Goal: Information Seeking & Learning: Learn about a topic

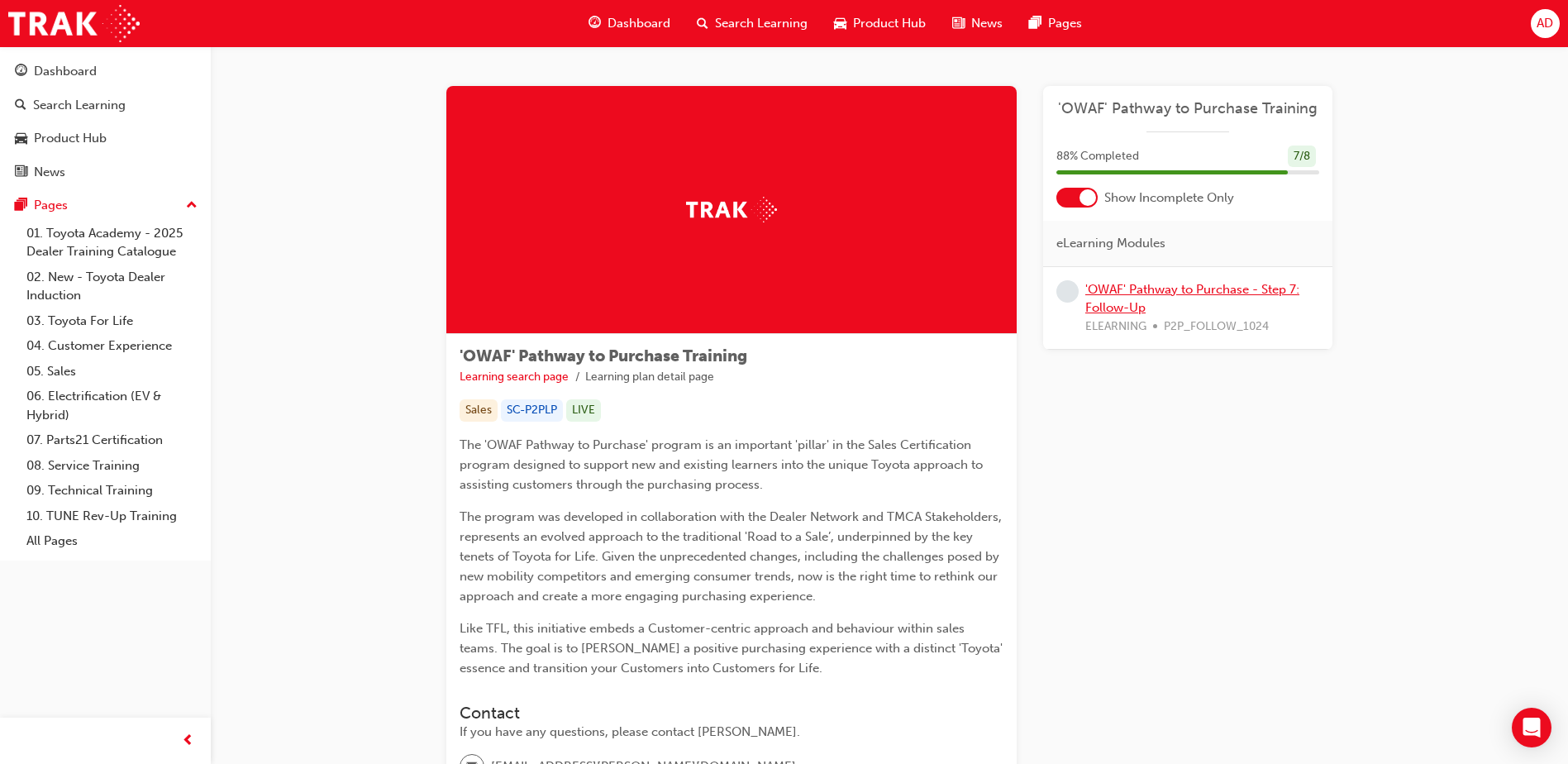
click at [1207, 293] on link "'OWAF' Pathway to Purchase - Step 7: Follow-Up" at bounding box center [1193, 299] width 214 height 34
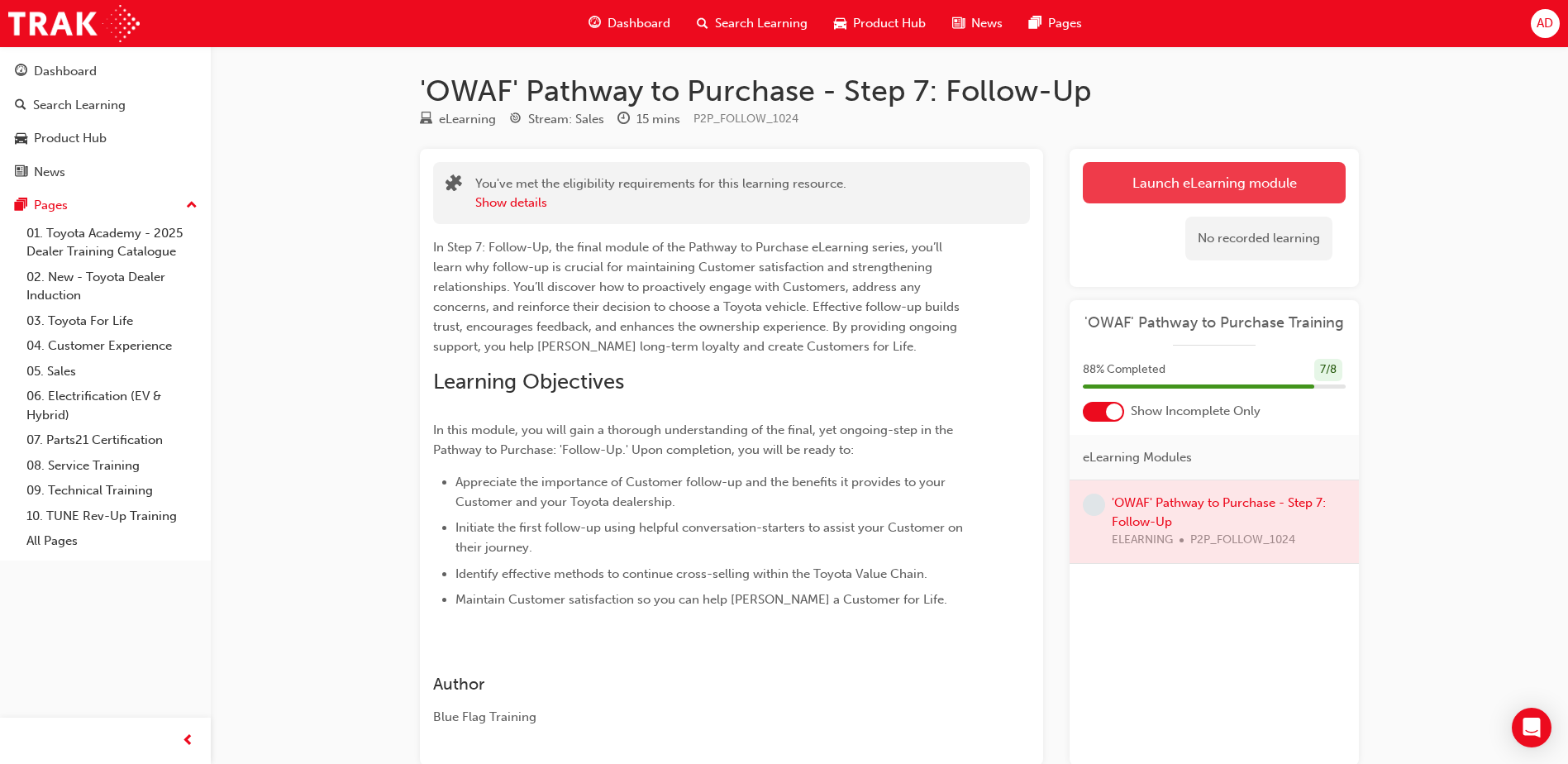
click at [1128, 179] on link "Launch eLearning module" at bounding box center [1214, 182] width 263 height 42
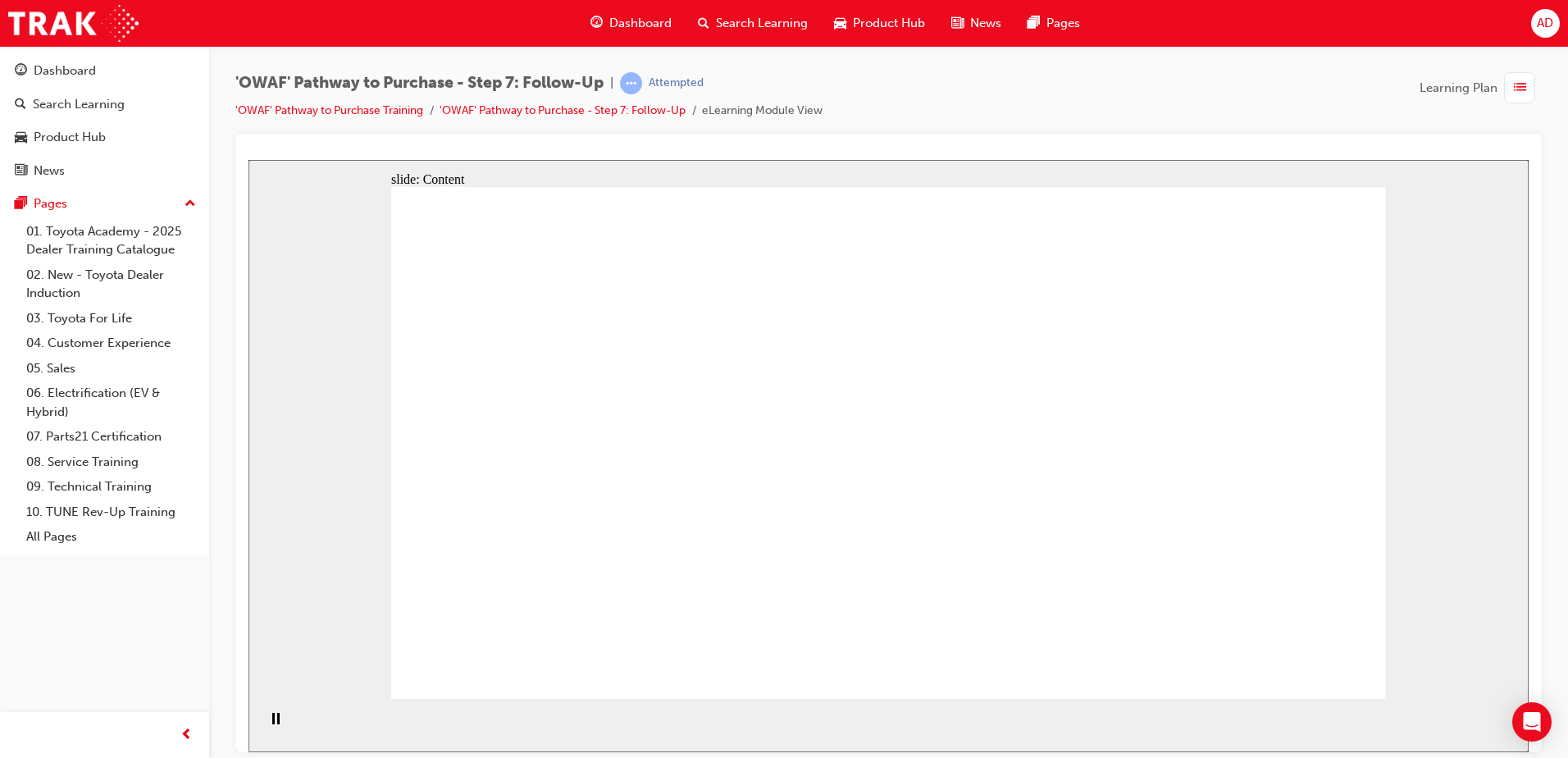
drag, startPoint x: 1771, startPoint y: 884, endPoint x: 1339, endPoint y: 669, distance: 482.5
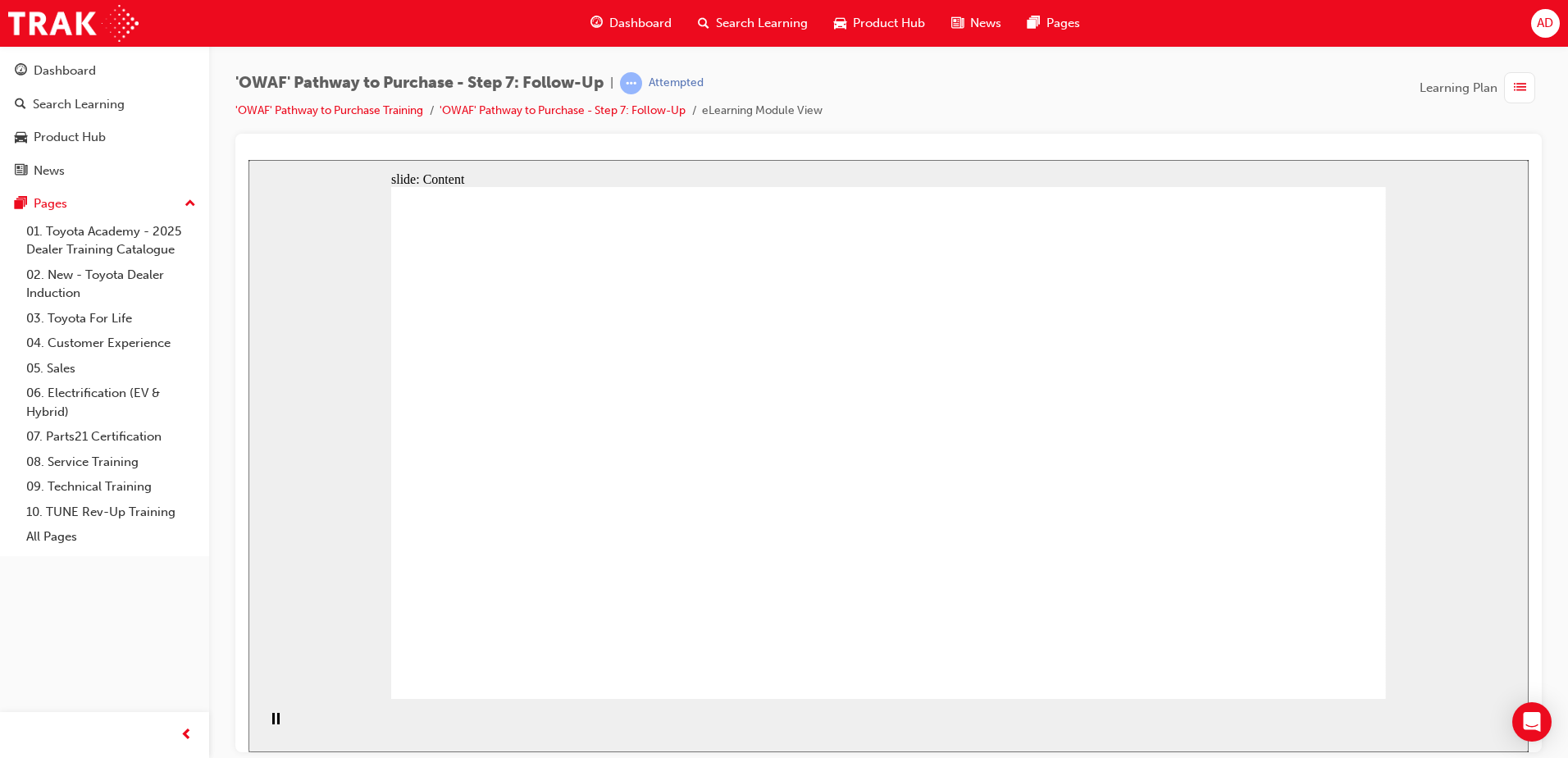
drag, startPoint x: 1257, startPoint y: 441, endPoint x: 1265, endPoint y: 447, distance: 10.0
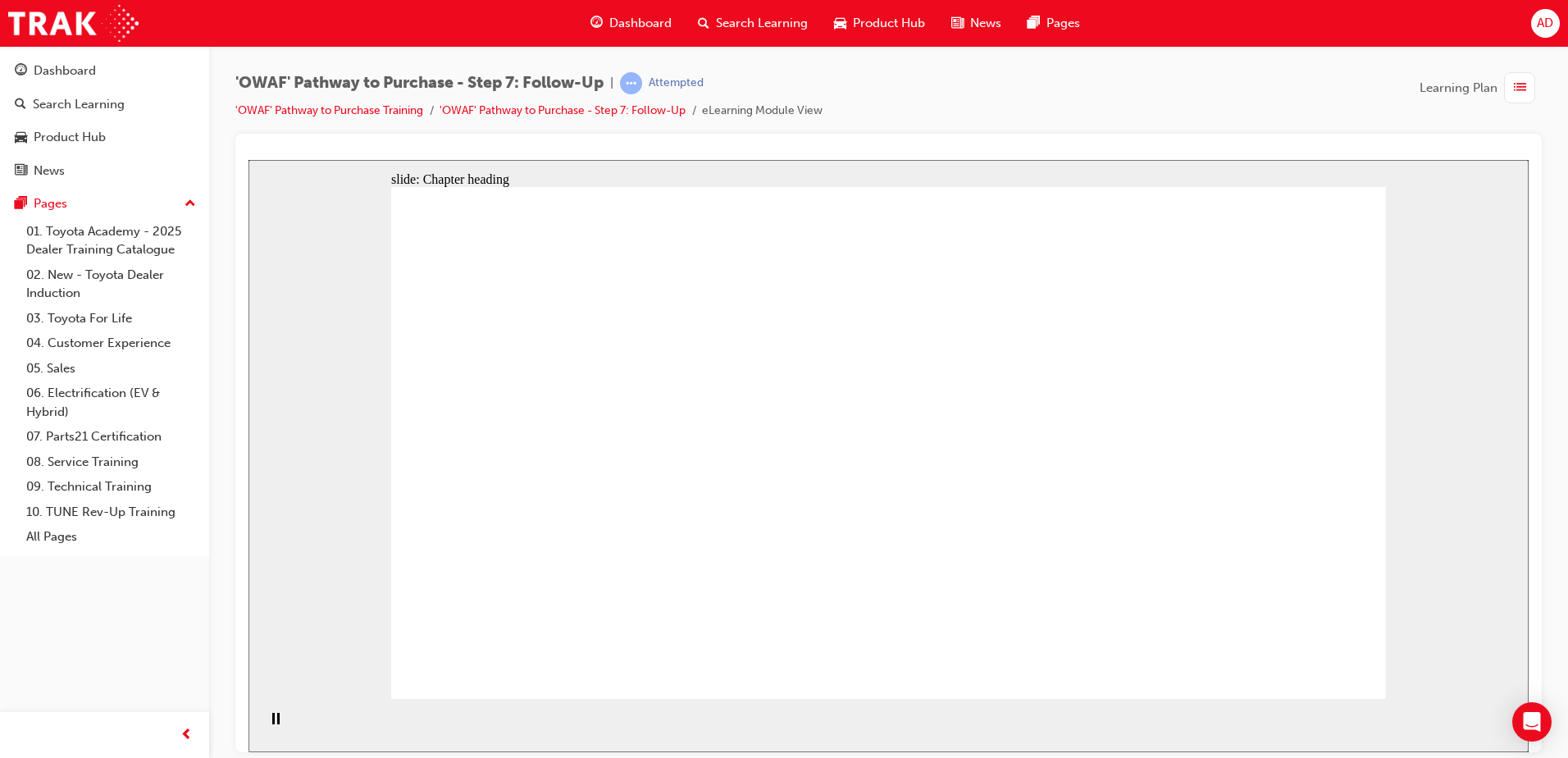
drag, startPoint x: 544, startPoint y: 398, endPoint x: 610, endPoint y: 398, distance: 66.0
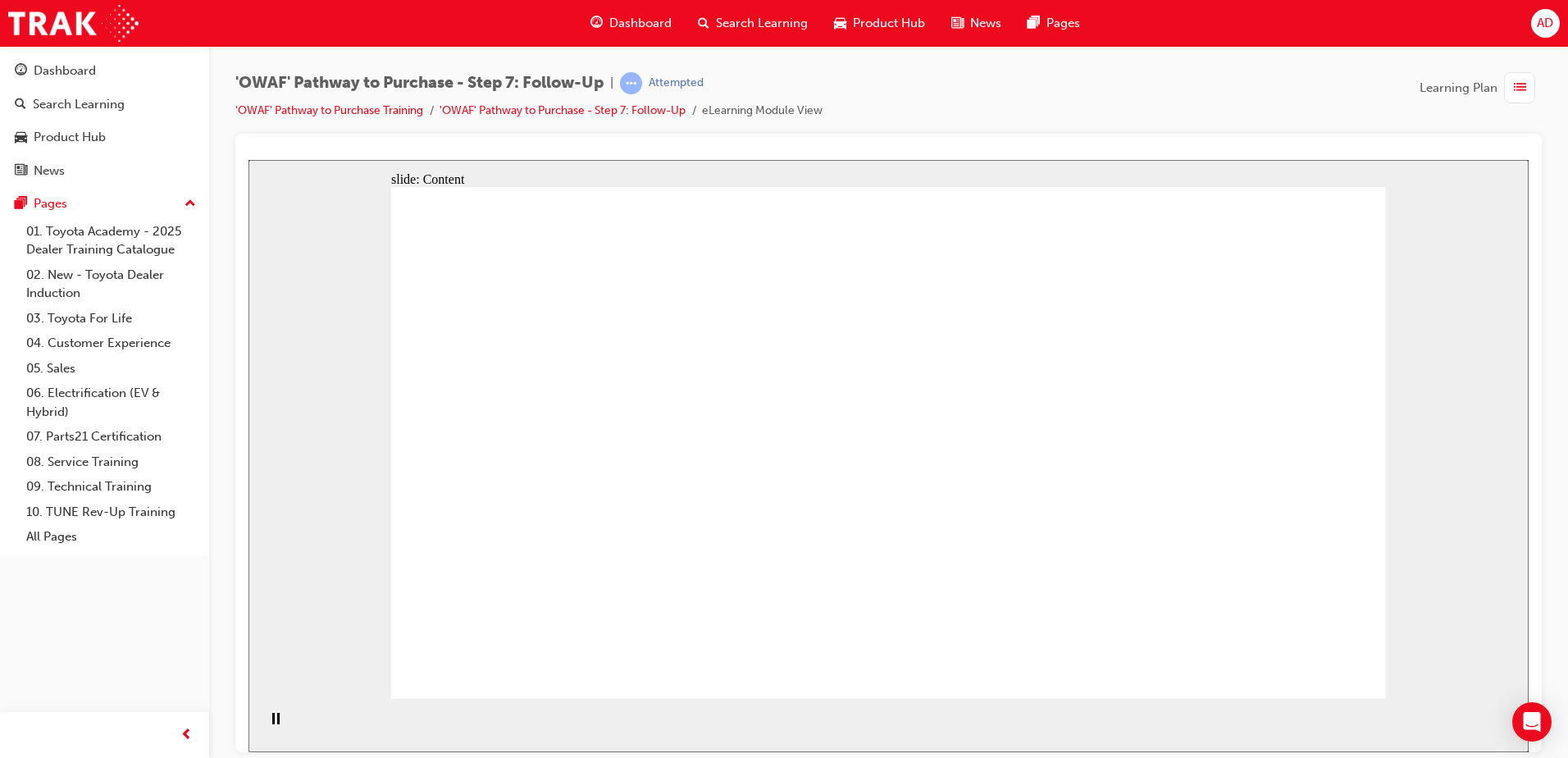
drag, startPoint x: 610, startPoint y: 398, endPoint x: 624, endPoint y: 432, distance: 36.8
drag, startPoint x: 633, startPoint y: 468, endPoint x: 603, endPoint y: 489, distance: 36.6
drag, startPoint x: 554, startPoint y: 503, endPoint x: 684, endPoint y: 545, distance: 136.6
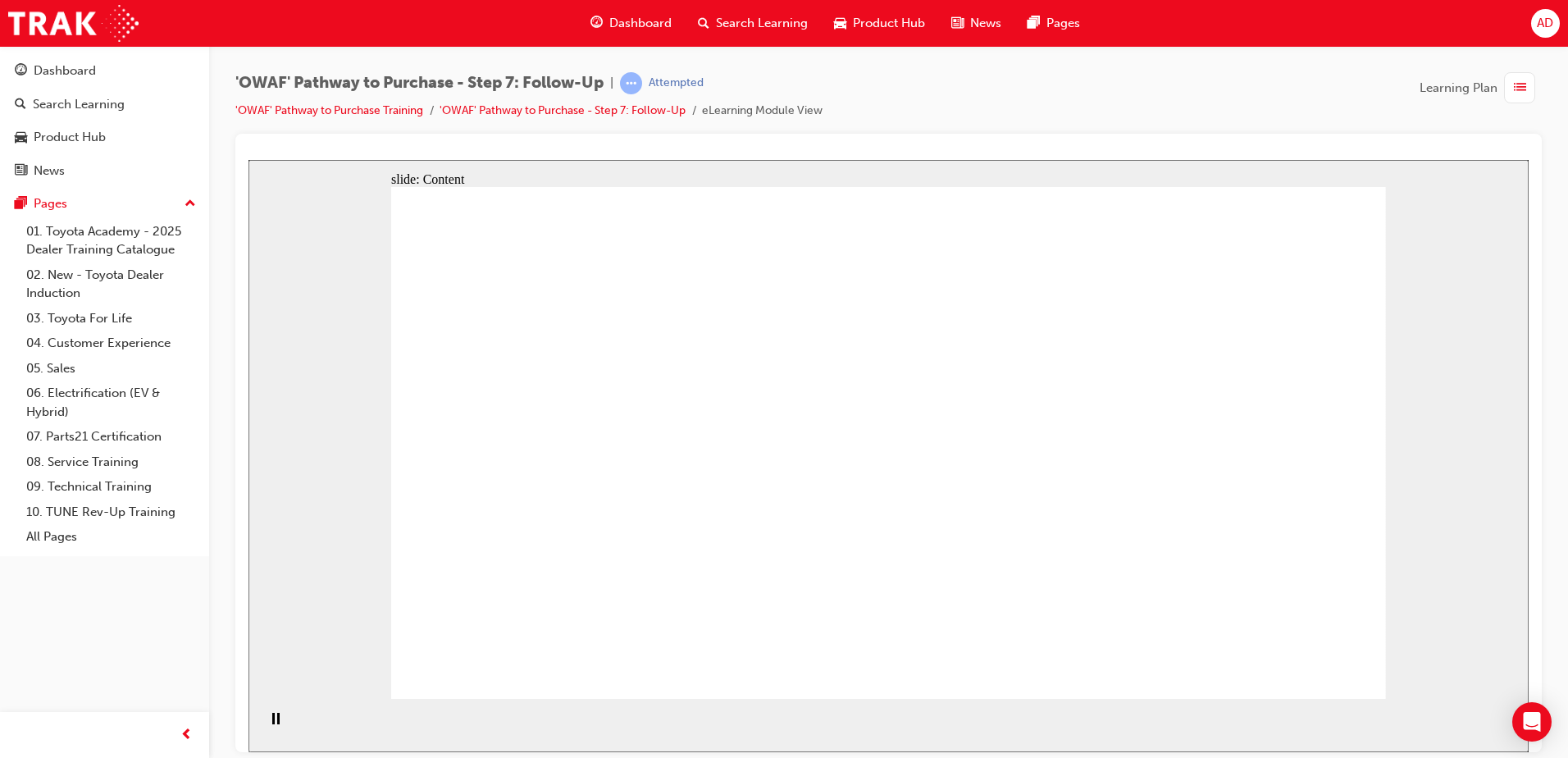
drag, startPoint x: 709, startPoint y: 317, endPoint x: 713, endPoint y: 329, distance: 12.6
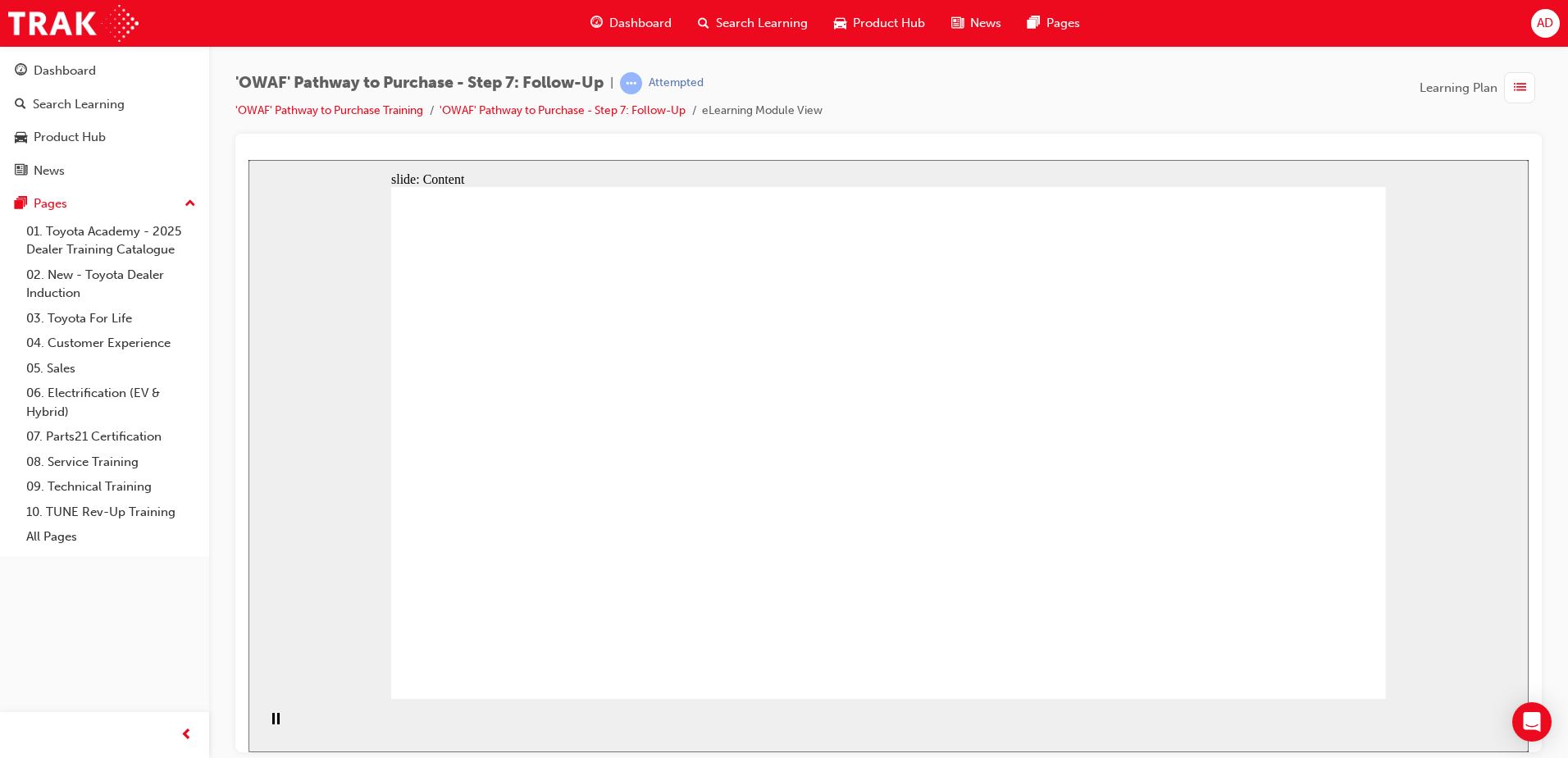
drag, startPoint x: 684, startPoint y: 586, endPoint x: 749, endPoint y: 390, distance: 206.5
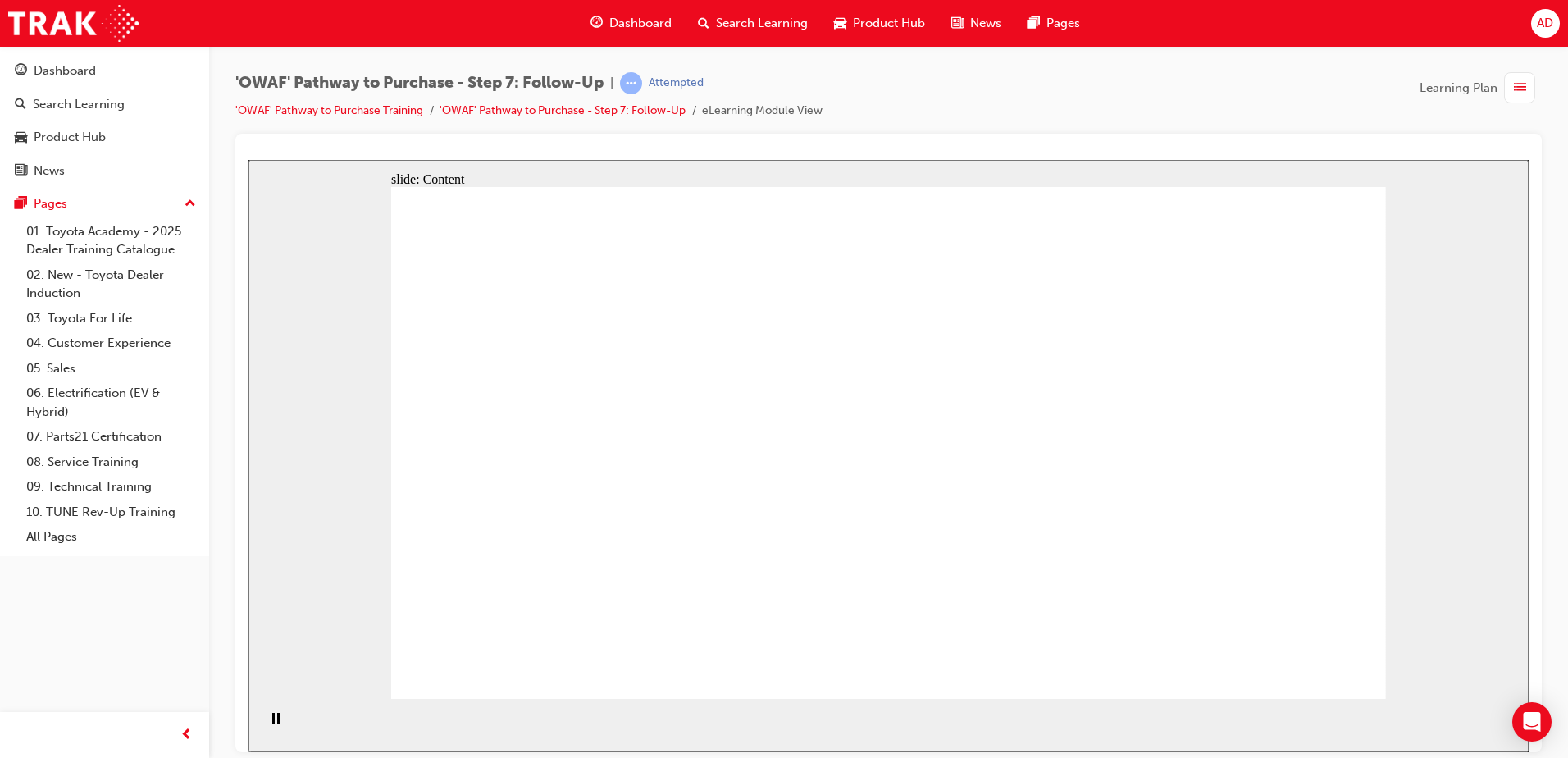
drag, startPoint x: 536, startPoint y: 506, endPoint x: 653, endPoint y: 402, distance: 156.5
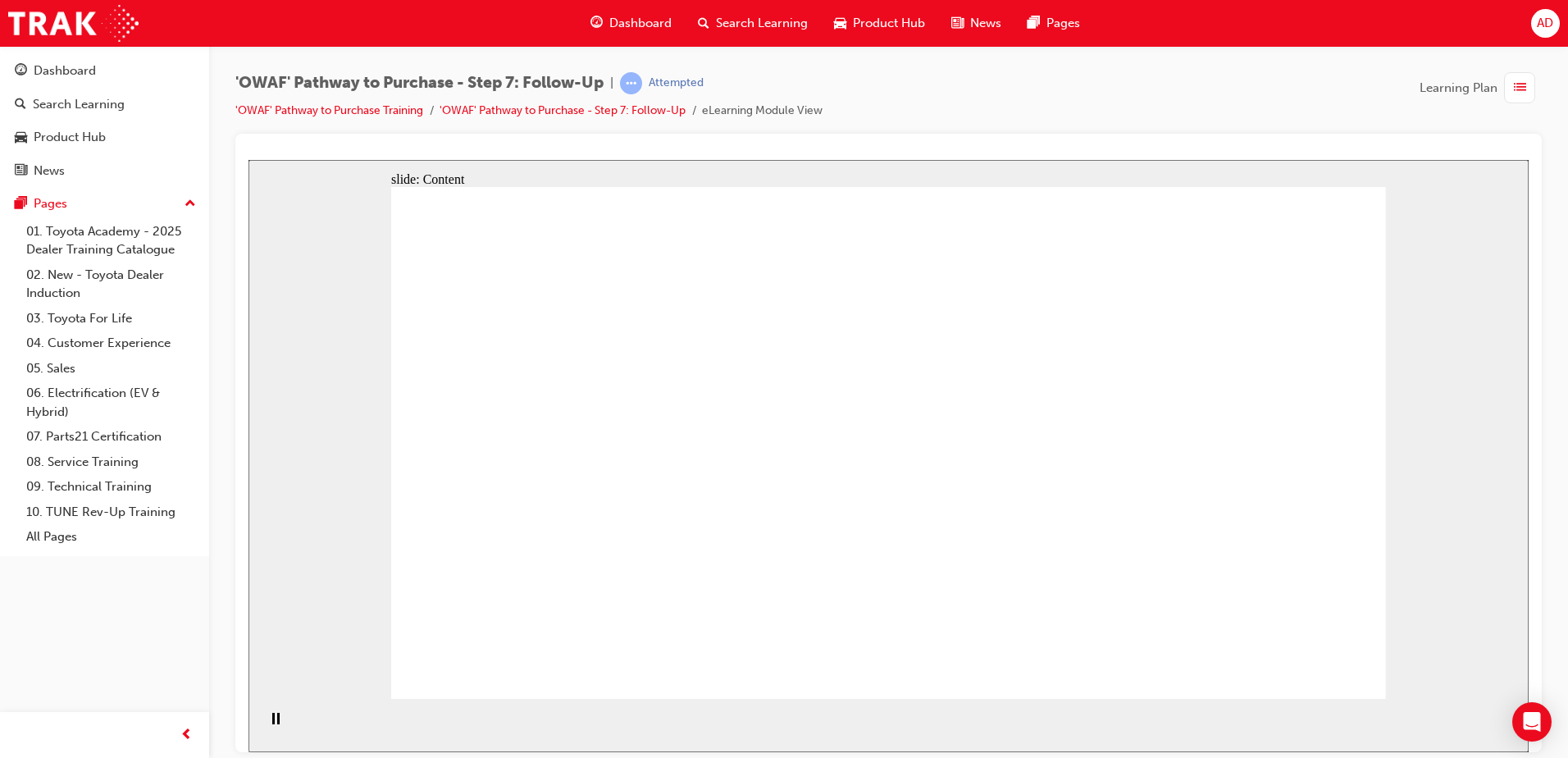
drag, startPoint x: 635, startPoint y: 433, endPoint x: 644, endPoint y: 476, distance: 43.9
drag, startPoint x: 669, startPoint y: 543, endPoint x: 723, endPoint y: 502, distance: 67.8
drag, startPoint x: 749, startPoint y: 403, endPoint x: 735, endPoint y: 422, distance: 23.6
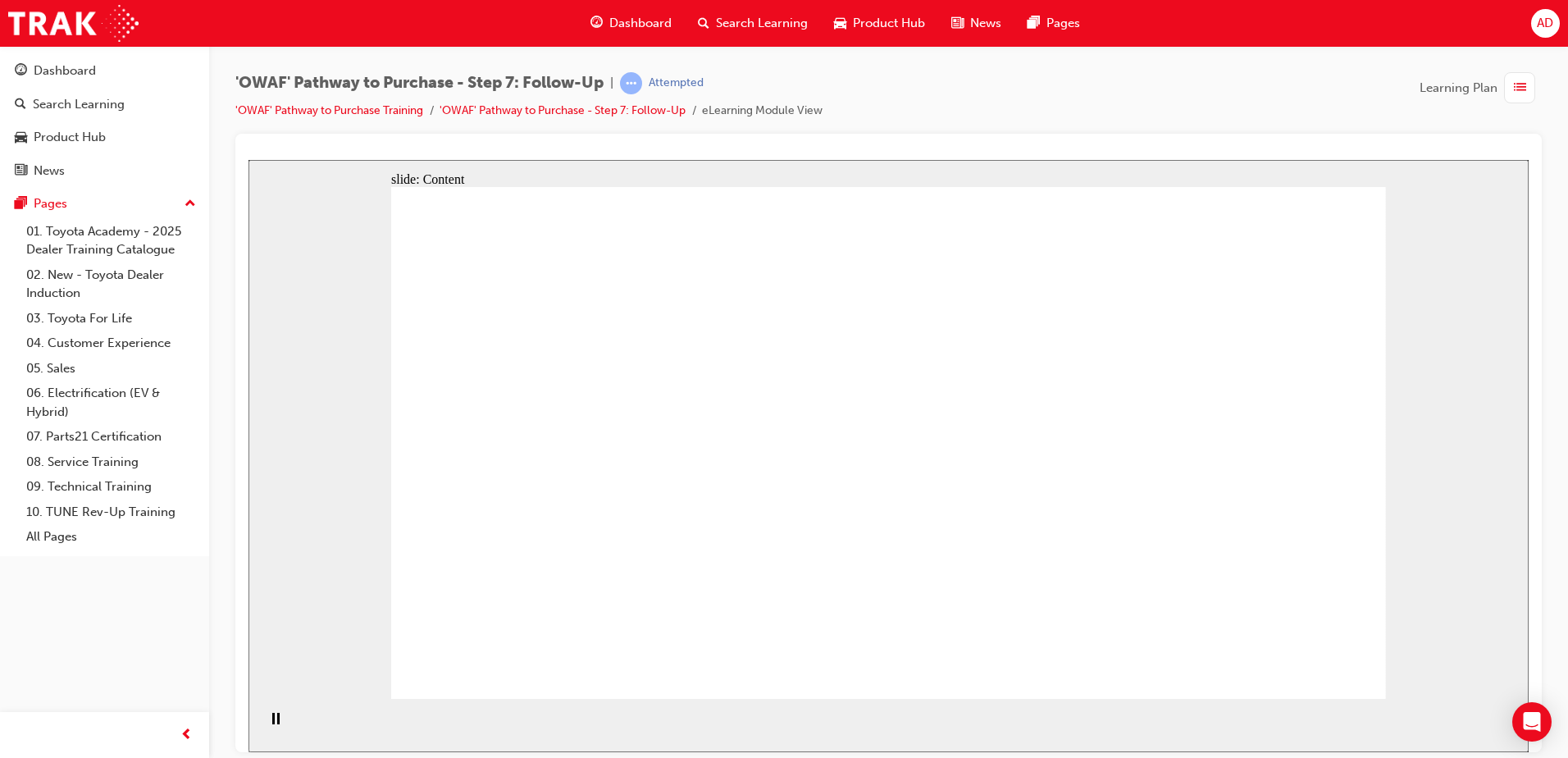
drag, startPoint x: 633, startPoint y: 379, endPoint x: 654, endPoint y: 387, distance: 22.5
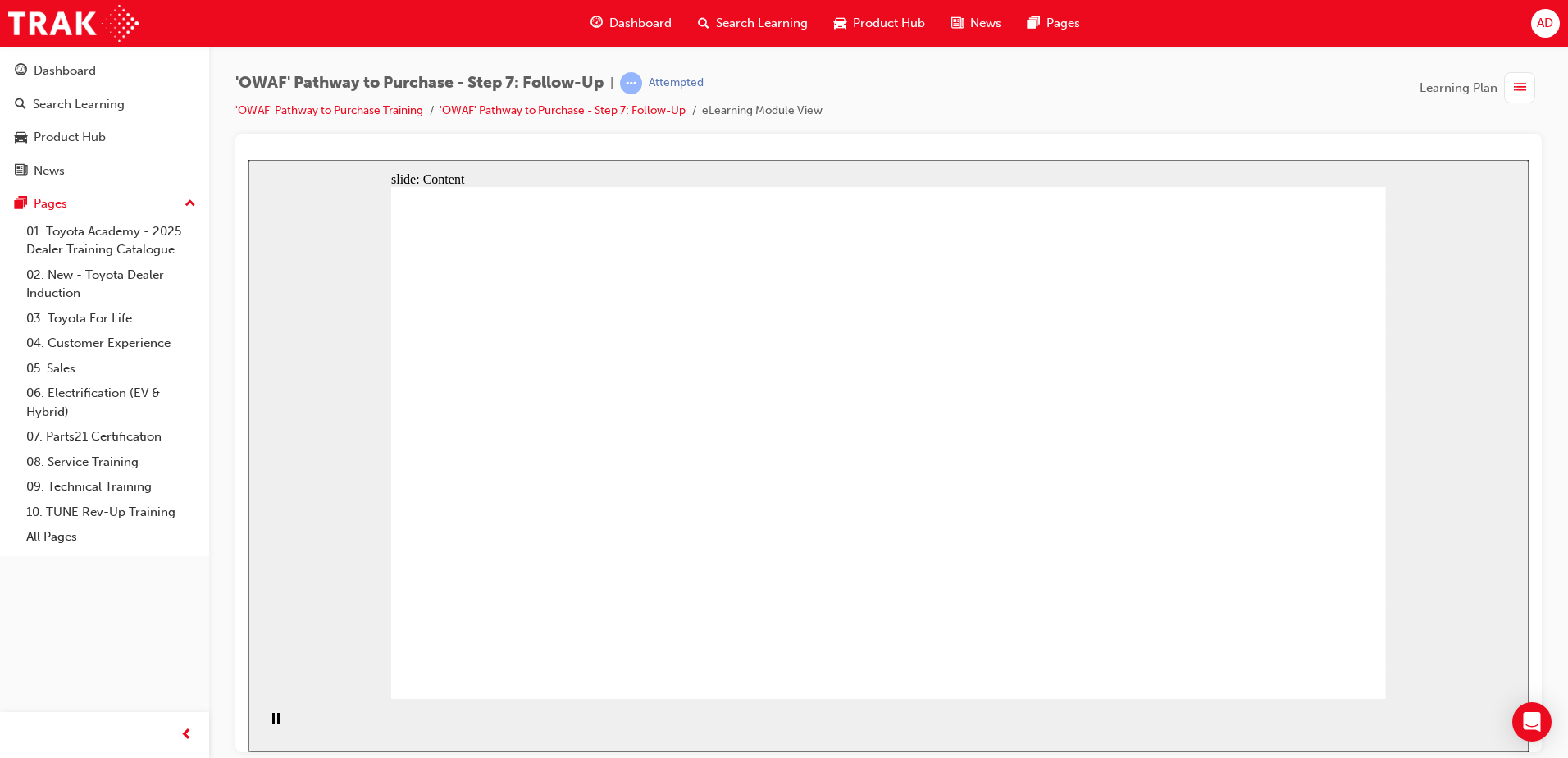
drag, startPoint x: 684, startPoint y: 537, endPoint x: 602, endPoint y: 553, distance: 83.5
drag, startPoint x: 576, startPoint y: 544, endPoint x: 621, endPoint y: 541, distance: 45.1
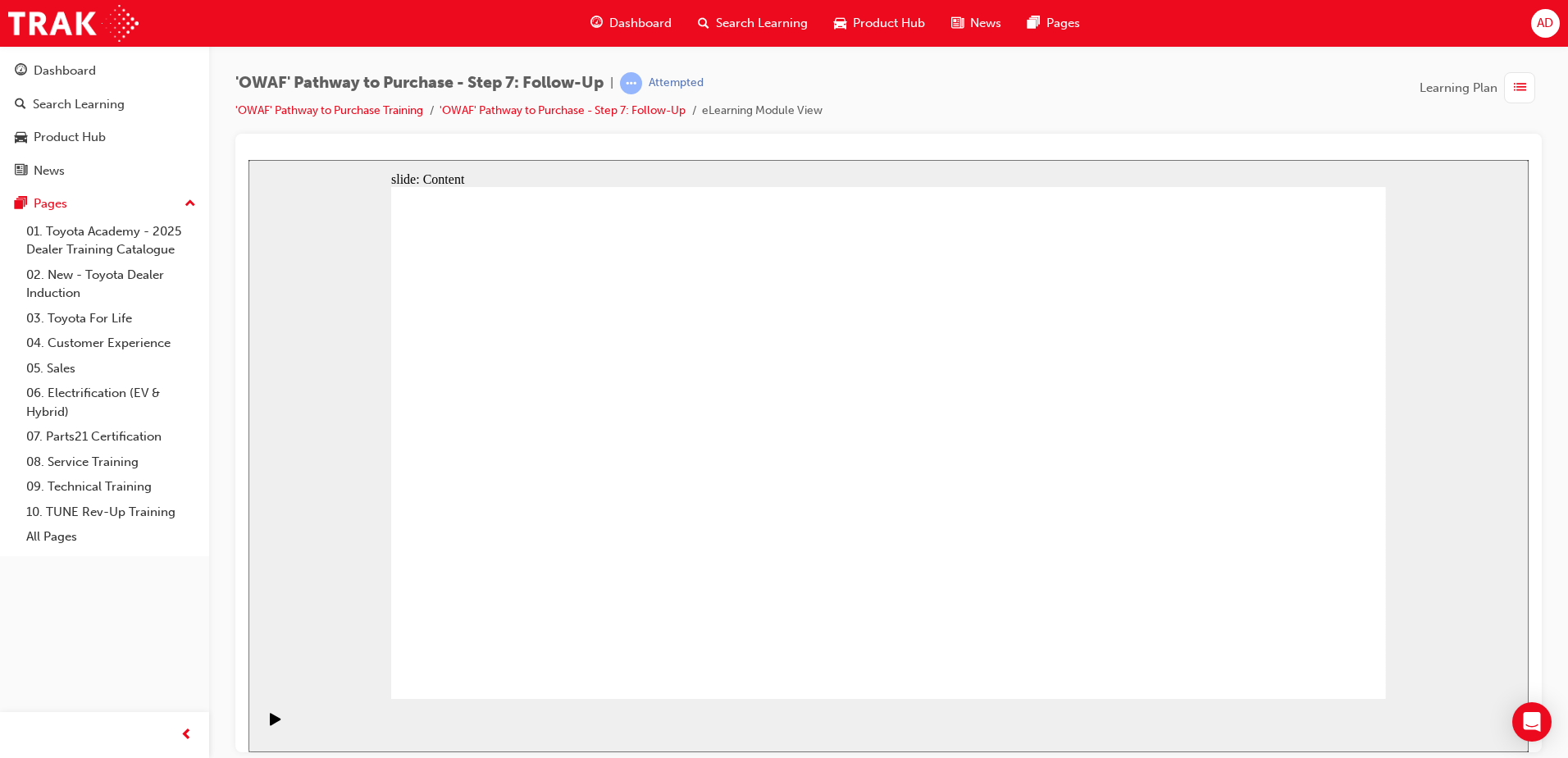
drag, startPoint x: 776, startPoint y: 489, endPoint x: 791, endPoint y: 489, distance: 15.0
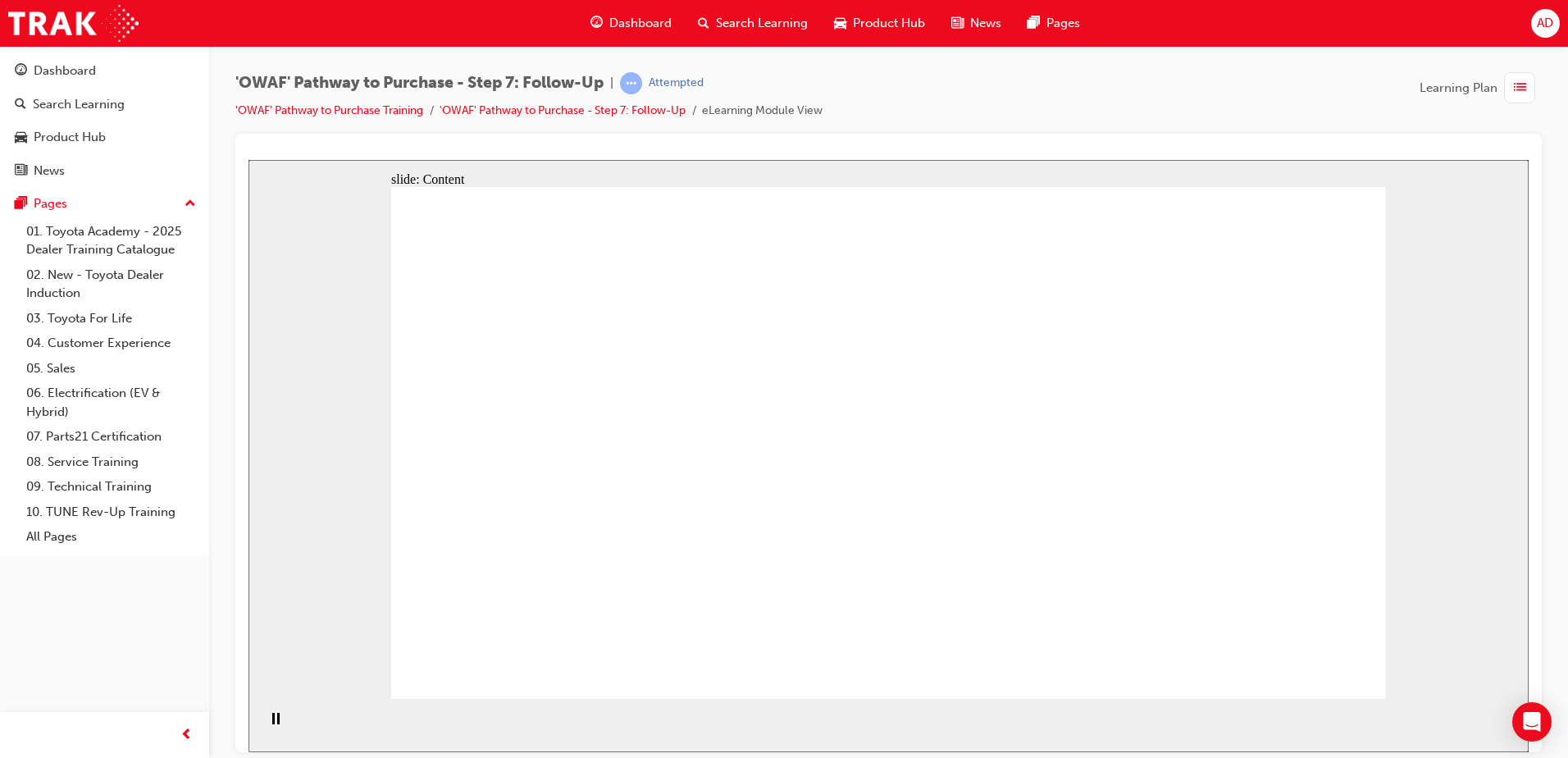
drag, startPoint x: 695, startPoint y: 349, endPoint x: 728, endPoint y: 349, distance: 33.0
drag, startPoint x: 911, startPoint y: 327, endPoint x: 933, endPoint y: 328, distance: 22.0
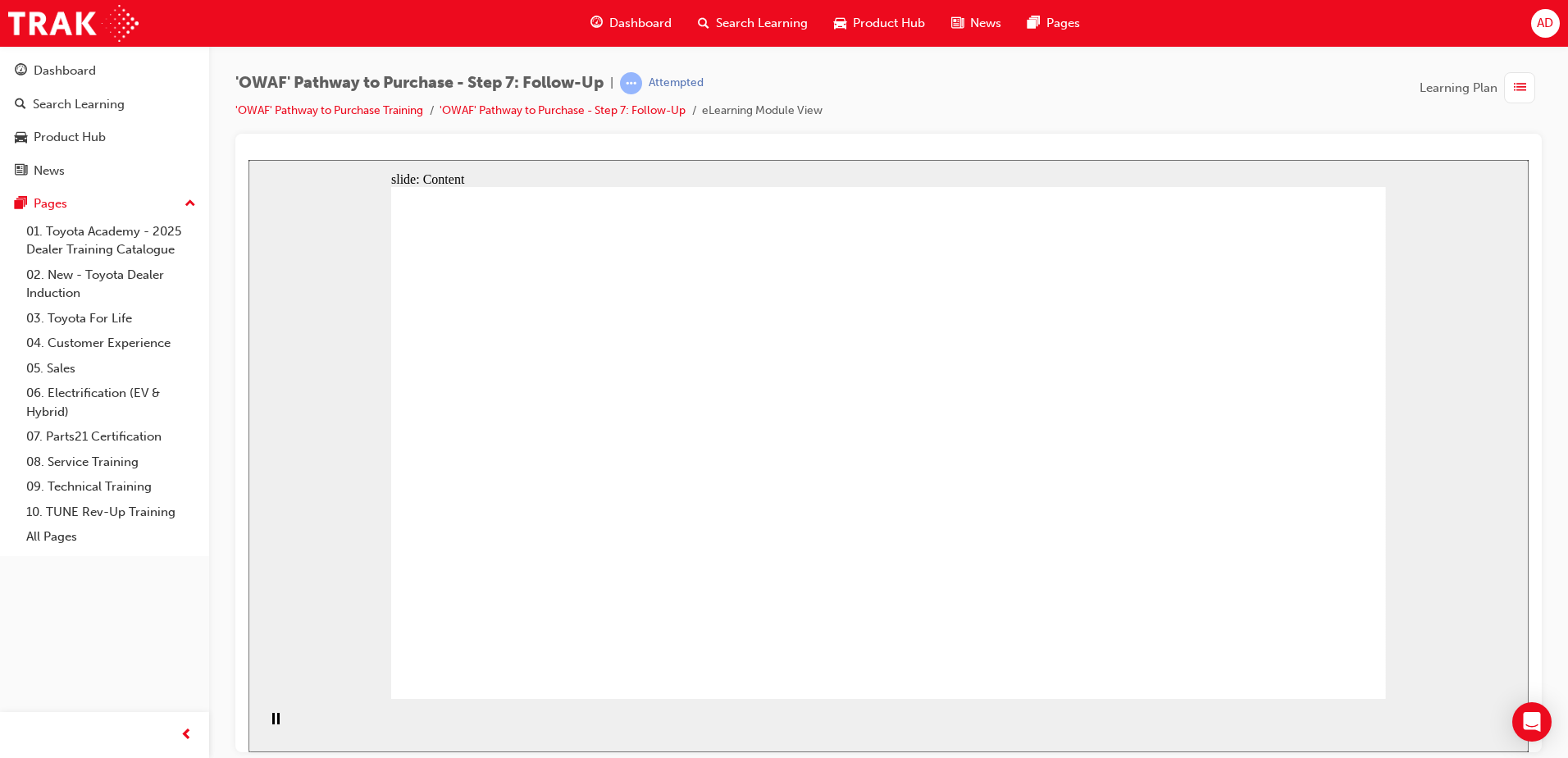
drag, startPoint x: 1168, startPoint y: 665, endPoint x: 1048, endPoint y: 357, distance: 330.6
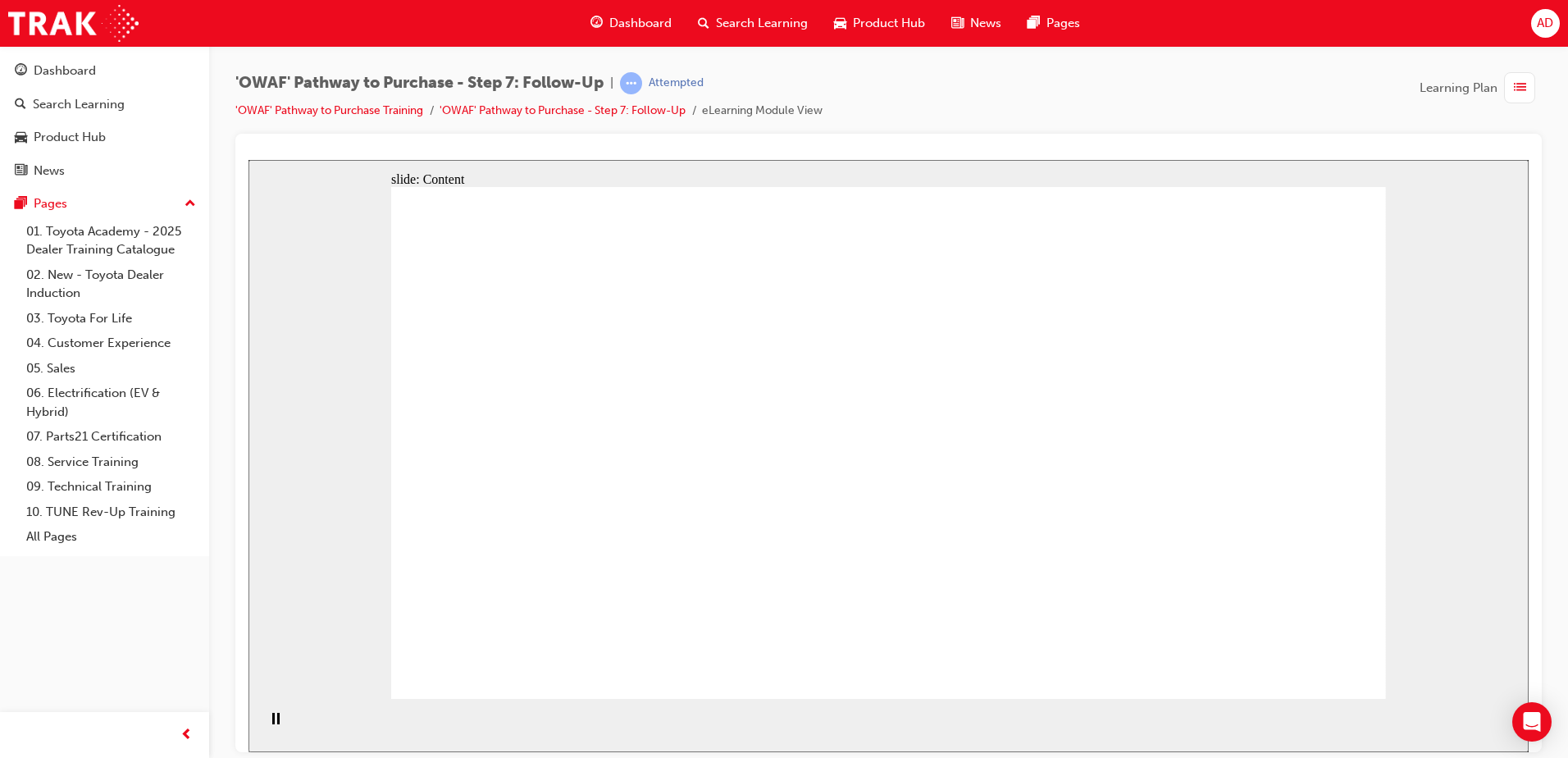
drag, startPoint x: 513, startPoint y: 317, endPoint x: 540, endPoint y: 309, distance: 28.2
drag, startPoint x: 811, startPoint y: 322, endPoint x: 1057, endPoint y: 332, distance: 246.2
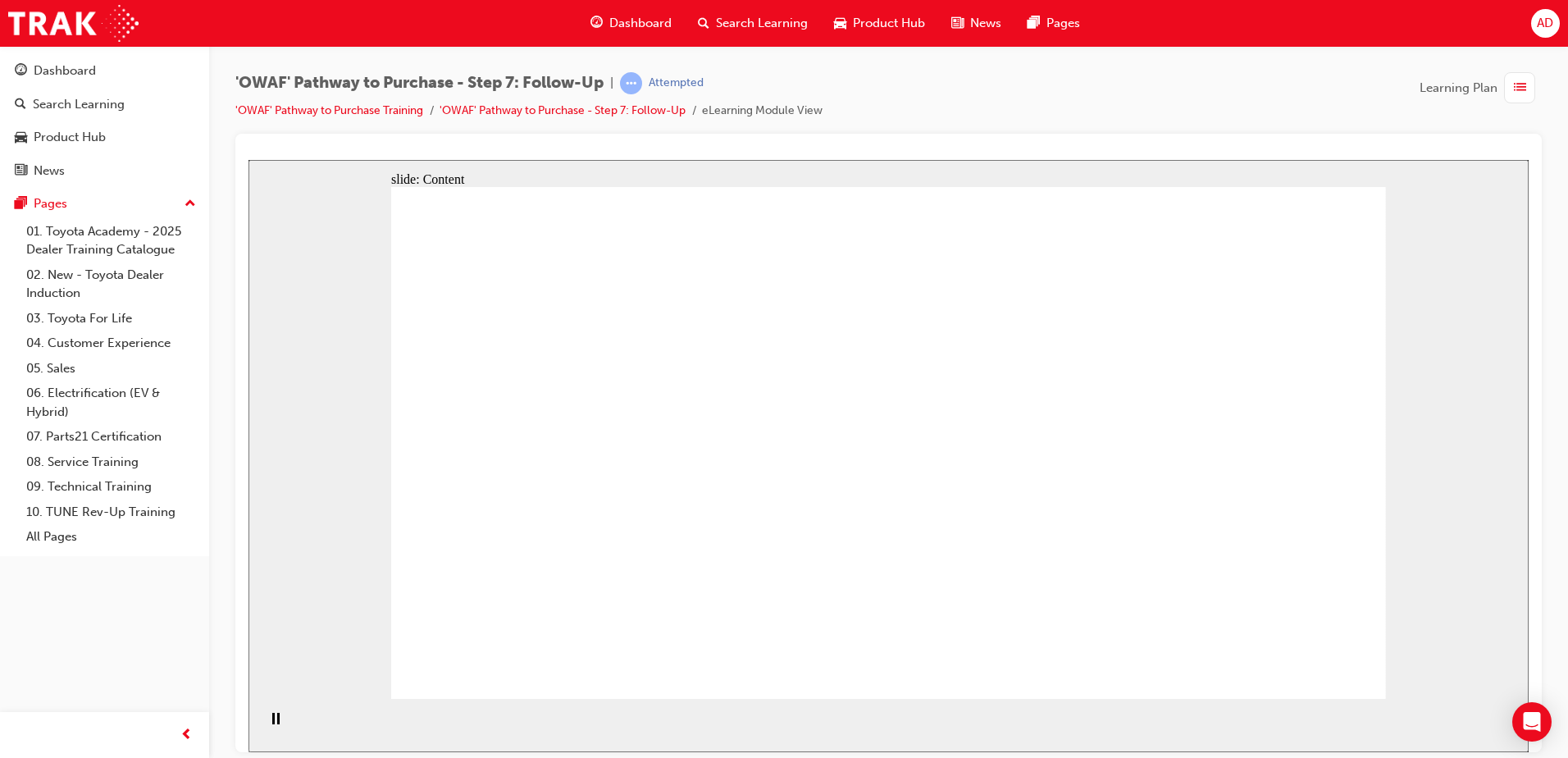
drag, startPoint x: 1273, startPoint y: 677, endPoint x: 1310, endPoint y: 654, distance: 43.6
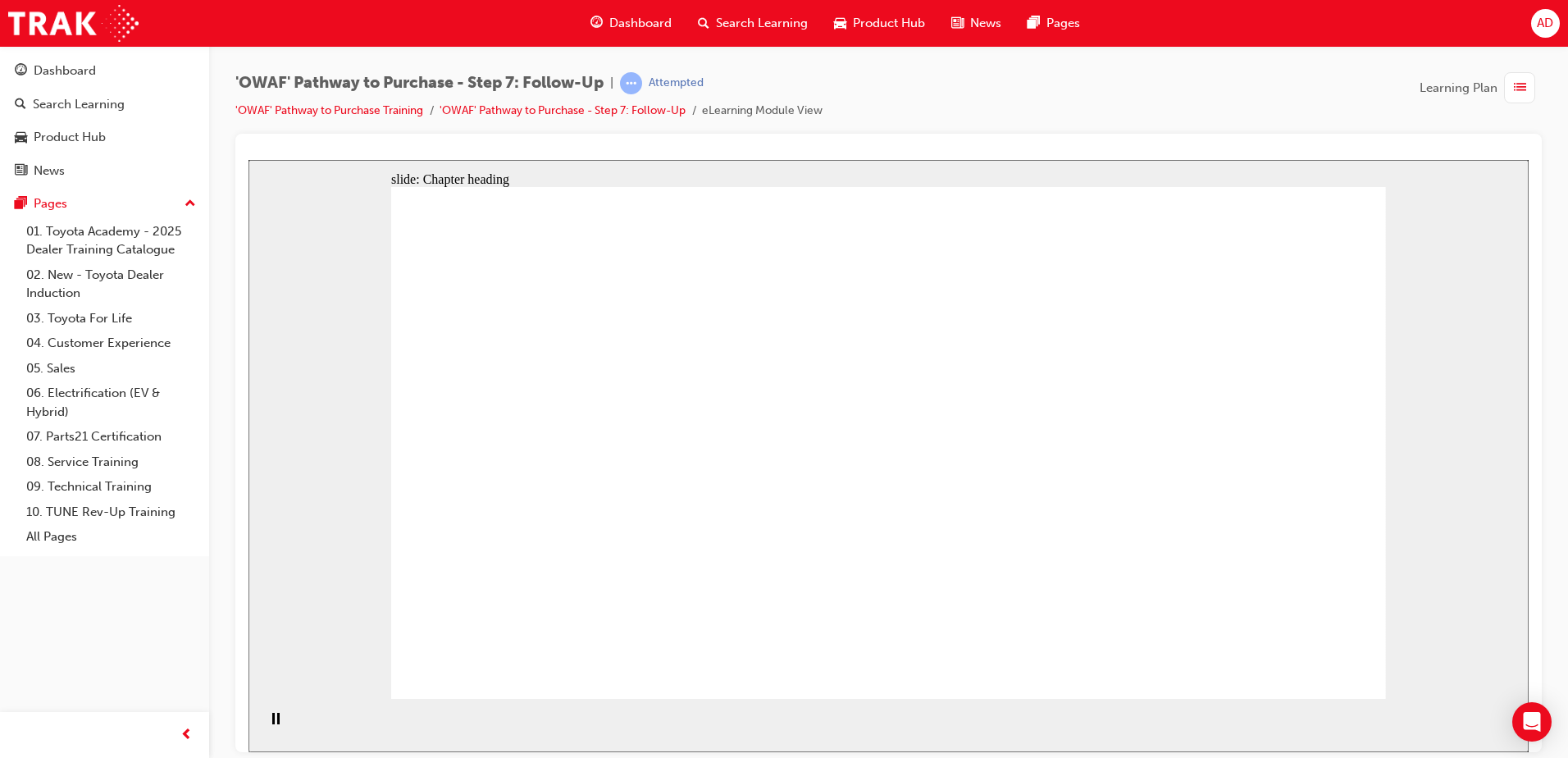
click at [1527, 89] on div "button" at bounding box center [1519, 88] width 31 height 31
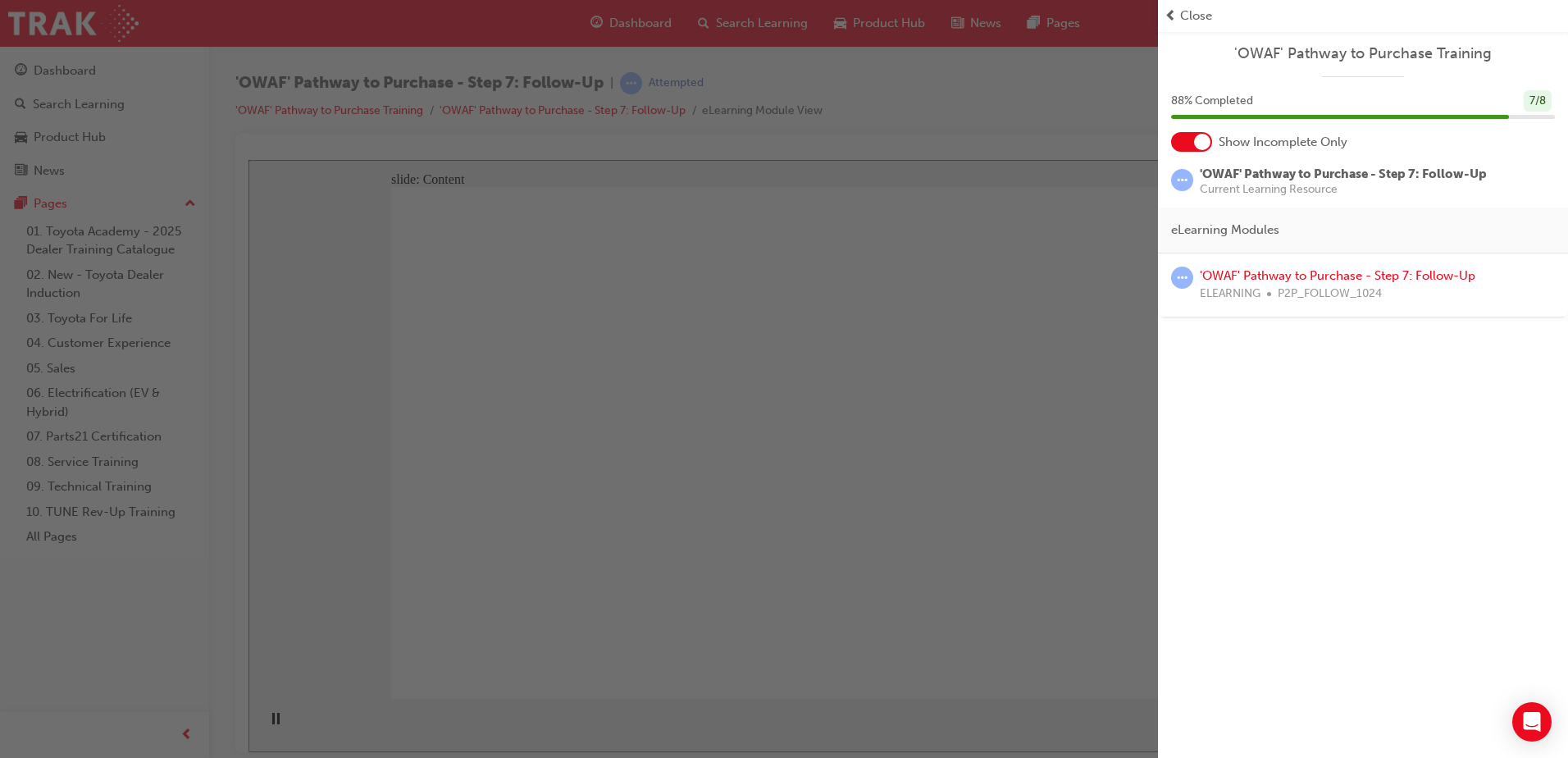
click at [1192, 9] on span "Close" at bounding box center [1196, 16] width 32 height 19
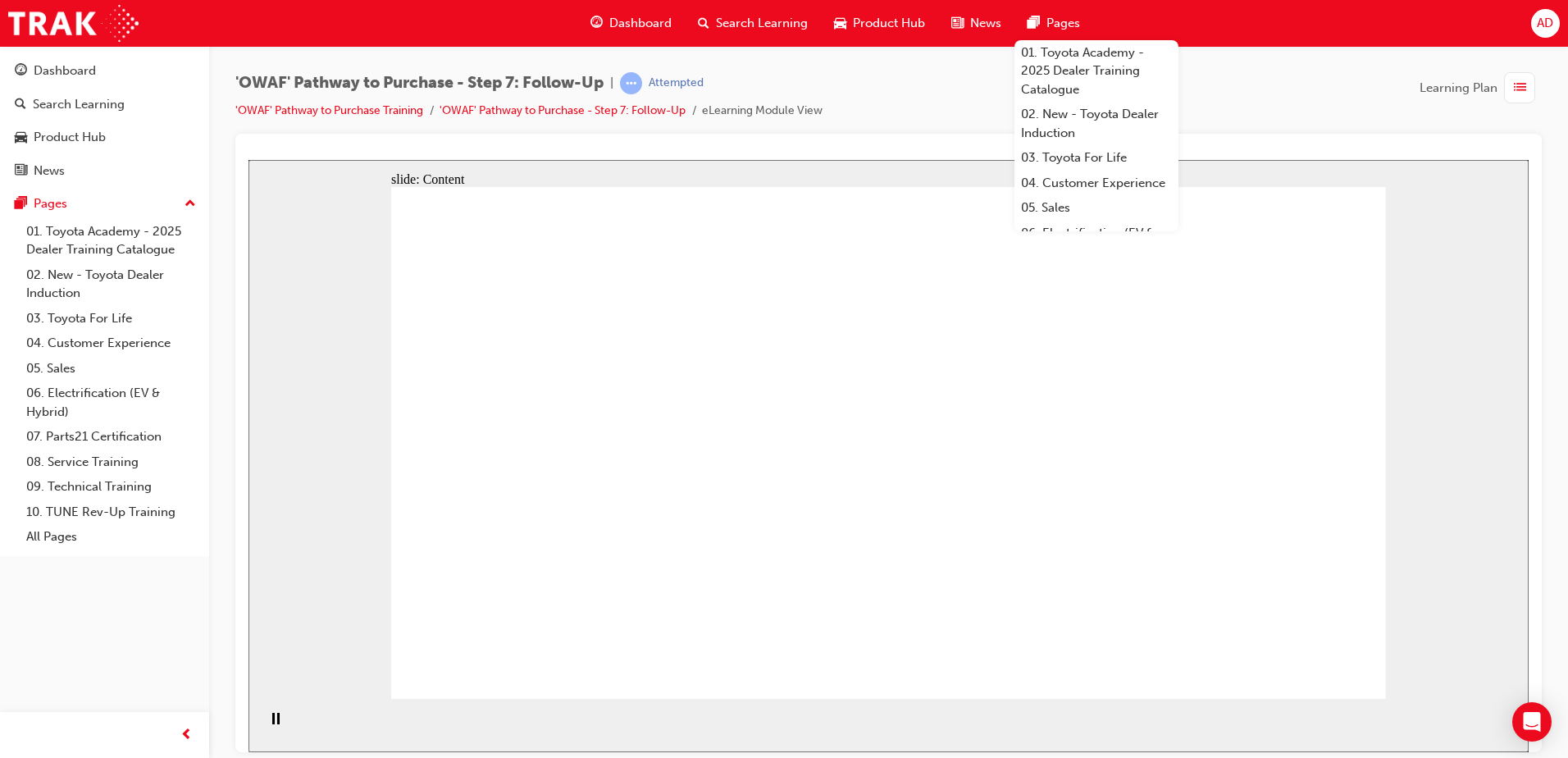
click at [920, 79] on div "'OWAF' Pathway to Purchase - Step 7: Follow-Up | Attempted 'OWAF' Pathway to Pu…" at bounding box center [889, 103] width 1306 height 62
click at [868, 129] on div "'OWAF' Pathway to Purchase - Step 7: Follow-Up | Attempted 'OWAF' Pathway to Pu…" at bounding box center [889, 103] width 1306 height 62
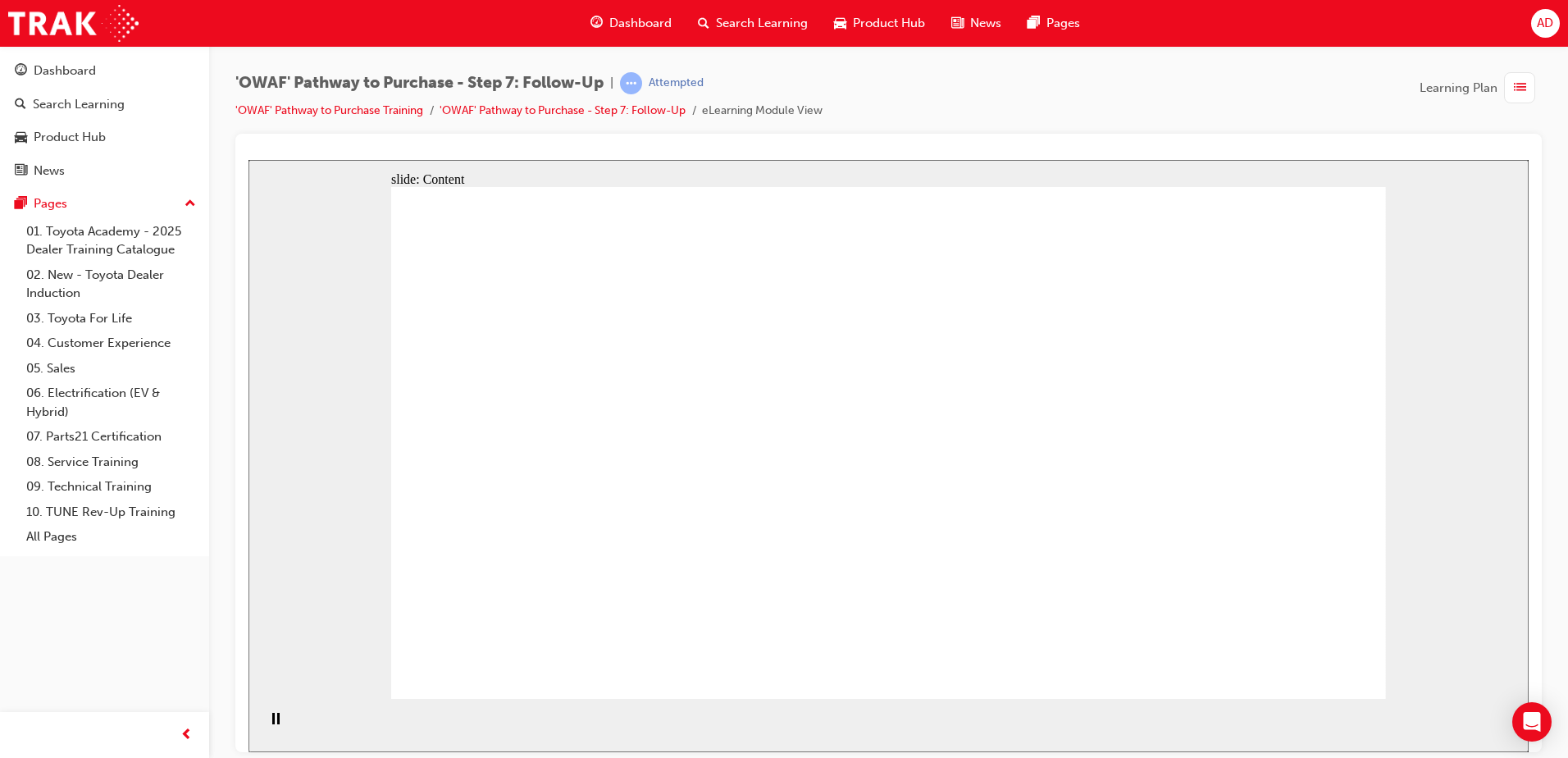
drag, startPoint x: 945, startPoint y: 528, endPoint x: 1073, endPoint y: 556, distance: 131.0
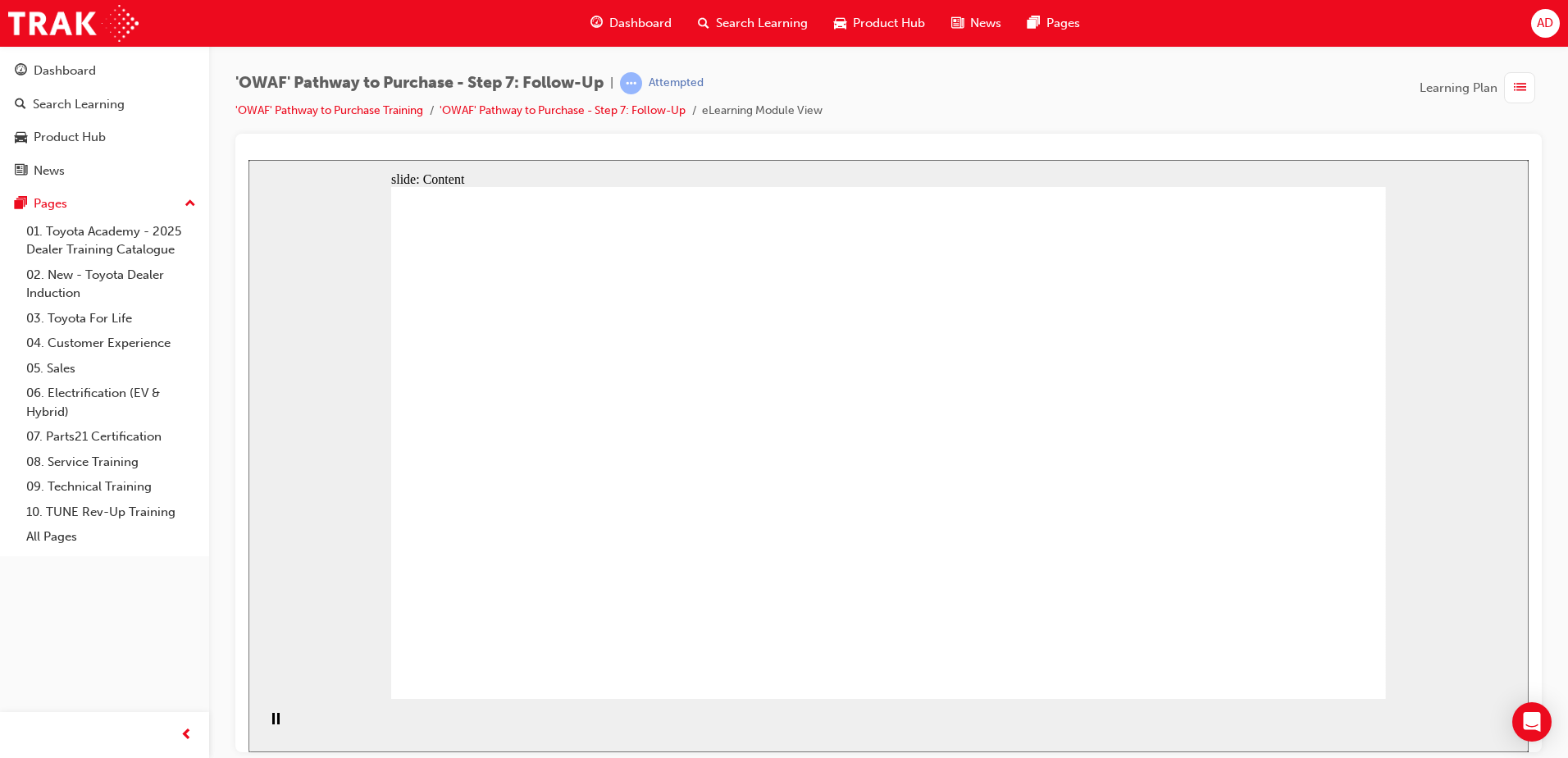
drag, startPoint x: 457, startPoint y: 350, endPoint x: 513, endPoint y: 344, distance: 56.3
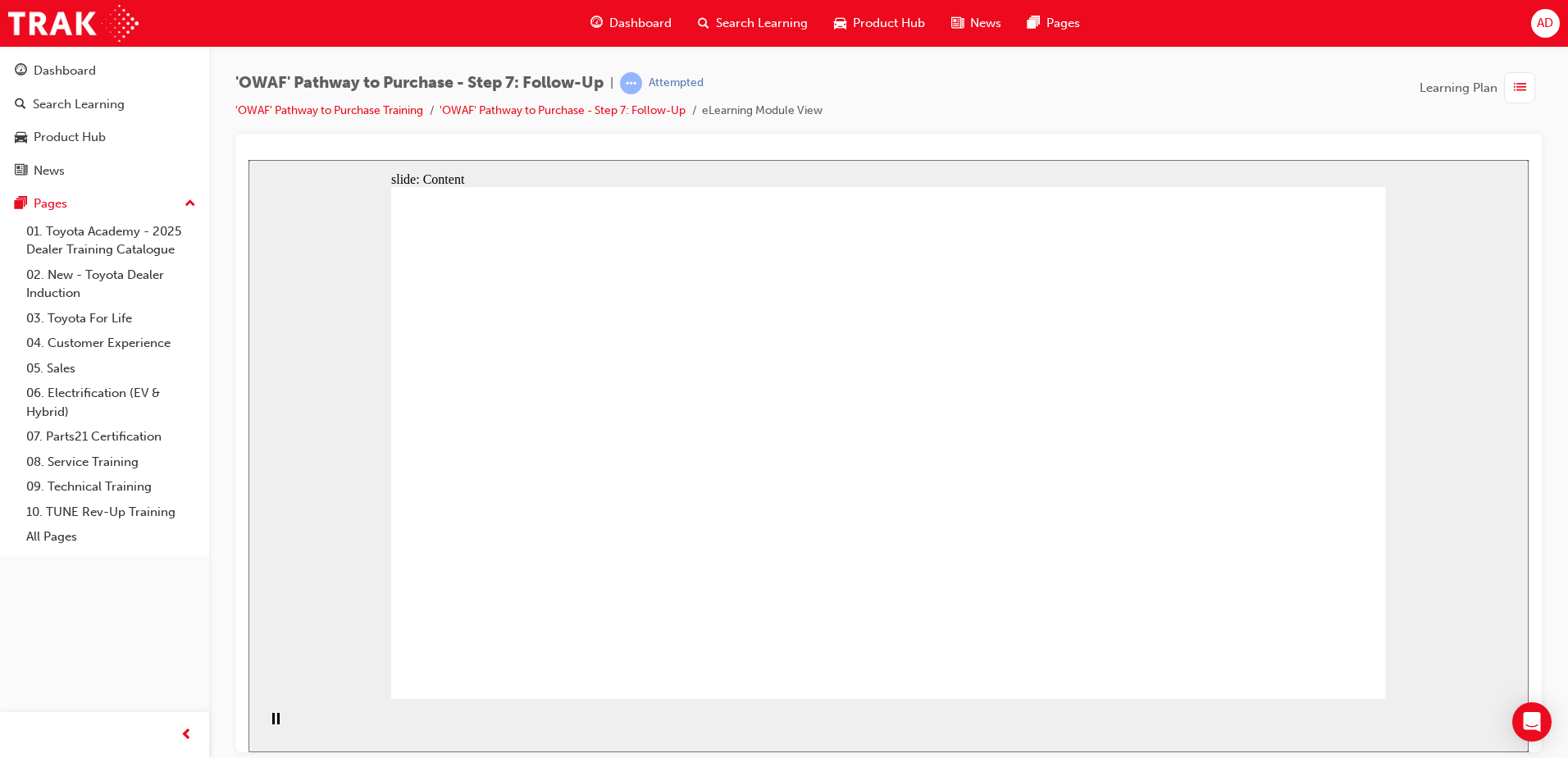
drag, startPoint x: 517, startPoint y: 343, endPoint x: 527, endPoint y: 343, distance: 10.0
drag, startPoint x: 535, startPoint y: 343, endPoint x: 573, endPoint y: 324, distance: 42.5
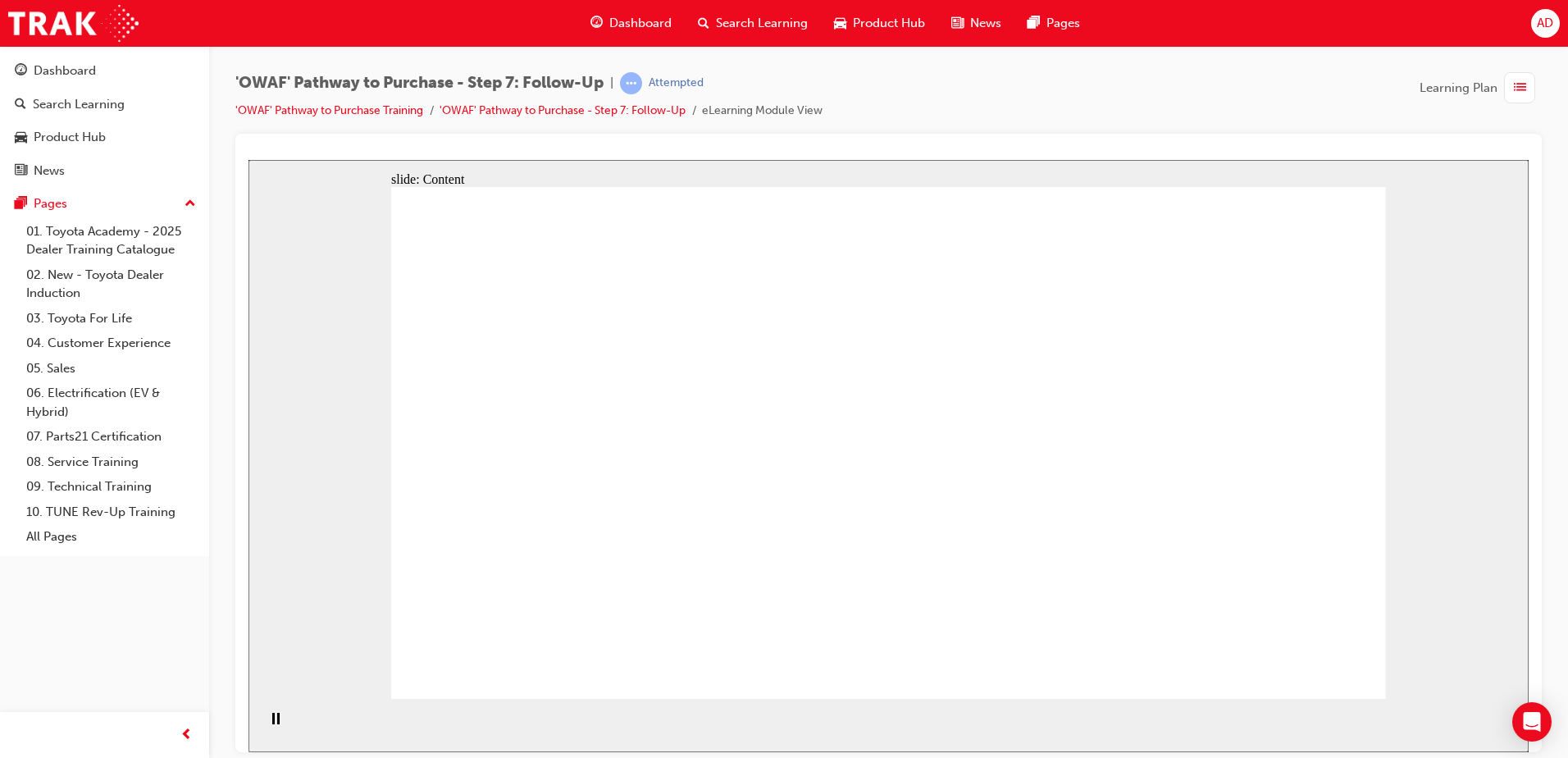
drag, startPoint x: 1060, startPoint y: 343, endPoint x: 1062, endPoint y: 354, distance: 11.2
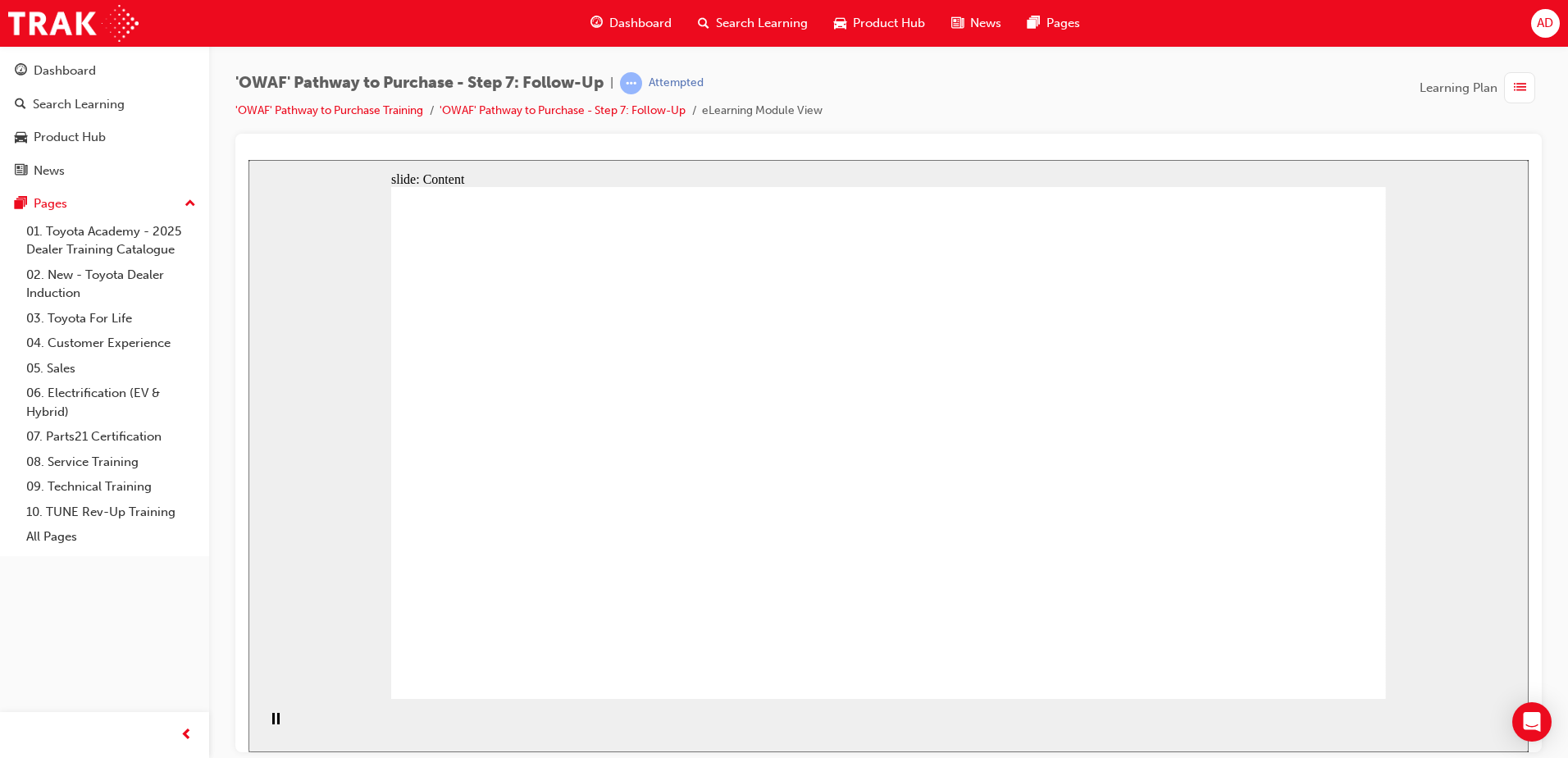
drag, startPoint x: 896, startPoint y: 466, endPoint x: 906, endPoint y: 468, distance: 10.2
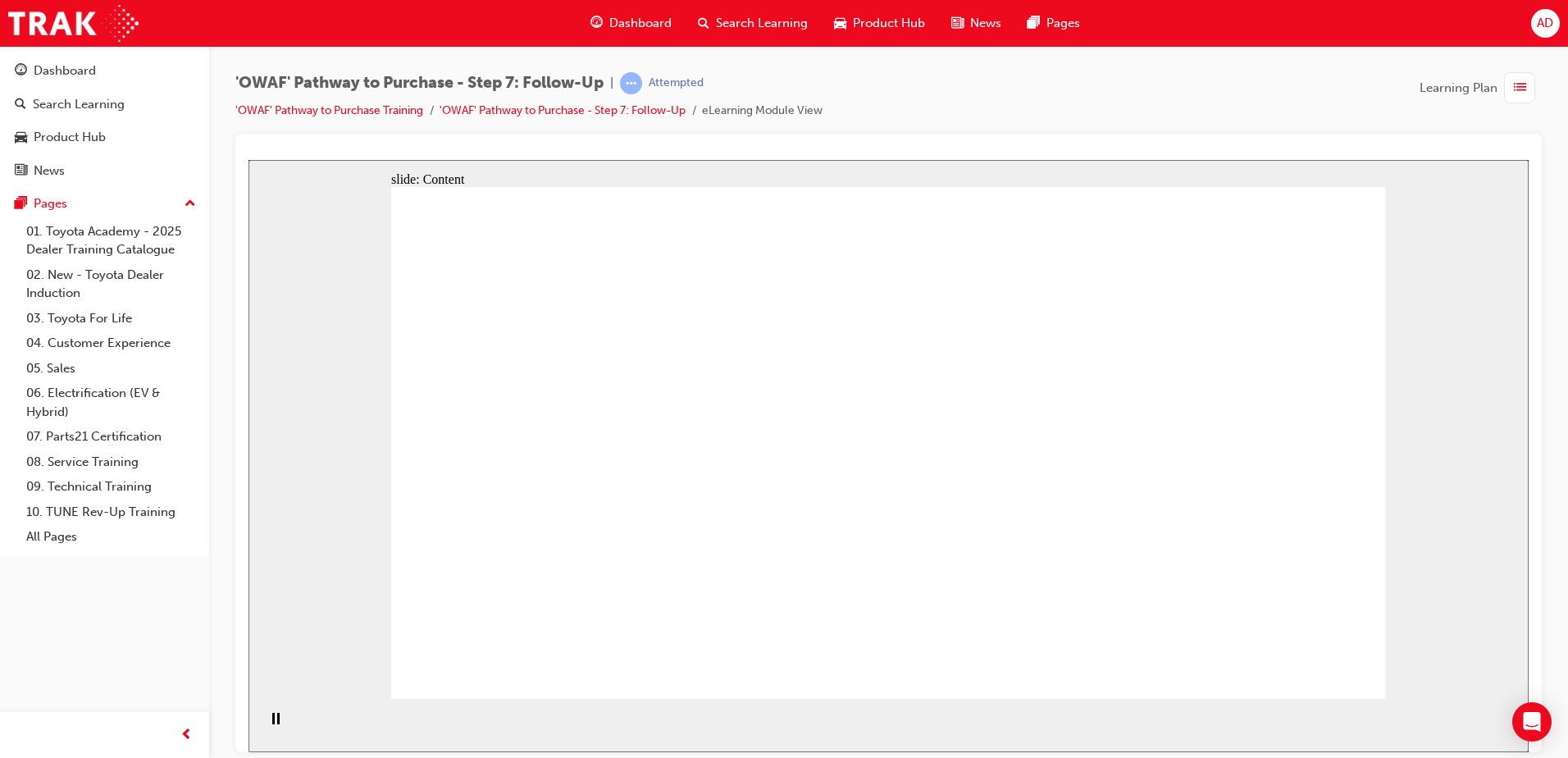
drag, startPoint x: 878, startPoint y: 462, endPoint x: 906, endPoint y: 461, distance: 28.0
drag, startPoint x: 906, startPoint y: 461, endPoint x: 887, endPoint y: 461, distance: 19.0
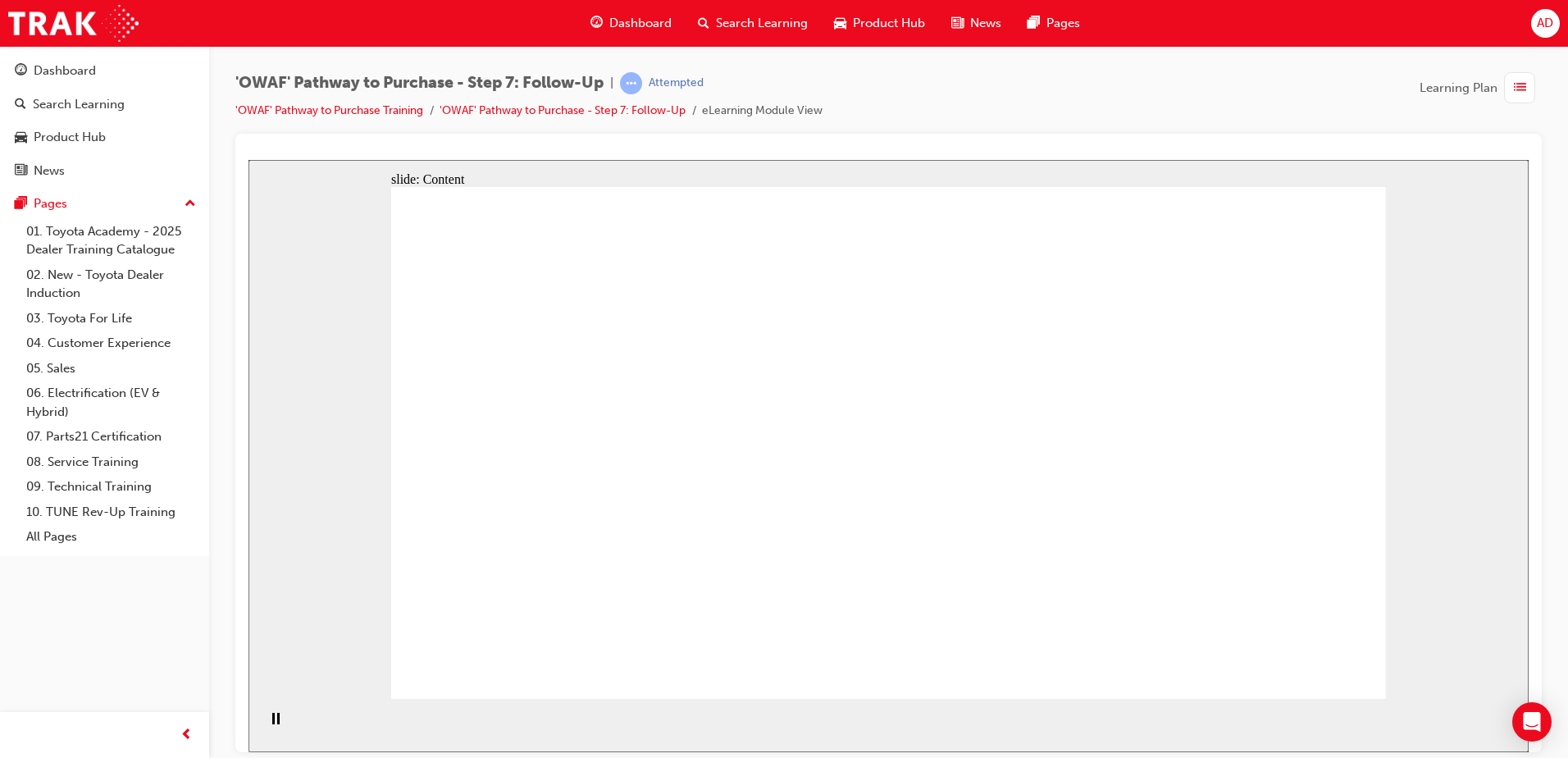
drag, startPoint x: 887, startPoint y: 461, endPoint x: 878, endPoint y: 461, distance: 9.0
drag, startPoint x: 539, startPoint y: 510, endPoint x: 798, endPoint y: 436, distance: 269.4
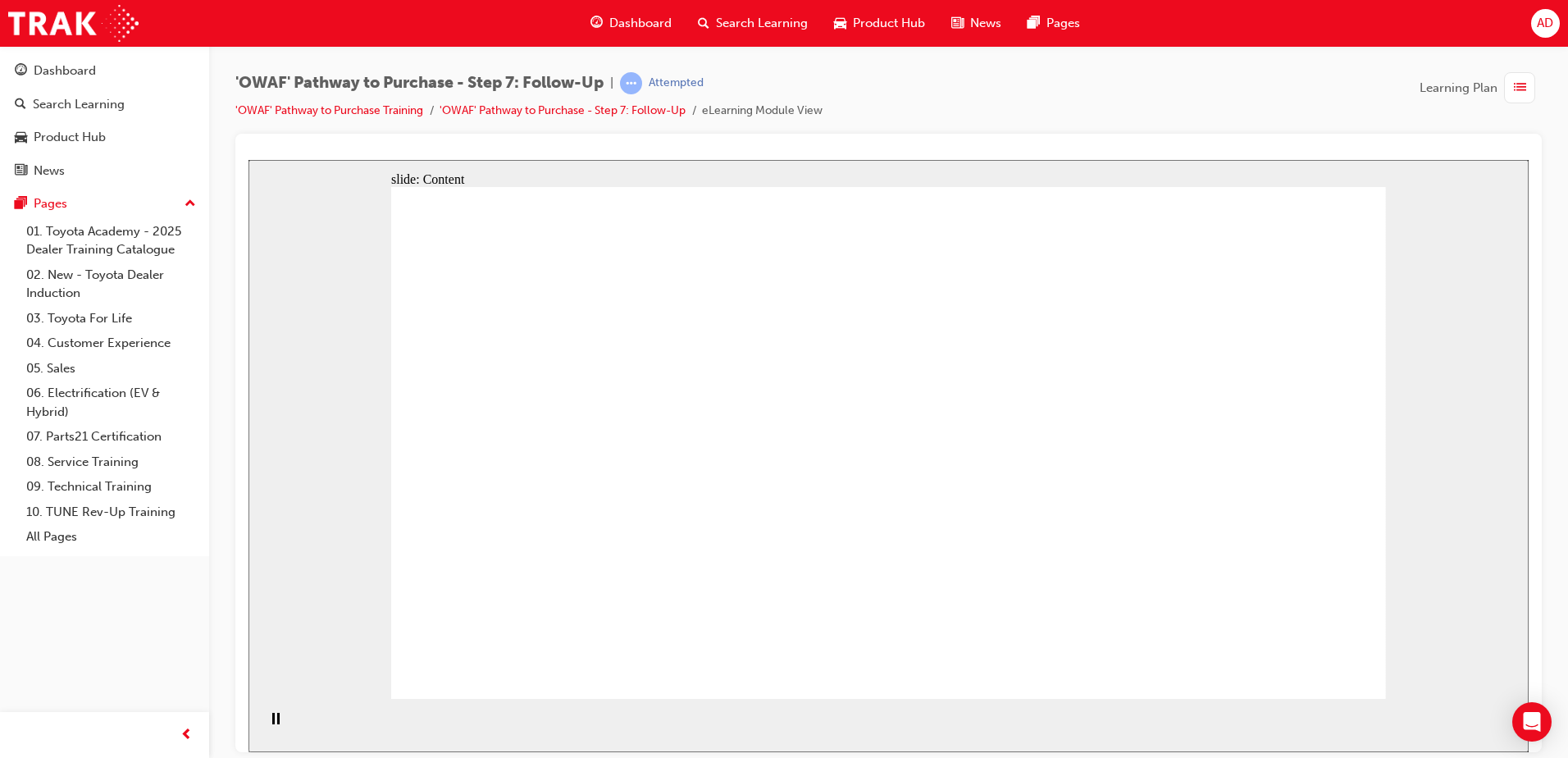
drag, startPoint x: 1336, startPoint y: 674, endPoint x: 1327, endPoint y: 663, distance: 14.2
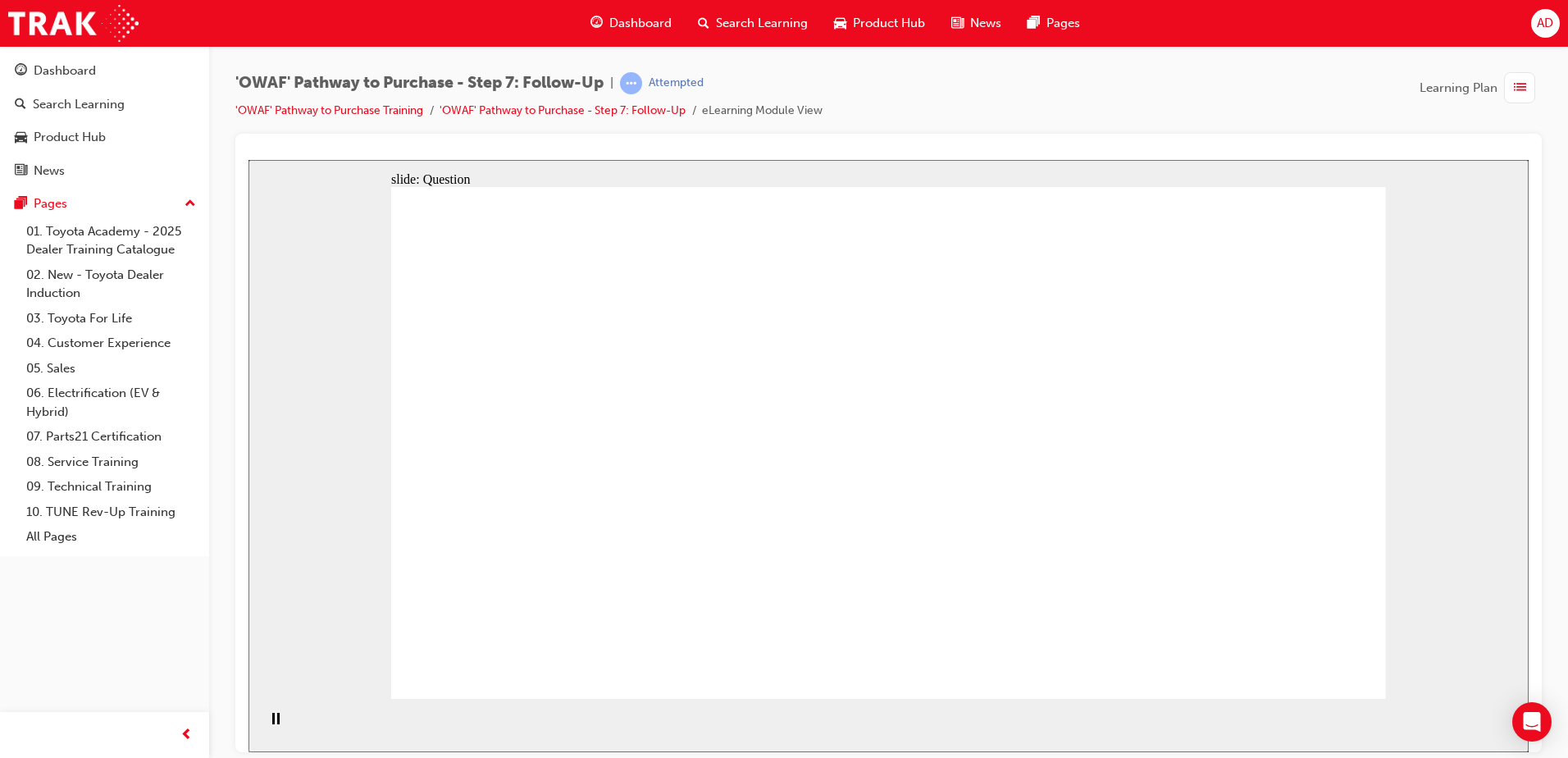
radio input "true"
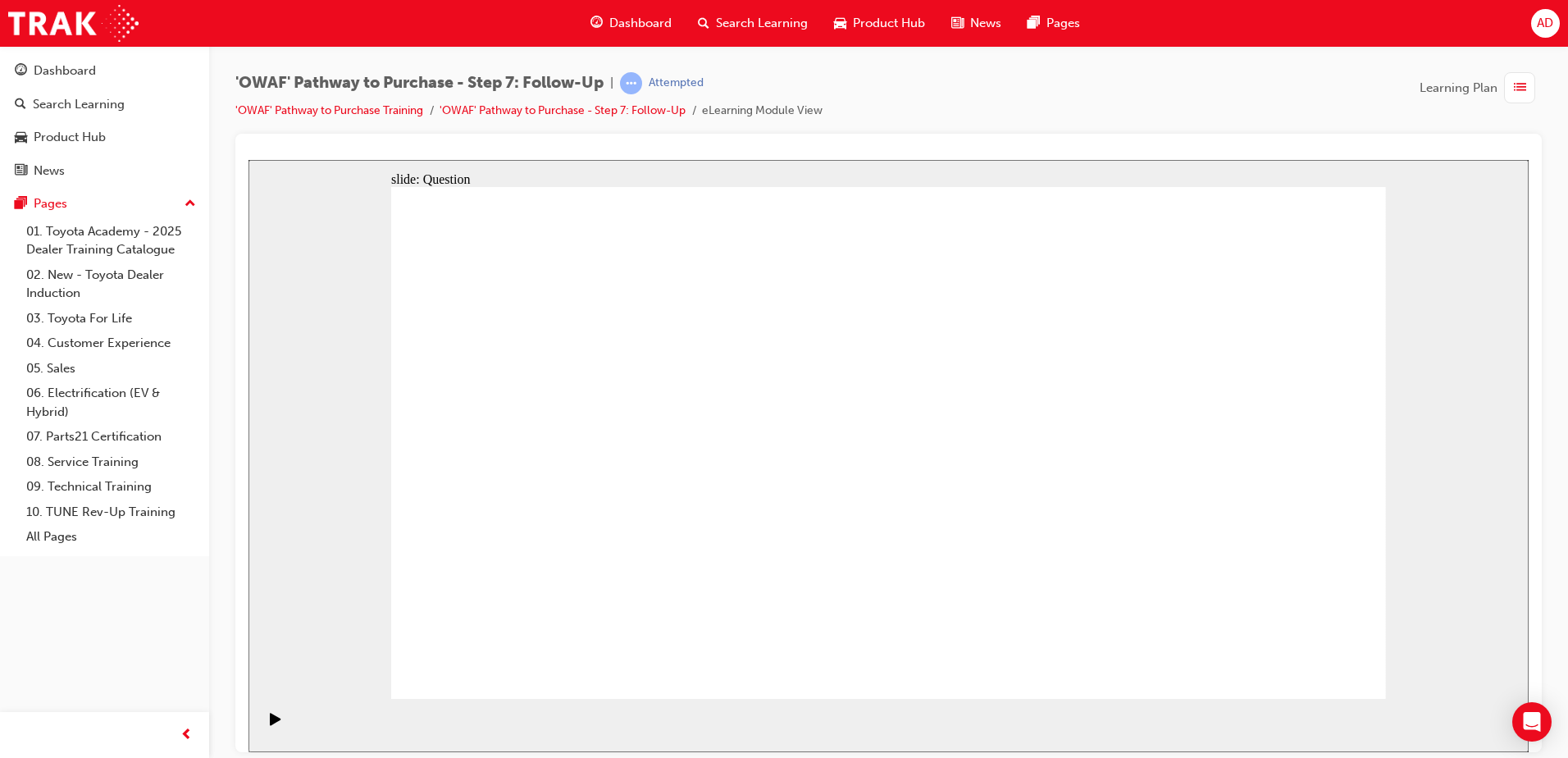
drag, startPoint x: 749, startPoint y: 576, endPoint x: 916, endPoint y: 391, distance: 249.2
drag, startPoint x: 908, startPoint y: 626, endPoint x: 673, endPoint y: 425, distance: 309.2
drag, startPoint x: 1062, startPoint y: 569, endPoint x: 717, endPoint y: 472, distance: 358.4
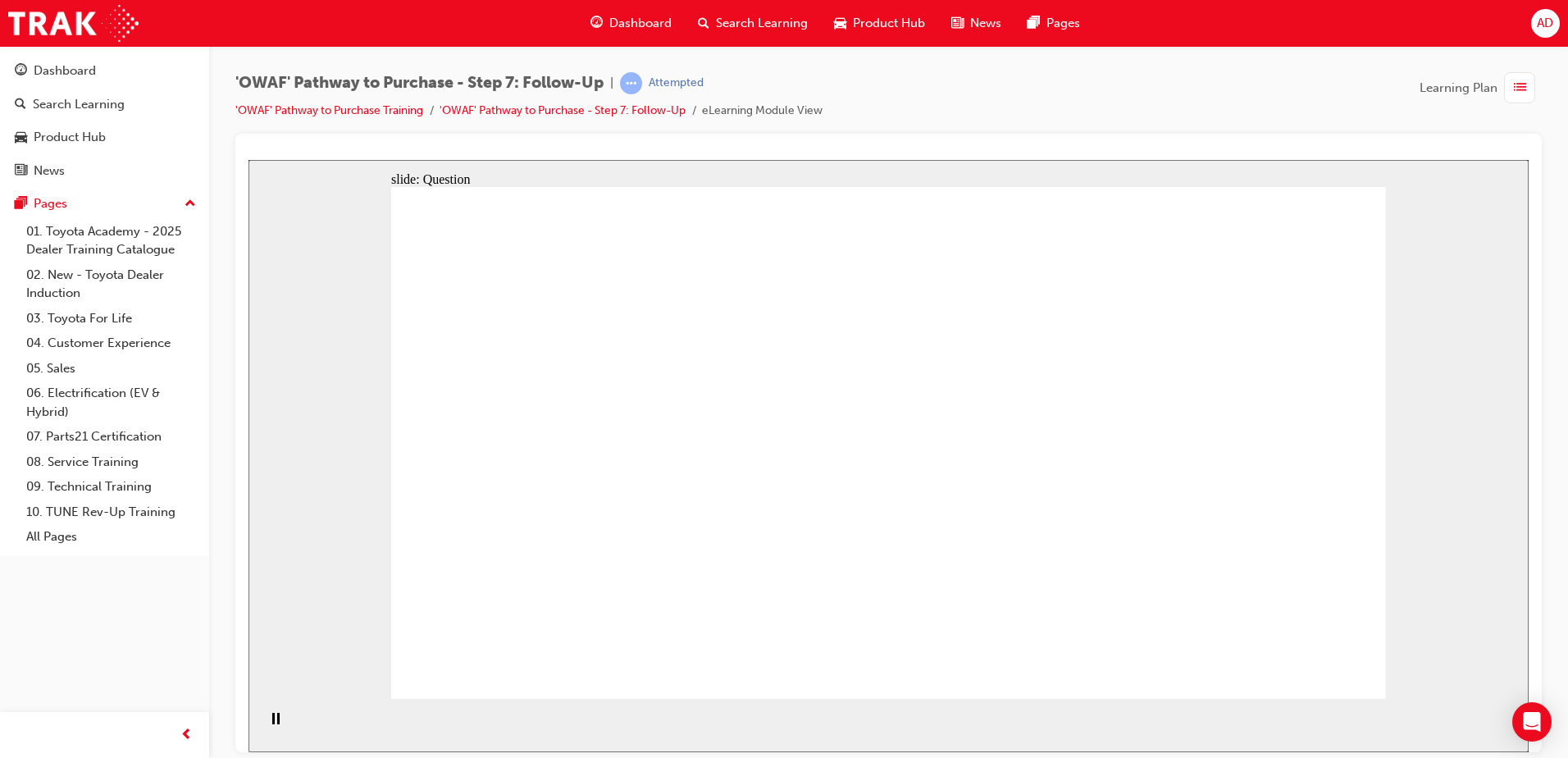
radio input "true"
drag, startPoint x: 1046, startPoint y: 362, endPoint x: 1053, endPoint y: 331, distance: 31.8
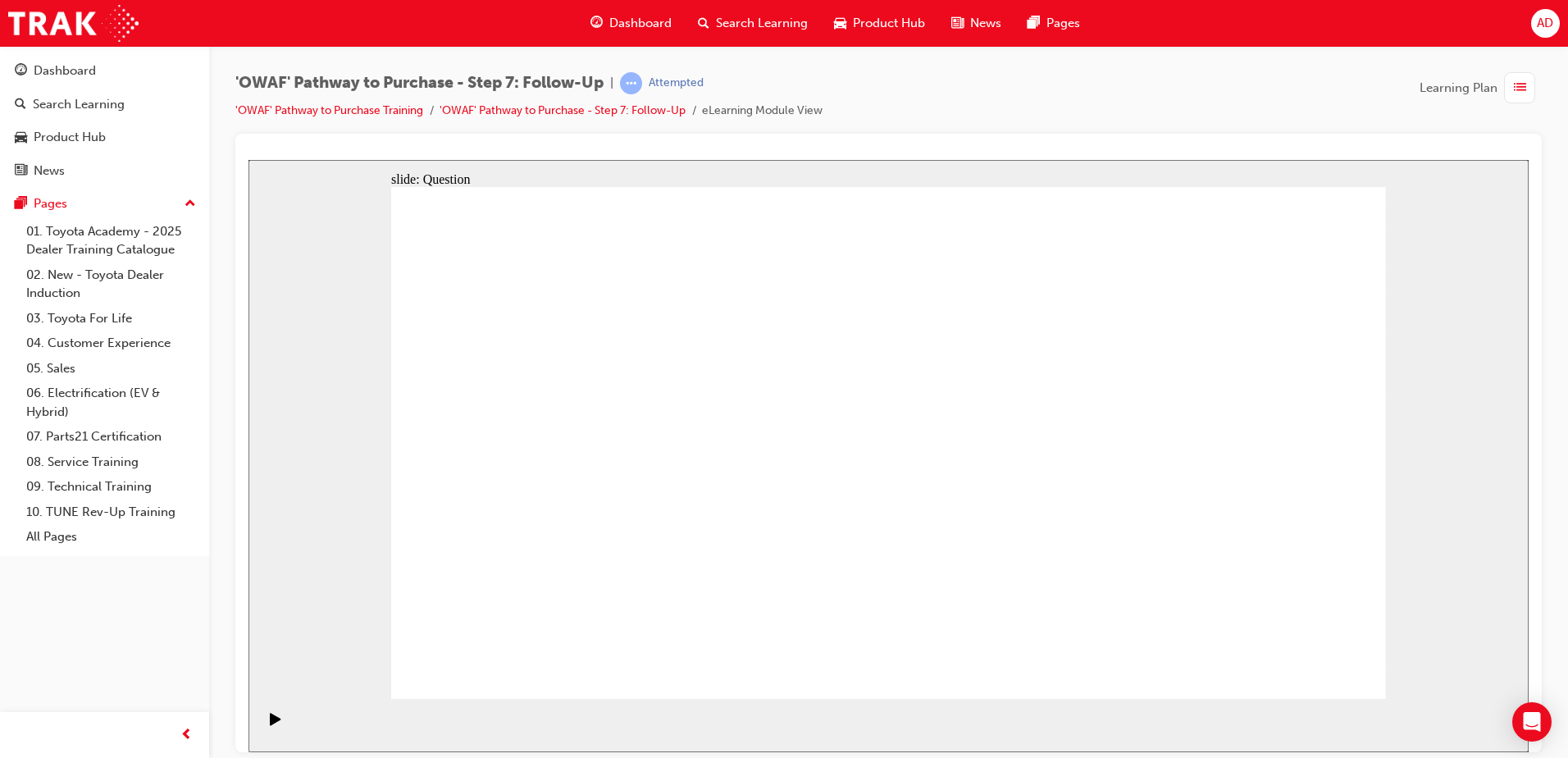
radio input "true"
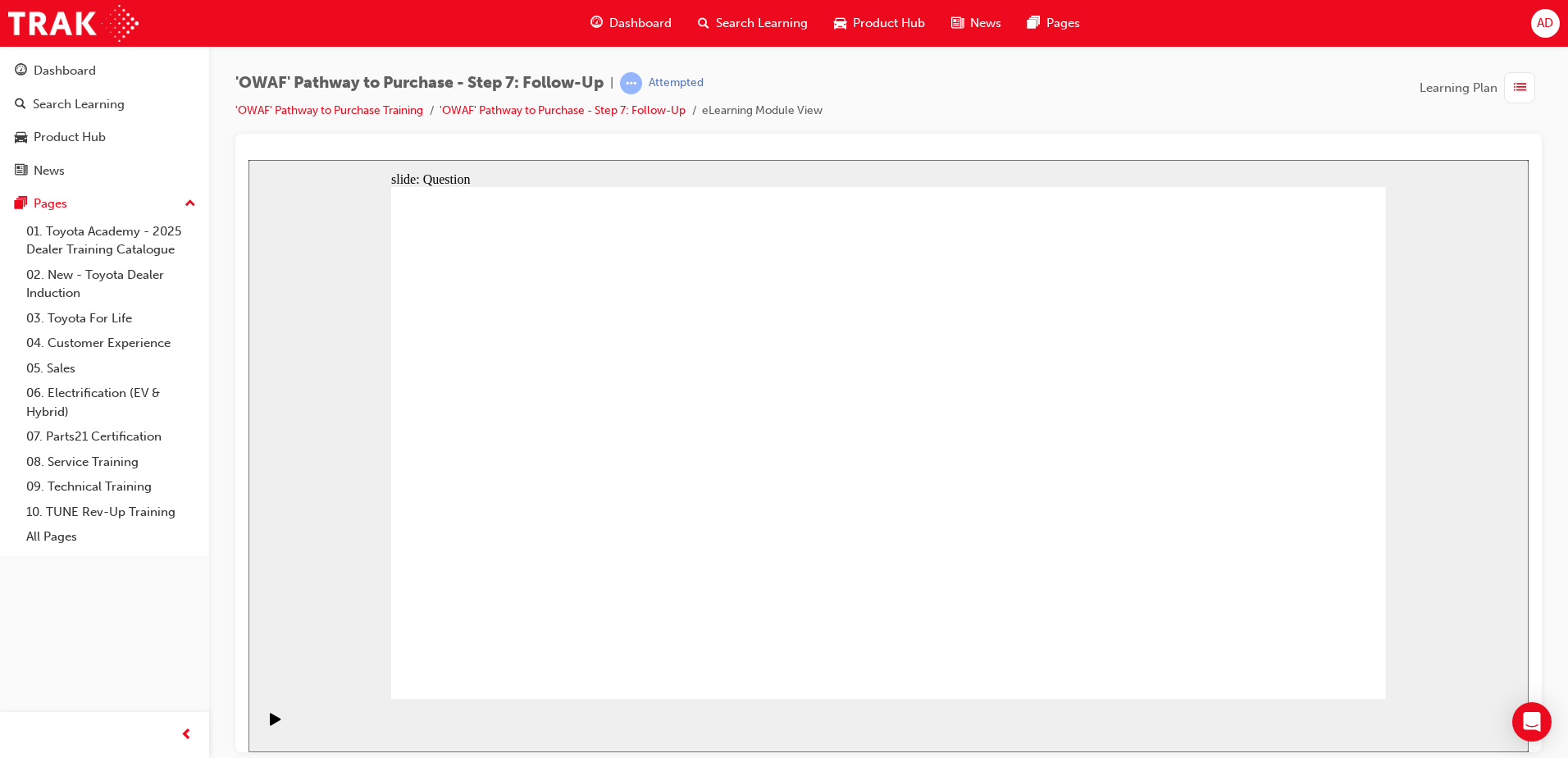
radio input "true"
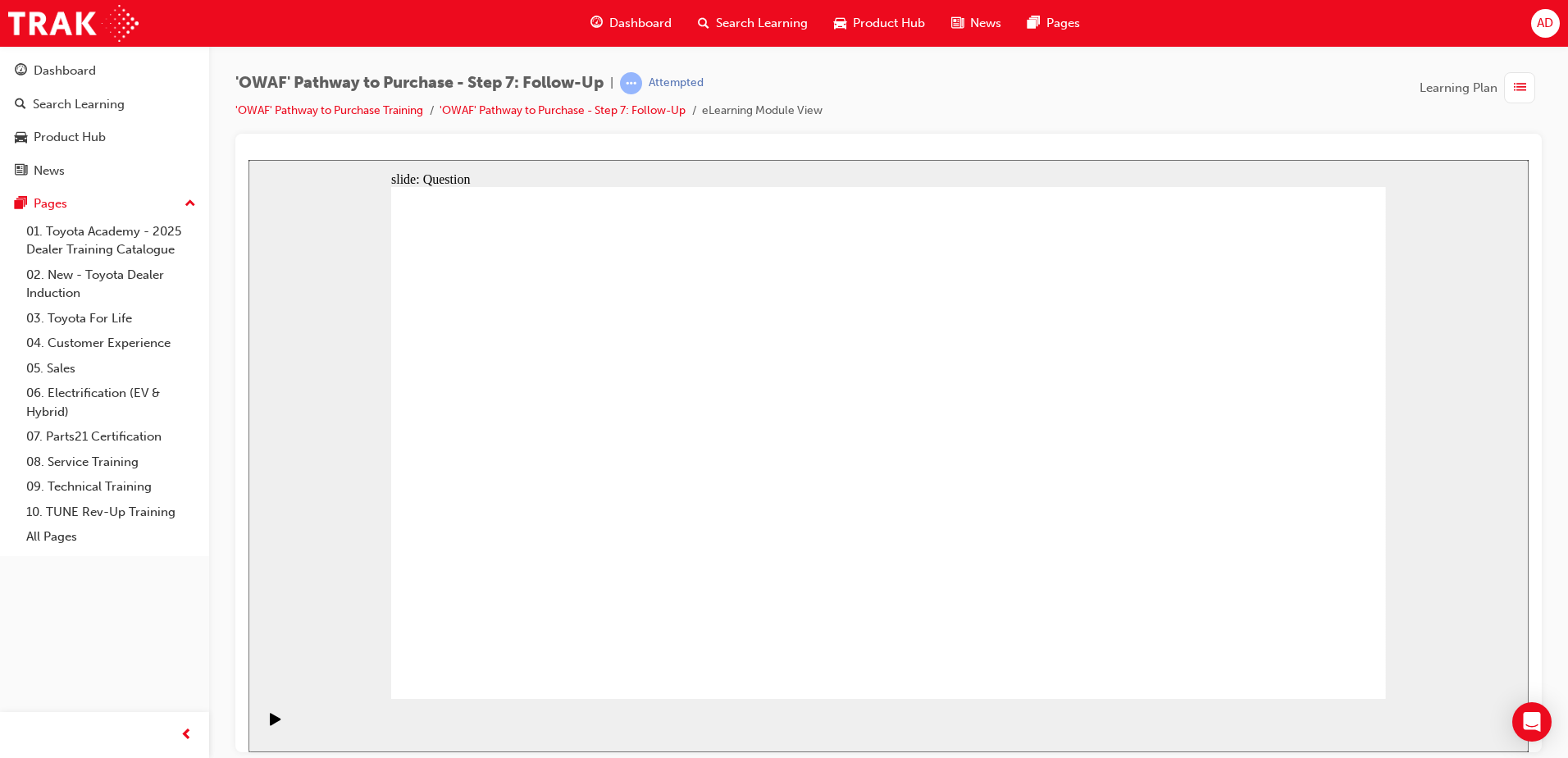
radio input "false"
radio input "true"
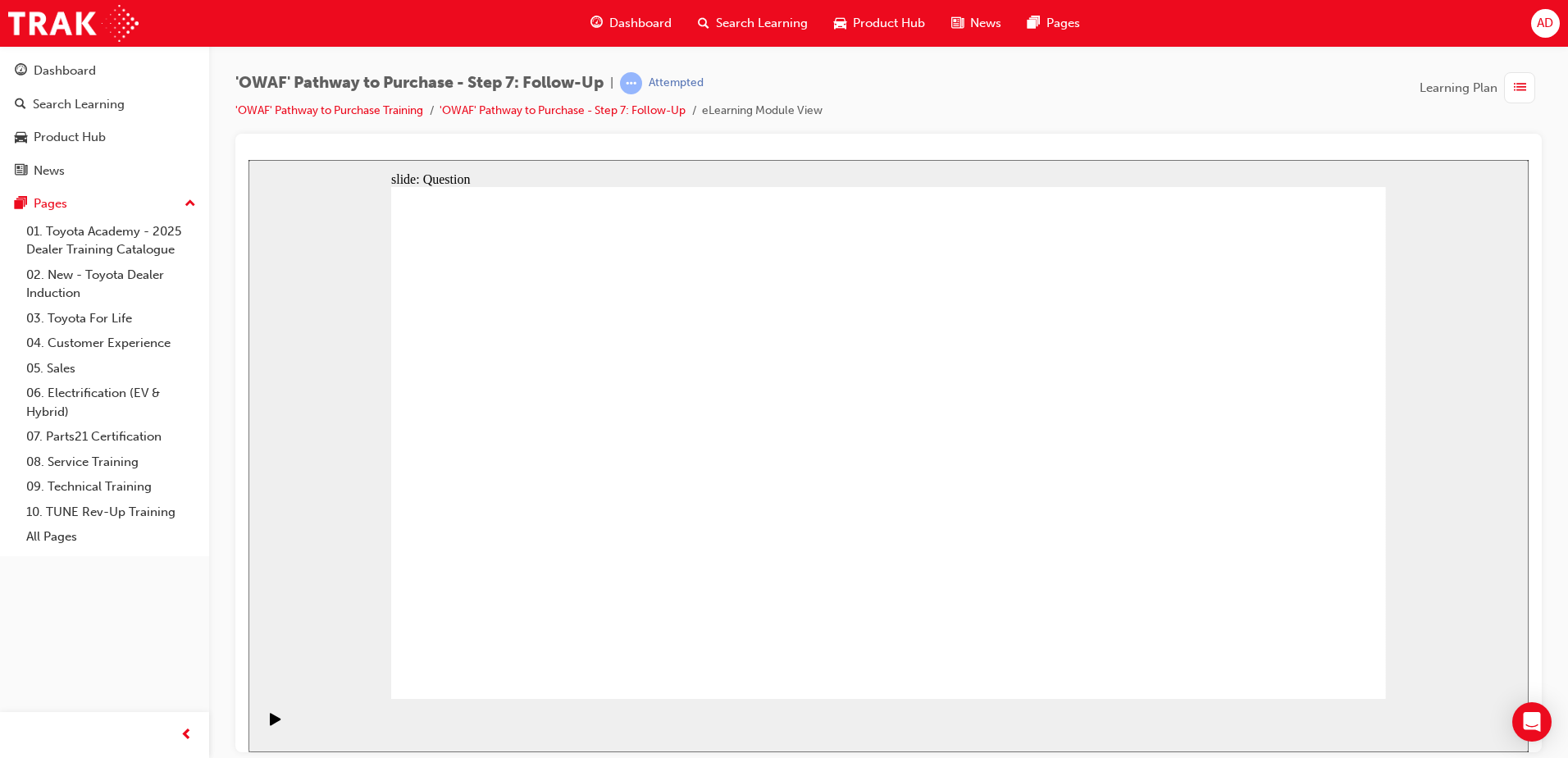
drag, startPoint x: 695, startPoint y: 586, endPoint x: 697, endPoint y: 614, distance: 28.1
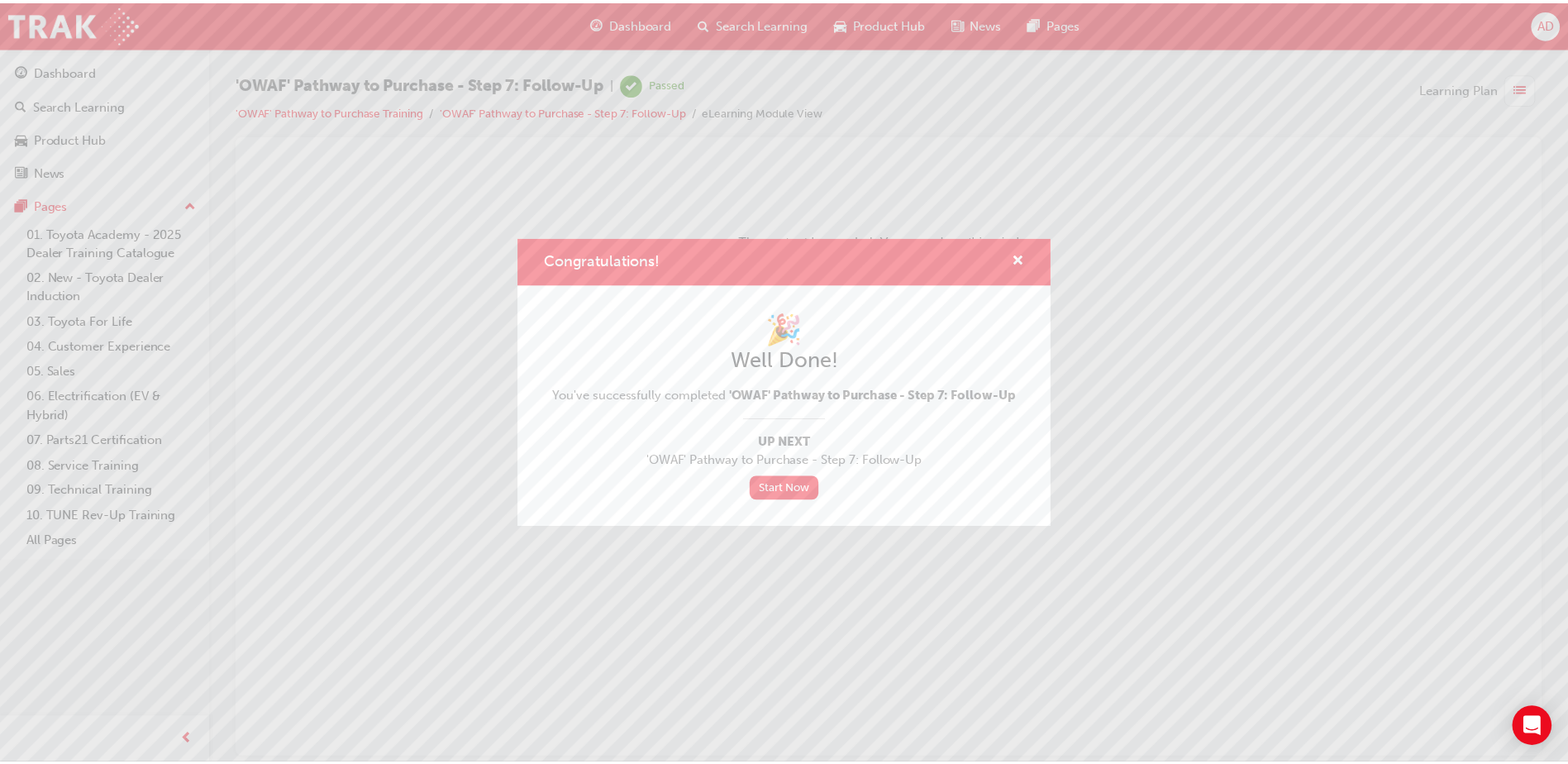
scroll to position [0, 0]
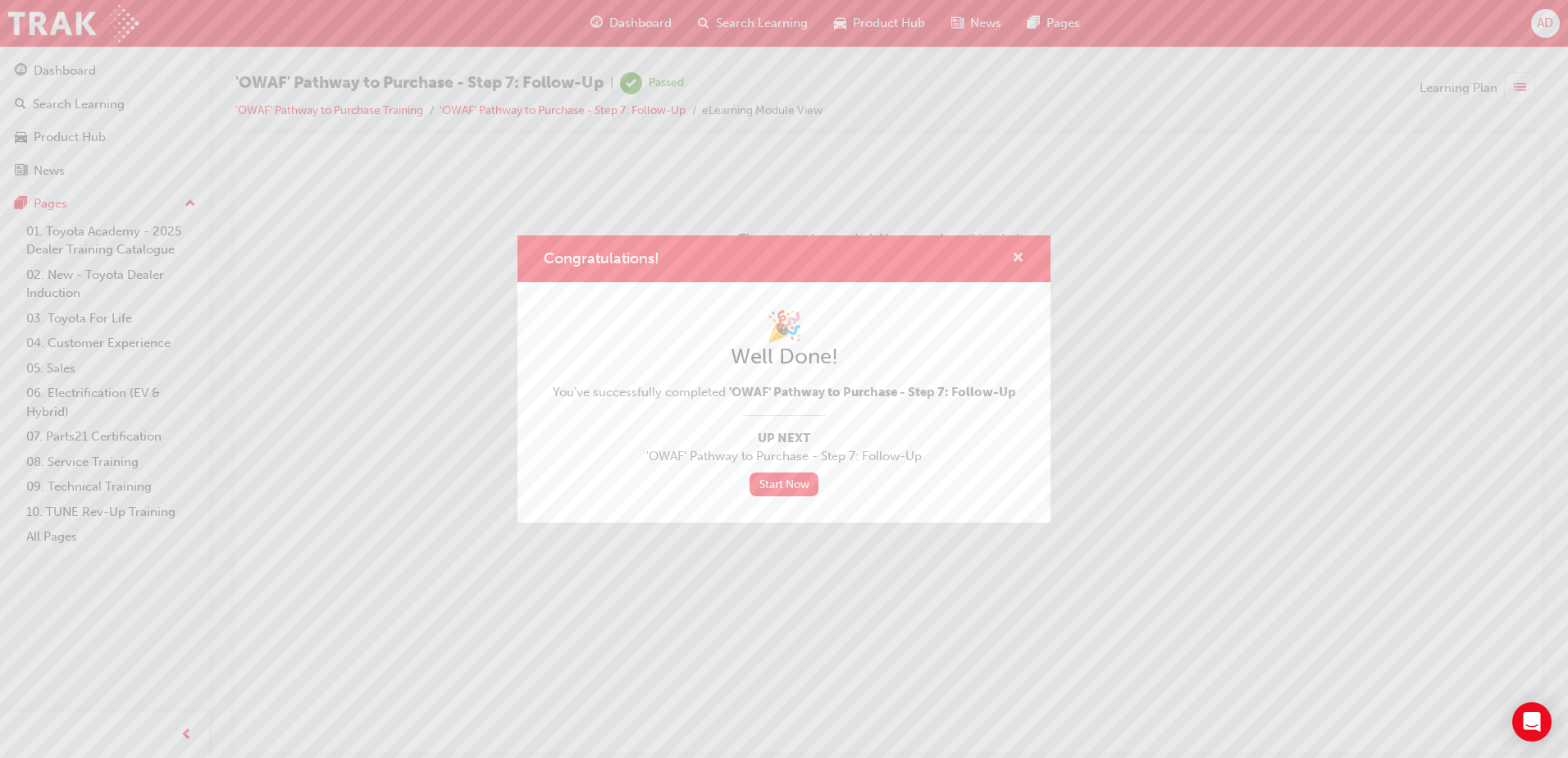
click at [1018, 252] on span "cross-icon" at bounding box center [1018, 258] width 13 height 14
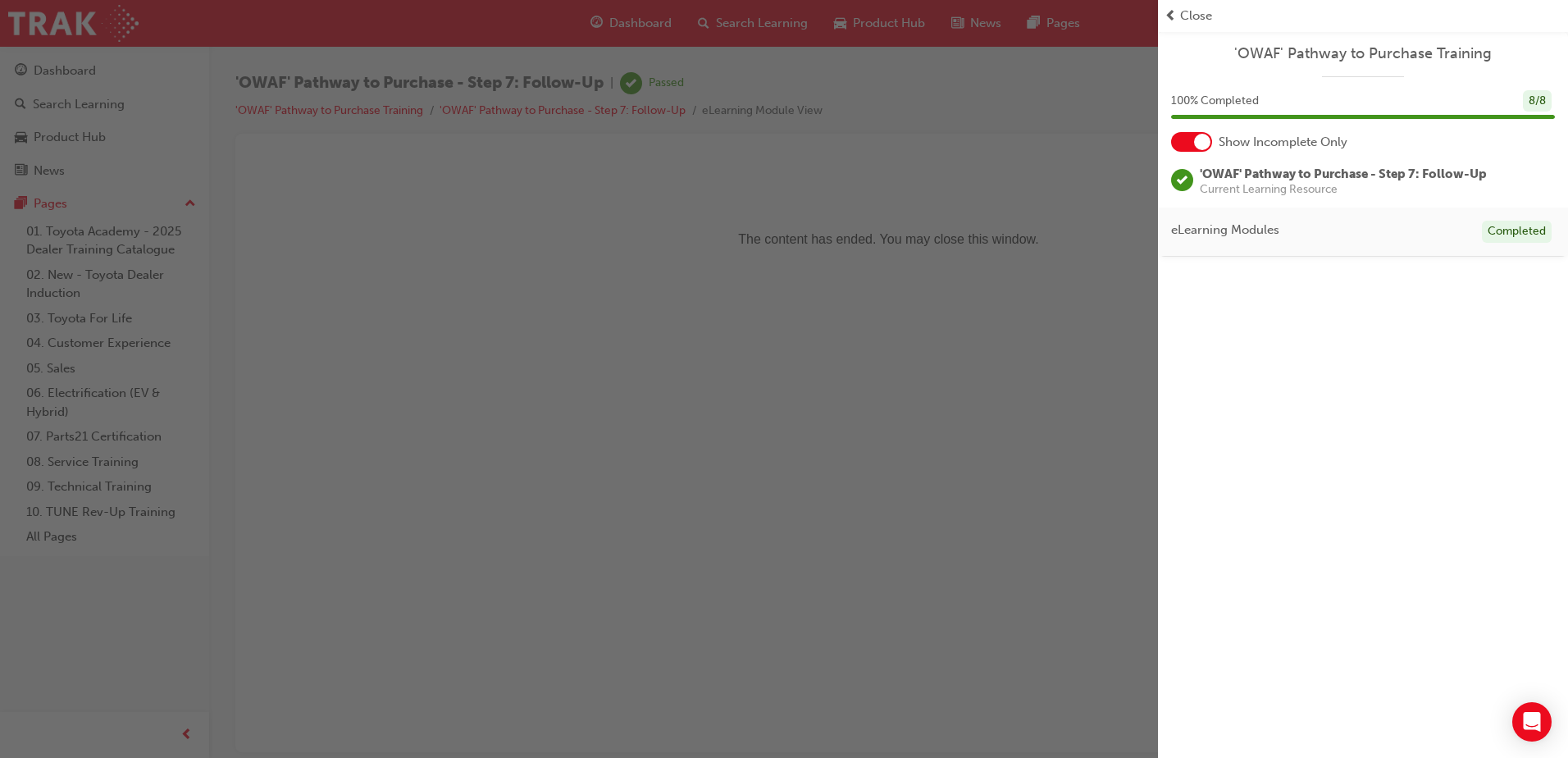
click at [438, 221] on div "button" at bounding box center [579, 379] width 1158 height 758
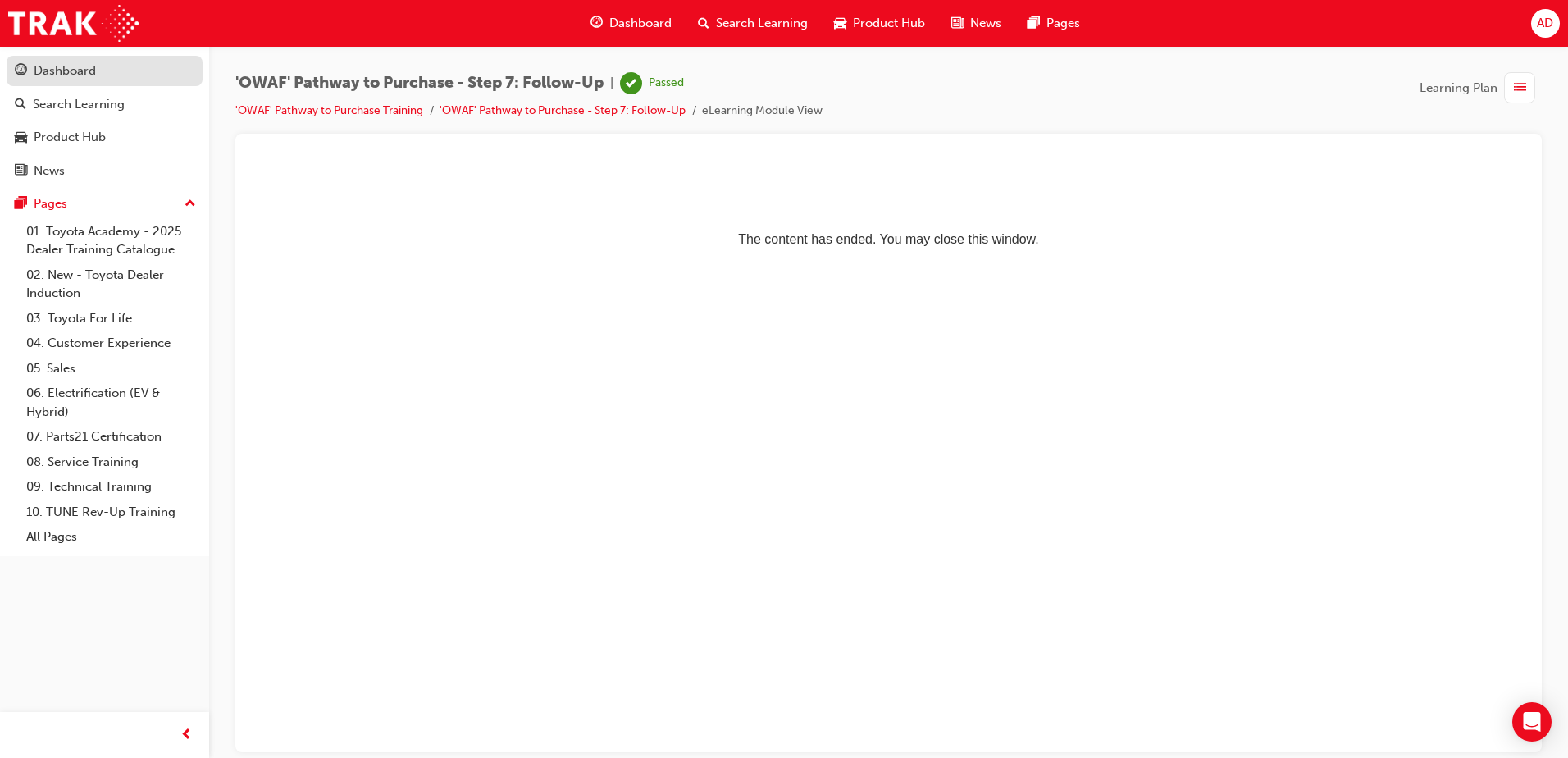
click at [75, 82] on link "Dashboard" at bounding box center [105, 71] width 196 height 30
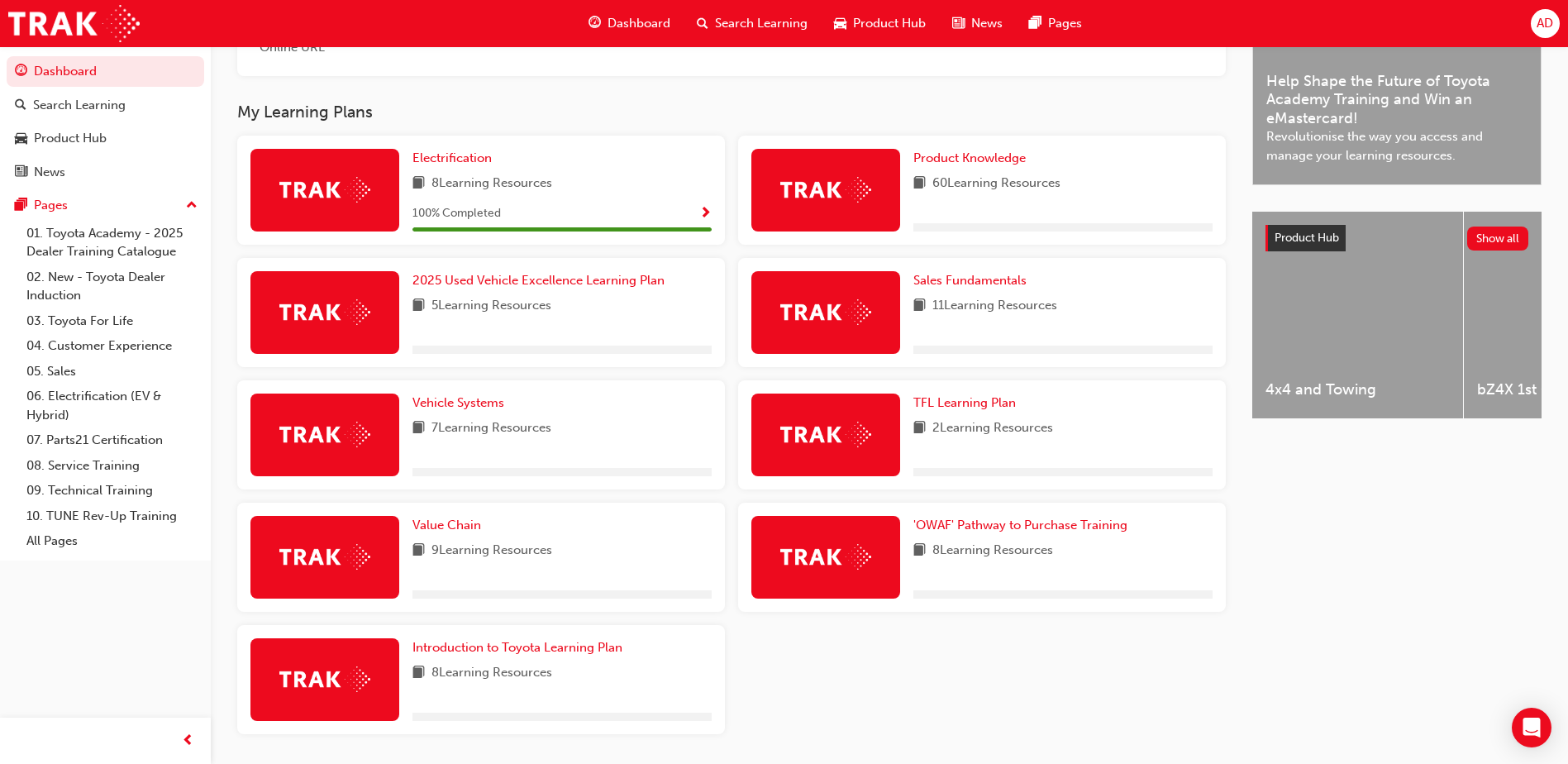
scroll to position [543, 0]
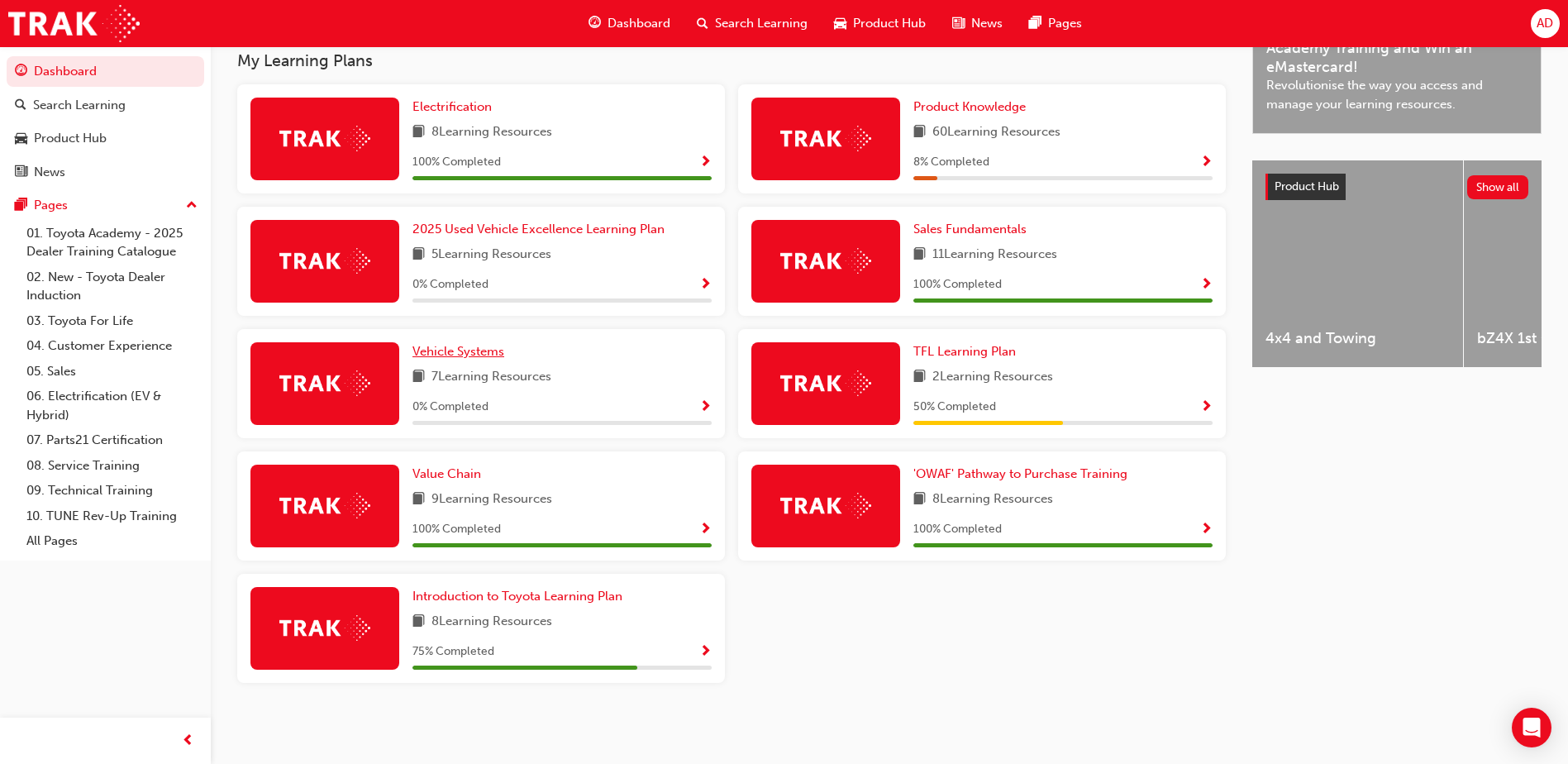
click at [482, 353] on span "Vehicle Systems" at bounding box center [459, 351] width 92 height 14
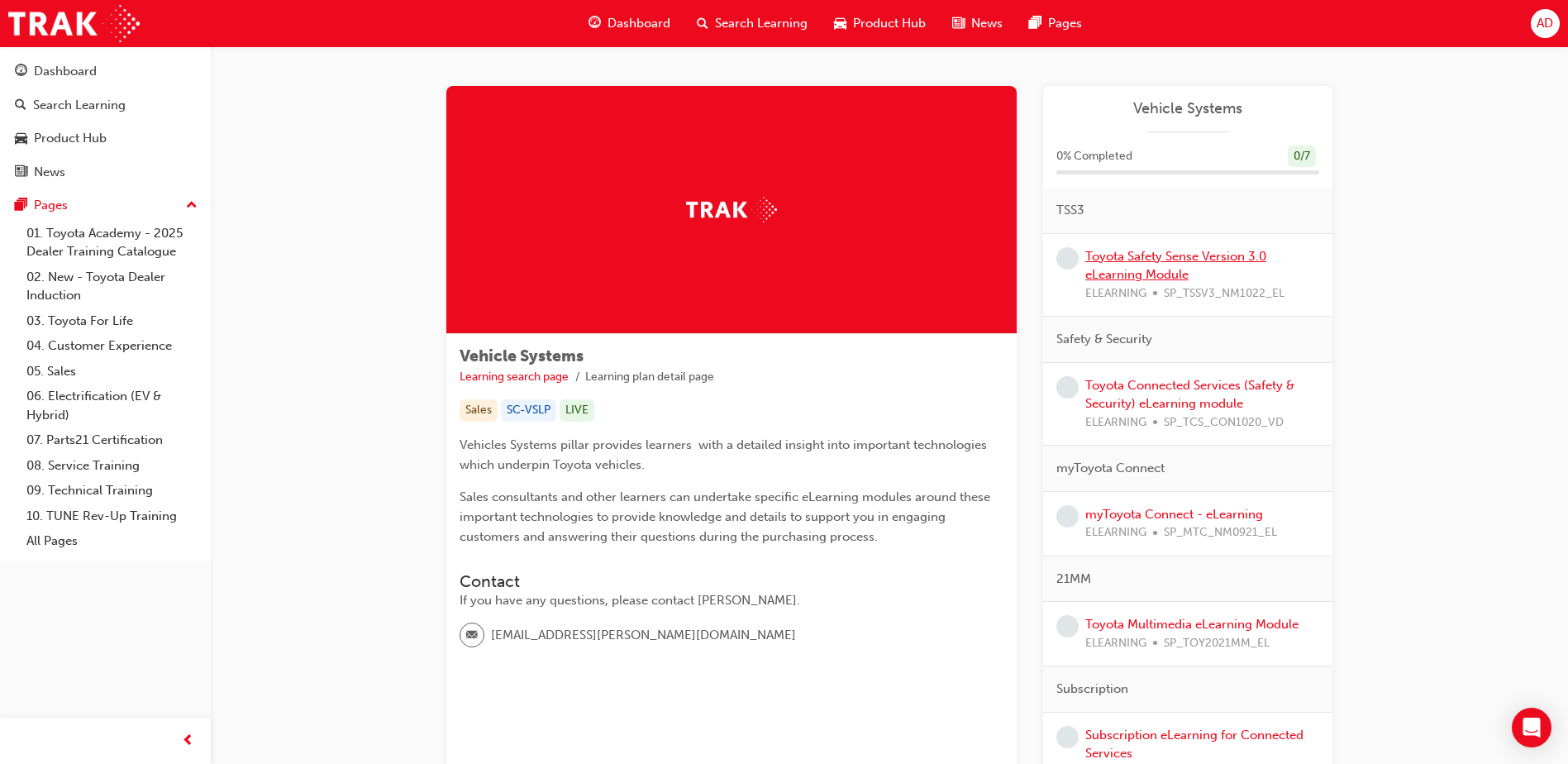
click at [1163, 259] on link "Toyota Safety Sense Version 3.0 eLearning Module" at bounding box center [1176, 266] width 181 height 34
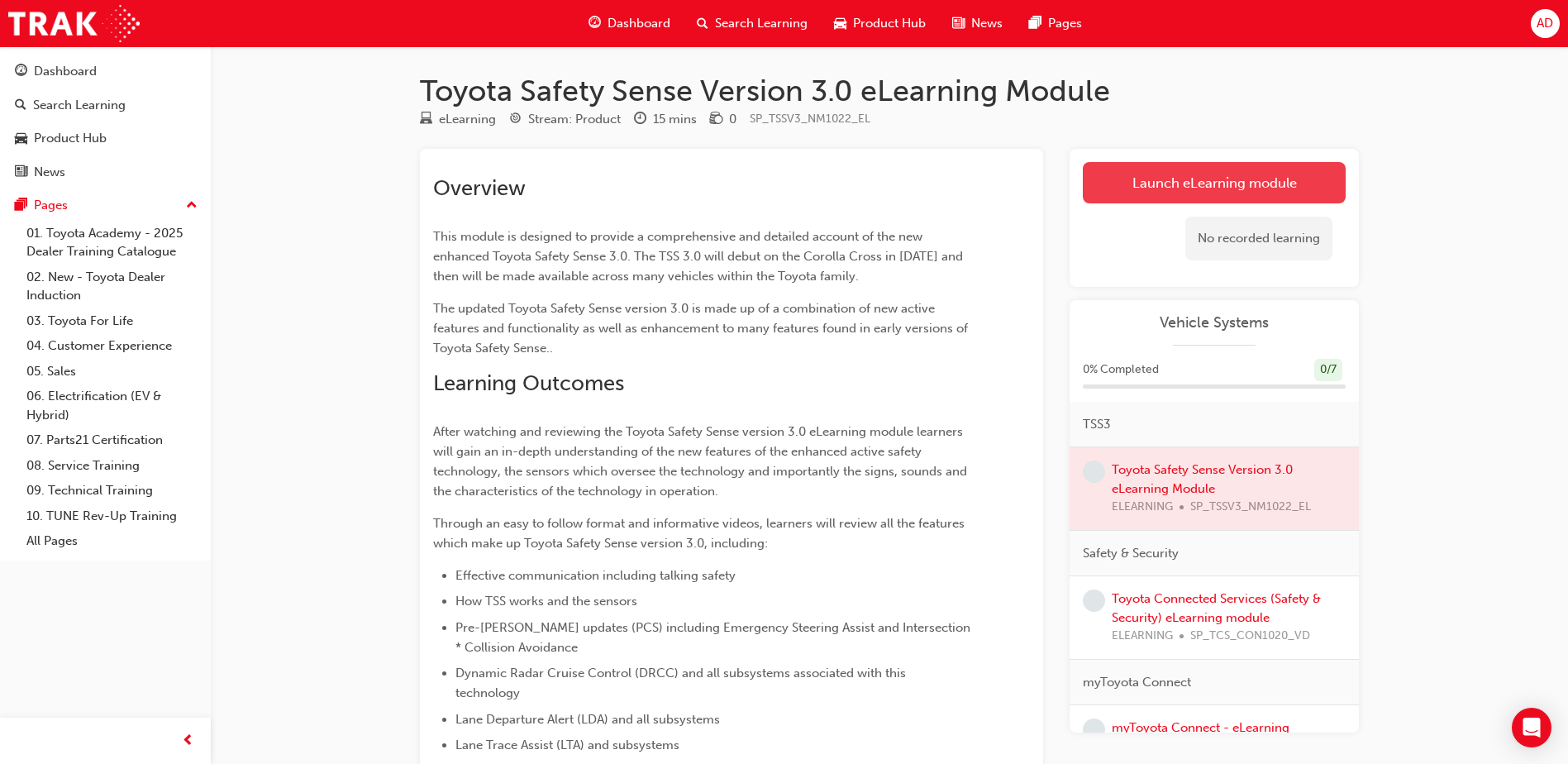
click at [1151, 191] on link "Launch eLearning module" at bounding box center [1214, 182] width 263 height 42
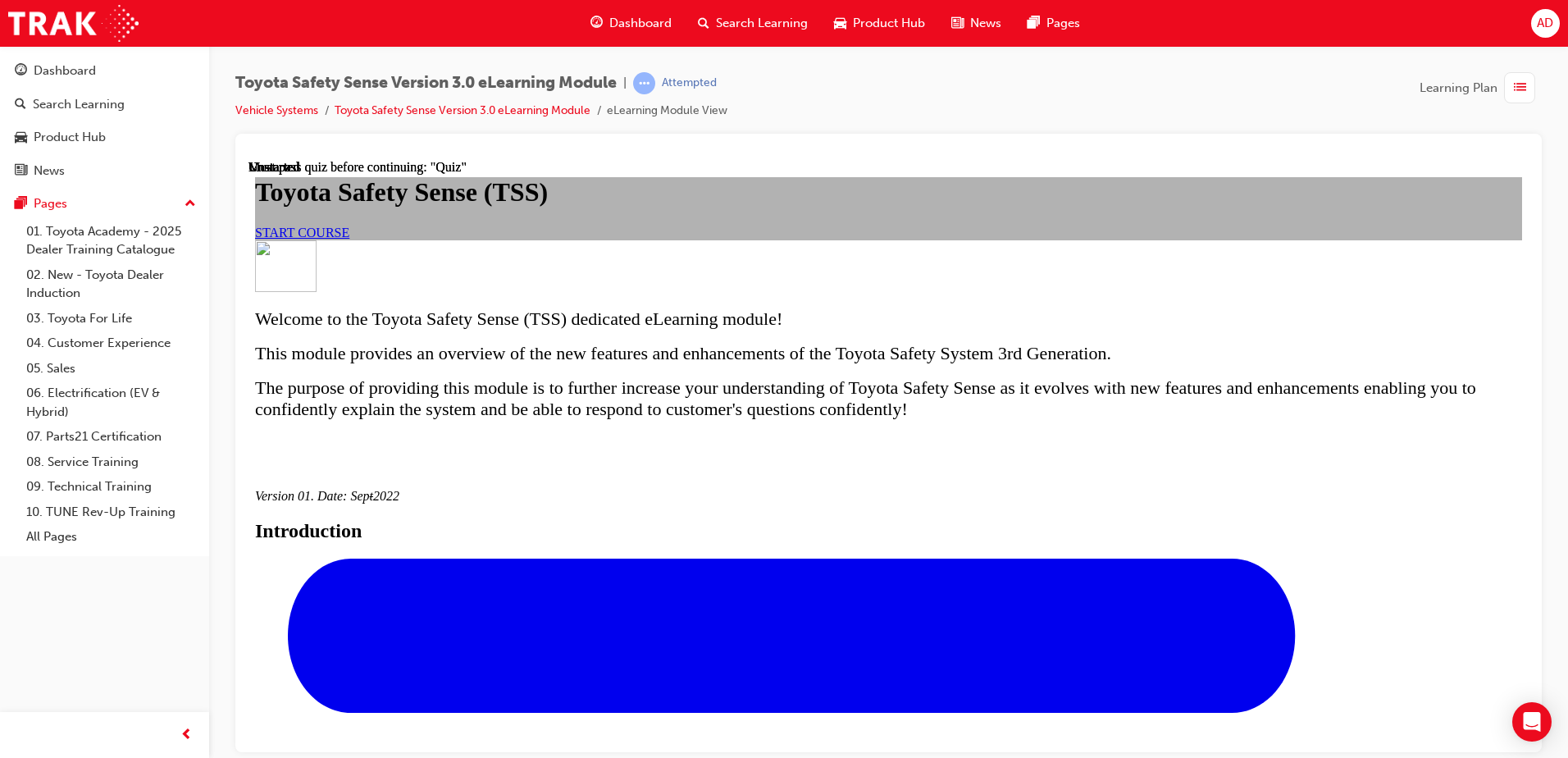
click at [349, 239] on link "START COURSE" at bounding box center [302, 231] width 95 height 14
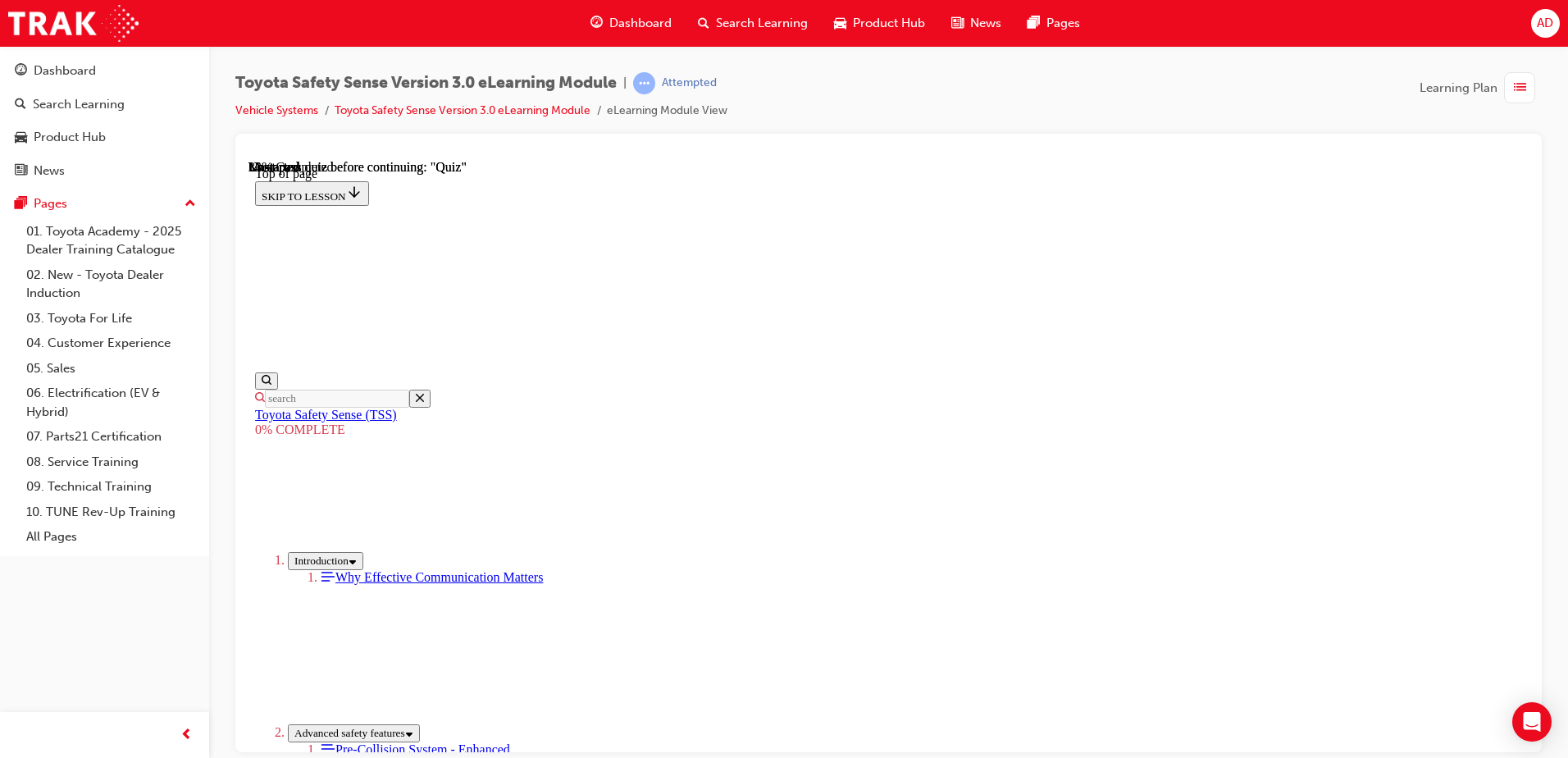
scroll to position [378, 0]
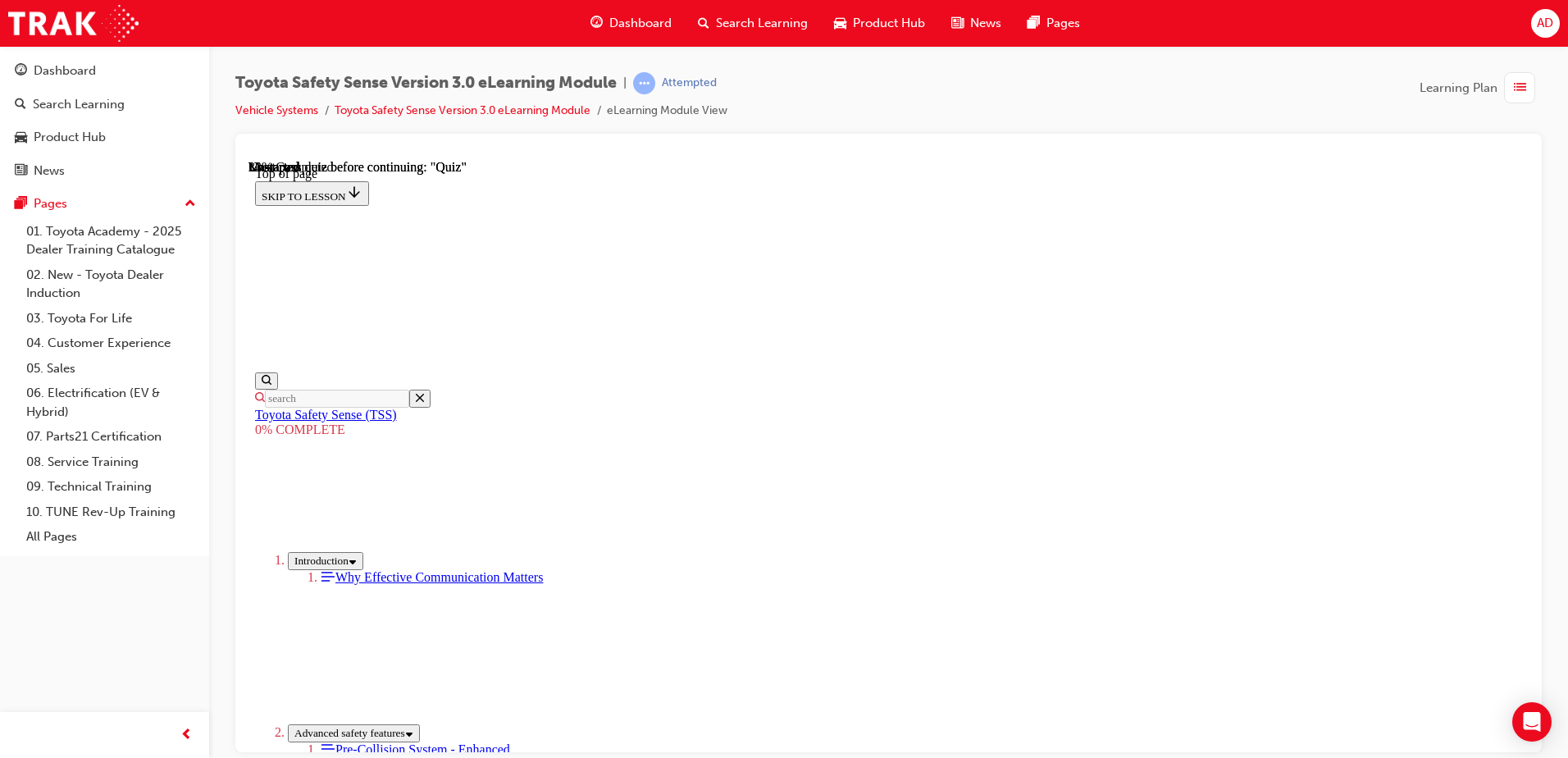
drag, startPoint x: 676, startPoint y: 257, endPoint x: 974, endPoint y: 236, distance: 298.7
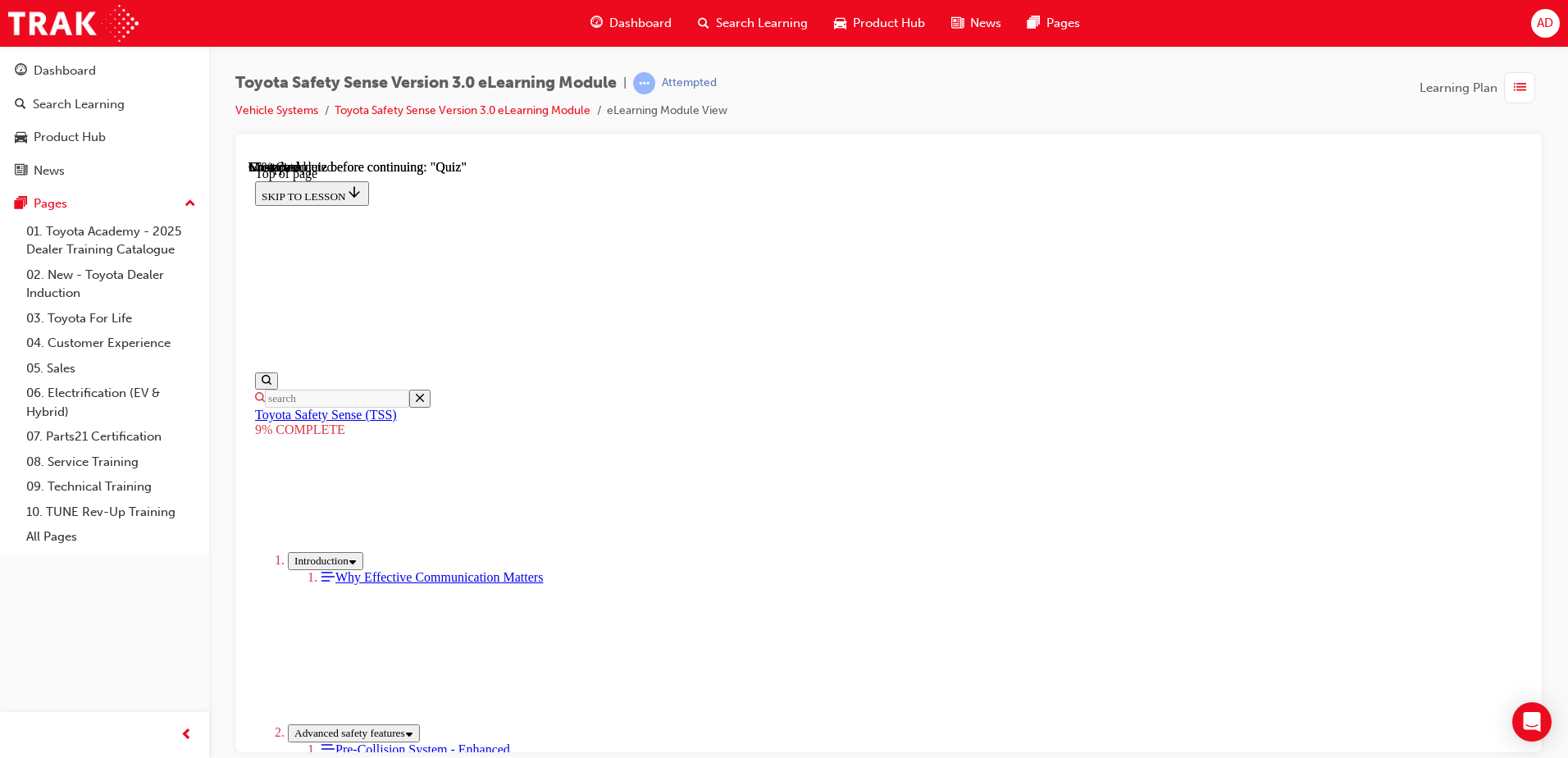
scroll to position [1389, 0]
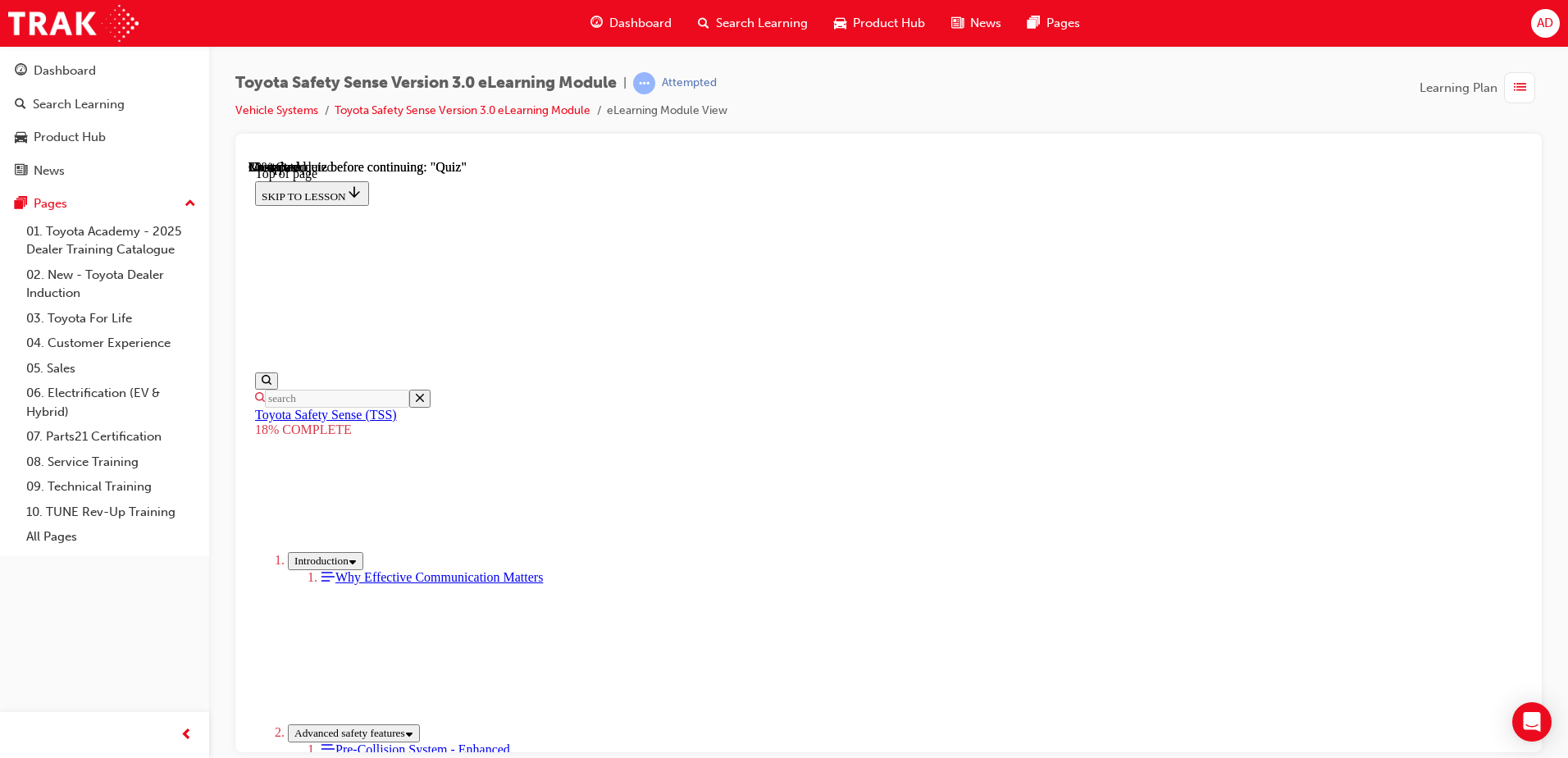
drag, startPoint x: 1404, startPoint y: 333, endPoint x: 1404, endPoint y: 360, distance: 27.0
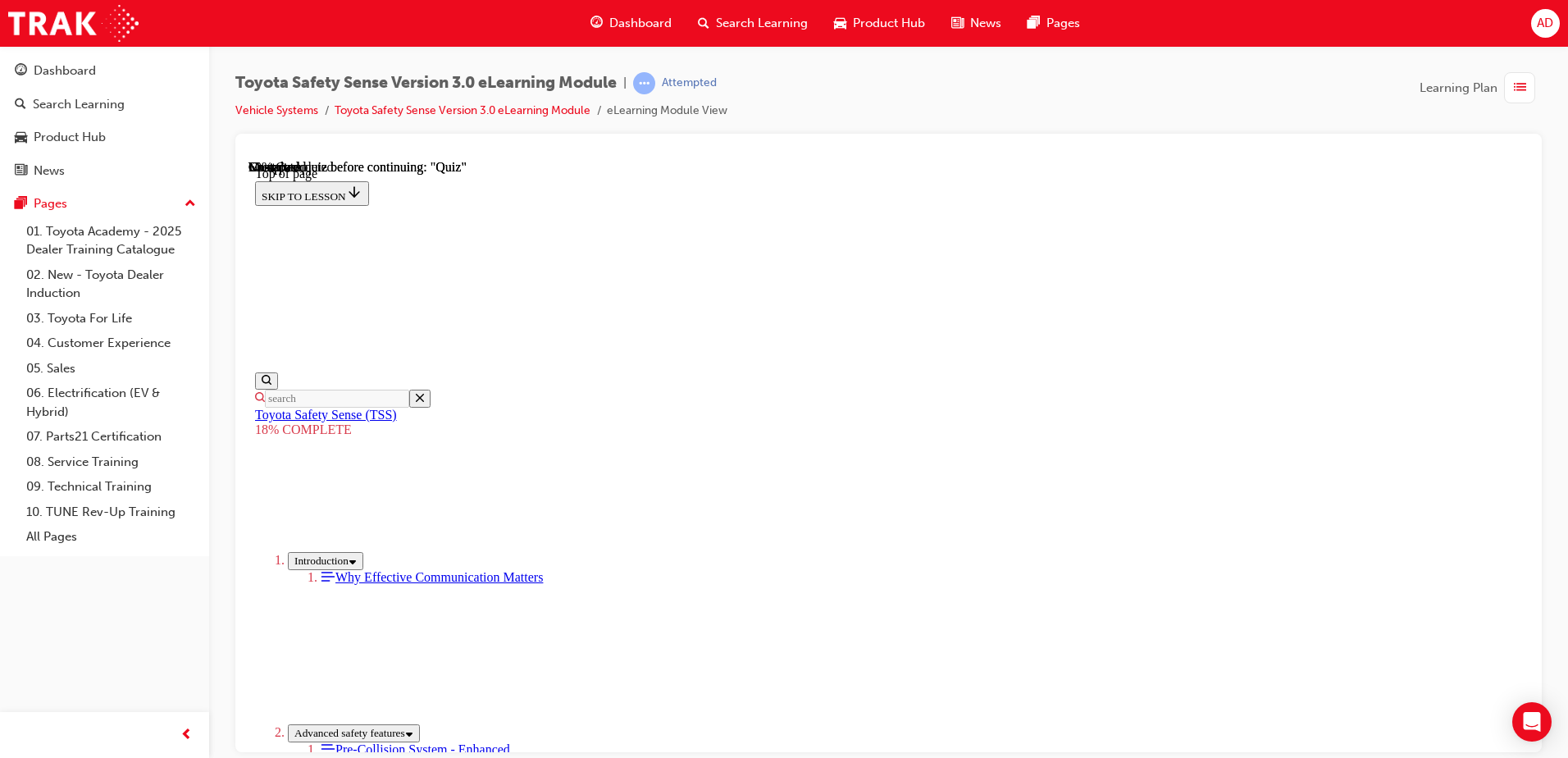
drag, startPoint x: 976, startPoint y: 391, endPoint x: 837, endPoint y: 541, distance: 204.5
drag, startPoint x: 1023, startPoint y: 341, endPoint x: 851, endPoint y: 491, distance: 228.2
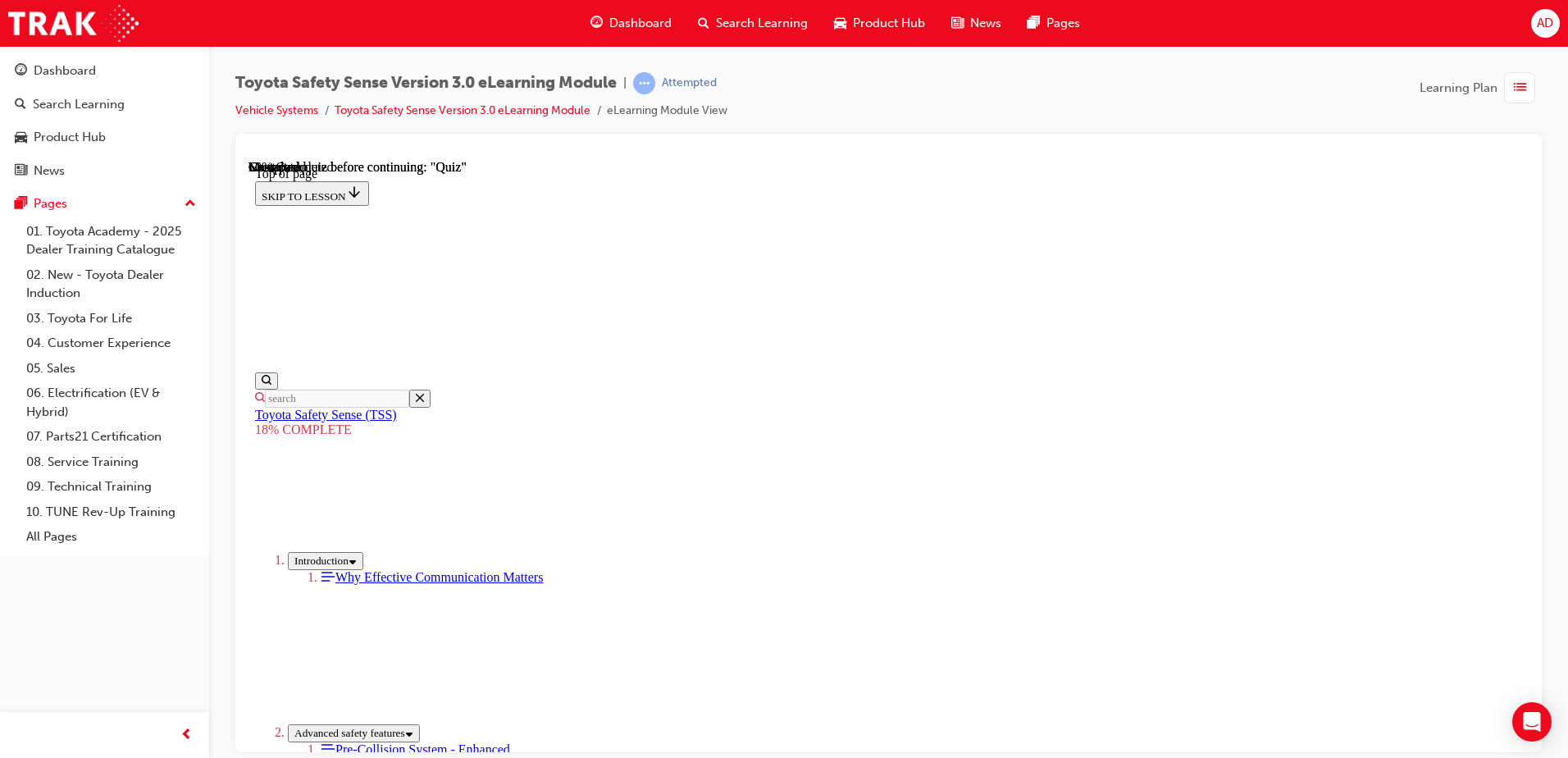
drag, startPoint x: 1016, startPoint y: 333, endPoint x: 755, endPoint y: 511, distance: 315.9
drag, startPoint x: 1176, startPoint y: 621, endPoint x: 770, endPoint y: 578, distance: 408.3
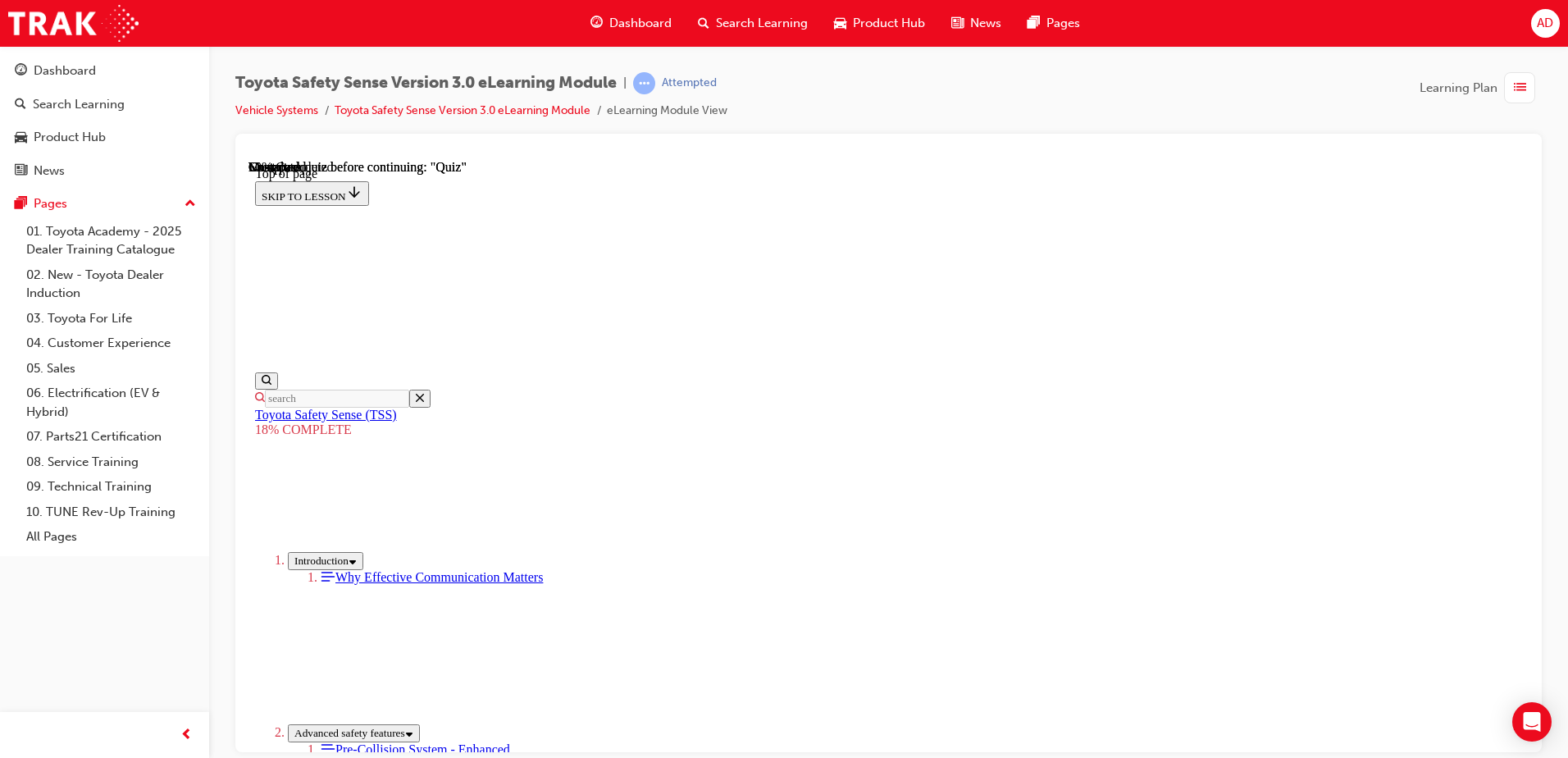
drag, startPoint x: 1059, startPoint y: 322, endPoint x: 876, endPoint y: 543, distance: 286.9
drag, startPoint x: 1008, startPoint y: 335, endPoint x: 798, endPoint y: 543, distance: 295.6
drag, startPoint x: 873, startPoint y: 444, endPoint x: 786, endPoint y: 535, distance: 125.9
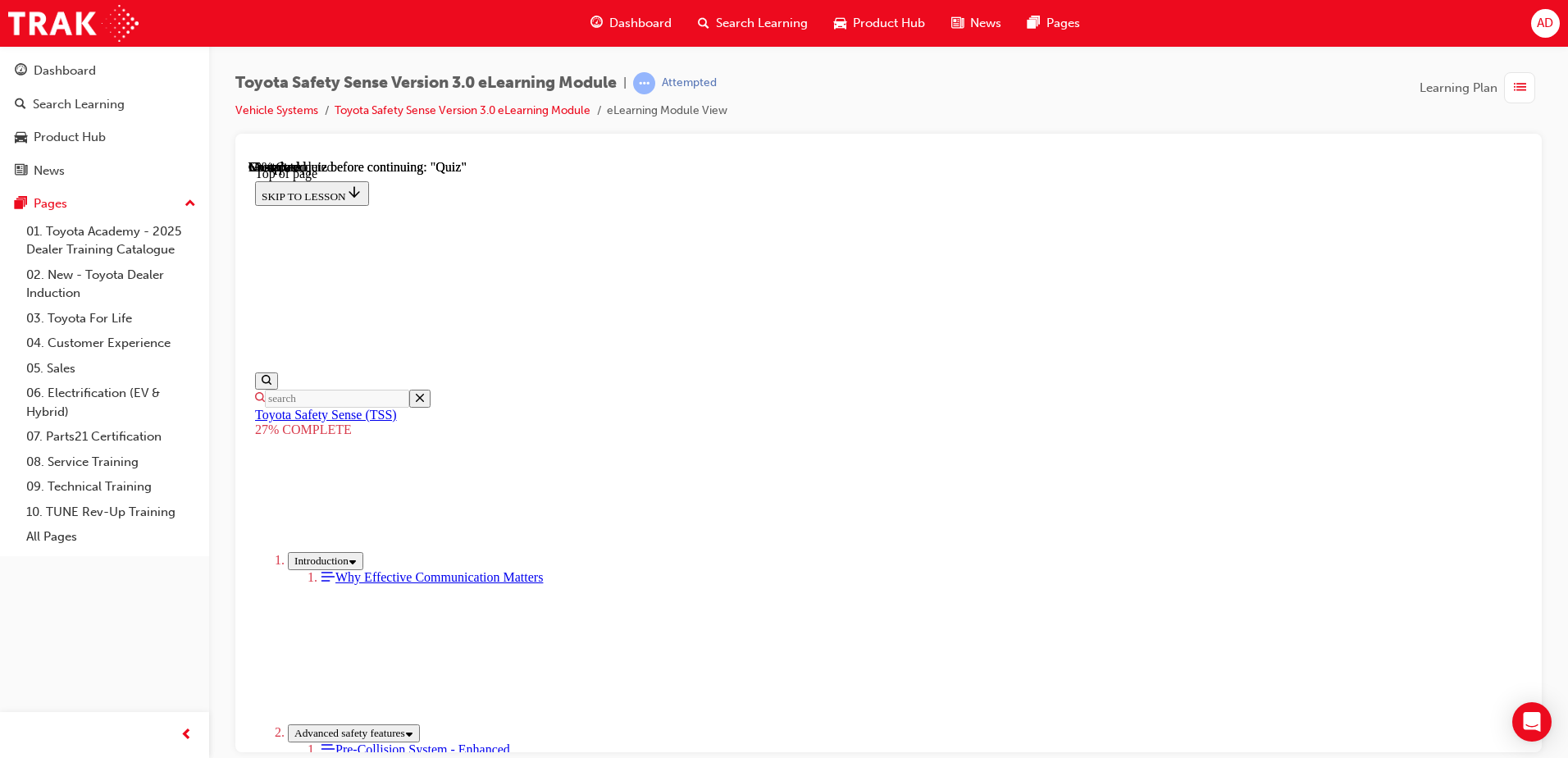
scroll to position [3425, 0]
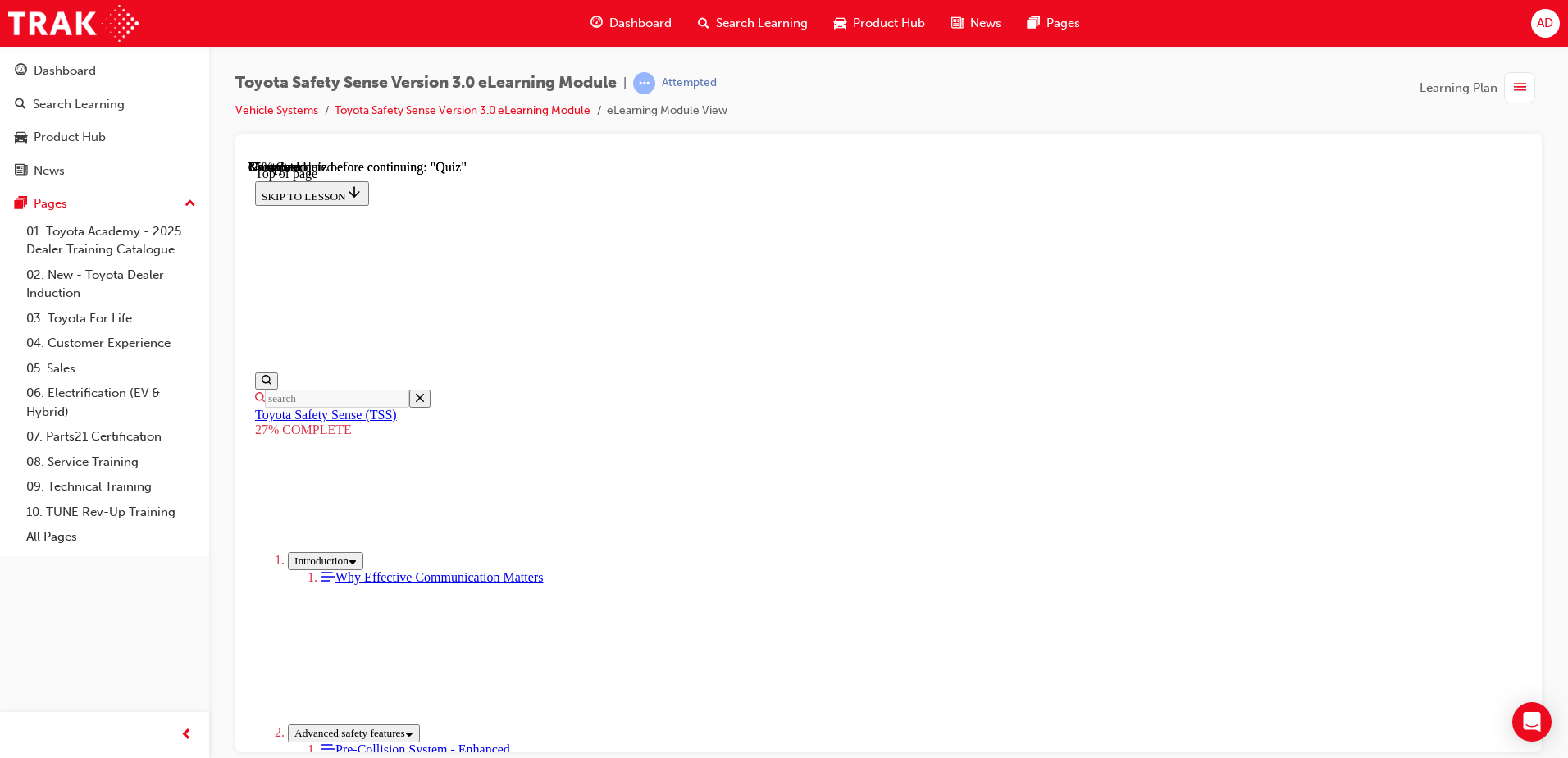
scroll to position [4264, 0]
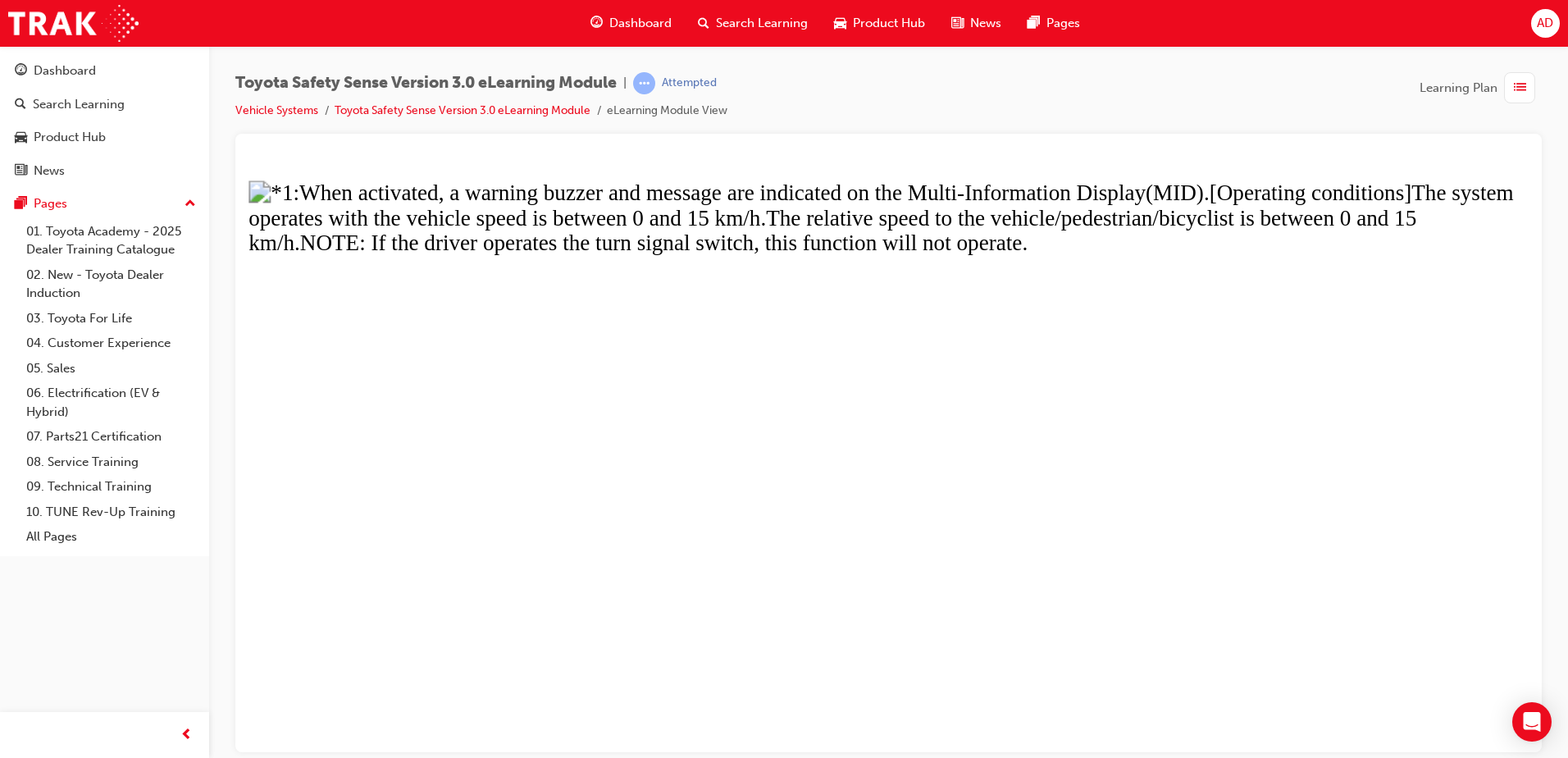
click at [956, 425] on button "Unzoom image" at bounding box center [888, 456] width 1280 height 593
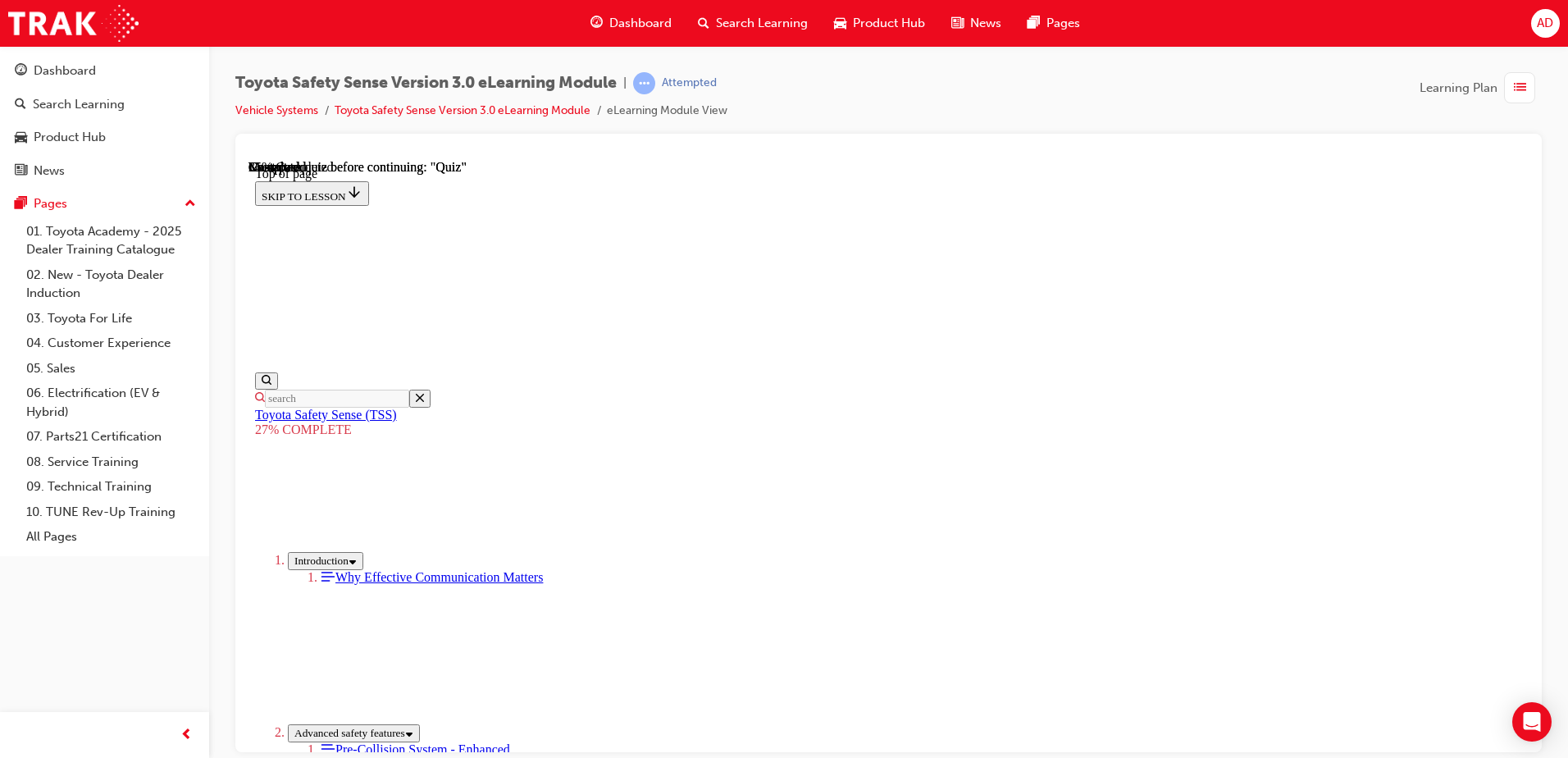
scroll to position [2869, 0]
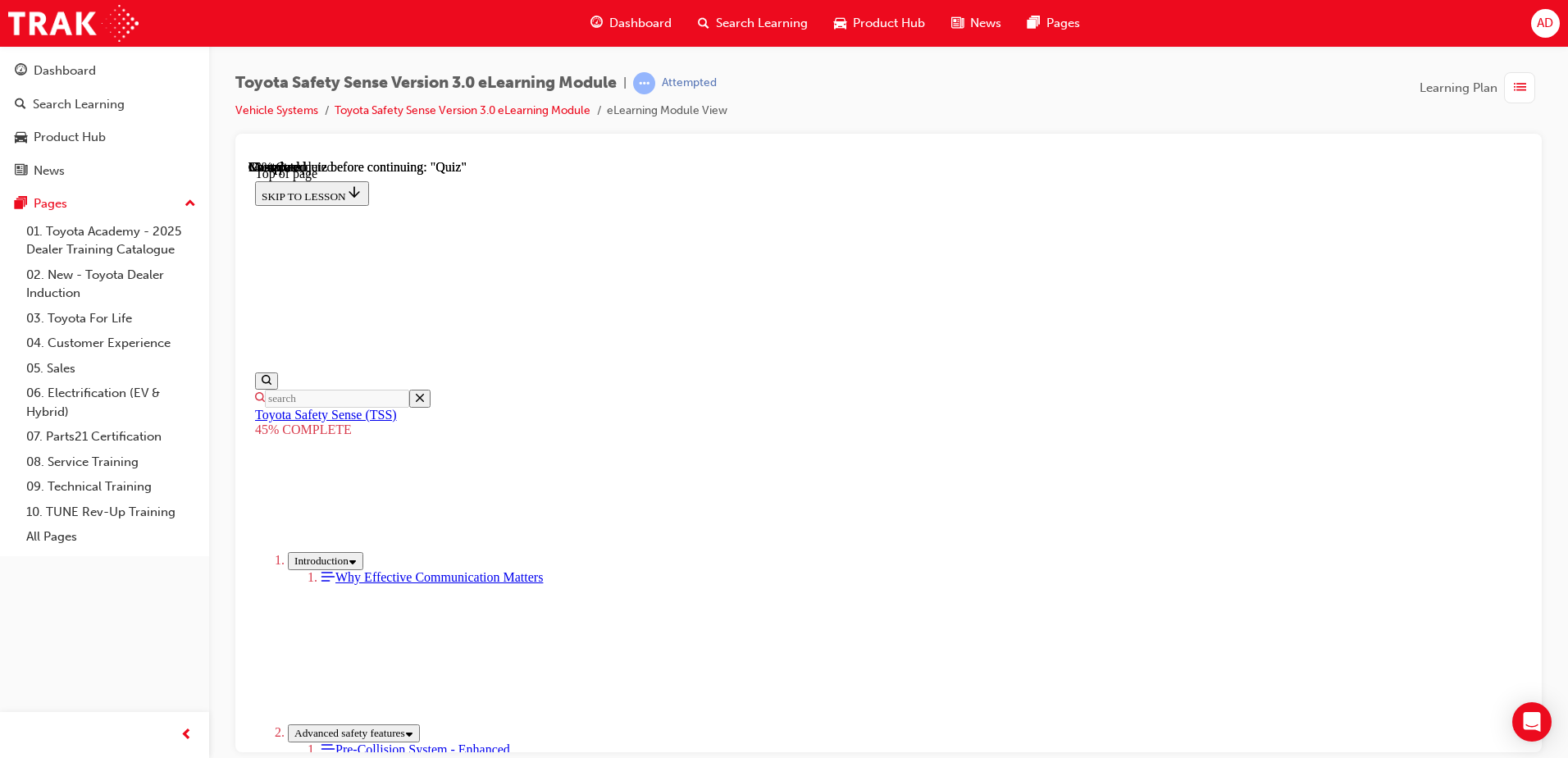
scroll to position [1836, 0]
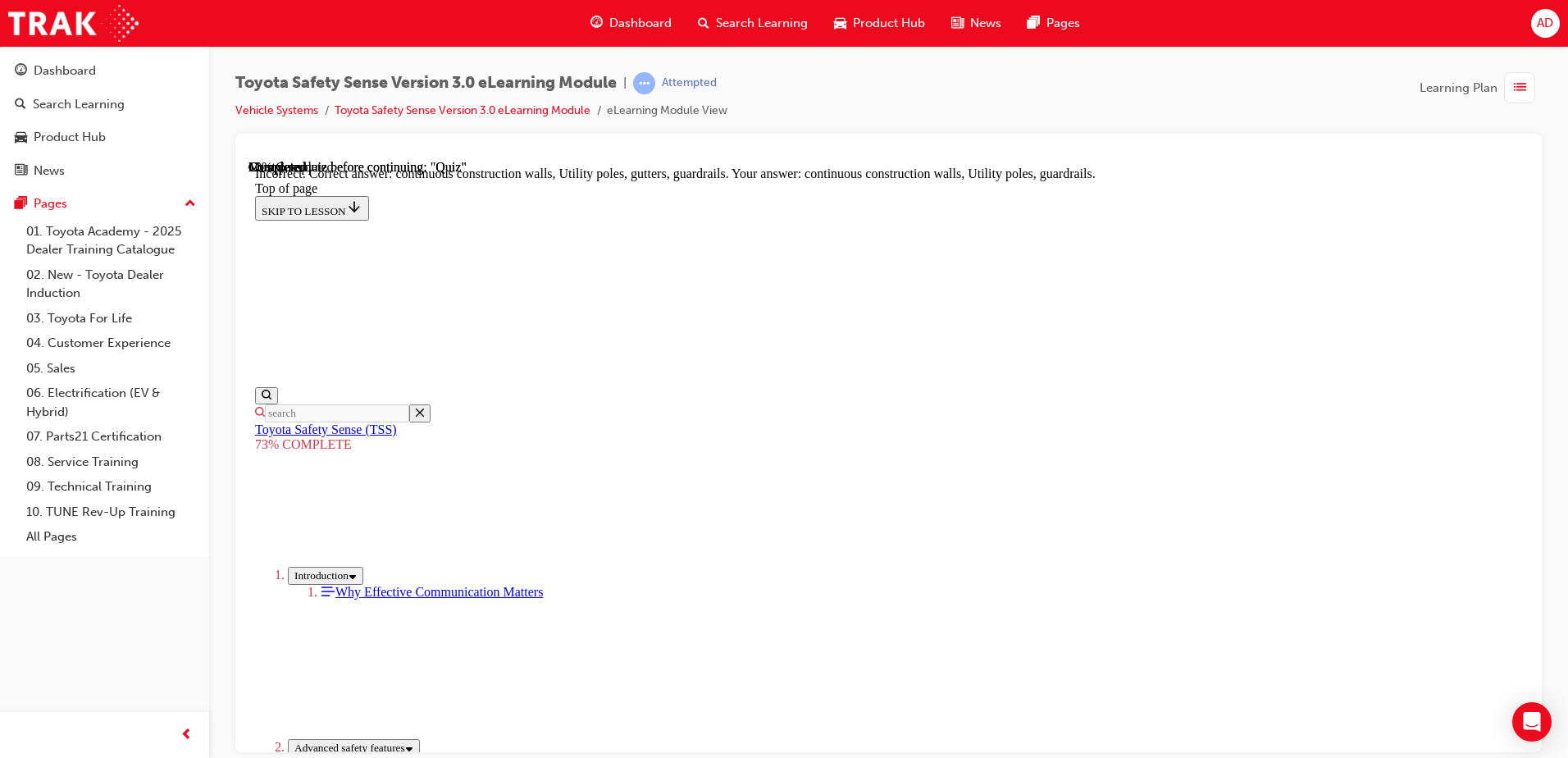
scroll to position [450, 0]
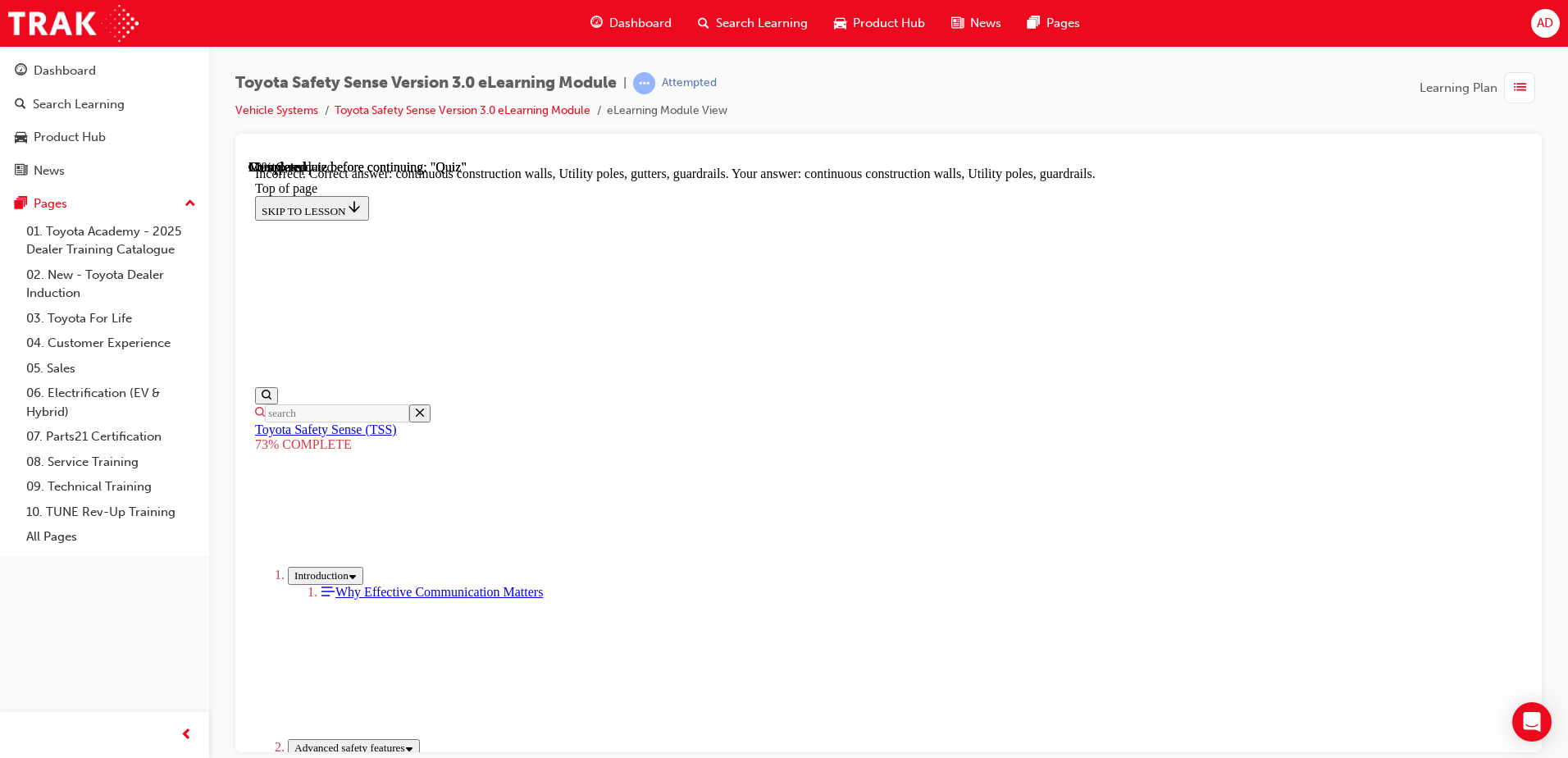
scroll to position [475, 0]
drag, startPoint x: 712, startPoint y: 479, endPoint x: 1150, endPoint y: 524, distance: 440.3
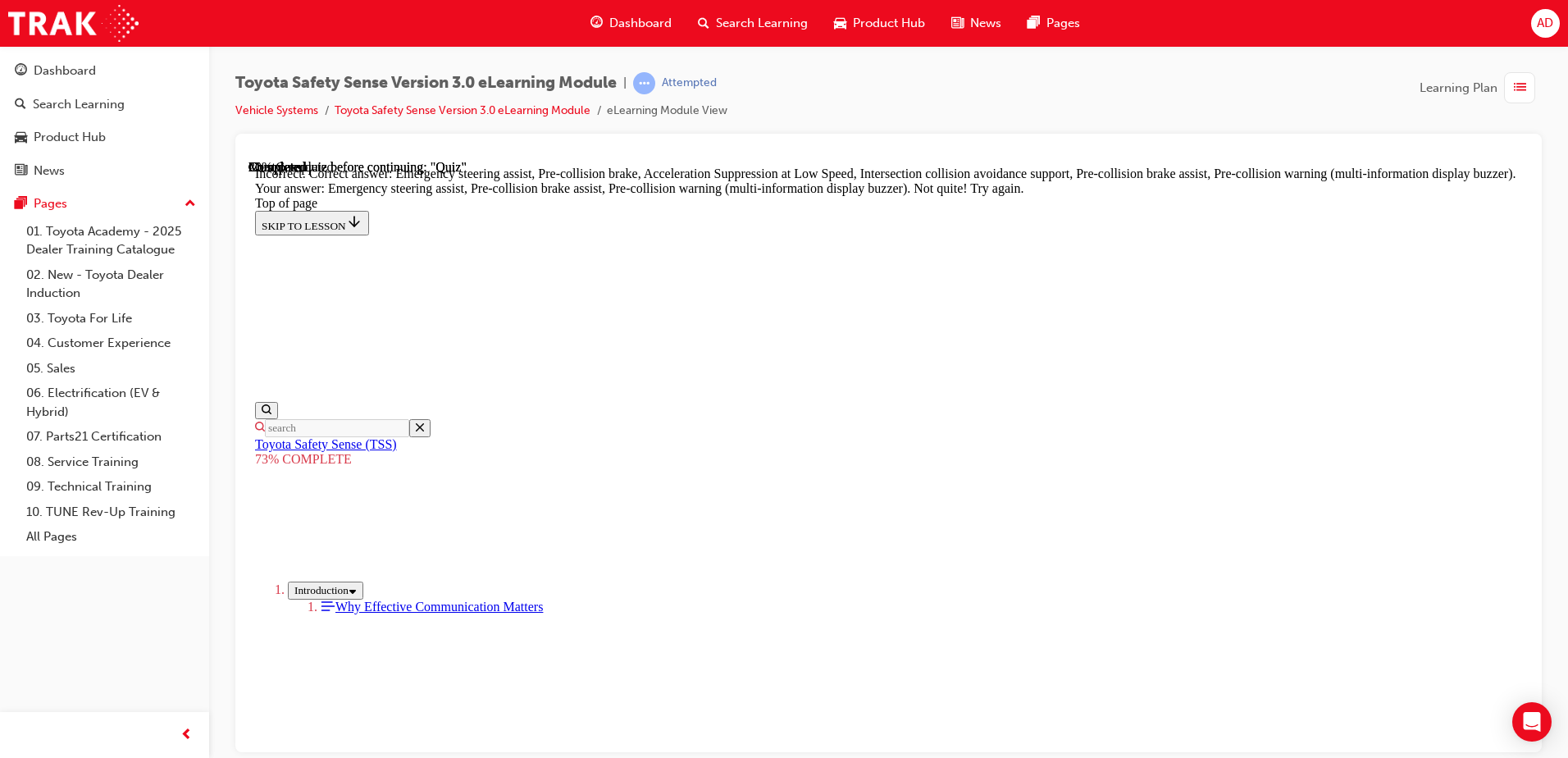
scroll to position [444, 0]
drag, startPoint x: 862, startPoint y: 380, endPoint x: 861, endPoint y: 389, distance: 9.1
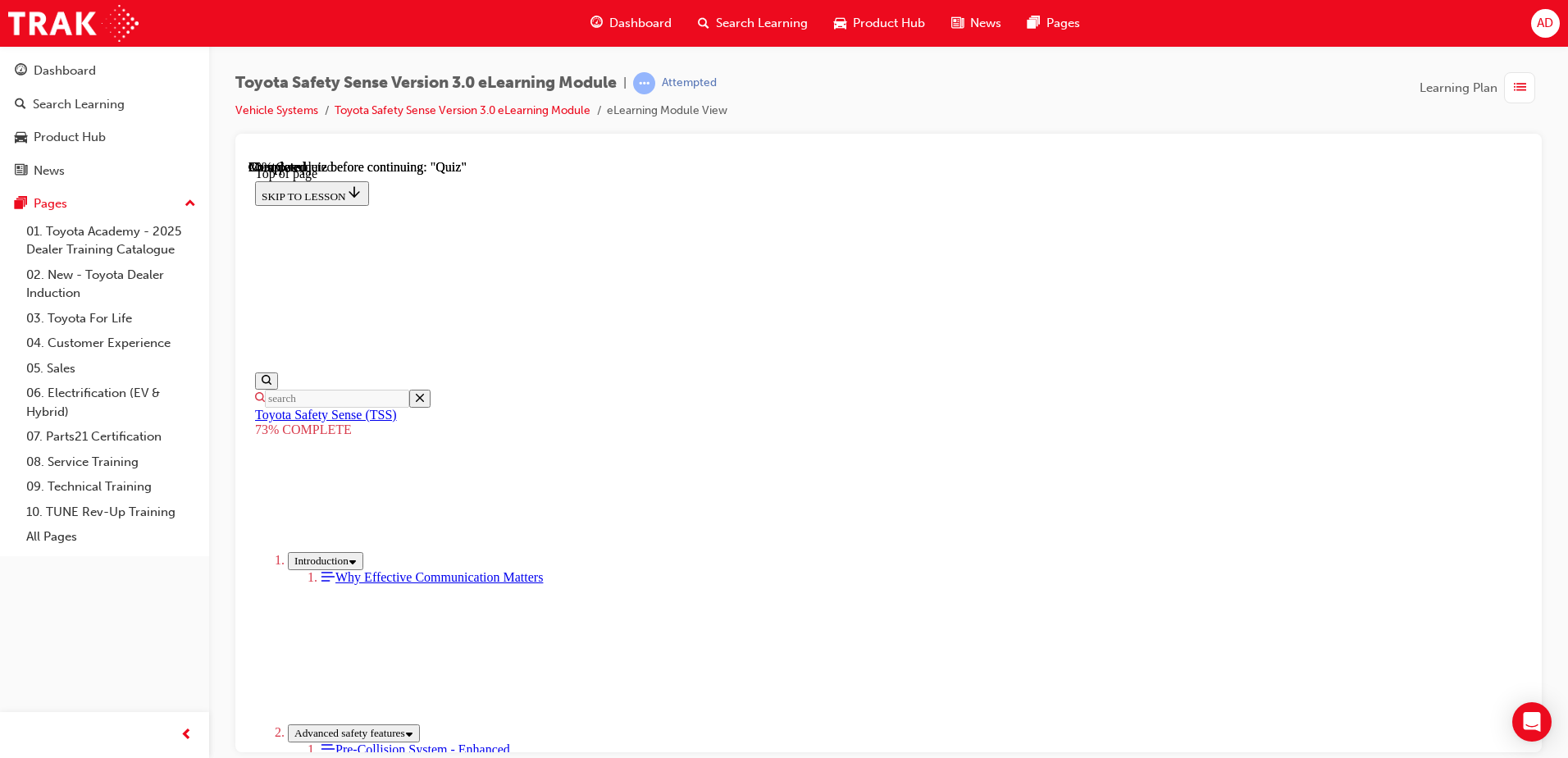
scroll to position [224, 0]
drag, startPoint x: 790, startPoint y: 337, endPoint x: 1041, endPoint y: 360, distance: 252.1
drag, startPoint x: 1100, startPoint y: 365, endPoint x: 1079, endPoint y: 392, distance: 34.2
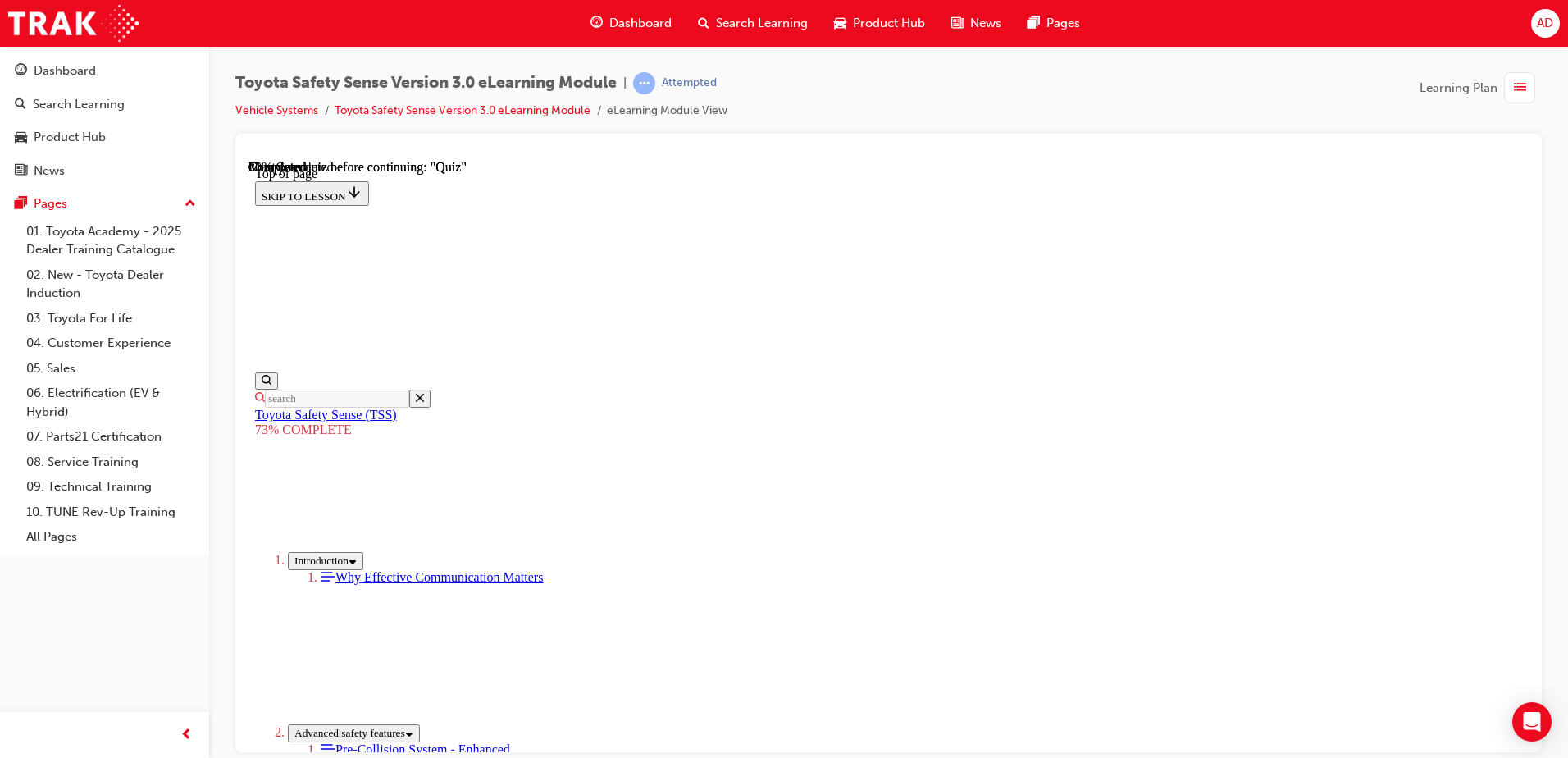
drag, startPoint x: 708, startPoint y: 369, endPoint x: 767, endPoint y: 377, distance: 59.5
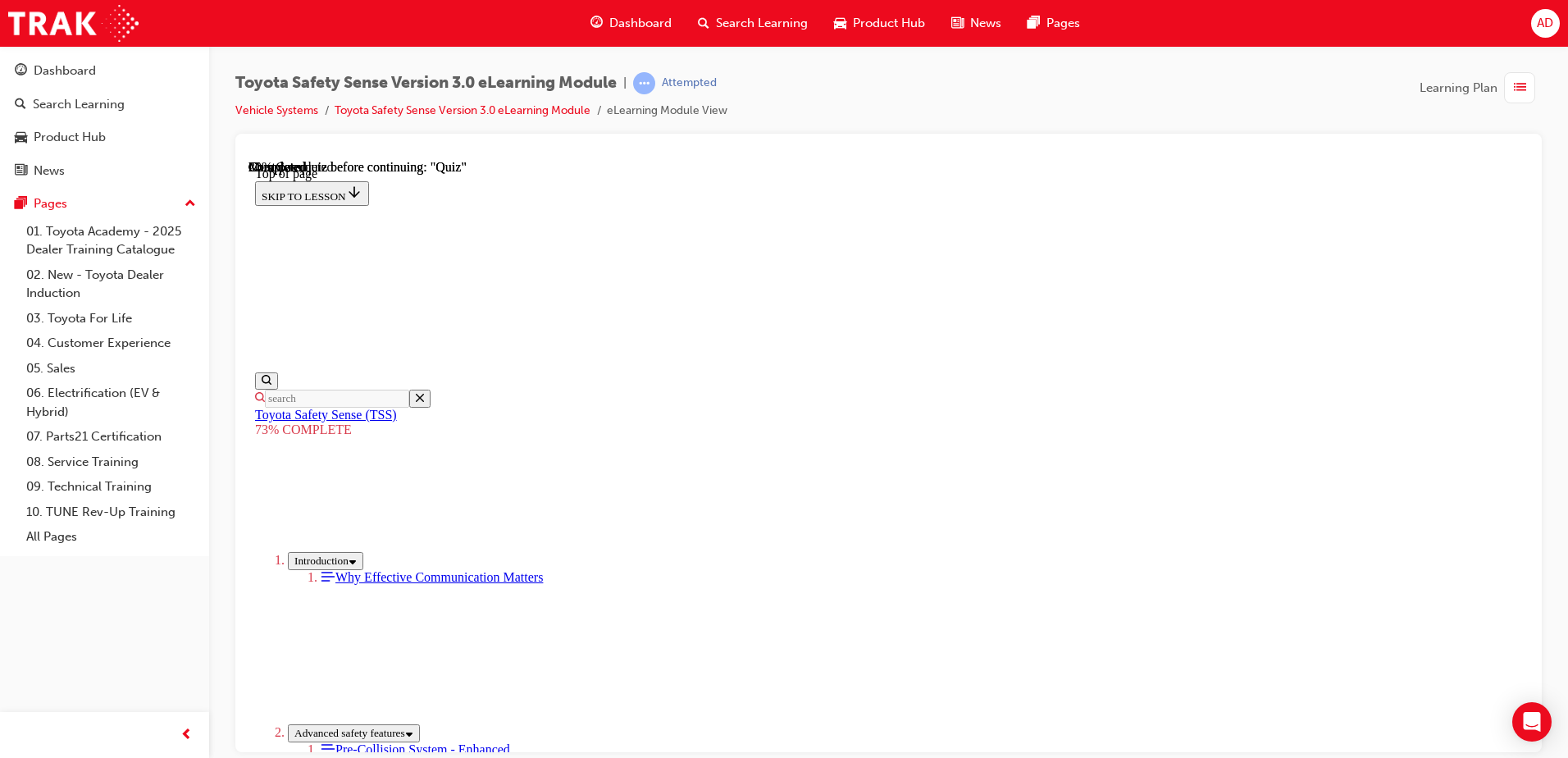
drag, startPoint x: 782, startPoint y: 403, endPoint x: 900, endPoint y: 403, distance: 118.0
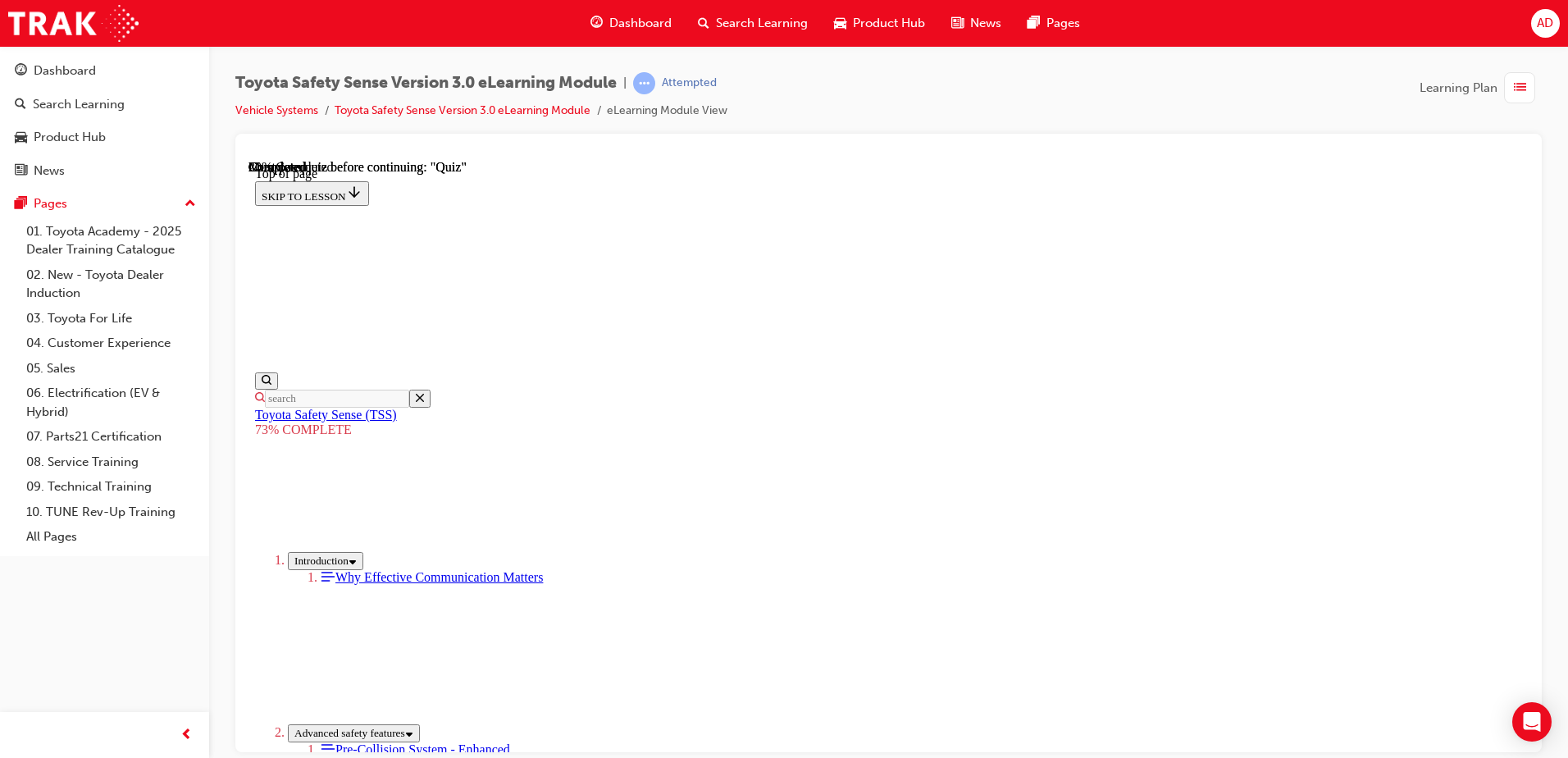
drag, startPoint x: 906, startPoint y: 401, endPoint x: 813, endPoint y: 391, distance: 93.5
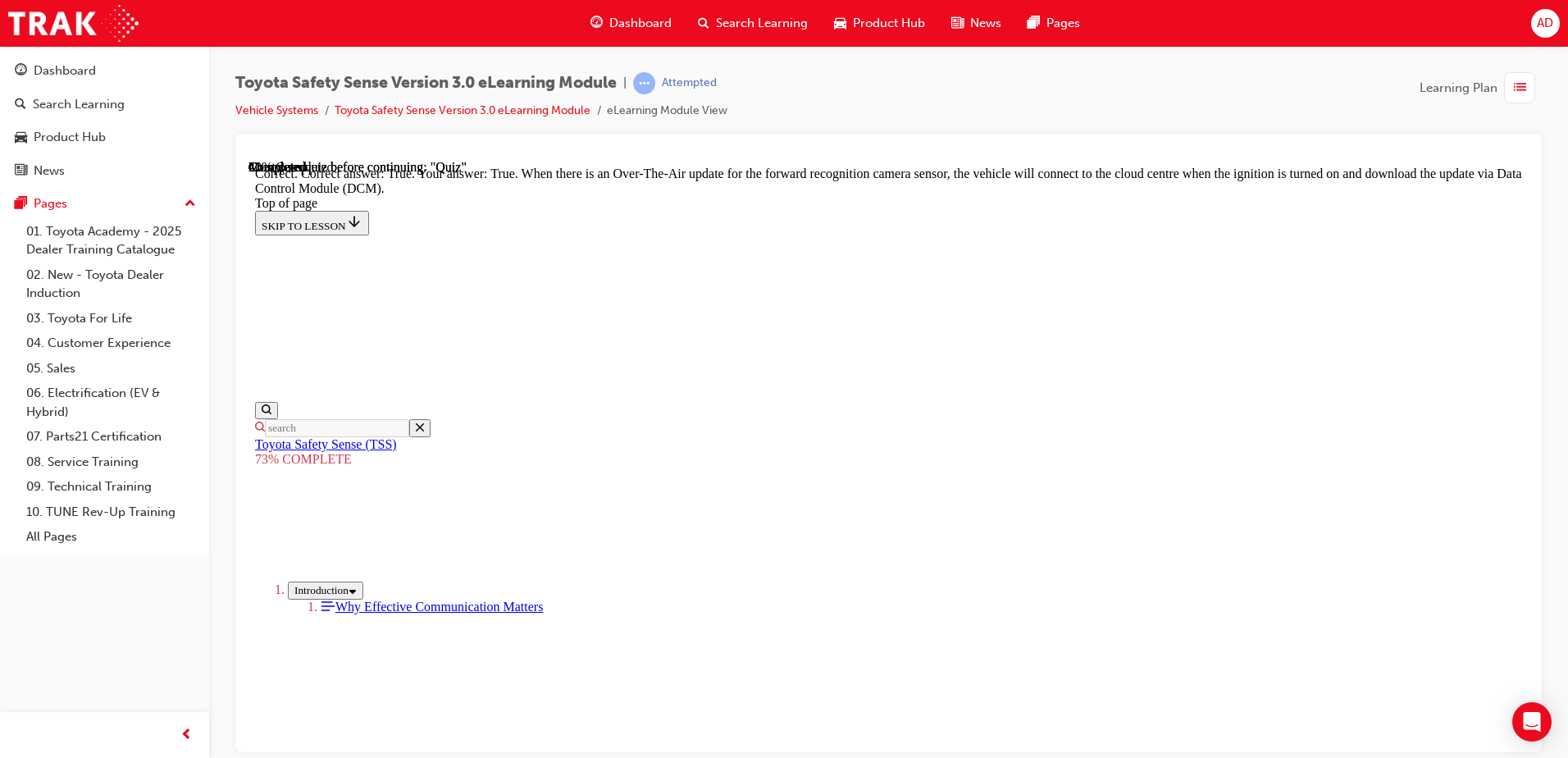
scroll to position [317, 0]
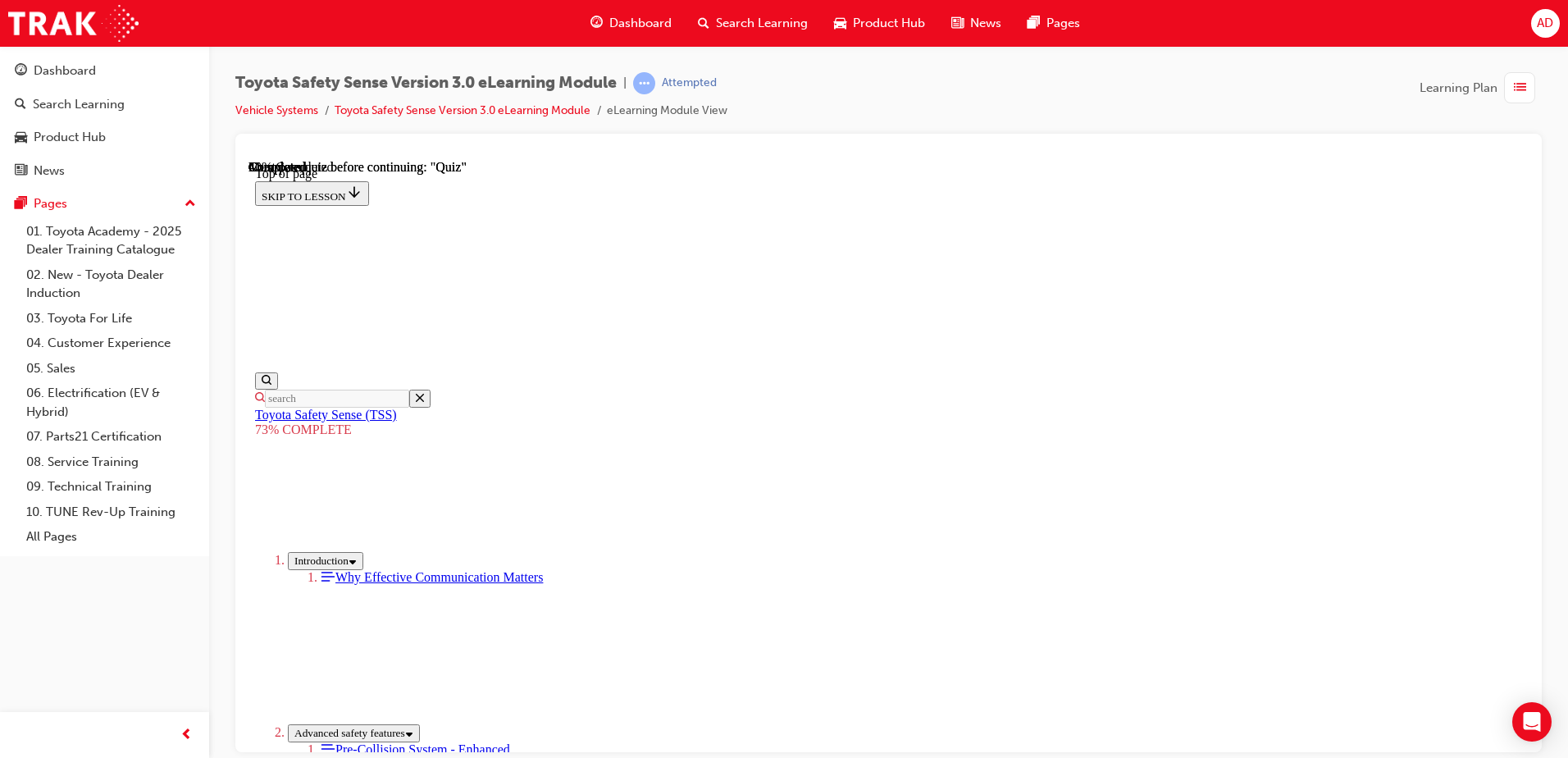
drag, startPoint x: 793, startPoint y: 429, endPoint x: 744, endPoint y: 419, distance: 50.0
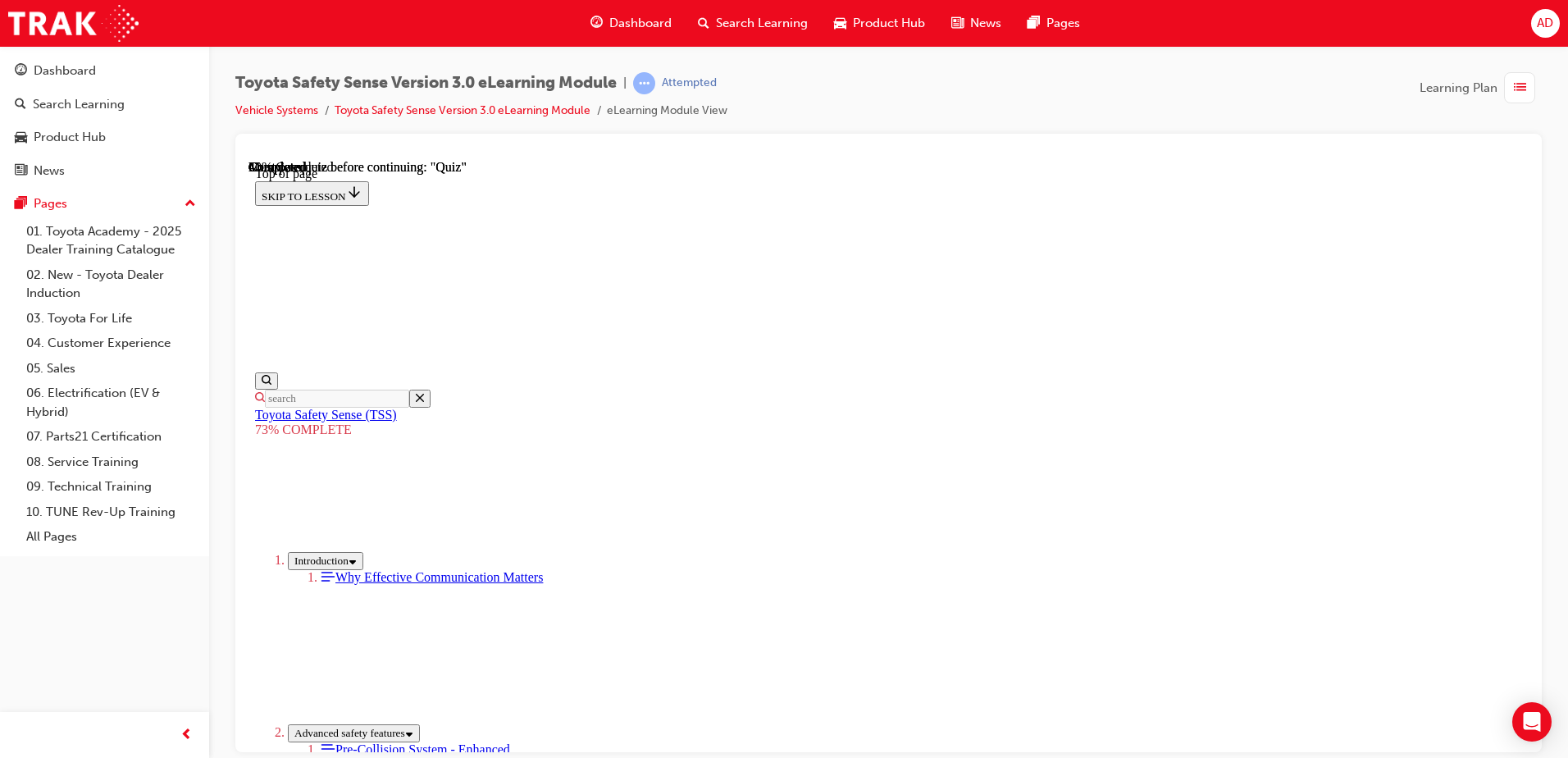
drag, startPoint x: 970, startPoint y: 449, endPoint x: 1045, endPoint y: 449, distance: 75.0
drag, startPoint x: 709, startPoint y: 483, endPoint x: 1115, endPoint y: 489, distance: 406.0
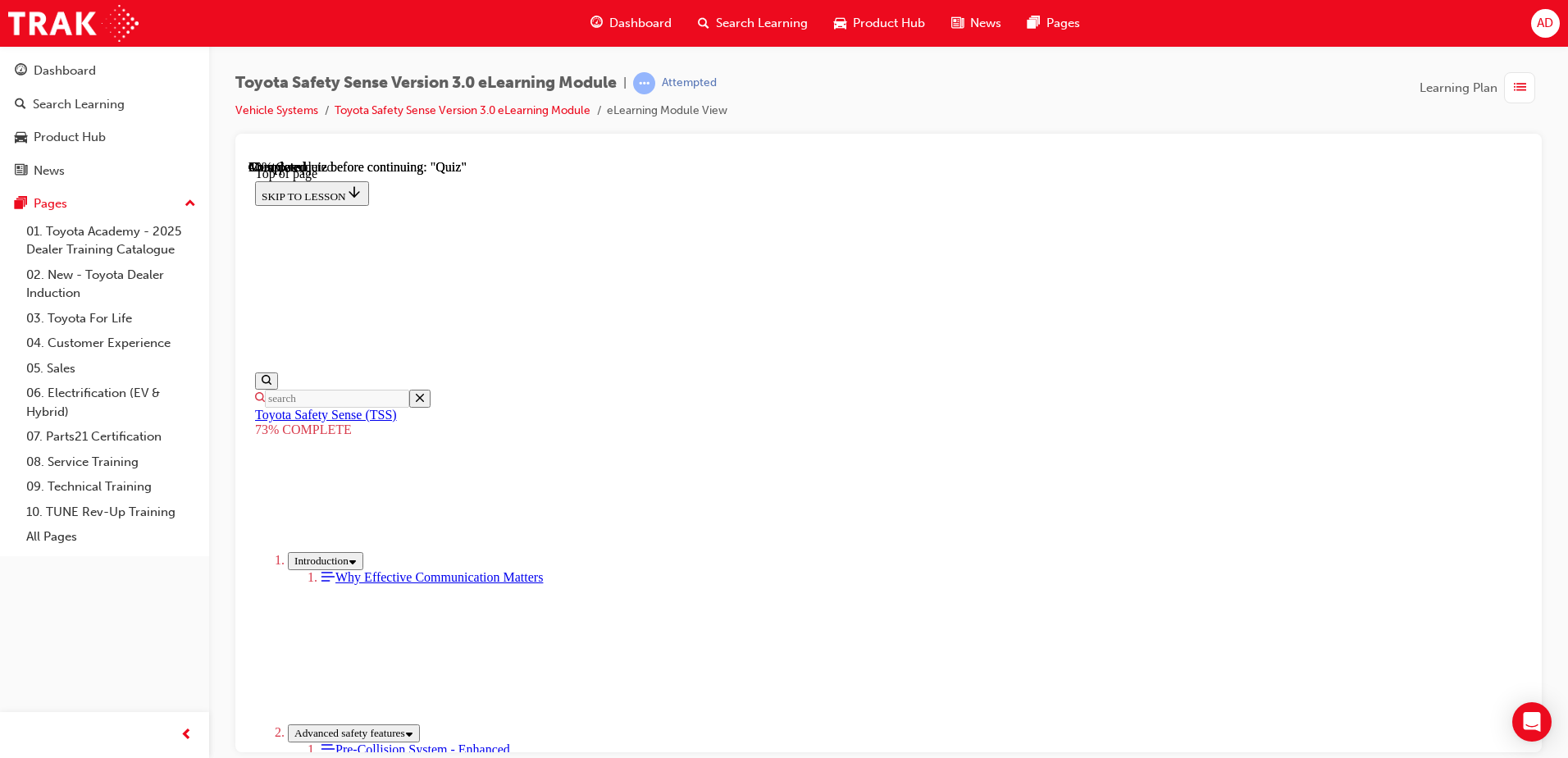
scroll to position [224, 0]
drag, startPoint x: 1136, startPoint y: 341, endPoint x: 657, endPoint y: 357, distance: 479.3
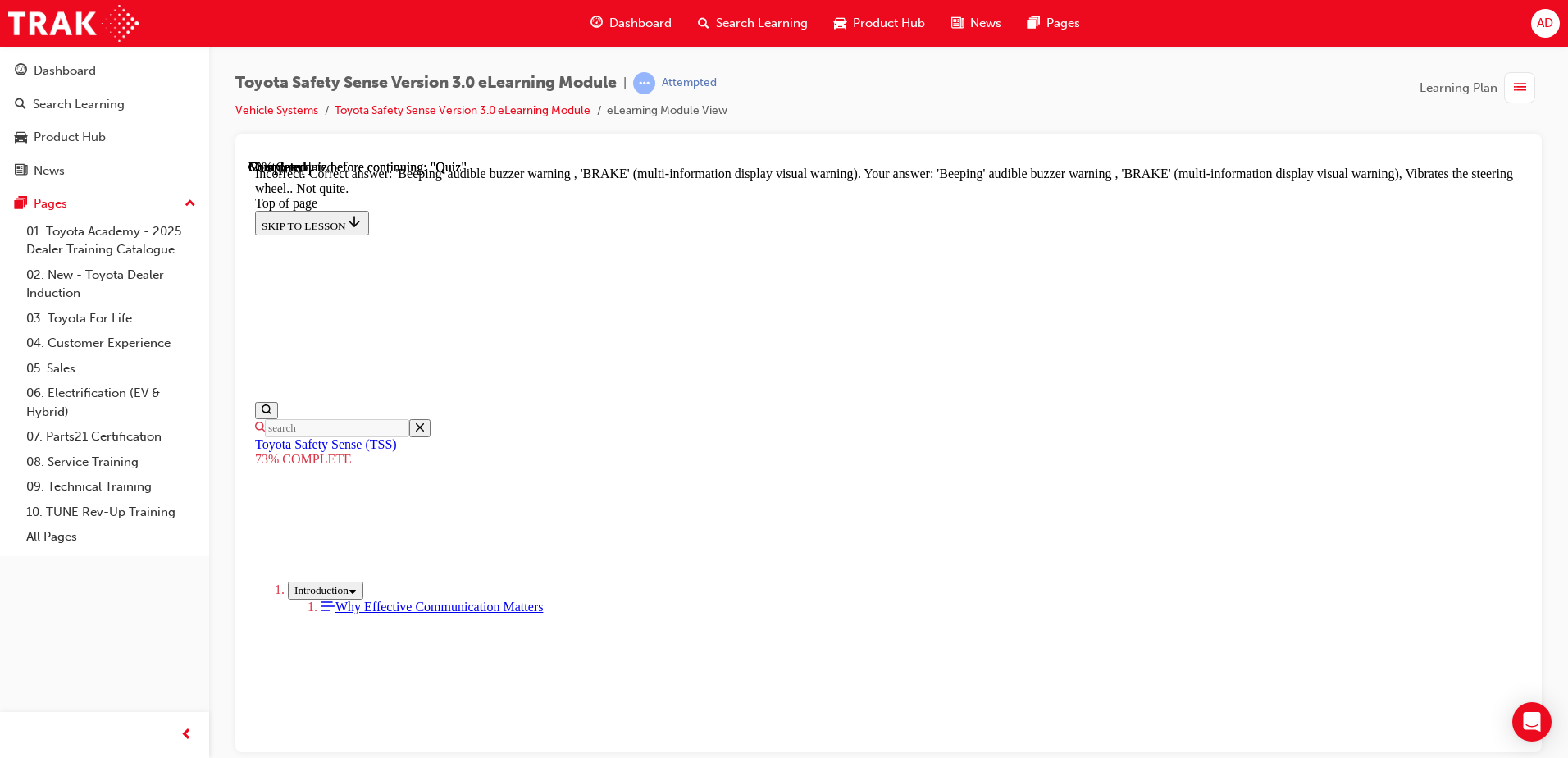
scroll to position [538, 0]
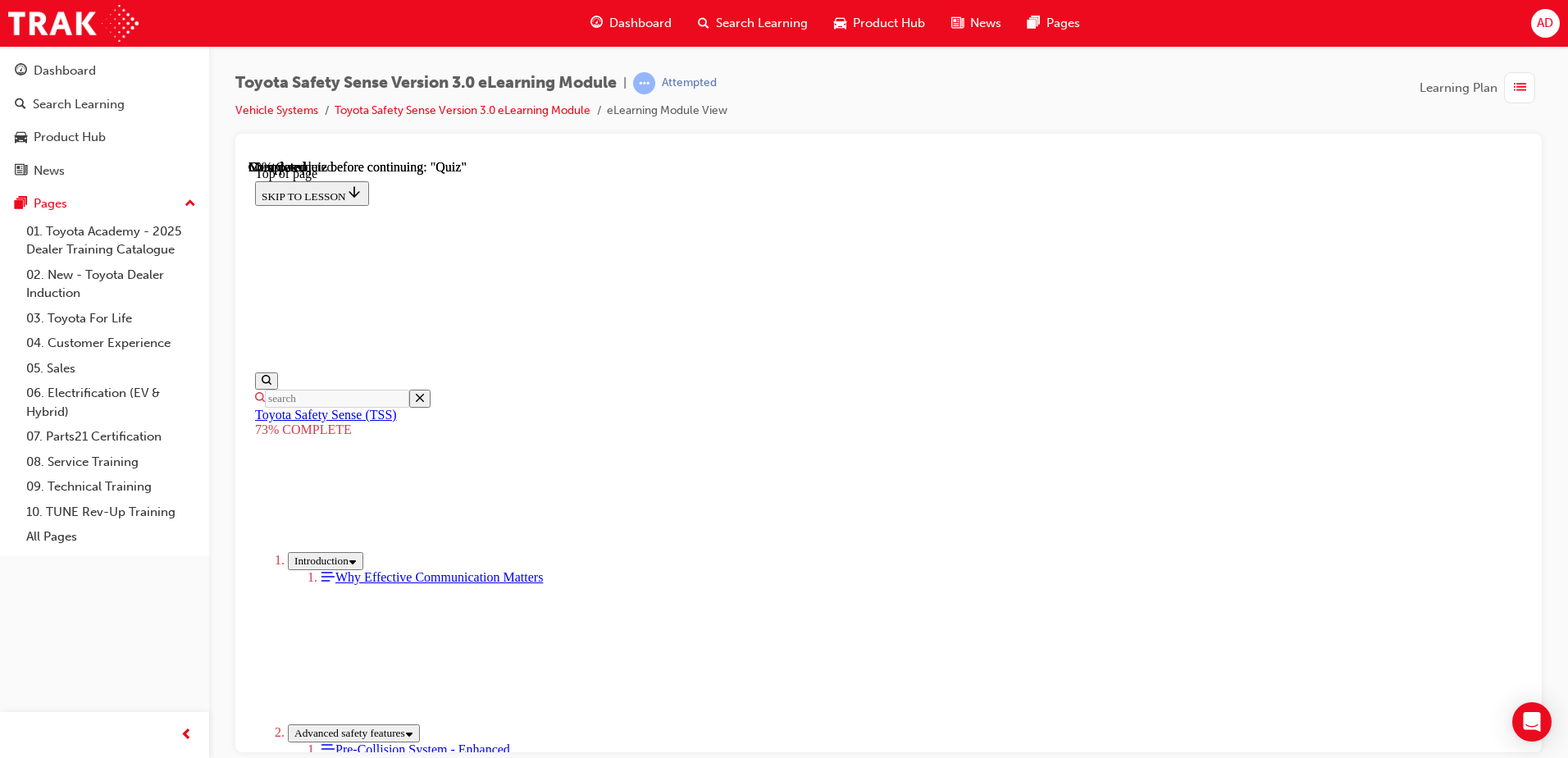
scroll to position [60, 0]
drag, startPoint x: 348, startPoint y: 242, endPoint x: 229, endPoint y: 99, distance: 186.0
drag, startPoint x: 229, startPoint y: 99, endPoint x: 982, endPoint y: 497, distance: 851.7
drag, startPoint x: 734, startPoint y: 459, endPoint x: 1284, endPoint y: 493, distance: 551.0
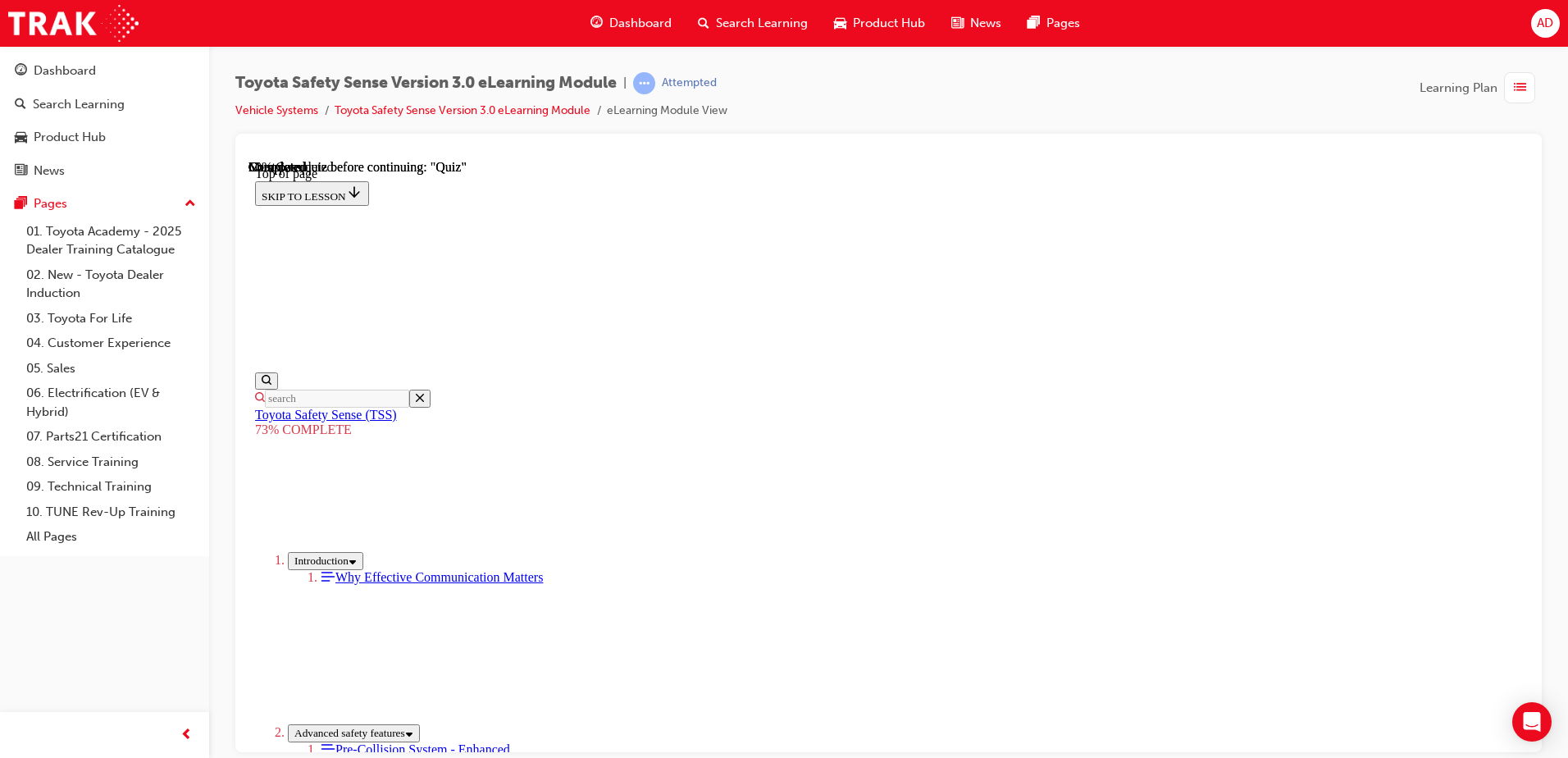
drag, startPoint x: 845, startPoint y: 448, endPoint x: 1012, endPoint y: 450, distance: 167.0
drag, startPoint x: 831, startPoint y: 486, endPoint x: 1277, endPoint y: 523, distance: 447.5
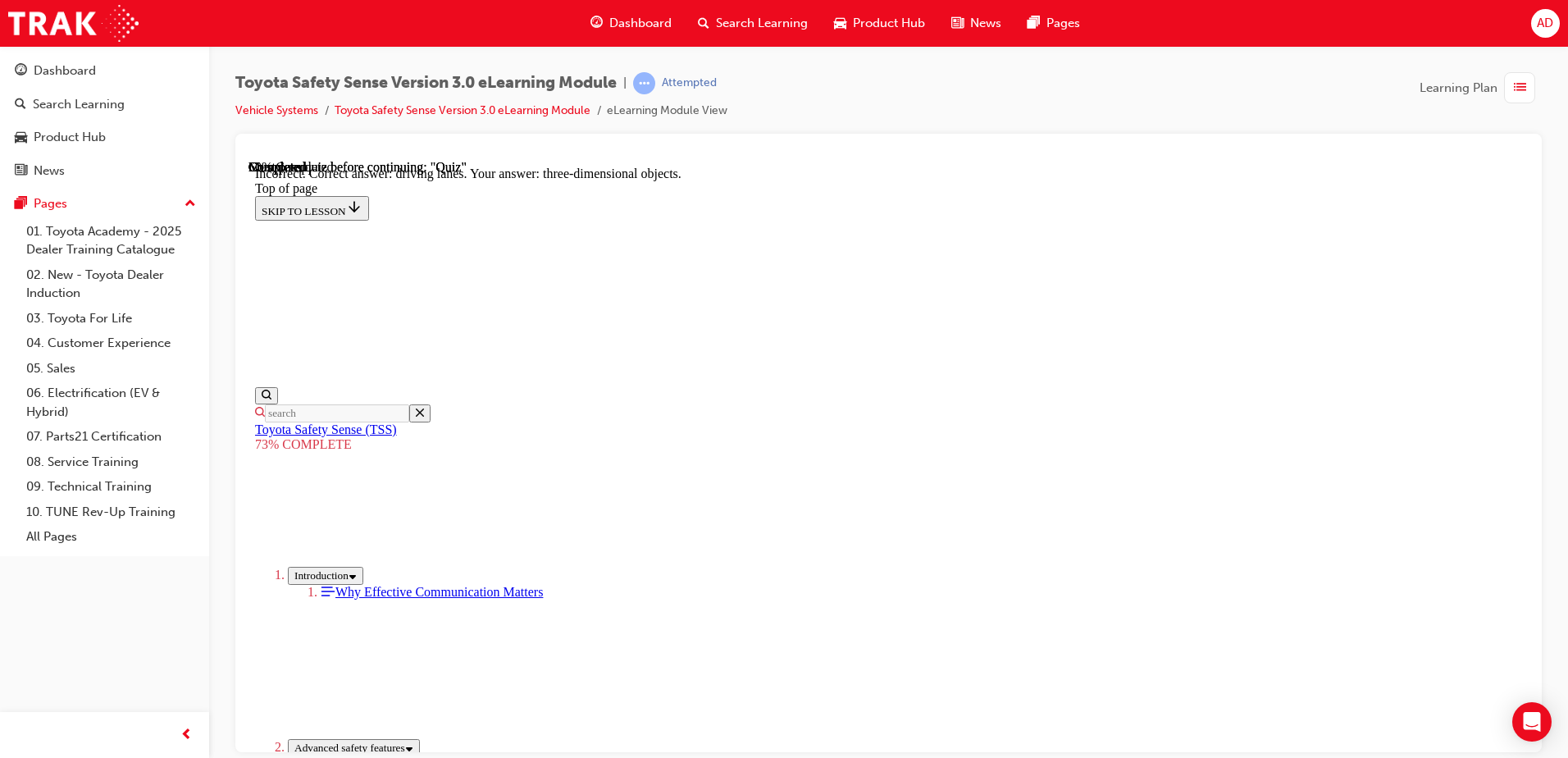
scroll to position [384, 0]
drag, startPoint x: 860, startPoint y: 347, endPoint x: 856, endPoint y: 366, distance: 19.4
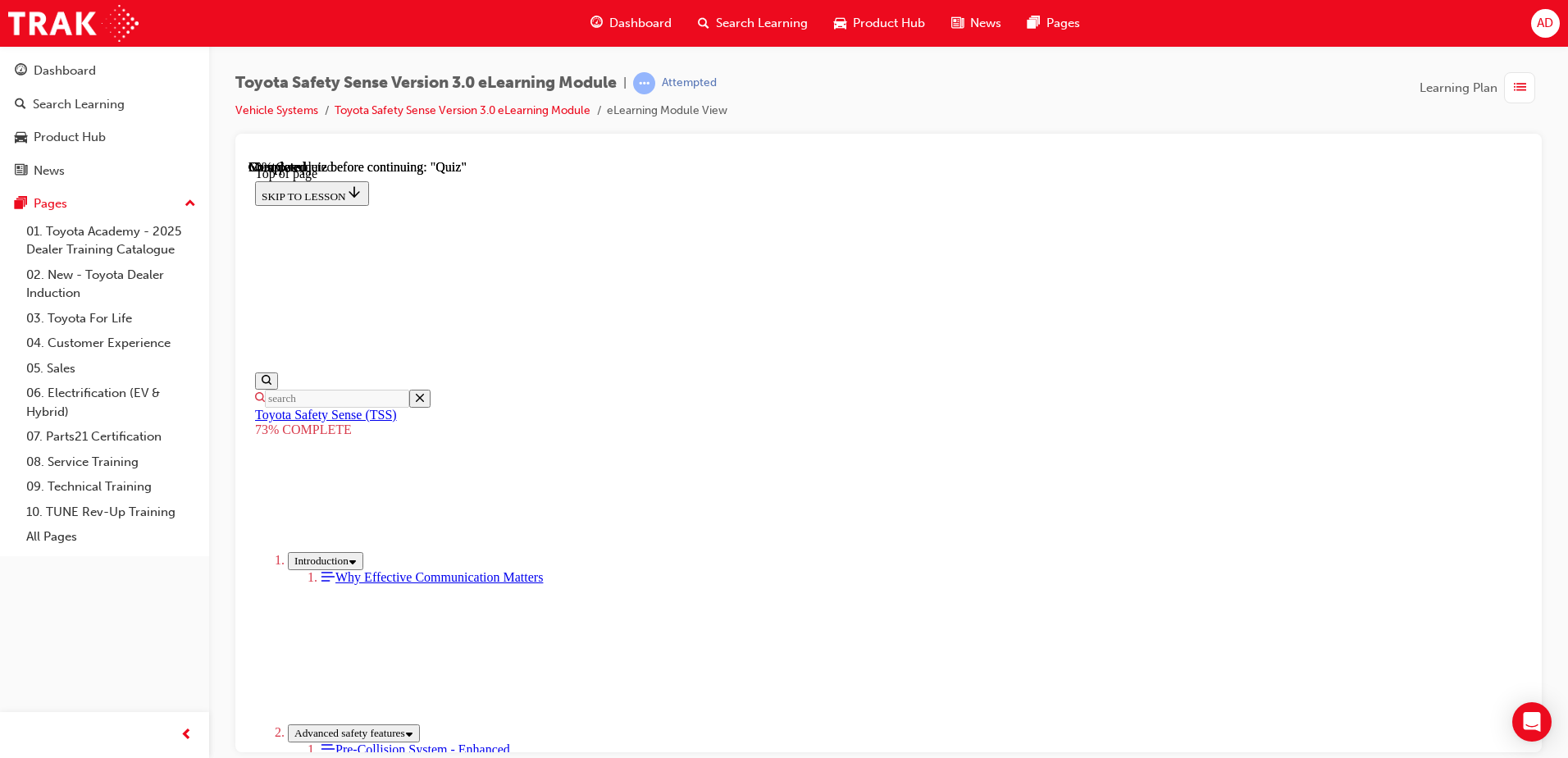
scroll to position [60, 0]
drag, startPoint x: 993, startPoint y: 610, endPoint x: 981, endPoint y: 641, distance: 33.2
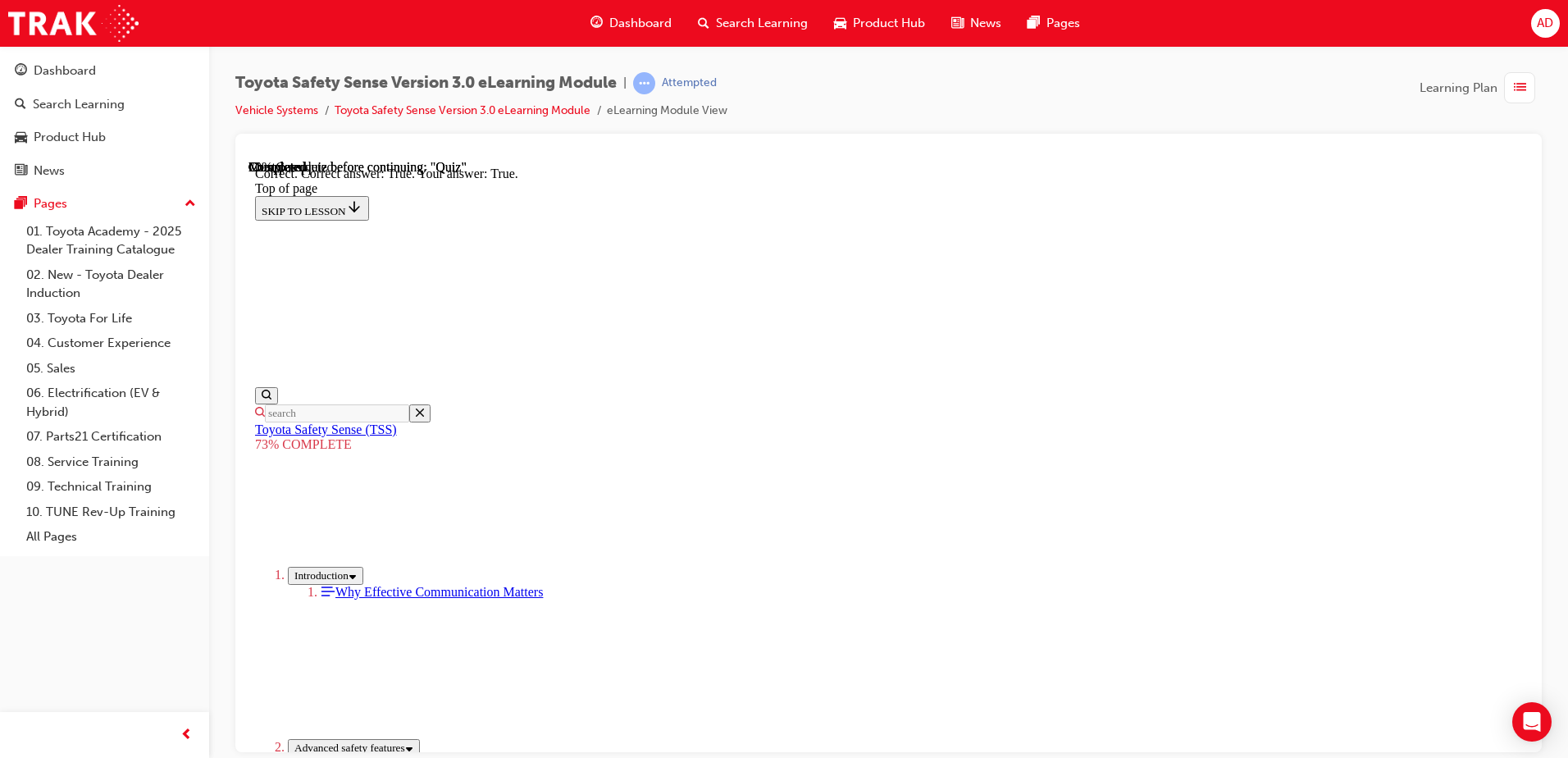
scroll to position [225, 0]
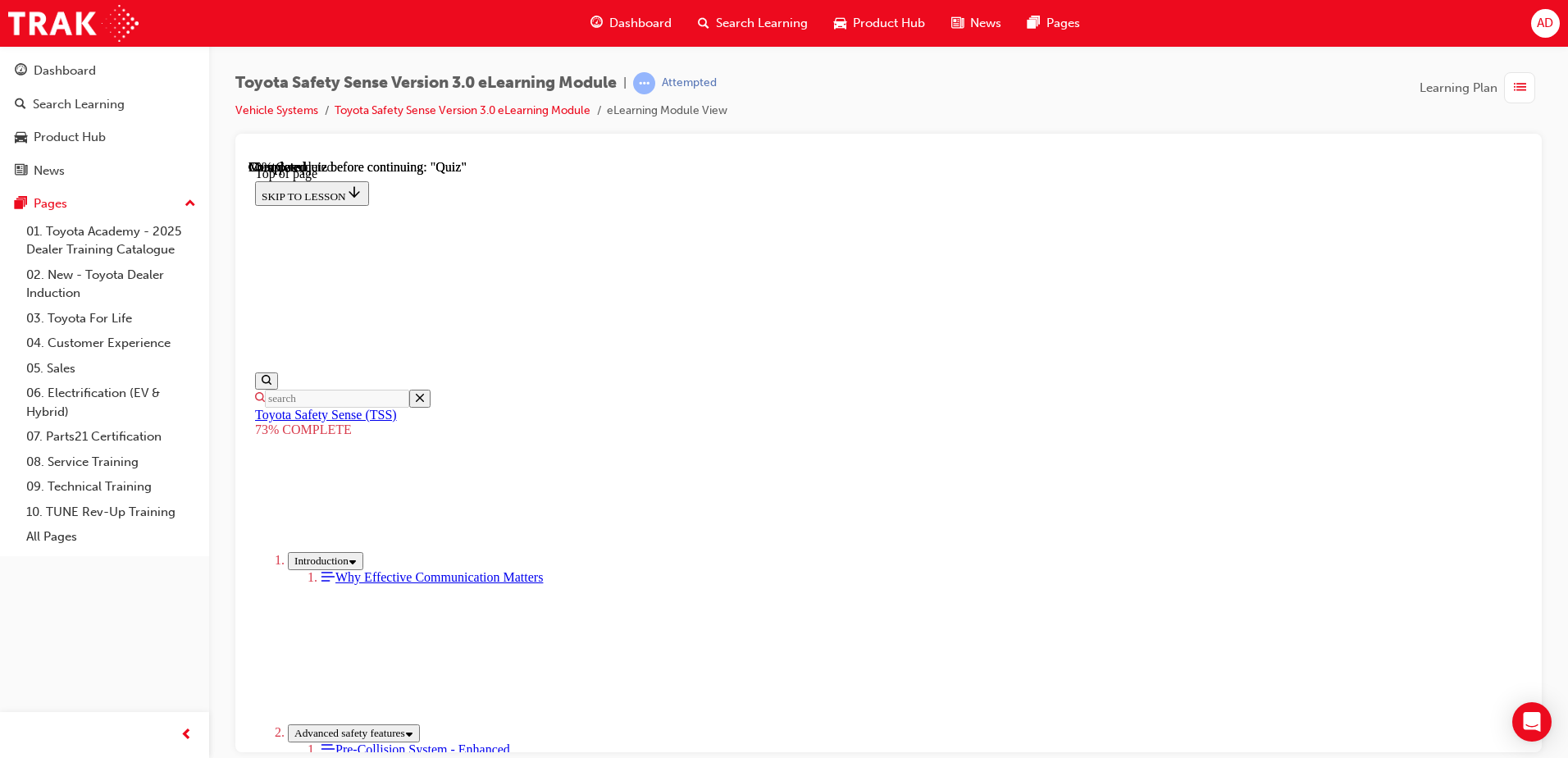
scroll to position [196, 0]
drag, startPoint x: 824, startPoint y: 371, endPoint x: 687, endPoint y: 332, distance: 142.4
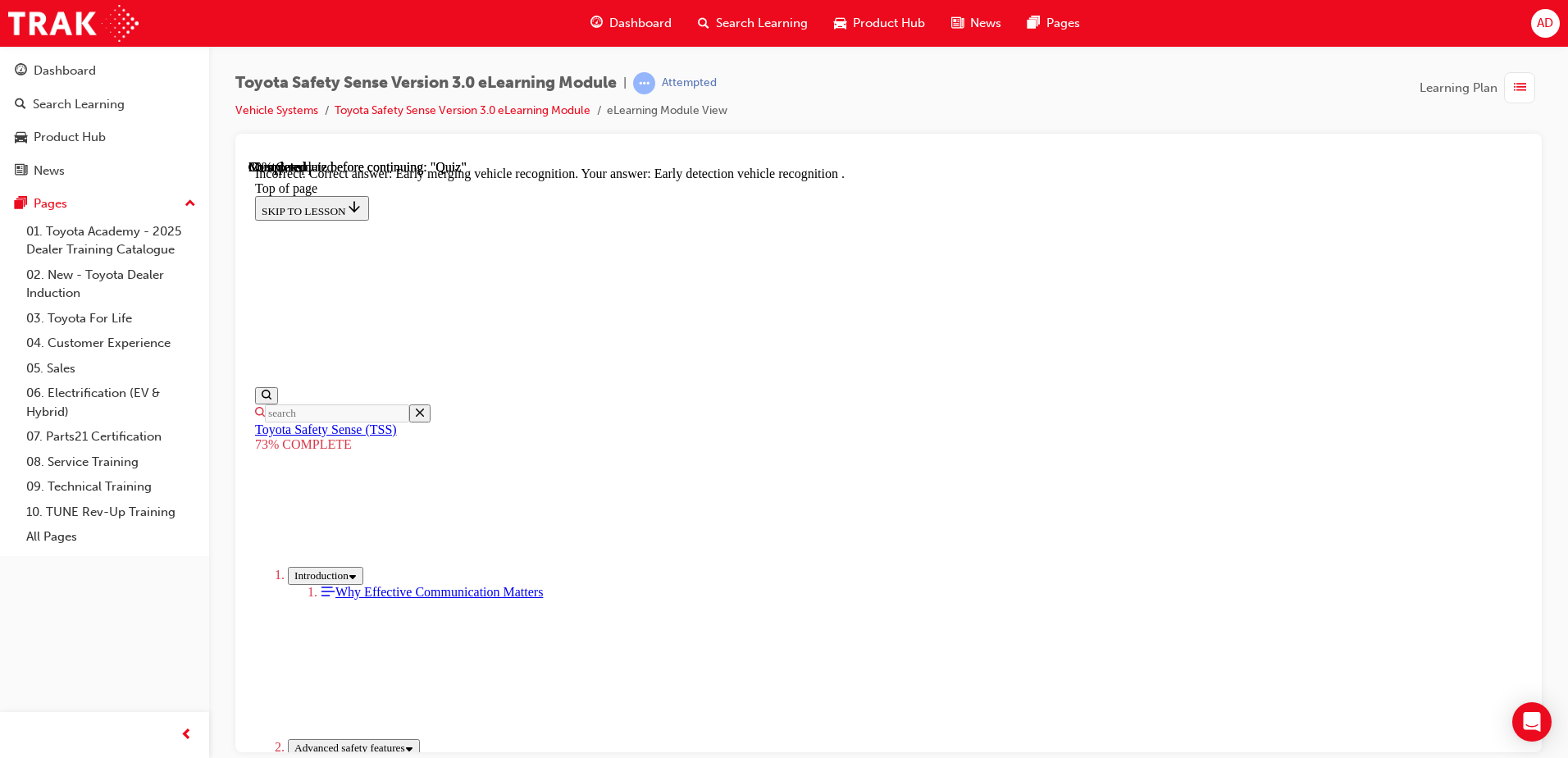
scroll to position [412, 0]
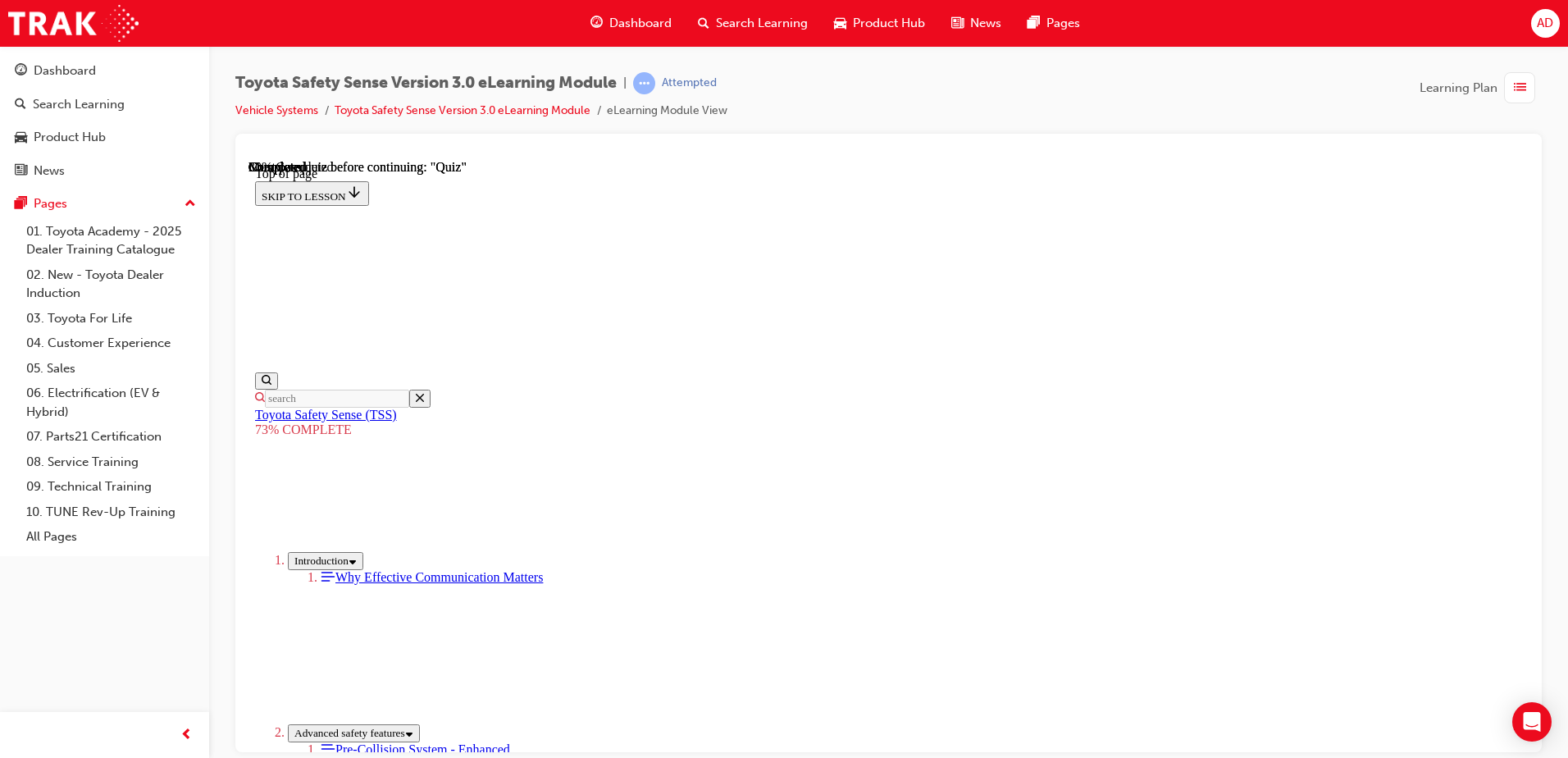
scroll to position [224, 0]
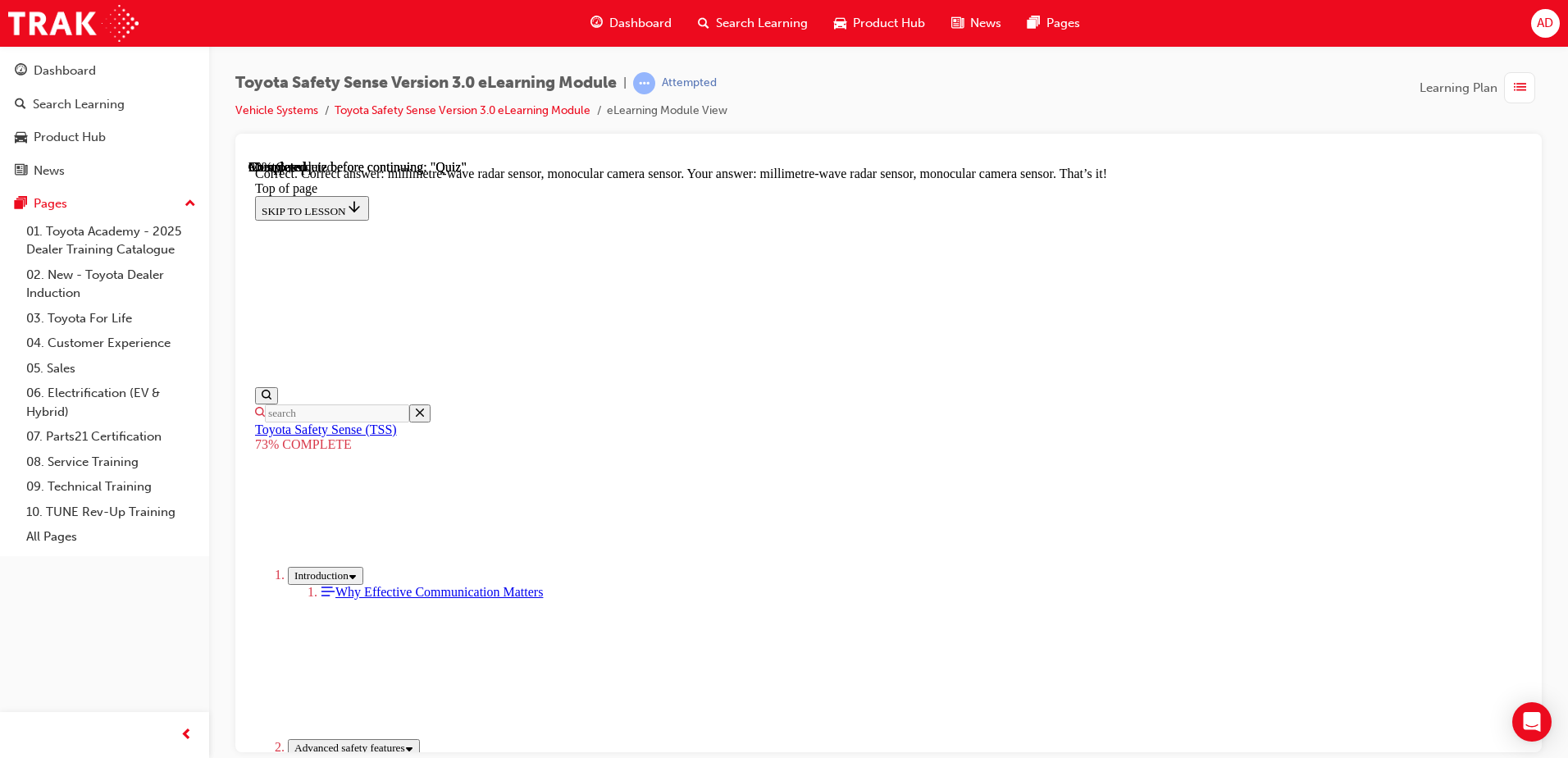
scroll to position [559, 0]
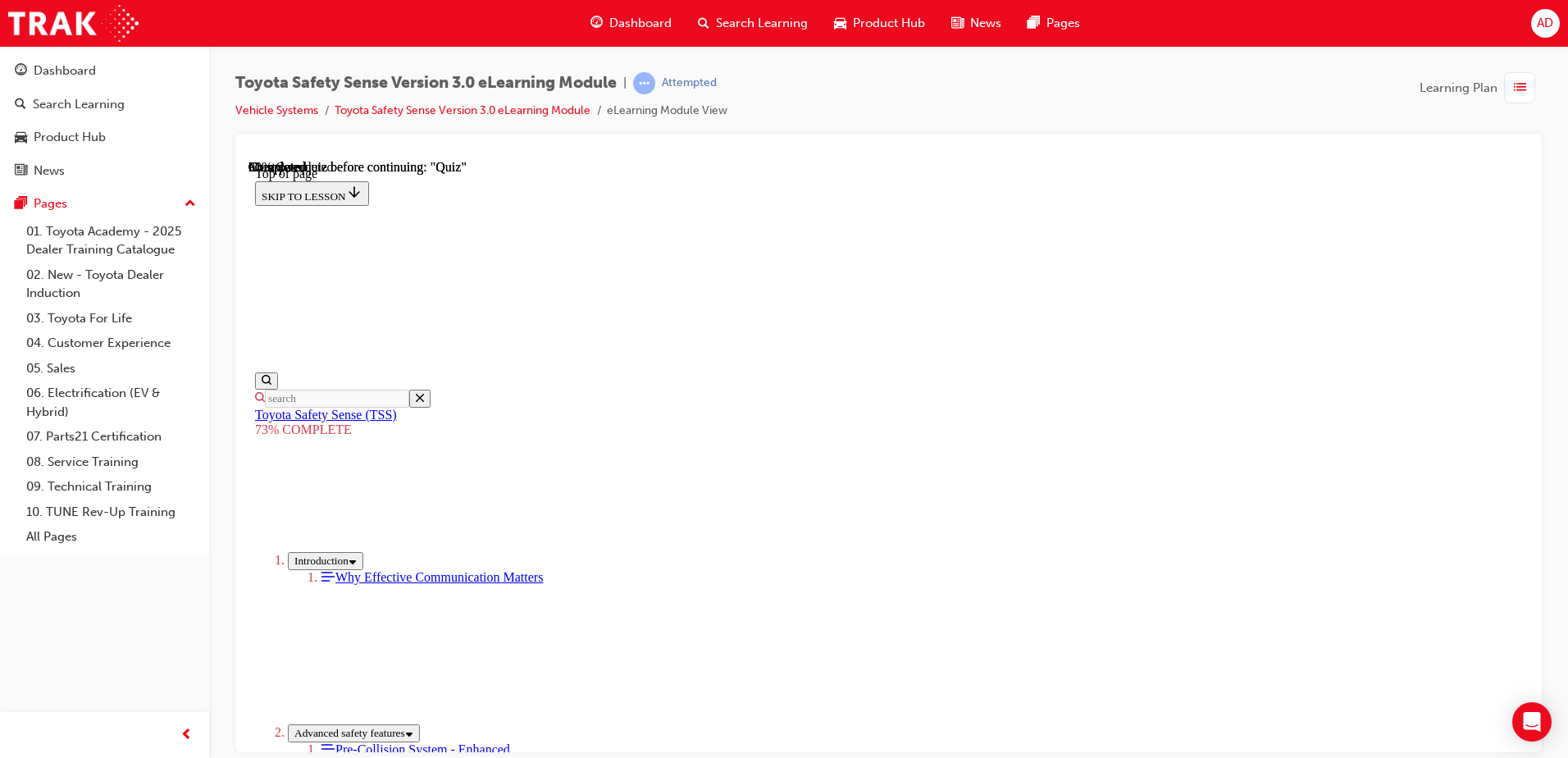
scroll to position [224, 0]
drag, startPoint x: 887, startPoint y: 372, endPoint x: 837, endPoint y: 364, distance: 50.6
drag, startPoint x: 1043, startPoint y: 371, endPoint x: 1109, endPoint y: 364, distance: 66.4
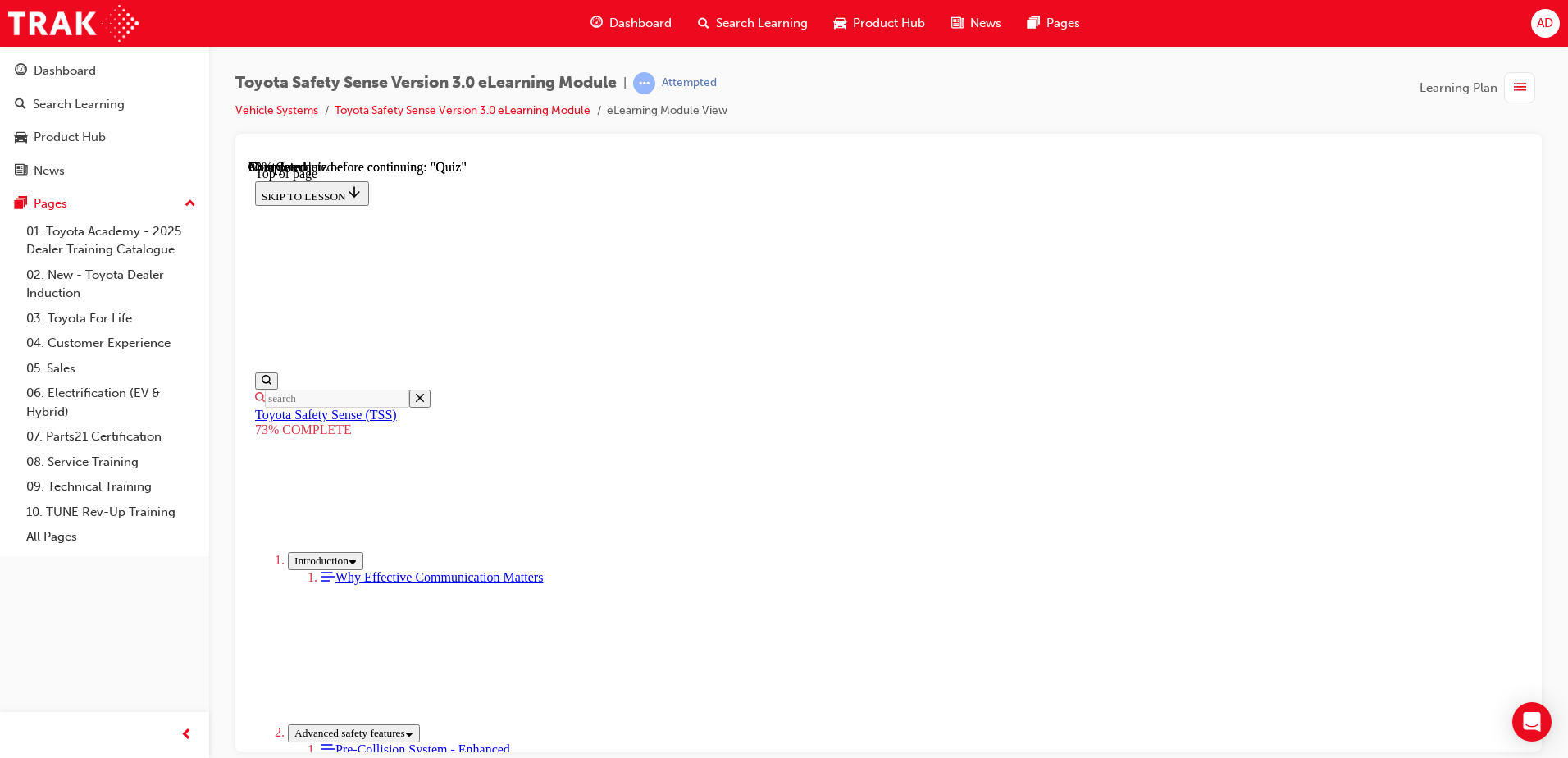
drag, startPoint x: 1152, startPoint y: 311, endPoint x: 1168, endPoint y: 311, distance: 16.0
drag, startPoint x: 704, startPoint y: 317, endPoint x: 1295, endPoint y: 341, distance: 591.5
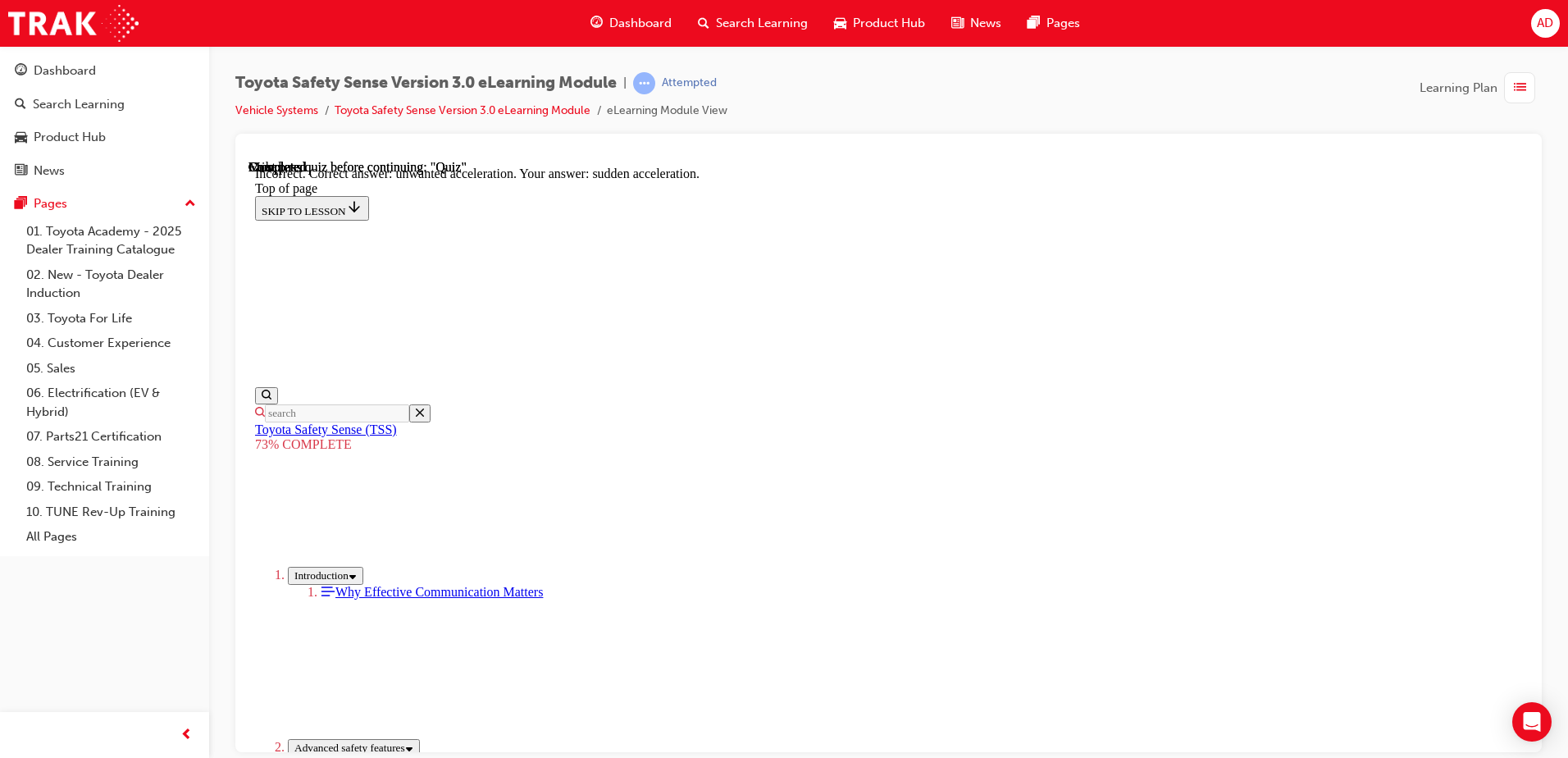
scroll to position [412, 0]
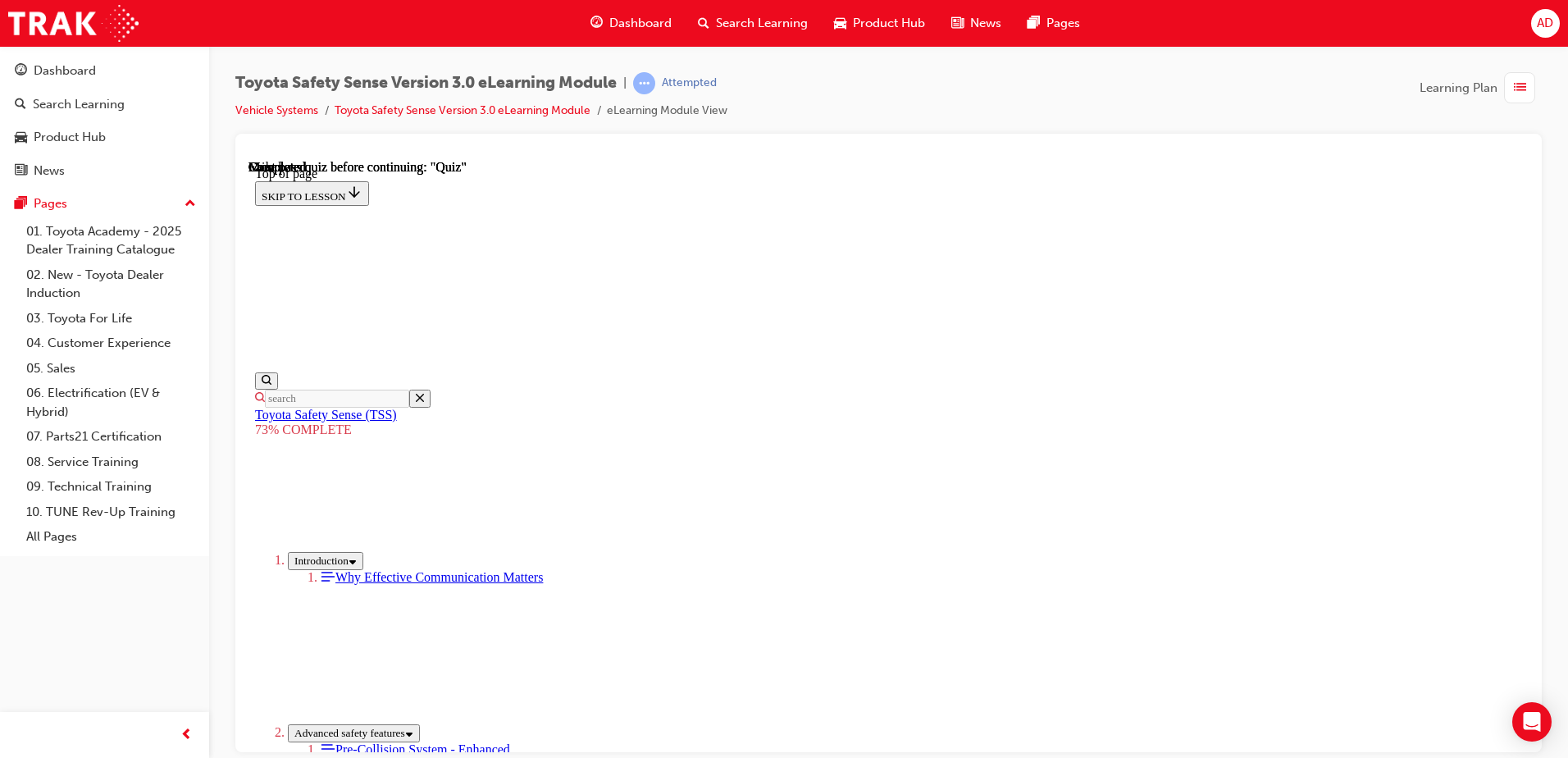
scroll to position [248, 0]
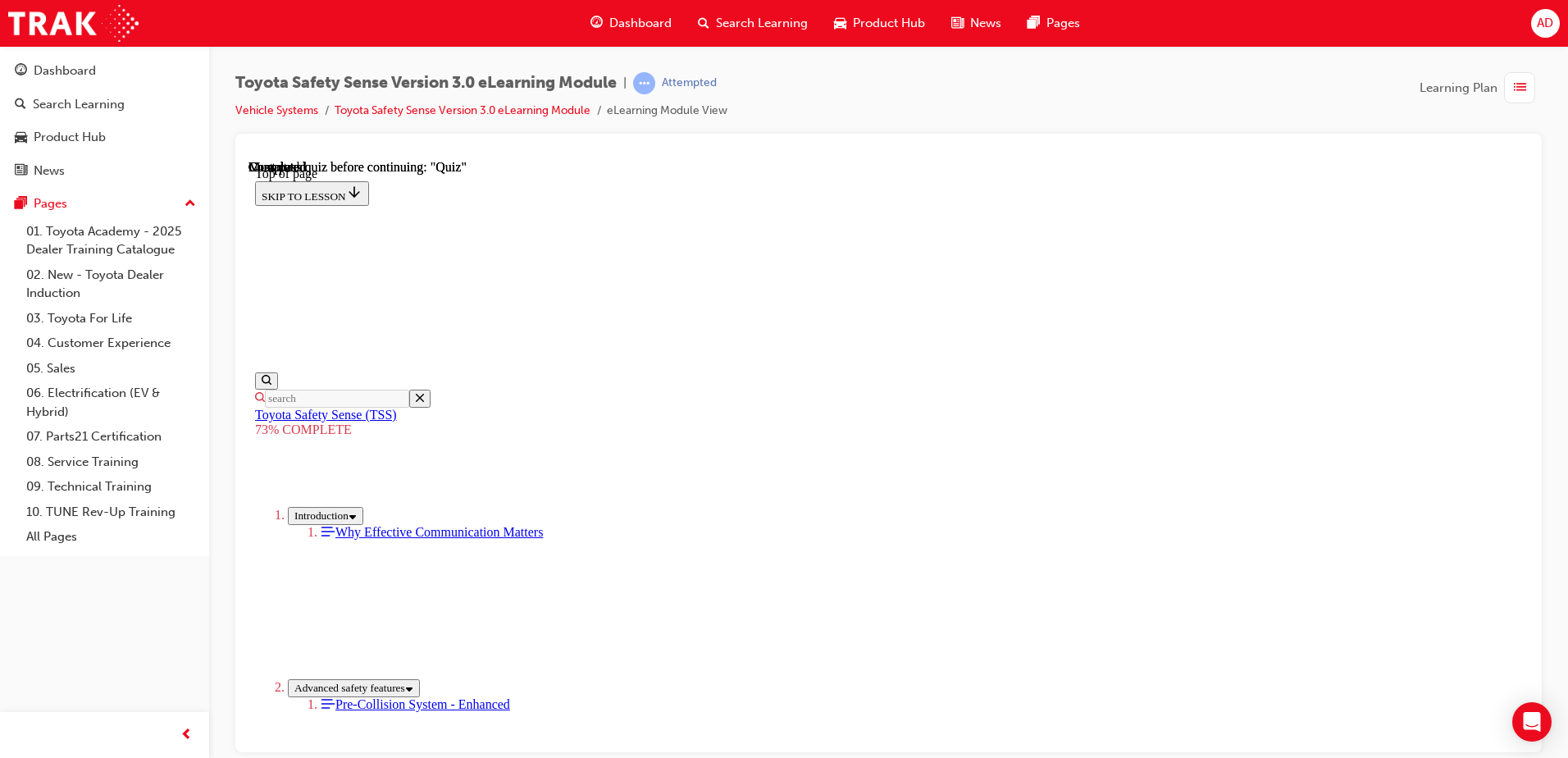
scroll to position [333, 0]
drag, startPoint x: 951, startPoint y: 500, endPoint x: 949, endPoint y: 543, distance: 43.0
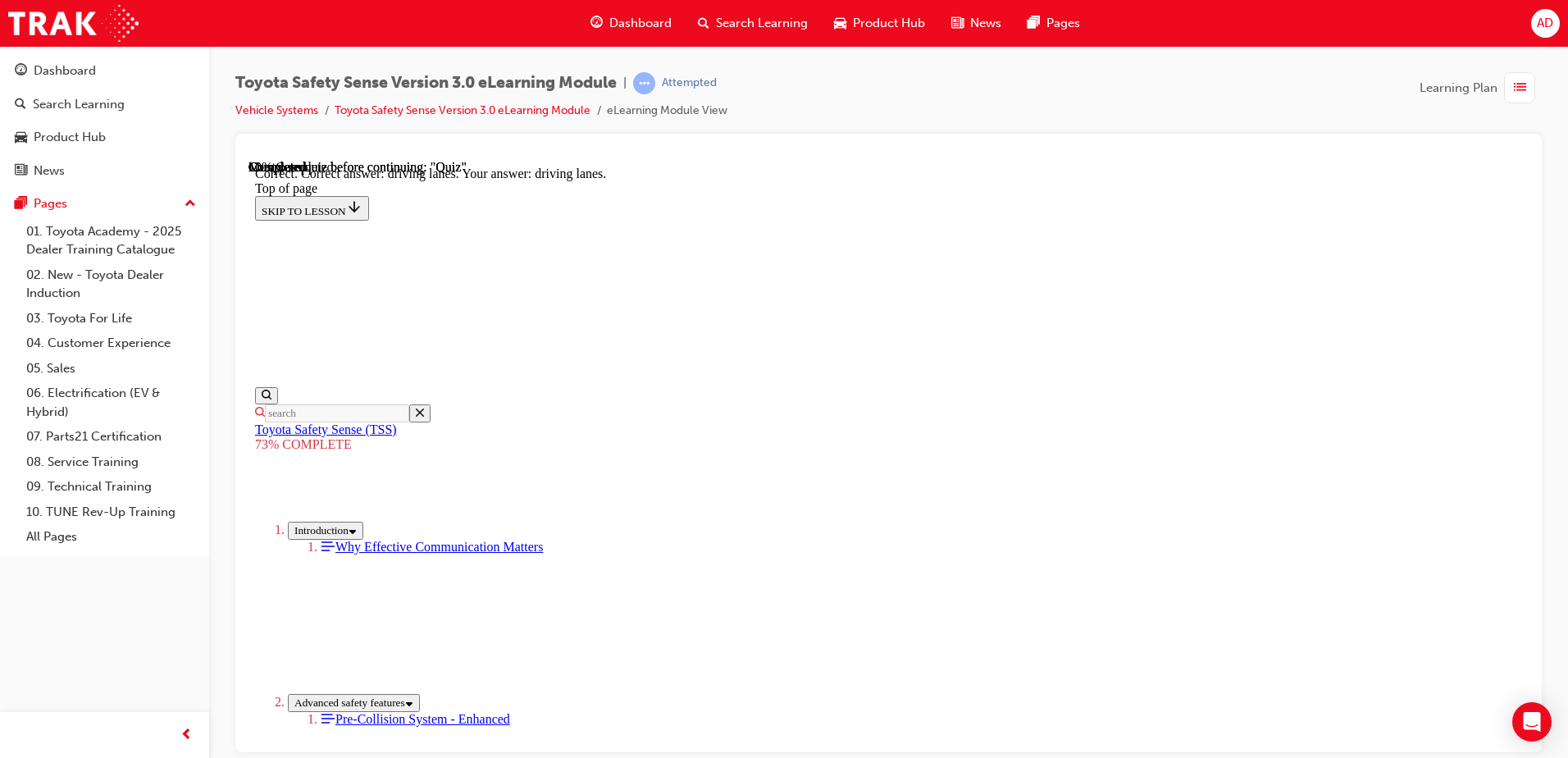
scroll to position [384, 0]
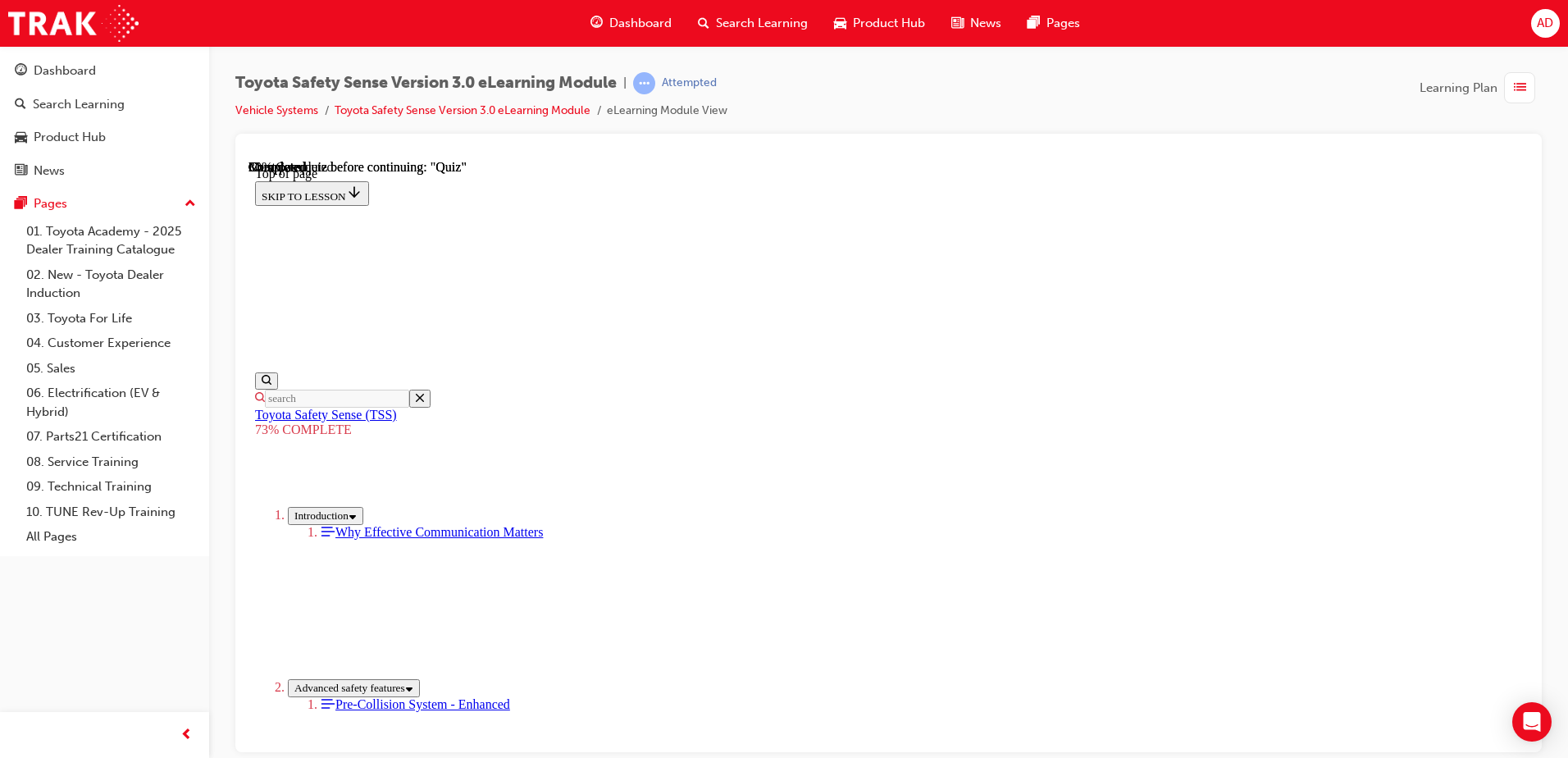
scroll to position [262, 0]
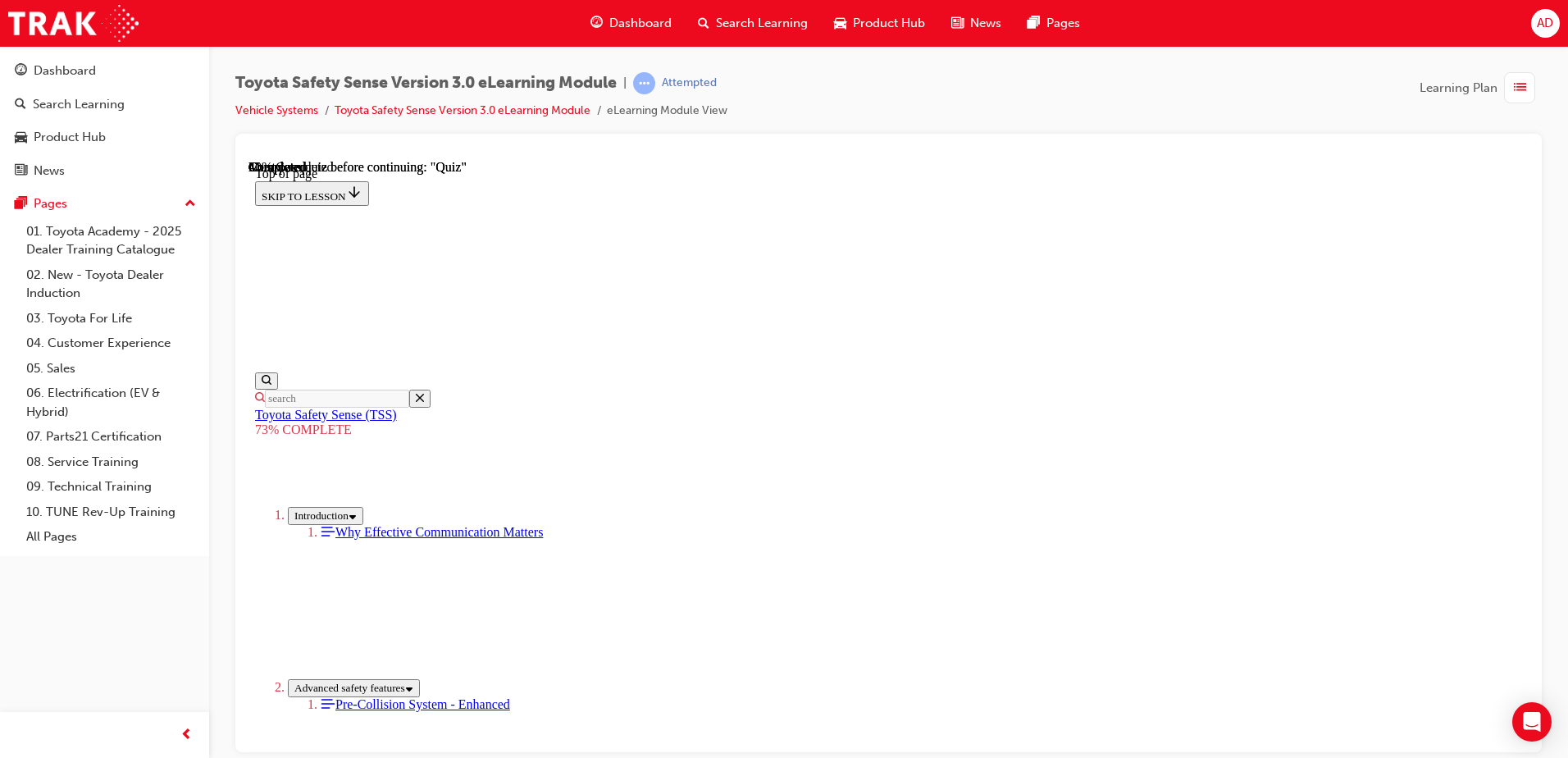
scroll to position [388, 0]
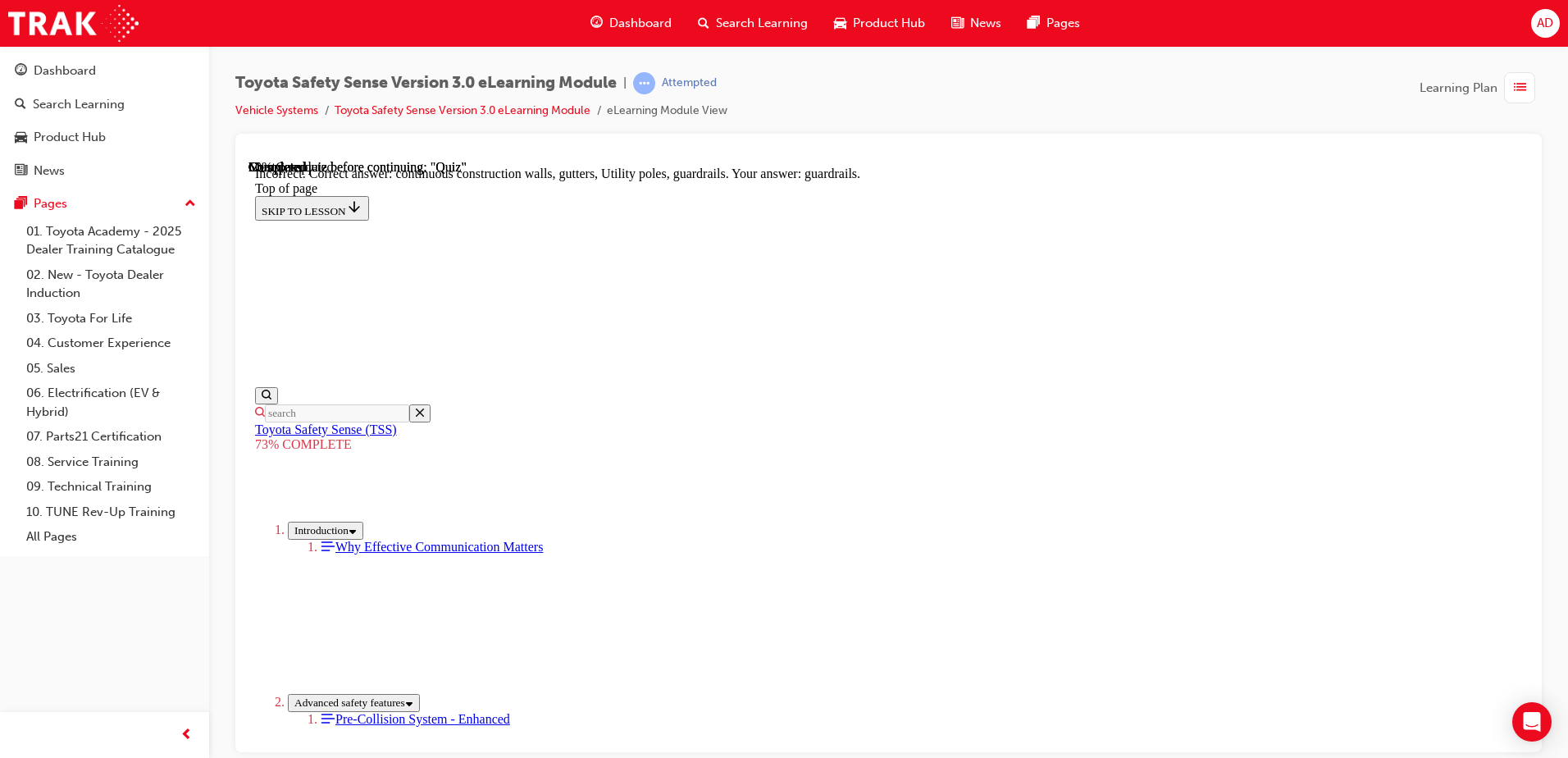
scroll to position [367, 0]
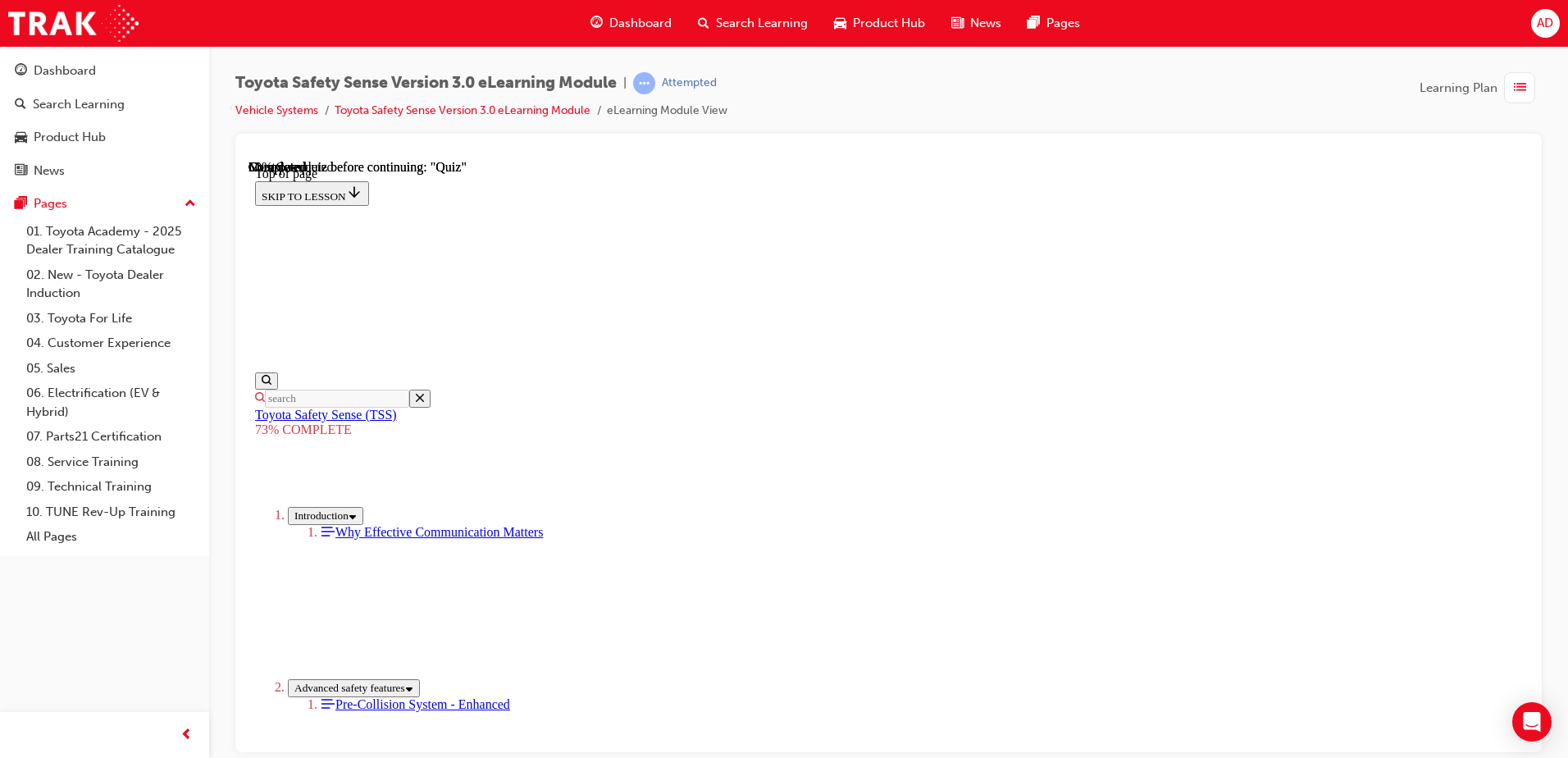
scroll to position [60, 0]
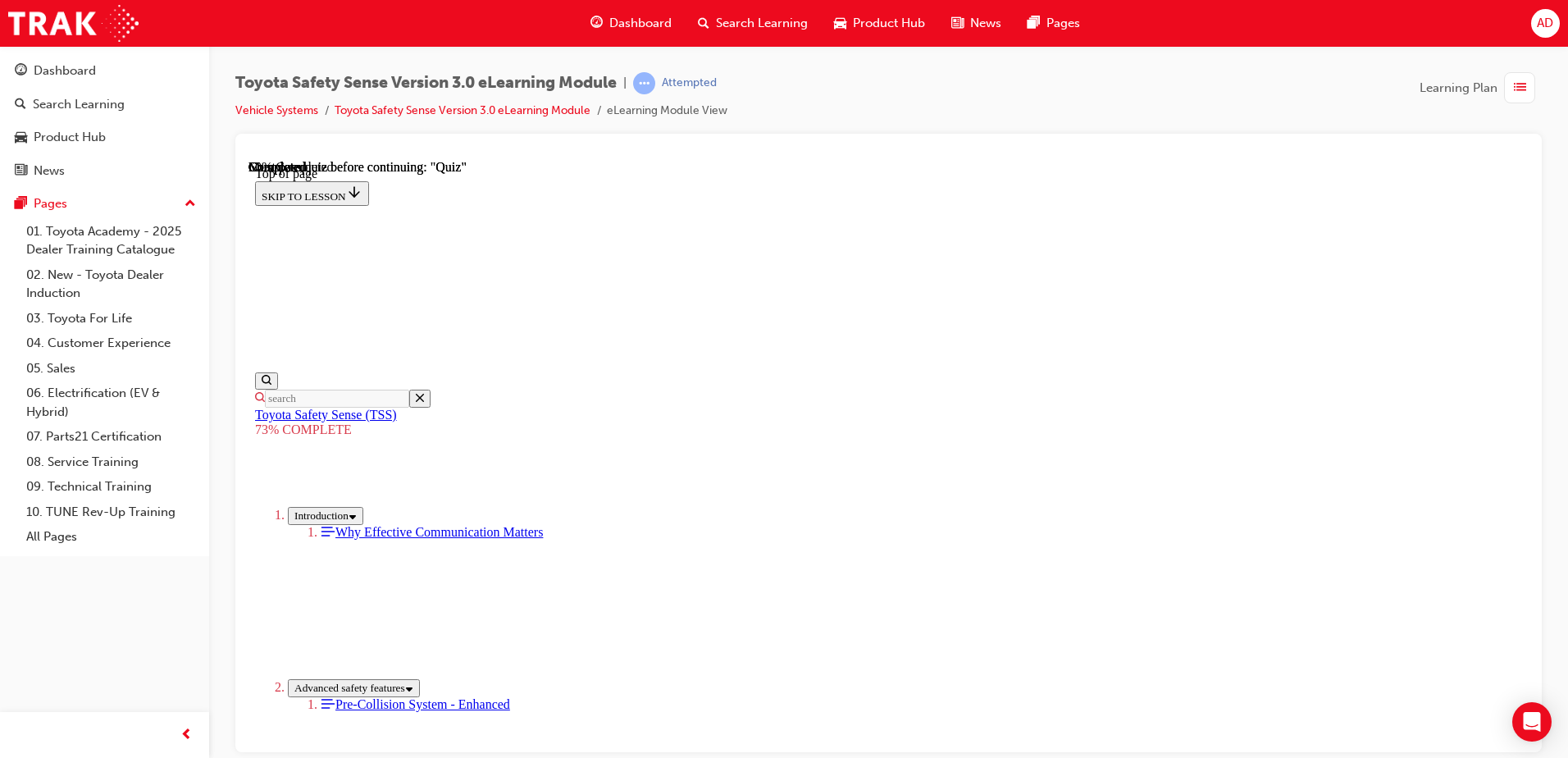
scroll to position [547, 0]
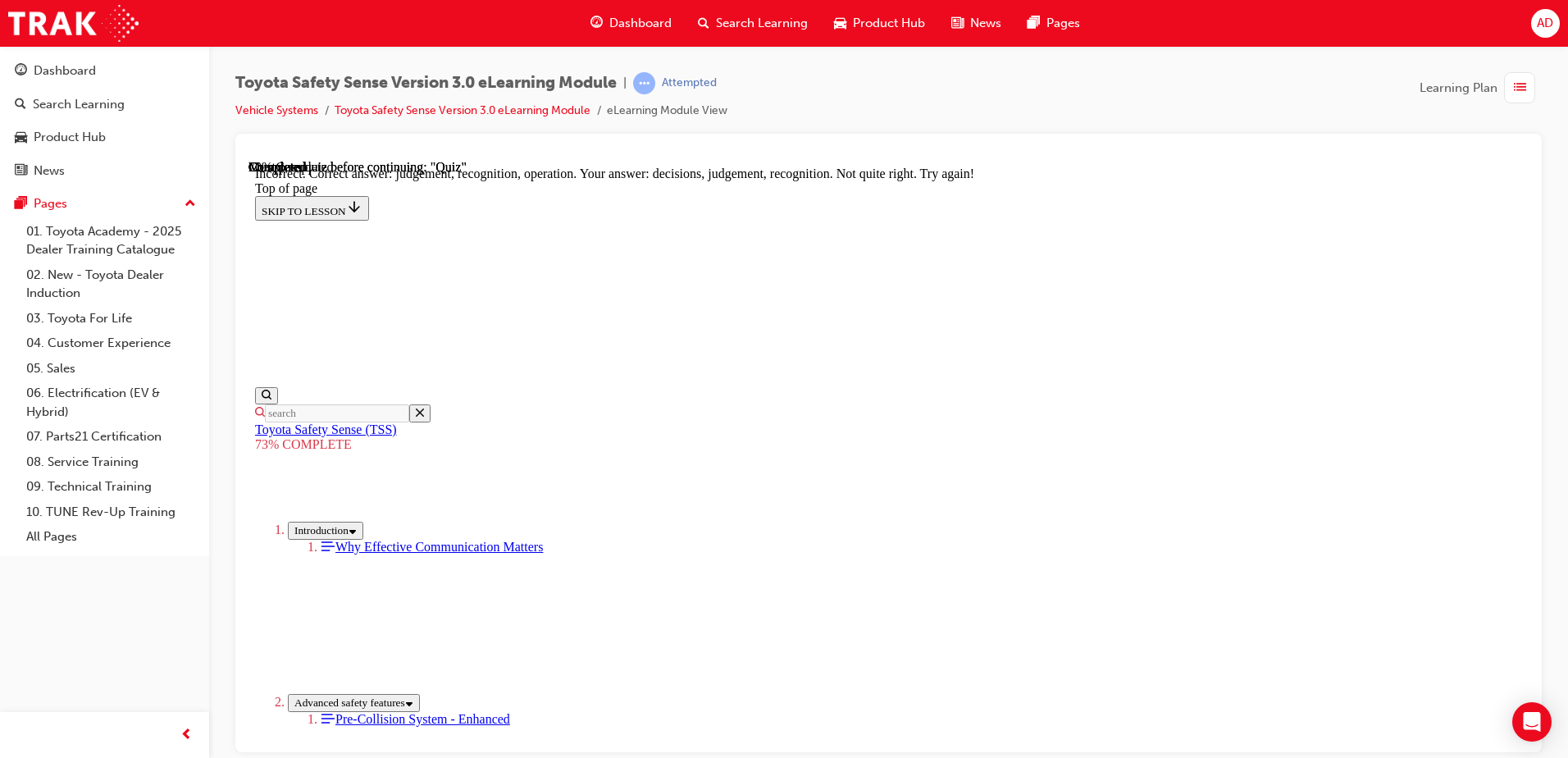
scroll to position [434, 0]
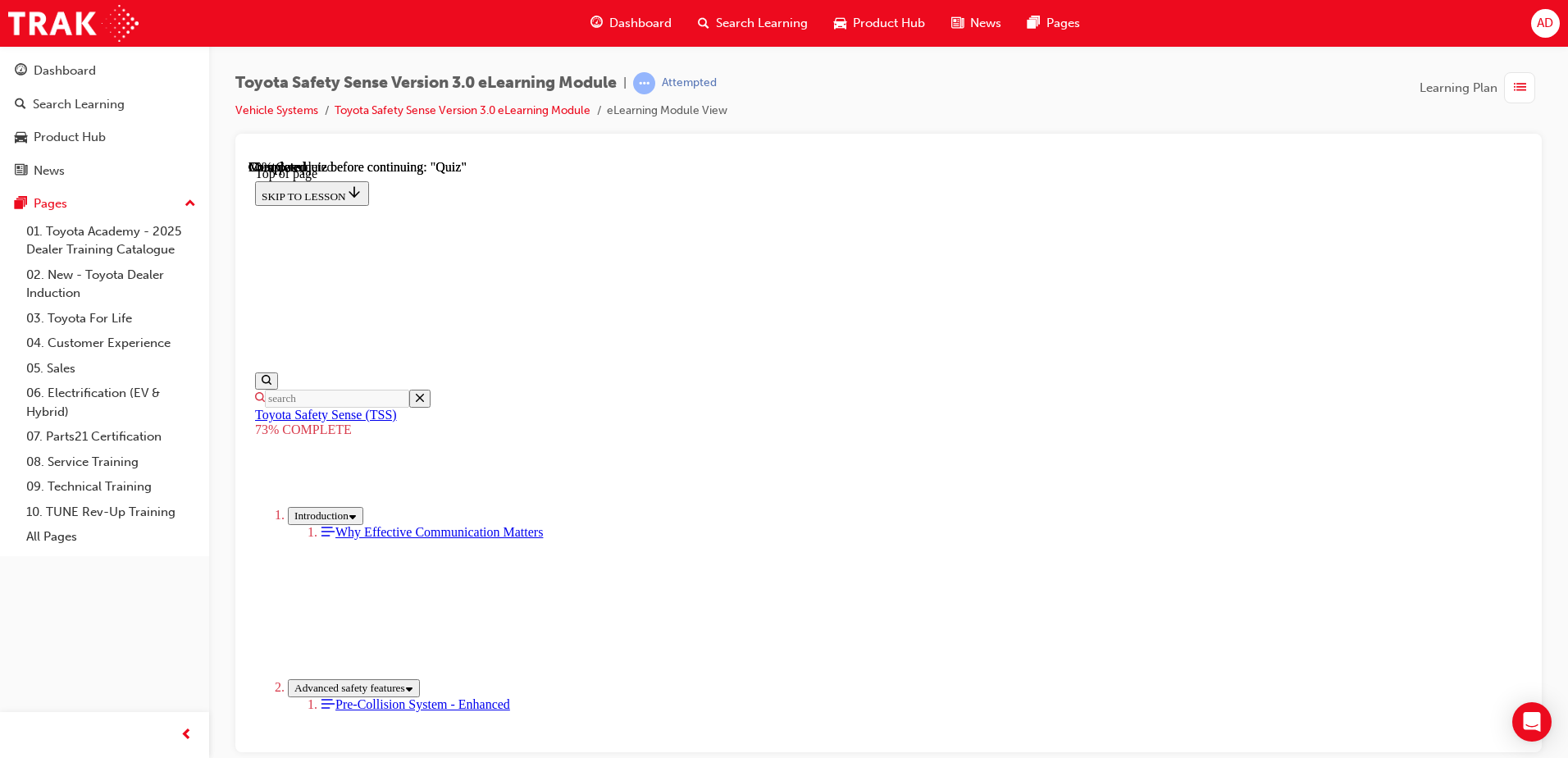
scroll to position [306, 0]
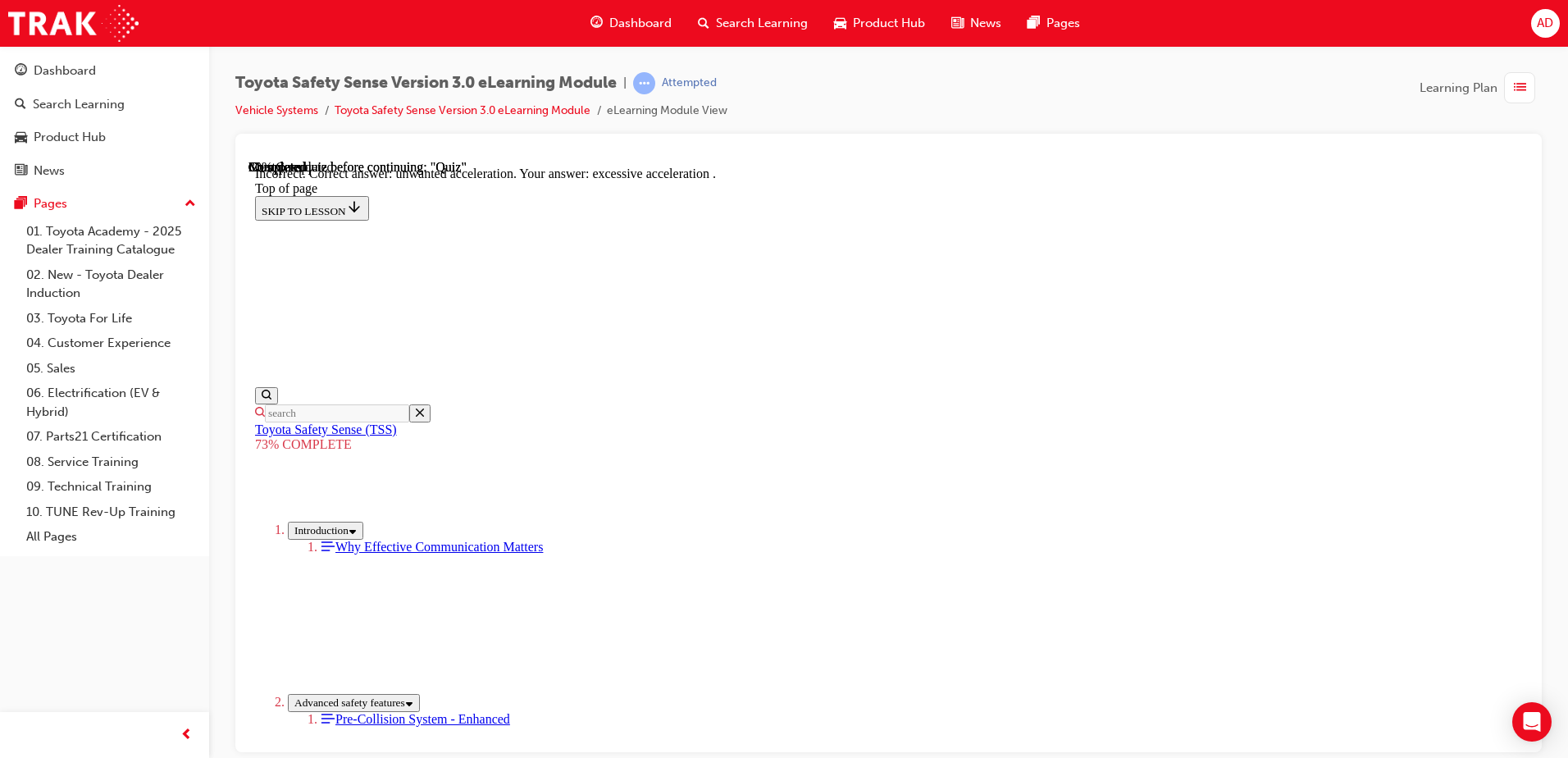
scroll to position [412, 0]
drag, startPoint x: 887, startPoint y: 358, endPoint x: 900, endPoint y: 382, distance: 27.3
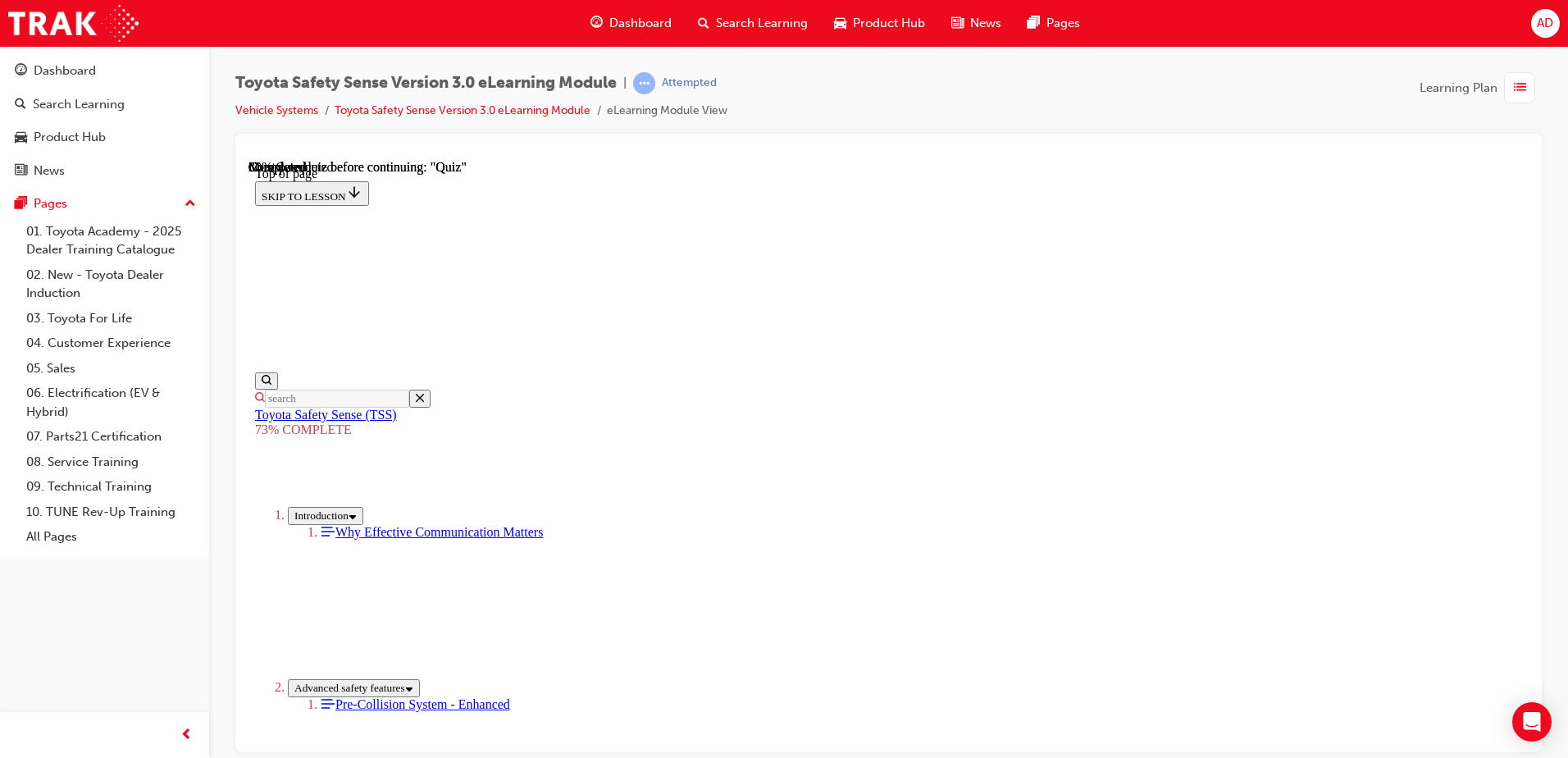
scroll to position [443, 0]
drag, startPoint x: 777, startPoint y: 538, endPoint x: 787, endPoint y: 549, distance: 14.9
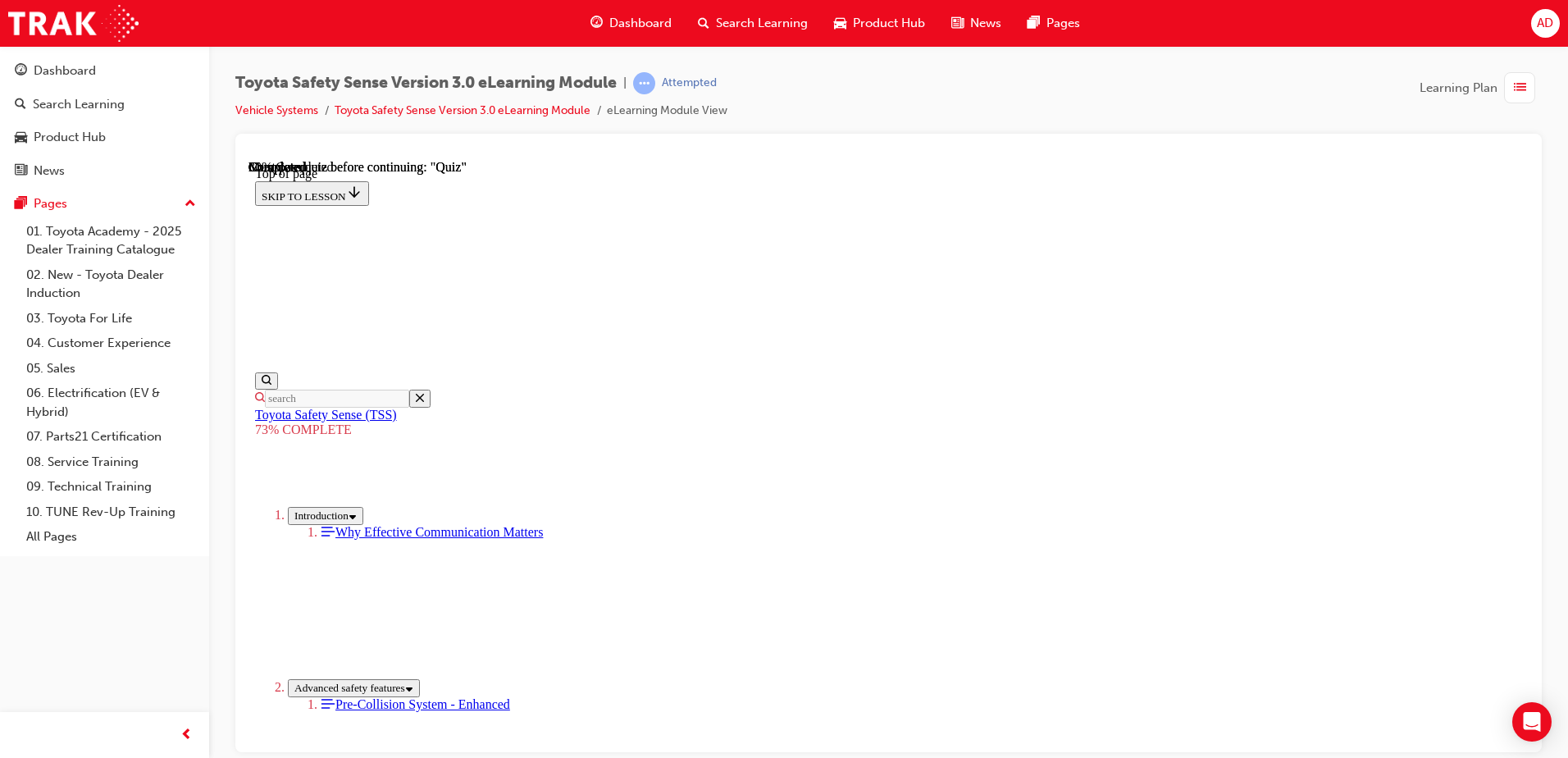
drag, startPoint x: 911, startPoint y: 549, endPoint x: 913, endPoint y: 596, distance: 47.0
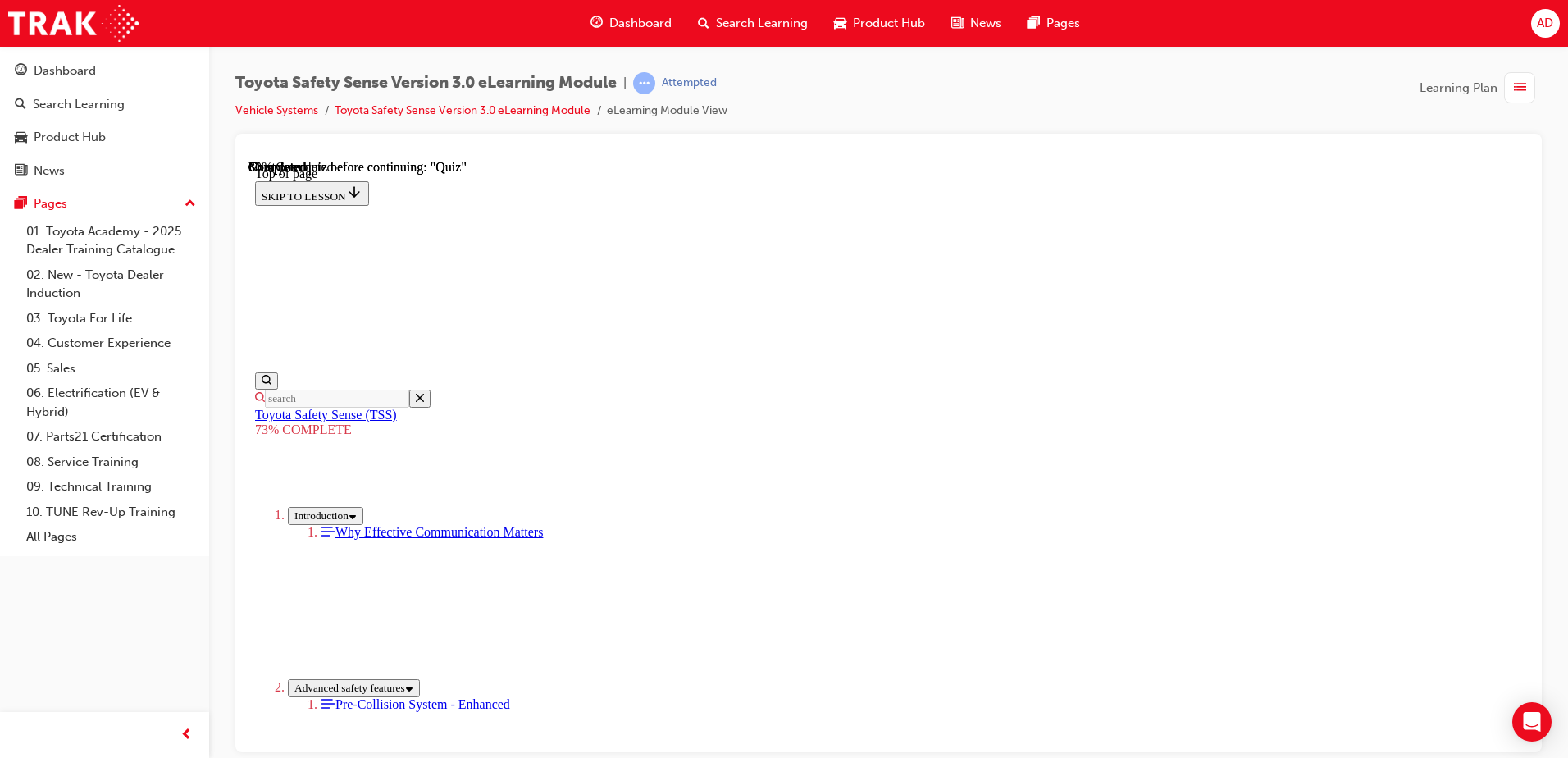
scroll to position [443, 0]
drag, startPoint x: 760, startPoint y: 621, endPoint x: 753, endPoint y: 616, distance: 8.6
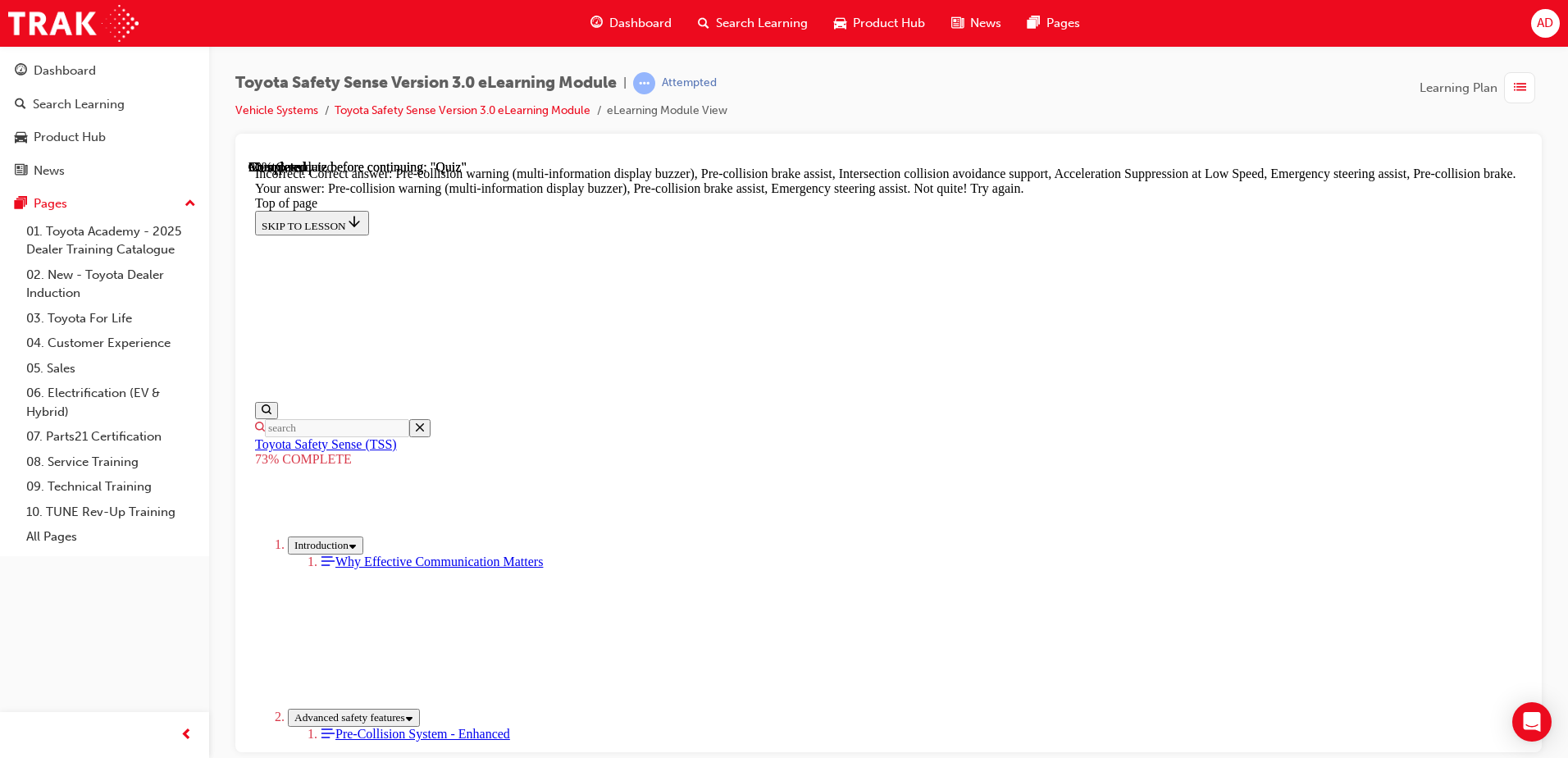
scroll to position [417, 0]
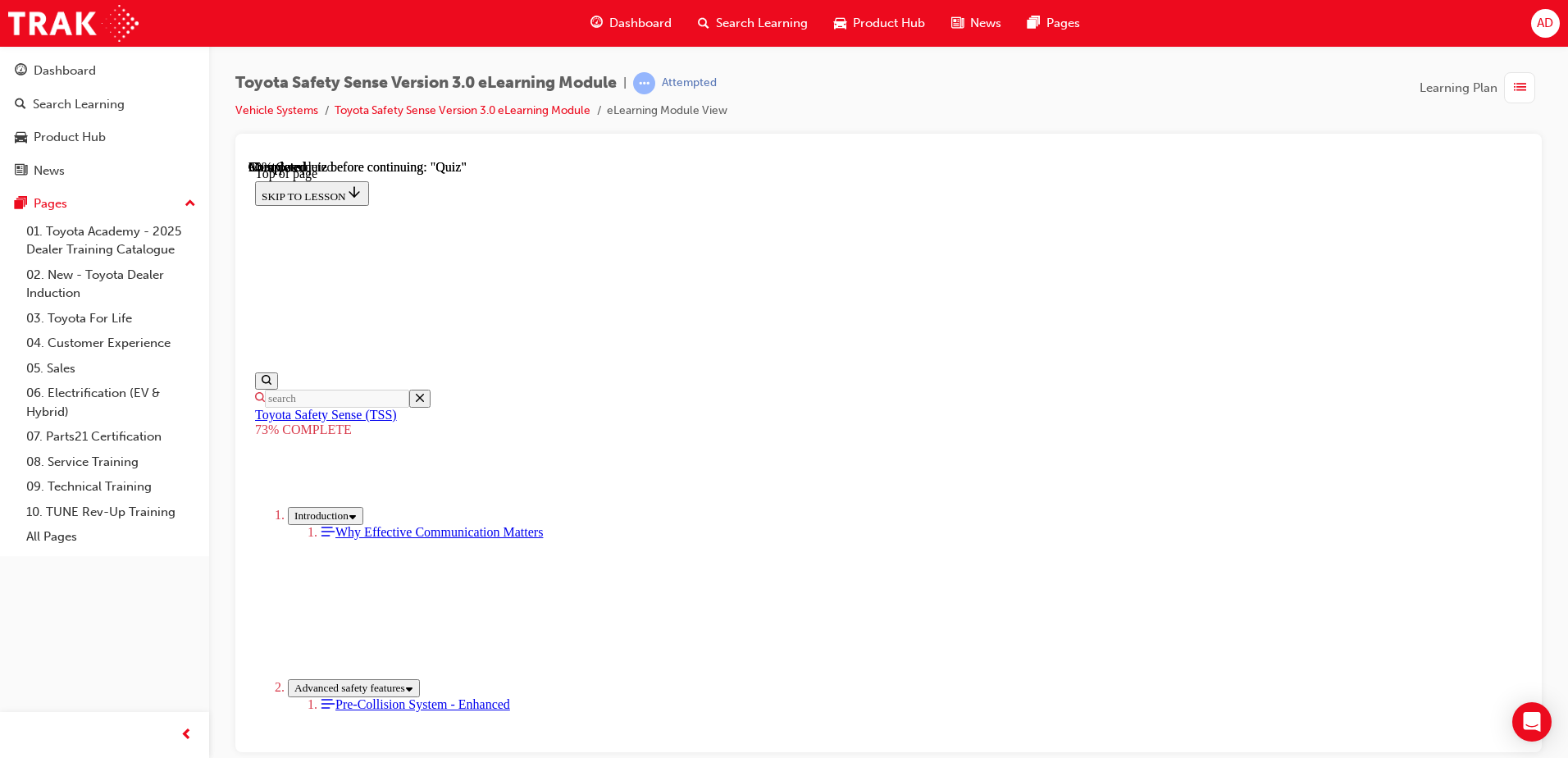
scroll to position [306, 0]
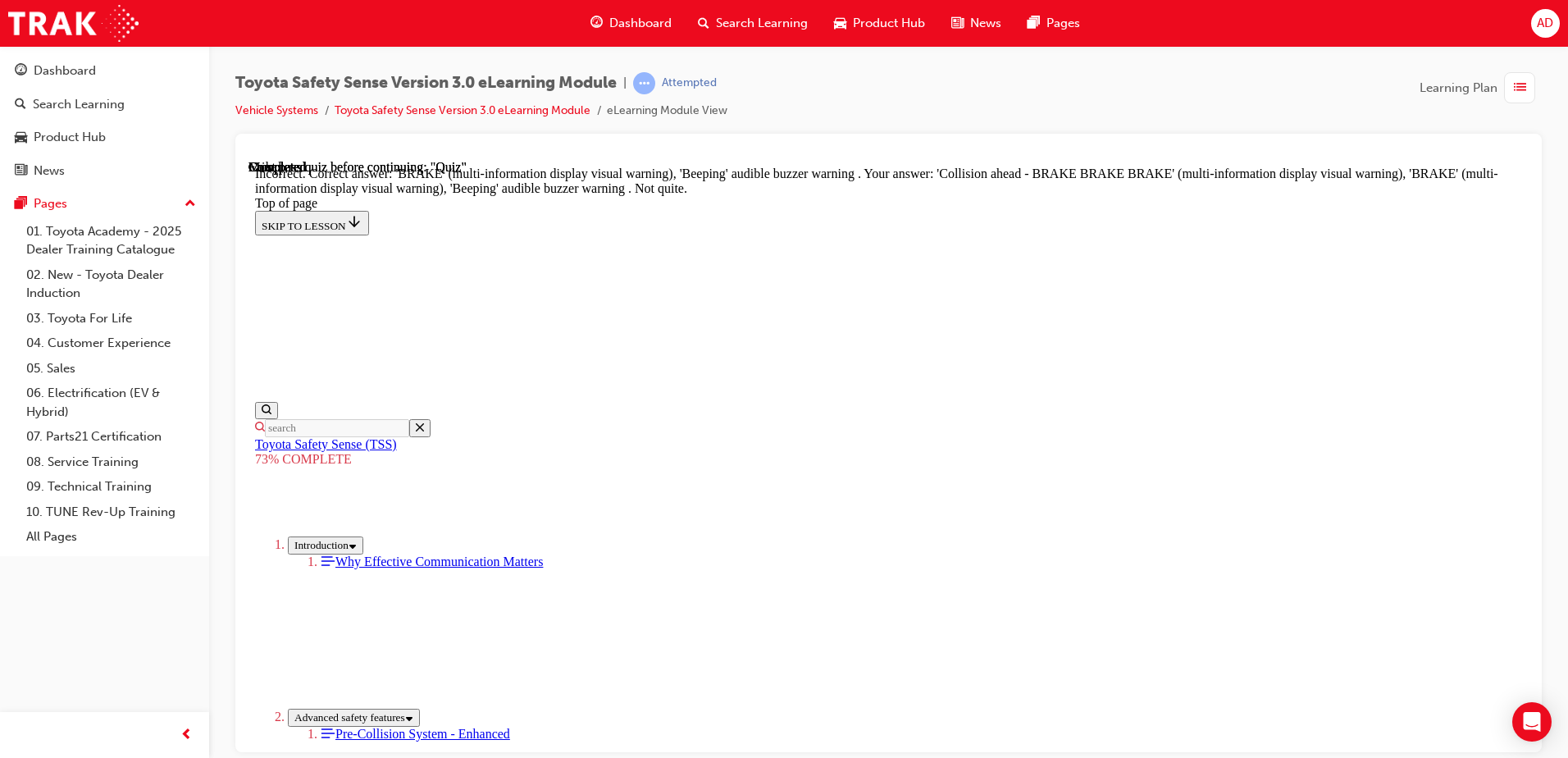
scroll to position [538, 0]
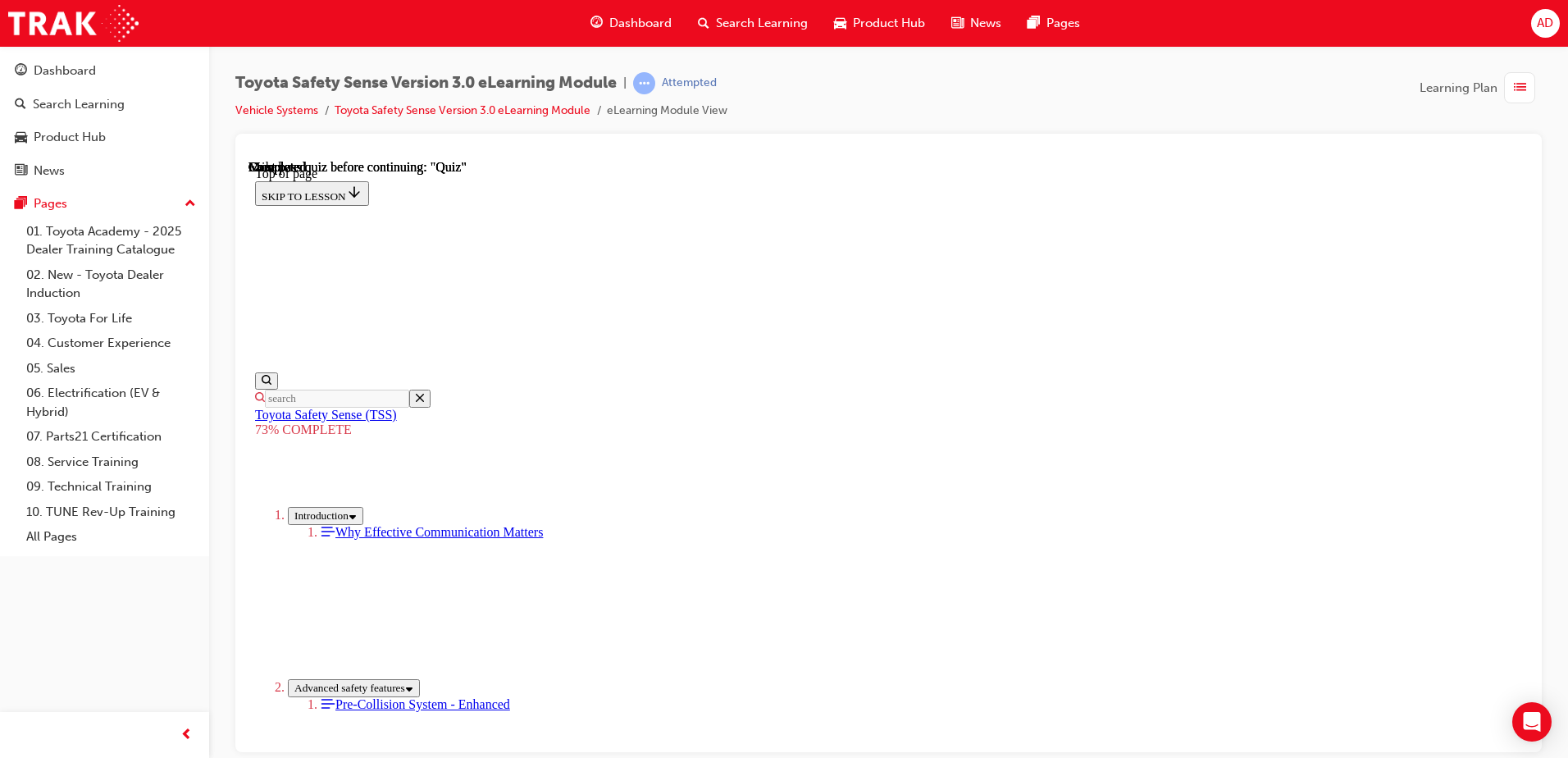
scroll to position [248, 0]
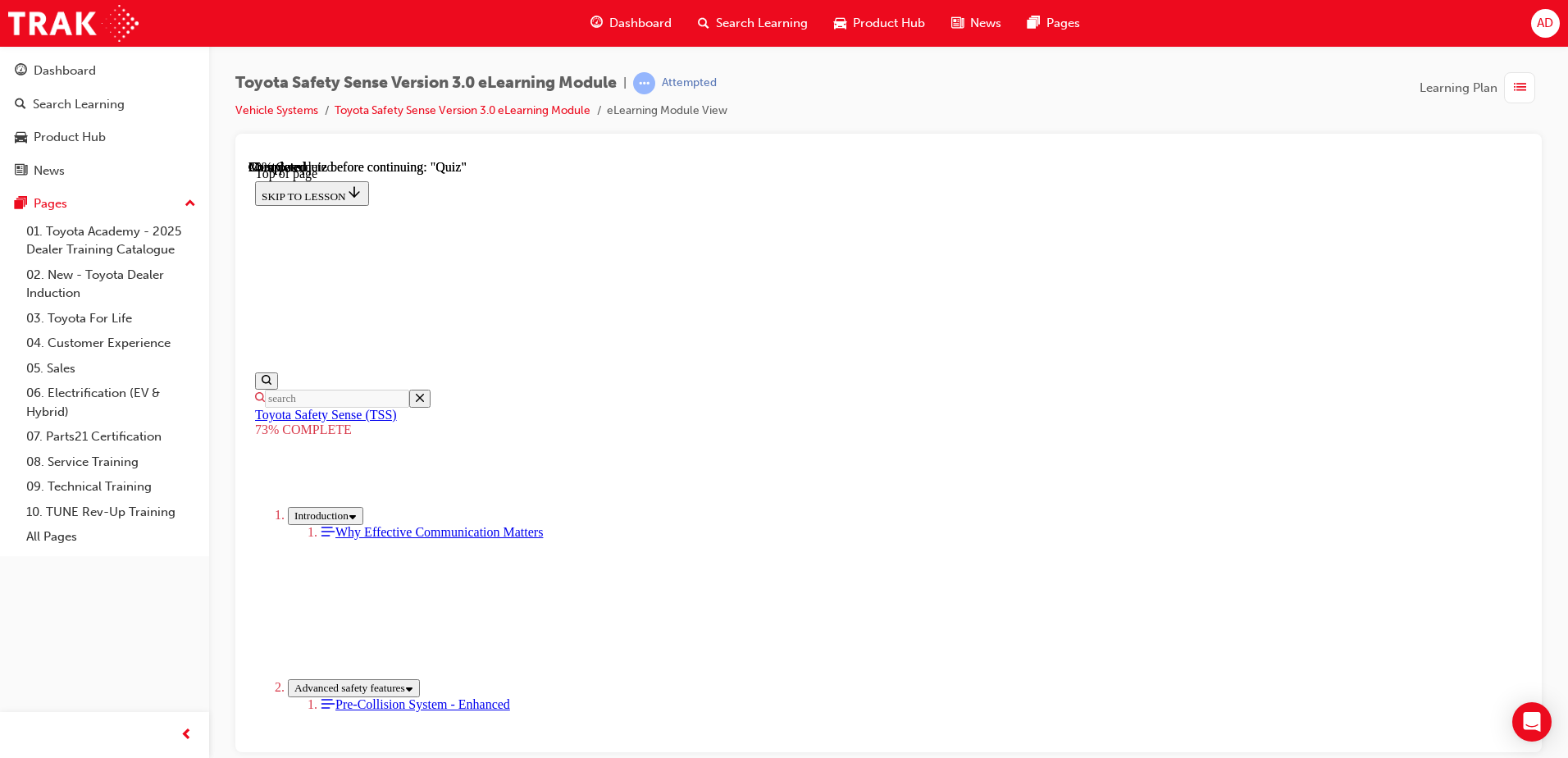
scroll to position [306, 0]
drag, startPoint x: 916, startPoint y: 545, endPoint x: 927, endPoint y: 545, distance: 11.0
drag, startPoint x: 823, startPoint y: 343, endPoint x: 829, endPoint y: 361, distance: 19.0
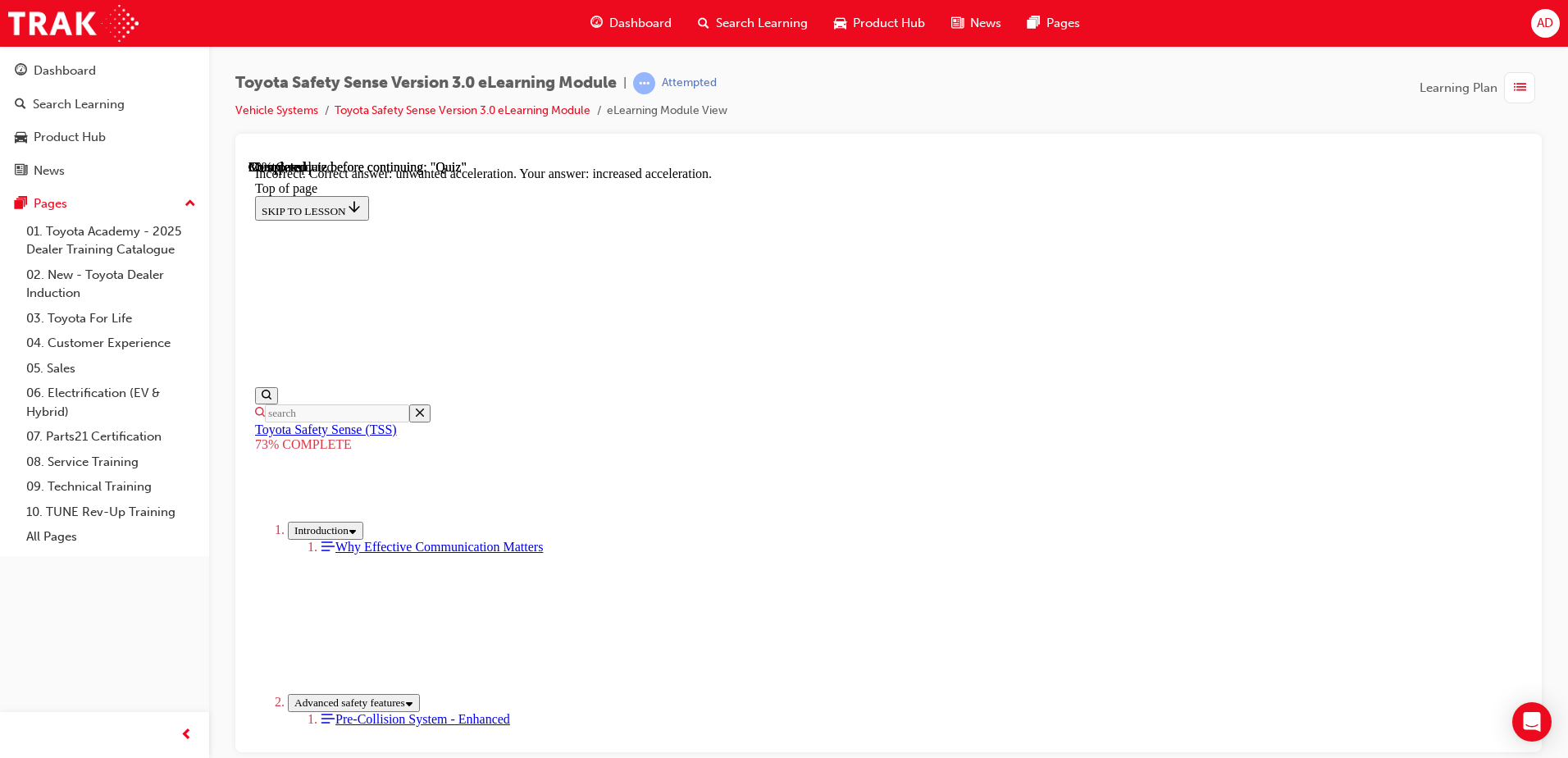
scroll to position [412, 0]
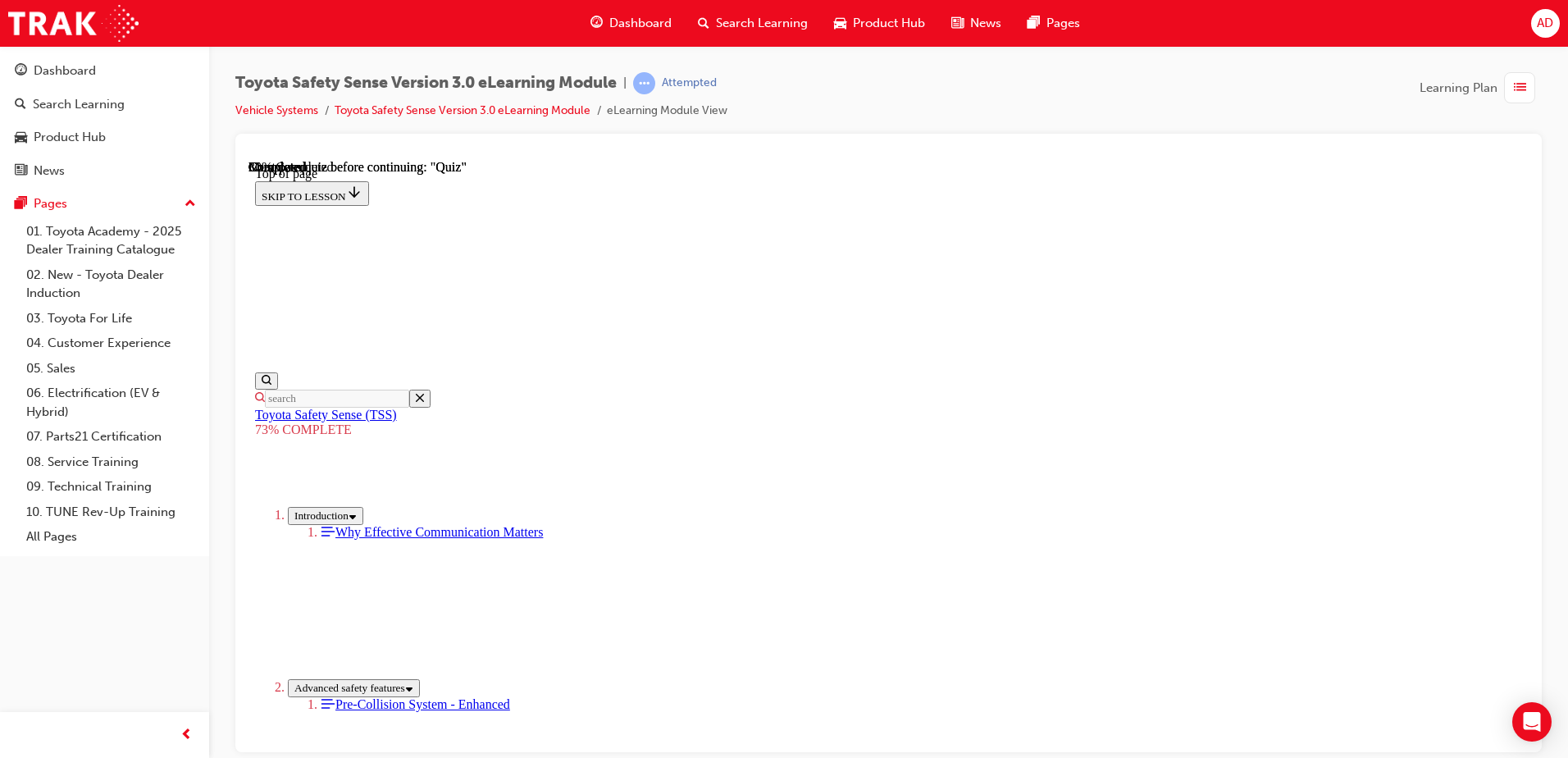
scroll to position [224, 0]
drag, startPoint x: 805, startPoint y: 687, endPoint x: 843, endPoint y: 602, distance: 93.1
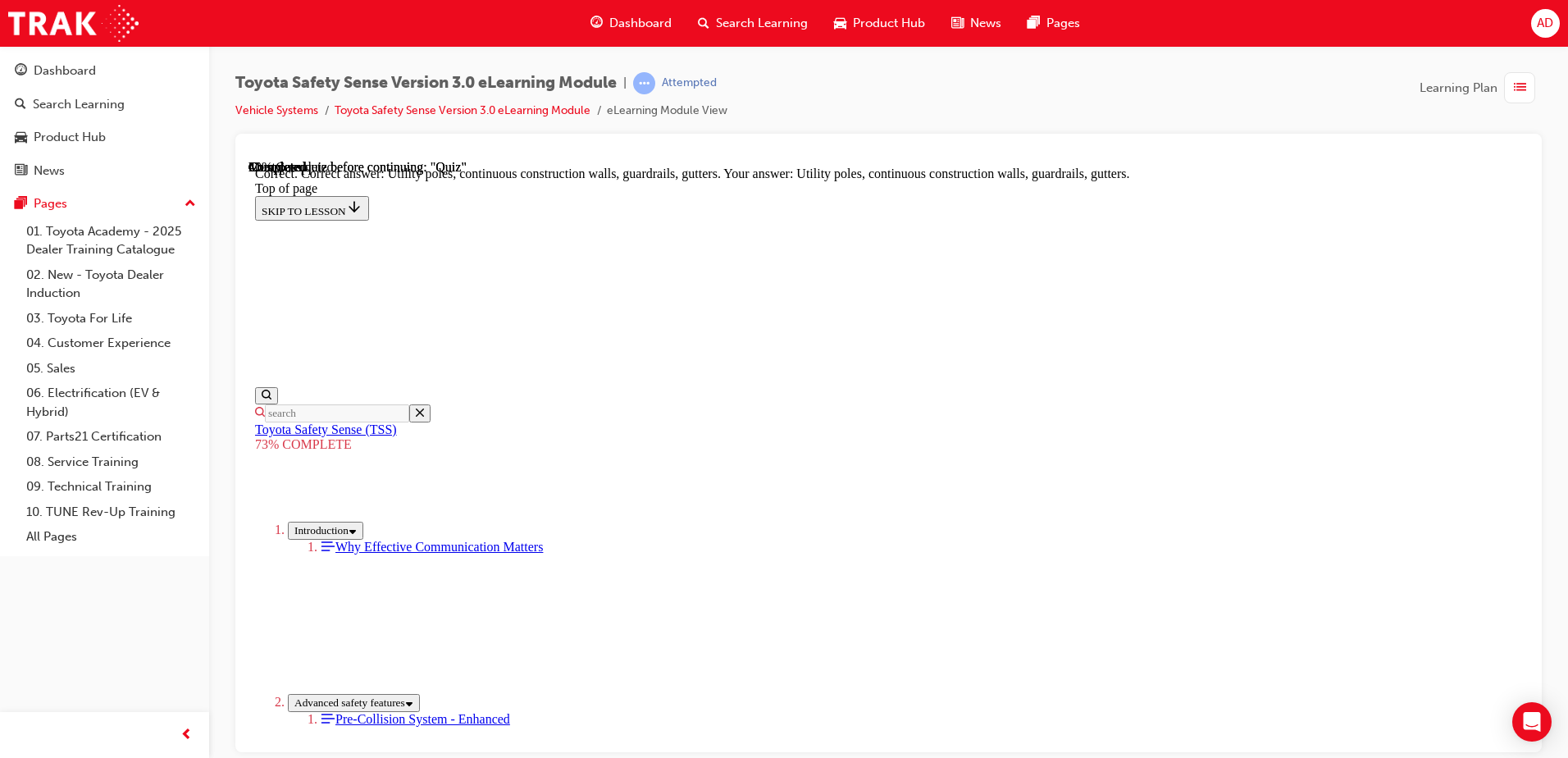
scroll to position [450, 0]
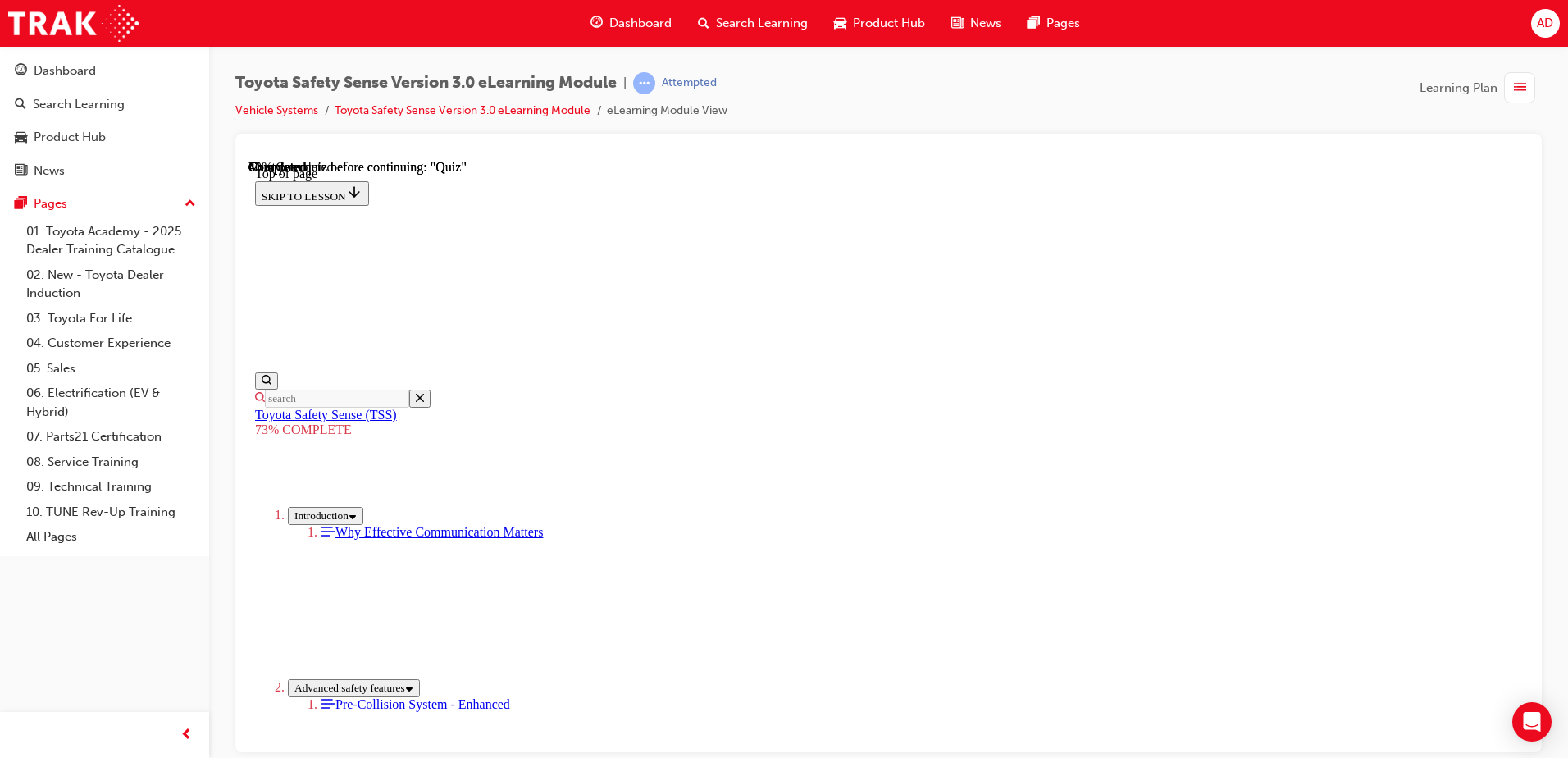
scroll to position [470, 0]
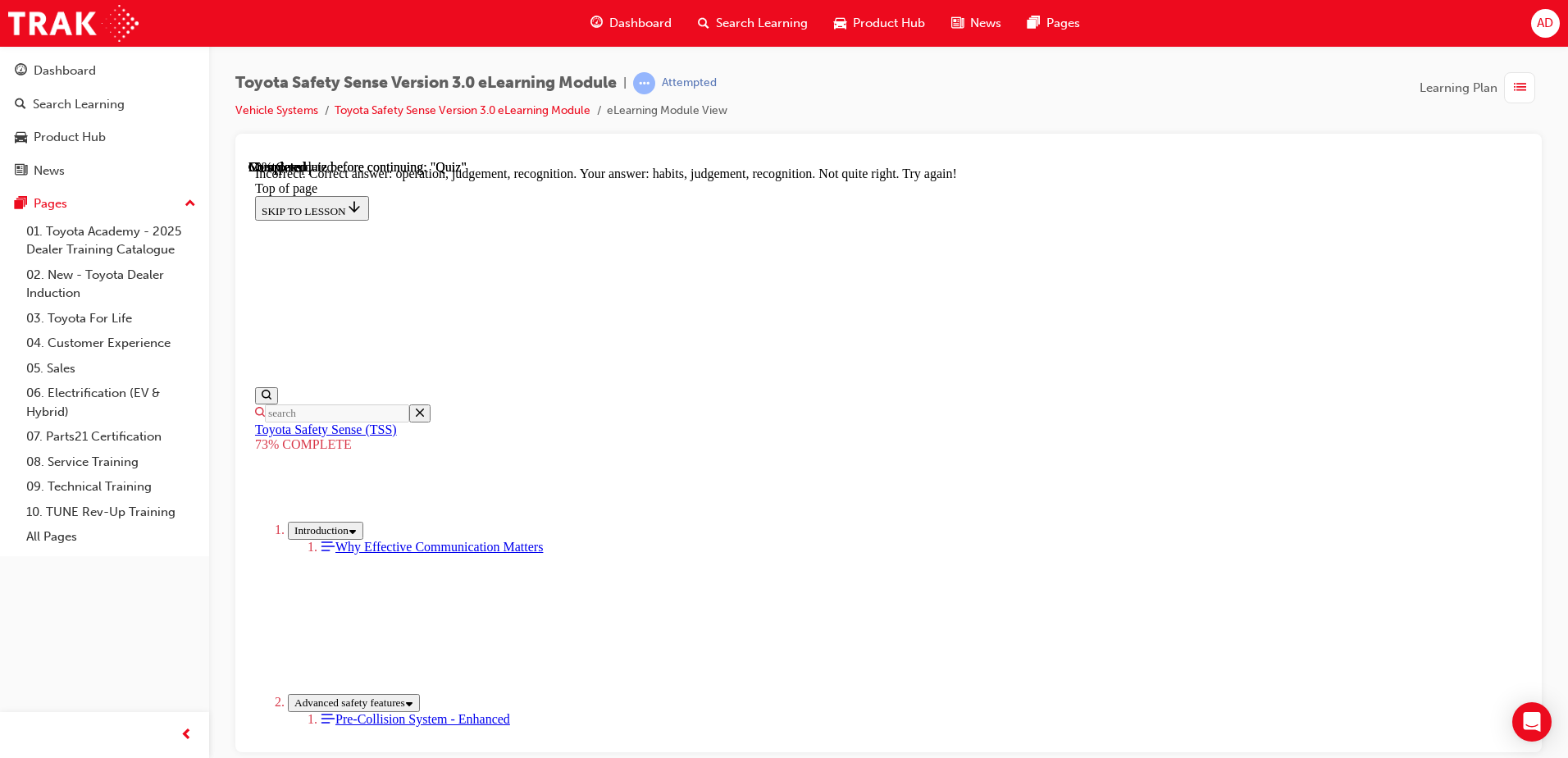
scroll to position [680, 0]
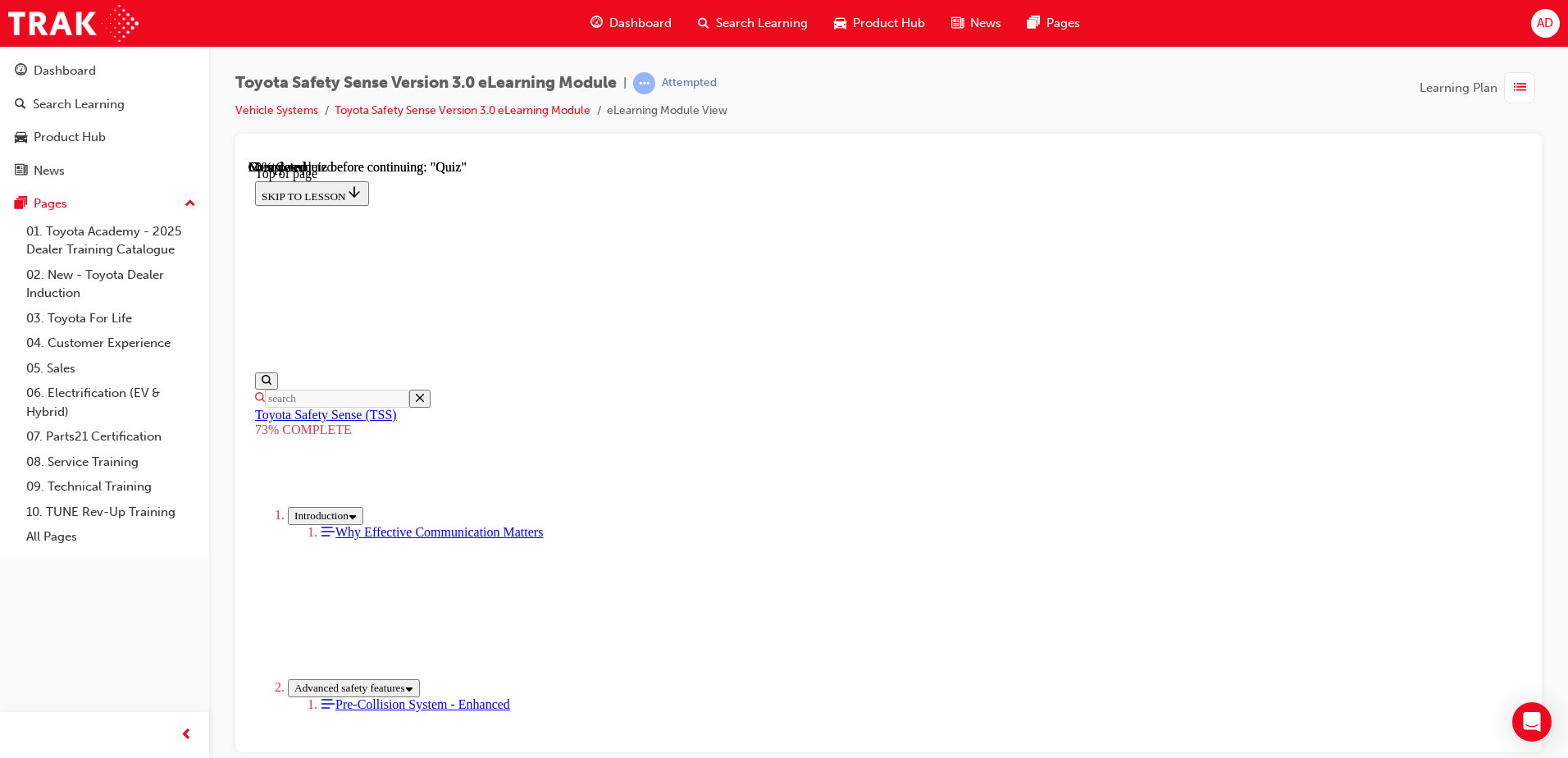
drag, startPoint x: 798, startPoint y: 419, endPoint x: 1154, endPoint y: 412, distance: 356.1
drag, startPoint x: 967, startPoint y: 530, endPoint x: 739, endPoint y: 497, distance: 230.4
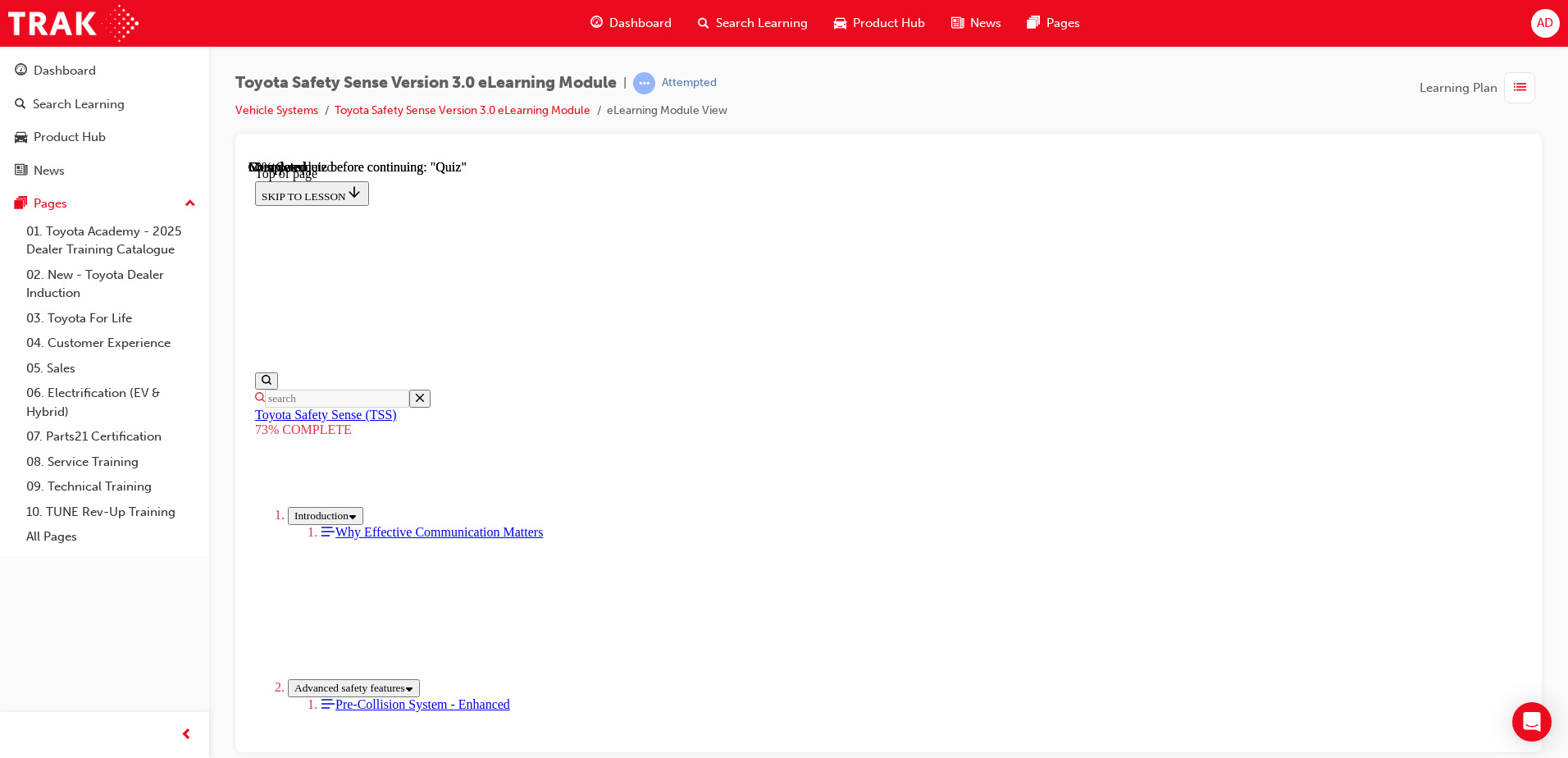
scroll to position [388, 0]
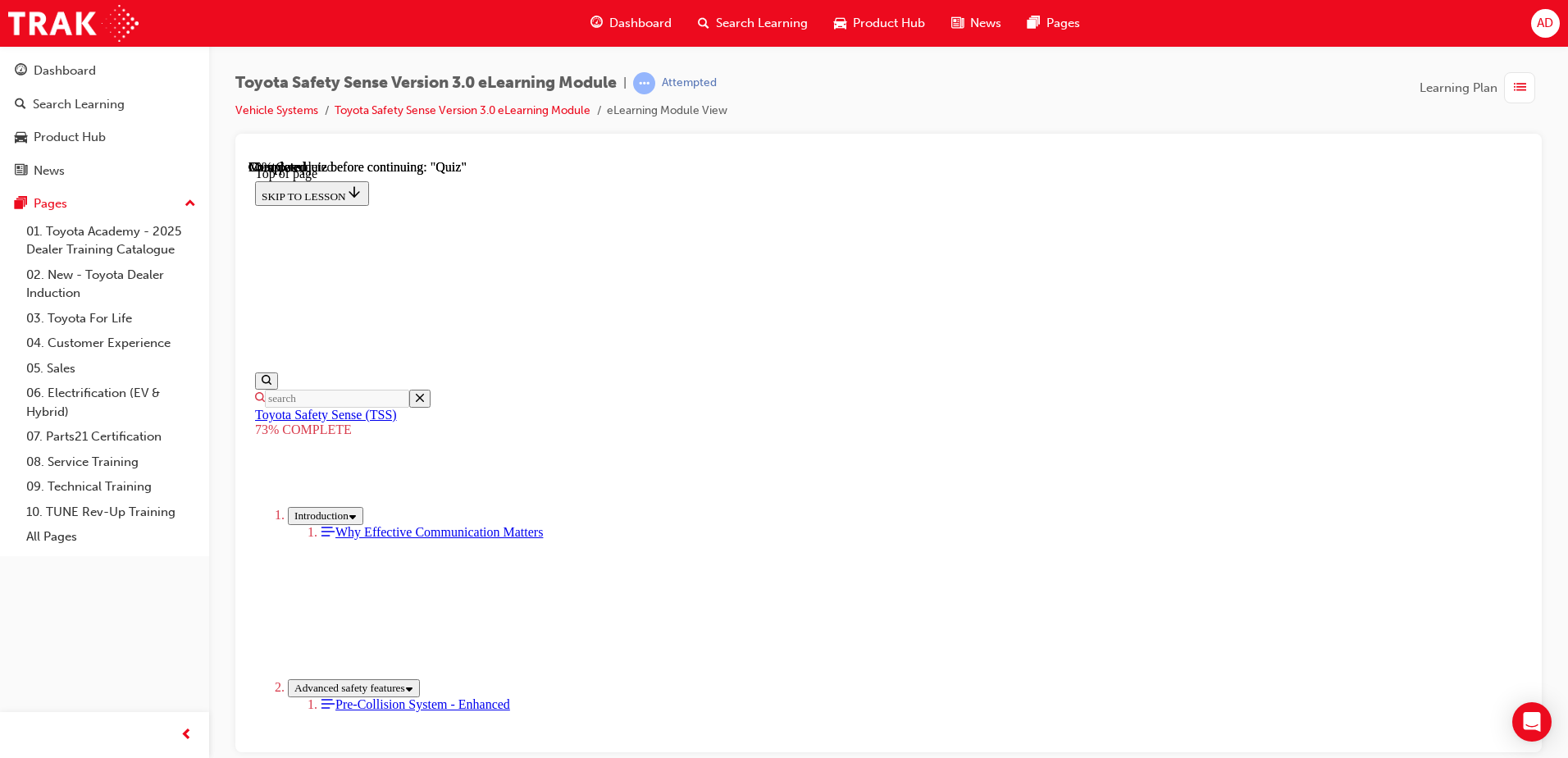
scroll to position [470, 0]
drag, startPoint x: 821, startPoint y: 458, endPoint x: 827, endPoint y: 391, distance: 67.3
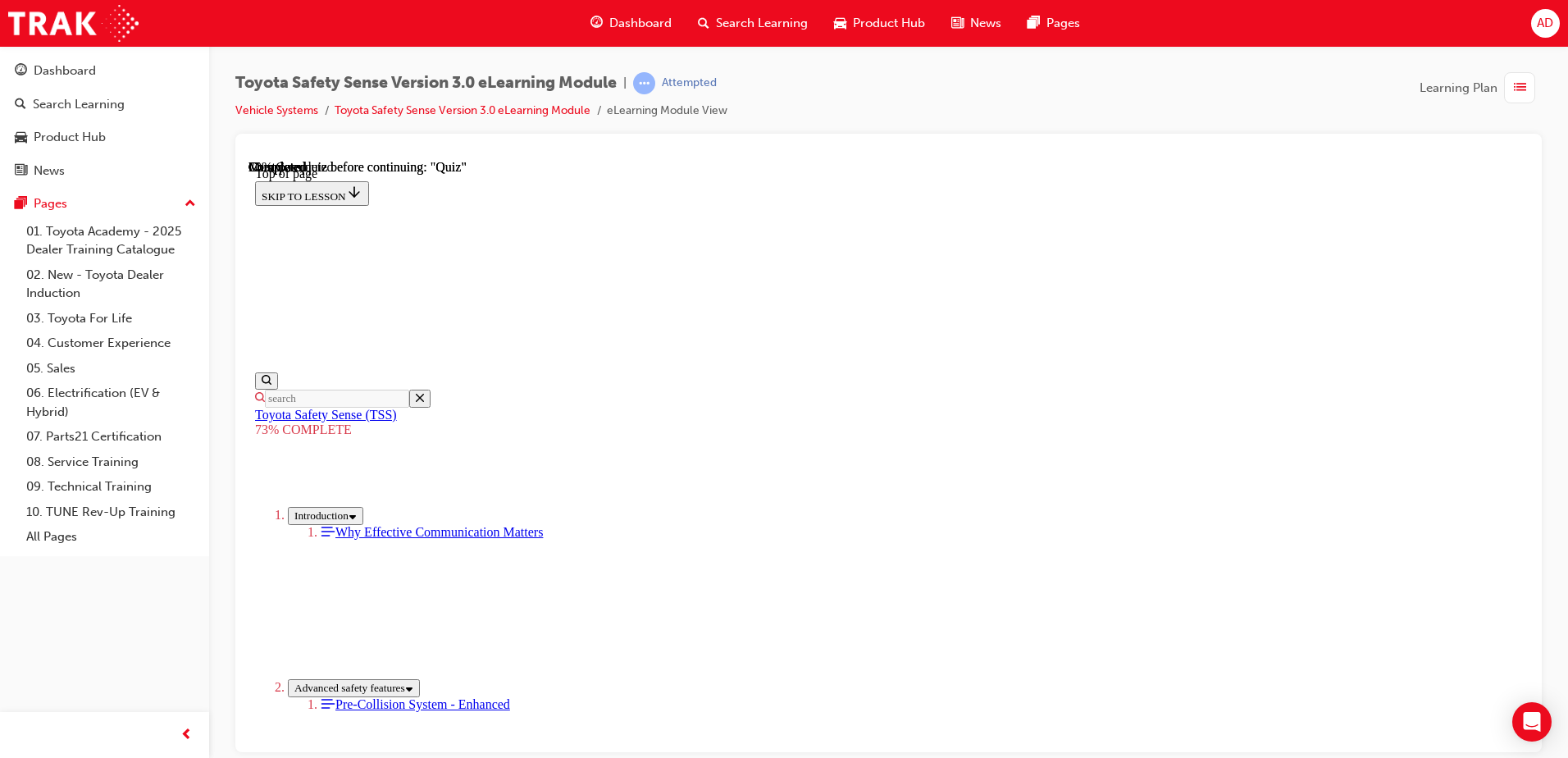
drag, startPoint x: 857, startPoint y: 242, endPoint x: 856, endPoint y: 230, distance: 12.0
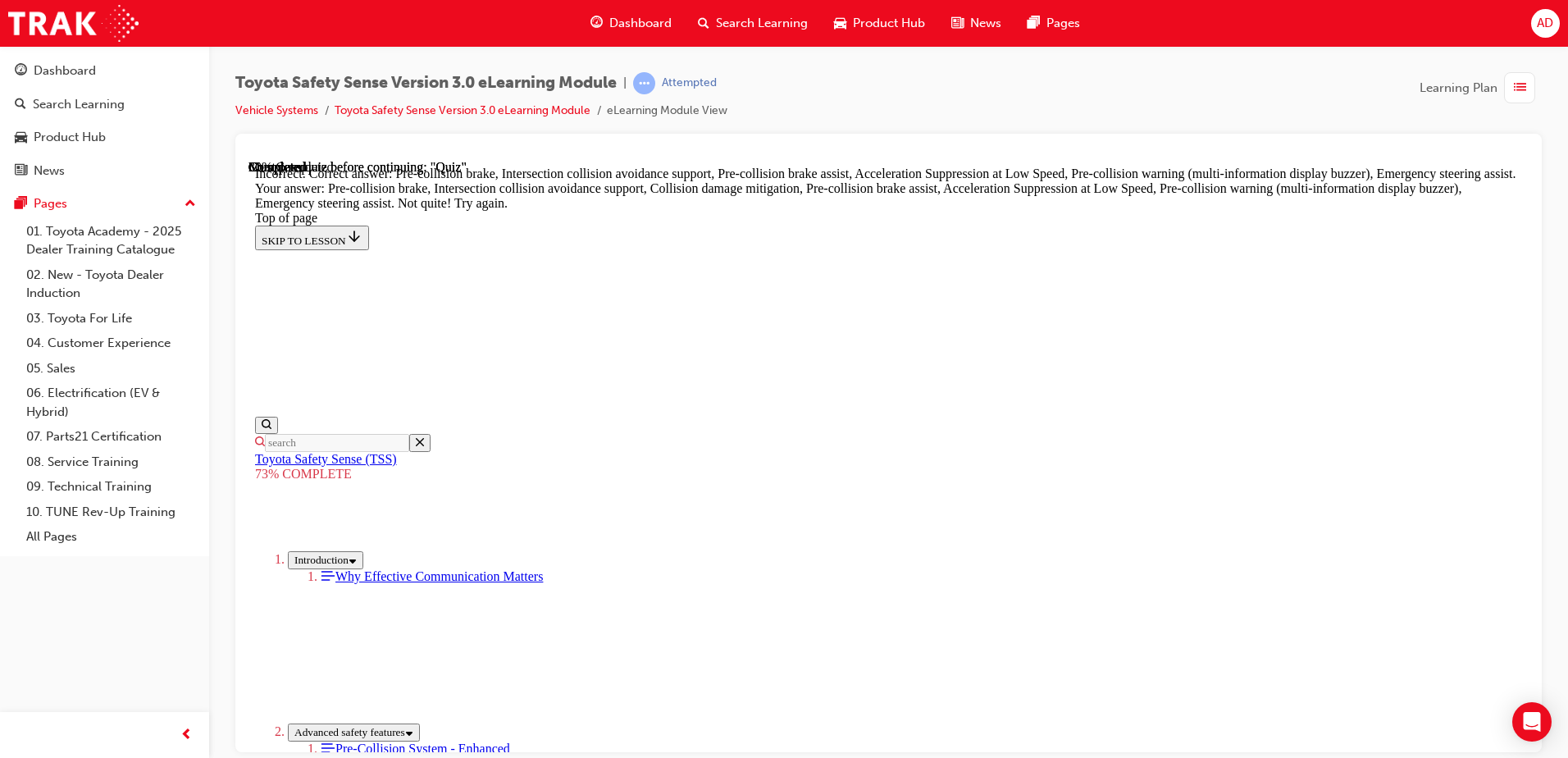
scroll to position [690, 0]
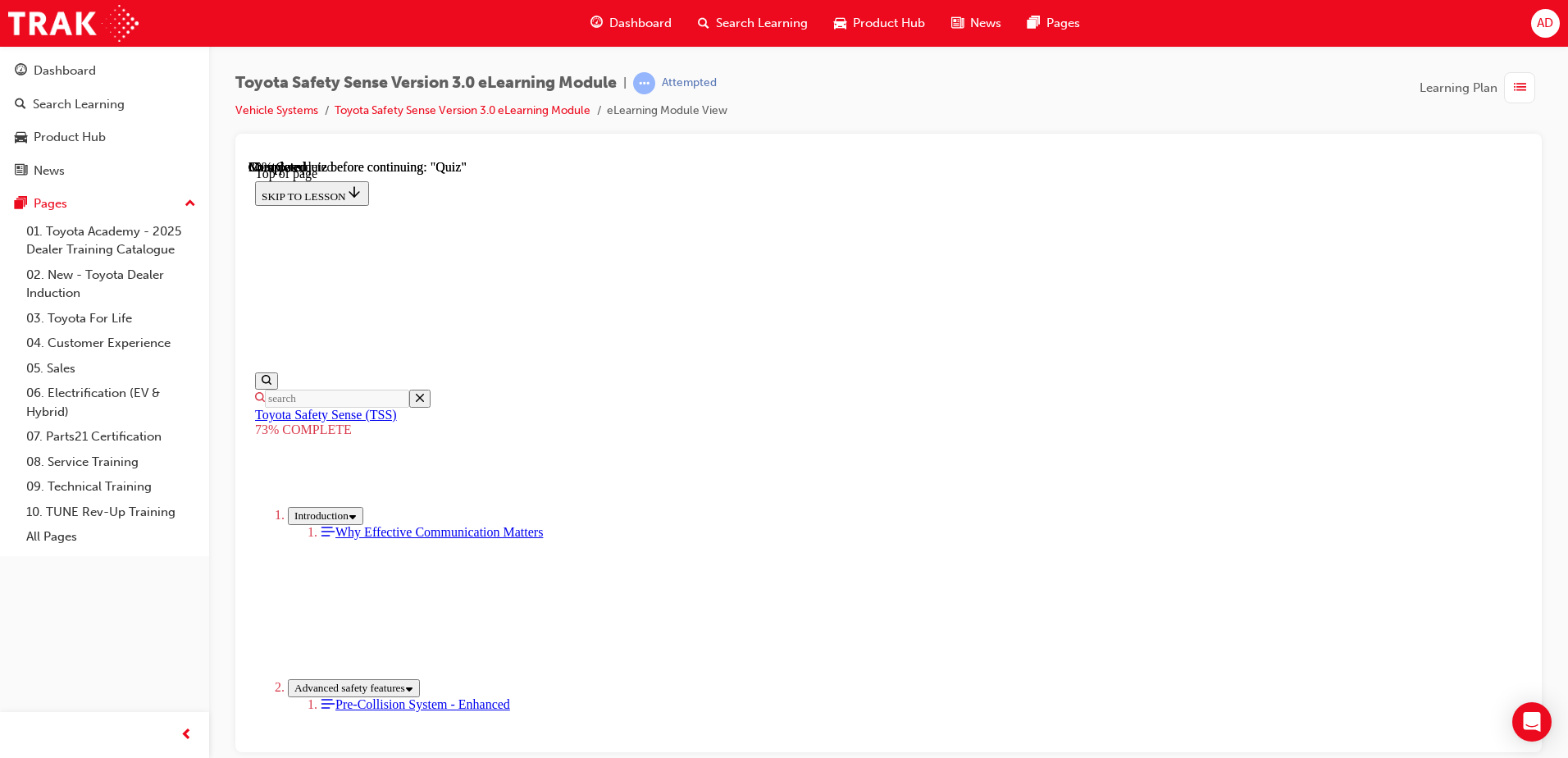
drag, startPoint x: 994, startPoint y: 647, endPoint x: 853, endPoint y: 310, distance: 365.3
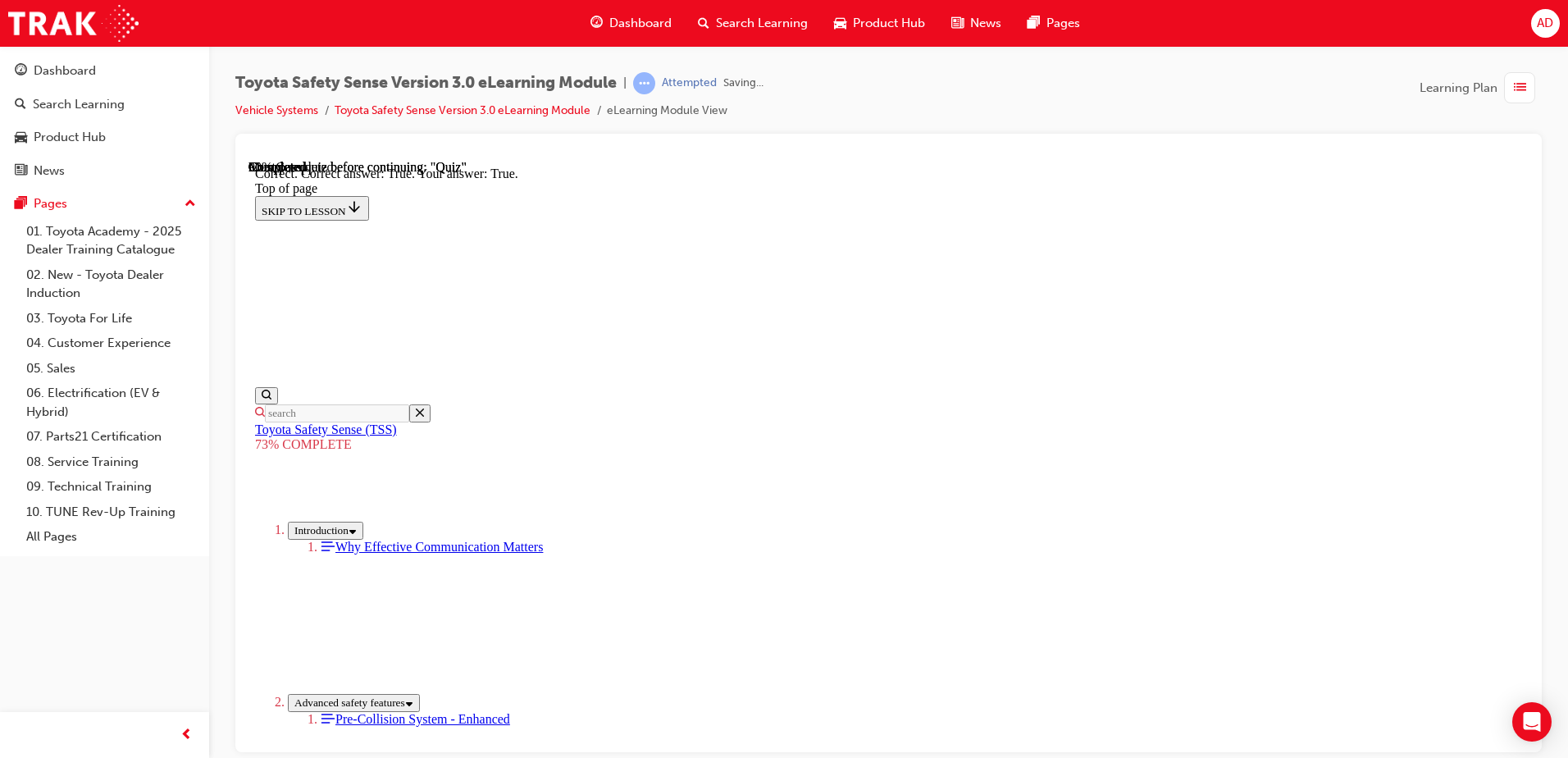
scroll to position [225, 0]
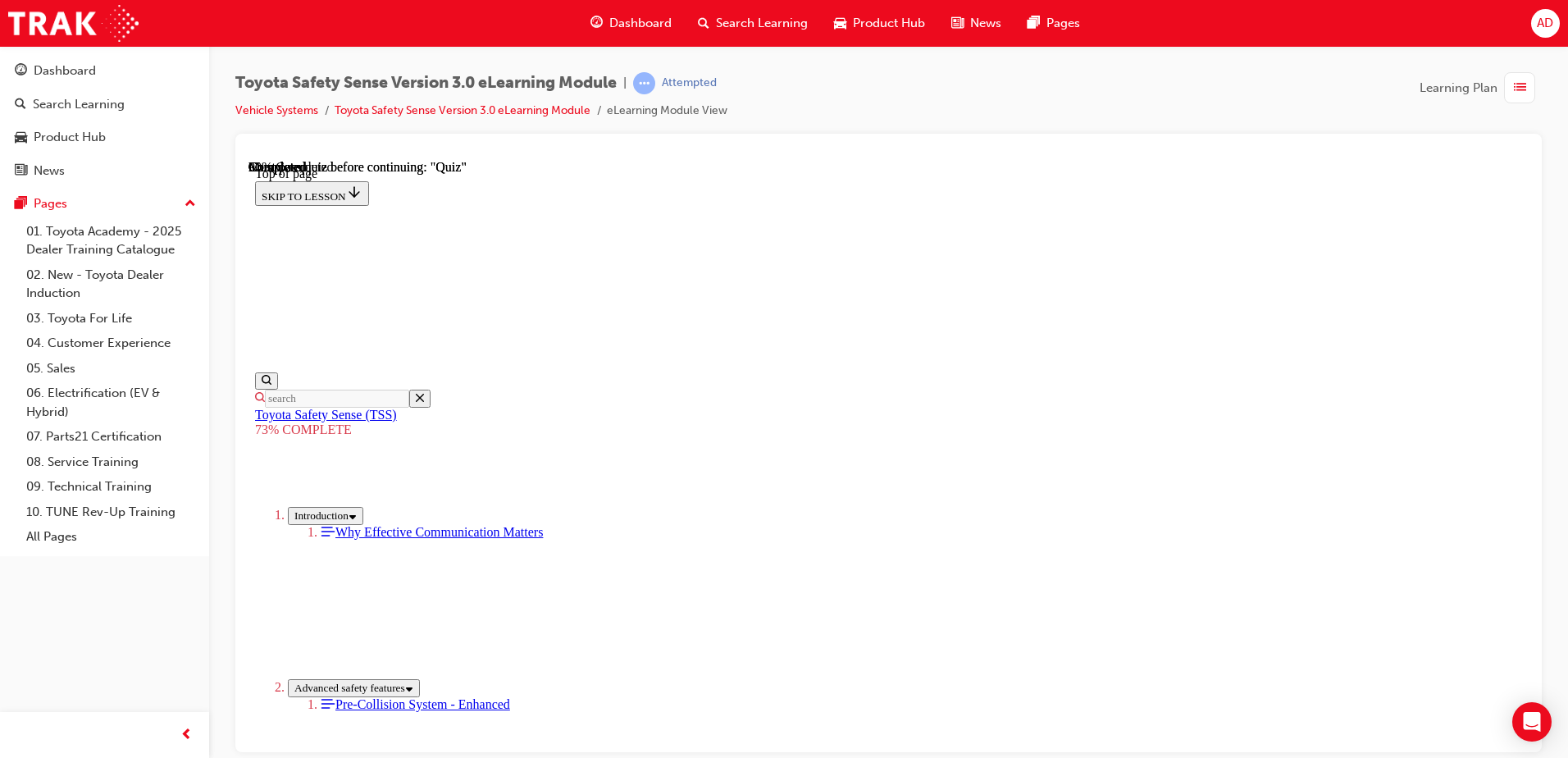
scroll to position [306, 0]
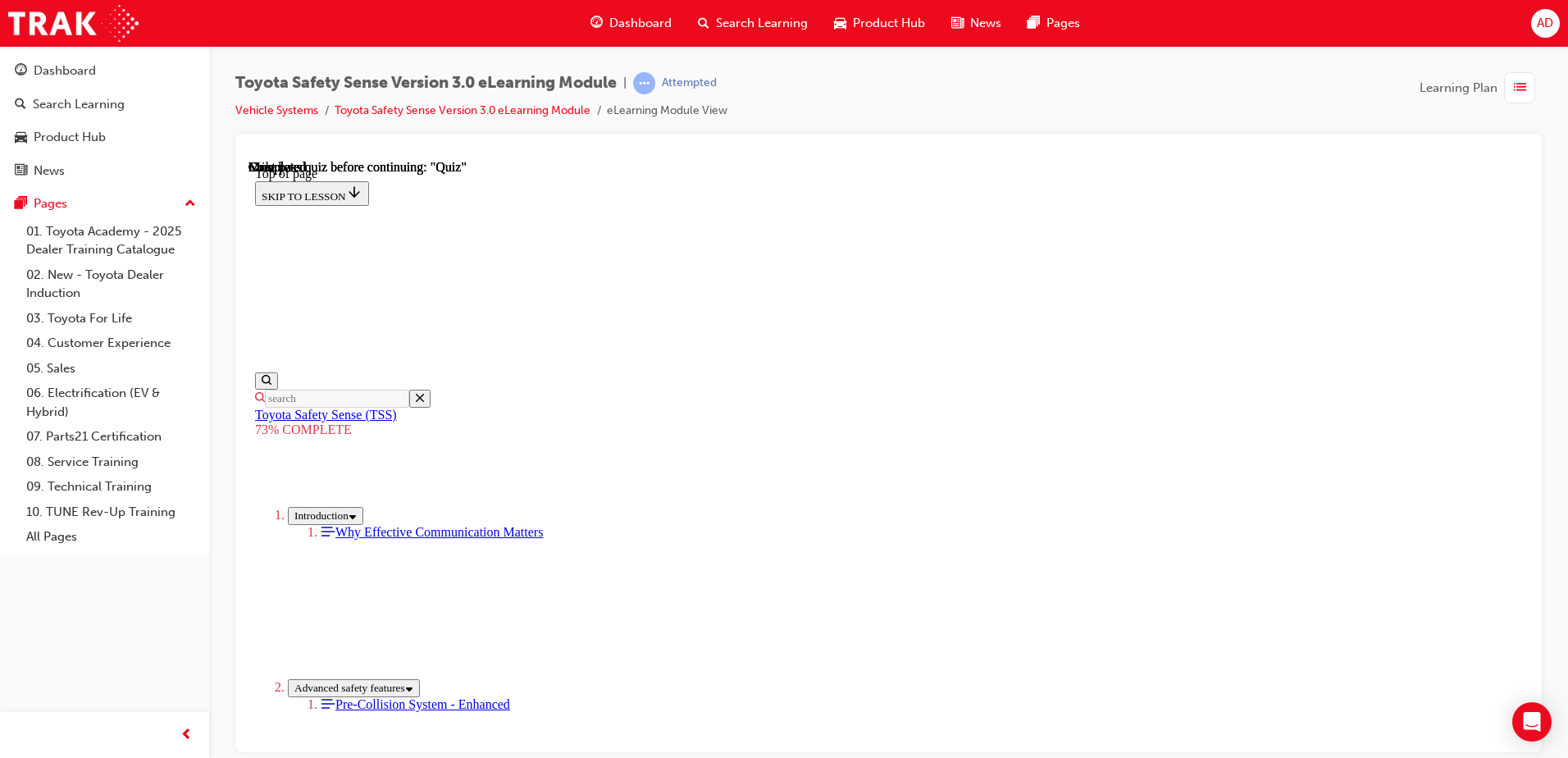
scroll to position [248, 0]
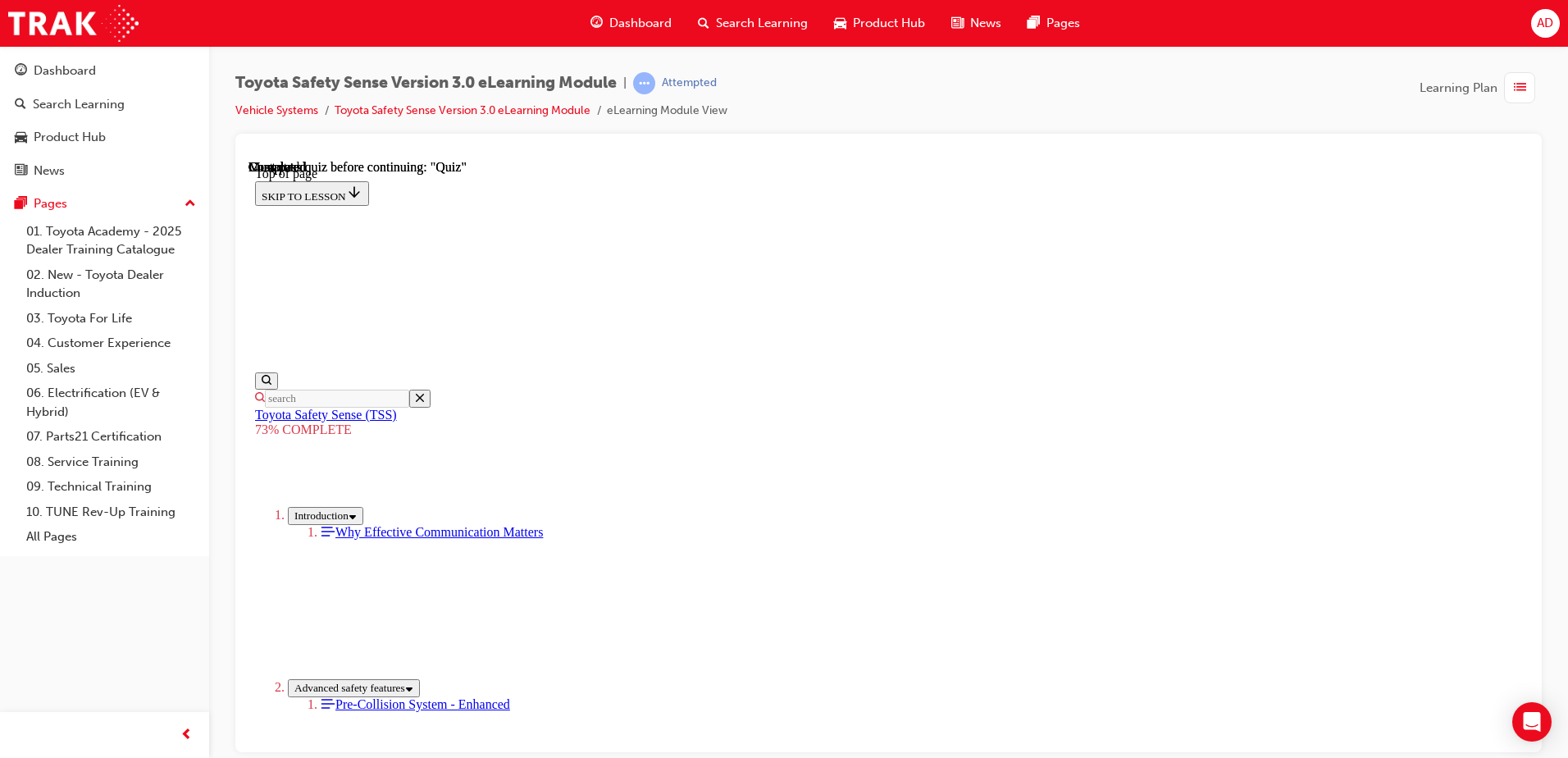
scroll to position [388, 0]
drag, startPoint x: 926, startPoint y: 343, endPoint x: 988, endPoint y: 297, distance: 77.2
drag, startPoint x: 1000, startPoint y: 264, endPoint x: 1006, endPoint y: 288, distance: 24.7
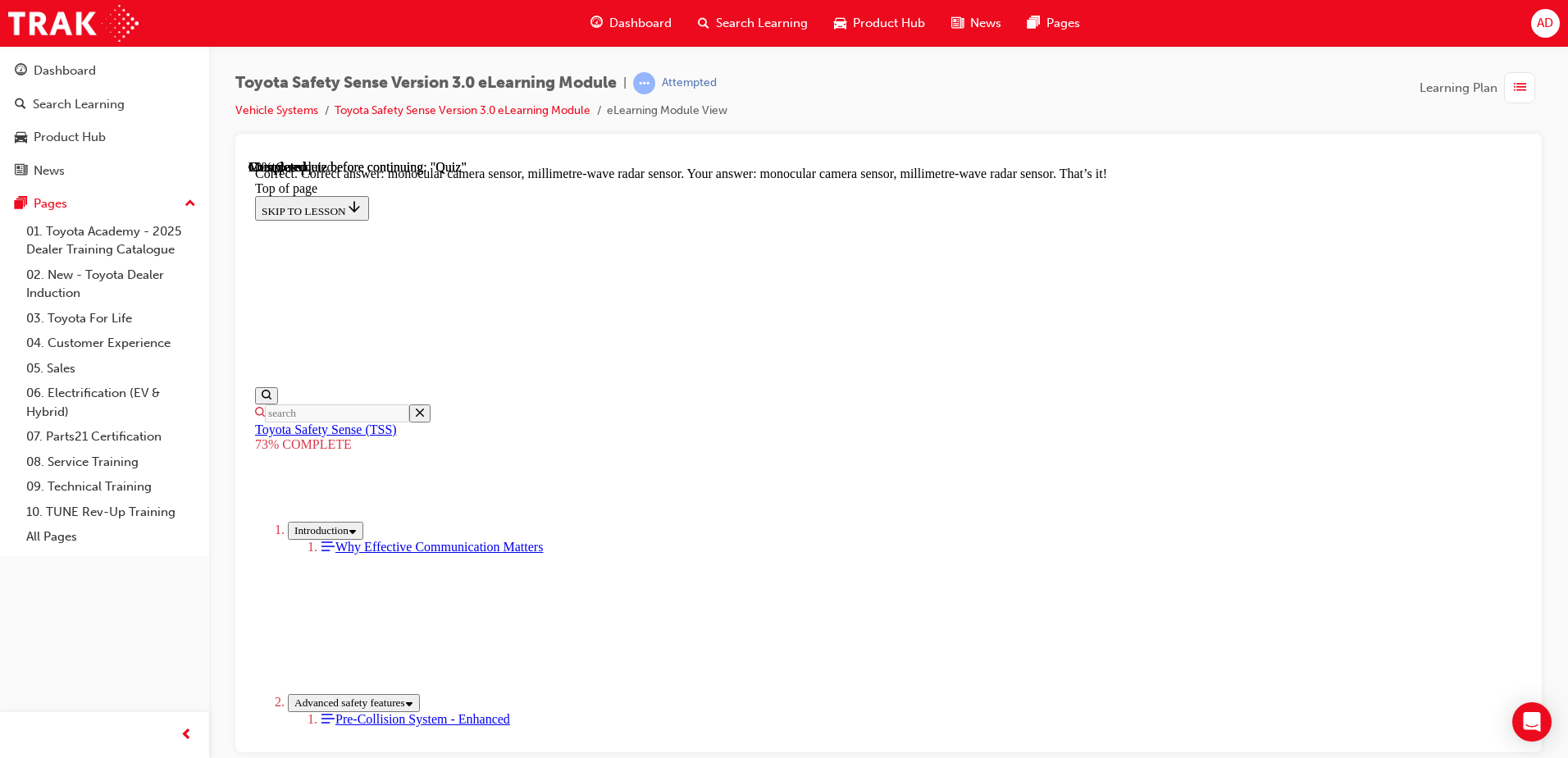
scroll to position [559, 0]
drag, startPoint x: 1030, startPoint y: 679, endPoint x: 756, endPoint y: 676, distance: 274.0
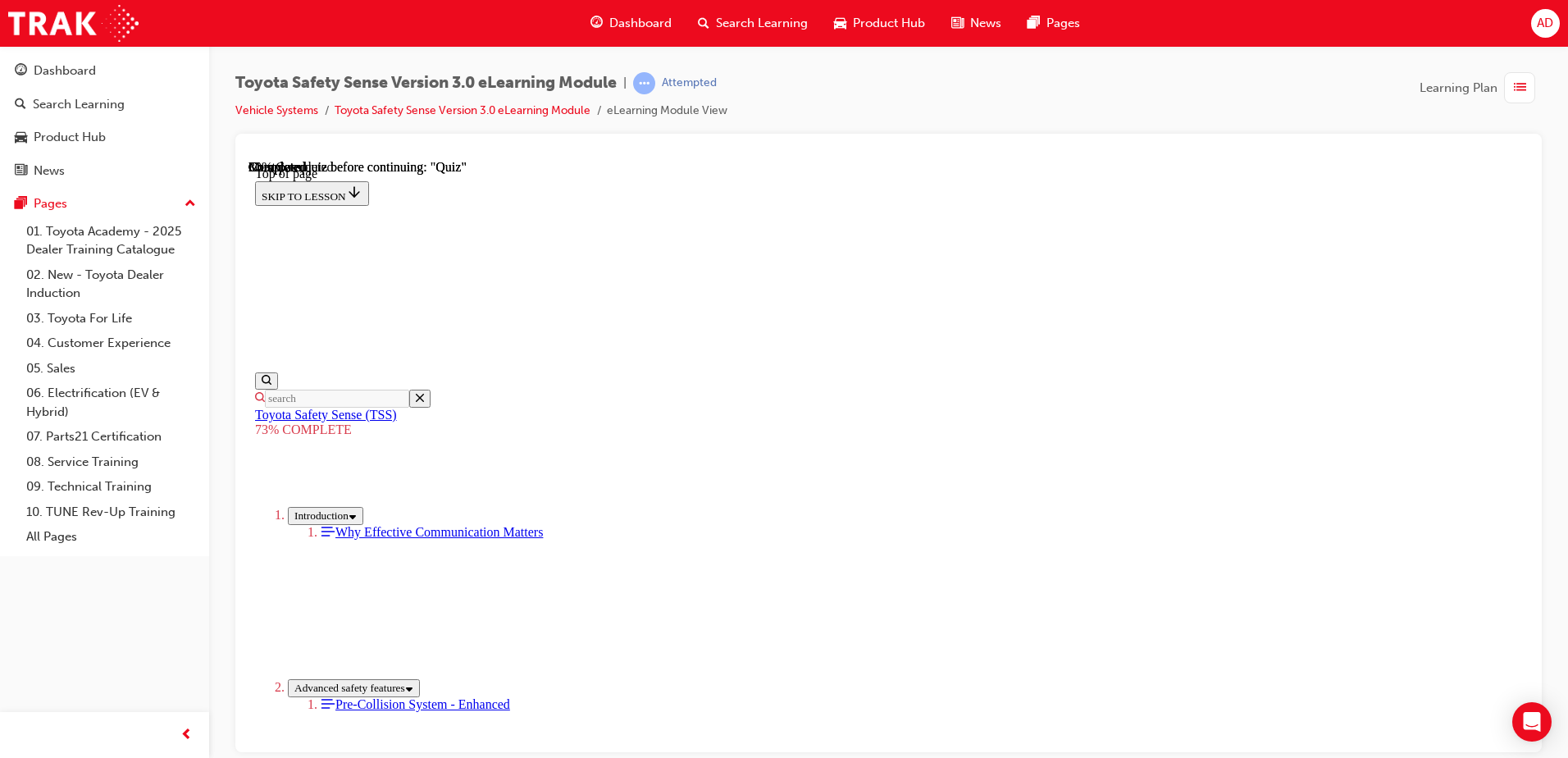
scroll to position [404, 0]
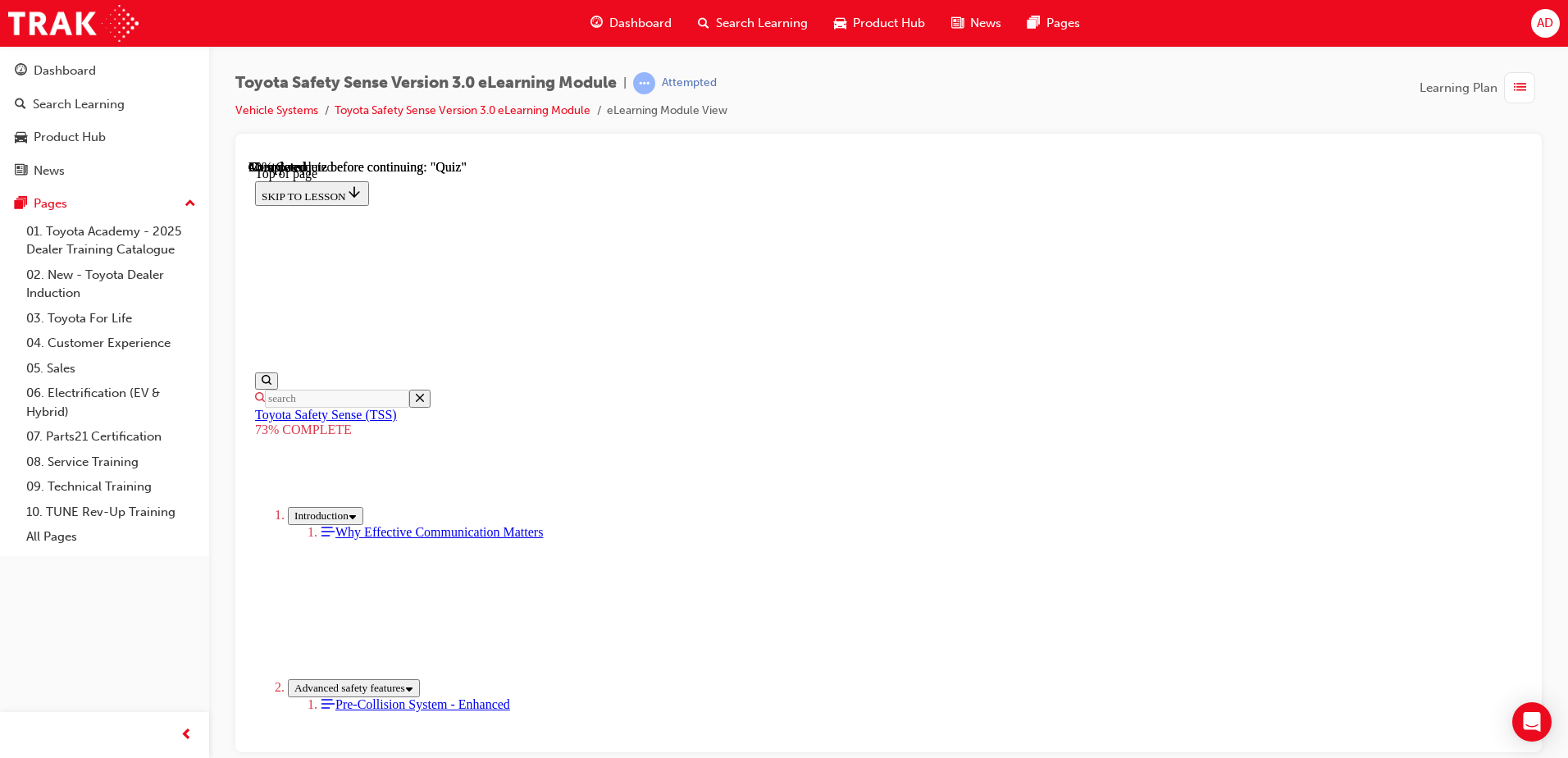
scroll to position [60, 0]
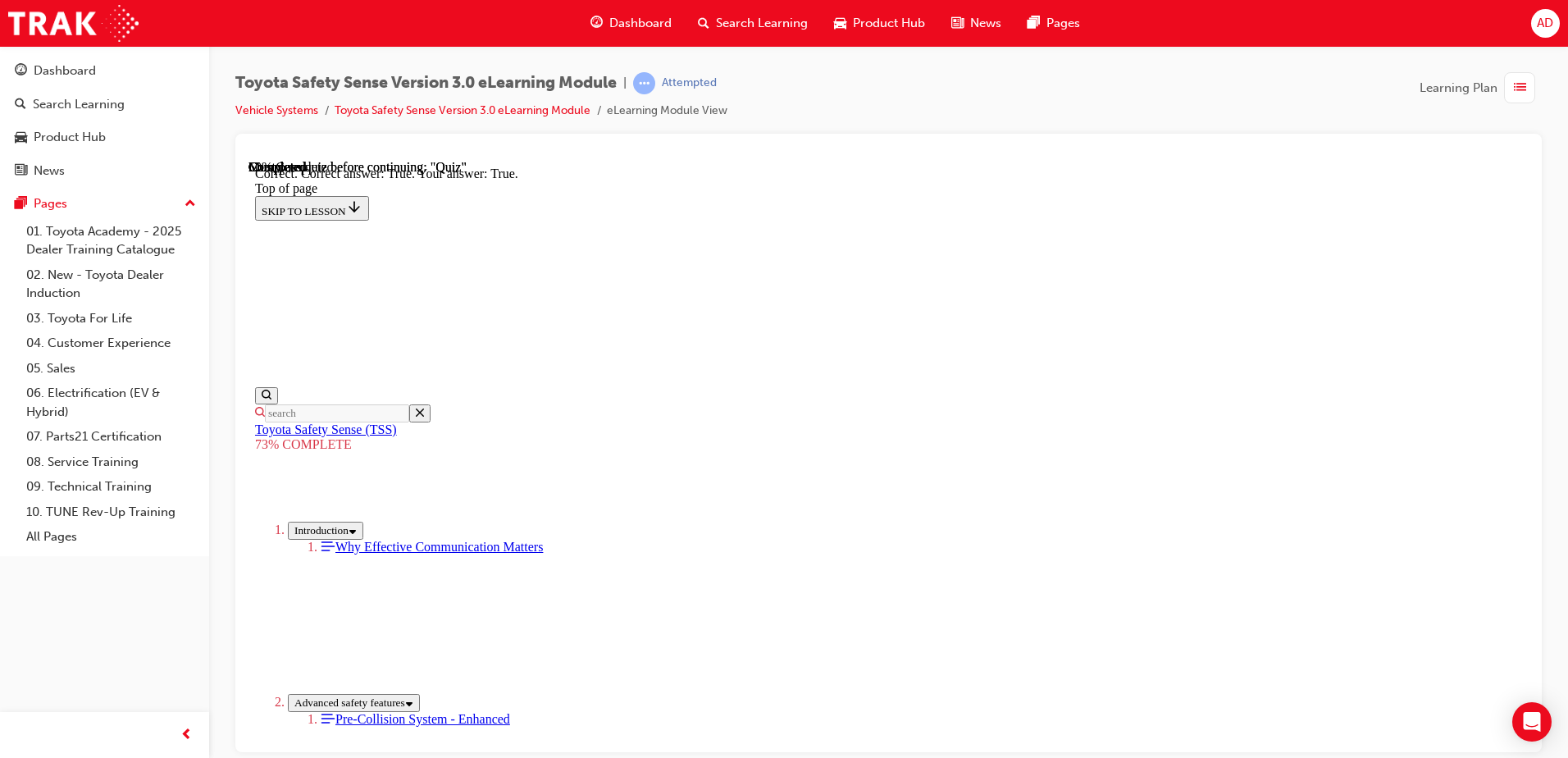
scroll to position [225, 0]
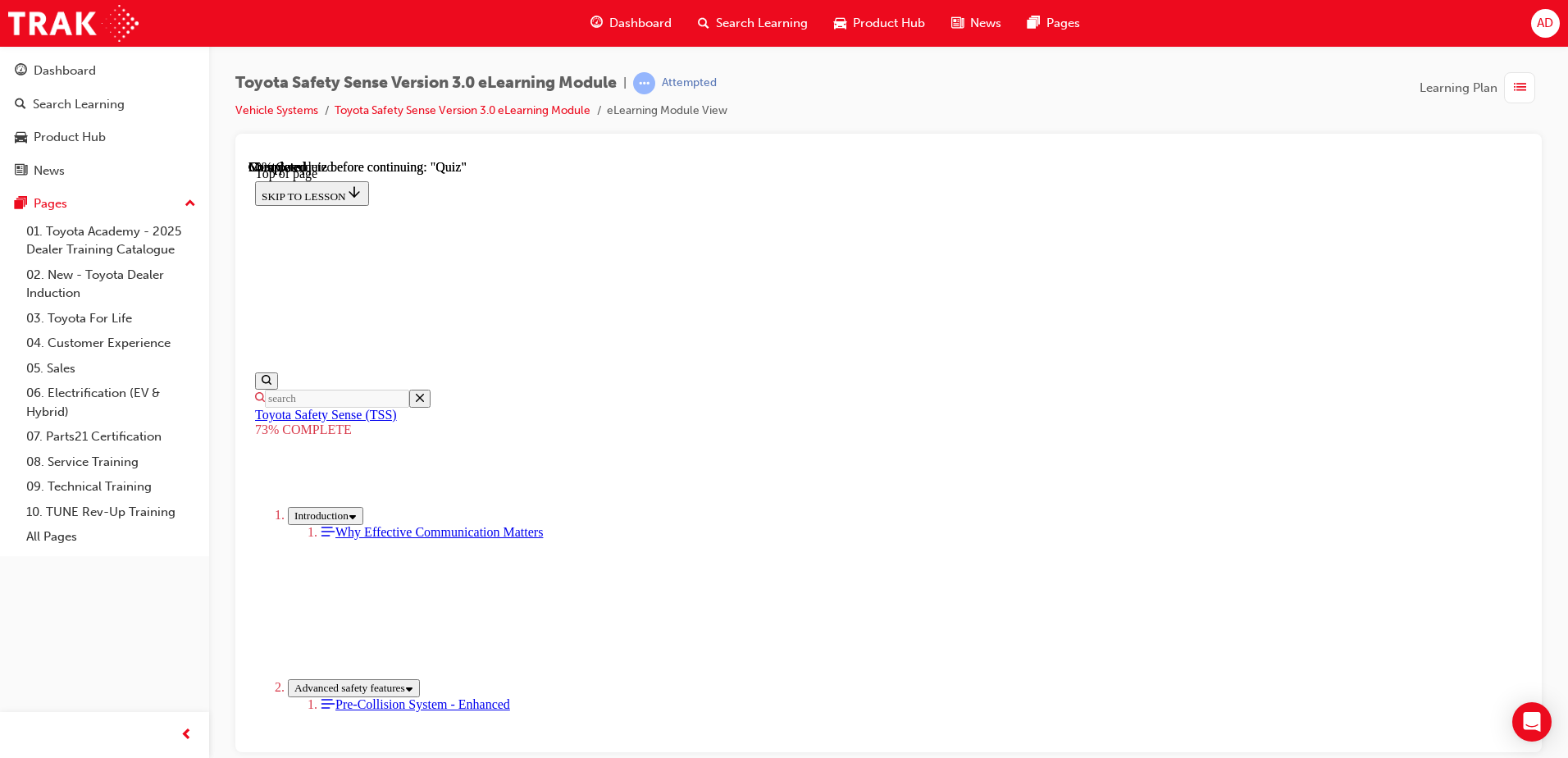
scroll to position [320, 0]
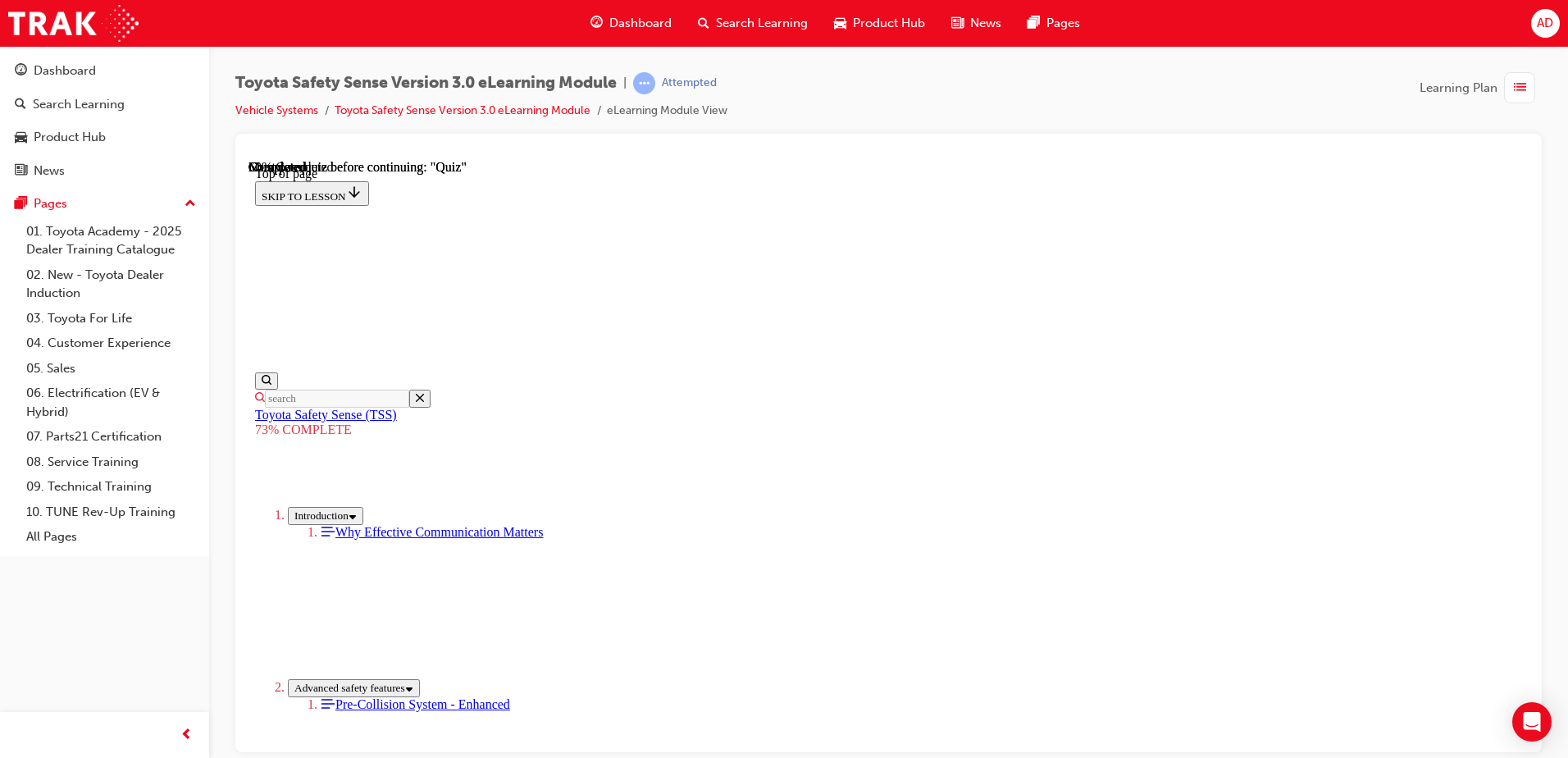
scroll to position [306, 0]
drag, startPoint x: 680, startPoint y: 340, endPoint x: 1152, endPoint y: 346, distance: 472.0
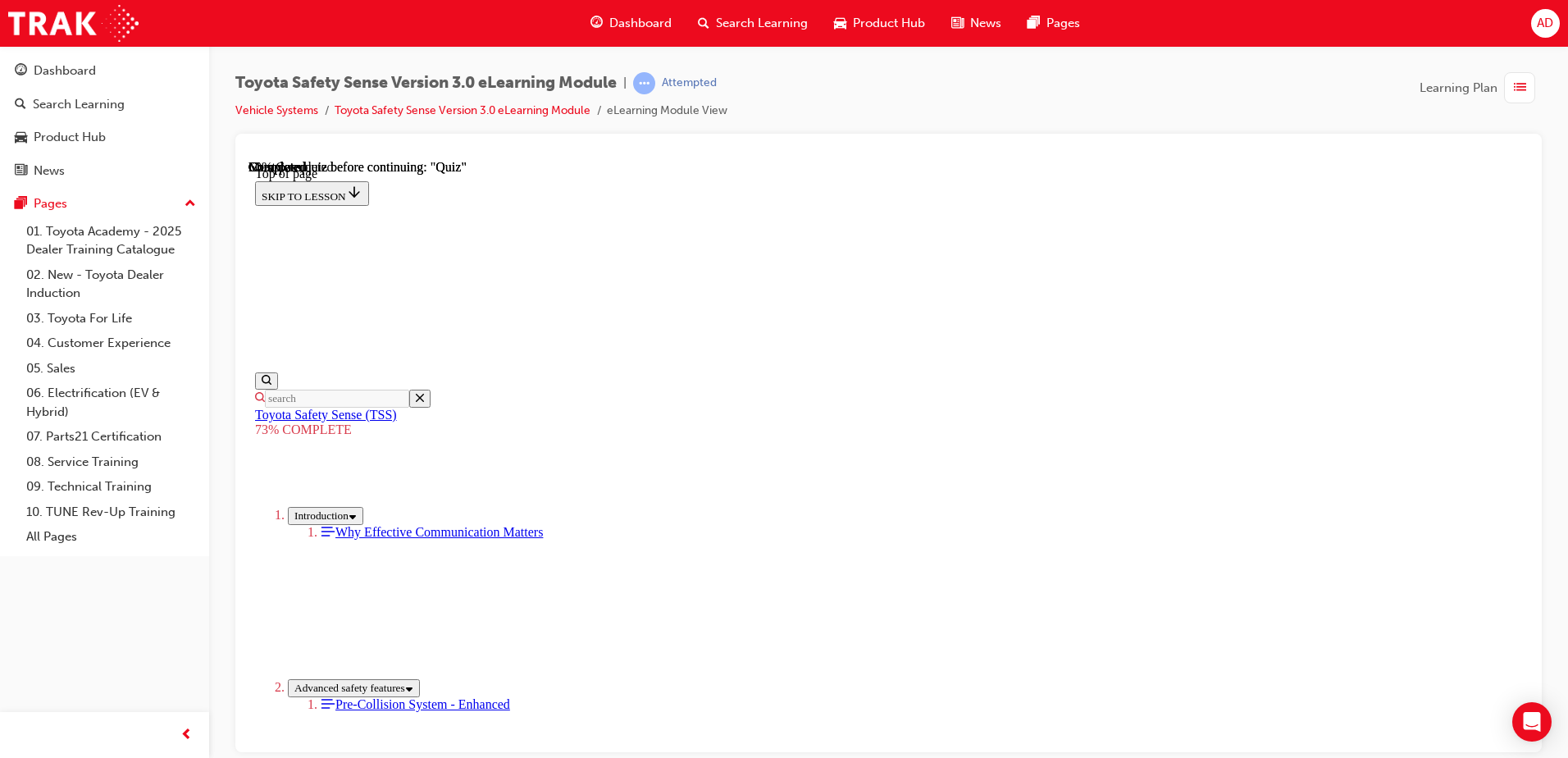
drag, startPoint x: 951, startPoint y: 386, endPoint x: 1057, endPoint y: 393, distance: 106.2
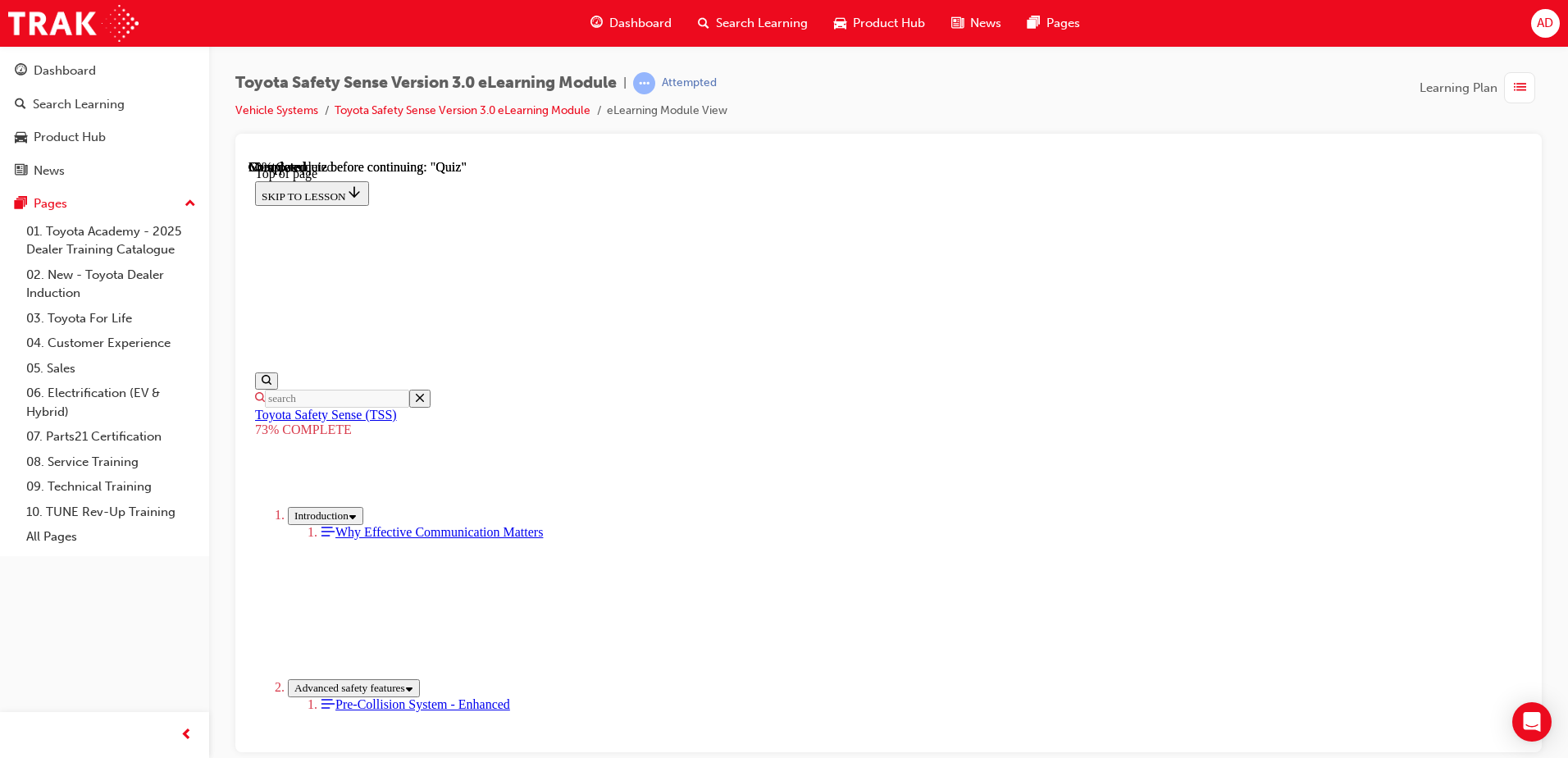
scroll to position [470, 0]
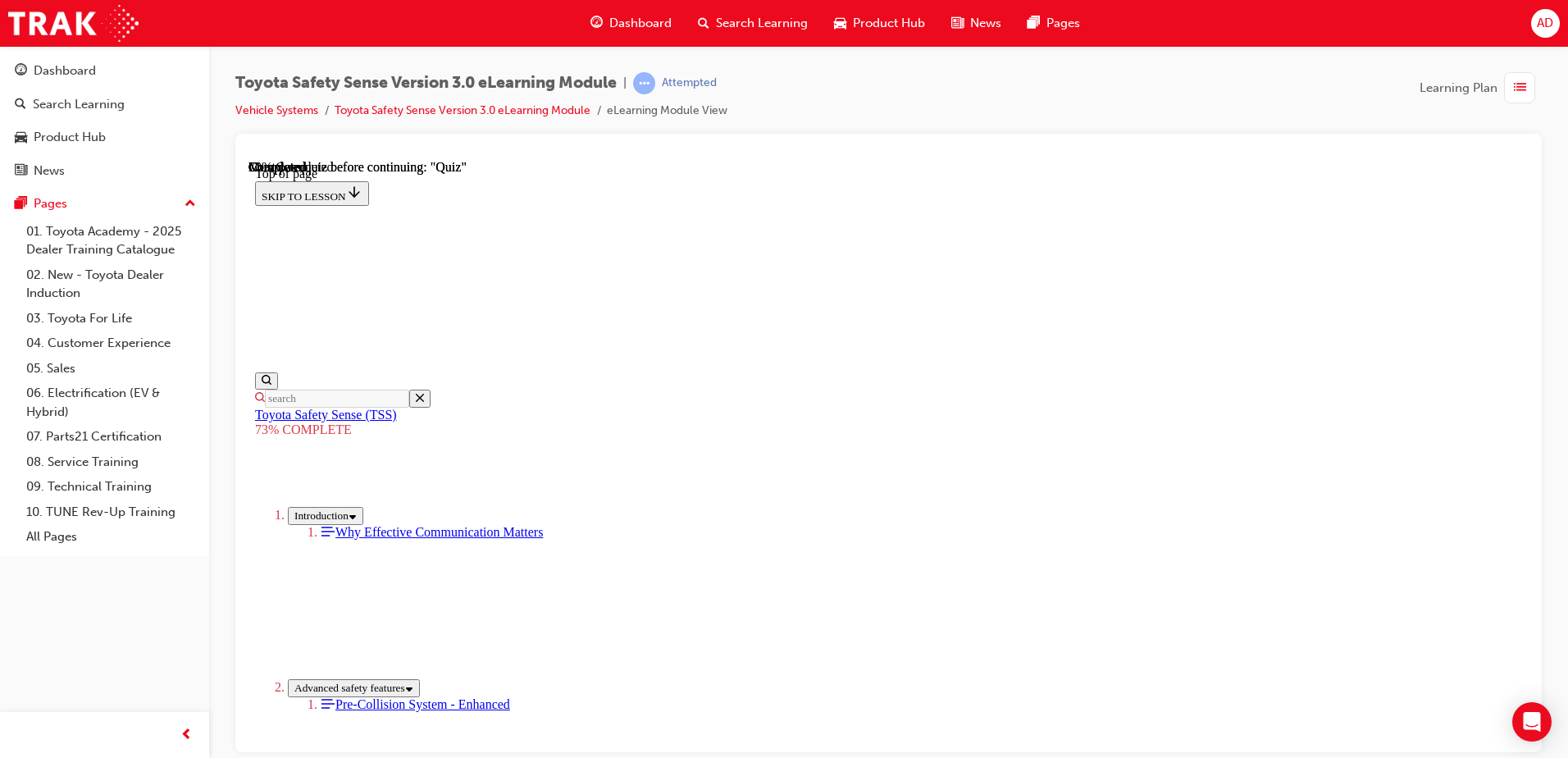
scroll to position [388, 0]
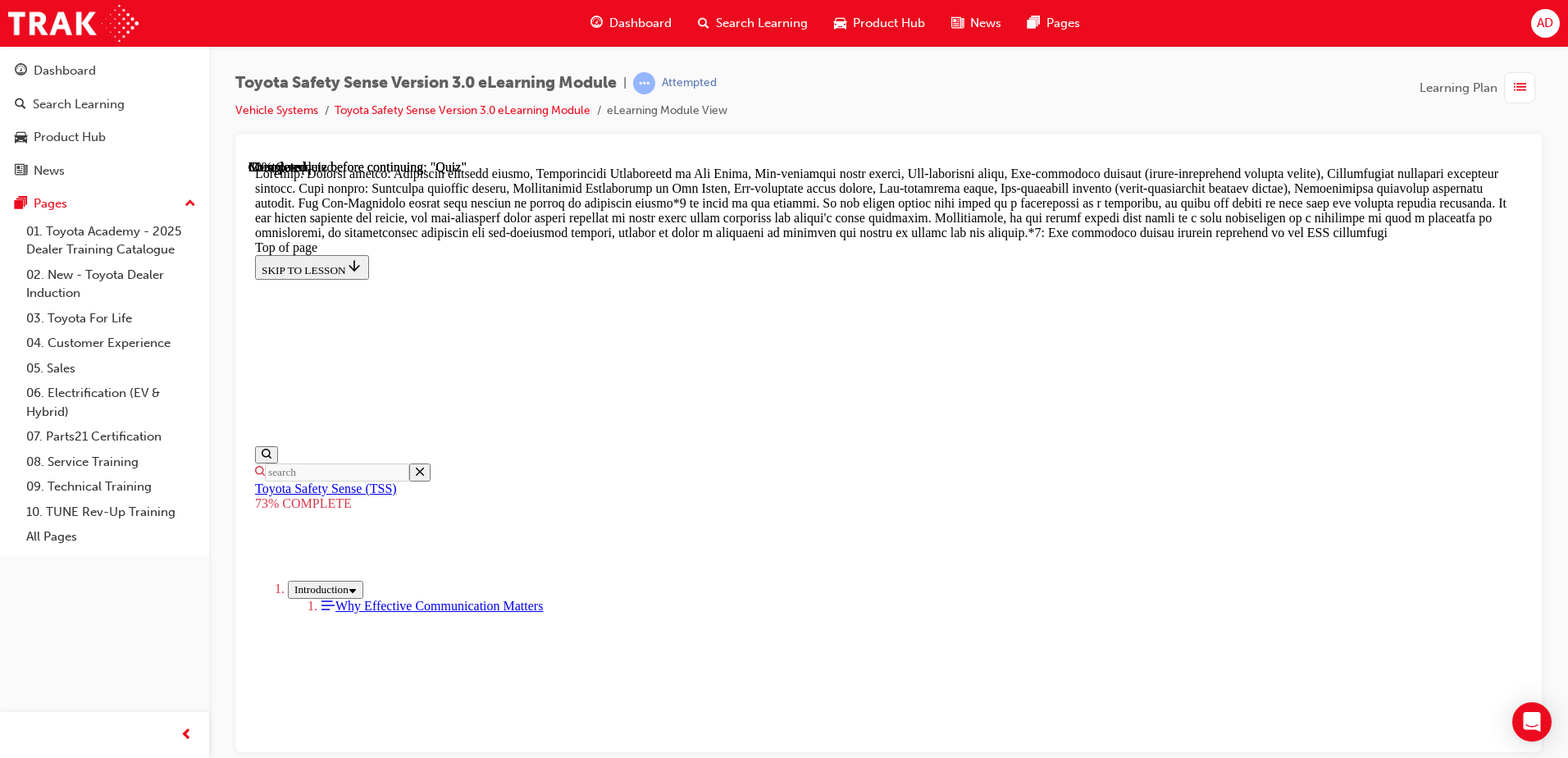
scroll to position [952, 0]
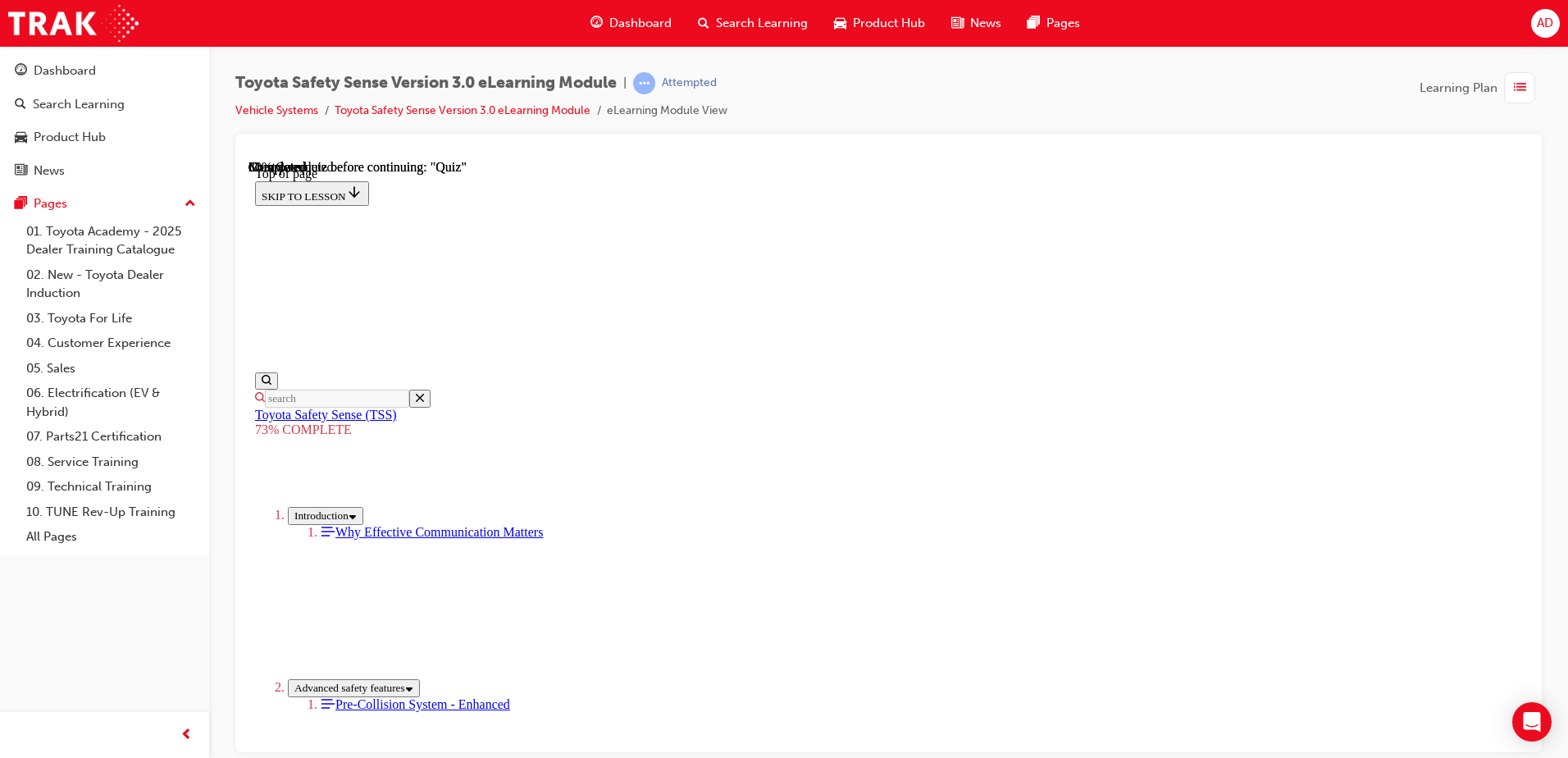
scroll to position [224, 0]
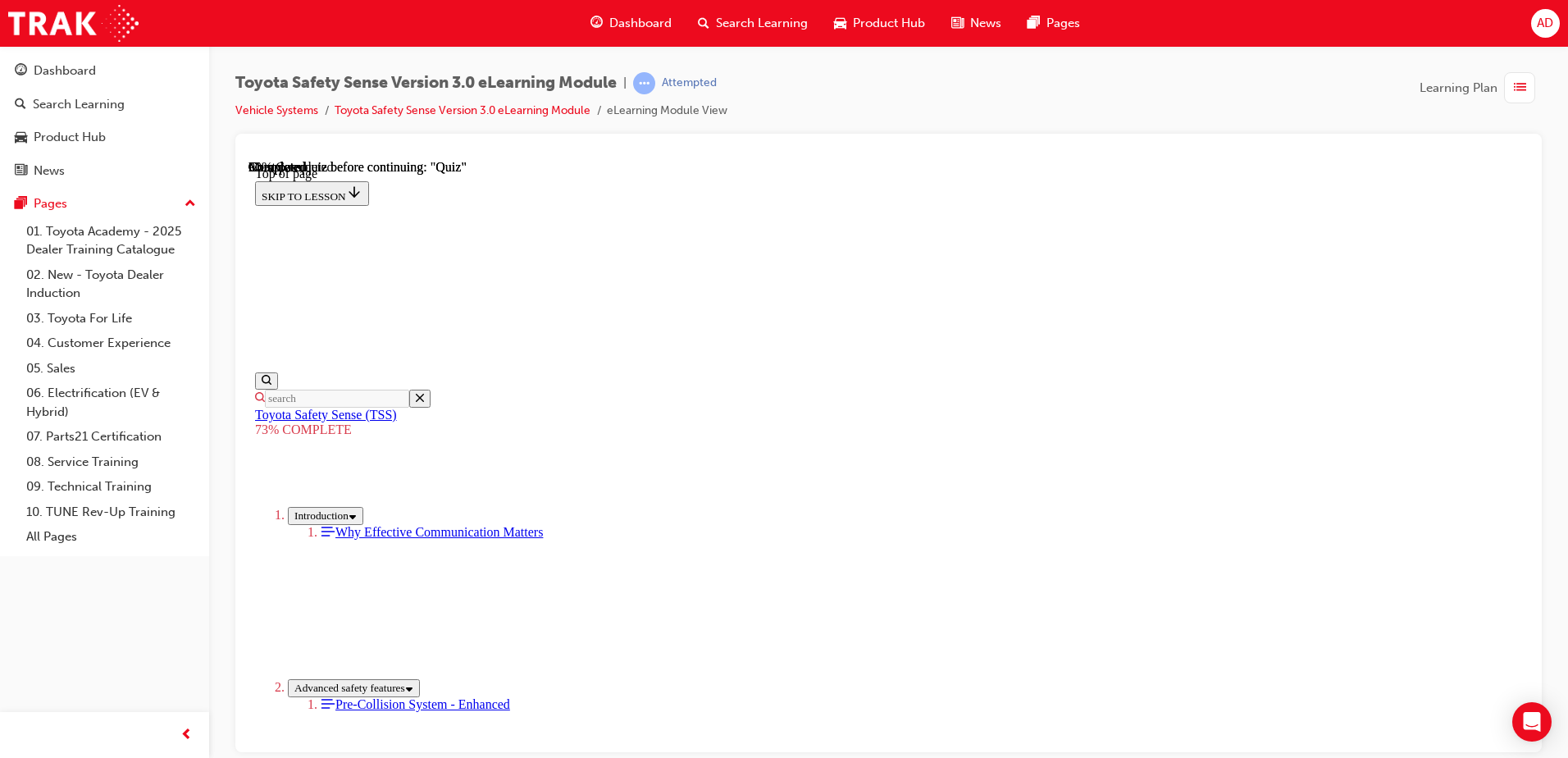
scroll to position [384, 0]
drag, startPoint x: 1003, startPoint y: 375, endPoint x: 1003, endPoint y: 360, distance: 15.0
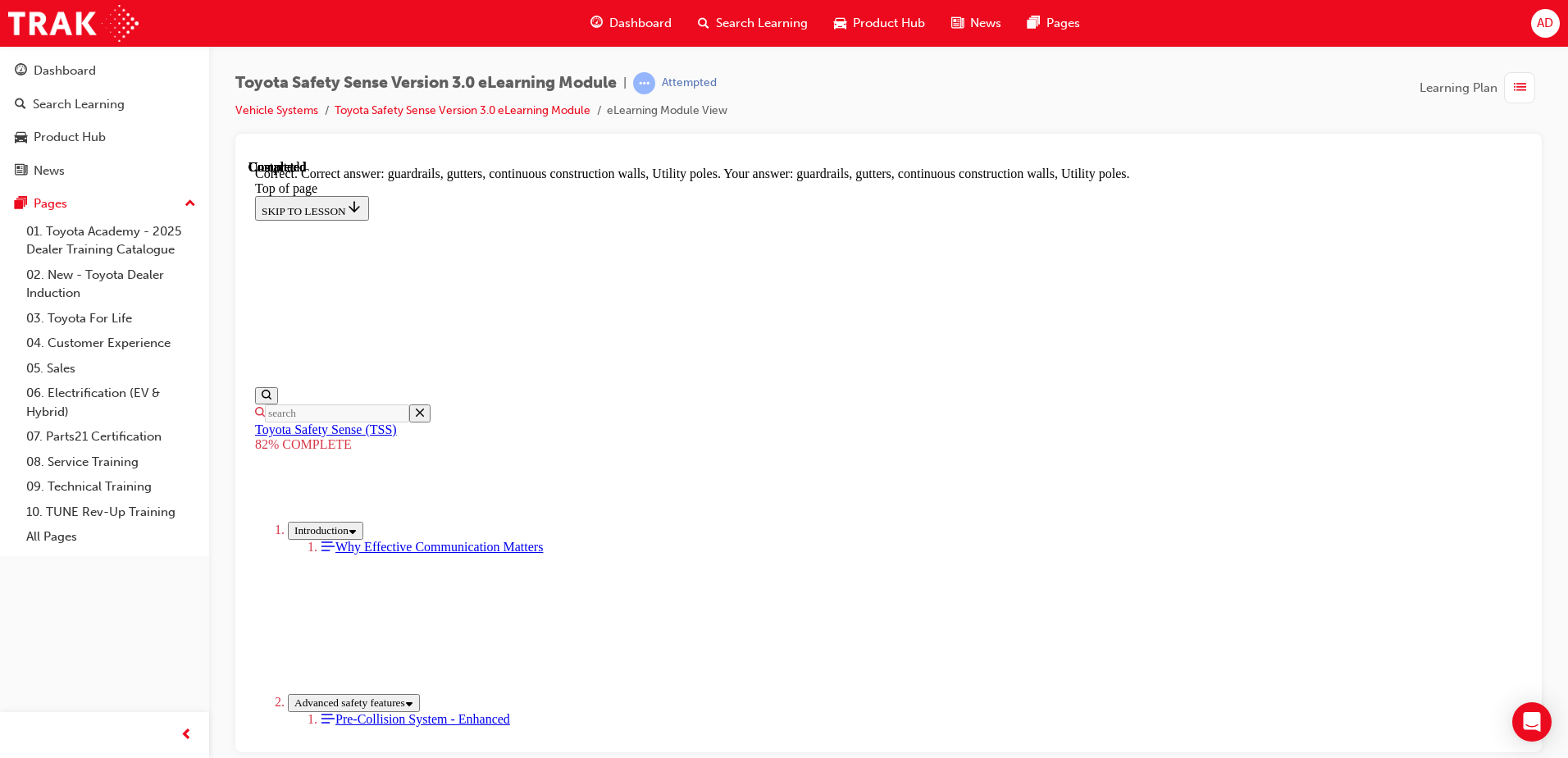
scroll to position [450, 0]
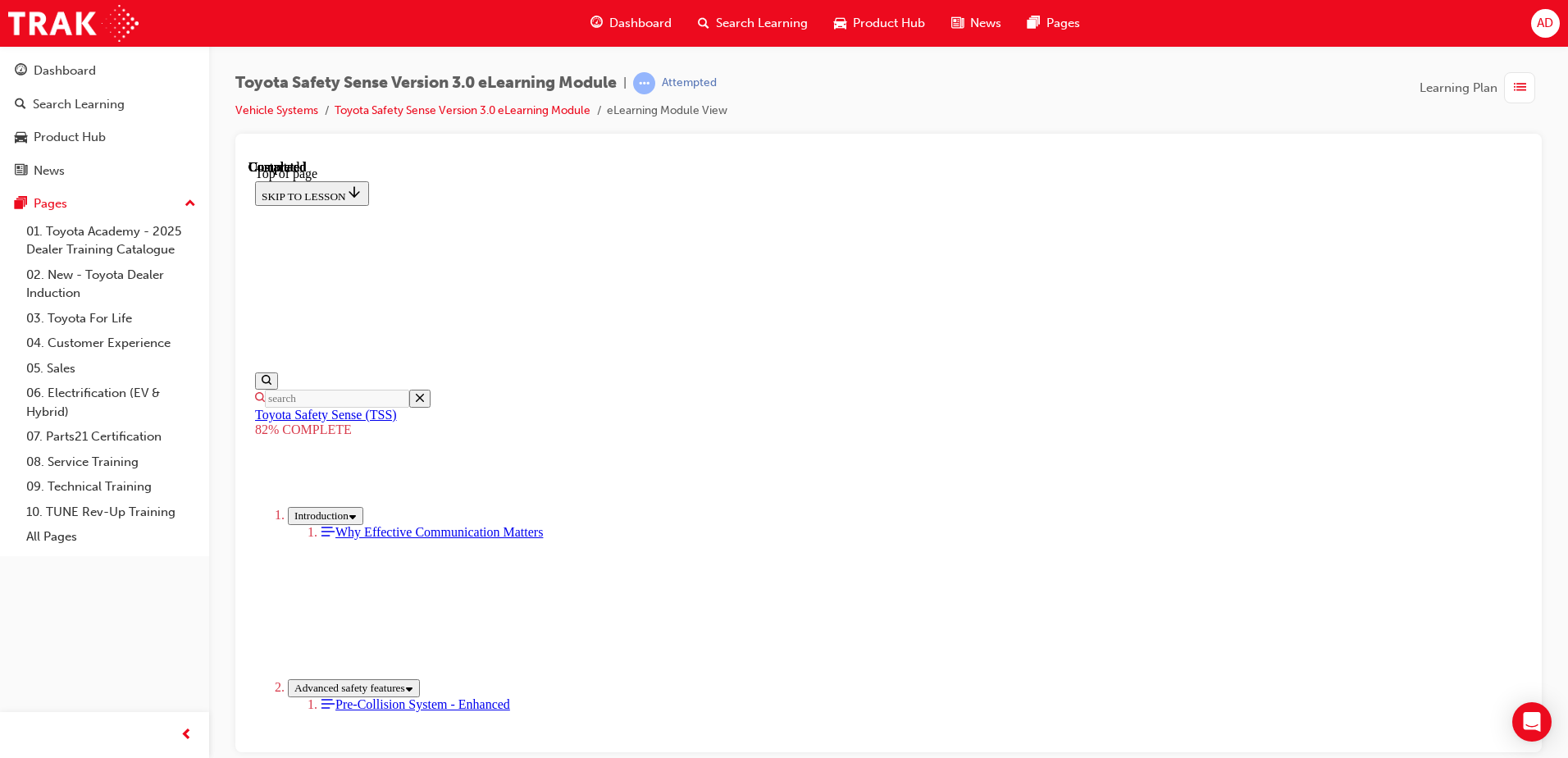
scroll to position [248, 0]
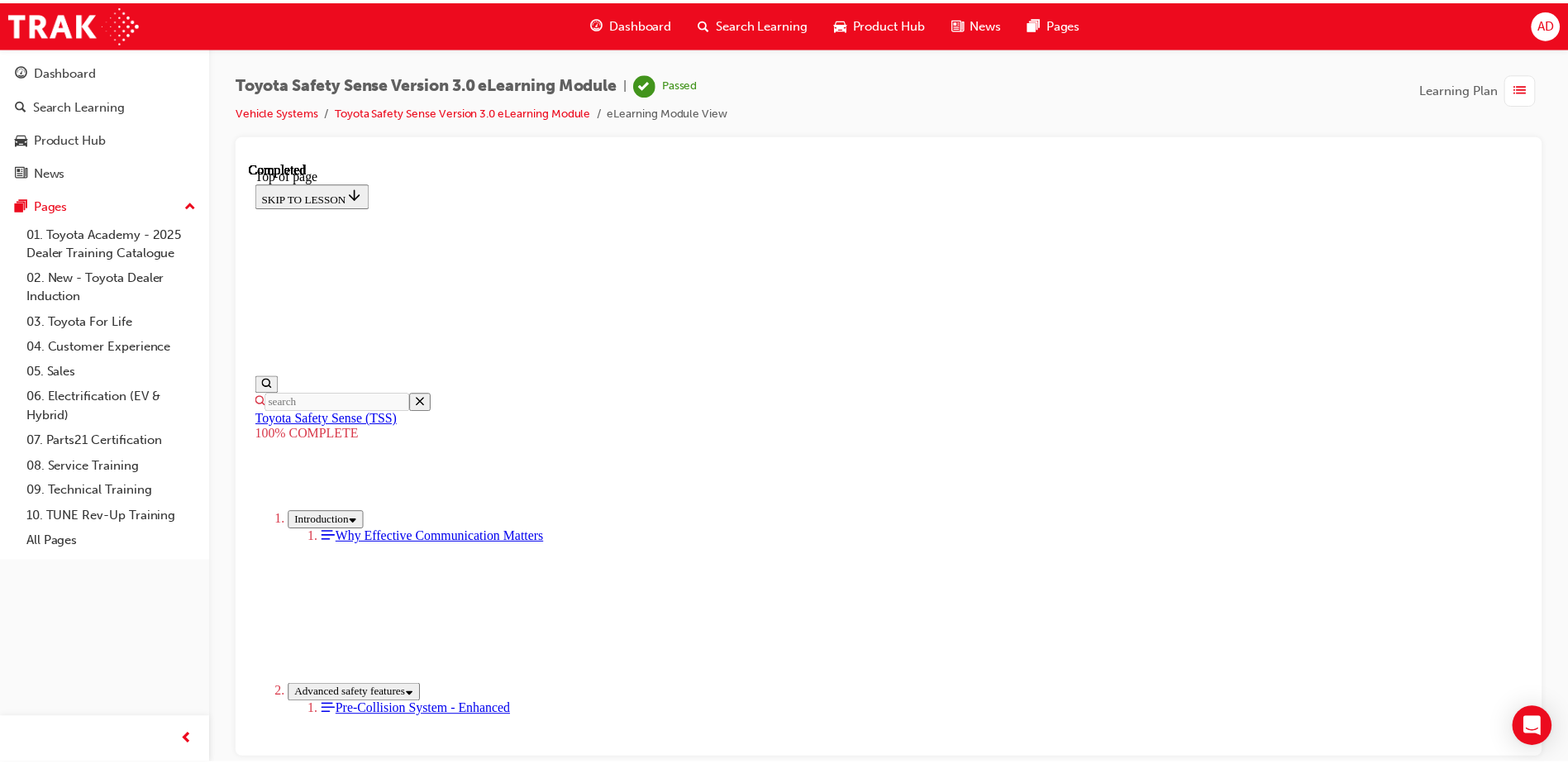
scroll to position [0, 0]
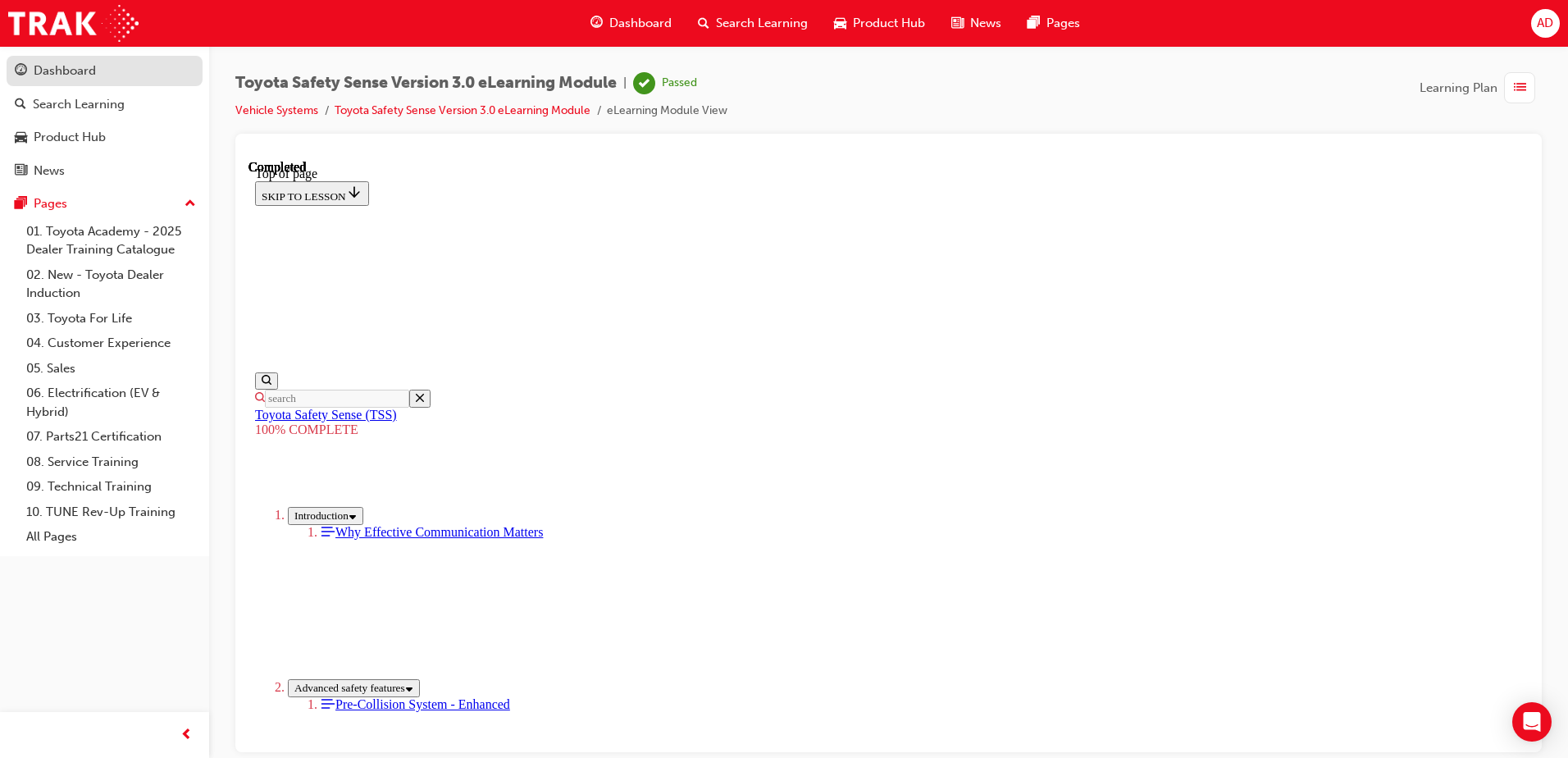
click at [120, 68] on div "Dashboard" at bounding box center [104, 71] width 180 height 20
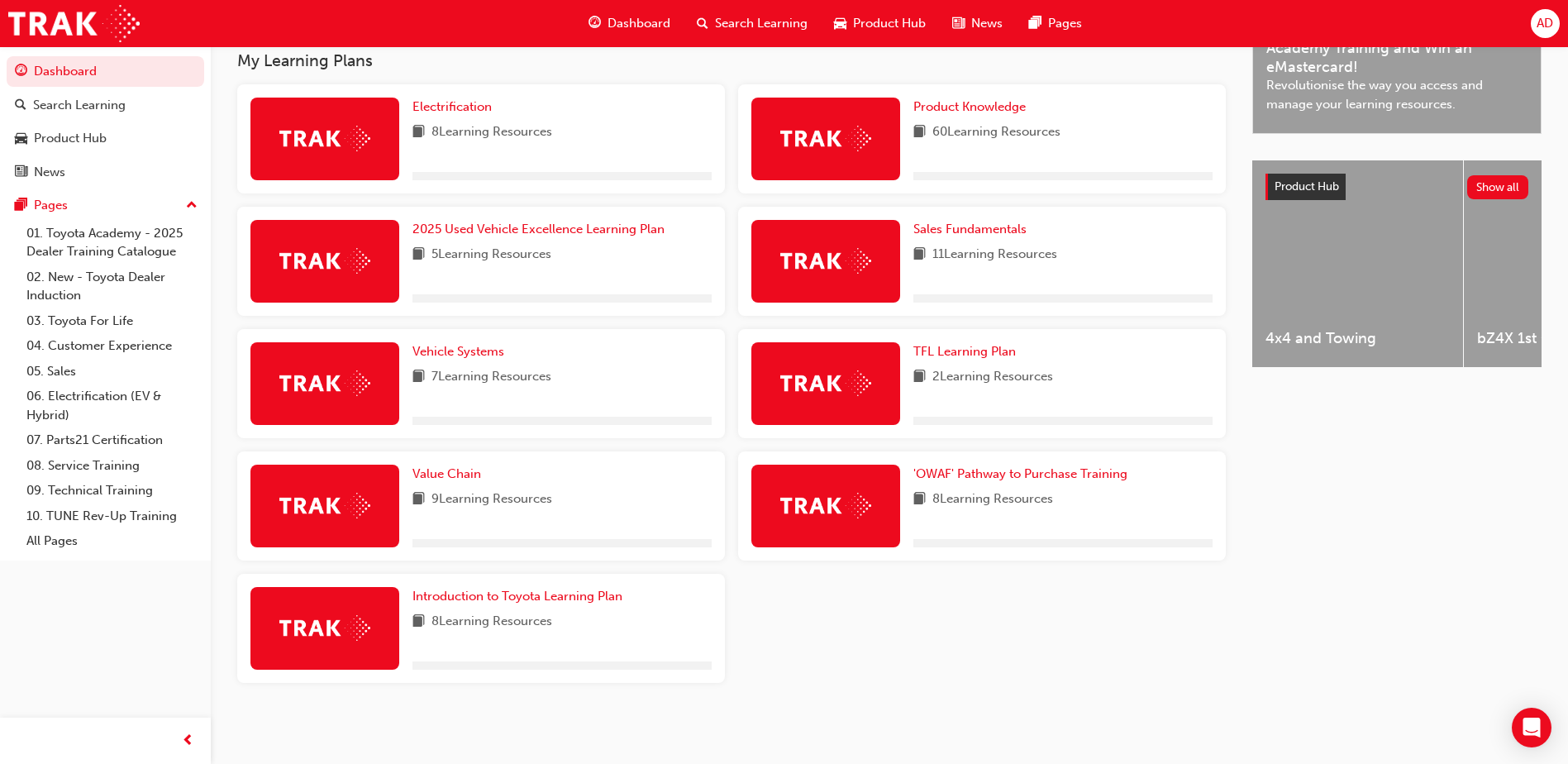
scroll to position [543, 0]
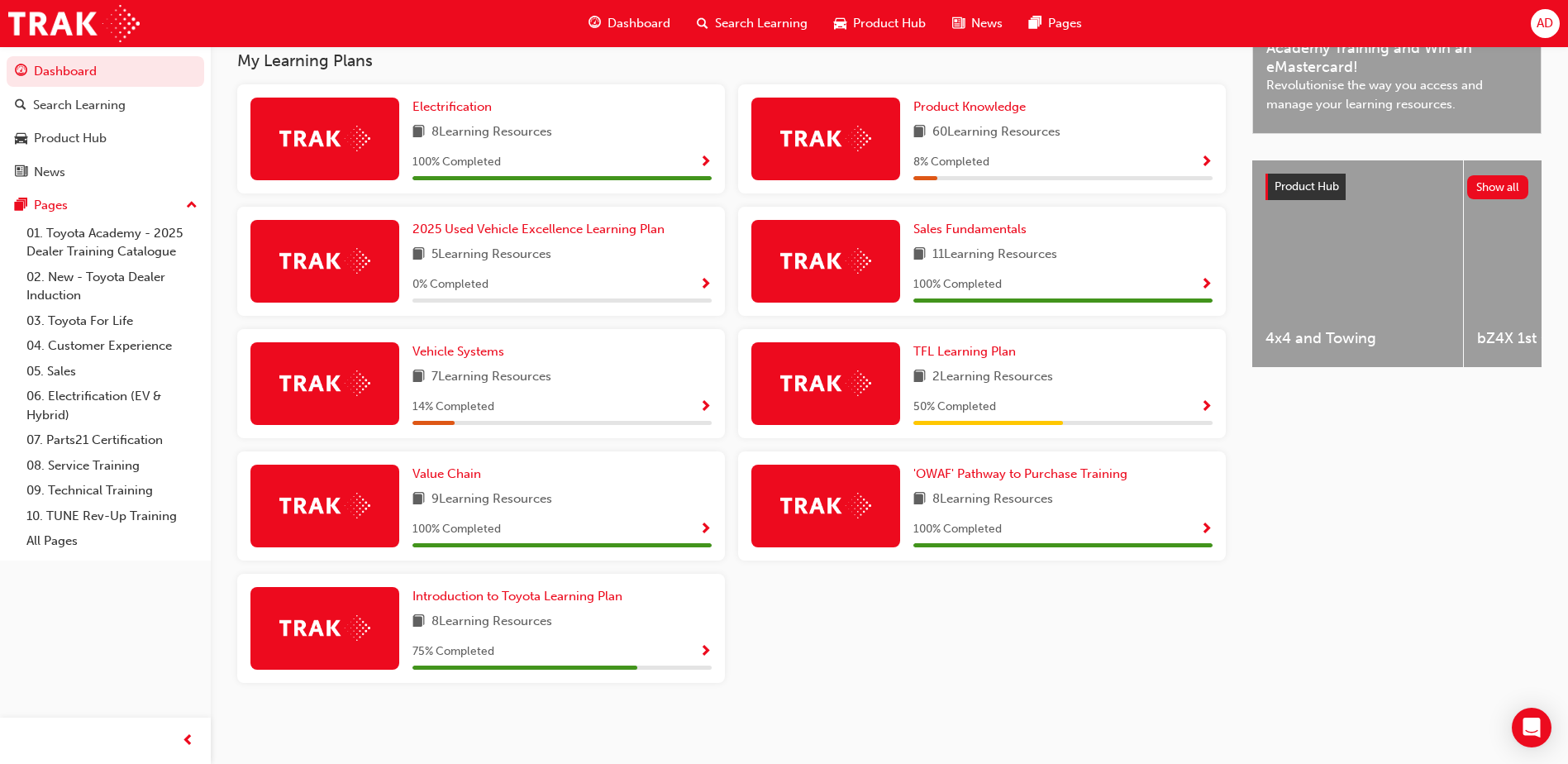
click at [459, 339] on div "Vehicle Systems 7 Learning Resources 14 % Completed" at bounding box center [481, 384] width 488 height 109
click at [470, 352] on span "Vehicle Systems" at bounding box center [459, 351] width 92 height 14
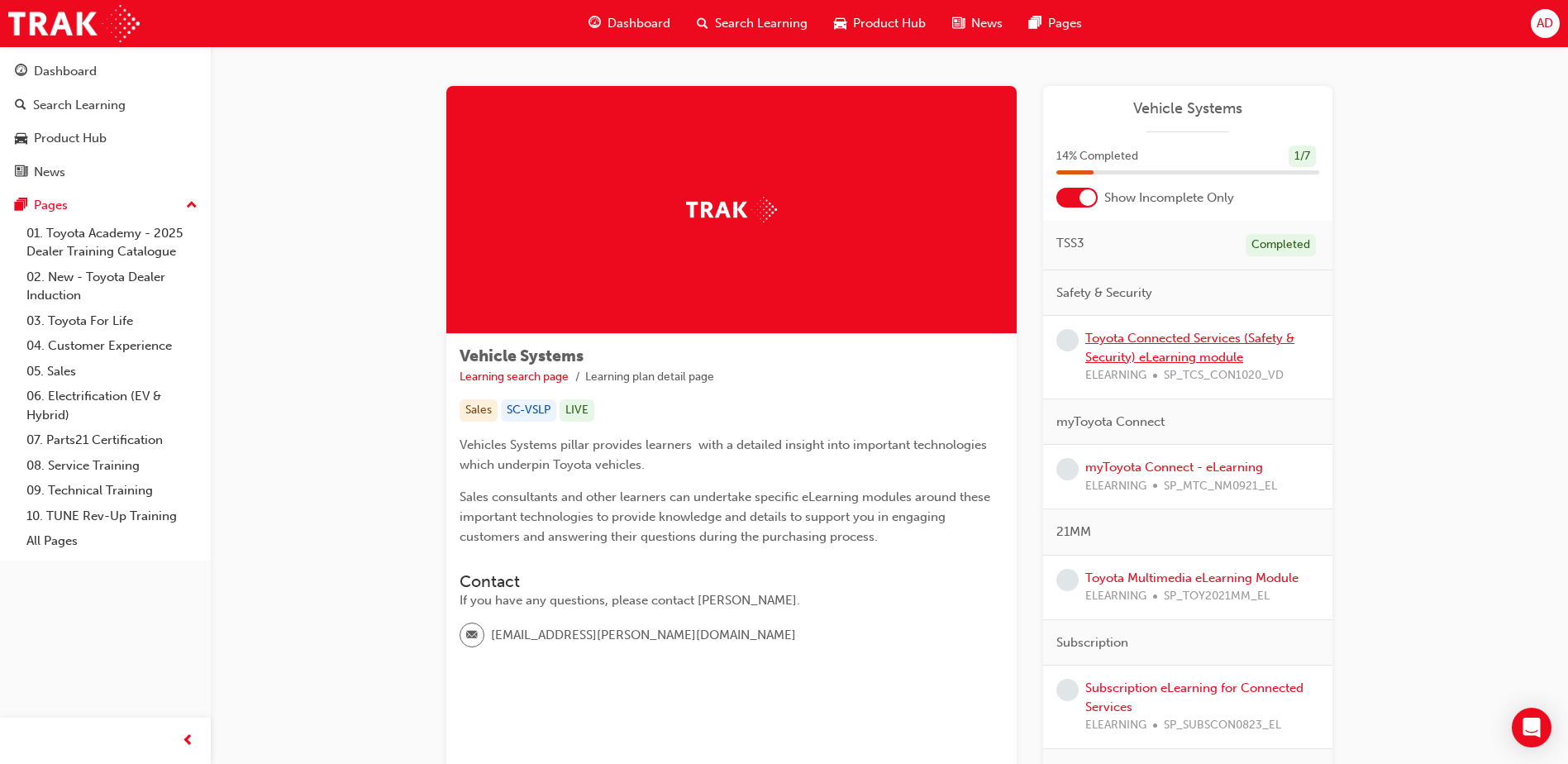
click at [1148, 344] on link "Toyota Connected Services (Safety & Security) eLearning module" at bounding box center [1190, 348] width 209 height 34
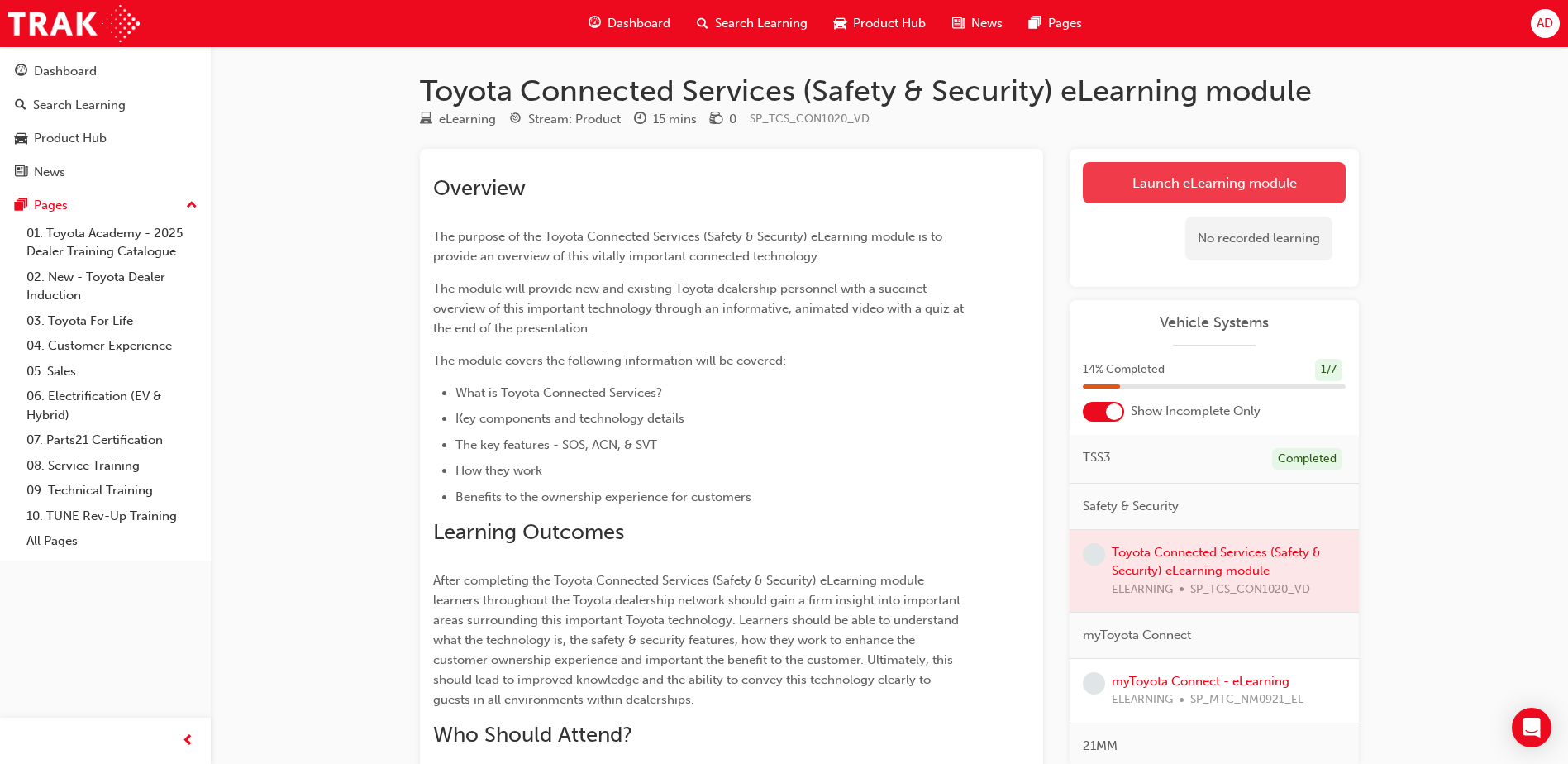
click at [1190, 174] on link "Launch eLearning module" at bounding box center [1214, 182] width 263 height 42
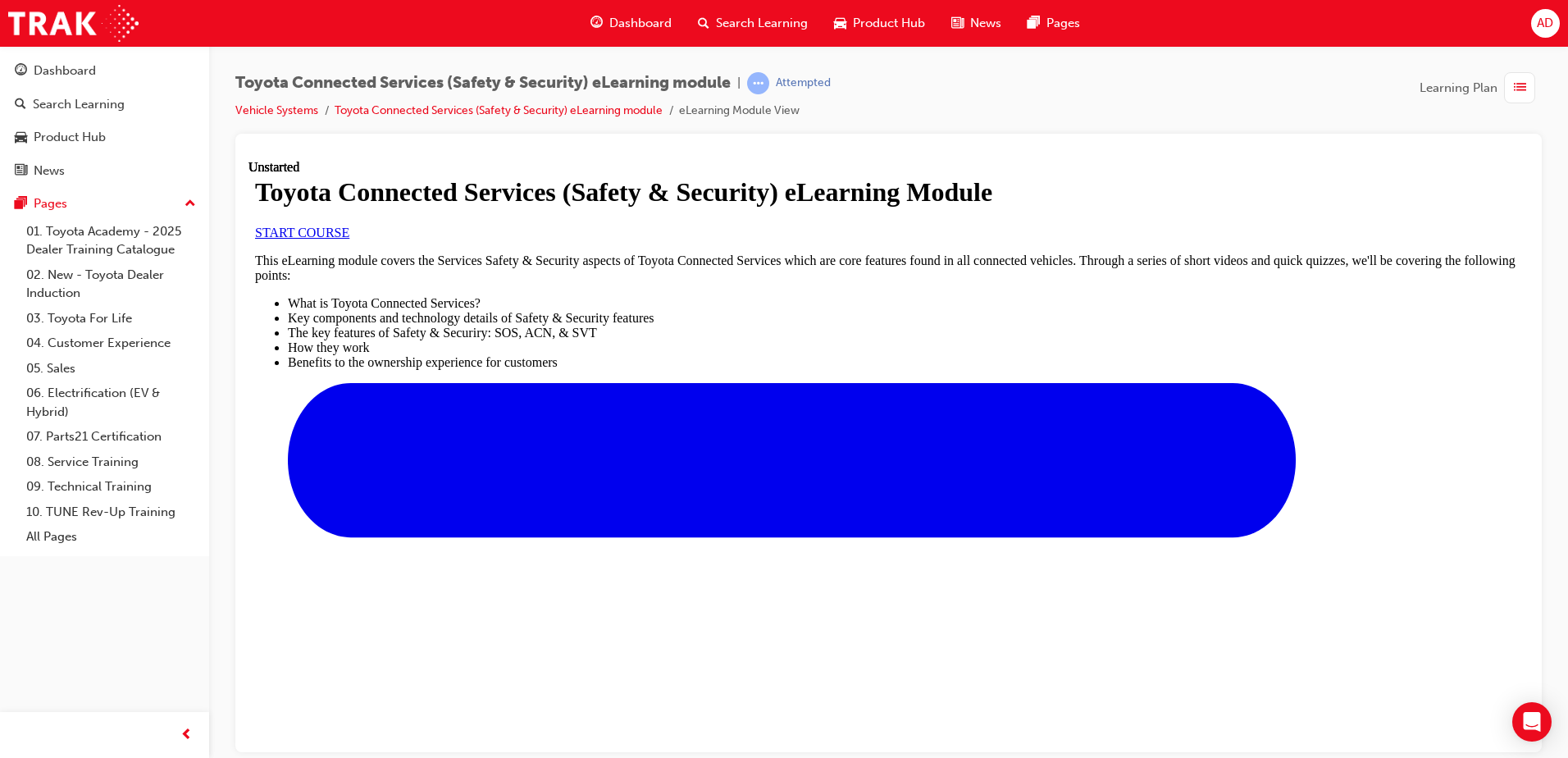
click at [349, 239] on link "START COURSE" at bounding box center [302, 231] width 95 height 14
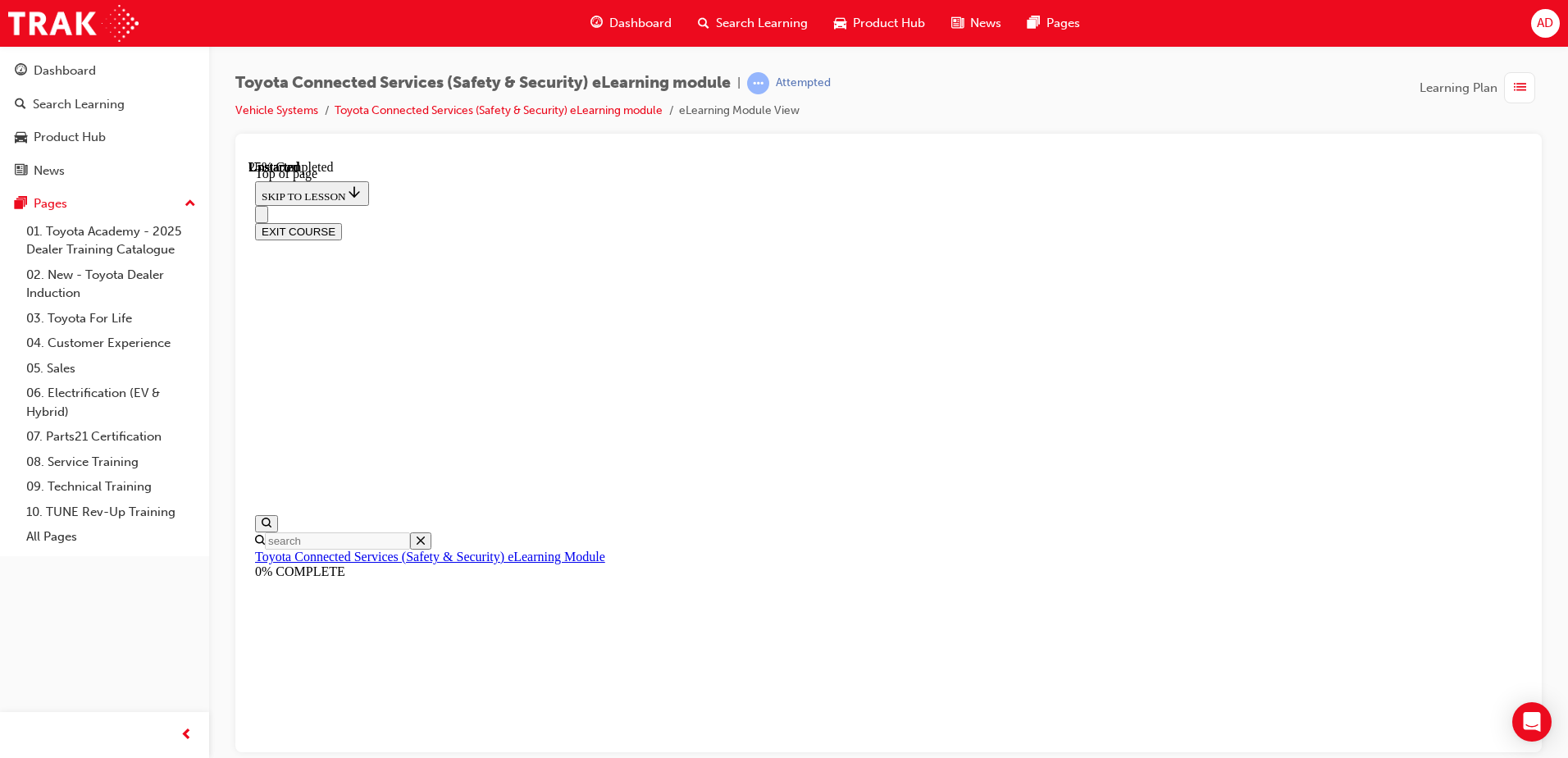
scroll to position [51, 0]
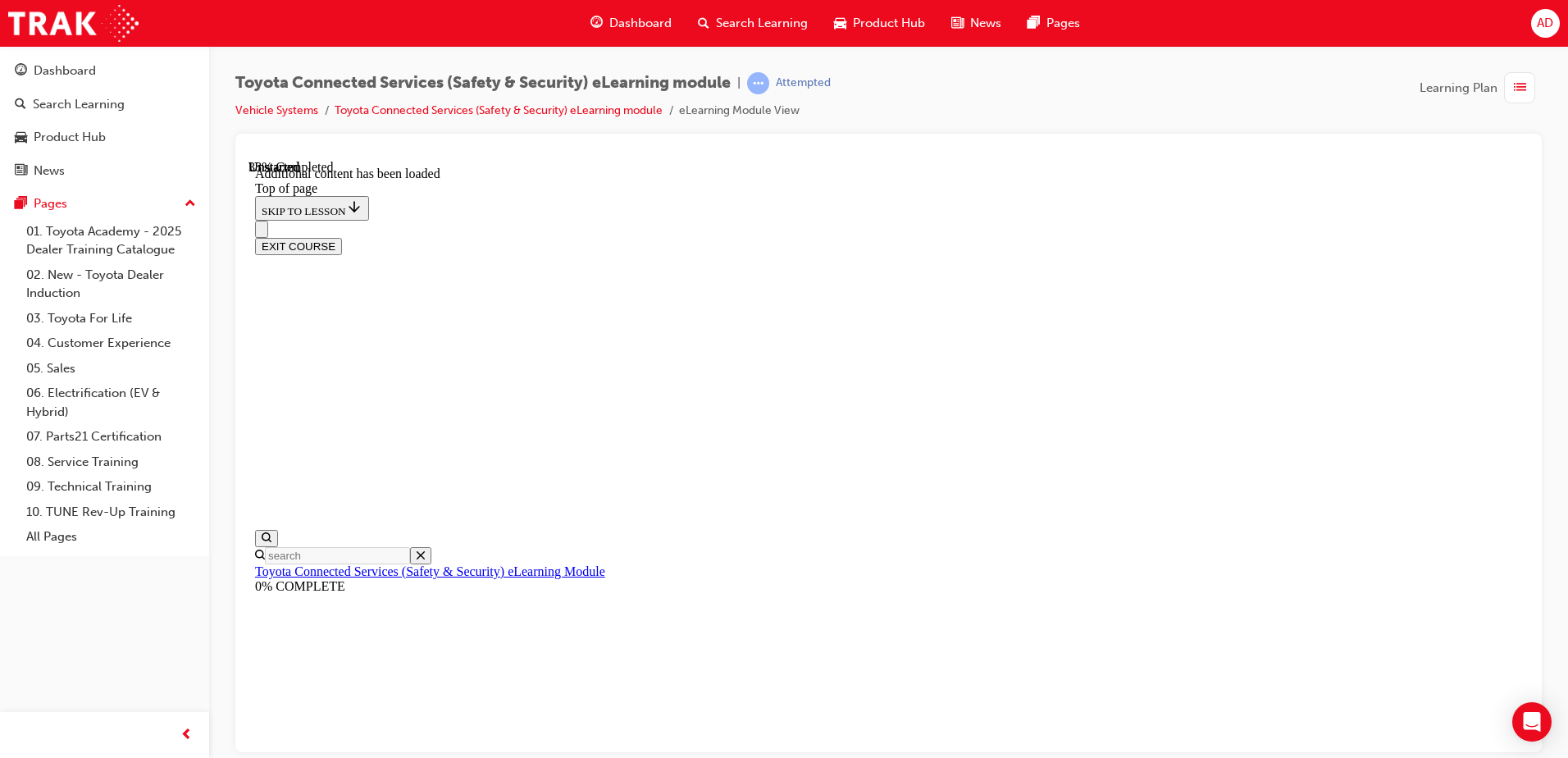
scroll to position [487, 0]
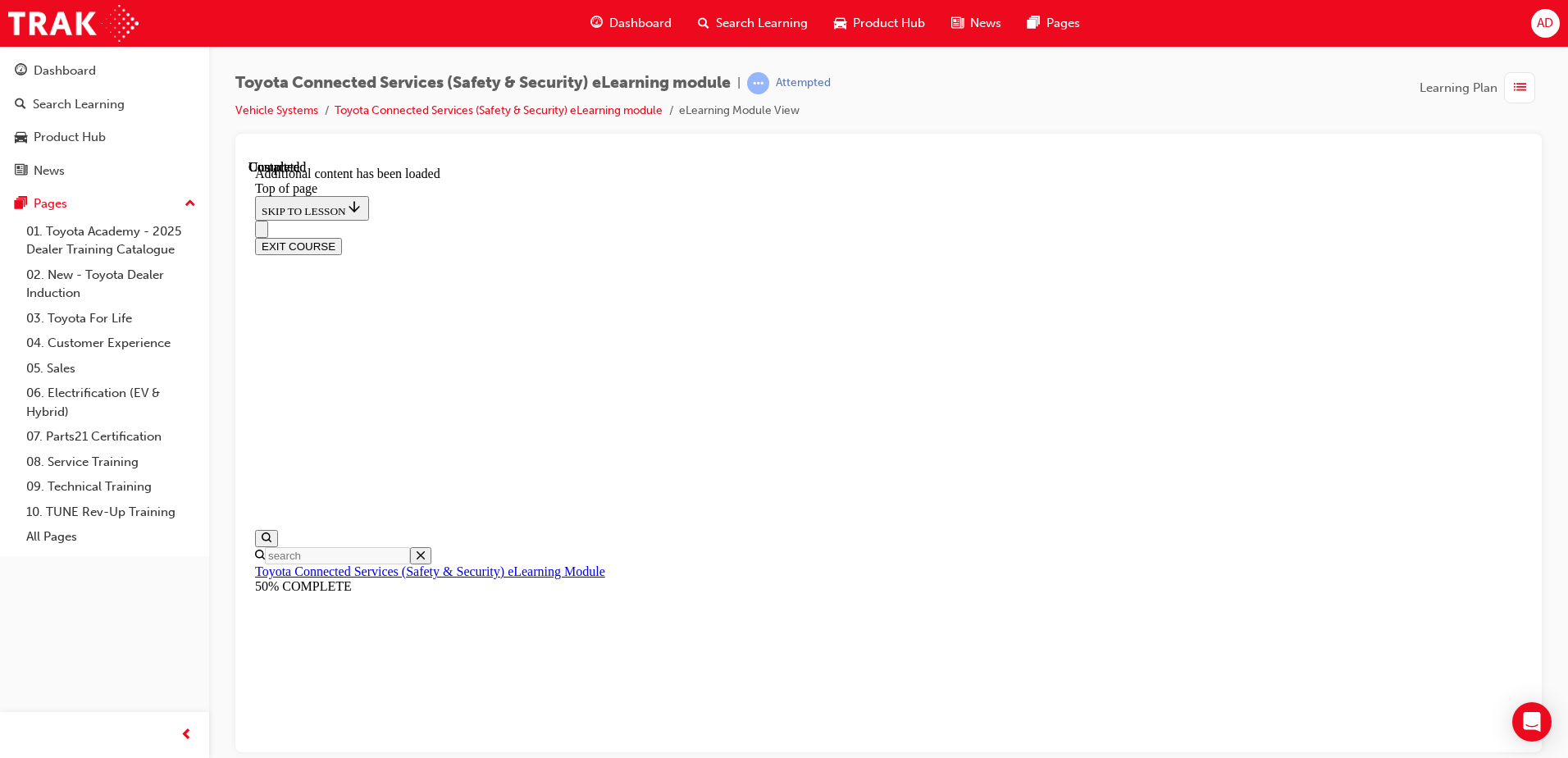
scroll to position [51, 0]
drag, startPoint x: 912, startPoint y: 396, endPoint x: 712, endPoint y: 364, distance: 202.5
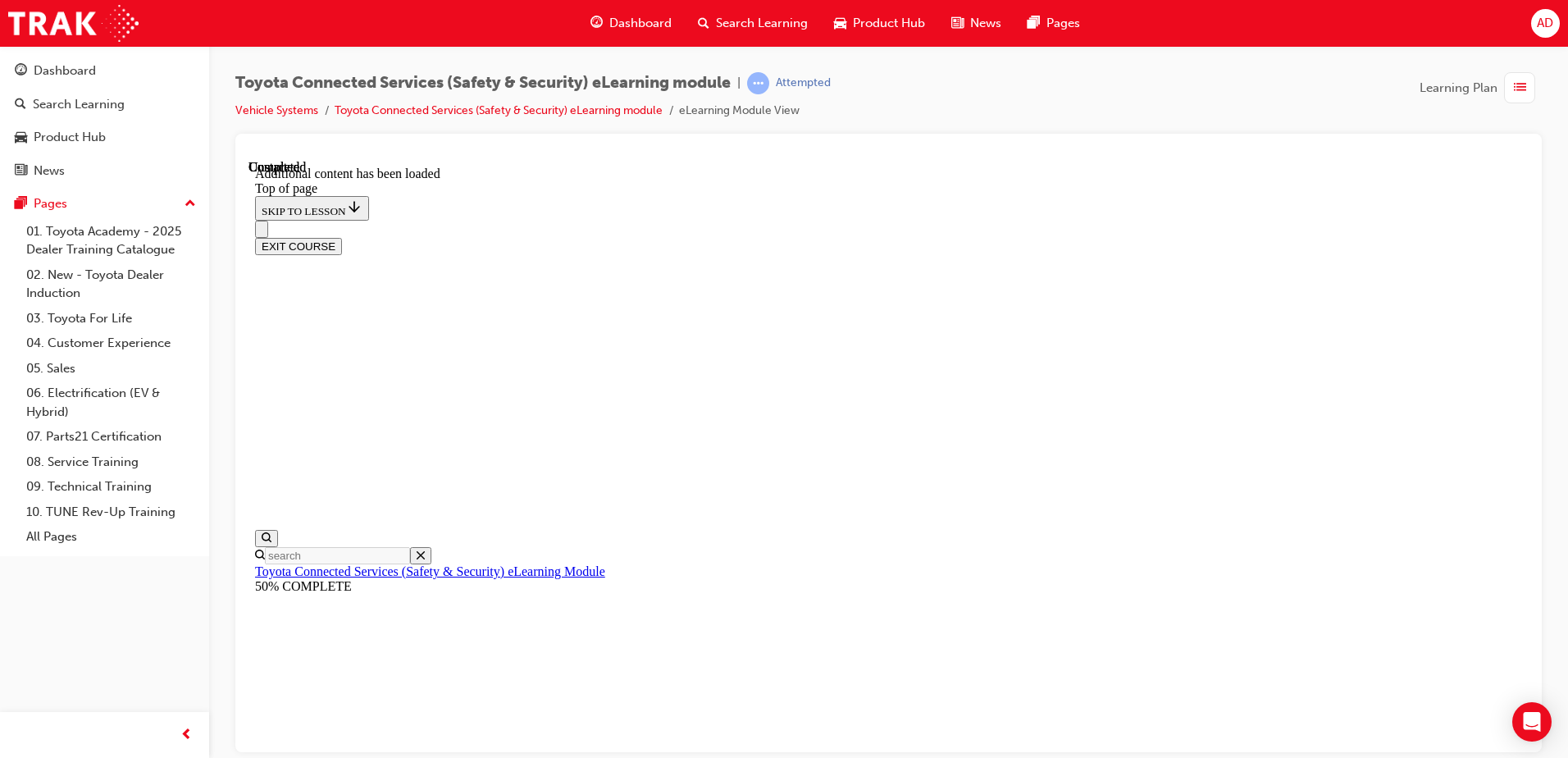
drag, startPoint x: 954, startPoint y: 433, endPoint x: 688, endPoint y: 401, distance: 267.9
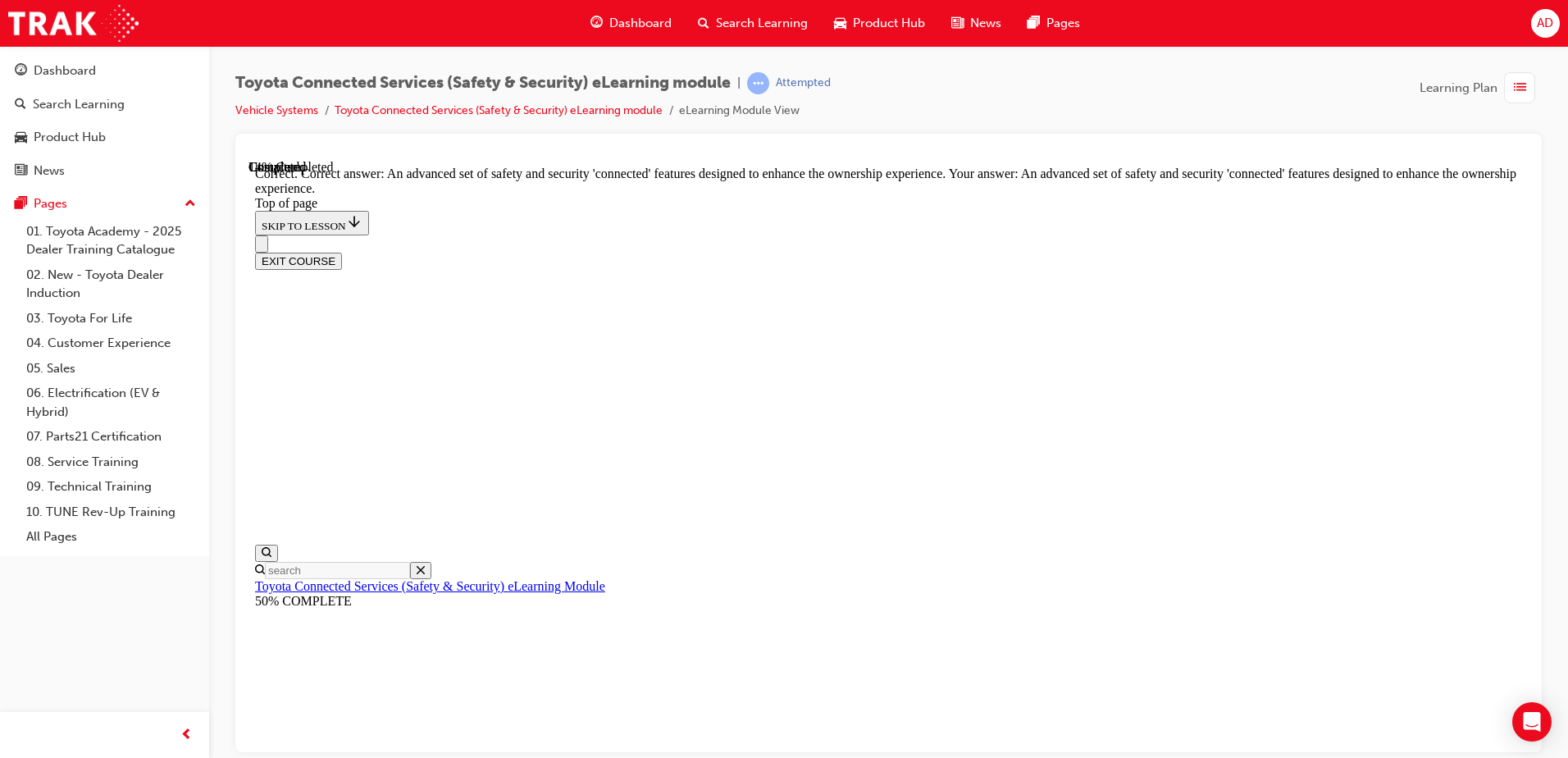
scroll to position [365, 0]
drag, startPoint x: 684, startPoint y: 339, endPoint x: 993, endPoint y: 396, distance: 314.2
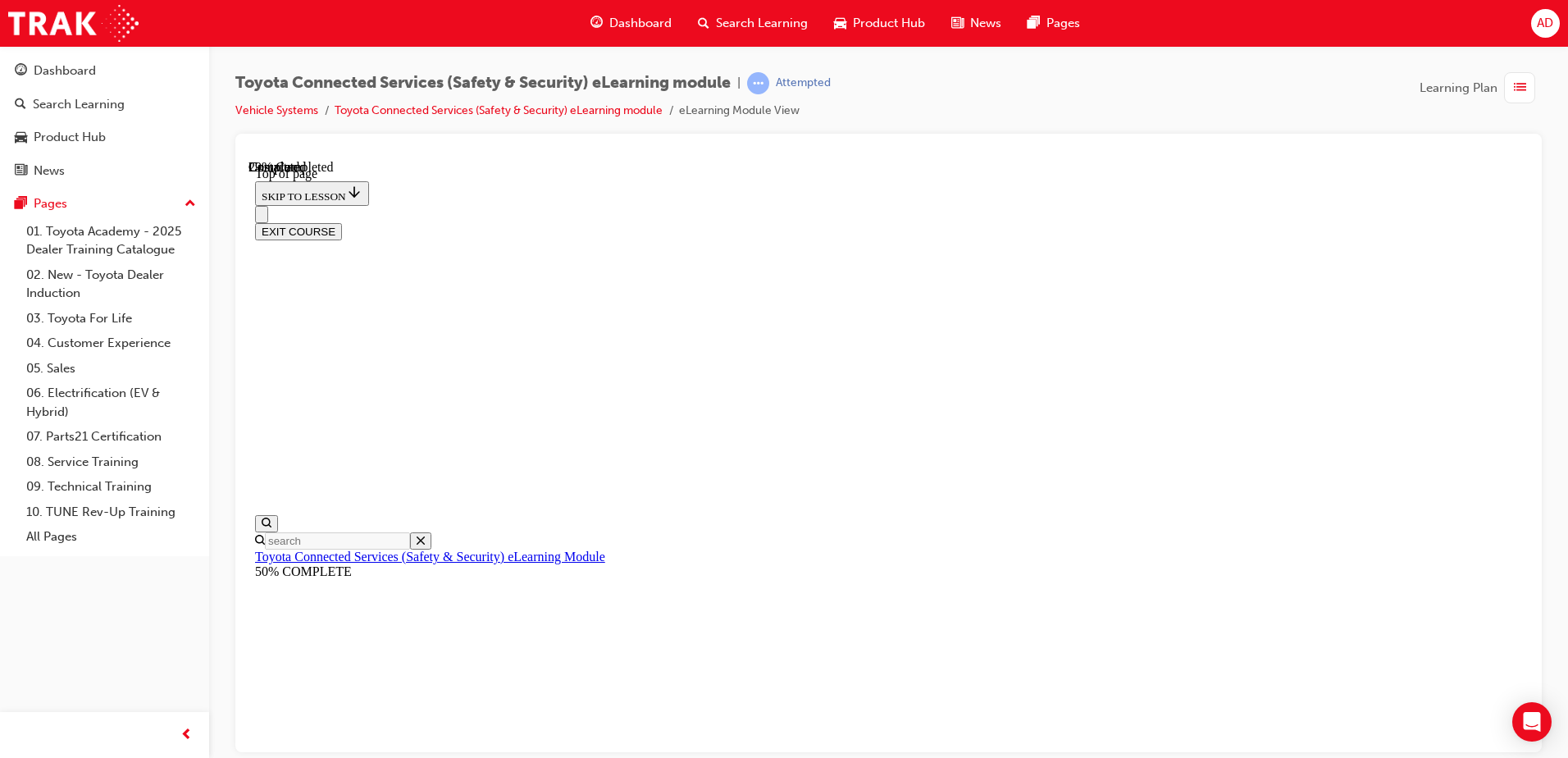
scroll to position [250, 0]
drag, startPoint x: 697, startPoint y: 203, endPoint x: 712, endPoint y: 212, distance: 17.5
drag, startPoint x: 920, startPoint y: 229, endPoint x: 1015, endPoint y: 228, distance: 95.0
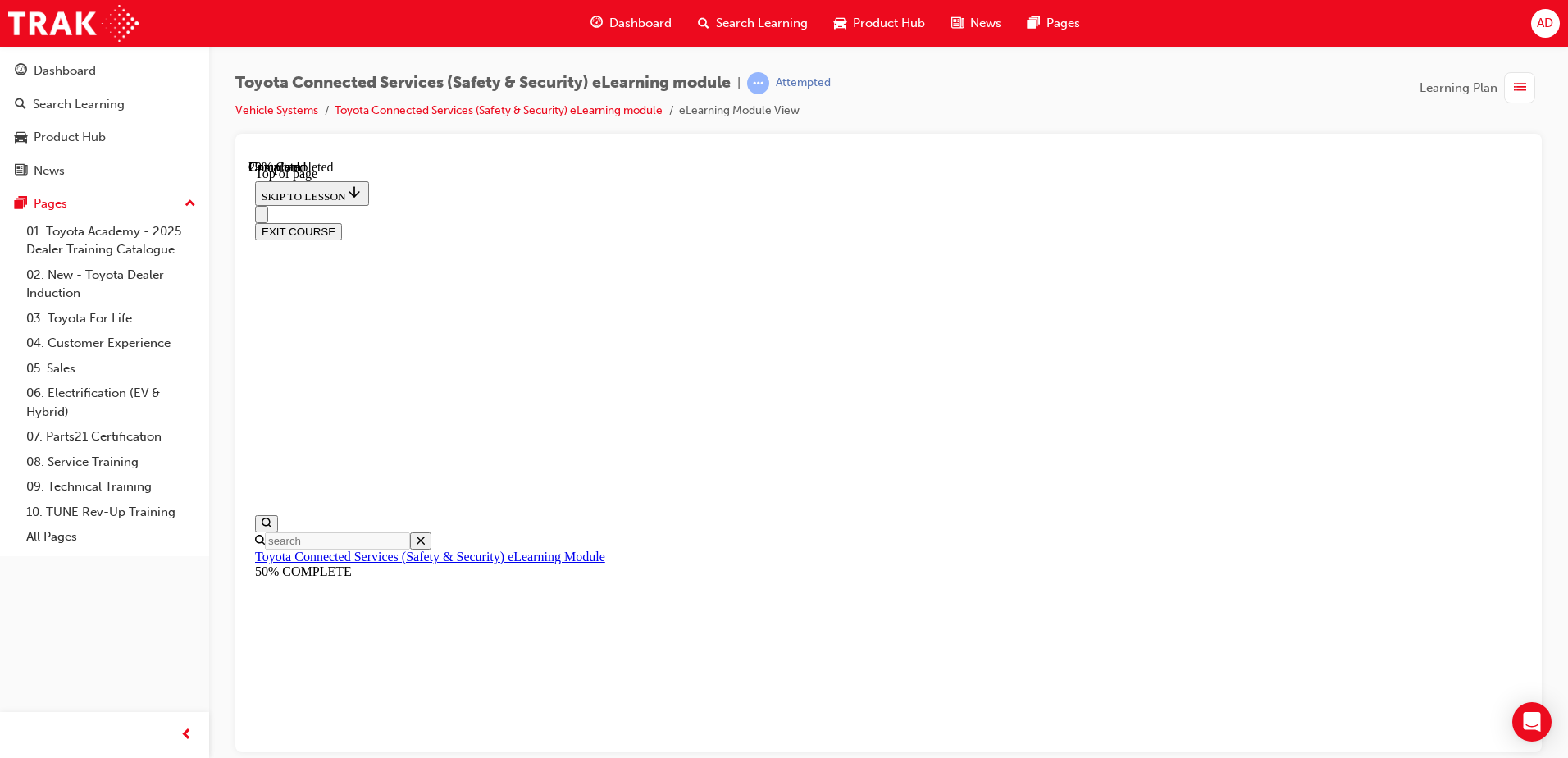
drag, startPoint x: 963, startPoint y: 219, endPoint x: 1235, endPoint y: 246, distance: 273.3
drag, startPoint x: 1034, startPoint y: 411, endPoint x: 1490, endPoint y: 381, distance: 457.0
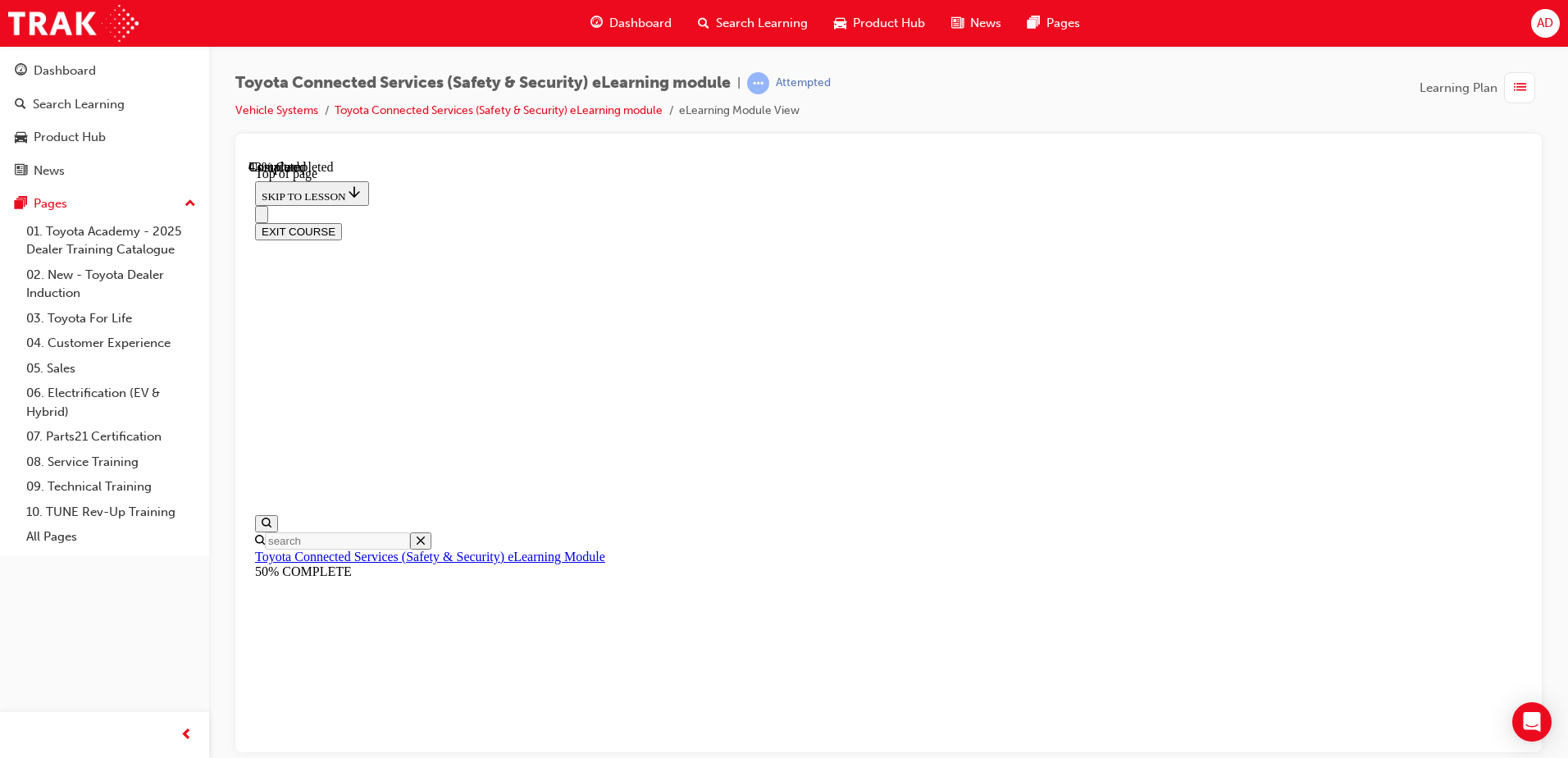
drag, startPoint x: 712, startPoint y: 403, endPoint x: 1123, endPoint y: 403, distance: 411.0
drag, startPoint x: 940, startPoint y: 429, endPoint x: 682, endPoint y: 395, distance: 260.2
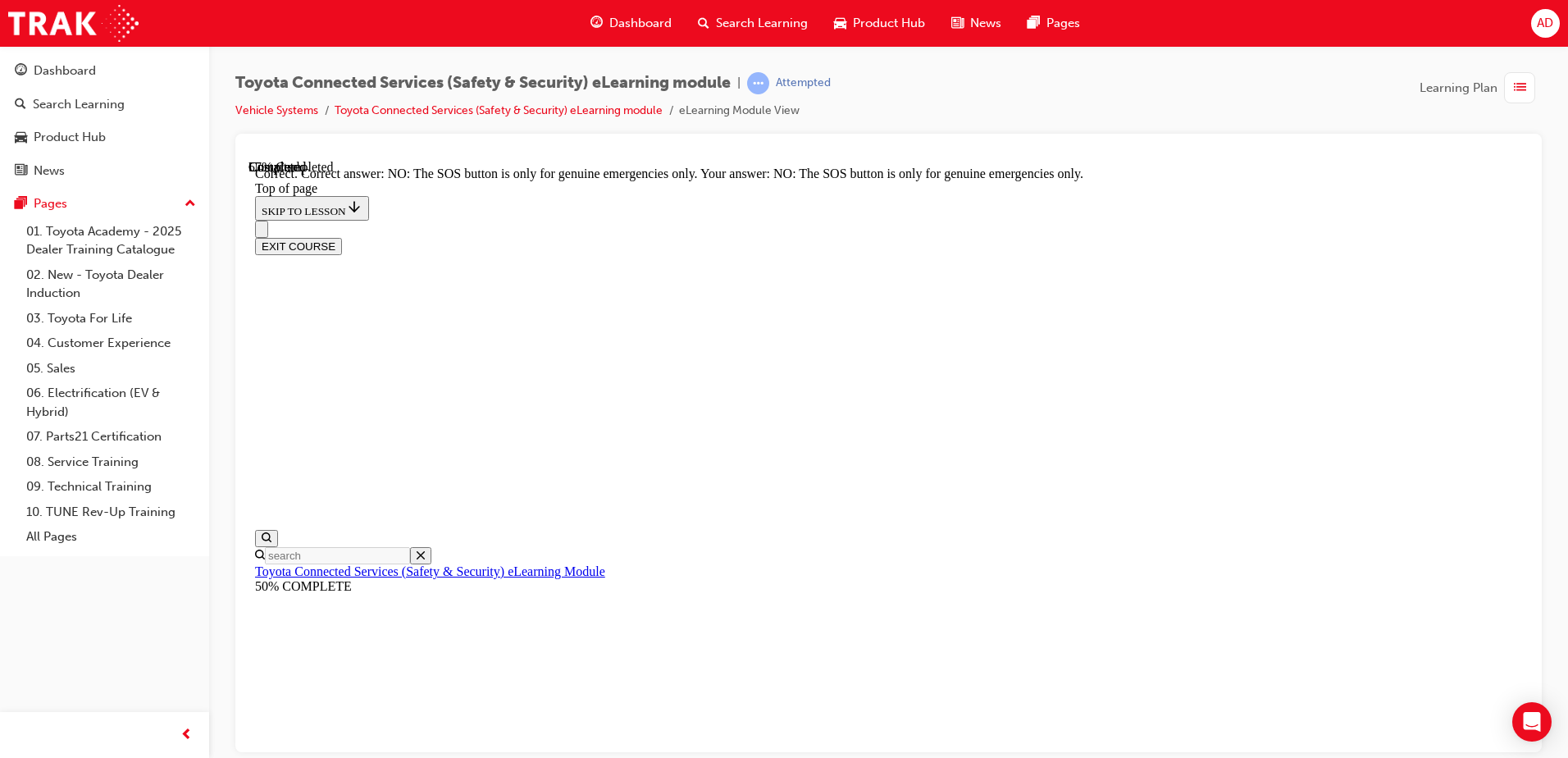
scroll to position [252, 0]
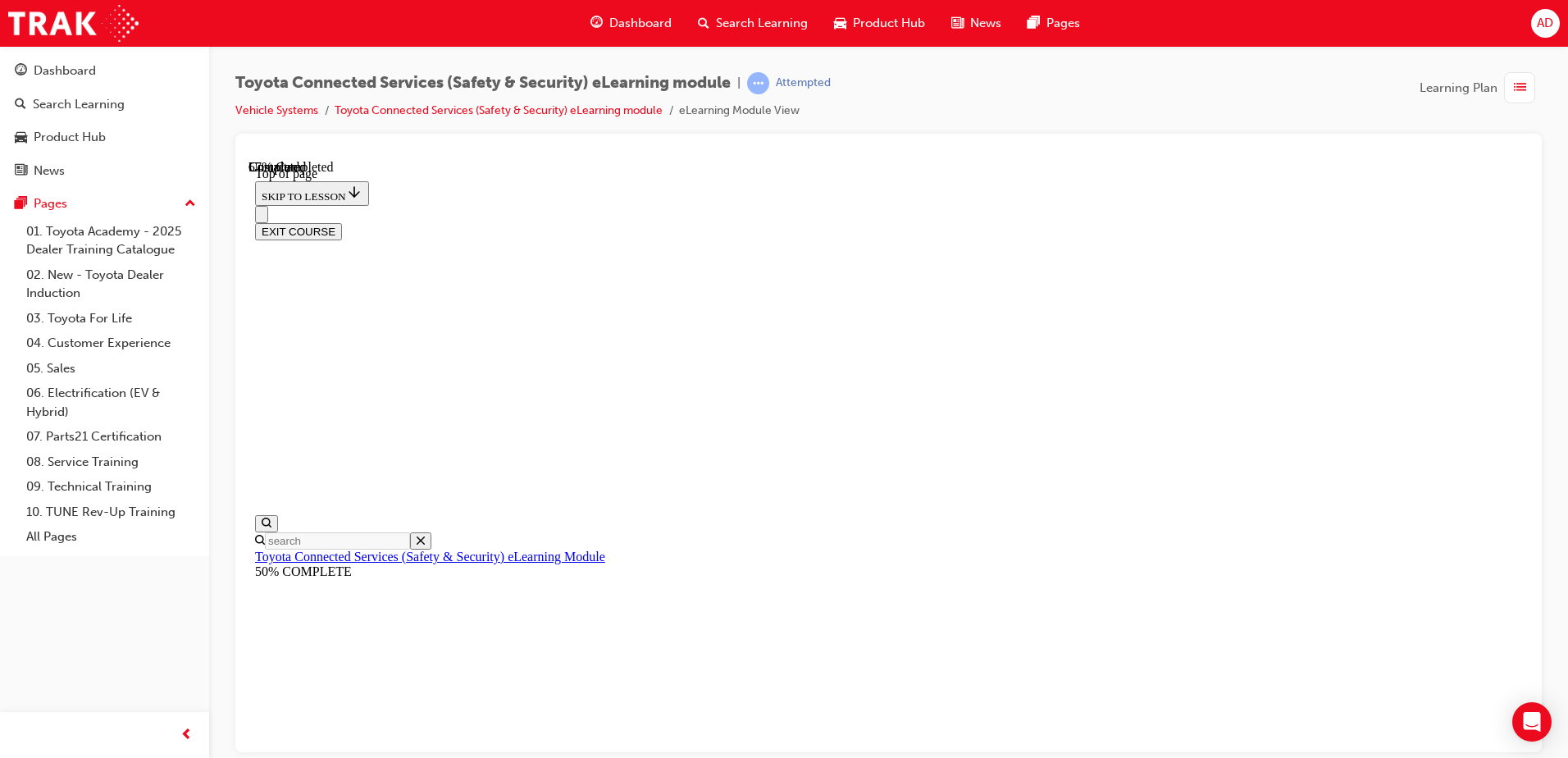
drag, startPoint x: 700, startPoint y: 399, endPoint x: 1149, endPoint y: 435, distance: 450.4
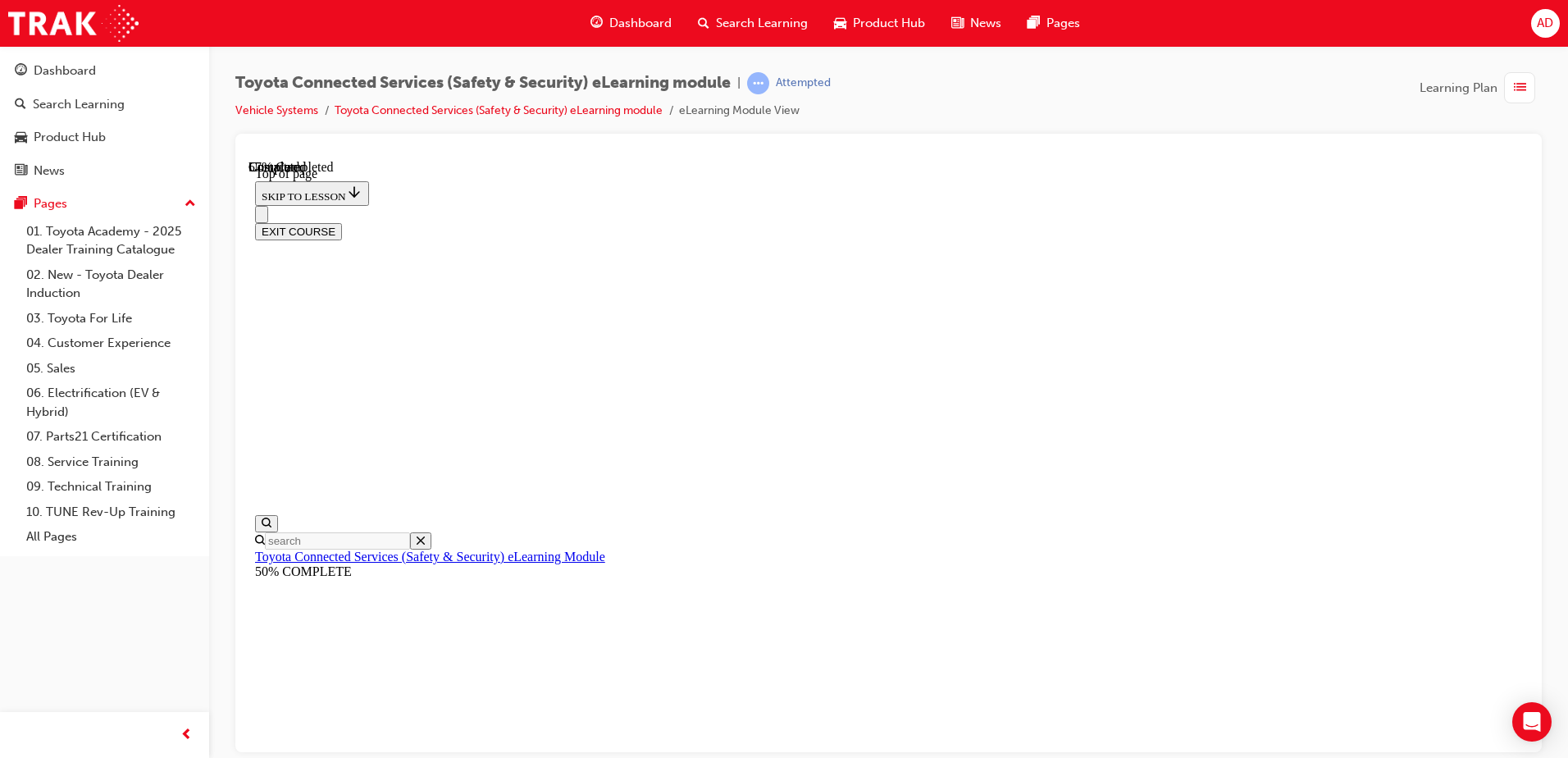
scroll to position [214, 0]
drag, startPoint x: 960, startPoint y: 663, endPoint x: 942, endPoint y: 663, distance: 18.0
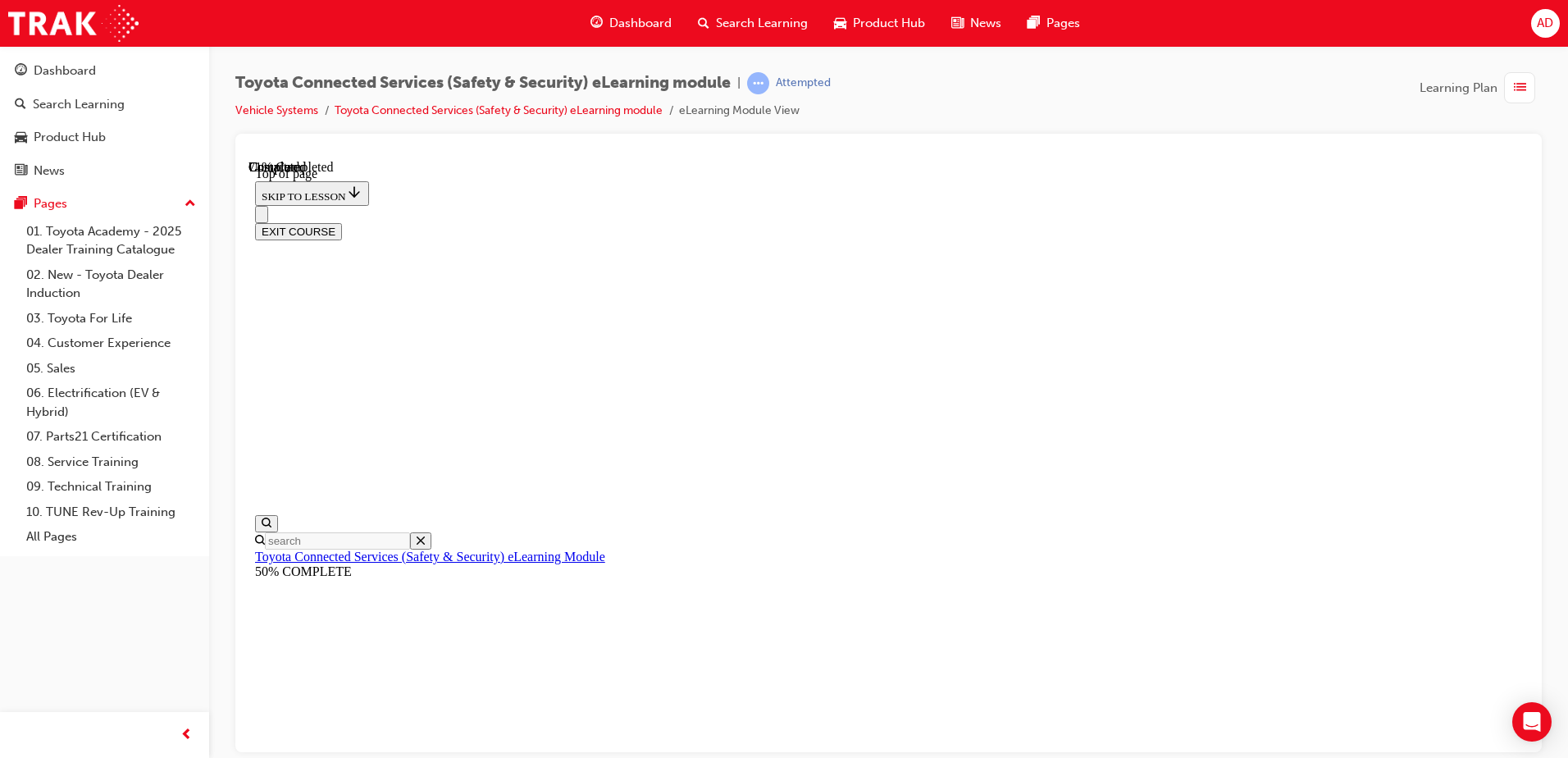
drag, startPoint x: 692, startPoint y: 398, endPoint x: 1135, endPoint y: 398, distance: 443.0
drag, startPoint x: 1129, startPoint y: 432, endPoint x: 791, endPoint y: 419, distance: 338.2
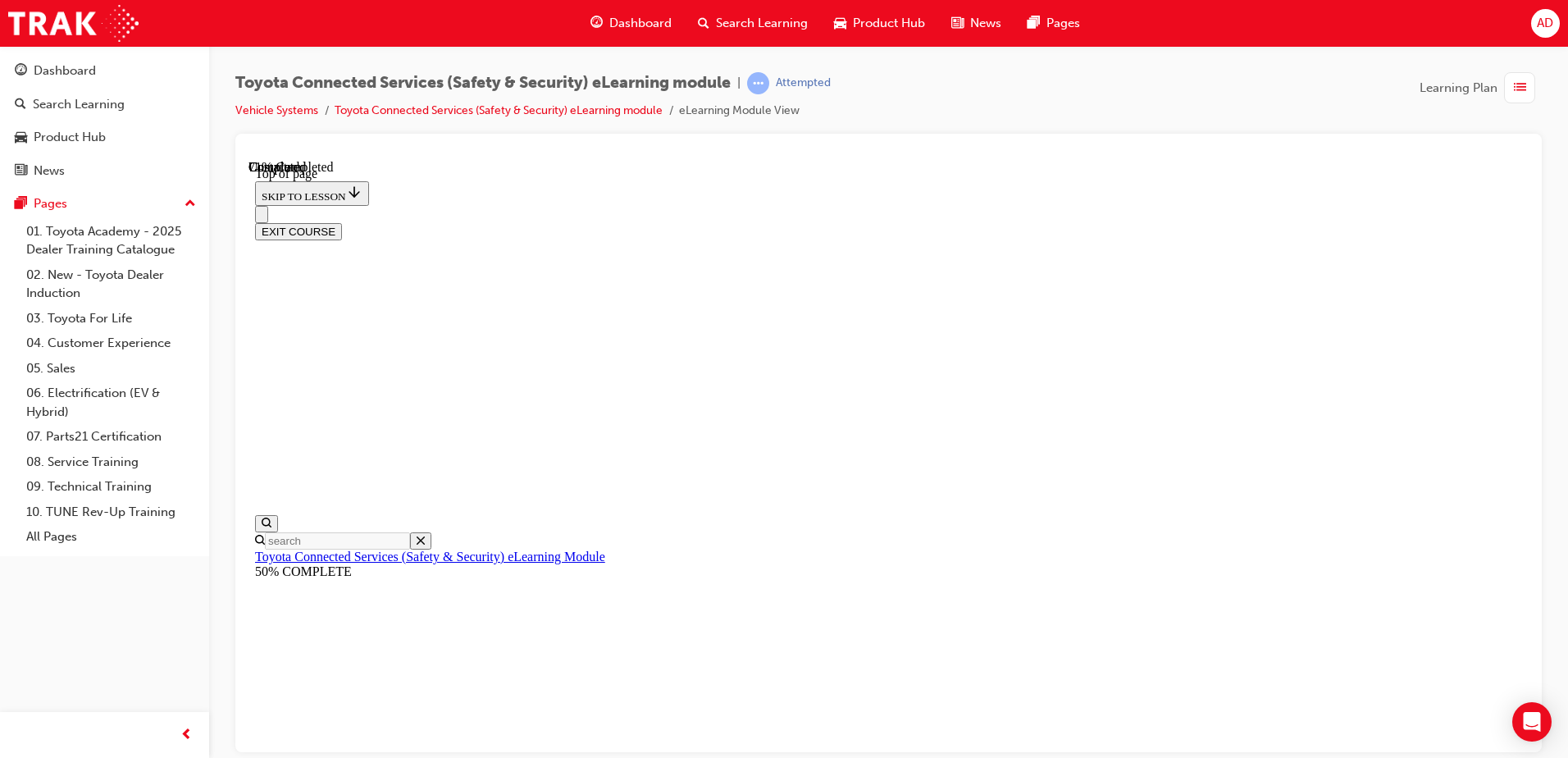
drag, startPoint x: 891, startPoint y: 428, endPoint x: 1094, endPoint y: 442, distance: 203.5
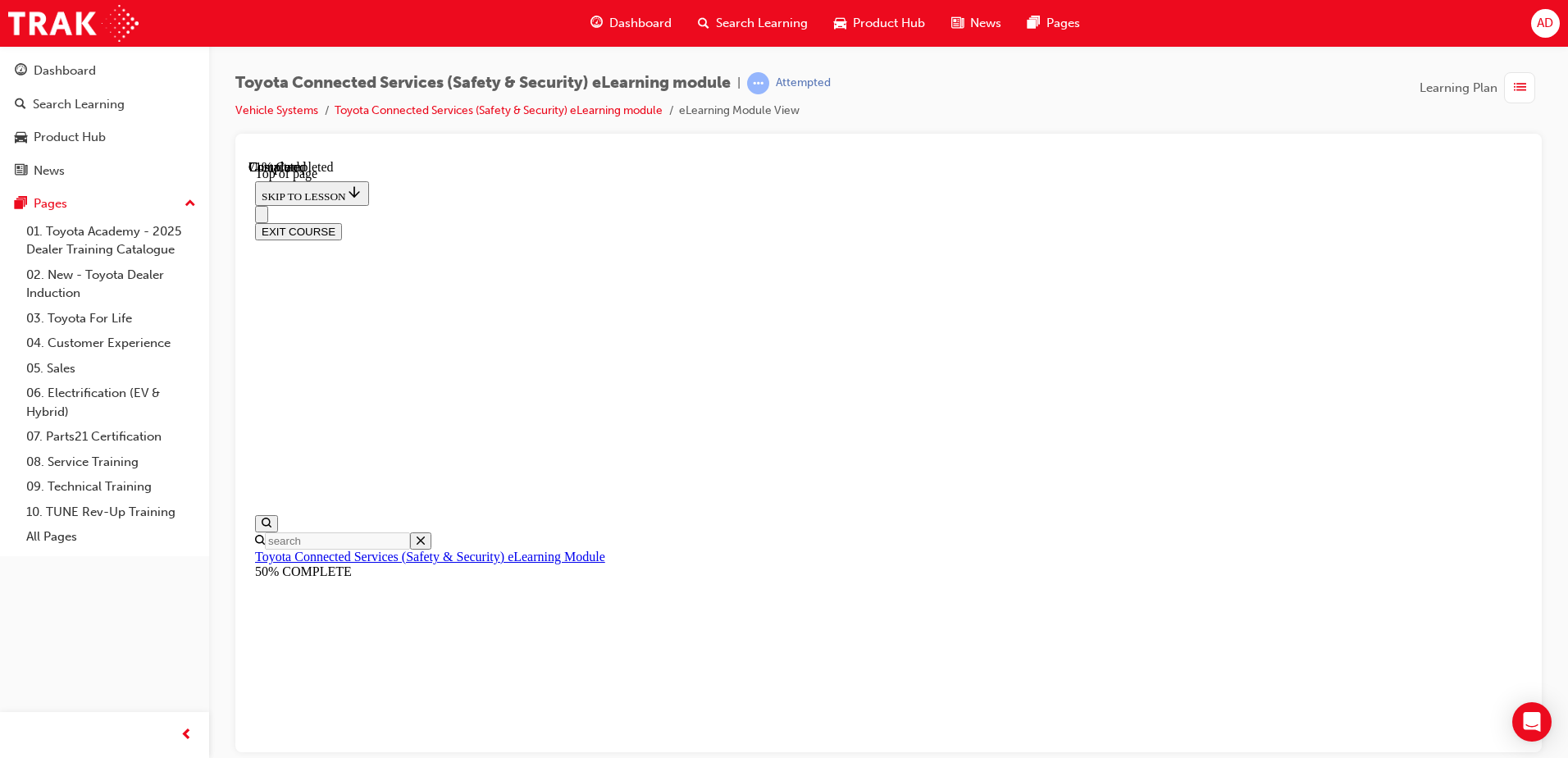
drag, startPoint x: 828, startPoint y: 504, endPoint x: 1080, endPoint y: 456, distance: 256.5
drag, startPoint x: 1286, startPoint y: 508, endPoint x: 765, endPoint y: 509, distance: 521.0
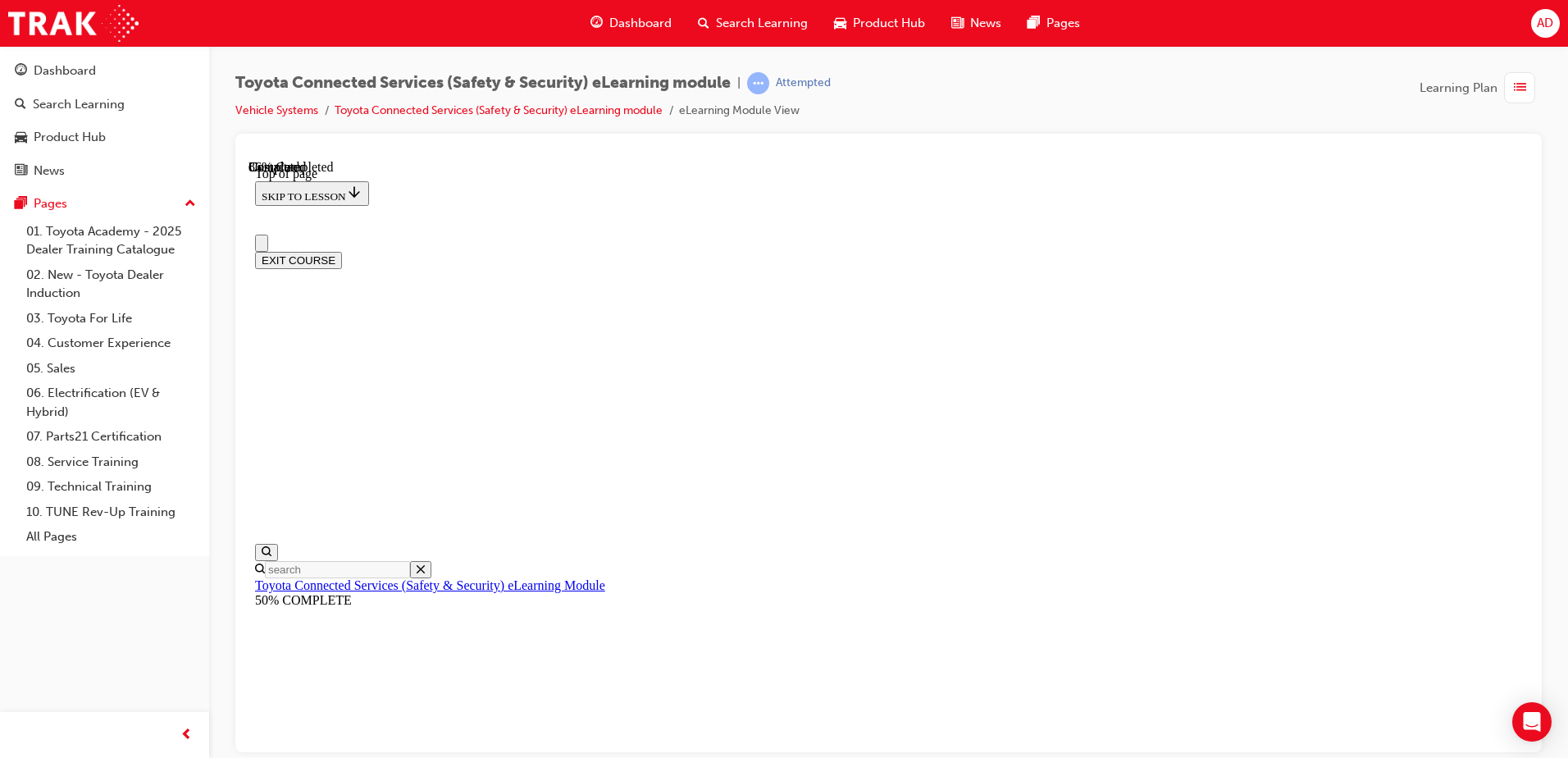
scroll to position [15, 0]
drag, startPoint x: 888, startPoint y: 489, endPoint x: 785, endPoint y: 454, distance: 108.8
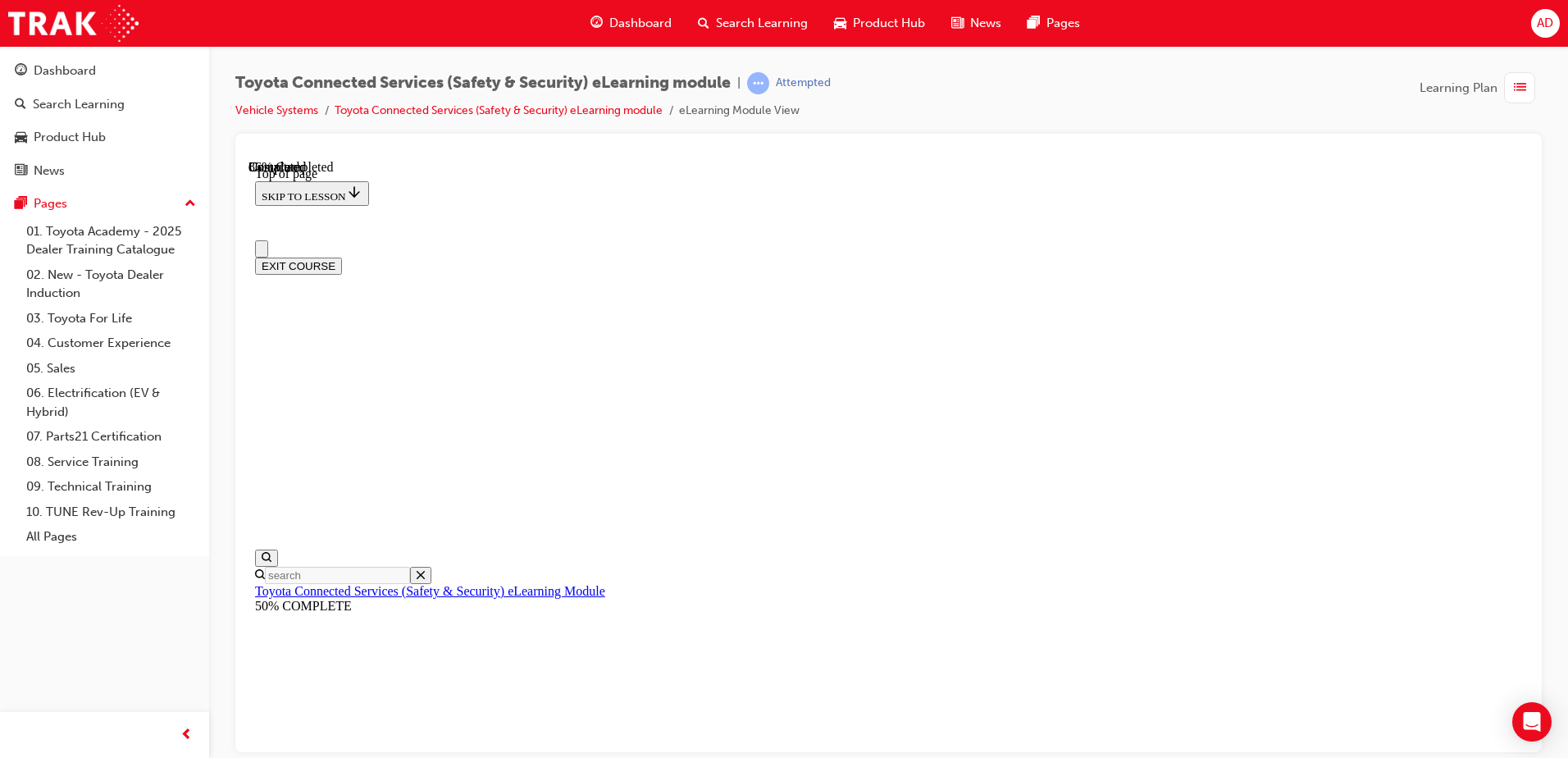
drag, startPoint x: 1141, startPoint y: 522, endPoint x: 1181, endPoint y: 523, distance: 40.0
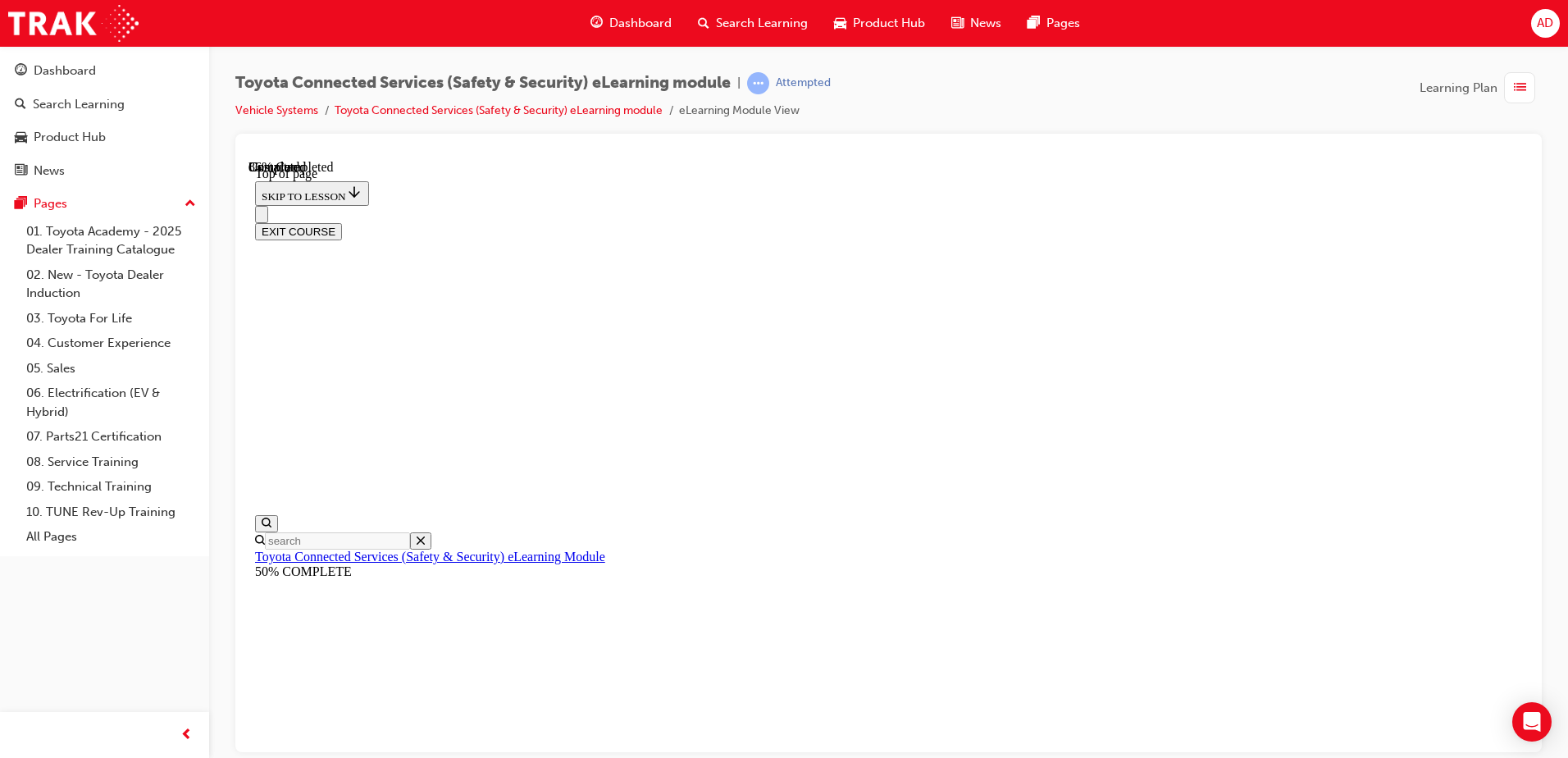
scroll to position [305, 0]
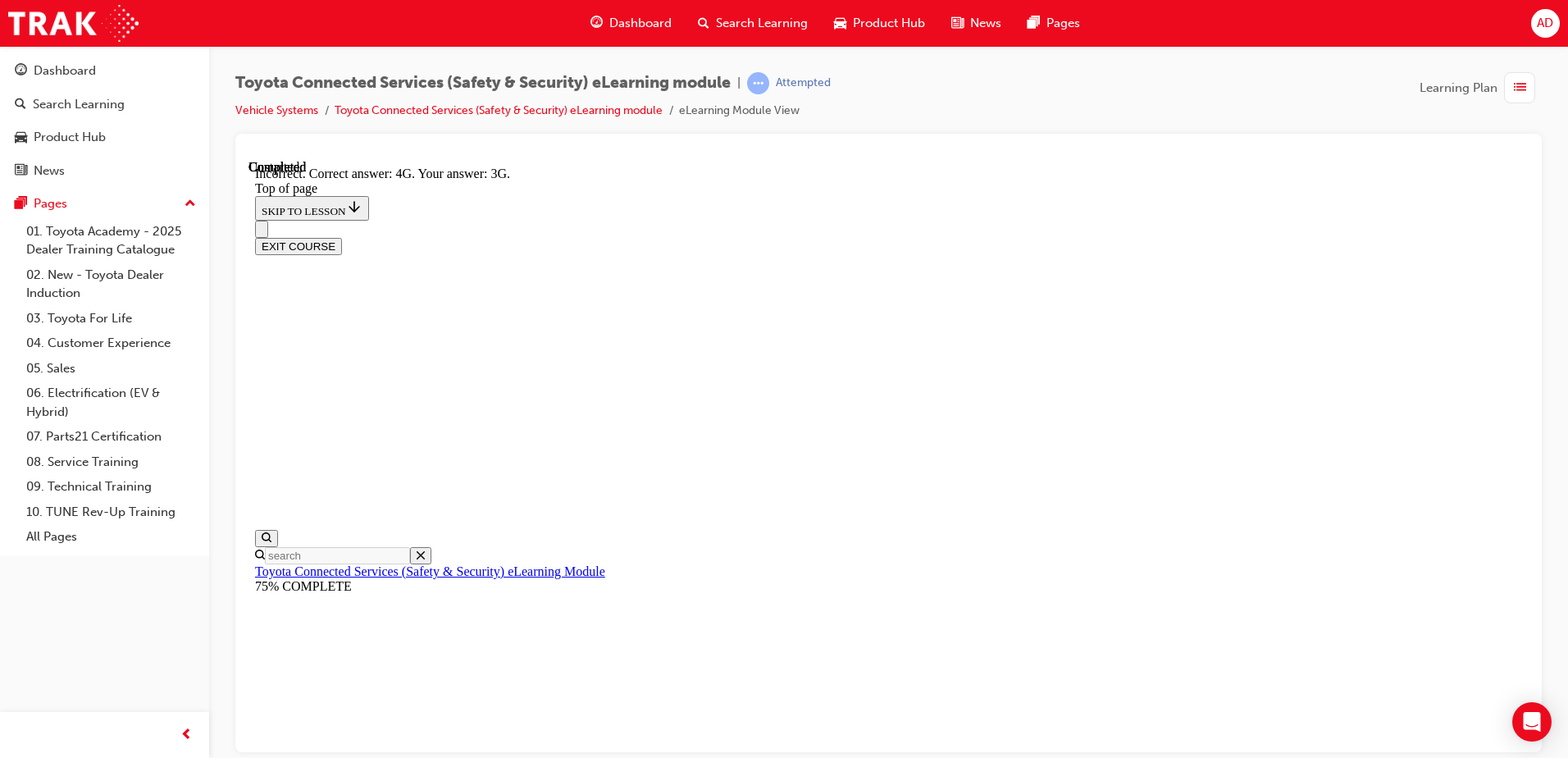
scroll to position [342, 0]
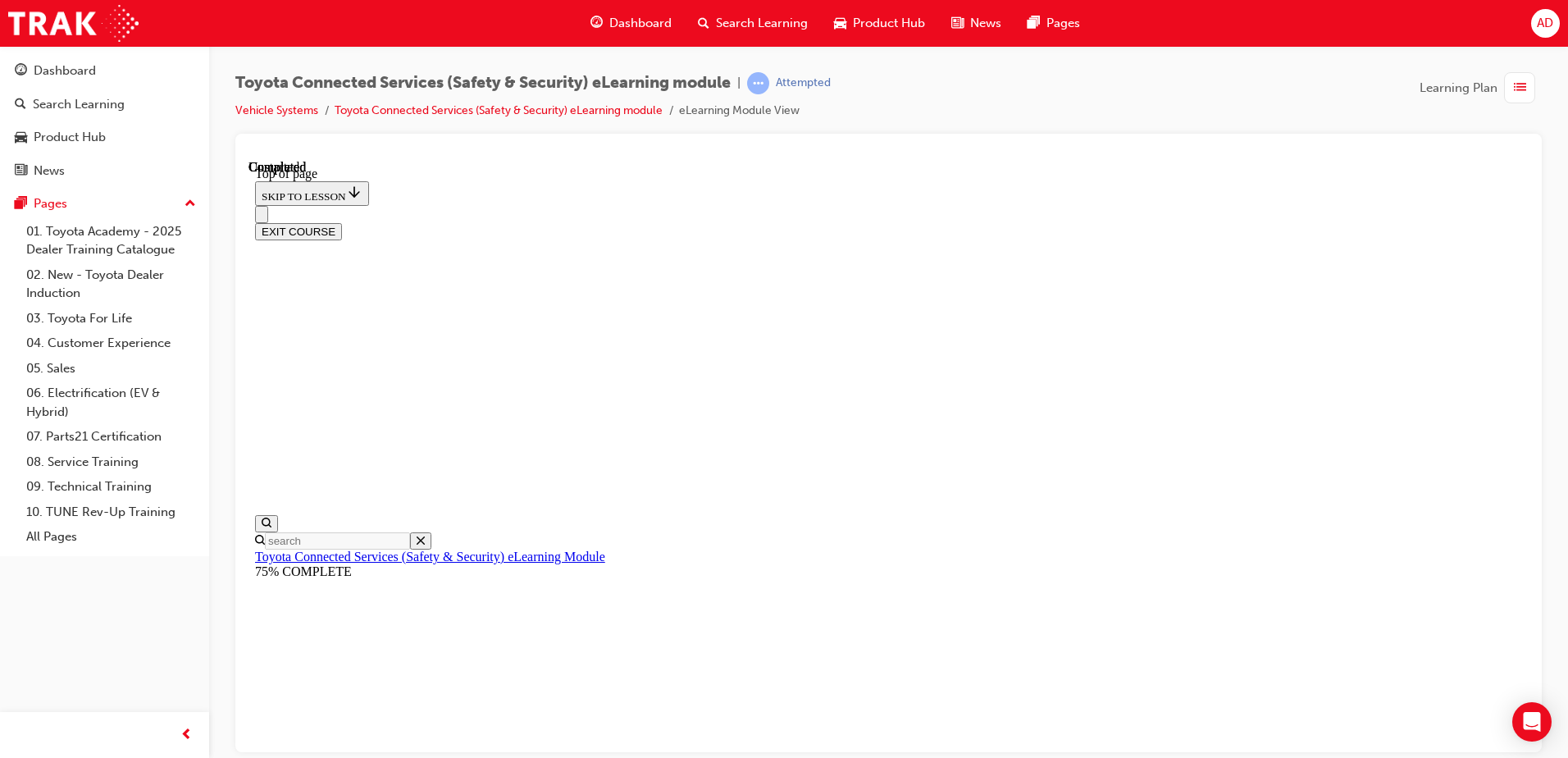
scroll to position [299, 0]
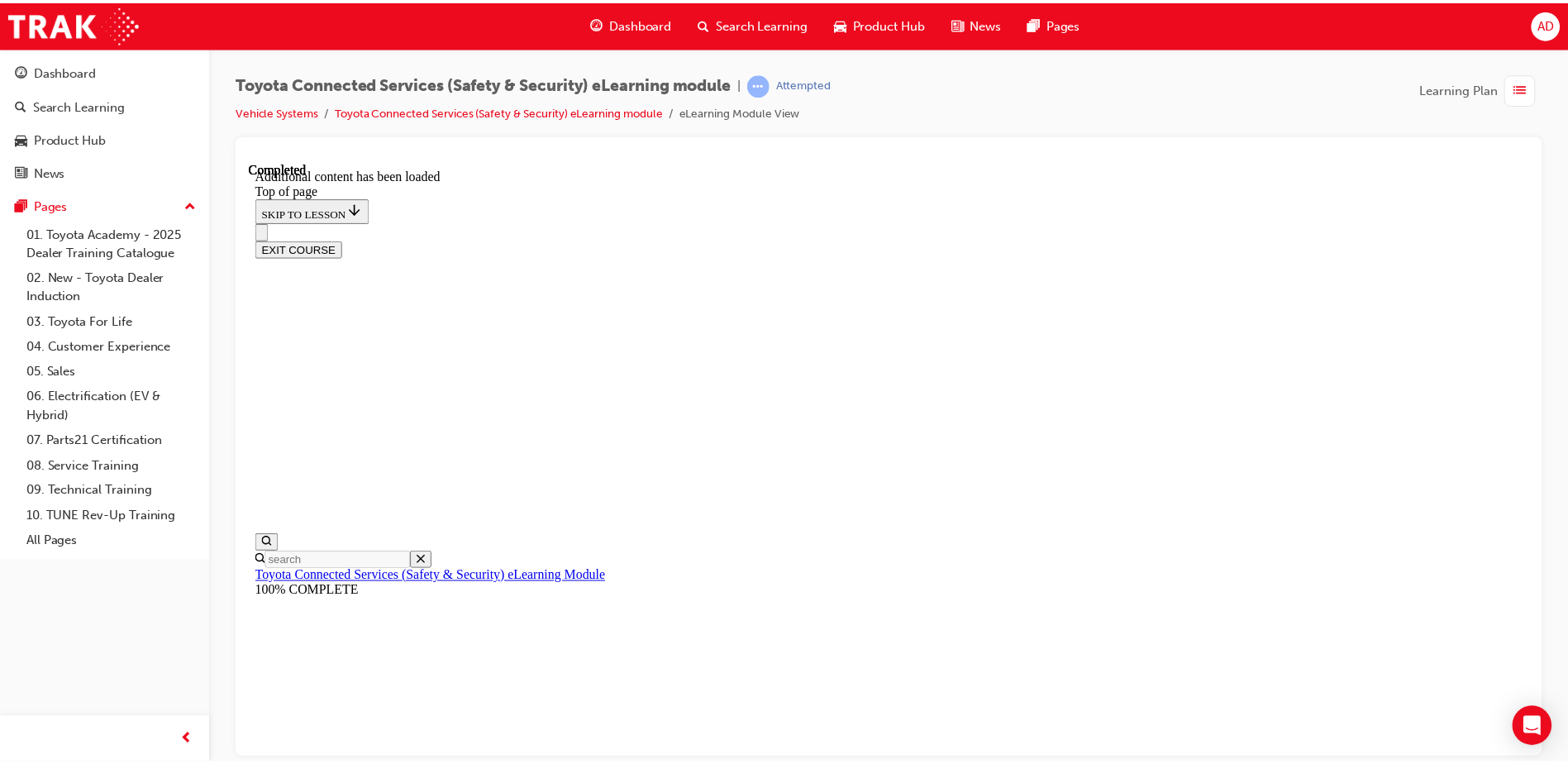
scroll to position [497, 0]
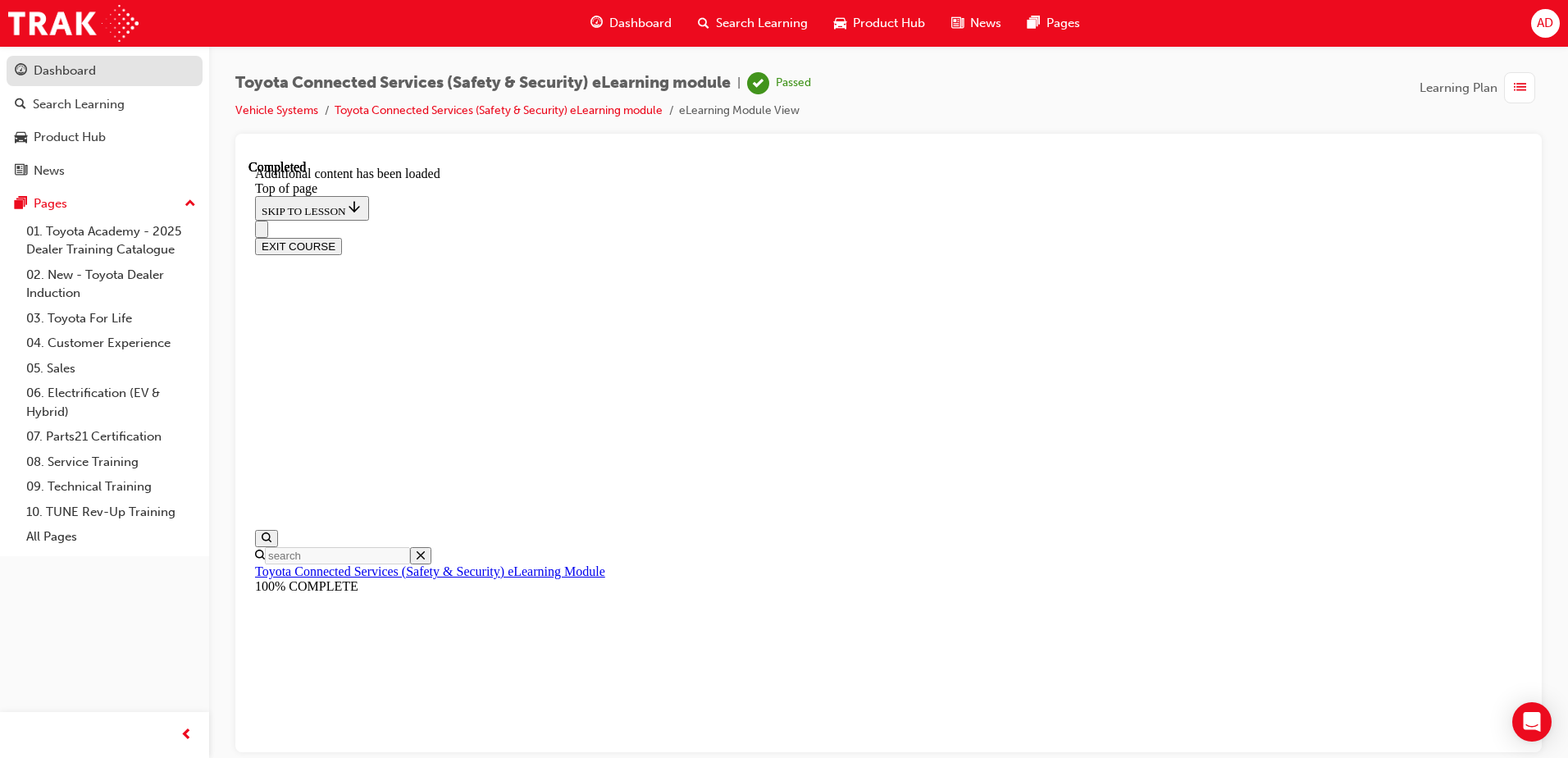
click at [171, 79] on div "Dashboard" at bounding box center [104, 71] width 180 height 20
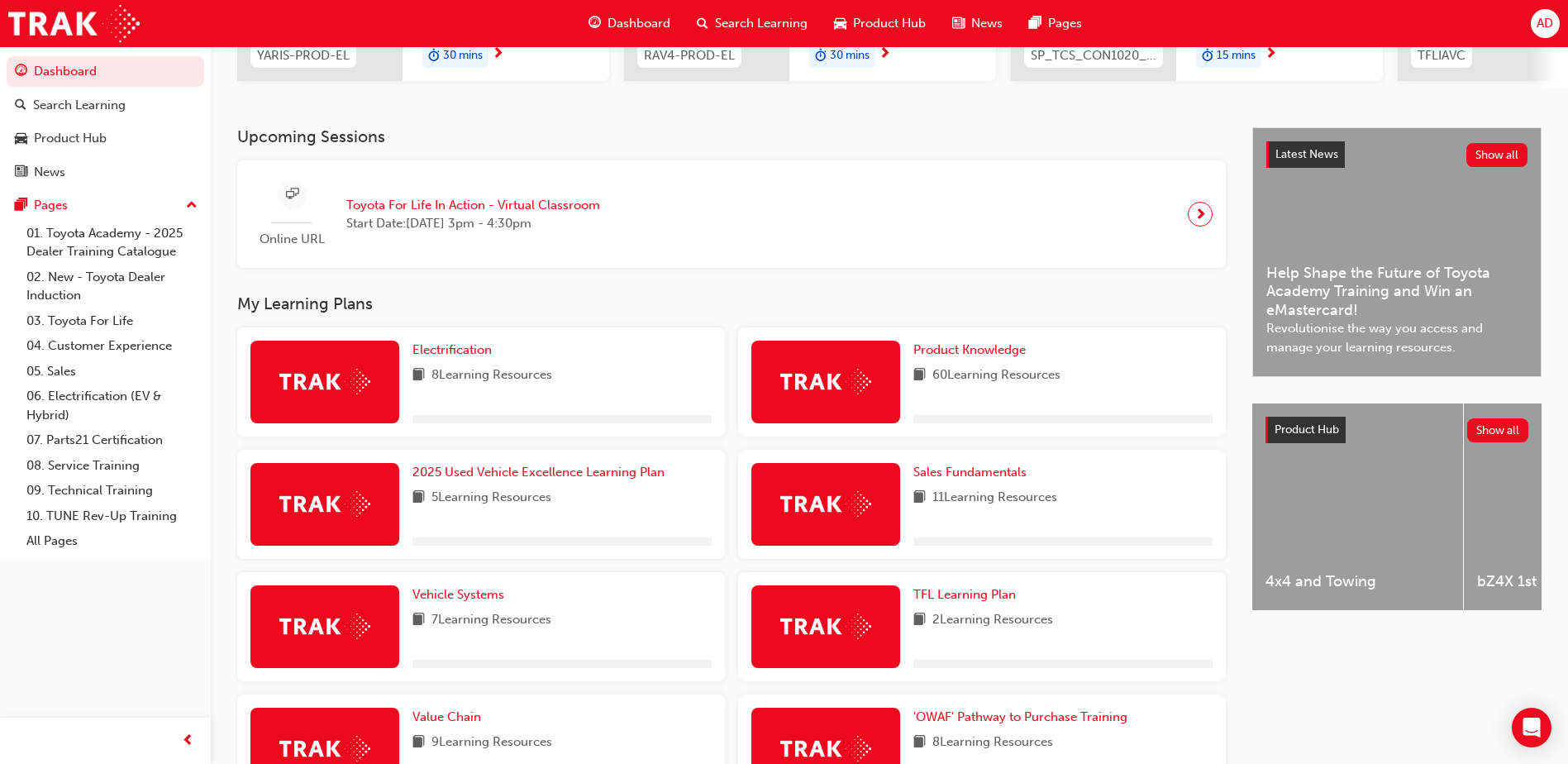
scroll to position [496, 0]
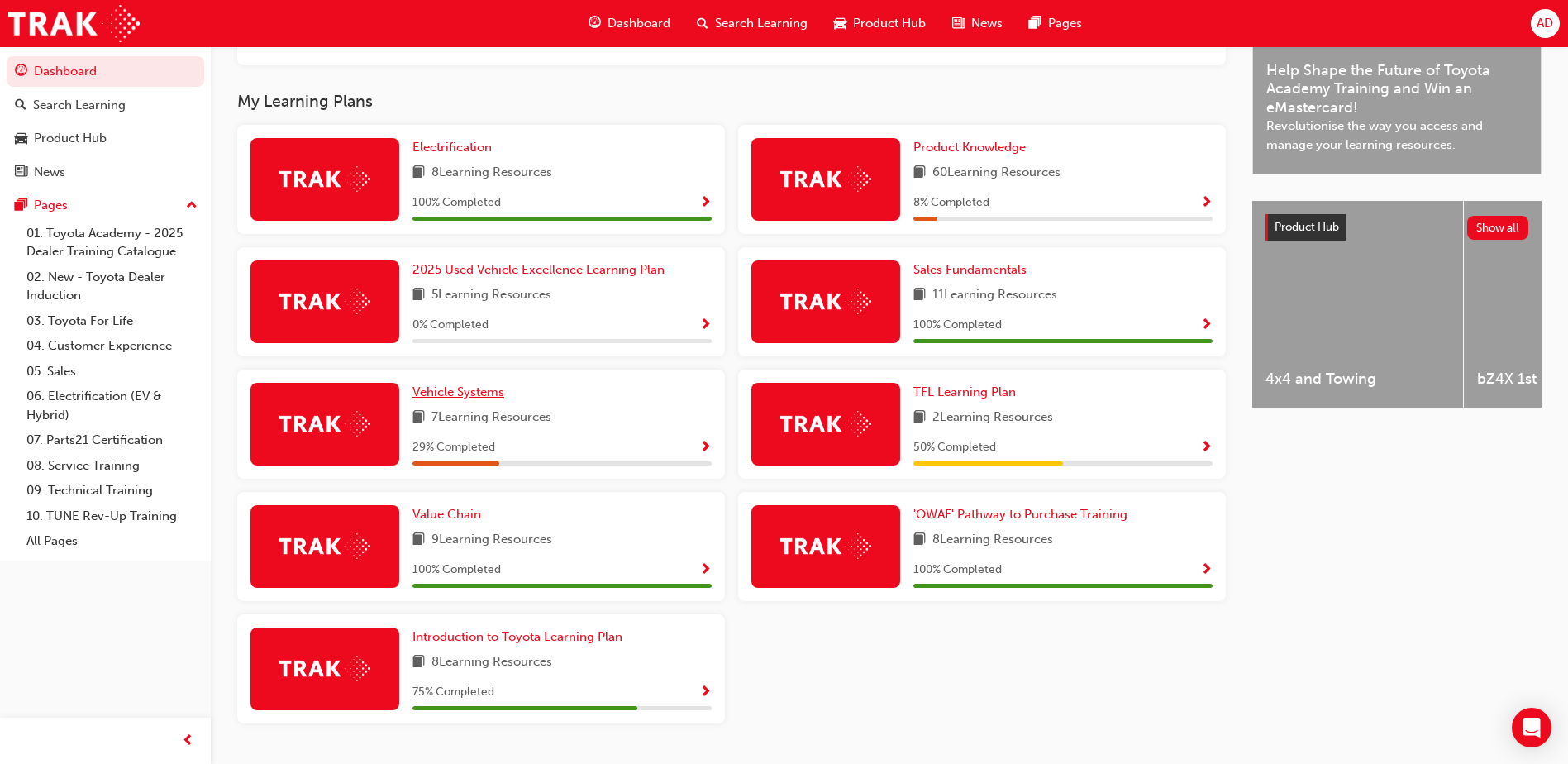
click at [461, 396] on span "Vehicle Systems" at bounding box center [459, 391] width 92 height 14
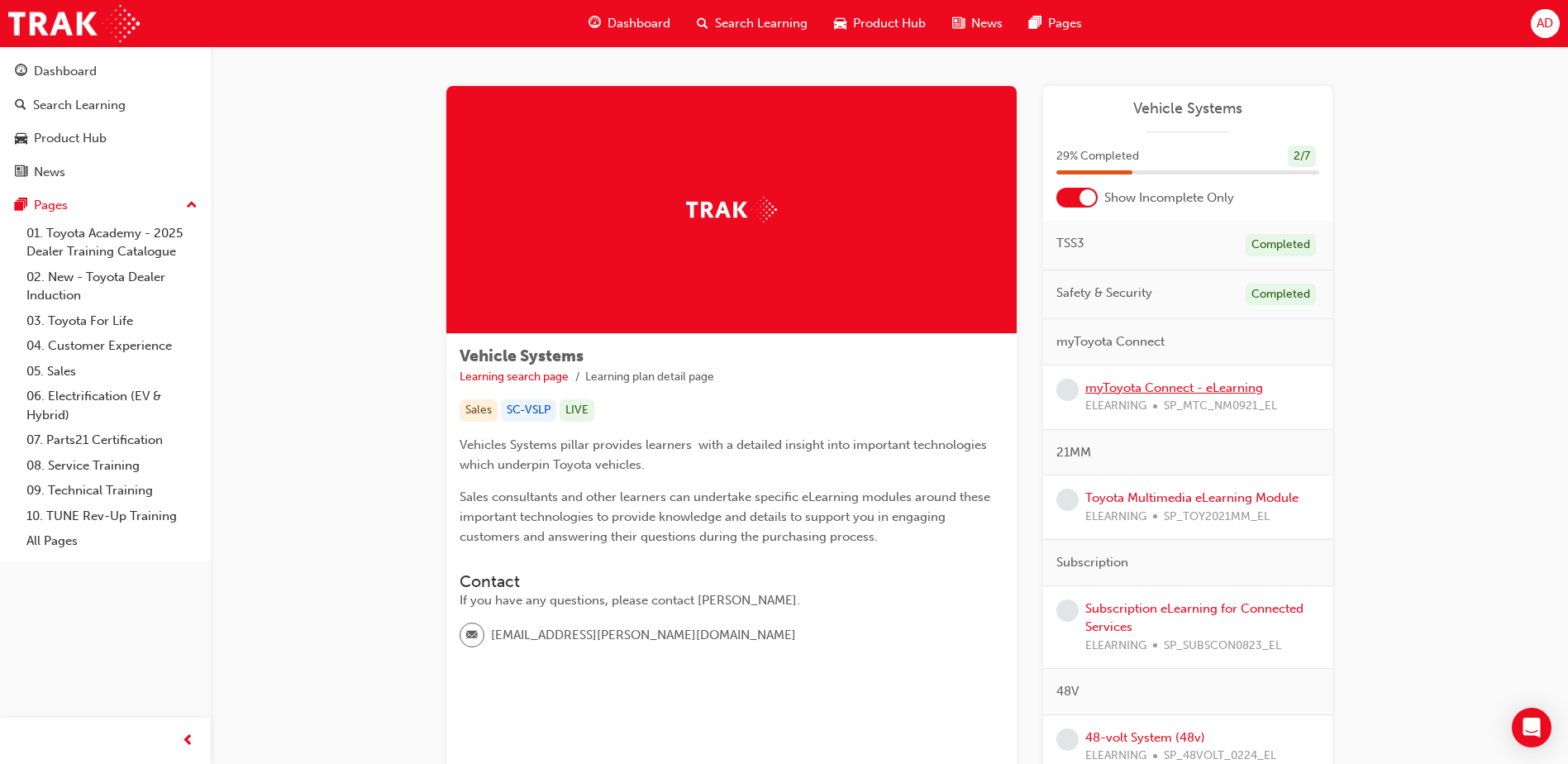
click at [1158, 393] on link "myToyota Connect - eLearning" at bounding box center [1174, 387] width 178 height 14
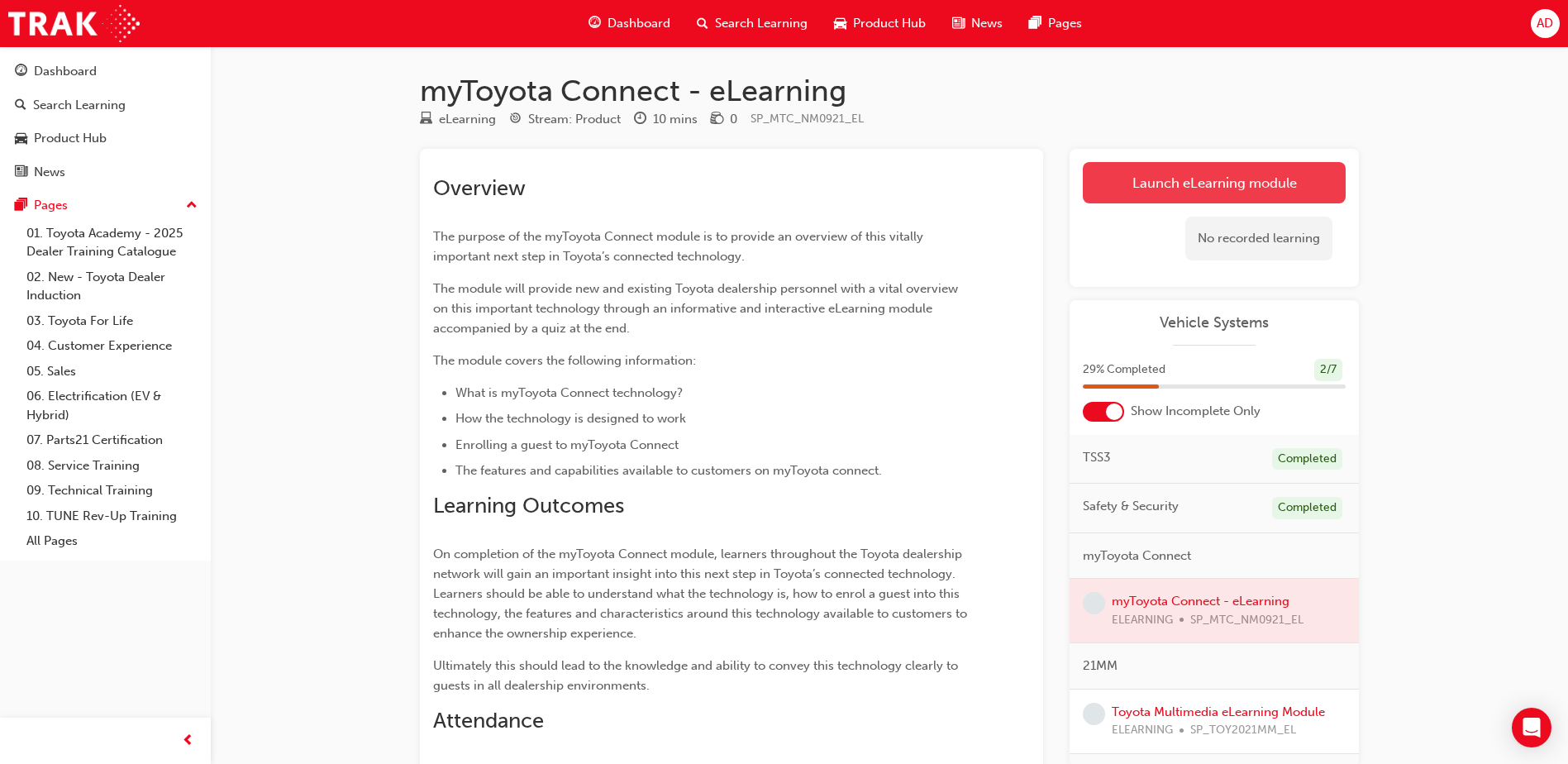
click at [1122, 180] on link "Launch eLearning module" at bounding box center [1214, 182] width 263 height 42
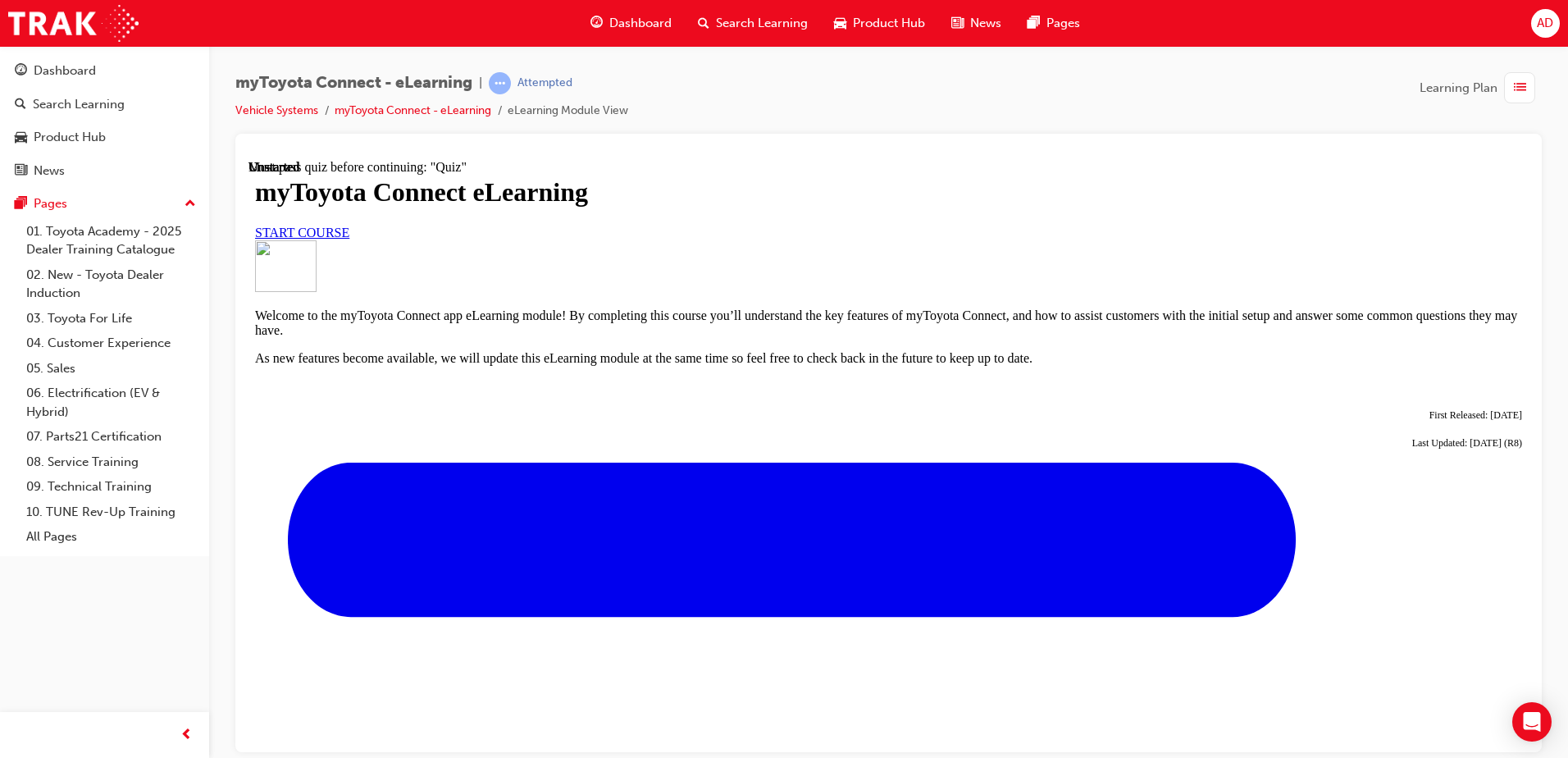
click at [349, 239] on link "START COURSE" at bounding box center [302, 231] width 95 height 14
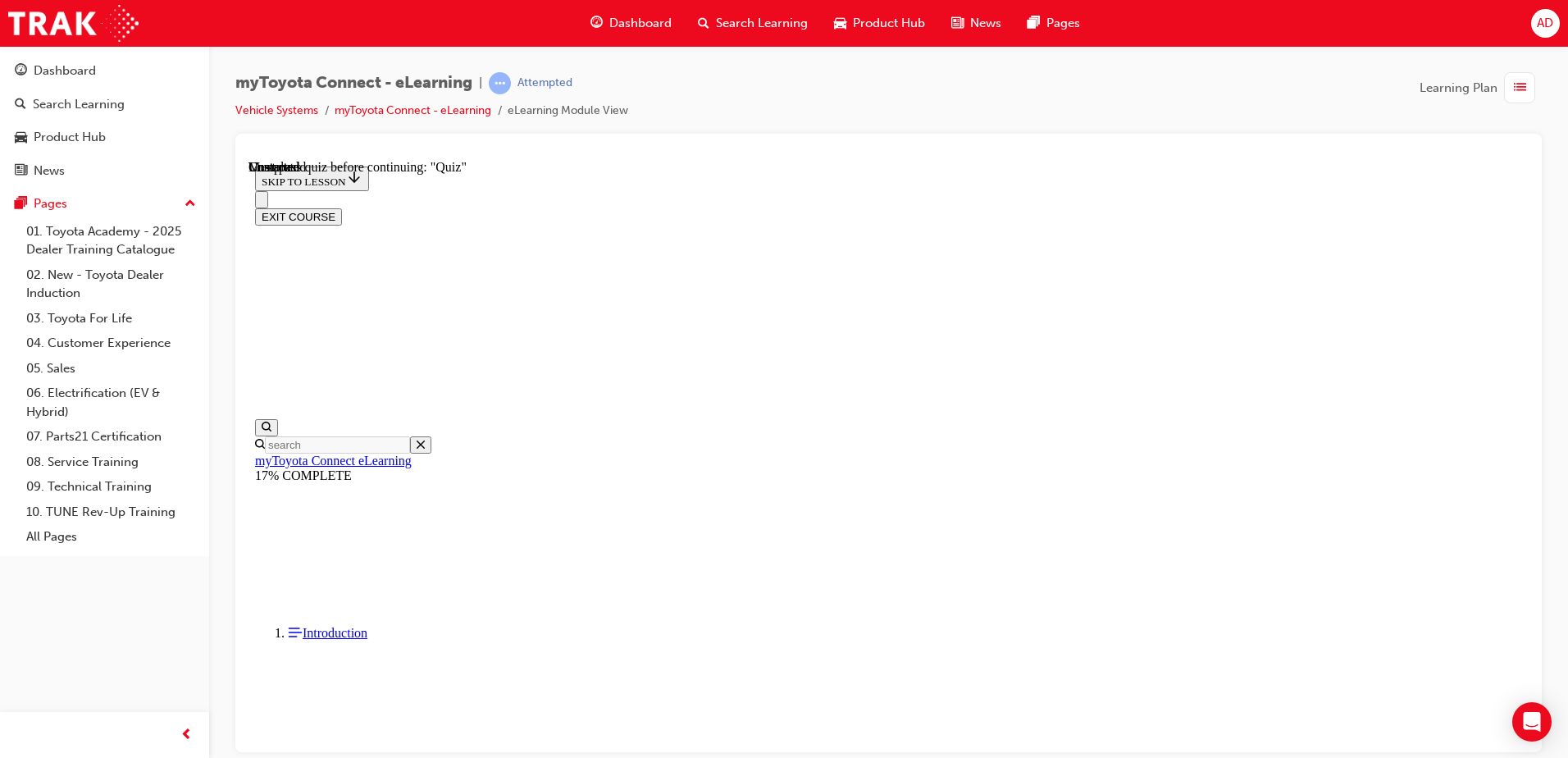
scroll to position [1427, 0]
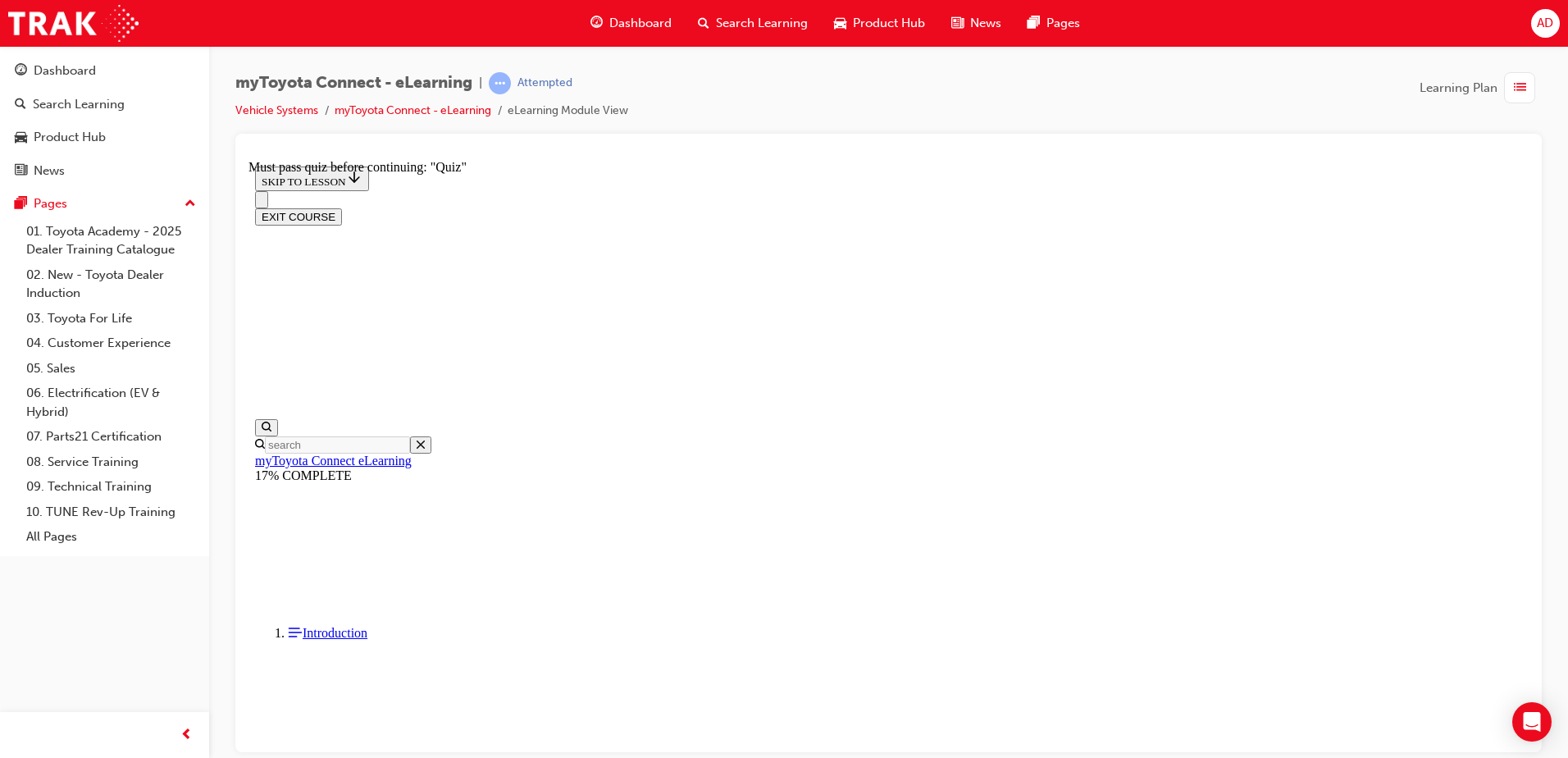
drag, startPoint x: 915, startPoint y: 537, endPoint x: 1067, endPoint y: 539, distance: 152.0
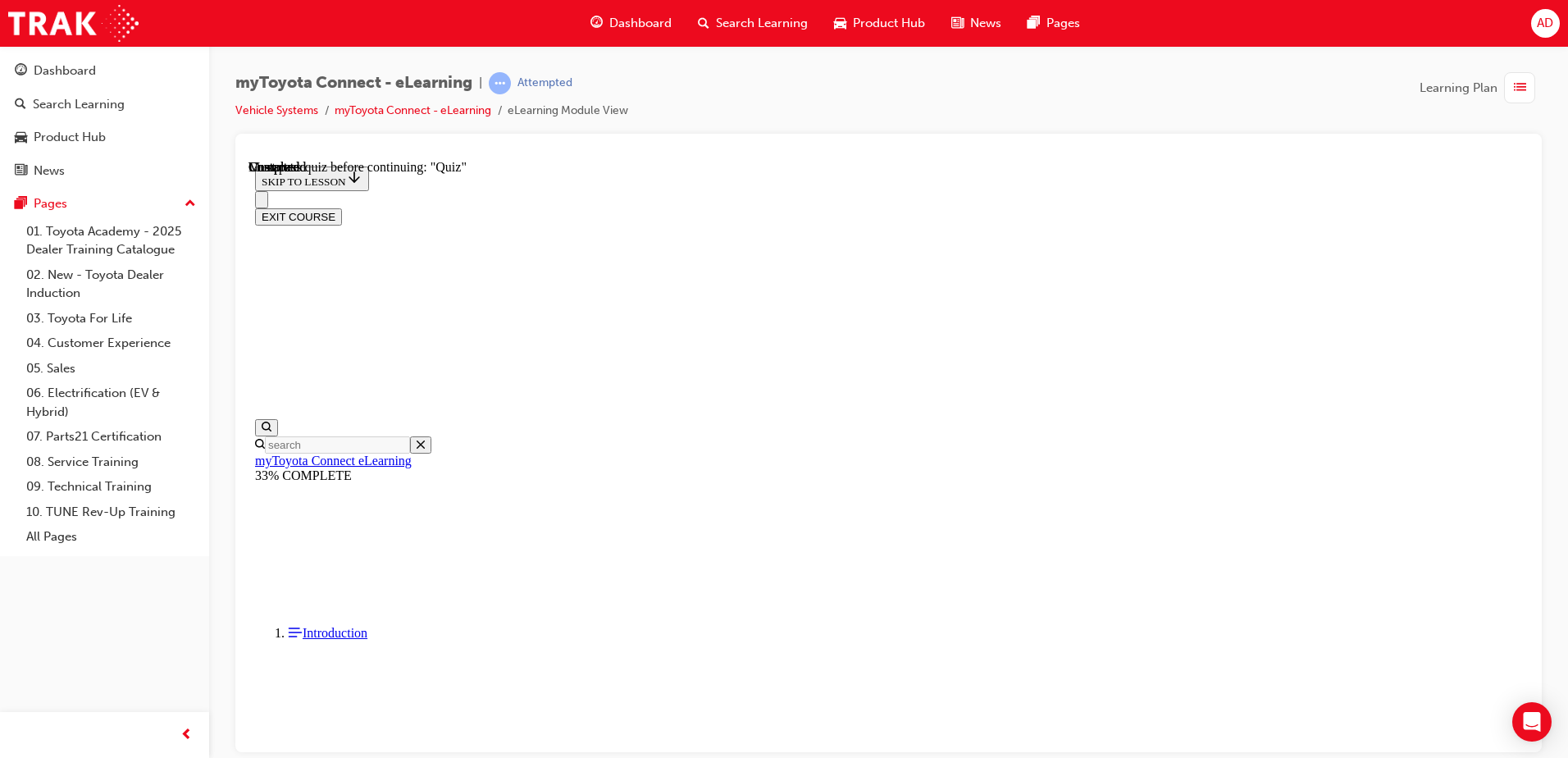
scroll to position [4428, 0]
drag, startPoint x: 1028, startPoint y: 697, endPoint x: 1026, endPoint y: 710, distance: 13.2
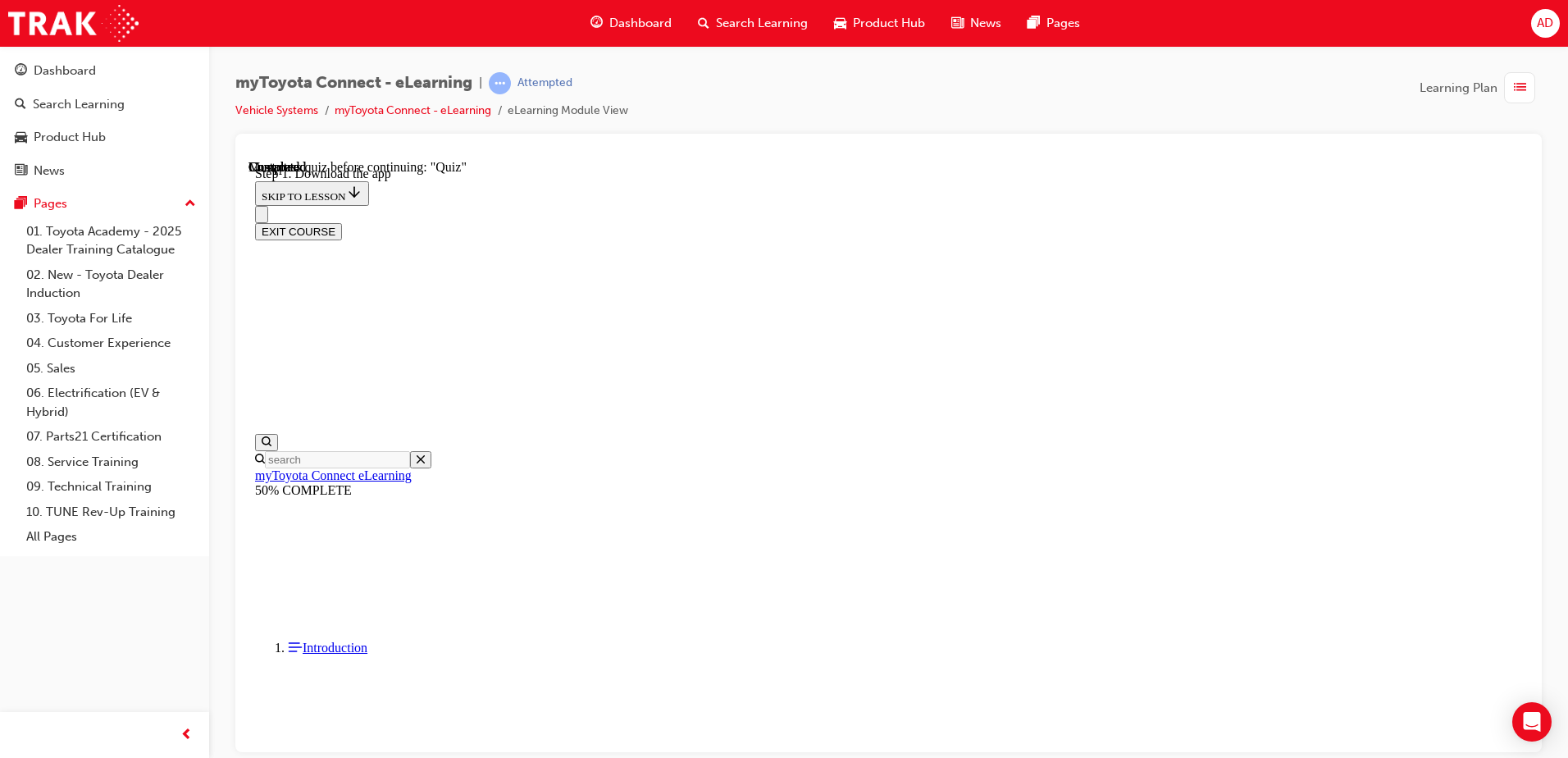
scroll to position [257, 0]
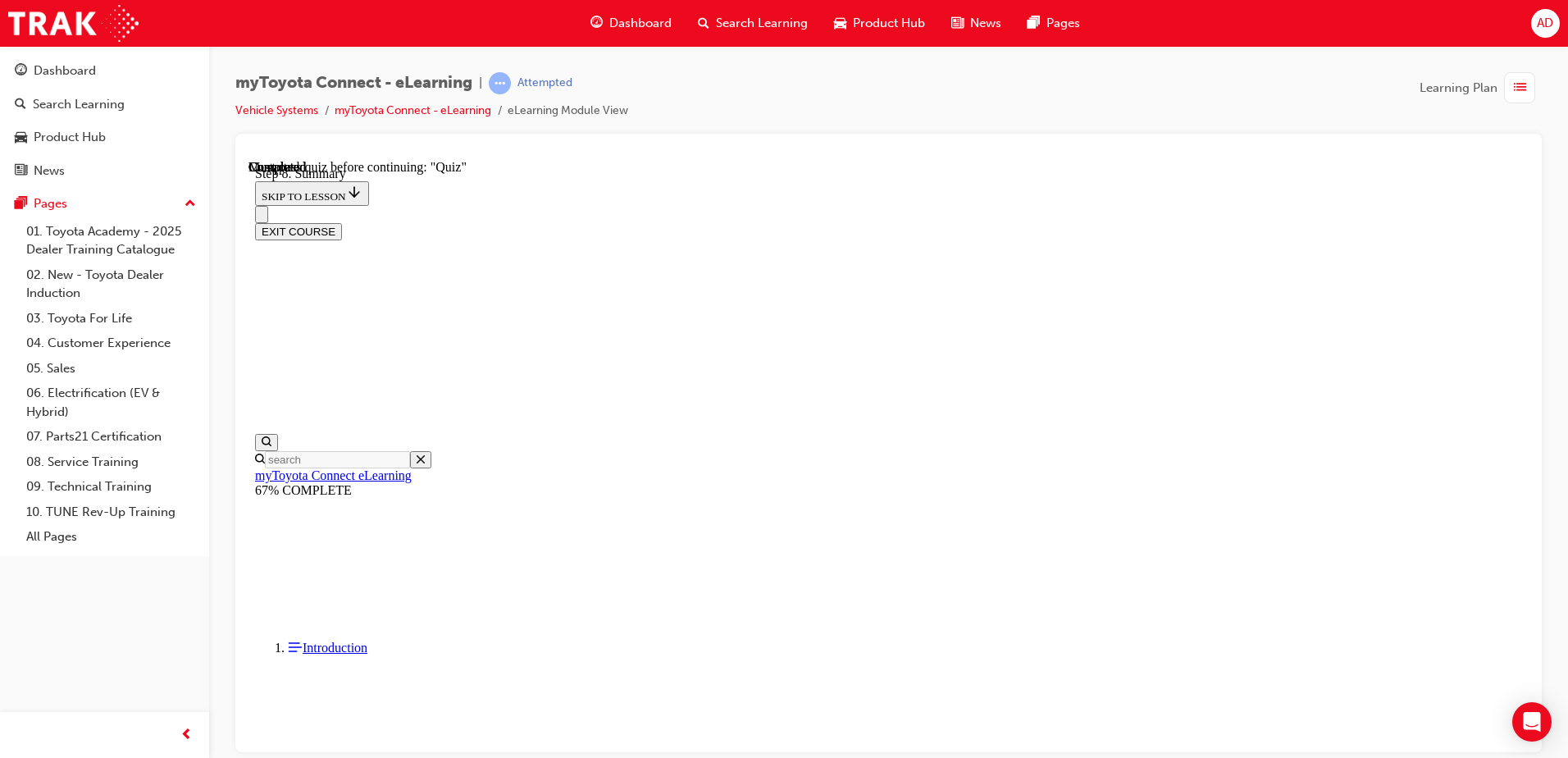
drag, startPoint x: 712, startPoint y: 372, endPoint x: 1021, endPoint y: 391, distance: 309.6
drag, startPoint x: 1165, startPoint y: 424, endPoint x: 646, endPoint y: 375, distance: 521.3
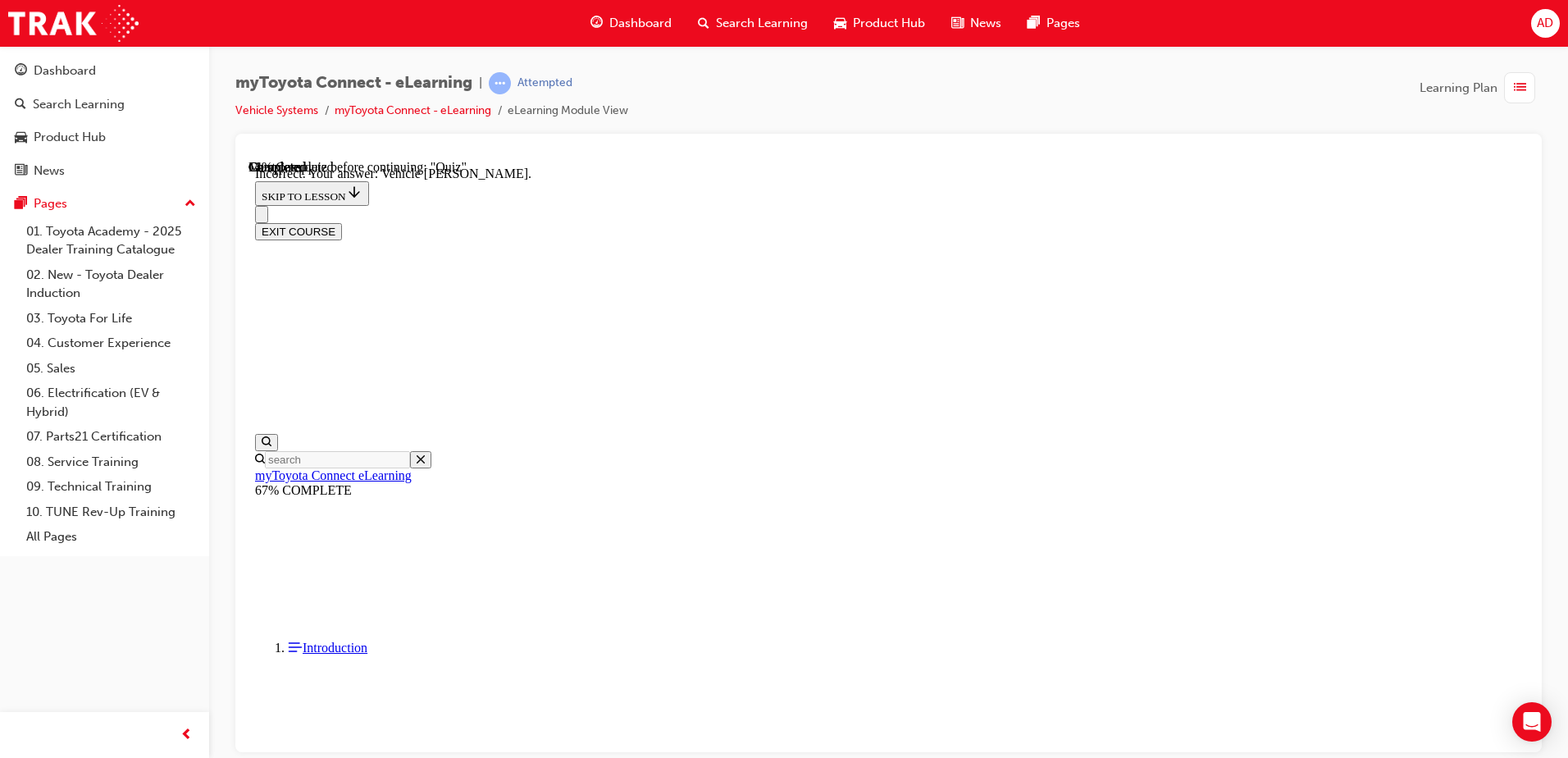
drag, startPoint x: 818, startPoint y: 310, endPoint x: 1187, endPoint y: 376, distance: 374.9
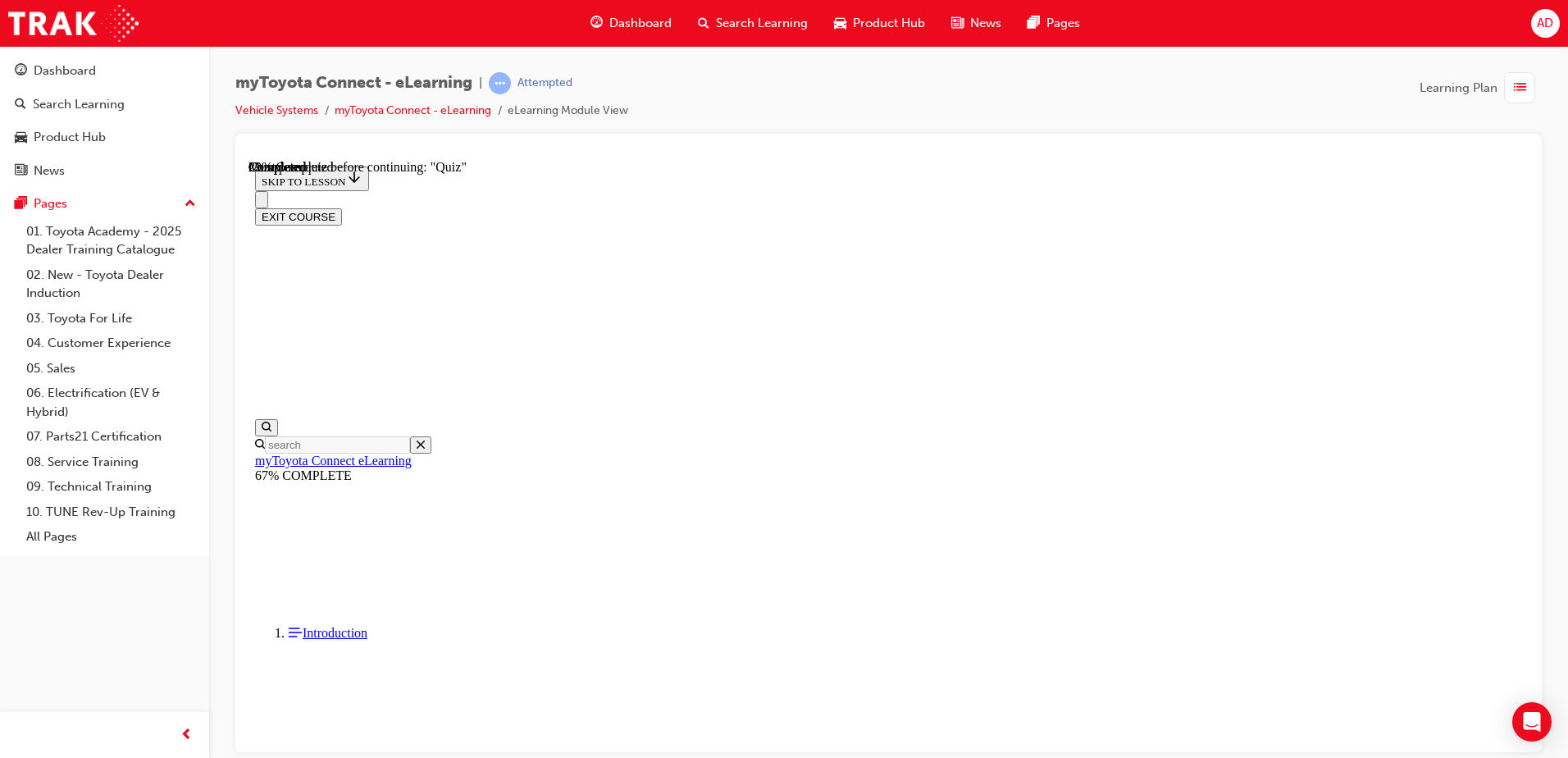
scroll to position [165, 0]
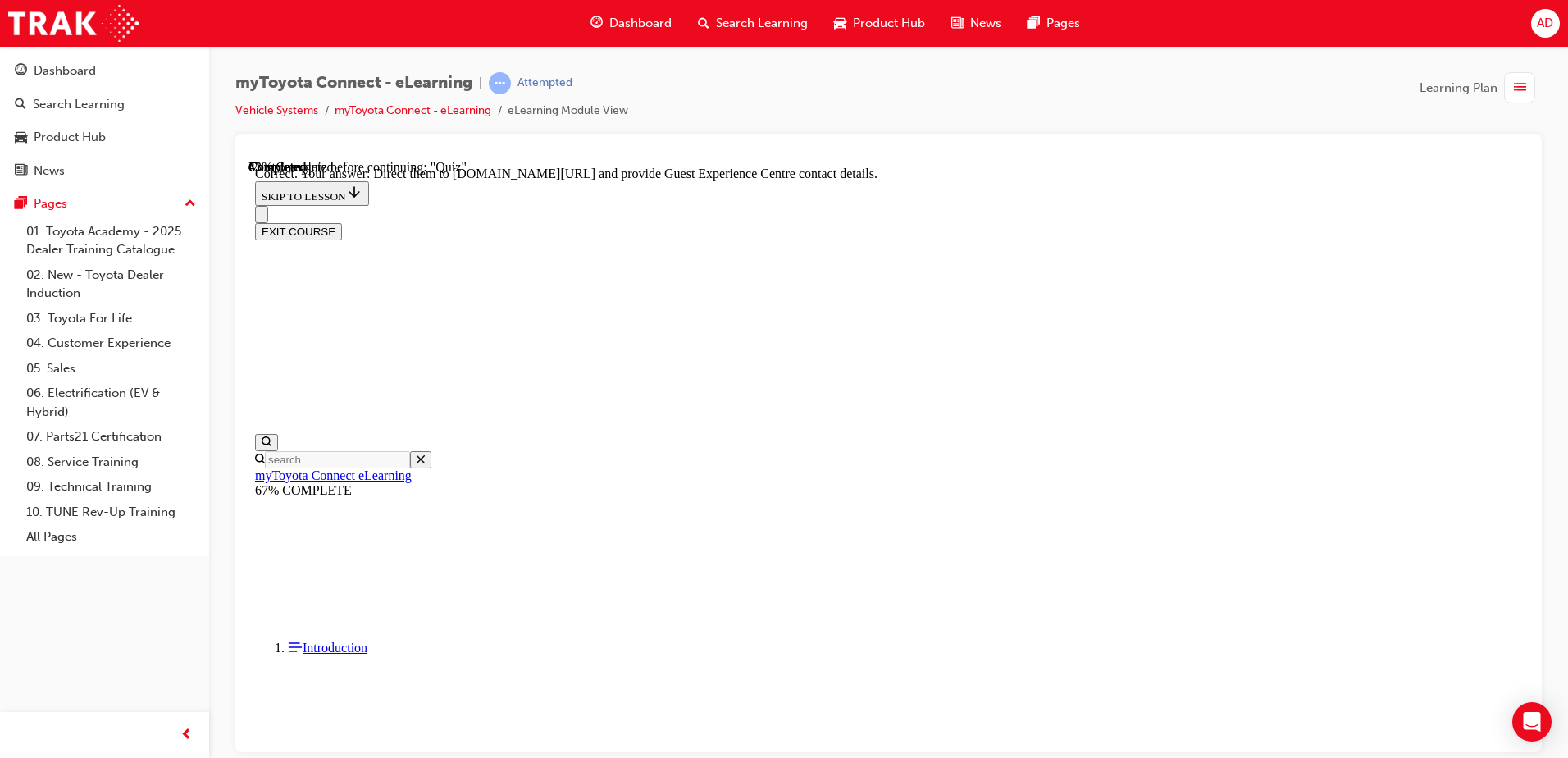
scroll to position [332, 0]
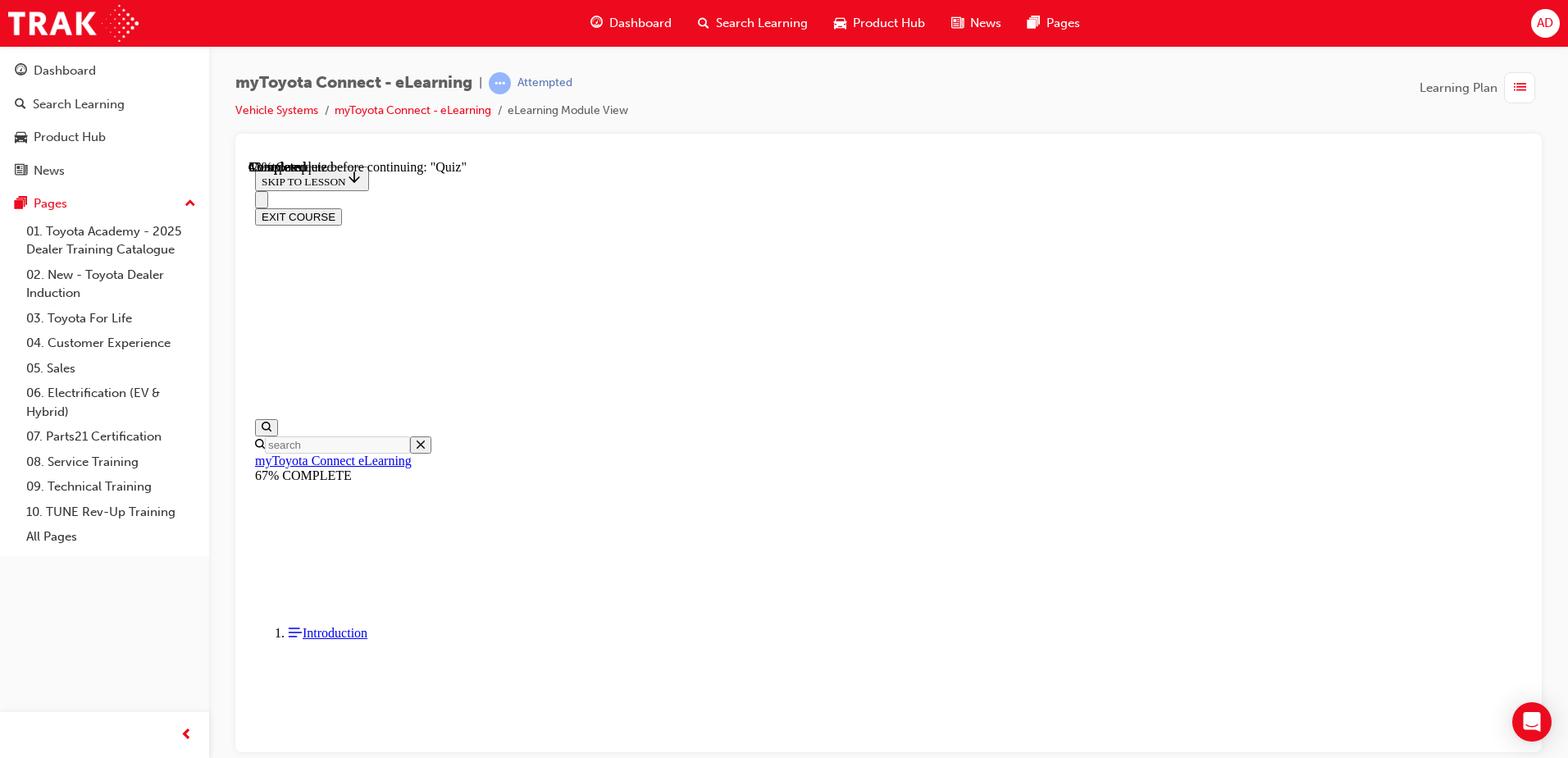
scroll to position [102, 0]
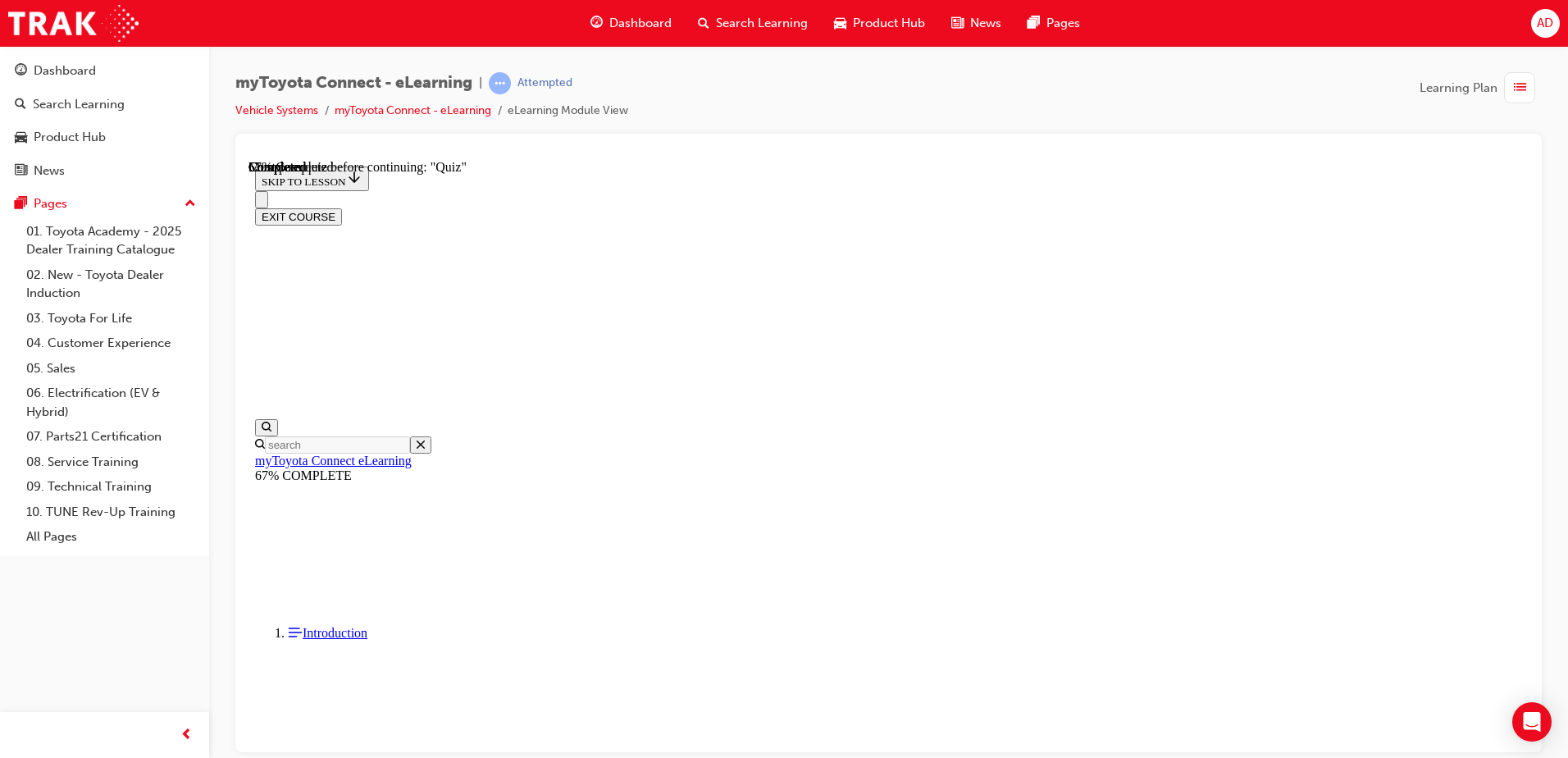
scroll to position [182, 0]
drag, startPoint x: 716, startPoint y: 268, endPoint x: 867, endPoint y: 289, distance: 152.5
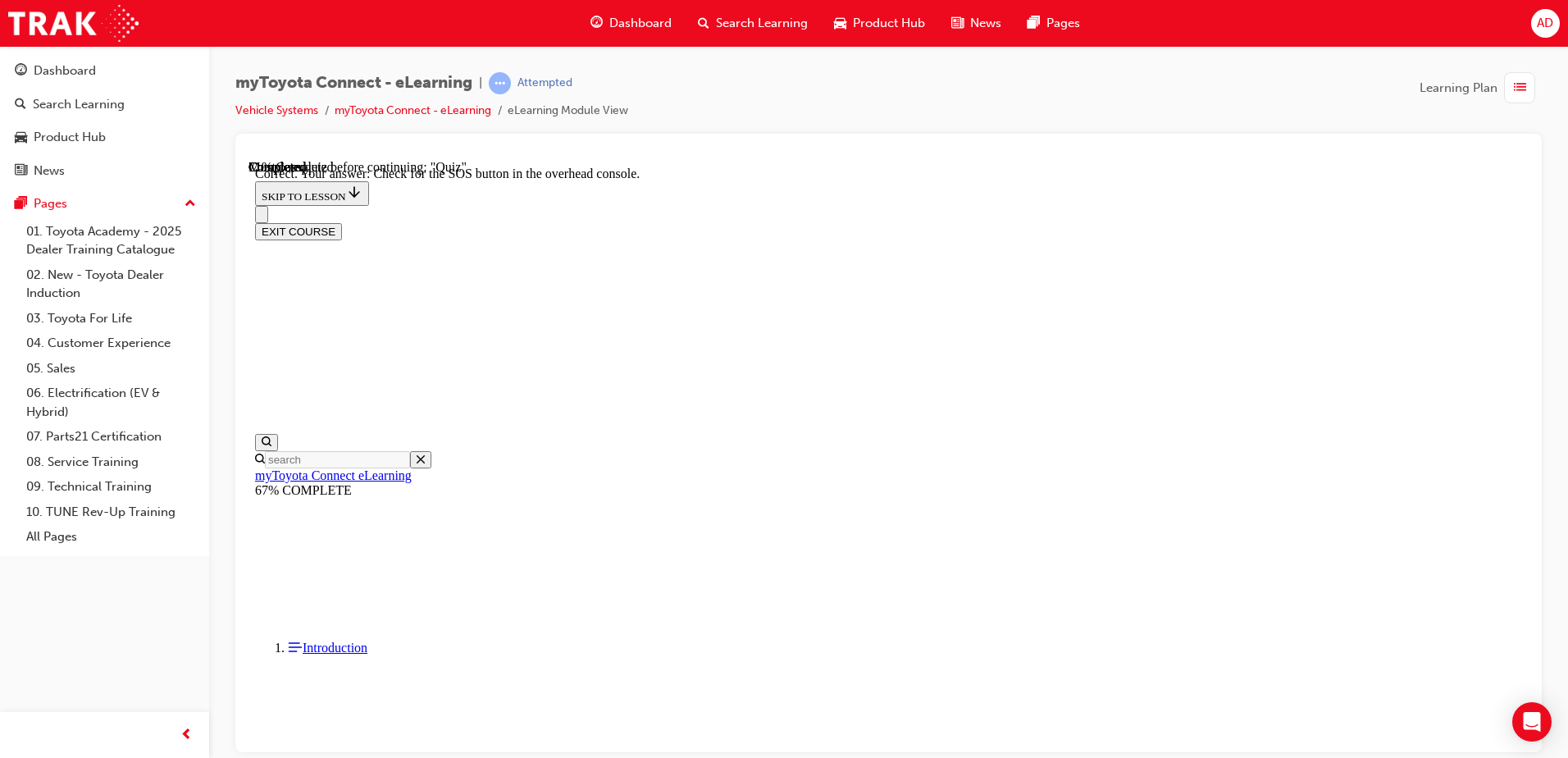
scroll to position [249, 0]
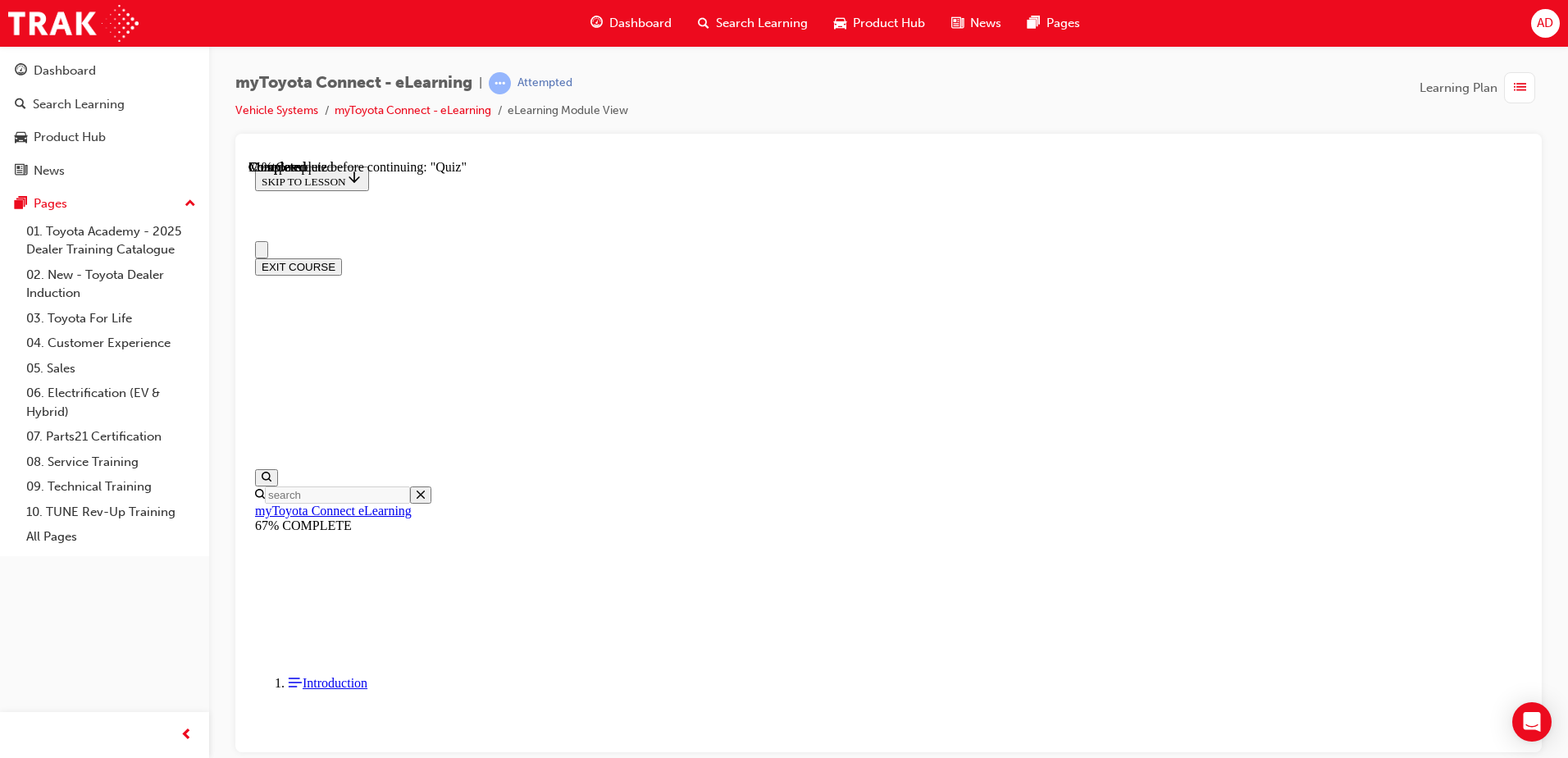
scroll to position [0, 0]
drag, startPoint x: 724, startPoint y: 443, endPoint x: 701, endPoint y: 441, distance: 23.1
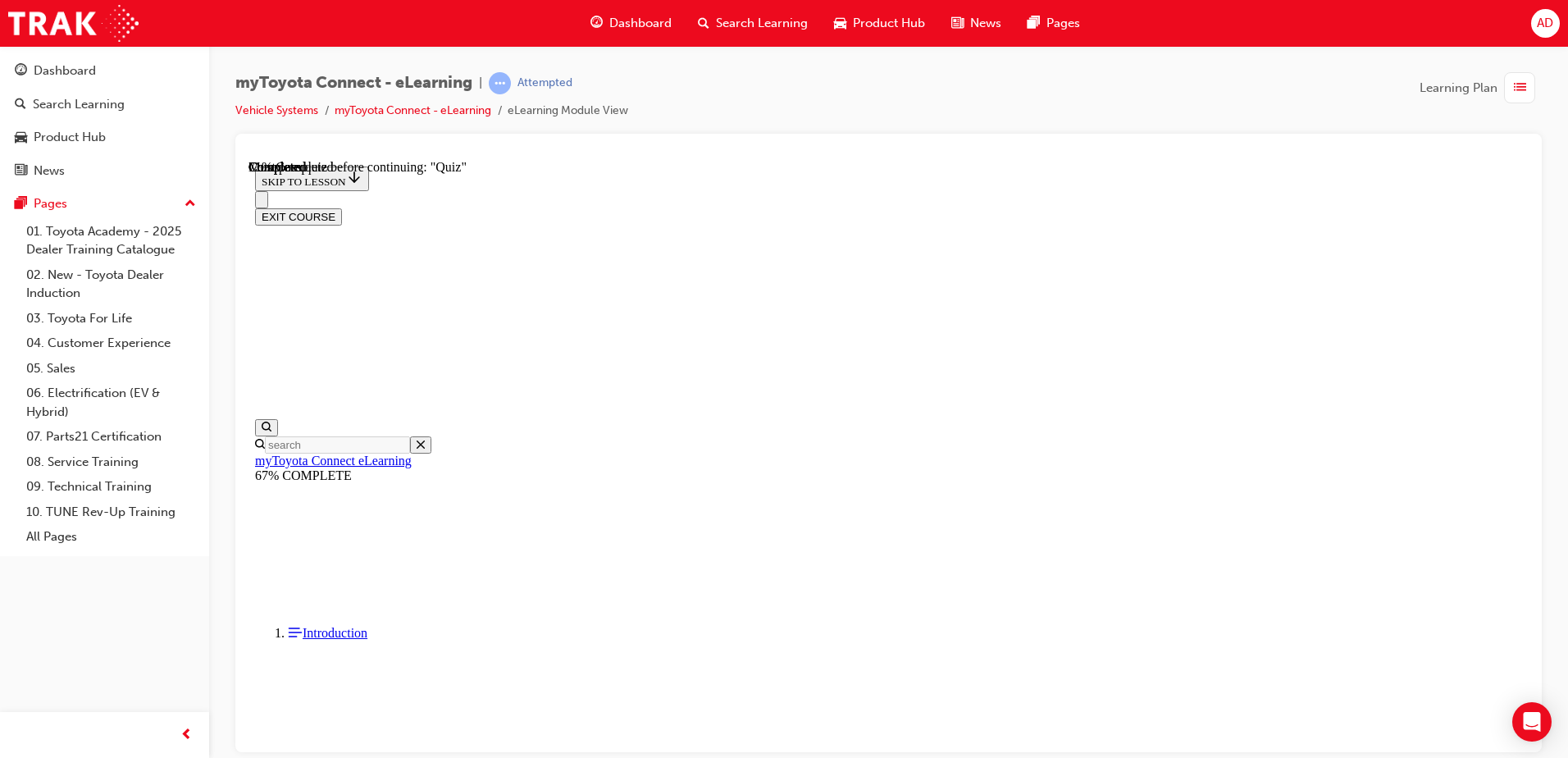
drag, startPoint x: 815, startPoint y: 317, endPoint x: 959, endPoint y: 321, distance: 144.1
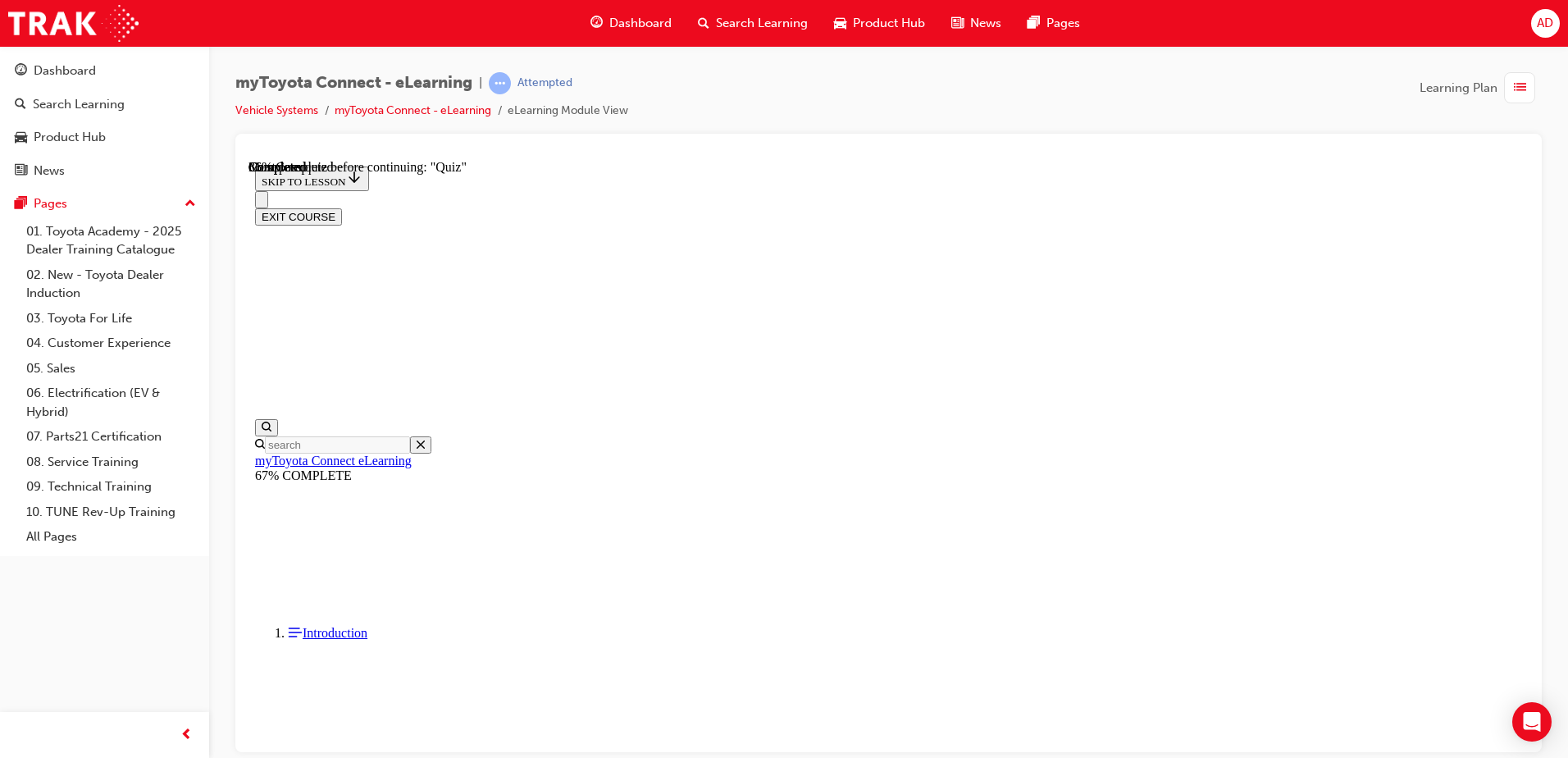
scroll to position [132, 0]
drag, startPoint x: 750, startPoint y: 320, endPoint x: 722, endPoint y: 312, distance: 29.1
drag, startPoint x: 797, startPoint y: 322, endPoint x: 679, endPoint y: 276, distance: 126.6
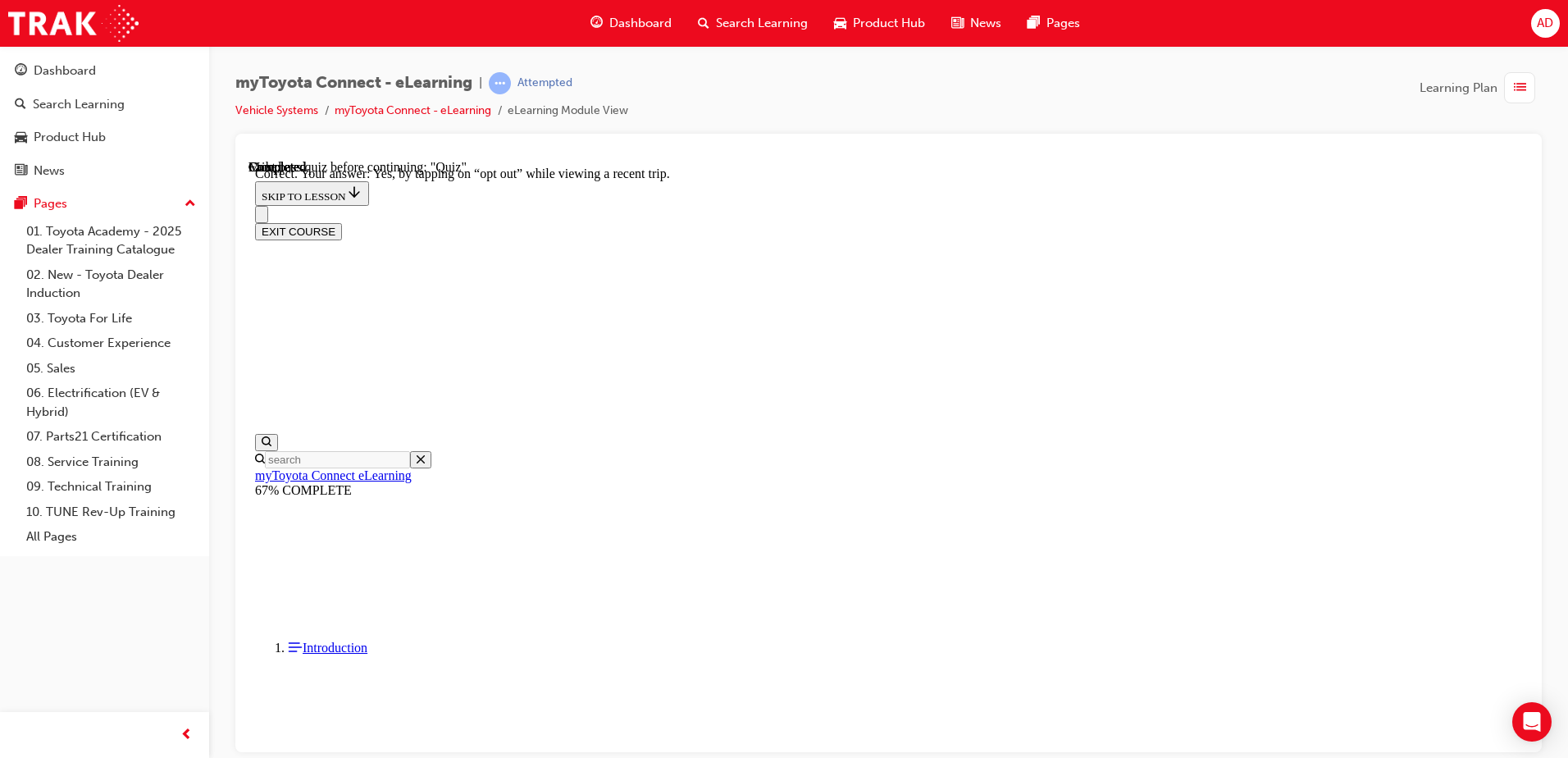
scroll to position [184, 0]
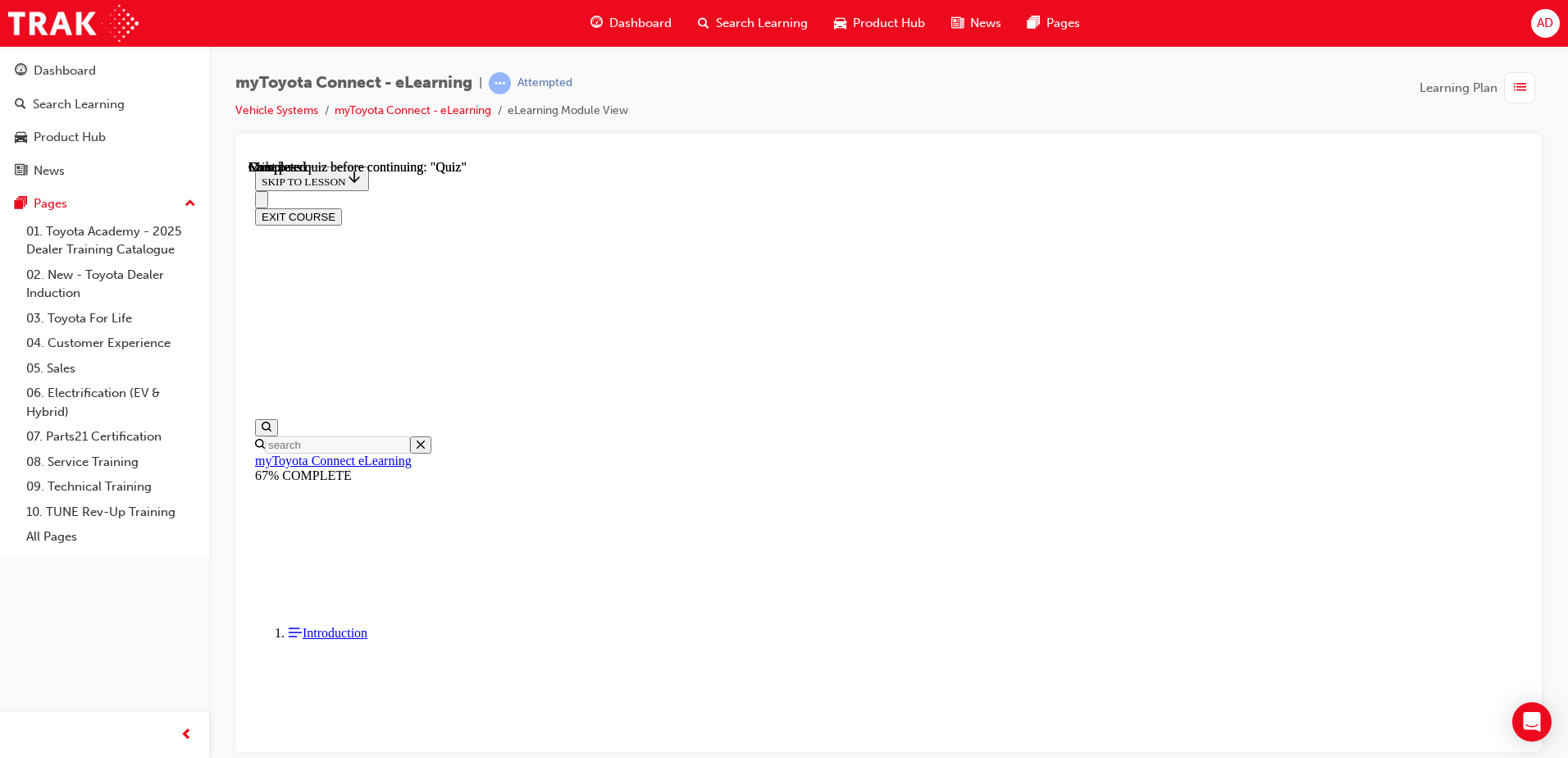
scroll to position [299, 0]
drag, startPoint x: 781, startPoint y: 577, endPoint x: 765, endPoint y: 579, distance: 16.1
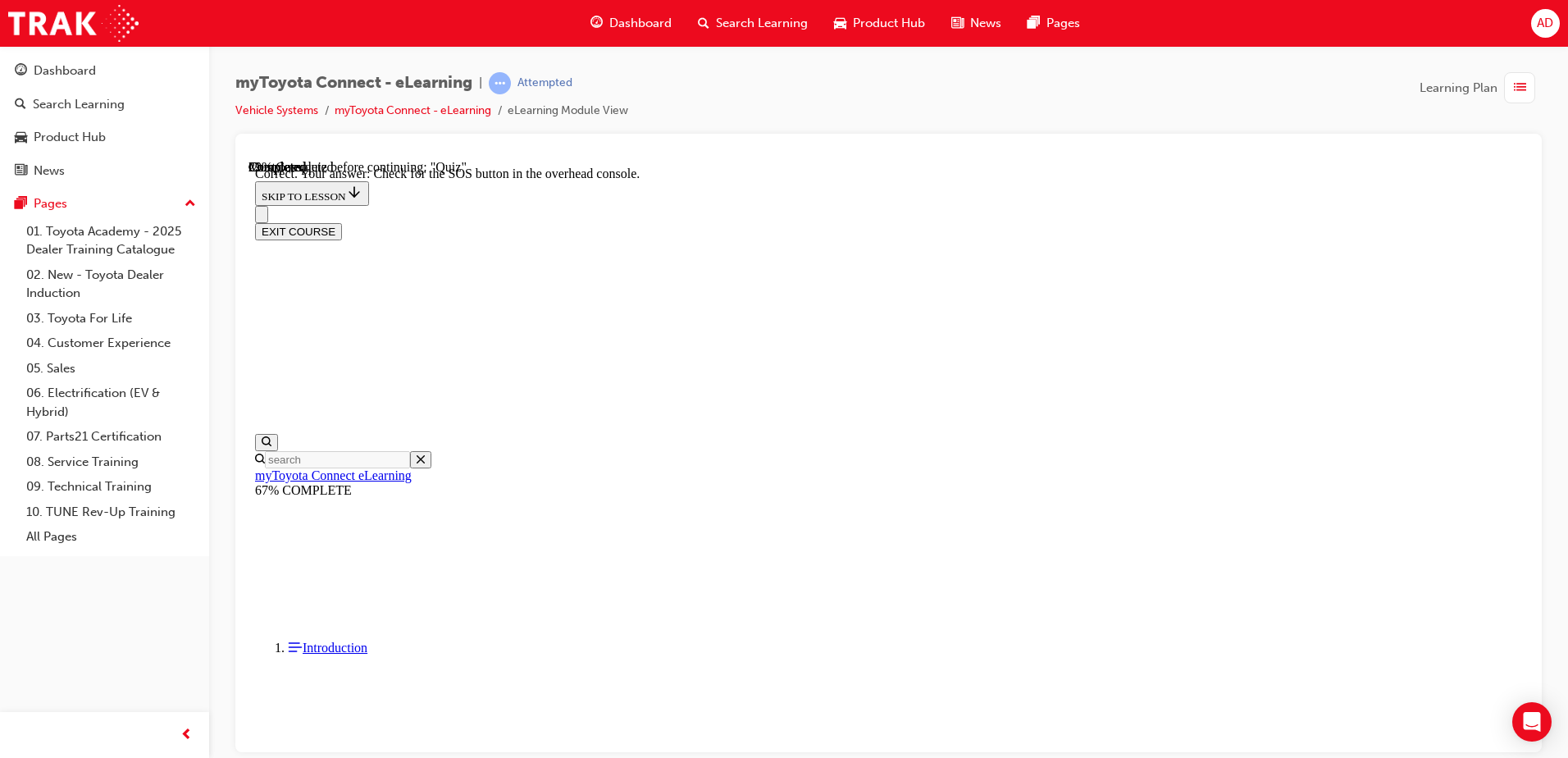
drag, startPoint x: 949, startPoint y: 676, endPoint x: 942, endPoint y: 659, distance: 18.4
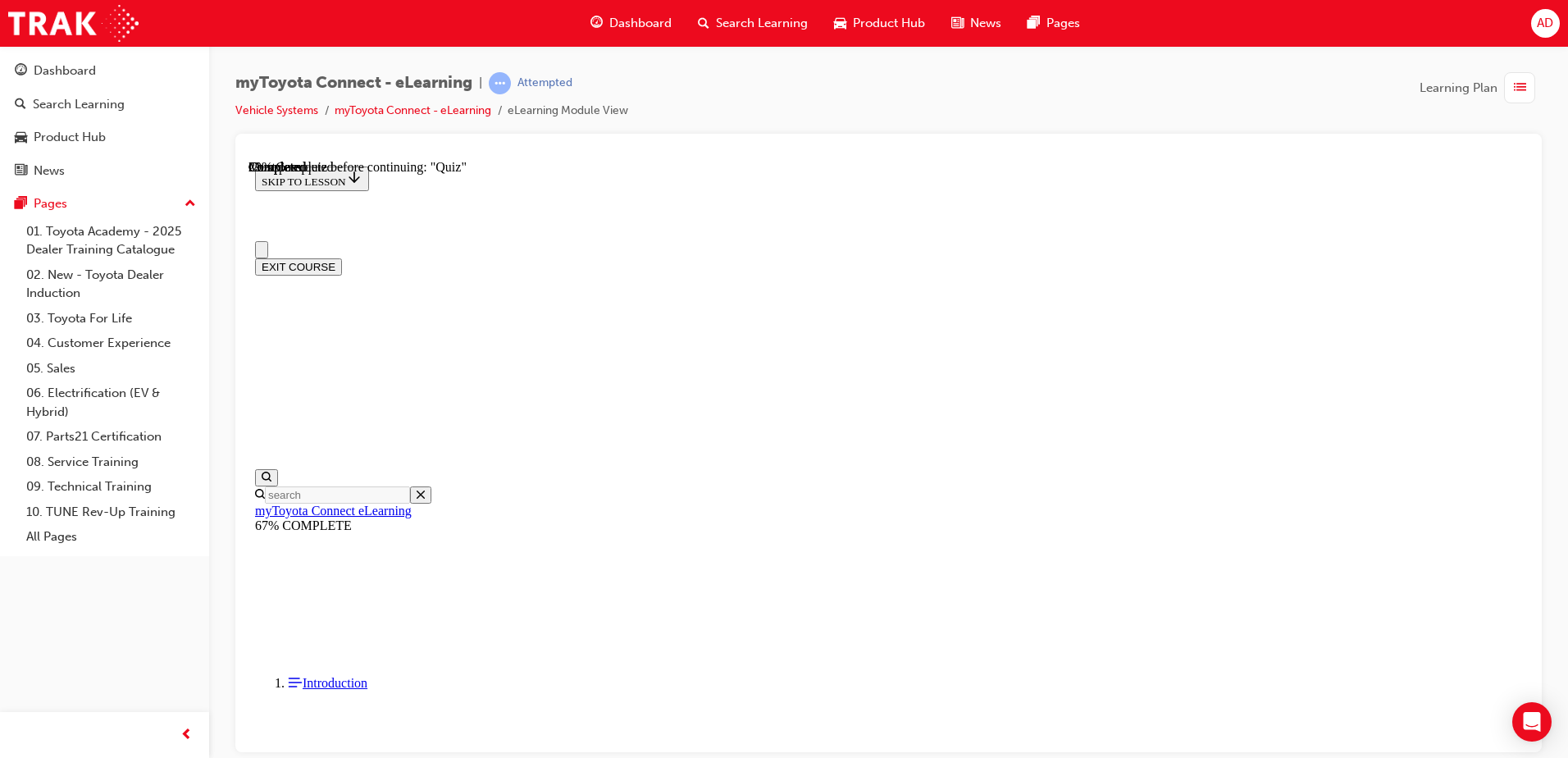
scroll to position [0, 0]
drag, startPoint x: 1033, startPoint y: 486, endPoint x: 1051, endPoint y: 473, distance: 22.2
drag, startPoint x: 1051, startPoint y: 473, endPoint x: 916, endPoint y: 360, distance: 176.1
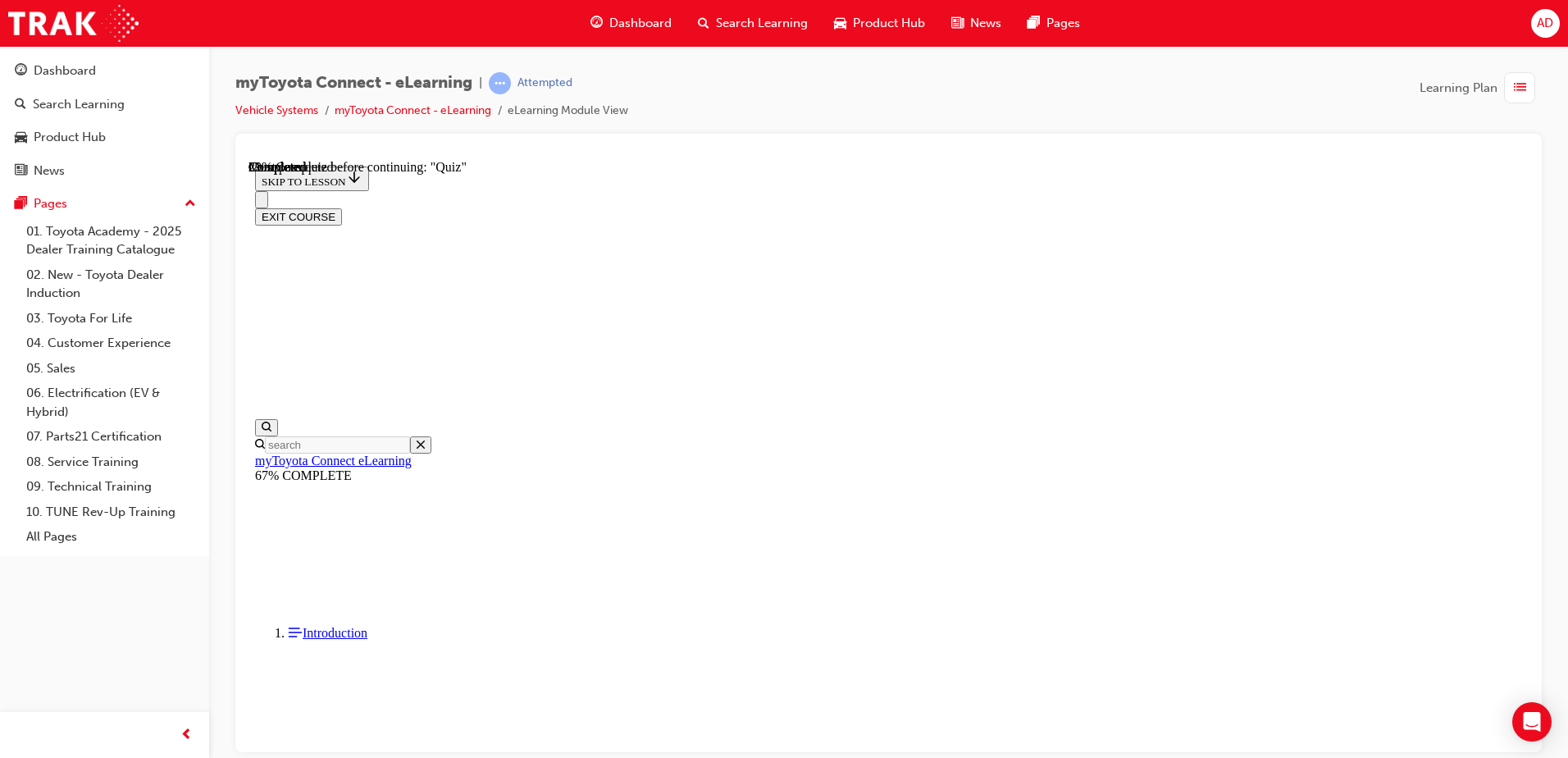
scroll to position [164, 0]
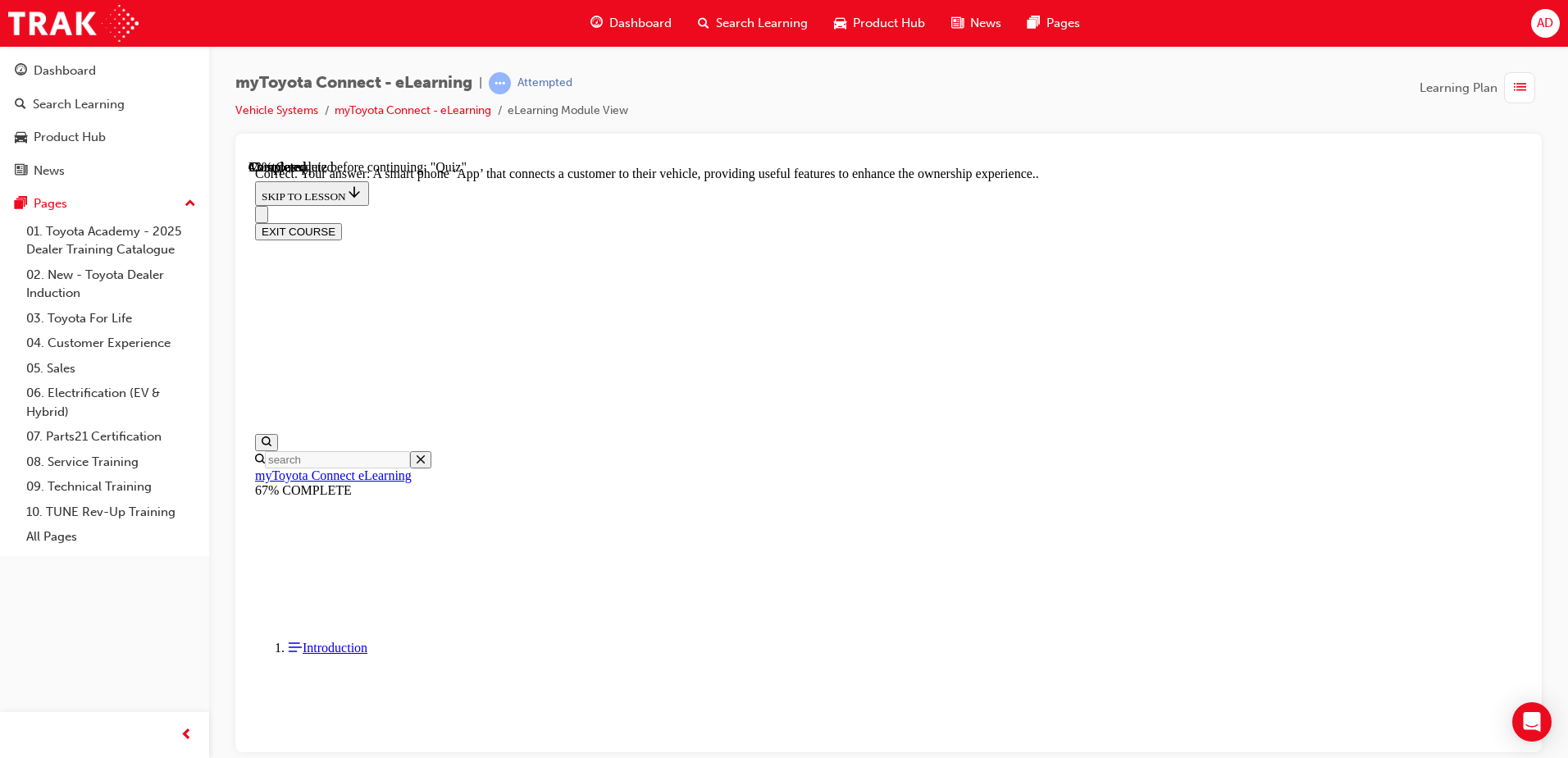
scroll to position [299, 0]
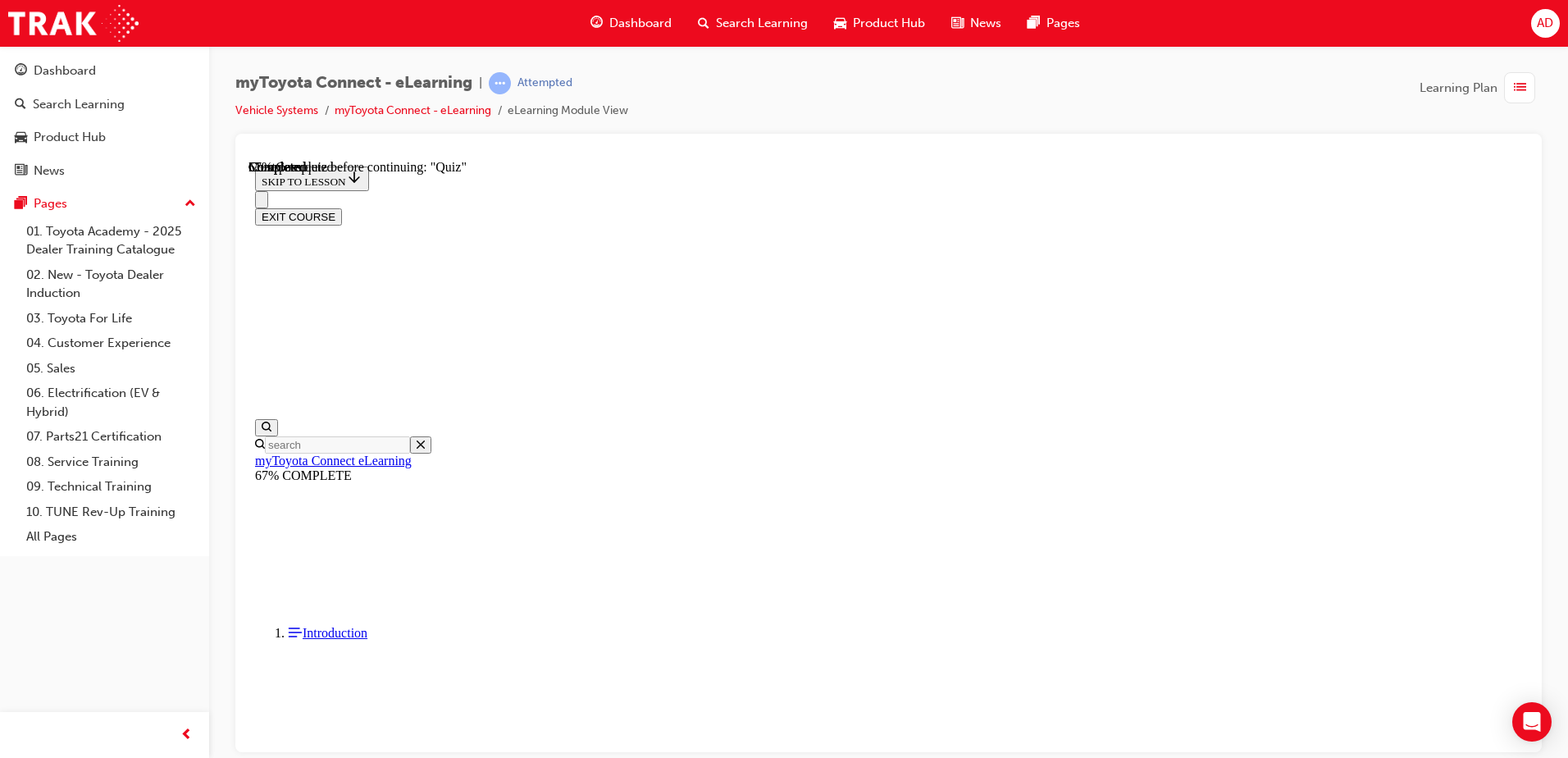
scroll to position [165, 0]
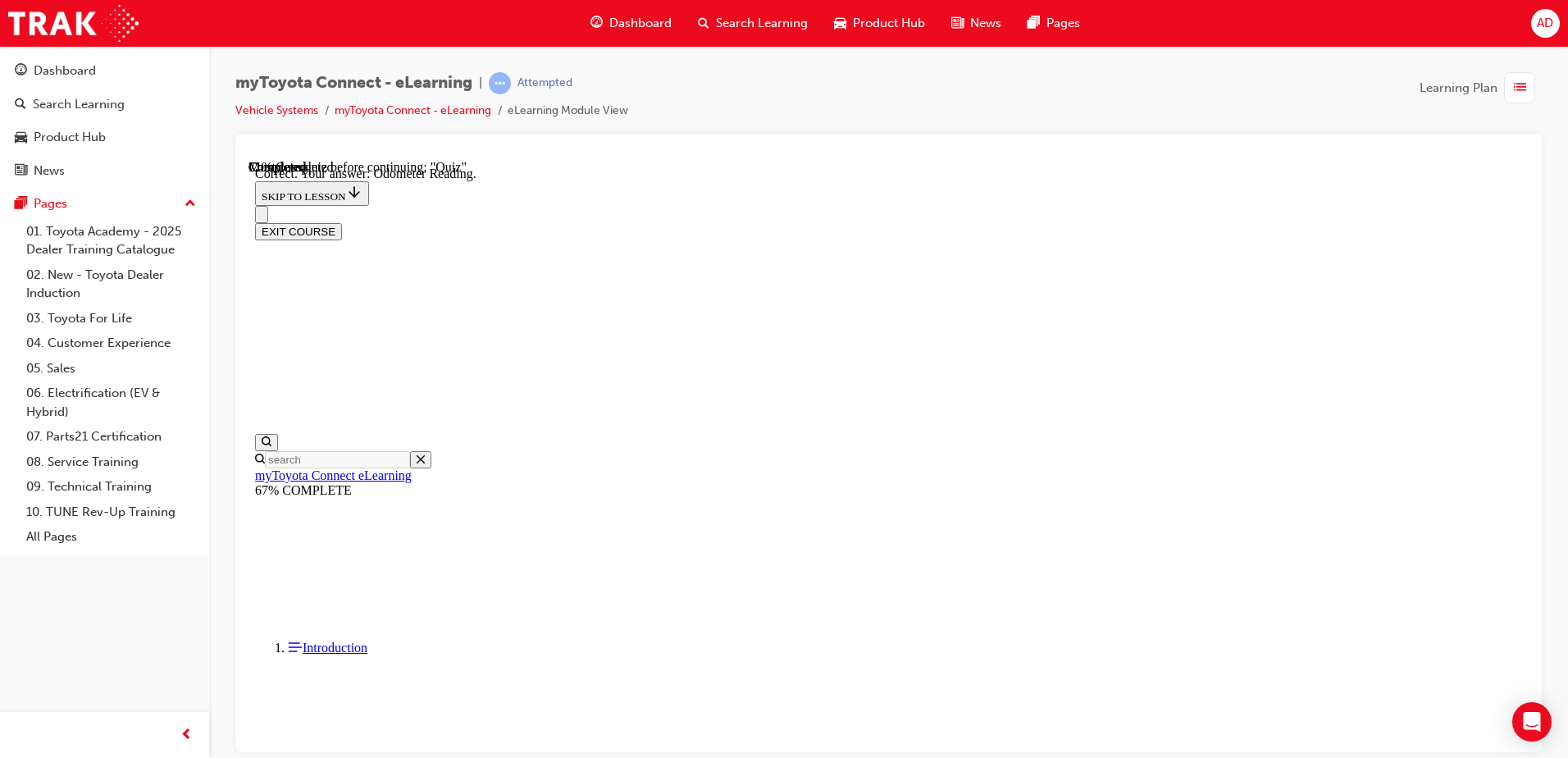
scroll to position [315, 0]
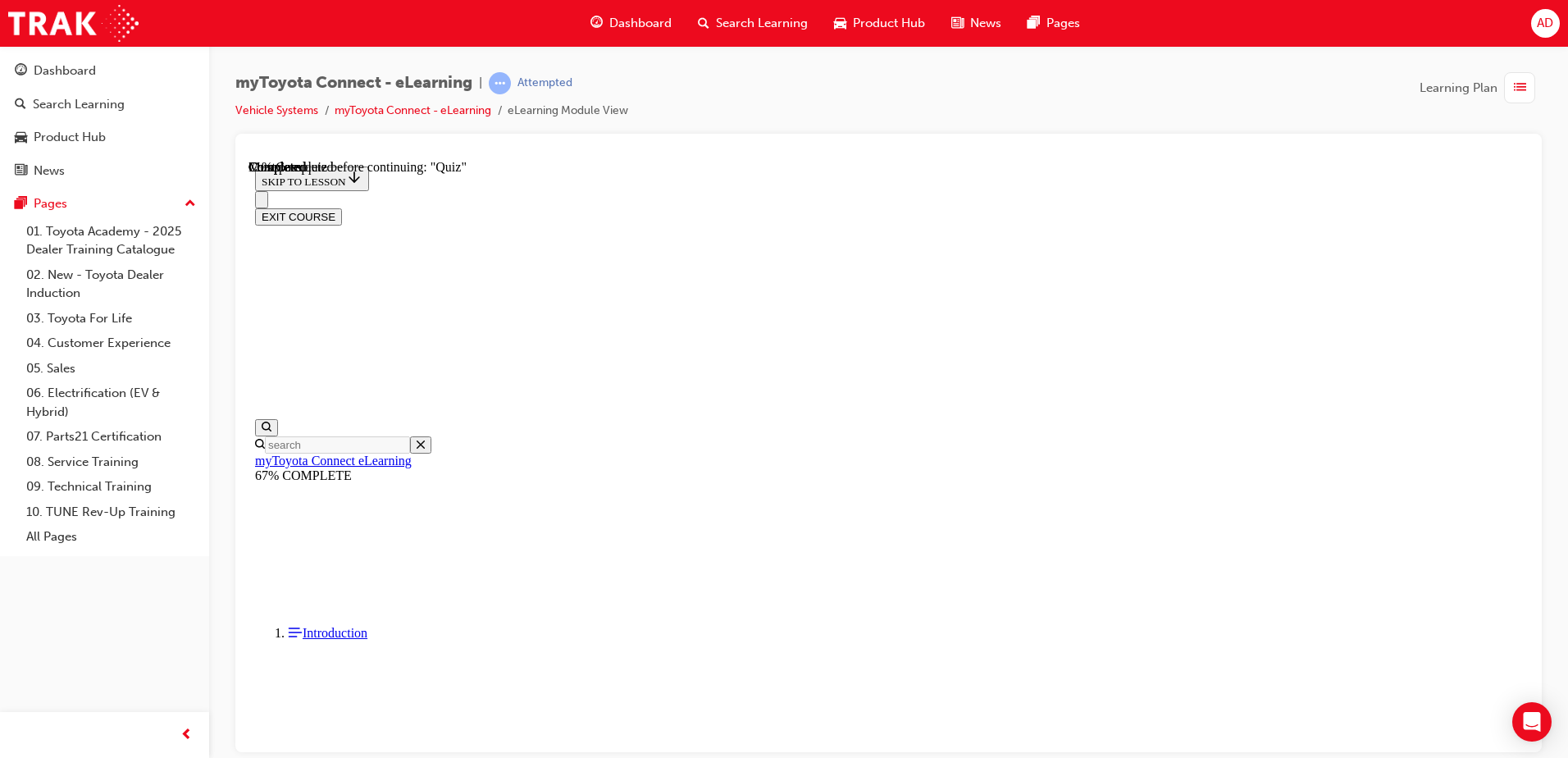
scroll to position [0, 0]
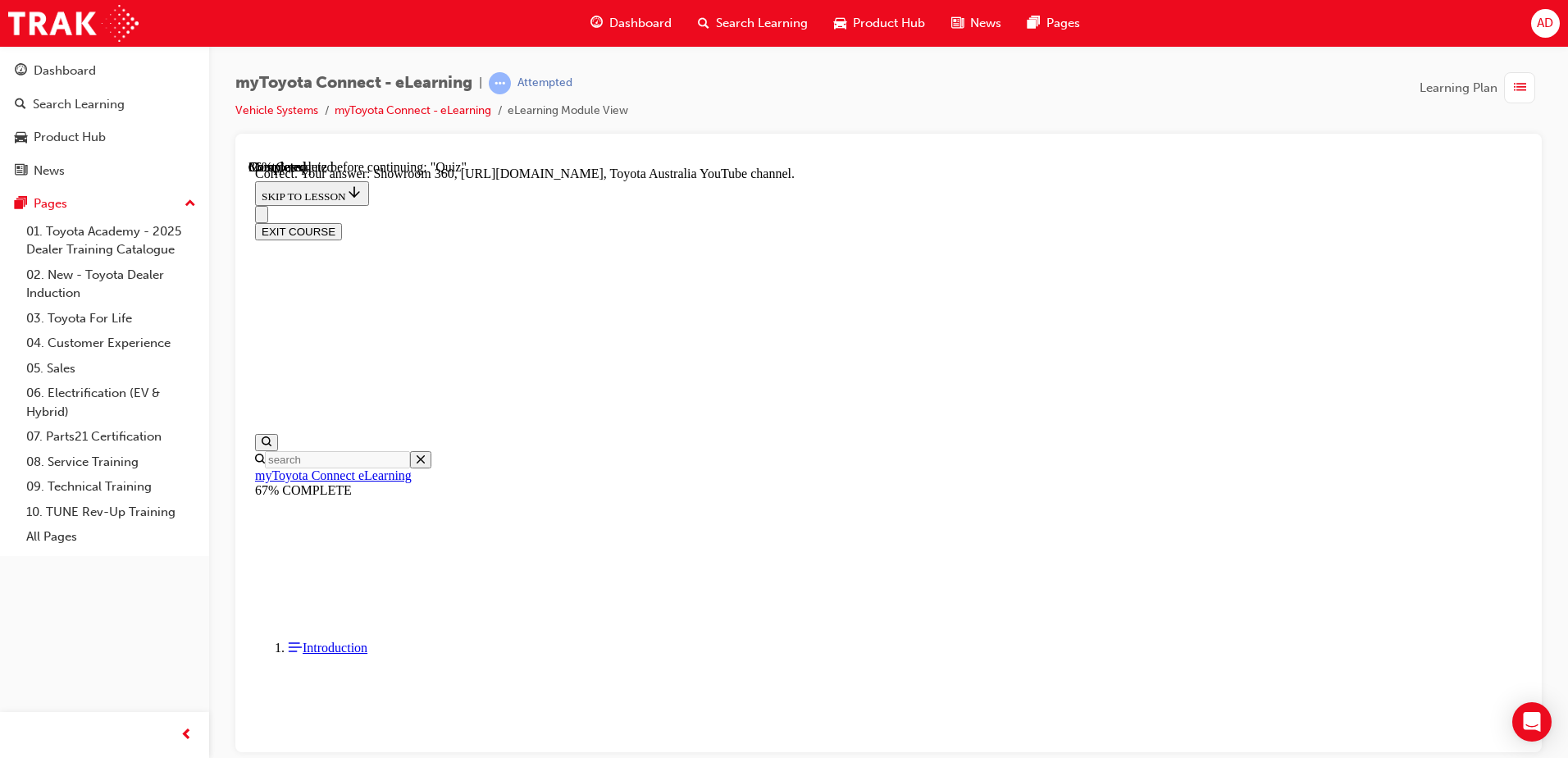
scroll to position [332, 0]
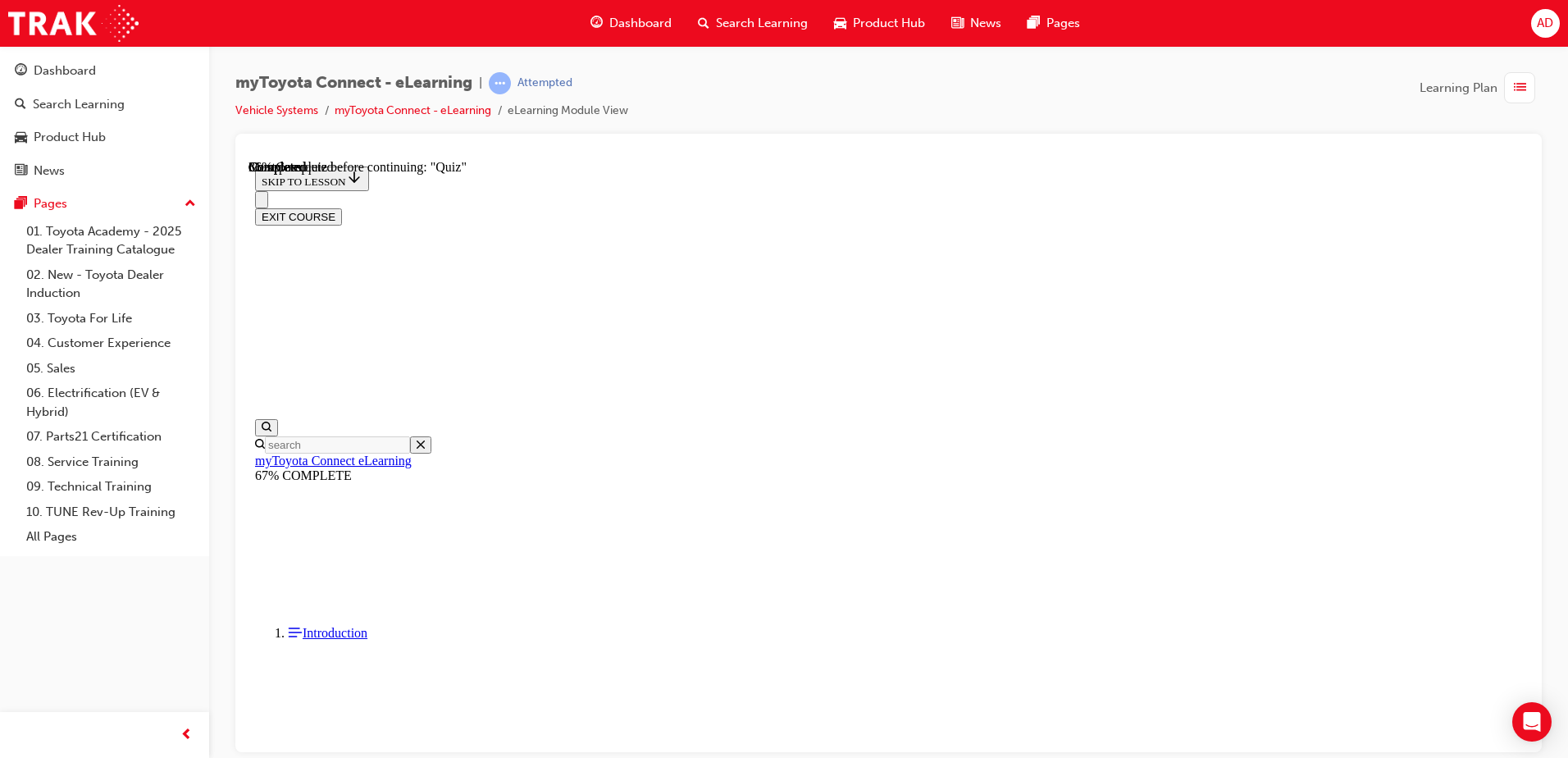
scroll to position [164, 0]
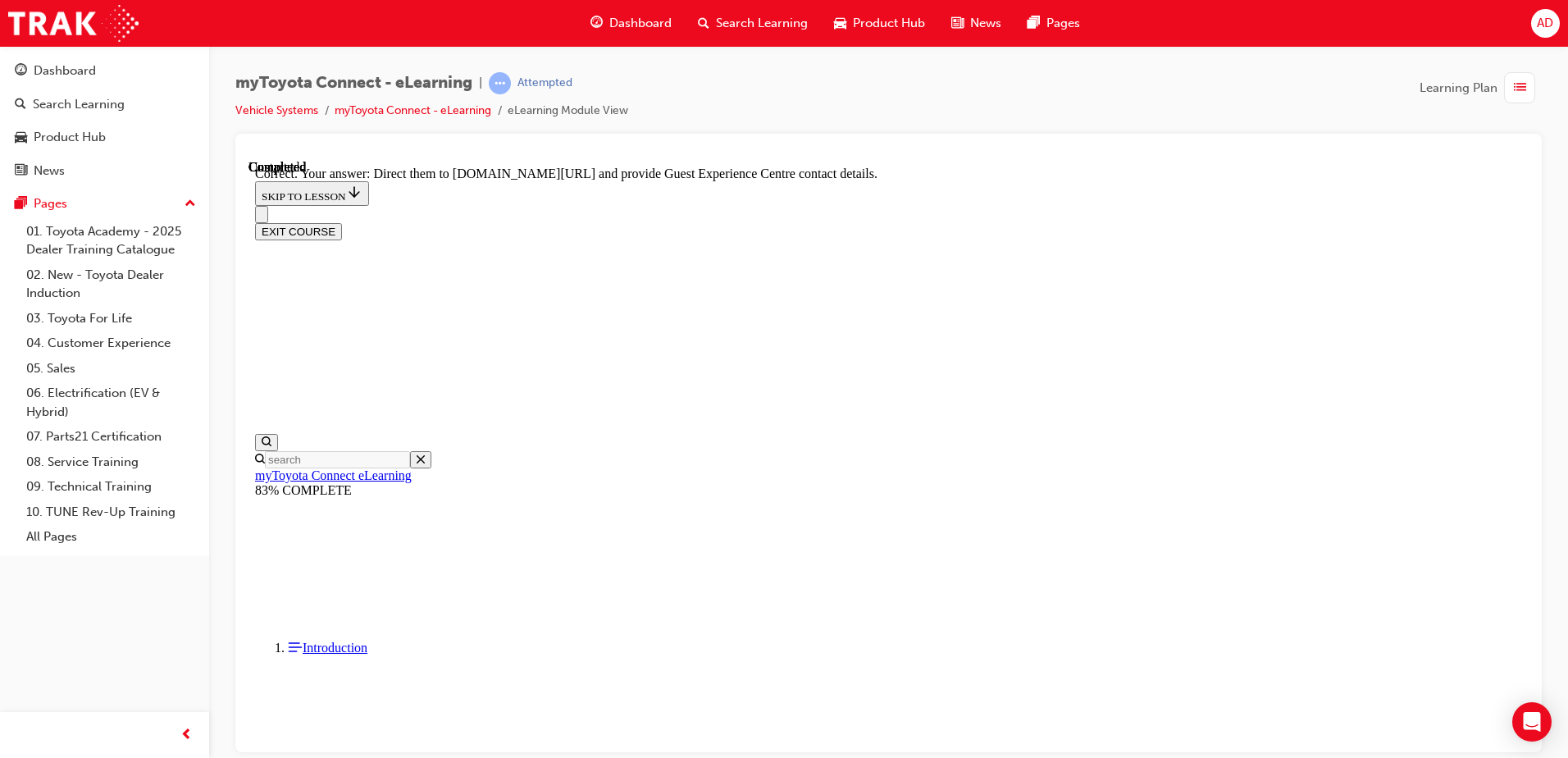
scroll to position [332, 0]
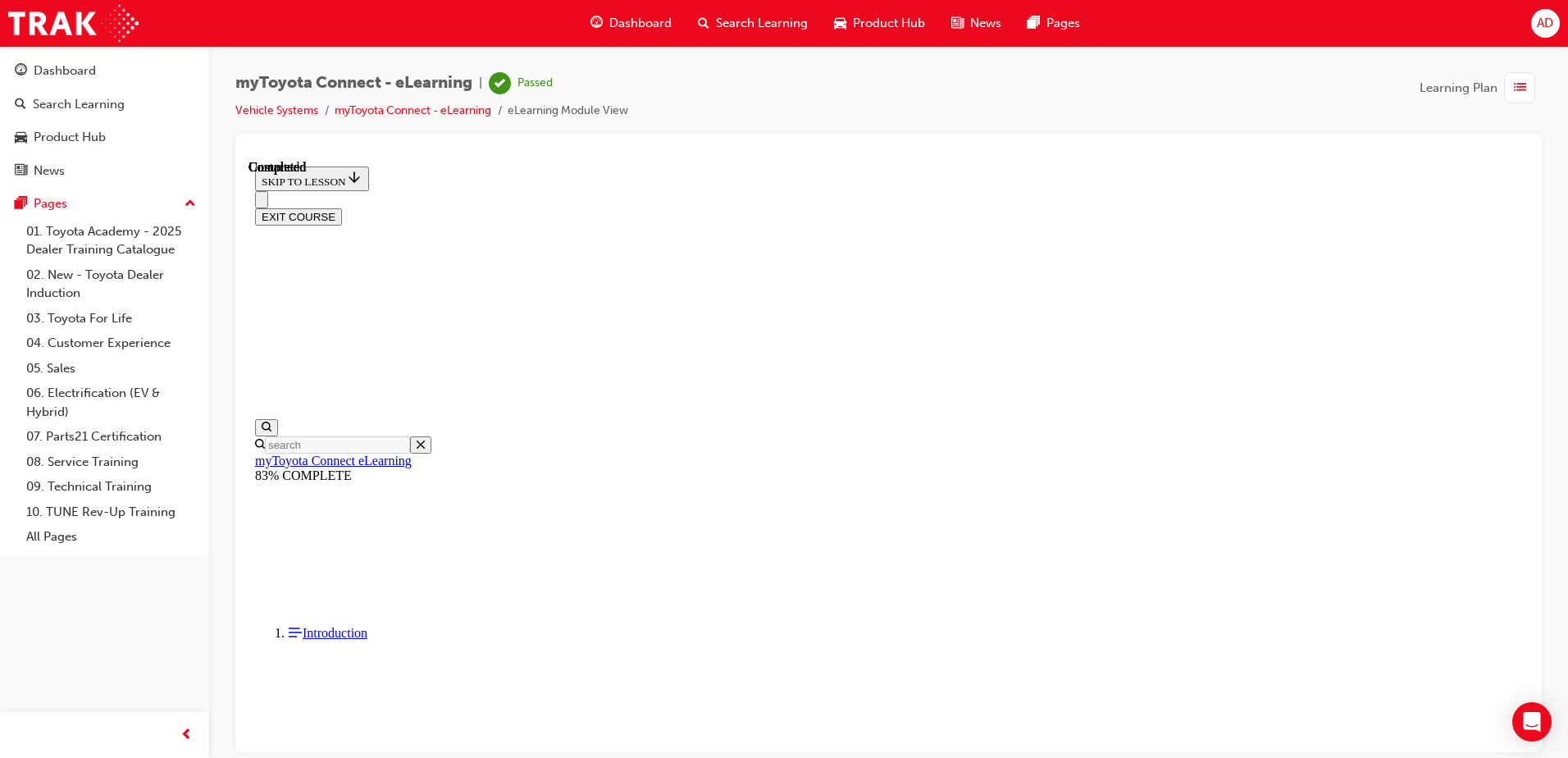
scroll to position [281, 0]
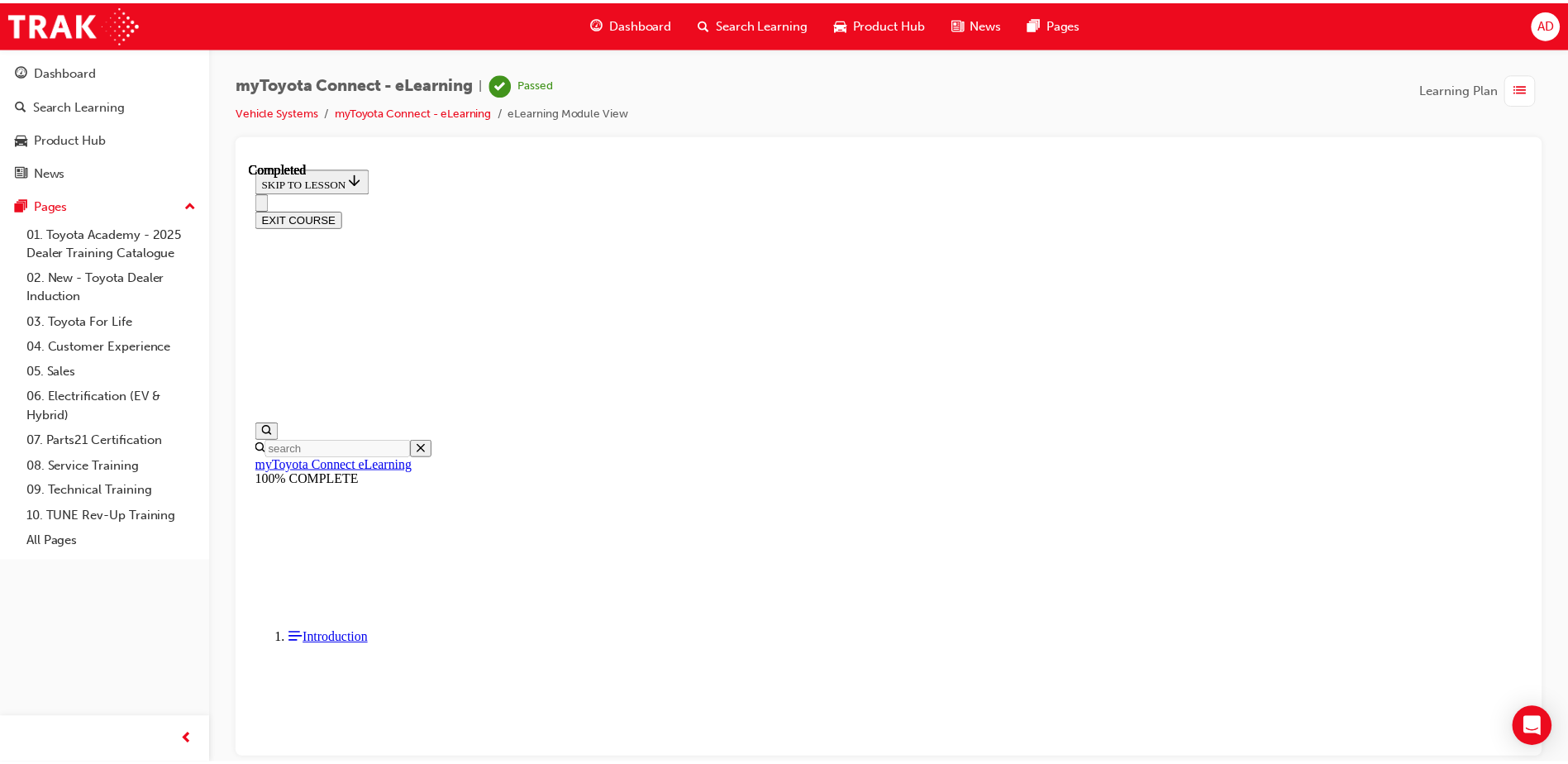
scroll to position [0, 0]
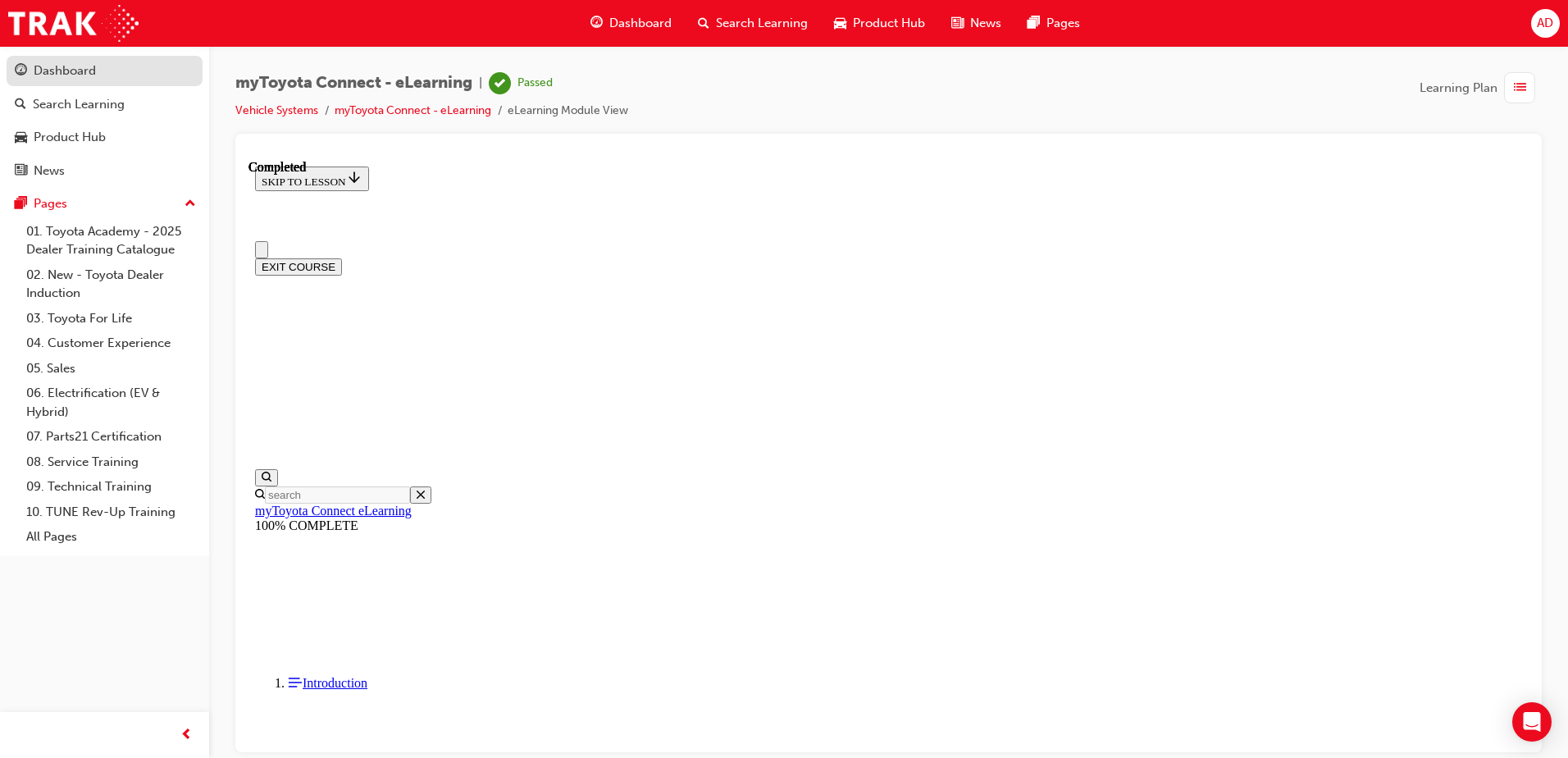
click at [85, 71] on div "Dashboard" at bounding box center [65, 71] width 62 height 19
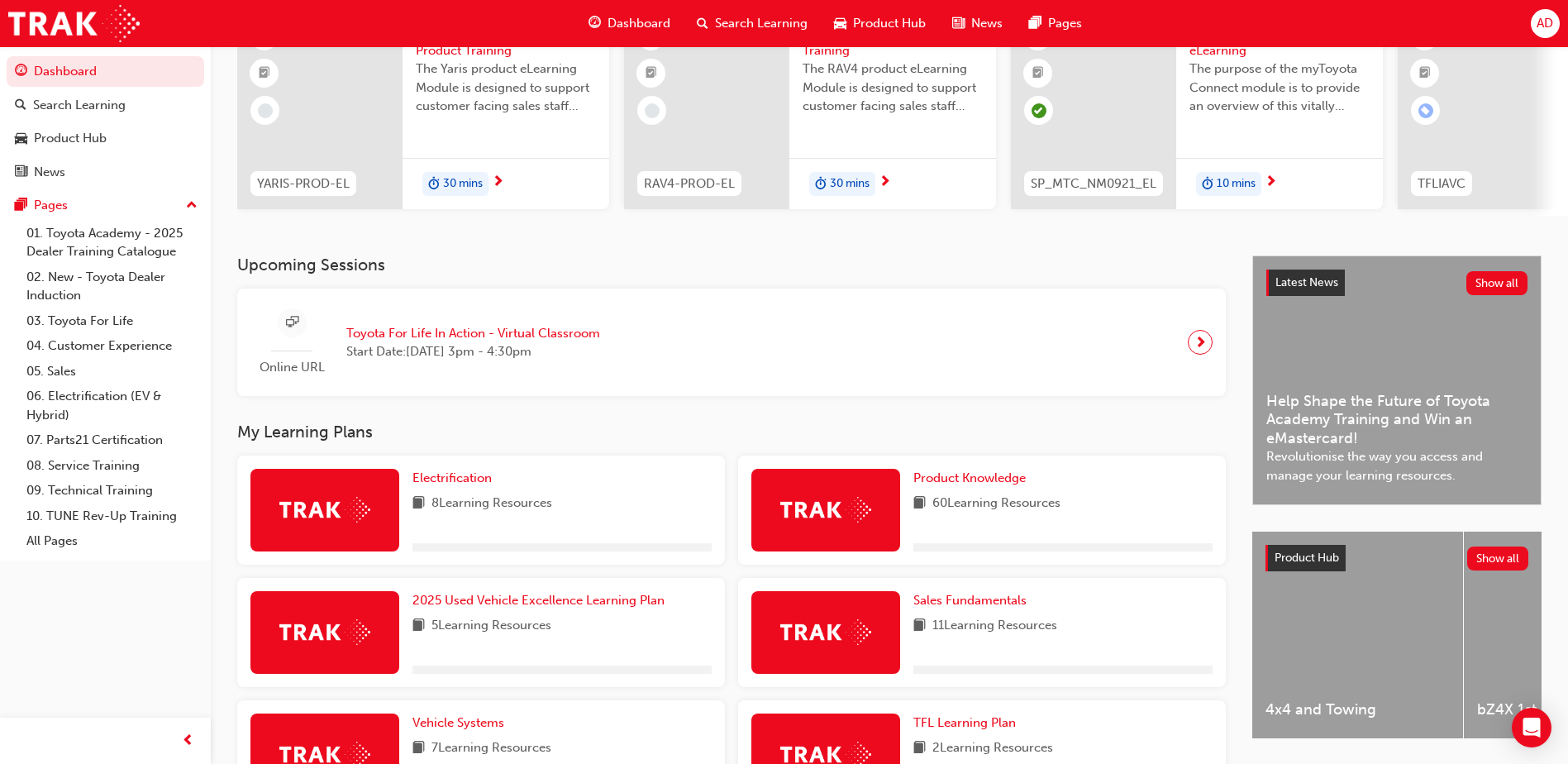
scroll to position [543, 0]
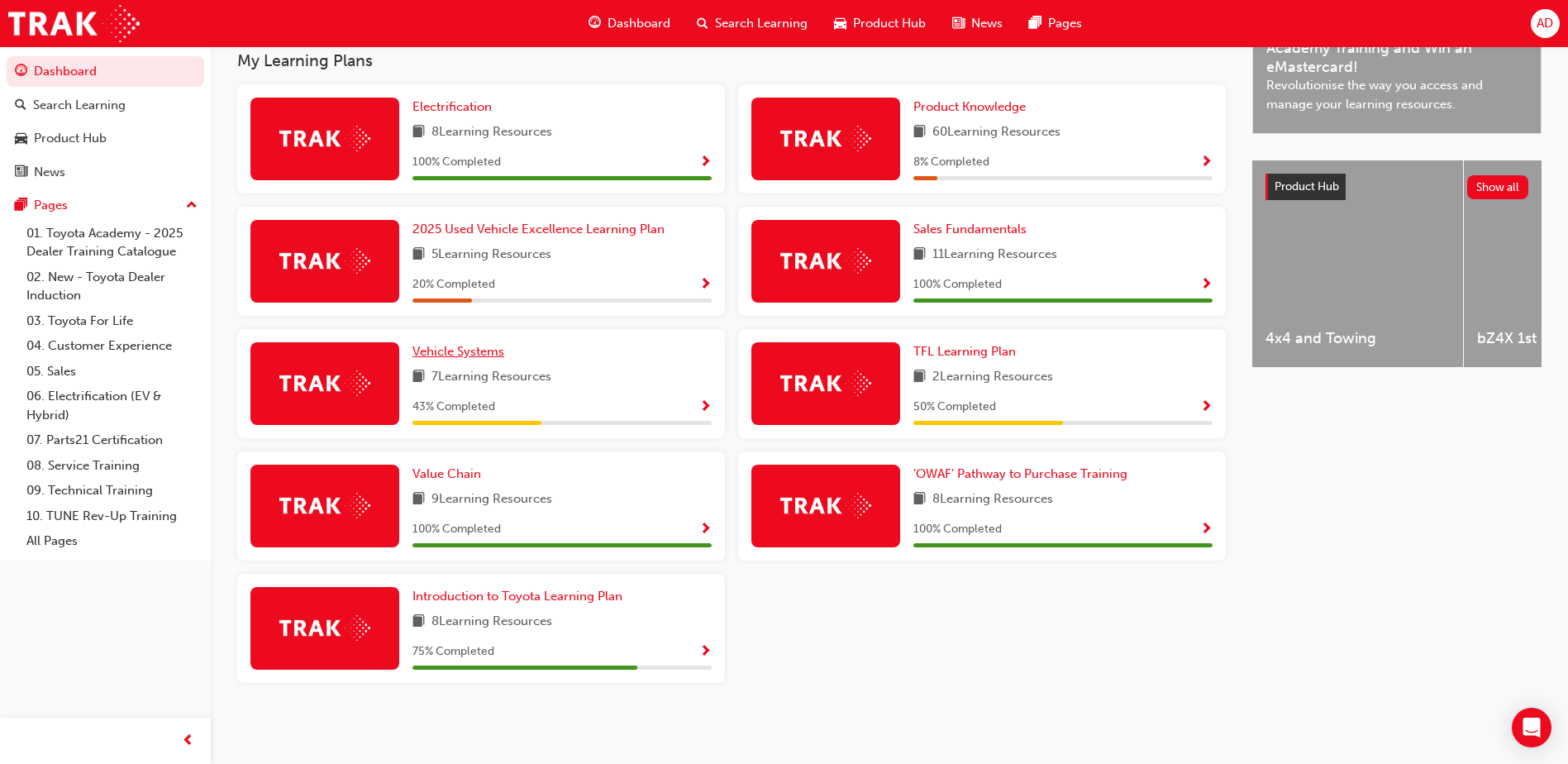
click at [479, 359] on link "Vehicle Systems" at bounding box center [462, 351] width 99 height 19
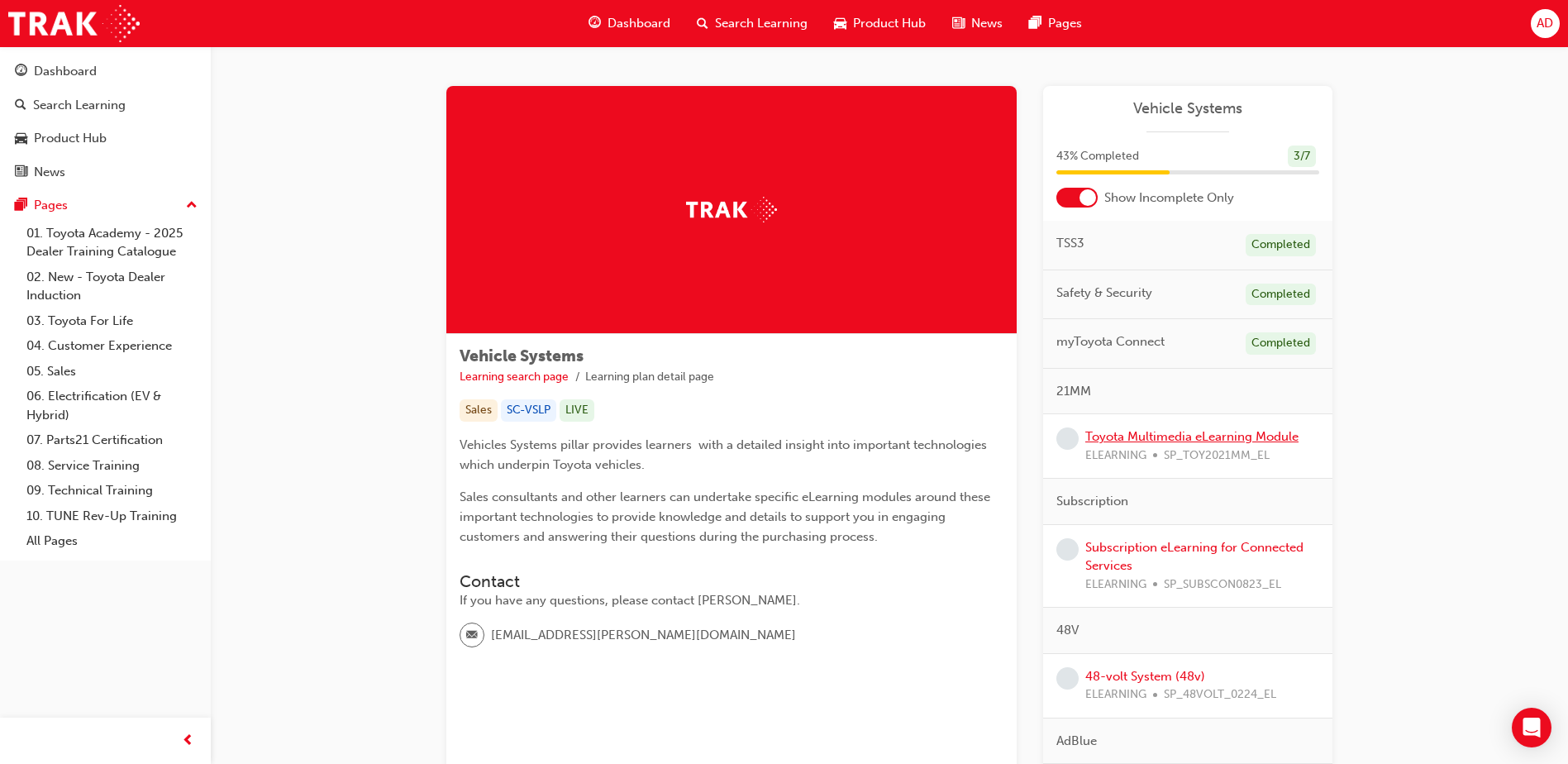
click at [1225, 437] on link "Toyota Multimedia eLearning Module" at bounding box center [1192, 436] width 214 height 14
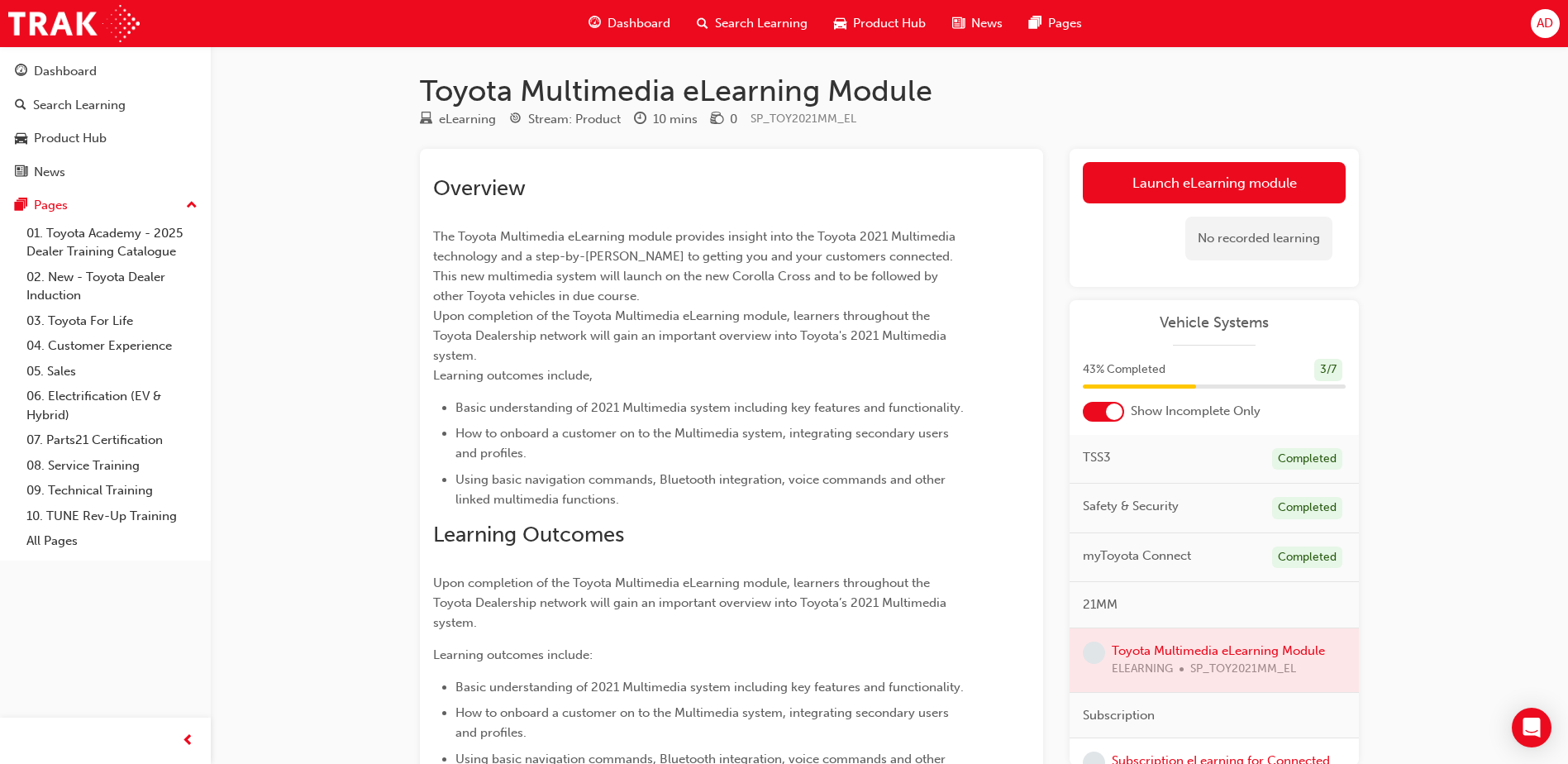
click at [1195, 205] on div "No recorded learning" at bounding box center [1214, 238] width 263 height 71
click at [1192, 201] on link "Launch eLearning module" at bounding box center [1214, 182] width 263 height 42
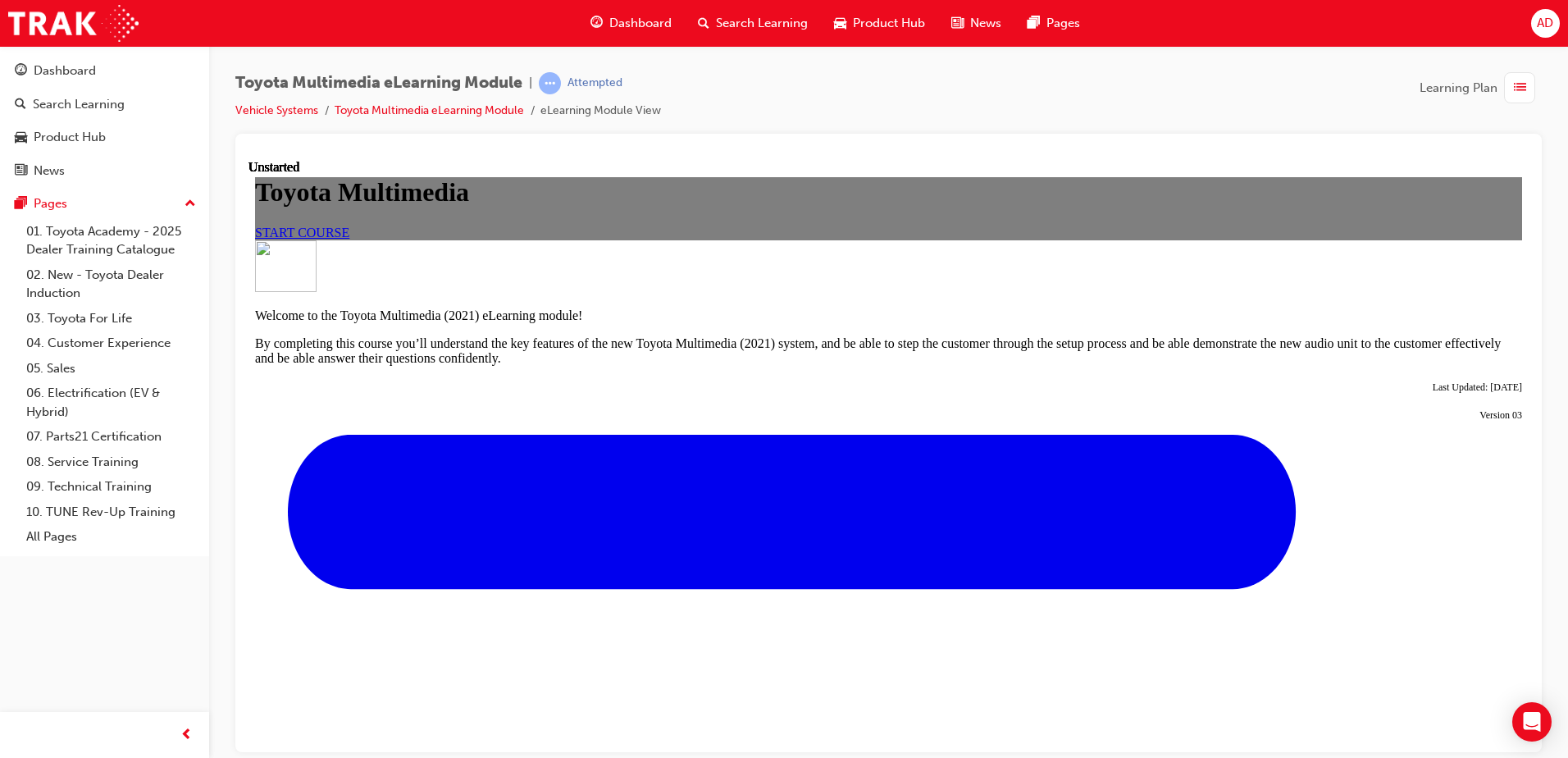
click at [349, 239] on span "START COURSE" at bounding box center [302, 231] width 95 height 14
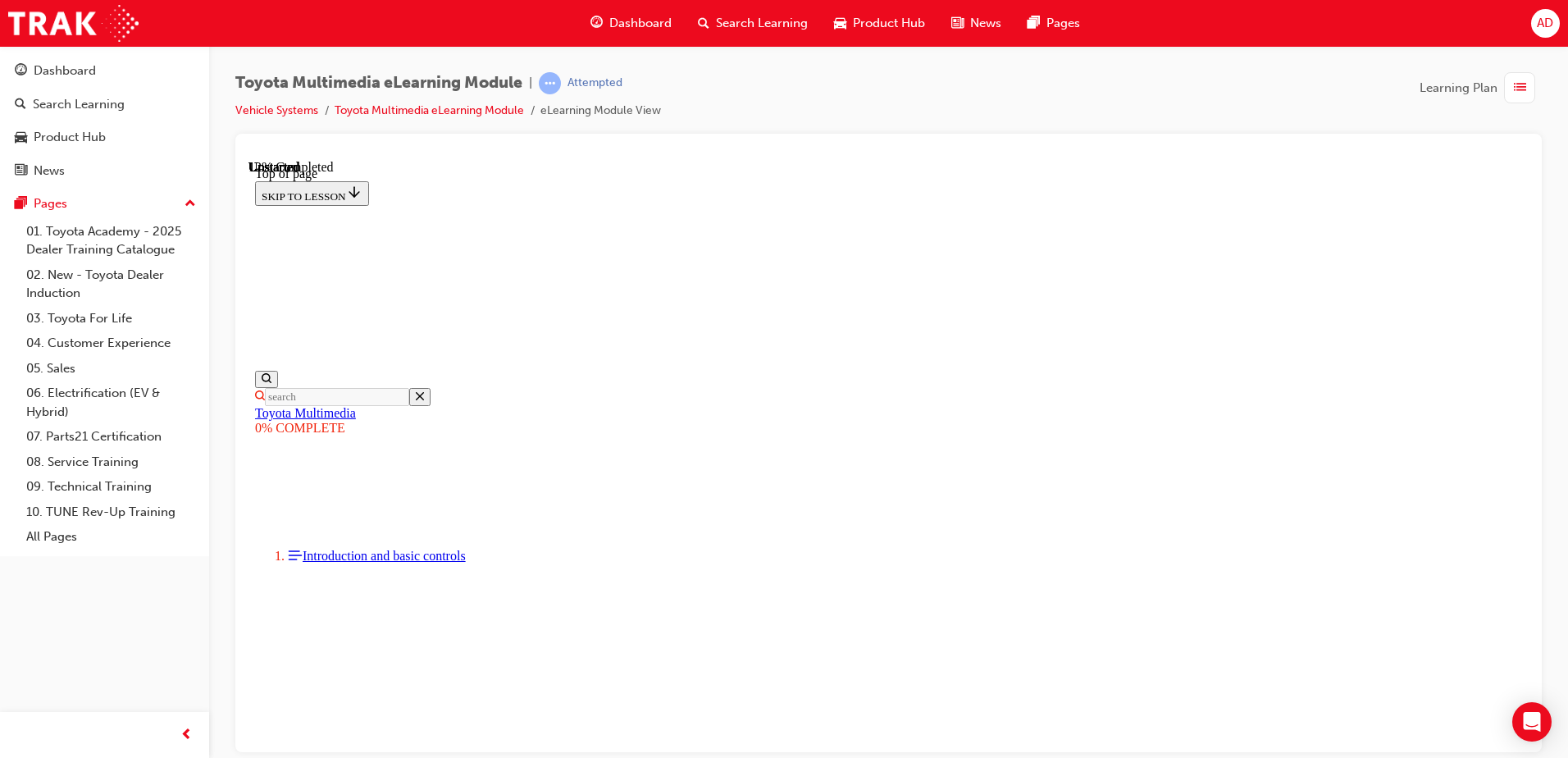
drag, startPoint x: 1000, startPoint y: 317, endPoint x: 1099, endPoint y: 440, distance: 157.9
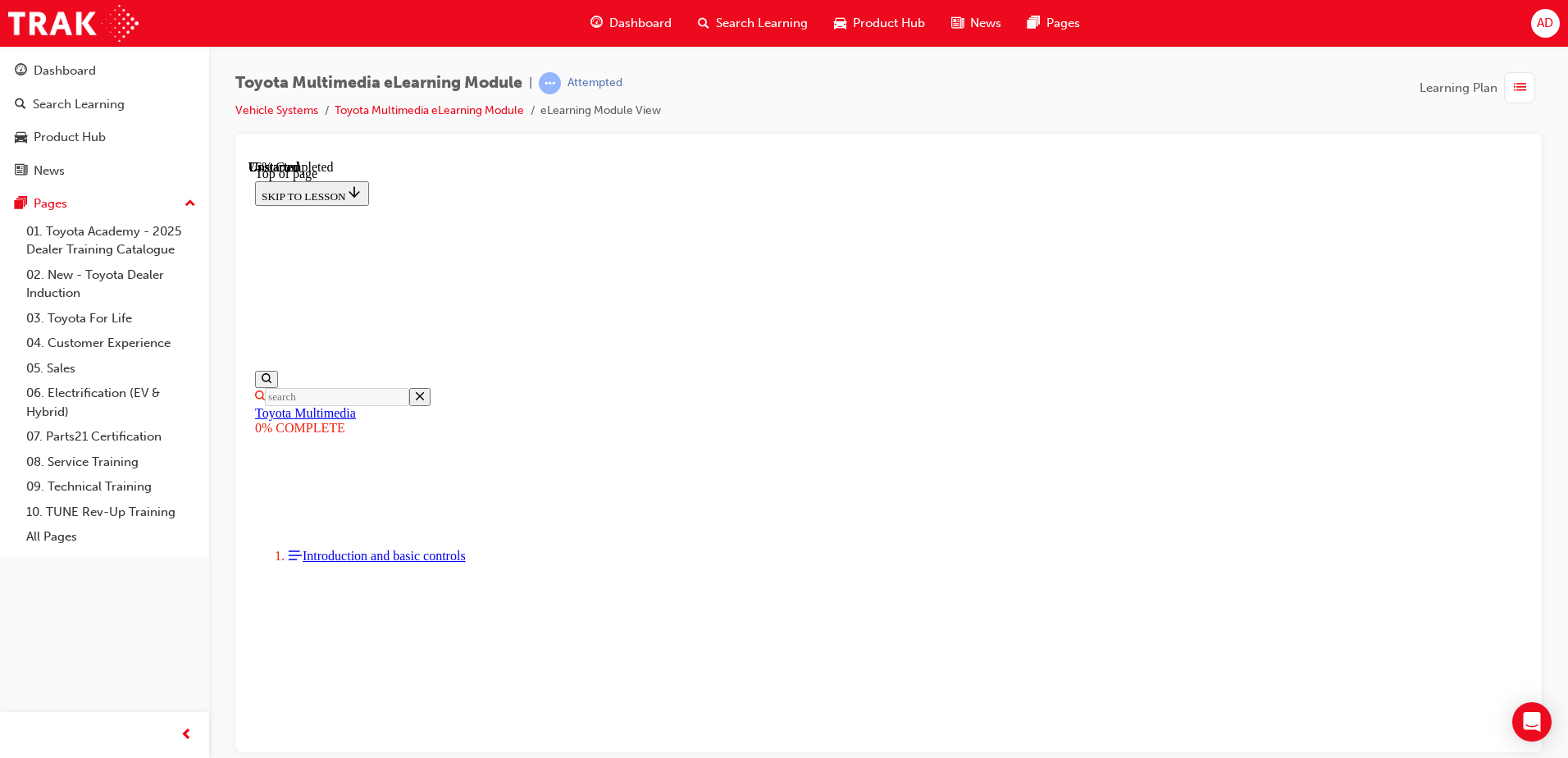
scroll to position [4097, 0]
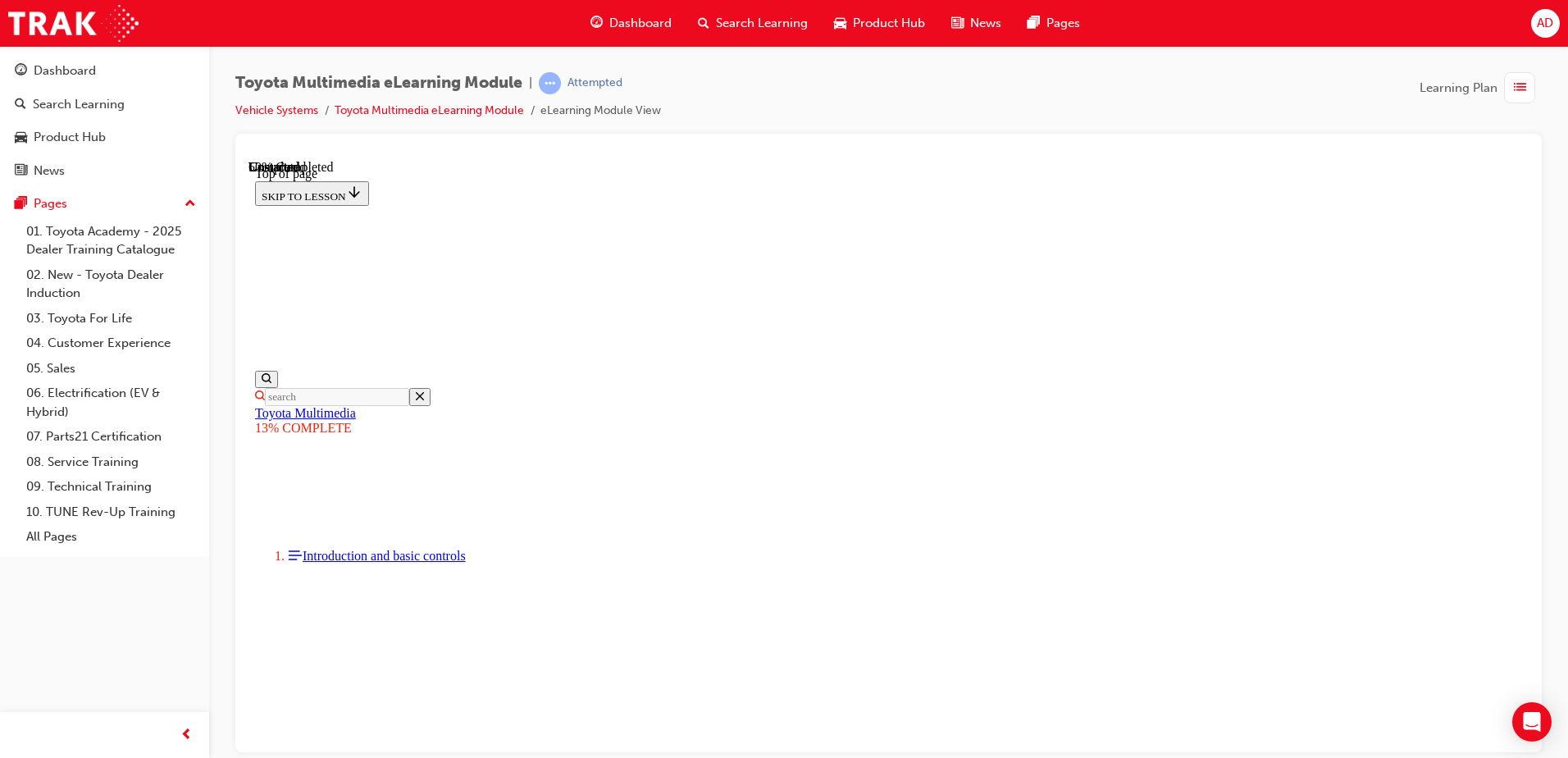
drag, startPoint x: 981, startPoint y: 289, endPoint x: 996, endPoint y: 355, distance: 67.7
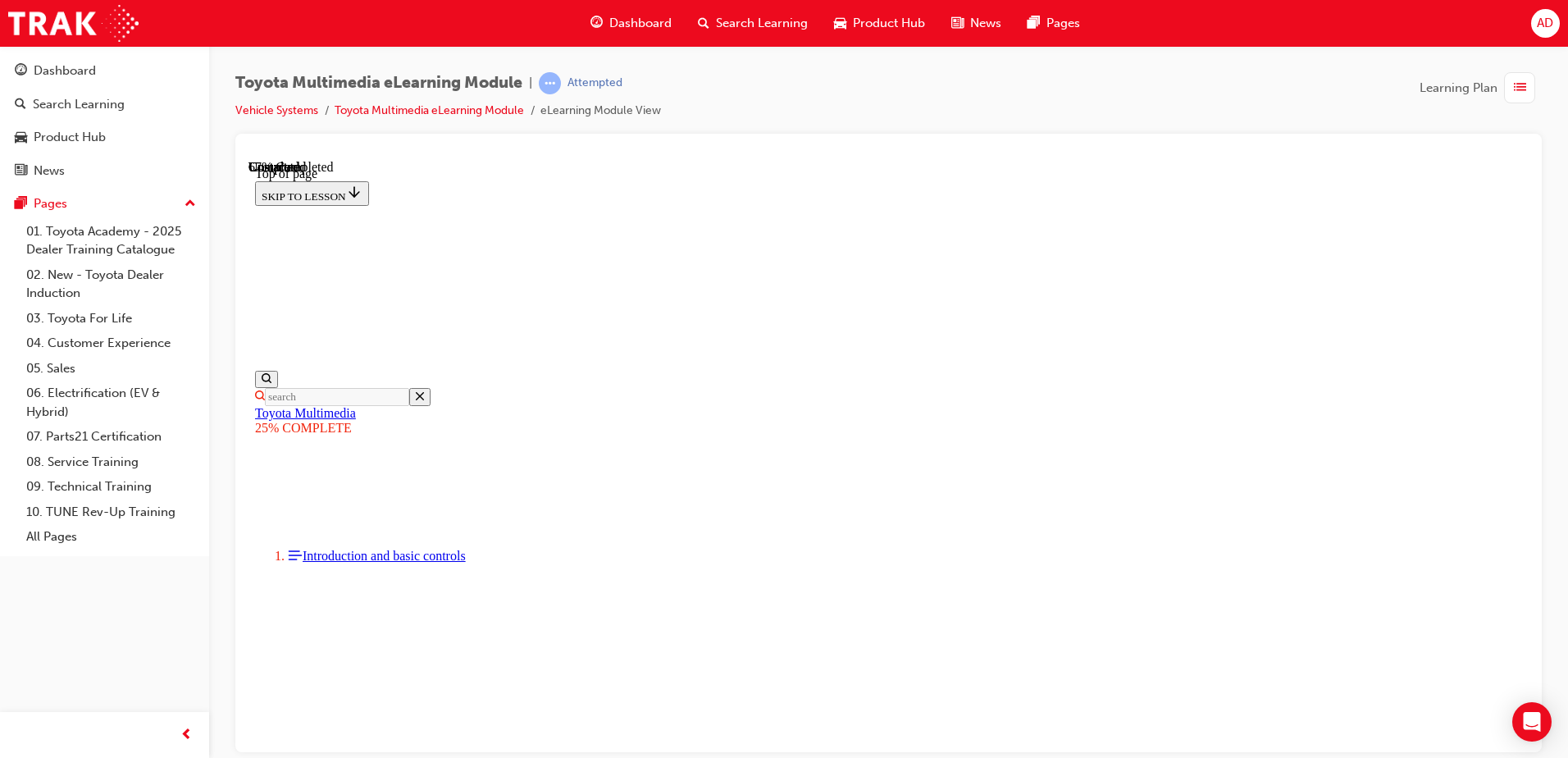
drag, startPoint x: 1002, startPoint y: 361, endPoint x: 1148, endPoint y: 471, distance: 182.8
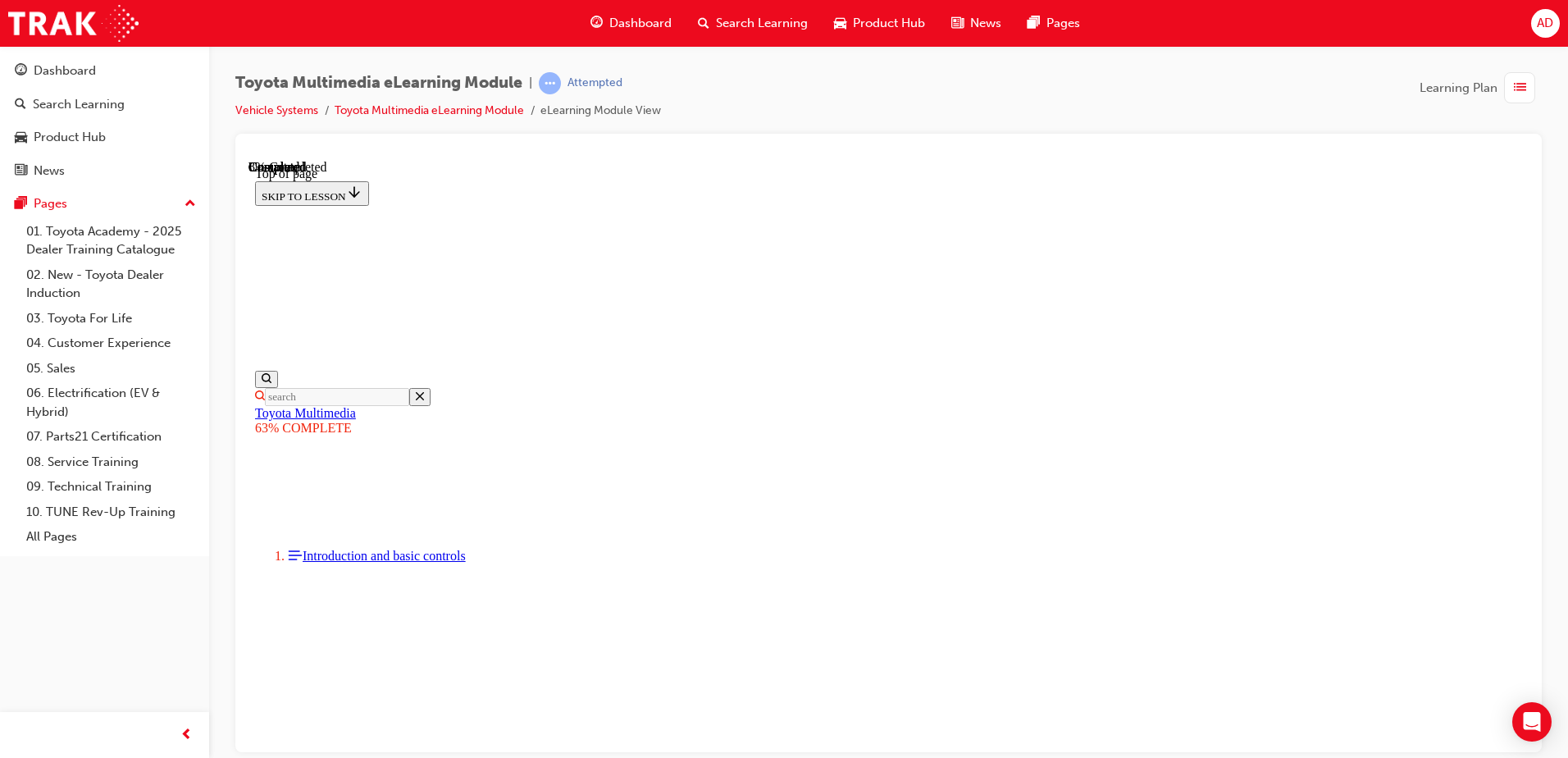
scroll to position [0, 0]
drag, startPoint x: 1425, startPoint y: 372, endPoint x: 1408, endPoint y: 400, distance: 32.8
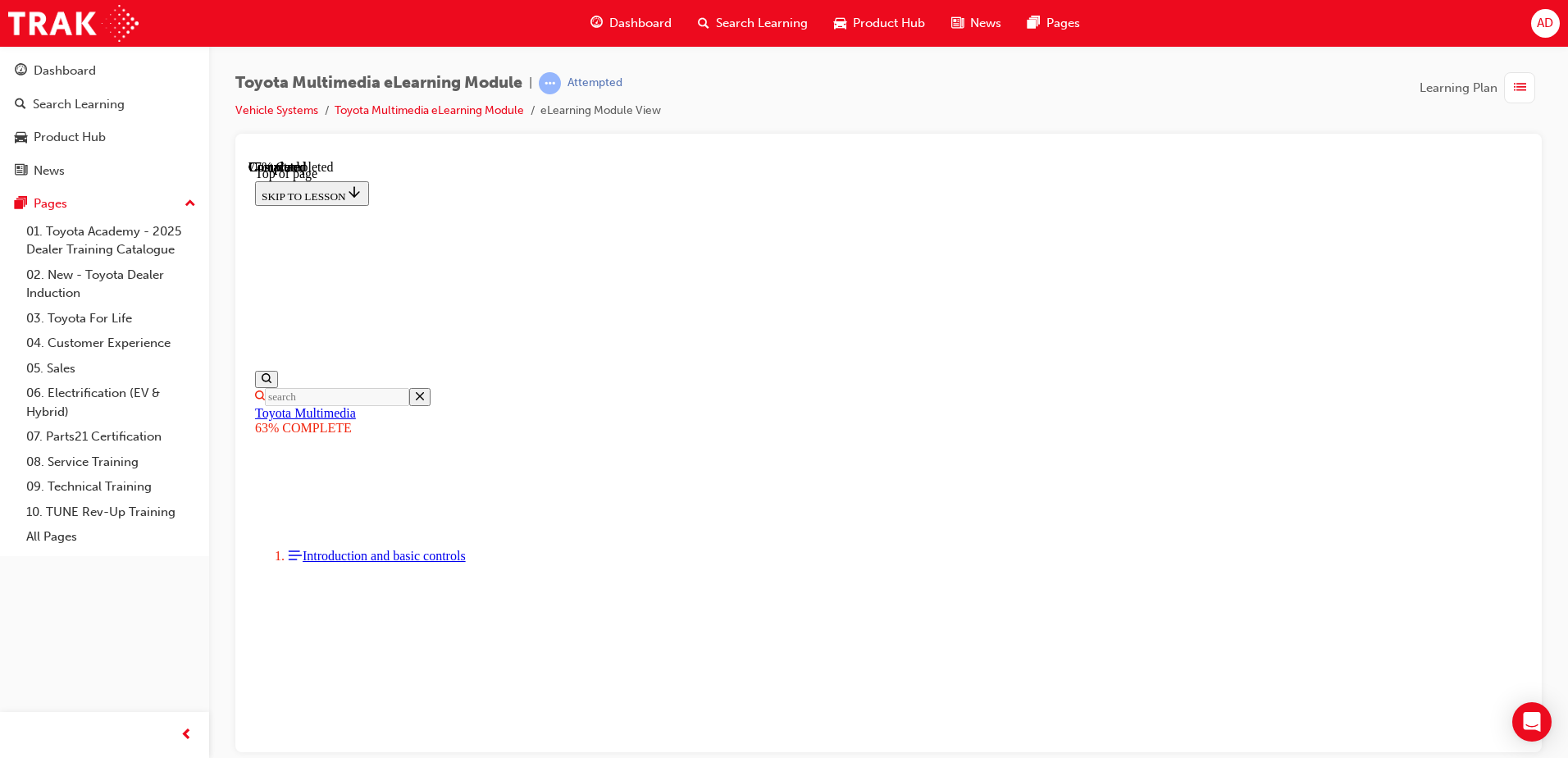
scroll to position [2993, 0]
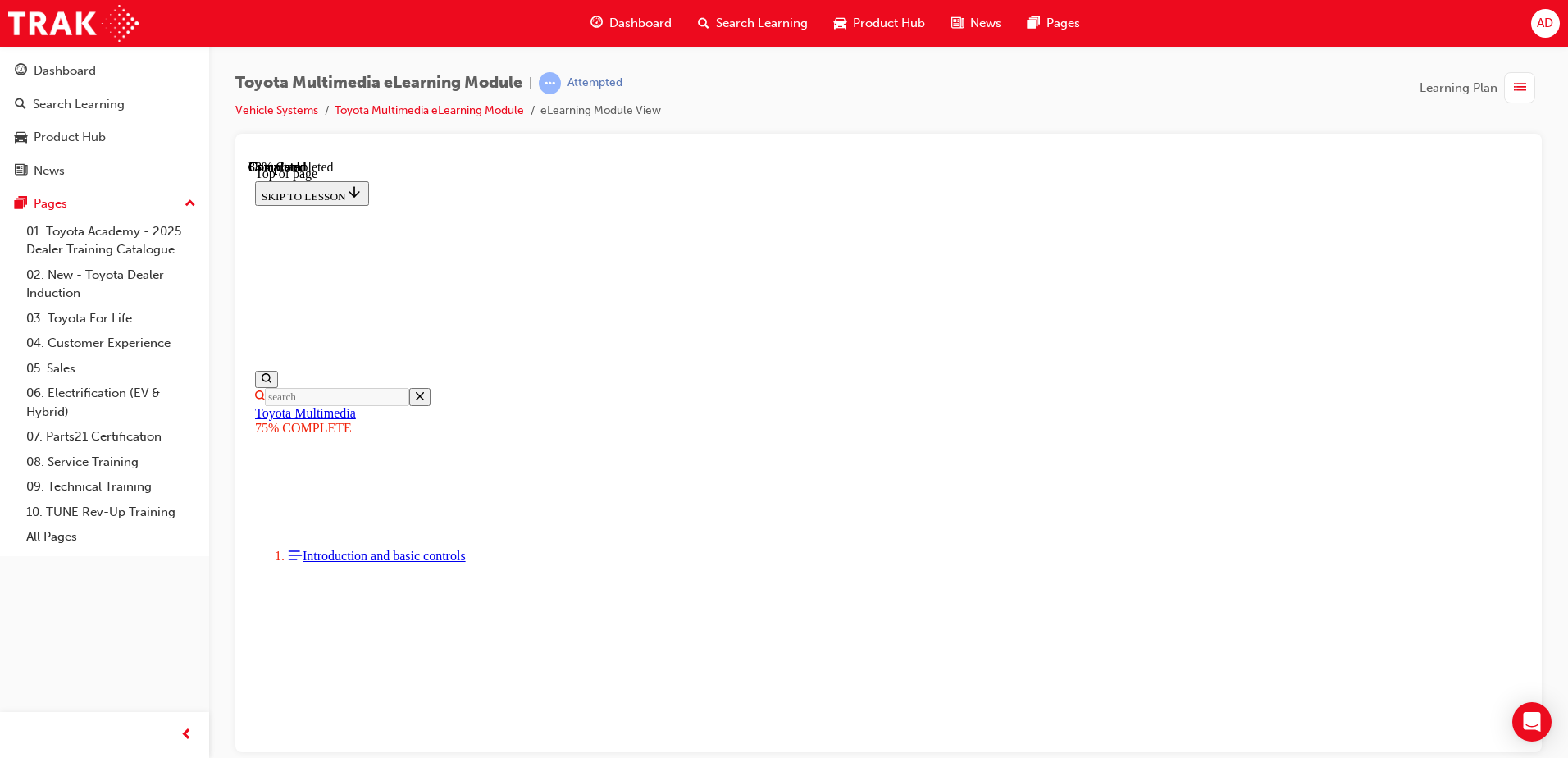
scroll to position [2212, 0]
drag, startPoint x: 972, startPoint y: 629, endPoint x: 960, endPoint y: 625, distance: 12.6
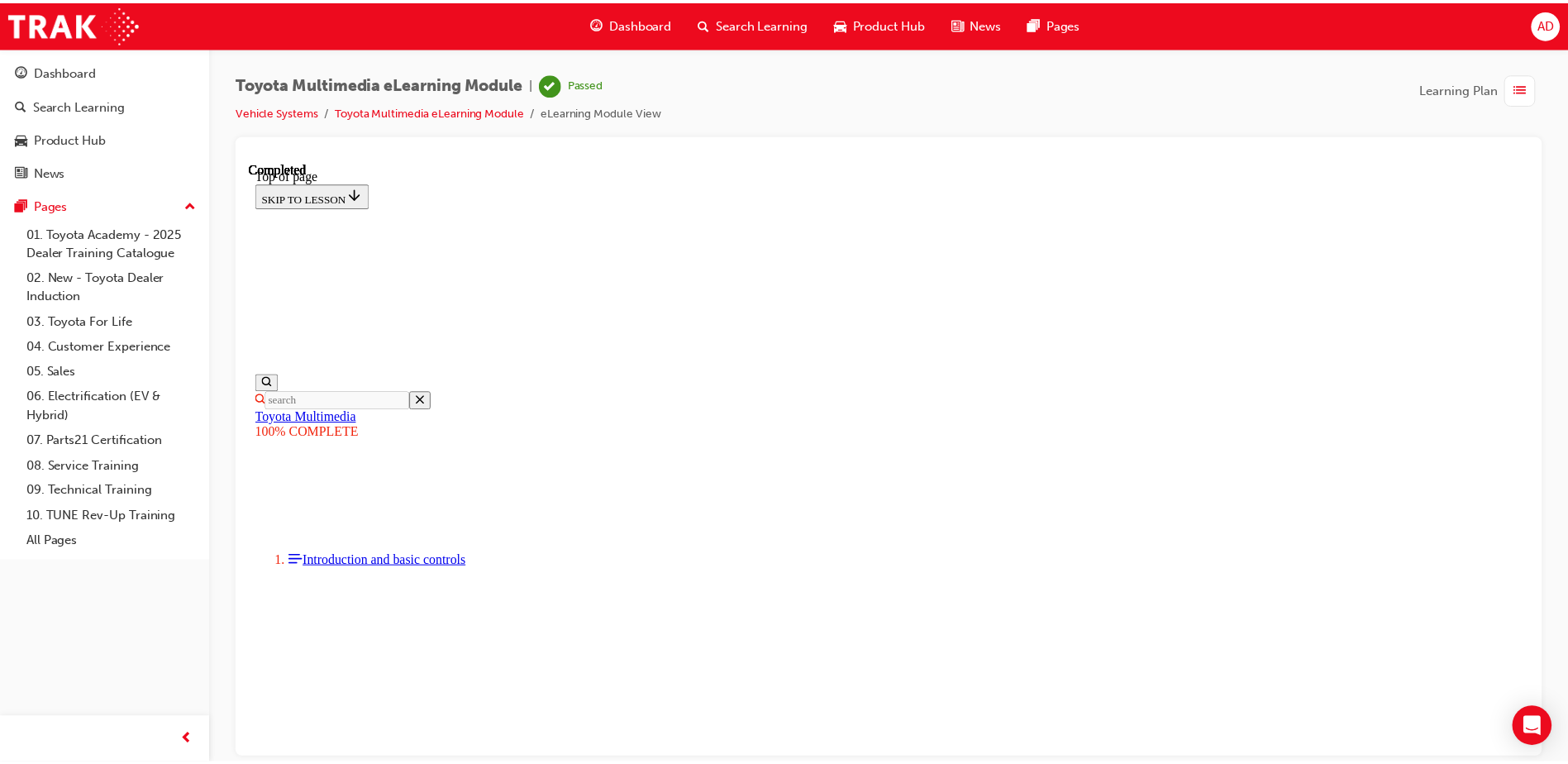
scroll to position [407, 0]
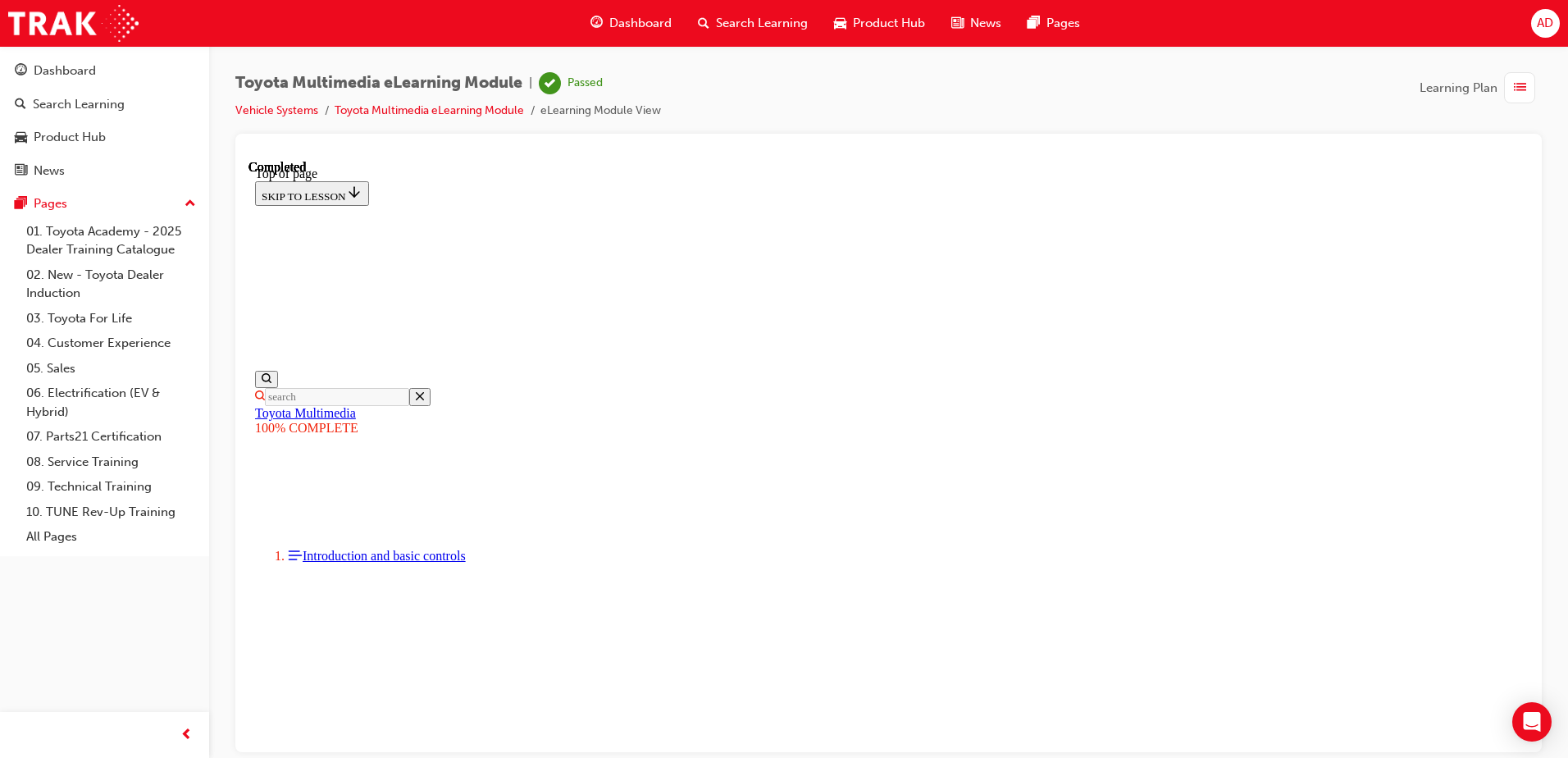
click at [76, 55] on button "Dashboard Search Learning Product Hub News Pages" at bounding box center [105, 120] width 196 height 136
click at [89, 70] on div "Dashboard" at bounding box center [65, 71] width 62 height 19
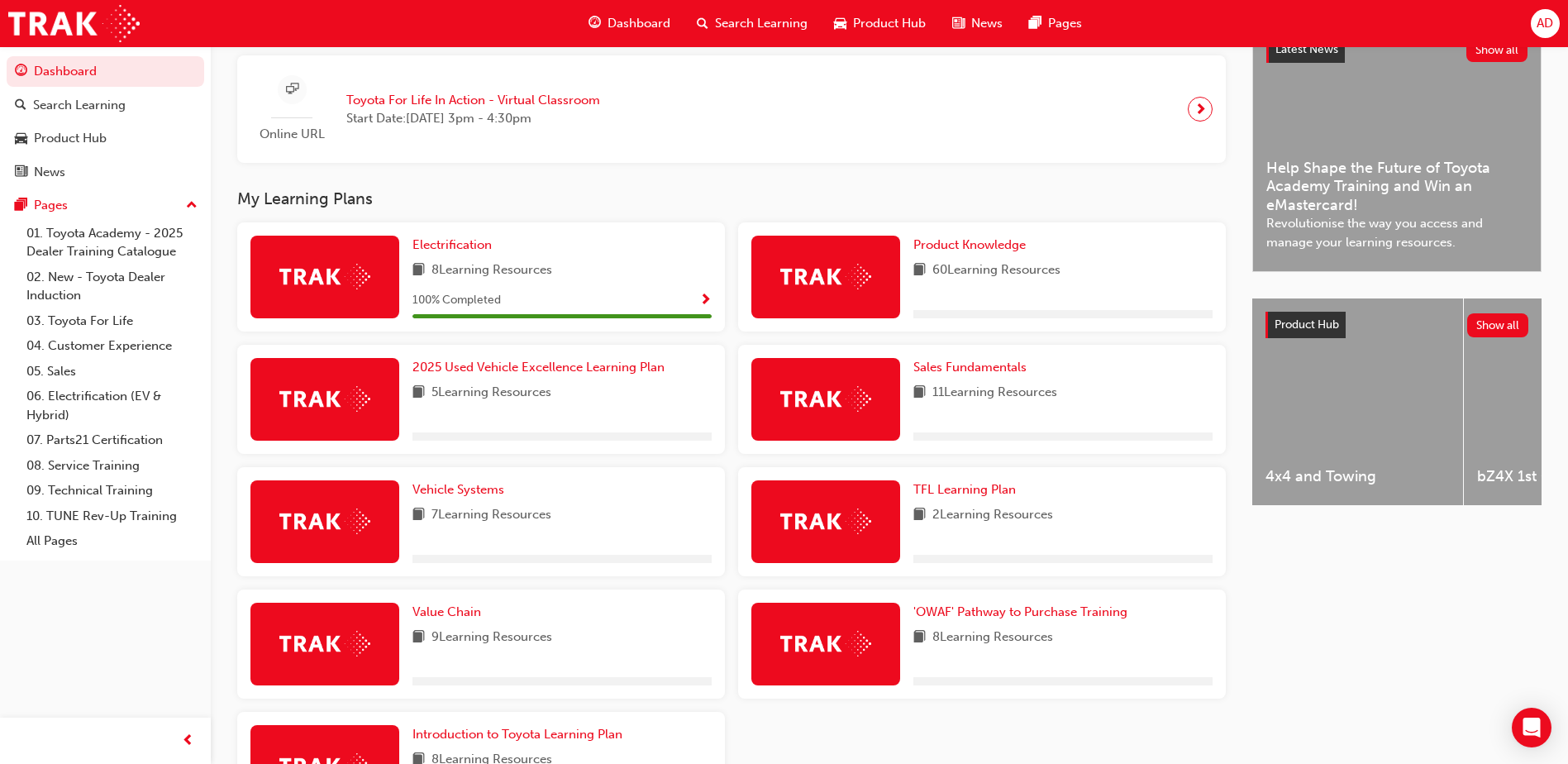
scroll to position [496, 0]
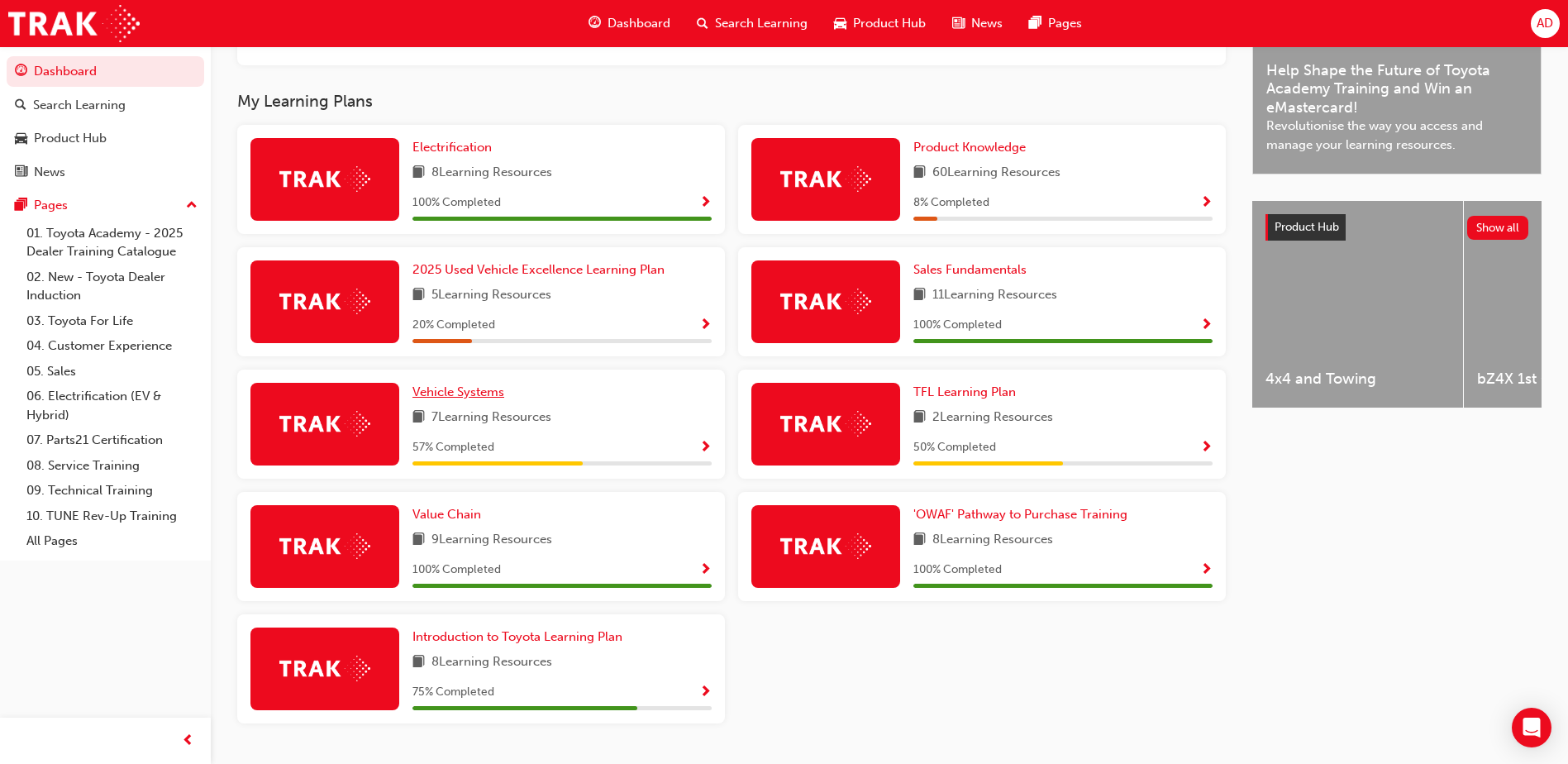
click at [467, 396] on span "Vehicle Systems" at bounding box center [459, 391] width 92 height 14
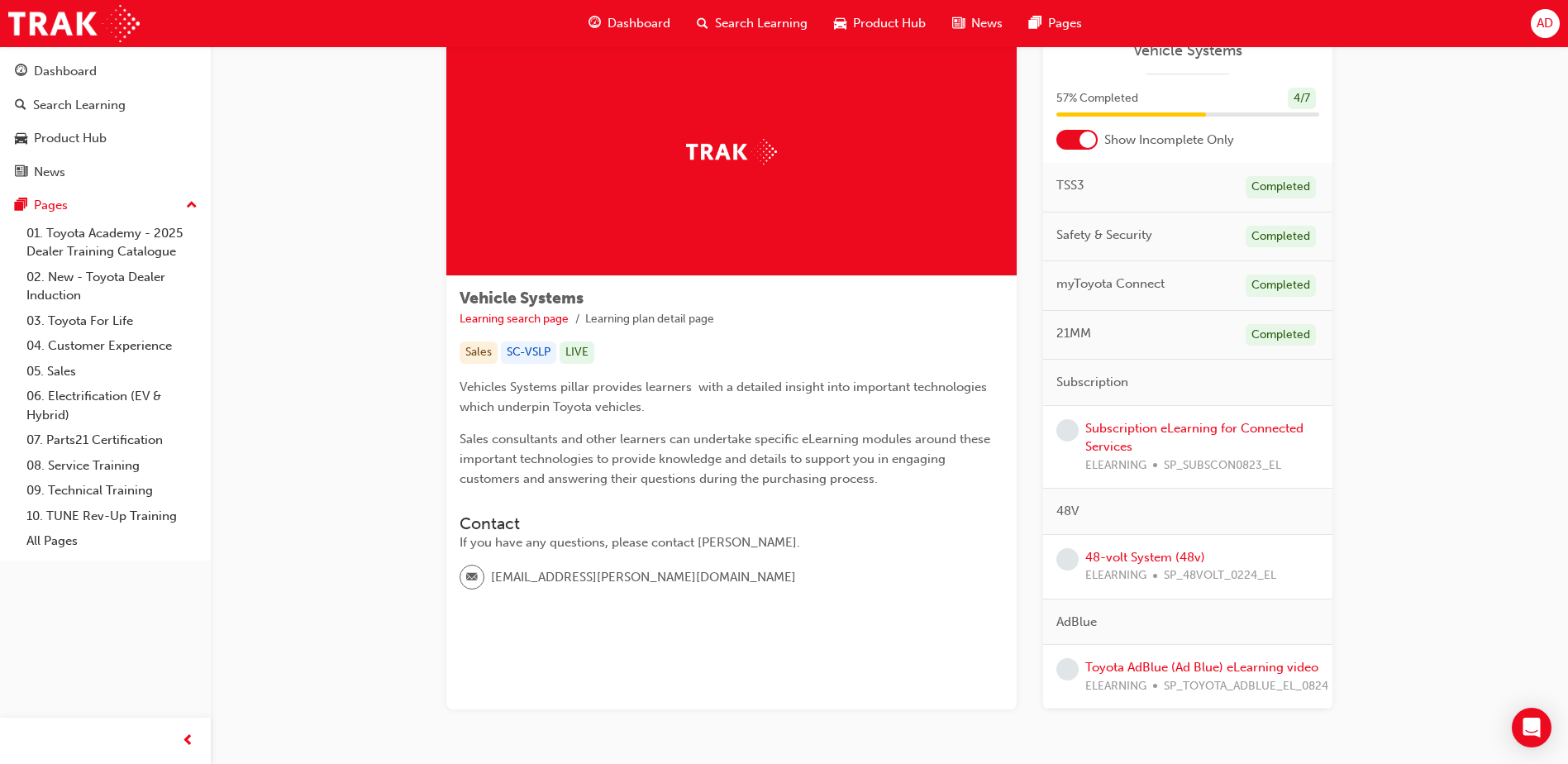
scroll to position [124, 0]
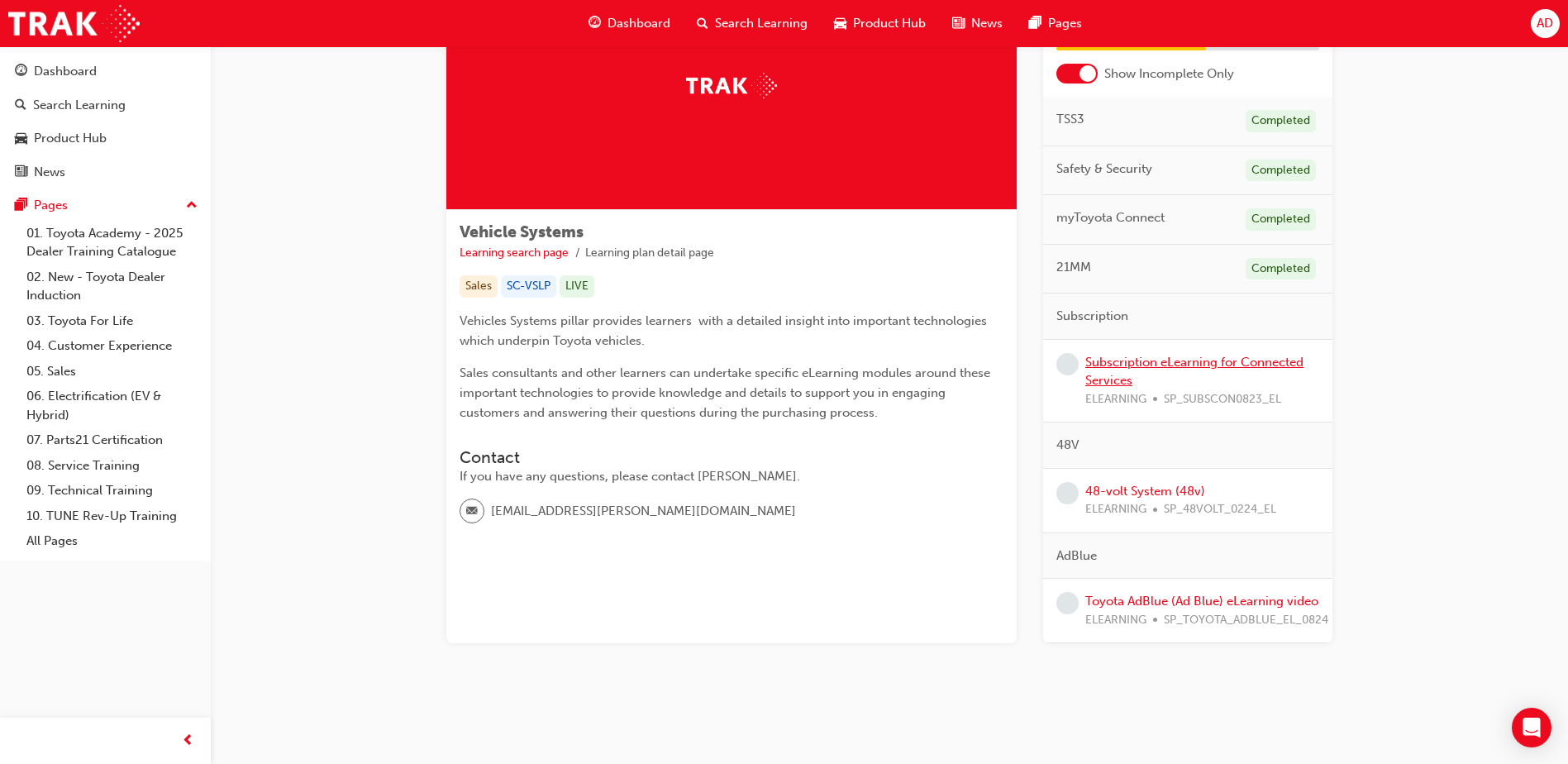
click at [1164, 359] on link "Subscription eLearning for Connected Services" at bounding box center [1195, 372] width 219 height 34
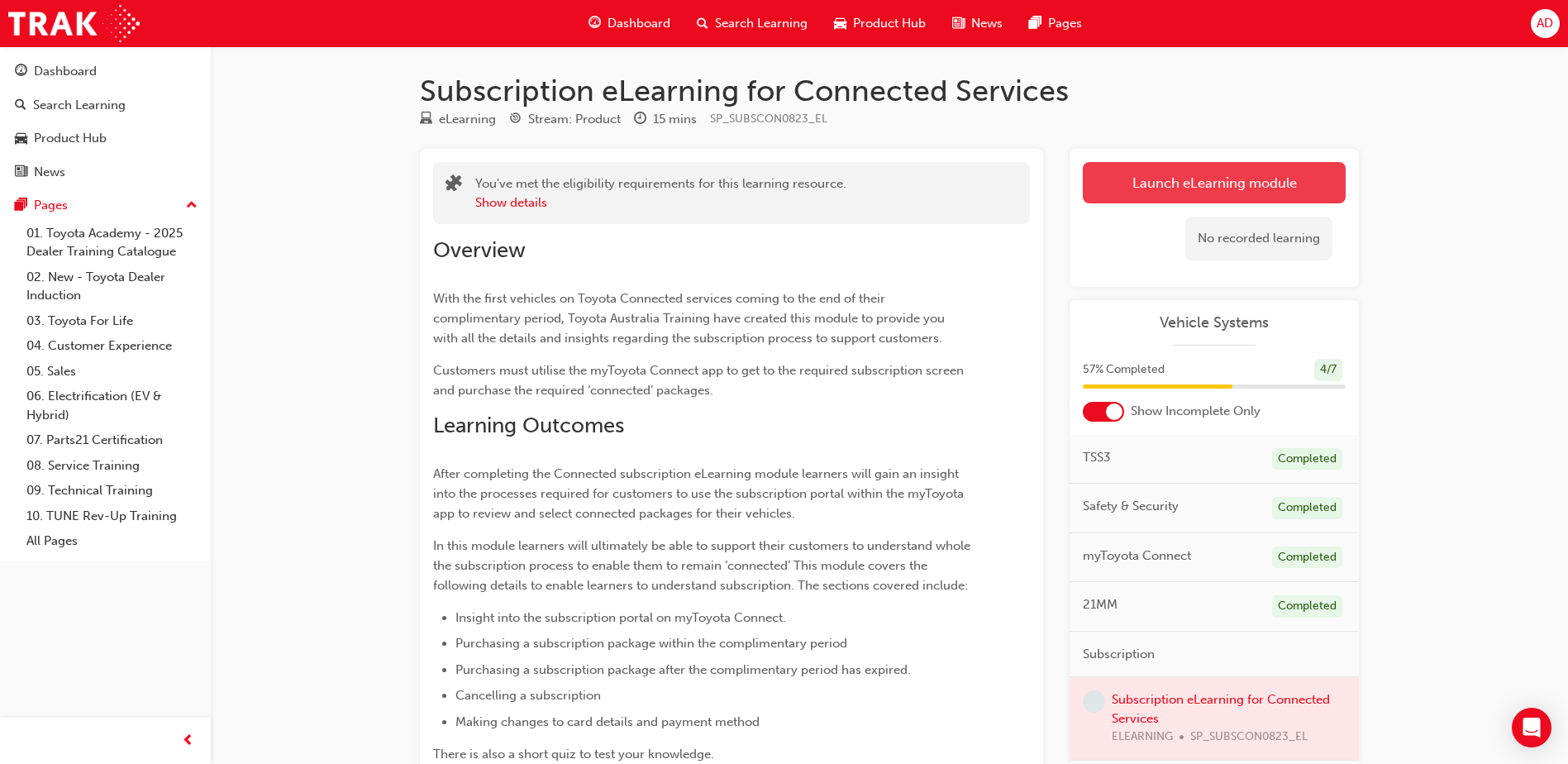
click at [1186, 182] on link "Launch eLearning module" at bounding box center [1214, 182] width 263 height 42
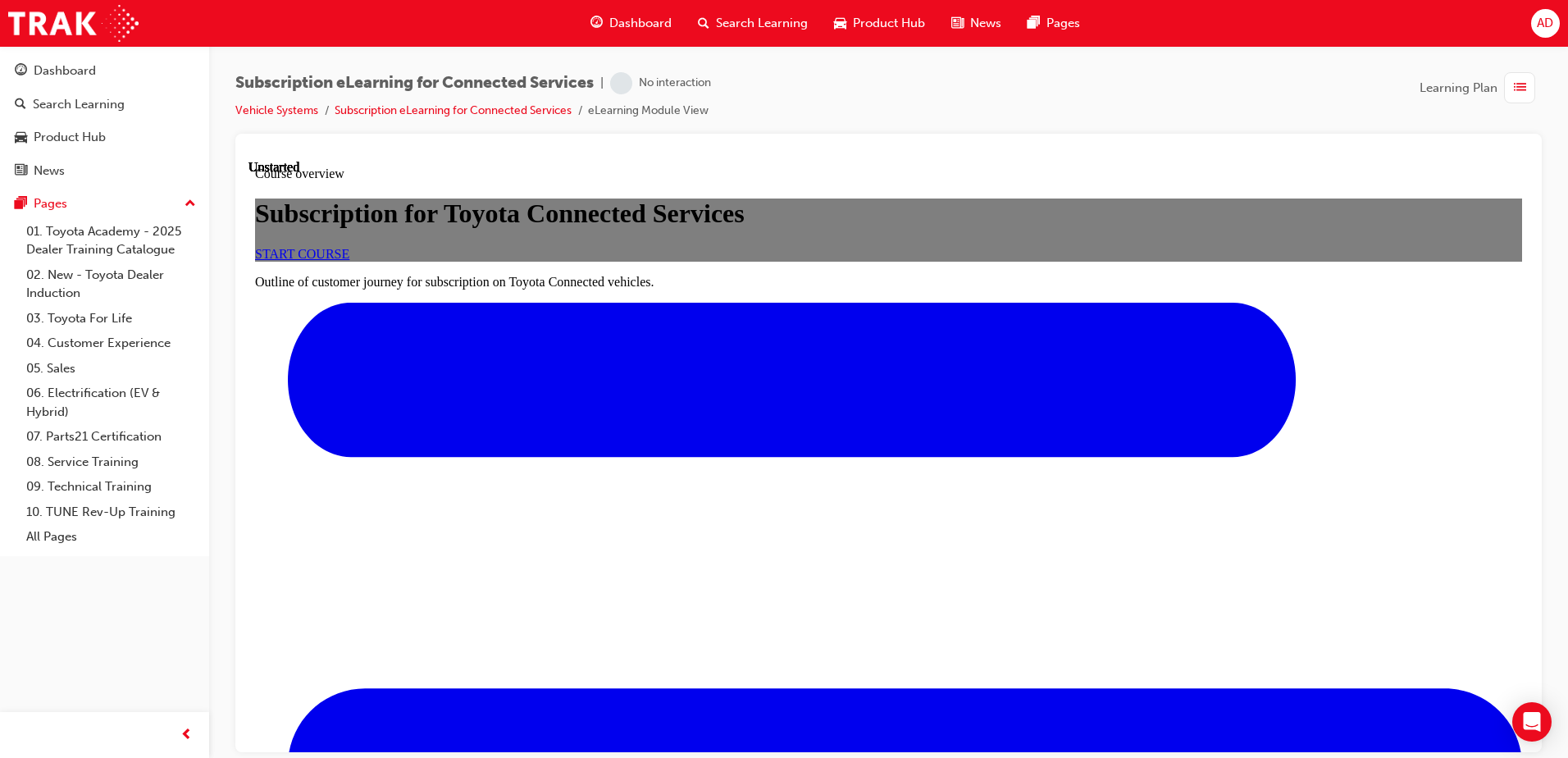
scroll to position [164, 0]
click at [349, 260] on link "START COURSE" at bounding box center [302, 253] width 95 height 14
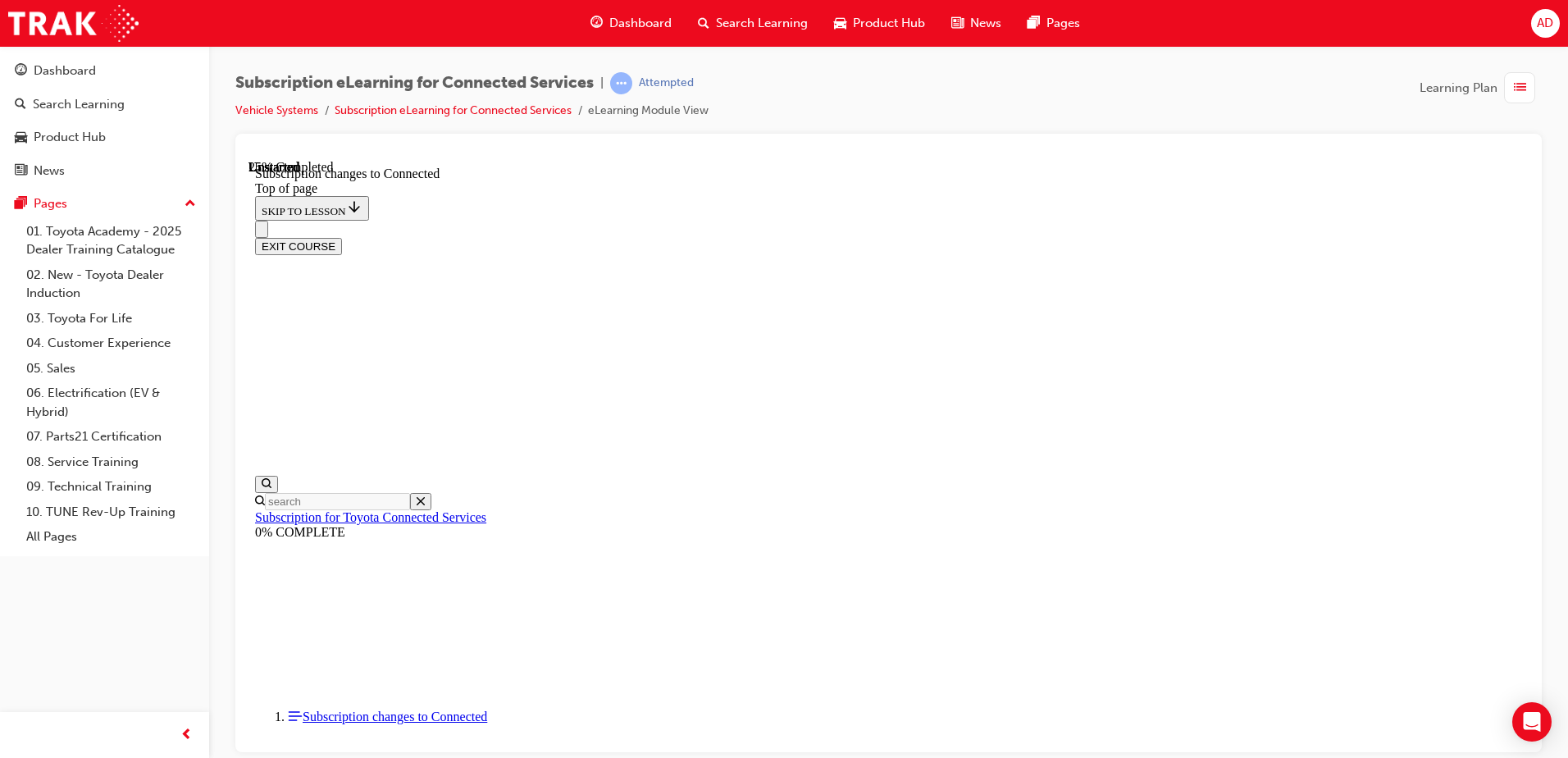
scroll to position [885, 0]
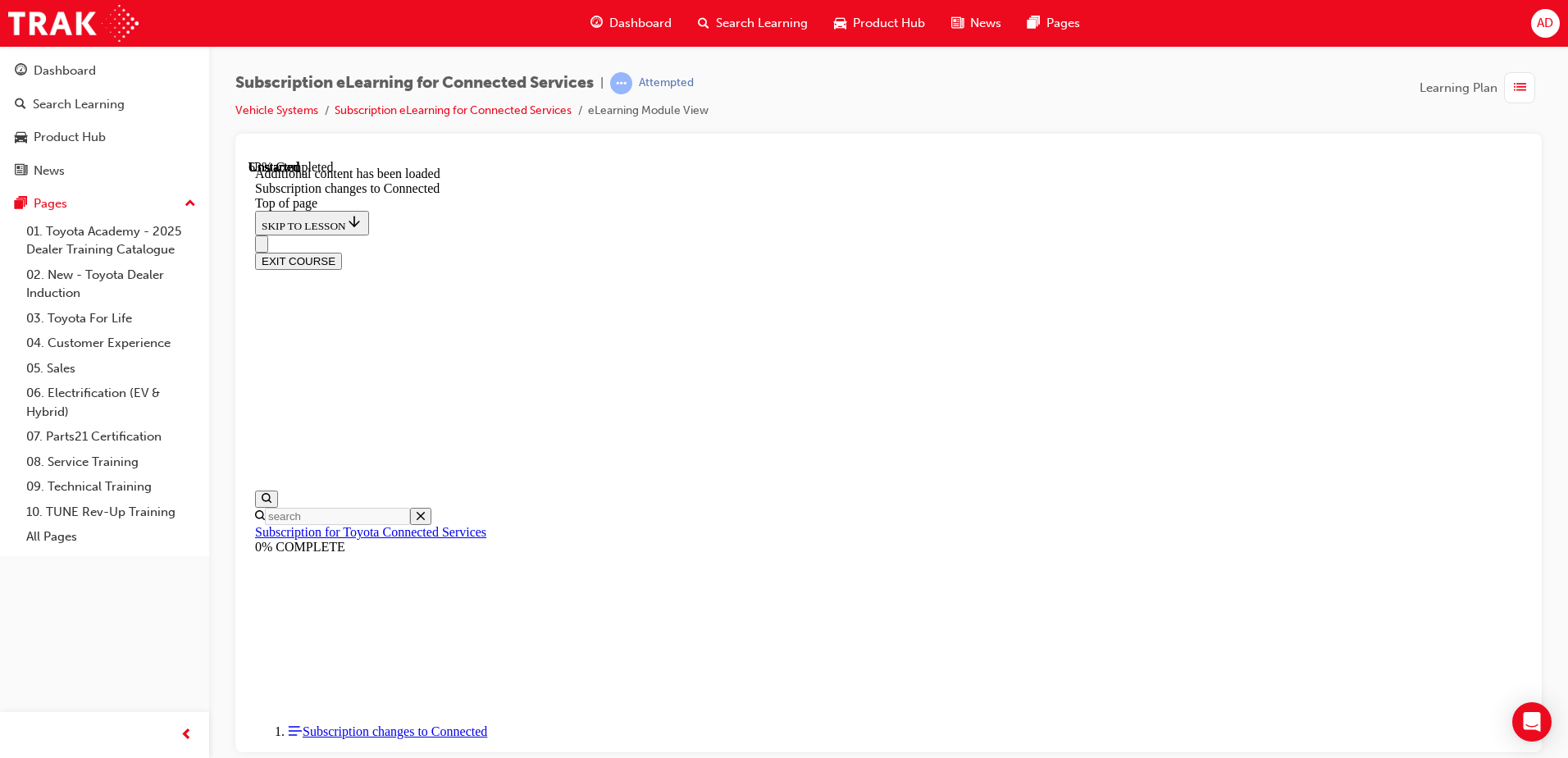
scroll to position [1303, 0]
drag, startPoint x: 1349, startPoint y: 479, endPoint x: 479, endPoint y: 245, distance: 900.9
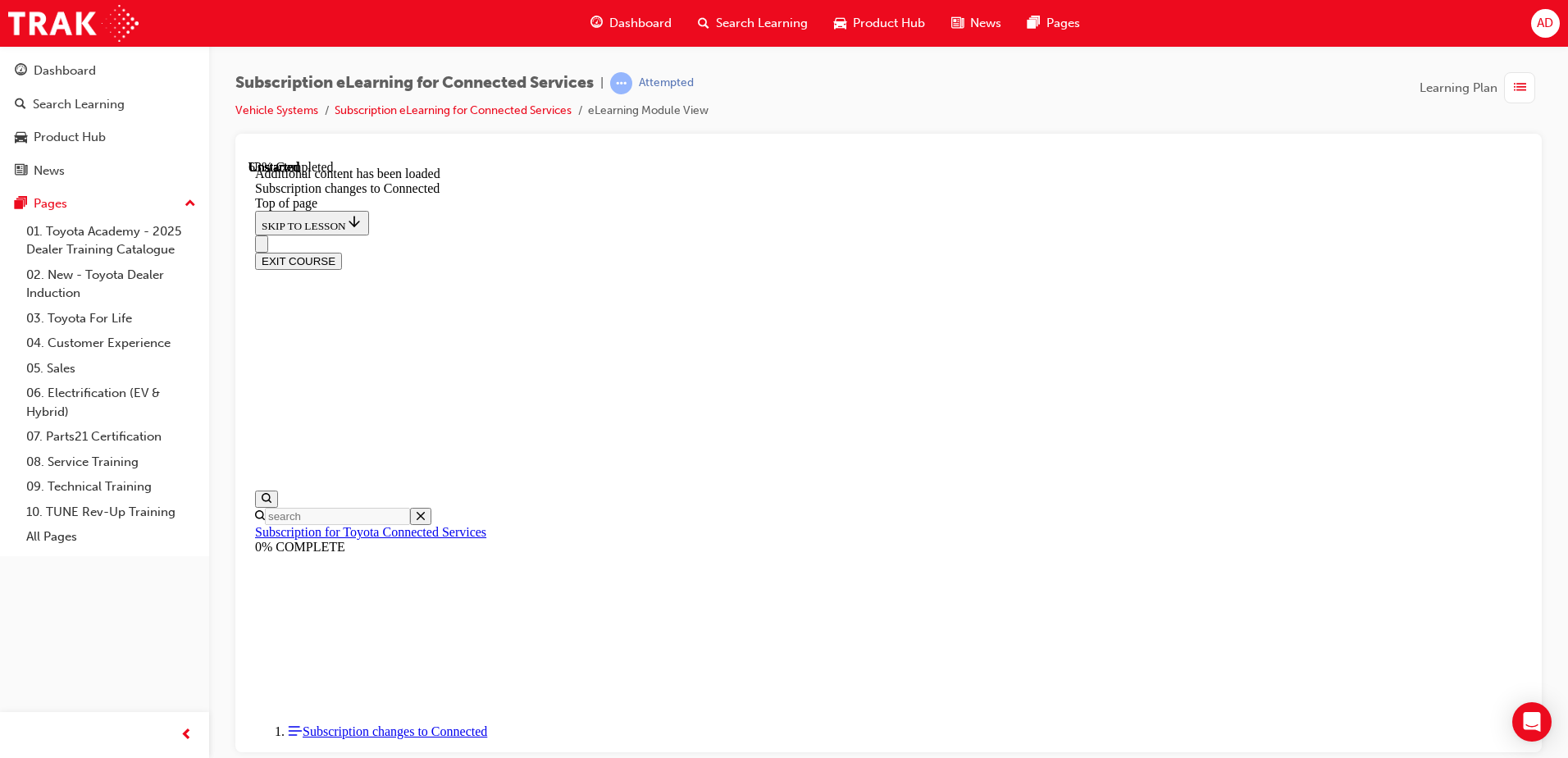
drag, startPoint x: 761, startPoint y: 328, endPoint x: 963, endPoint y: 410, distance: 218.0
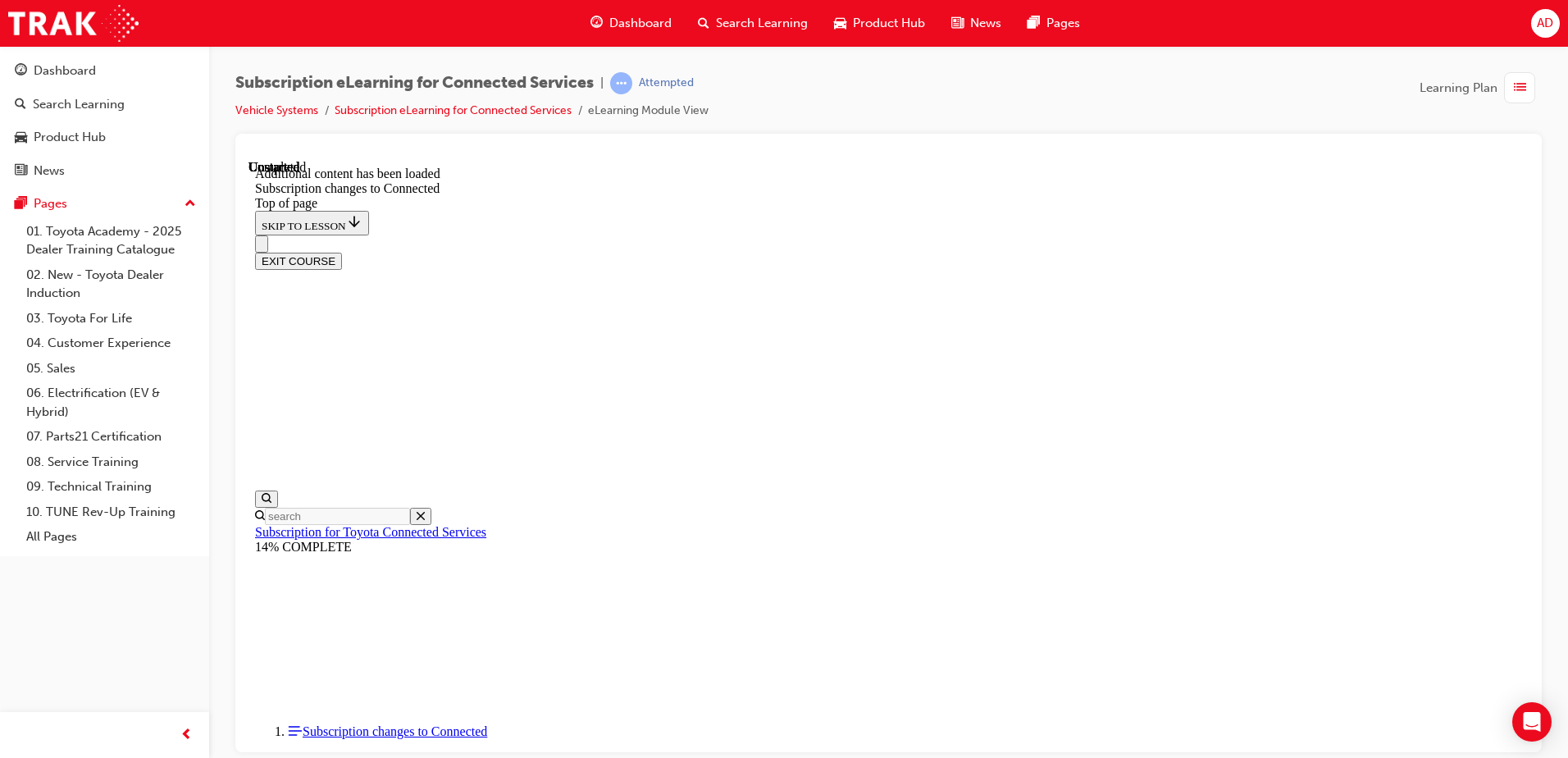
drag, startPoint x: 804, startPoint y: 307, endPoint x: 780, endPoint y: 288, distance: 30.6
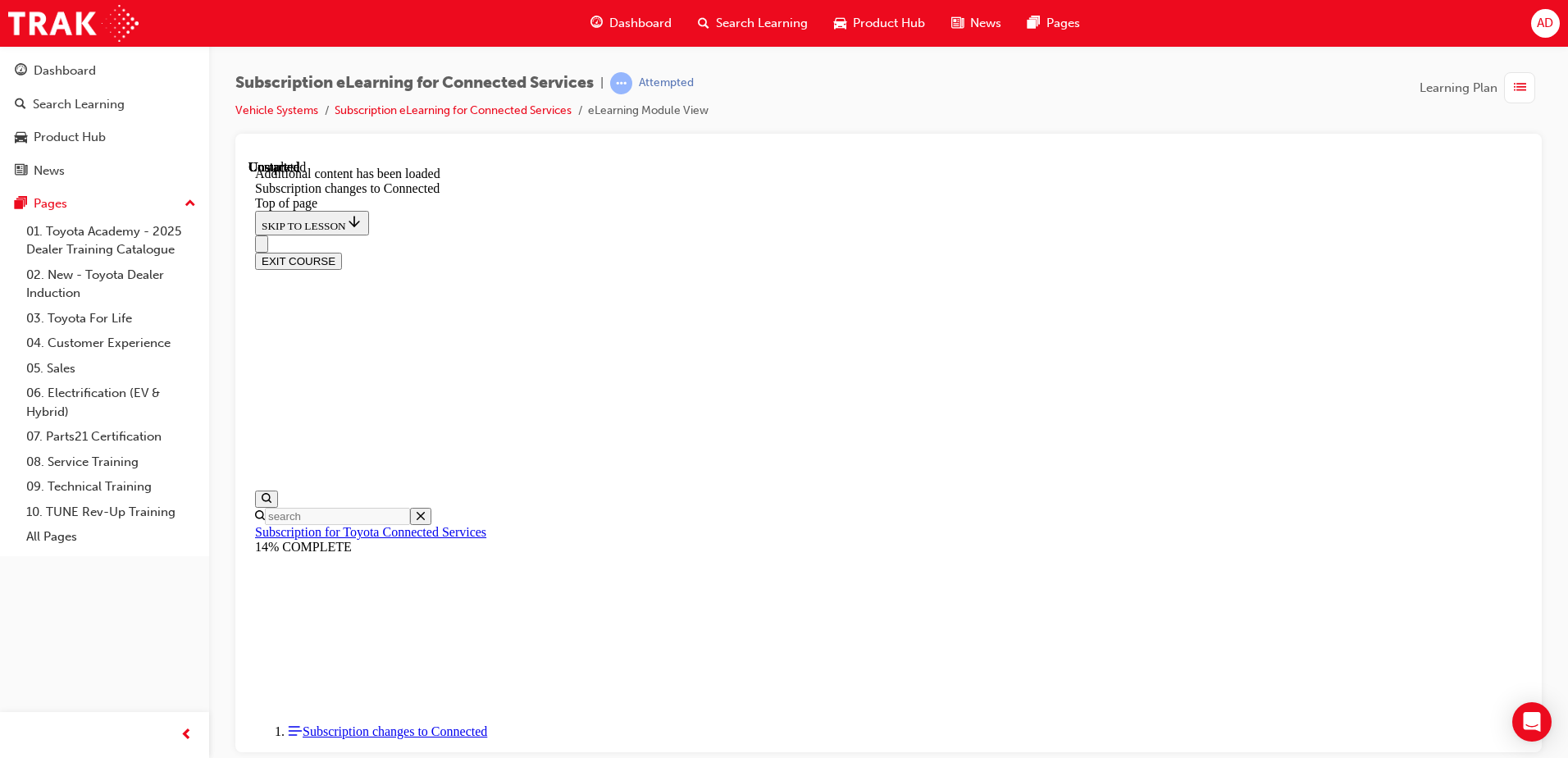
drag, startPoint x: 873, startPoint y: 468, endPoint x: 757, endPoint y: 428, distance: 122.7
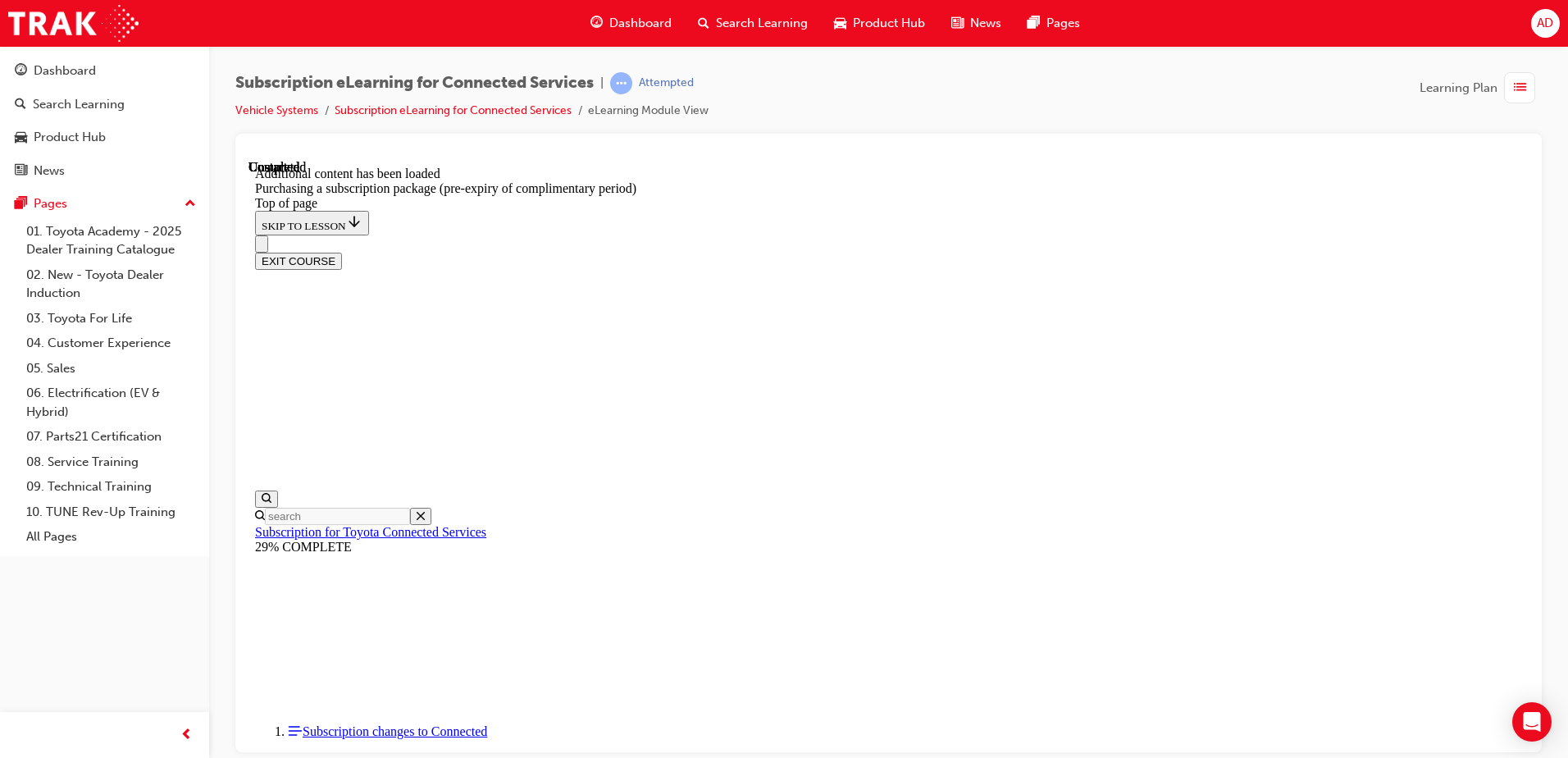
scroll to position [1847, 0]
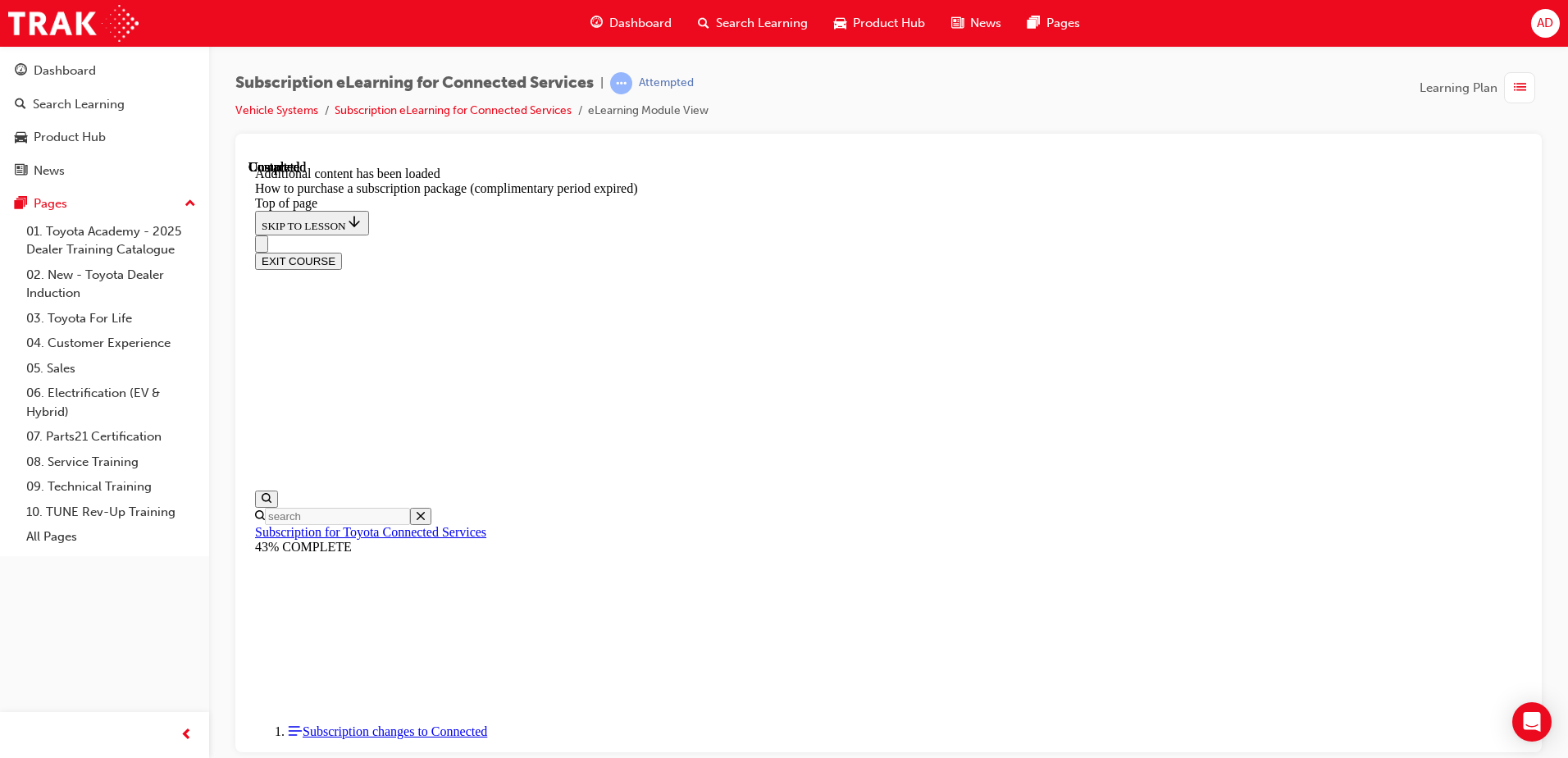
drag, startPoint x: 610, startPoint y: 501, endPoint x: 840, endPoint y: 440, distance: 238.0
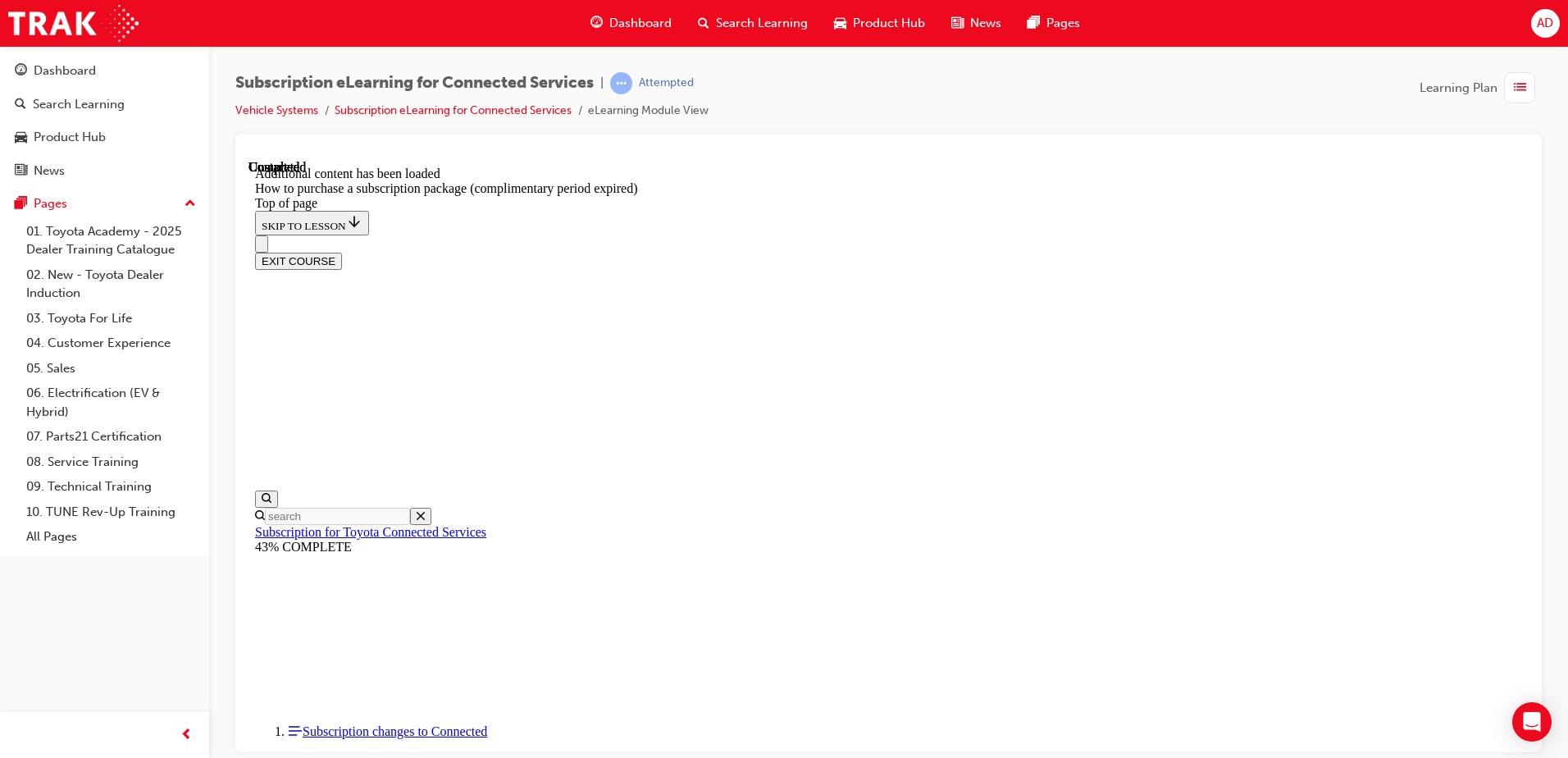
drag, startPoint x: 1163, startPoint y: 352, endPoint x: 1203, endPoint y: 352, distance: 40.0
drag, startPoint x: 646, startPoint y: 441, endPoint x: 785, endPoint y: 441, distance: 139.0
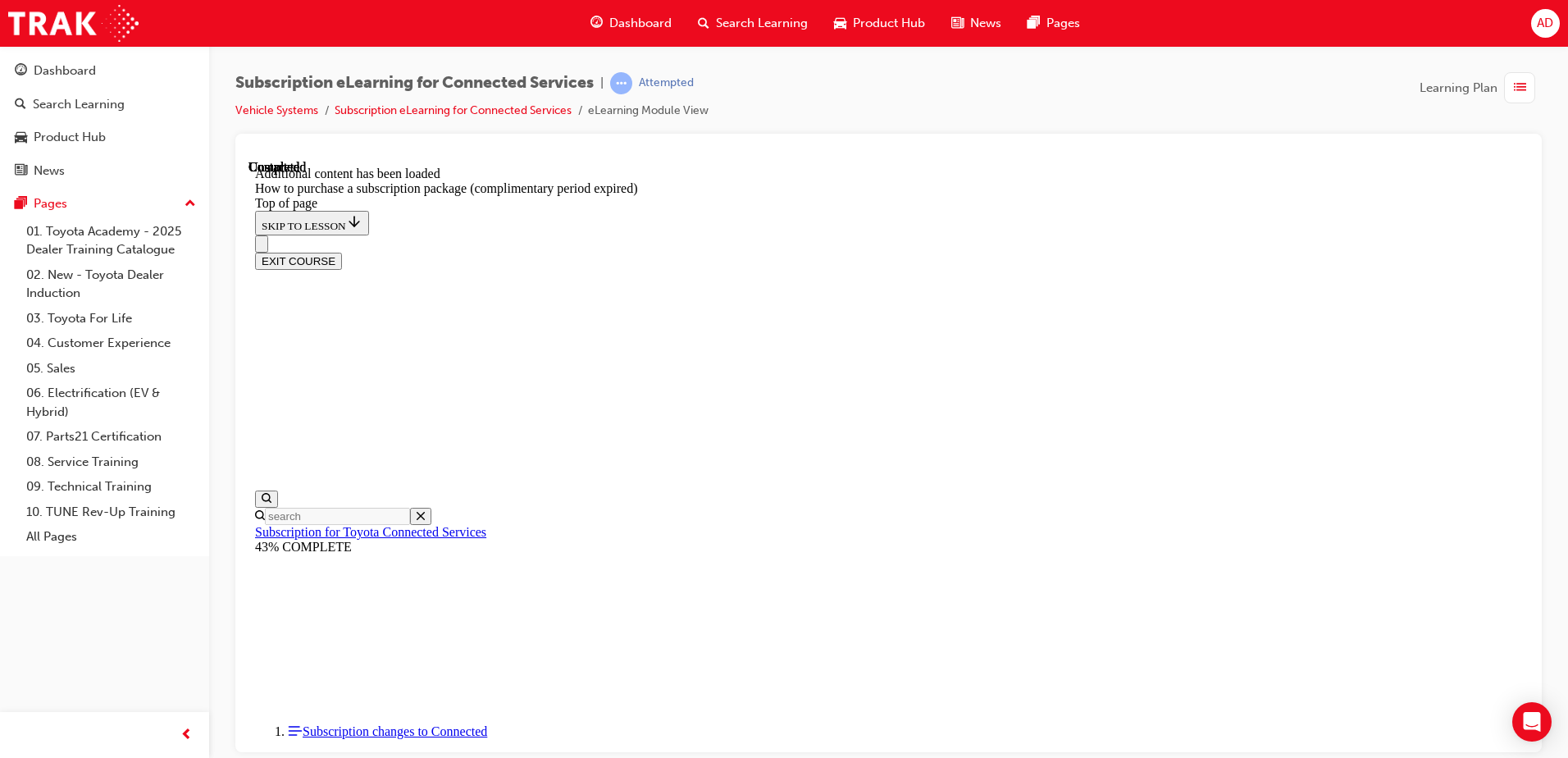
drag, startPoint x: 1002, startPoint y: 427, endPoint x: 989, endPoint y: 427, distance: 13.0
drag, startPoint x: 1262, startPoint y: 422, endPoint x: 1274, endPoint y: 452, distance: 32.3
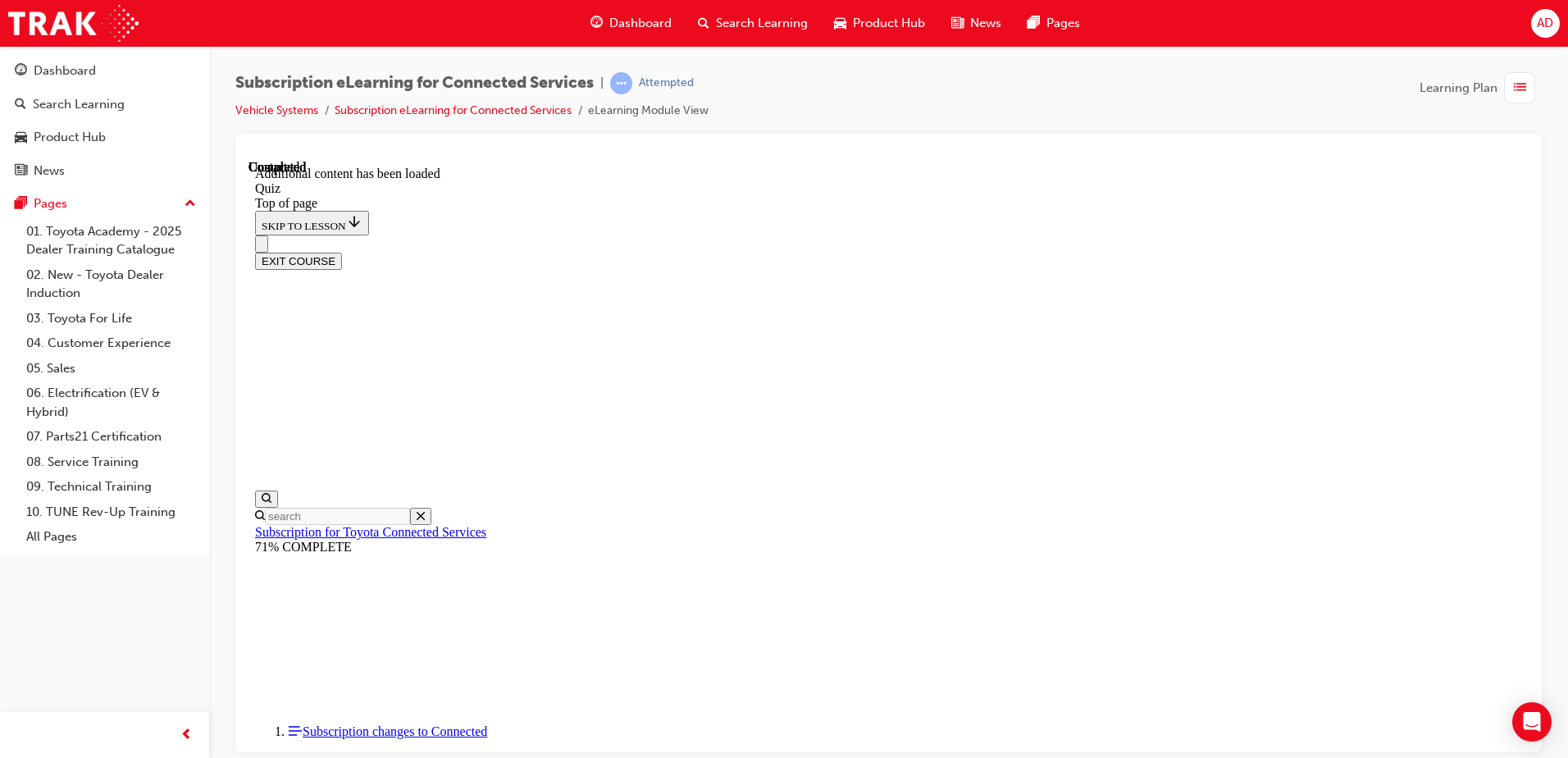
scroll to position [51, 0]
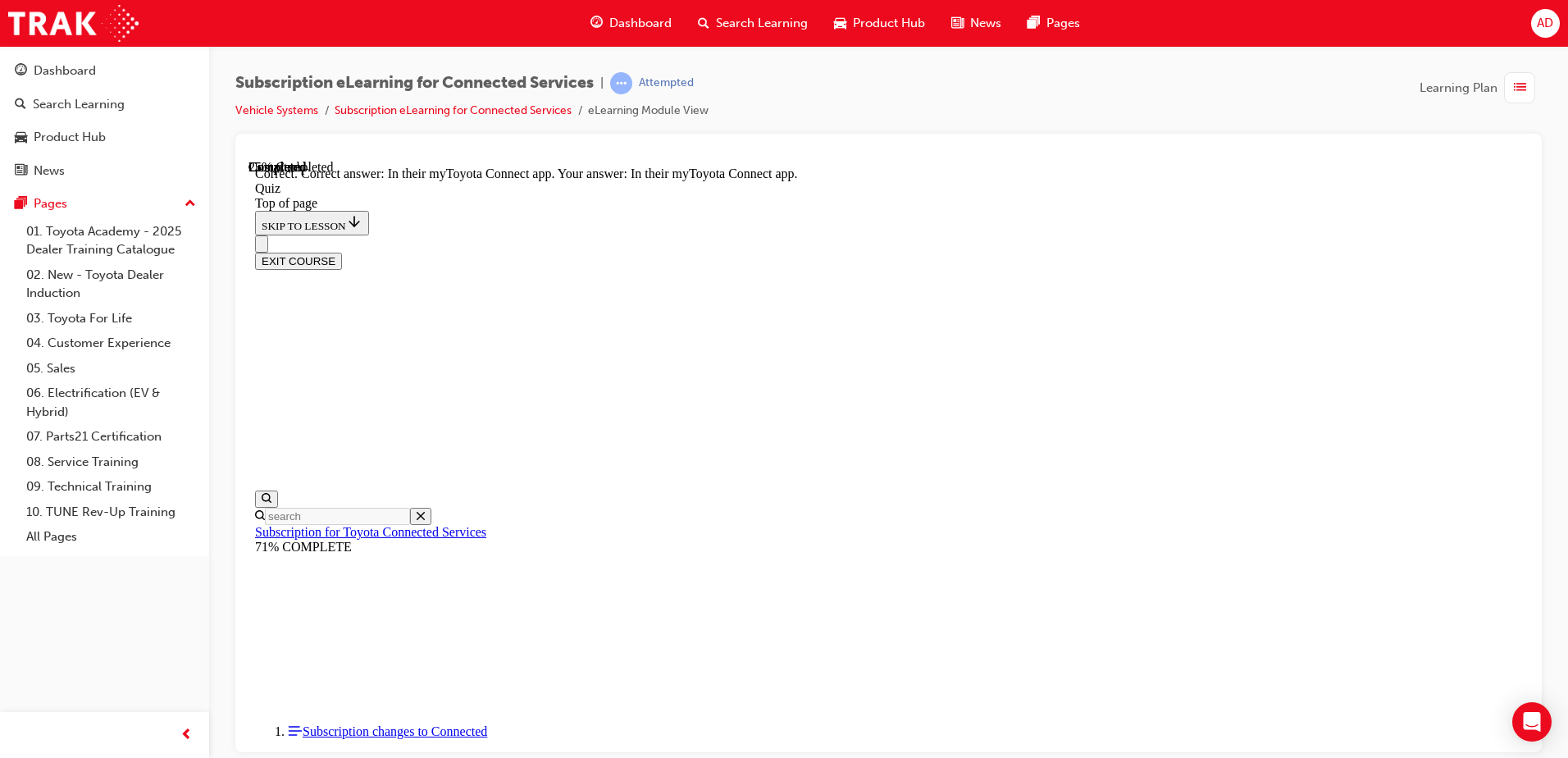
drag, startPoint x: 996, startPoint y: 463, endPoint x: 1392, endPoint y: 354, distance: 410.7
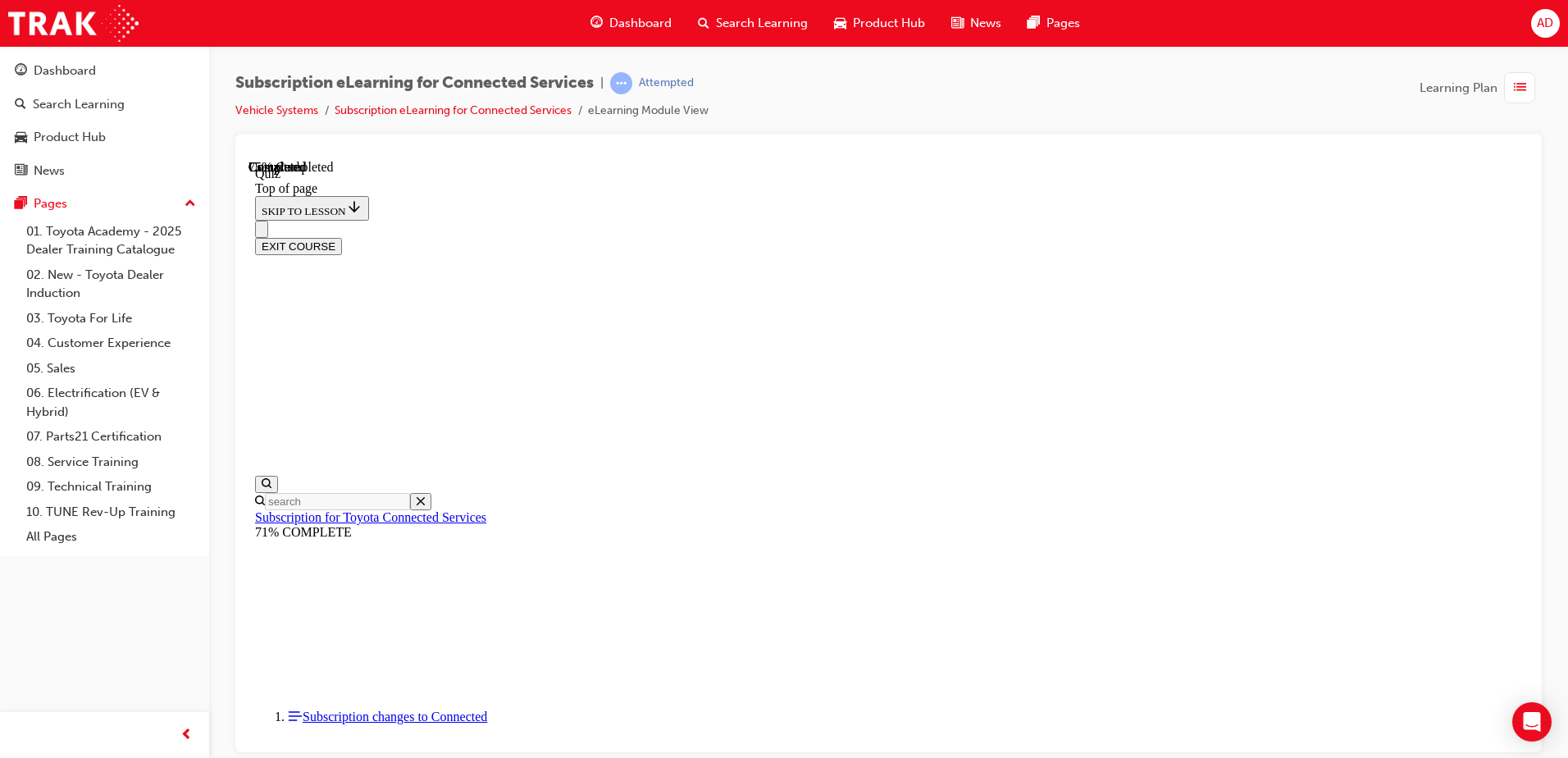
drag, startPoint x: 717, startPoint y: 408, endPoint x: 1160, endPoint y: 412, distance: 443.0
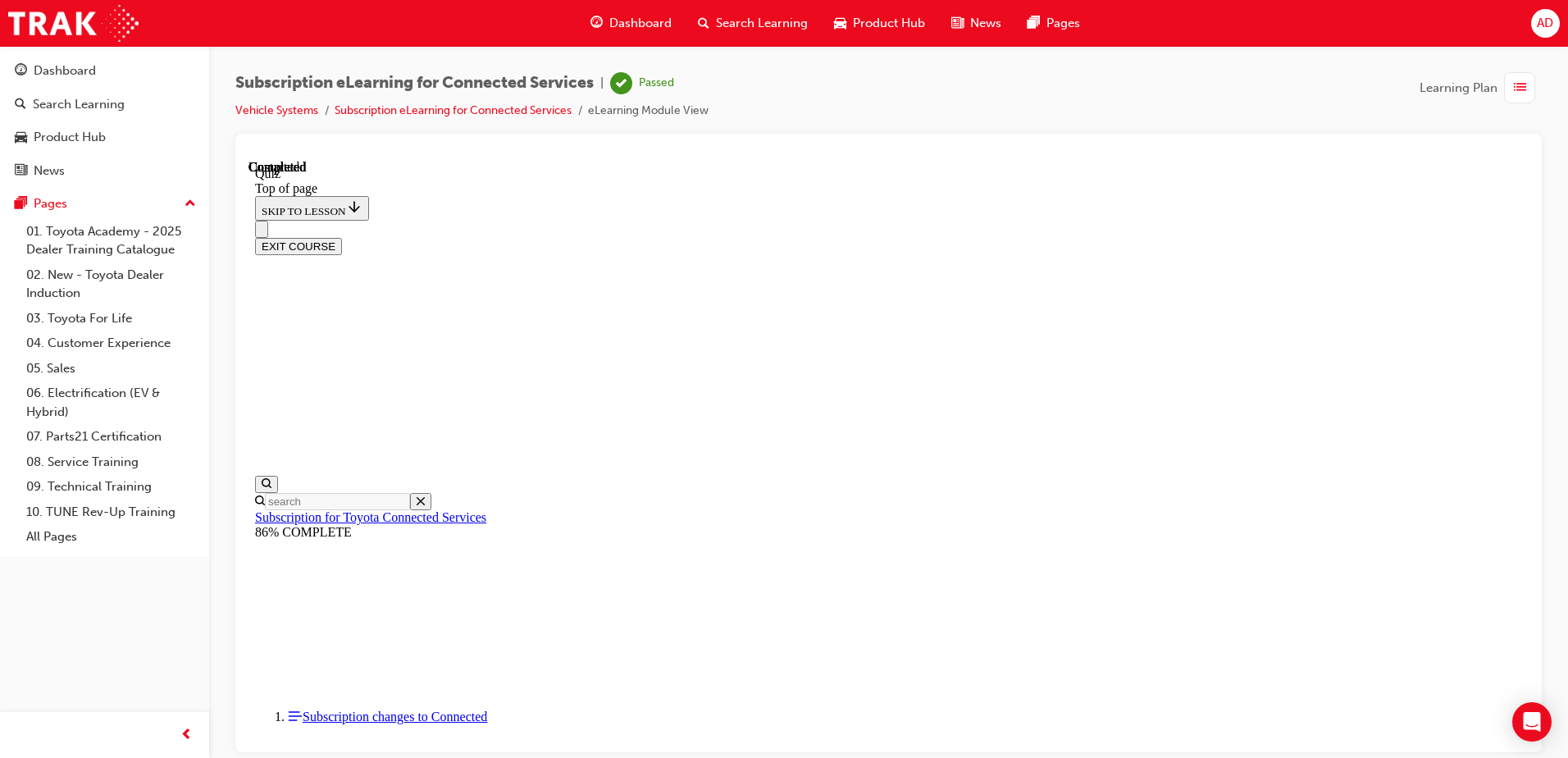
scroll to position [299, 0]
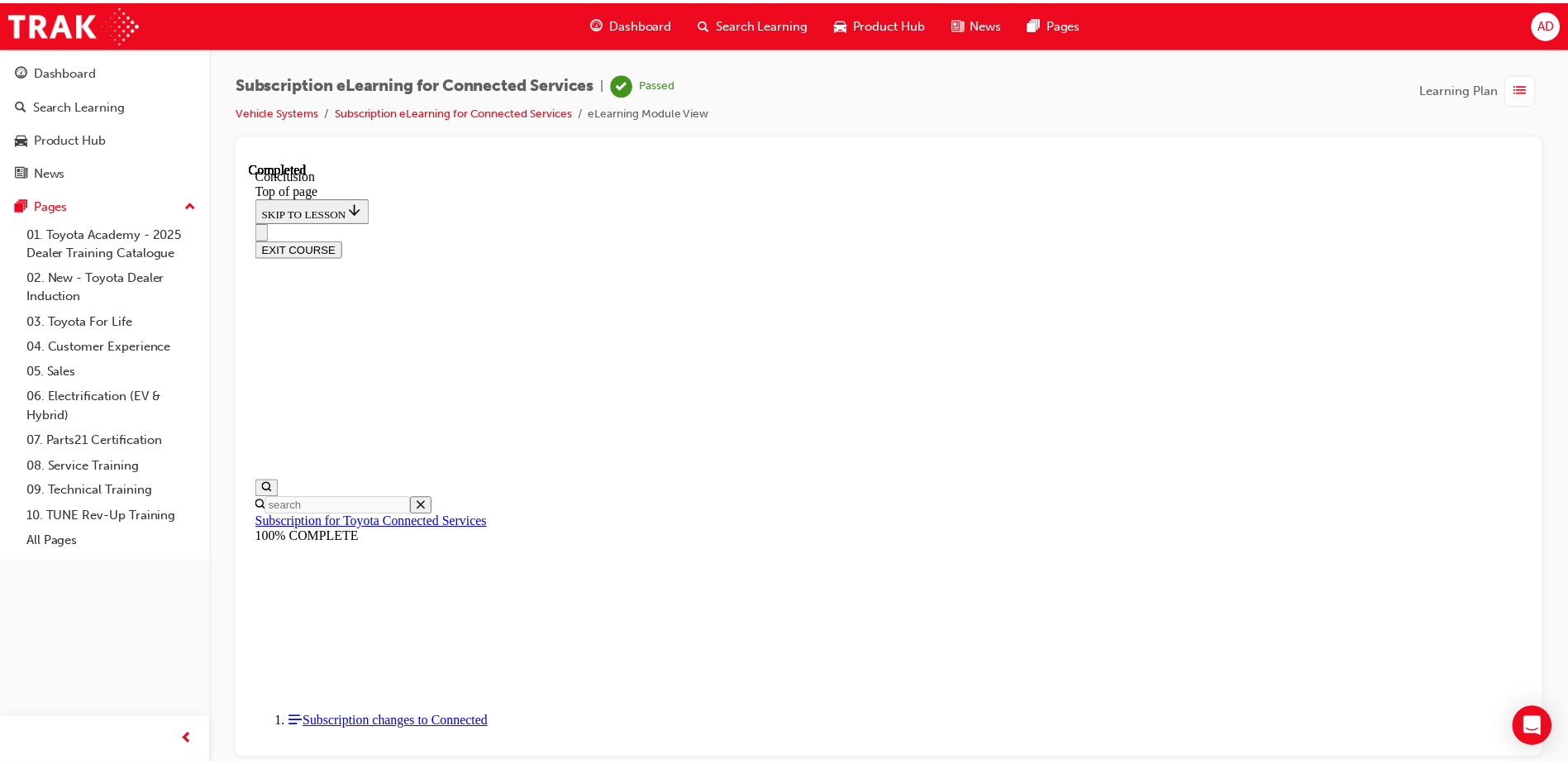
scroll to position [524, 0]
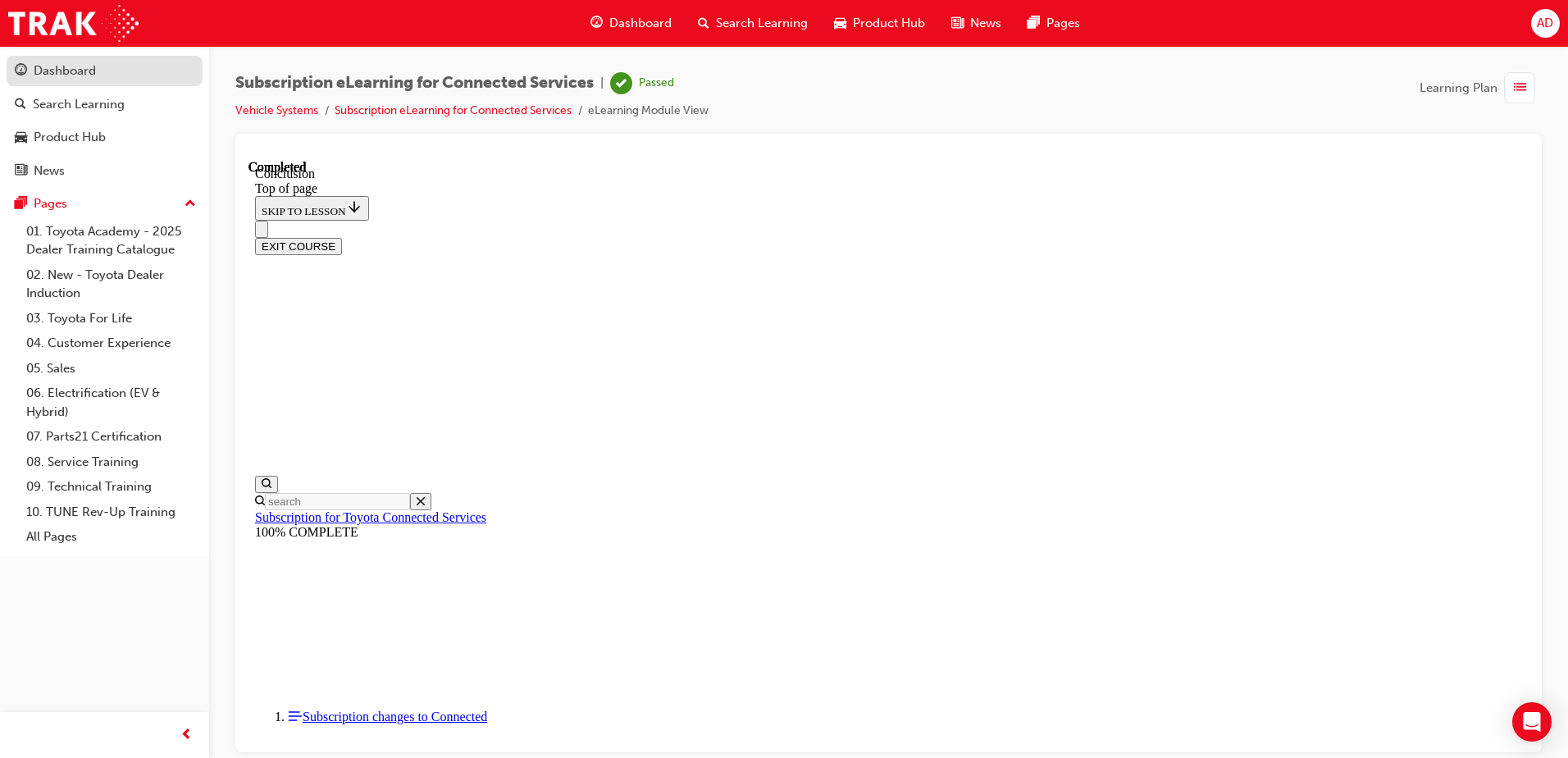
click at [95, 71] on div "Dashboard" at bounding box center [65, 71] width 62 height 19
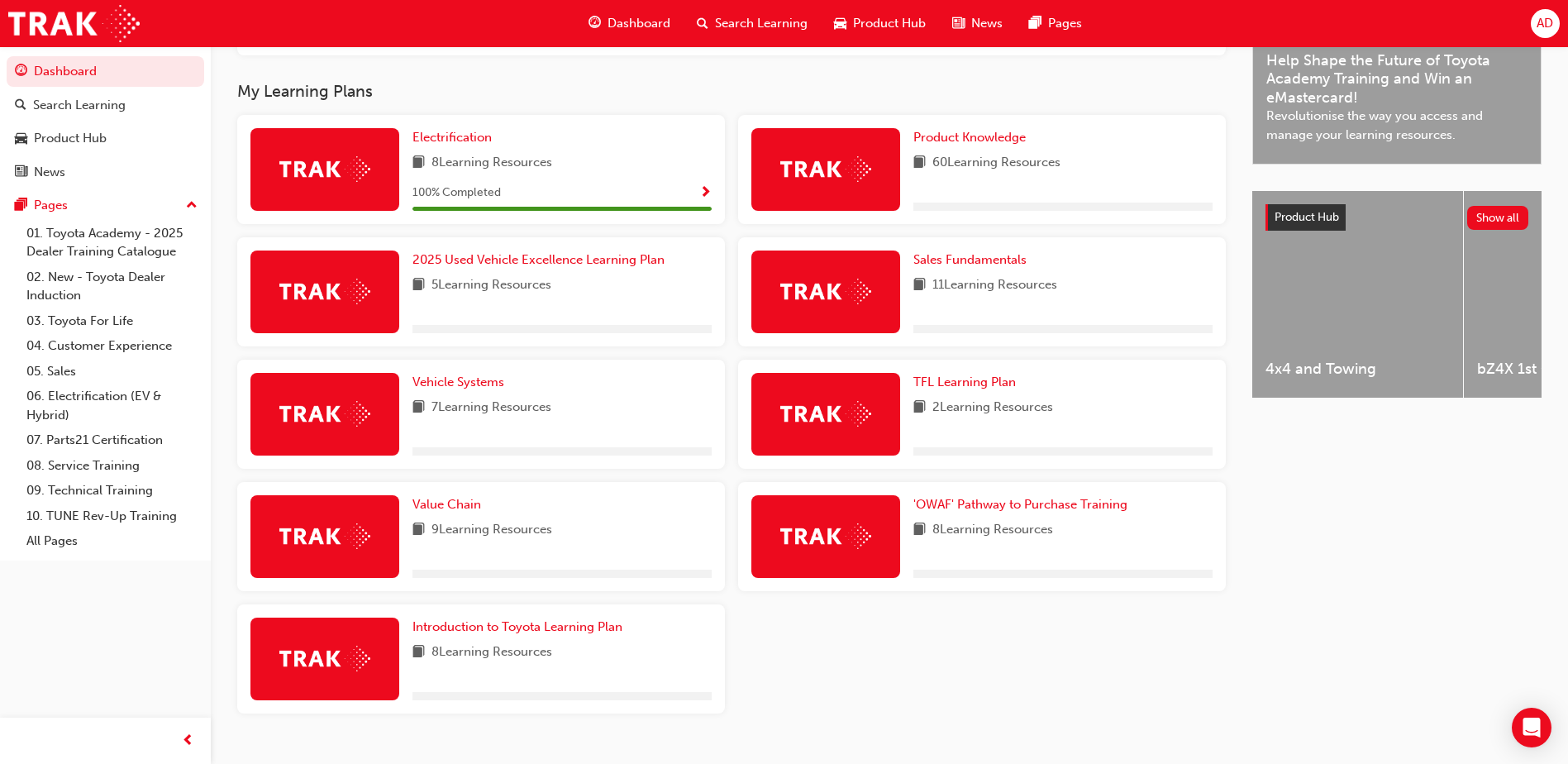
scroll to position [543, 0]
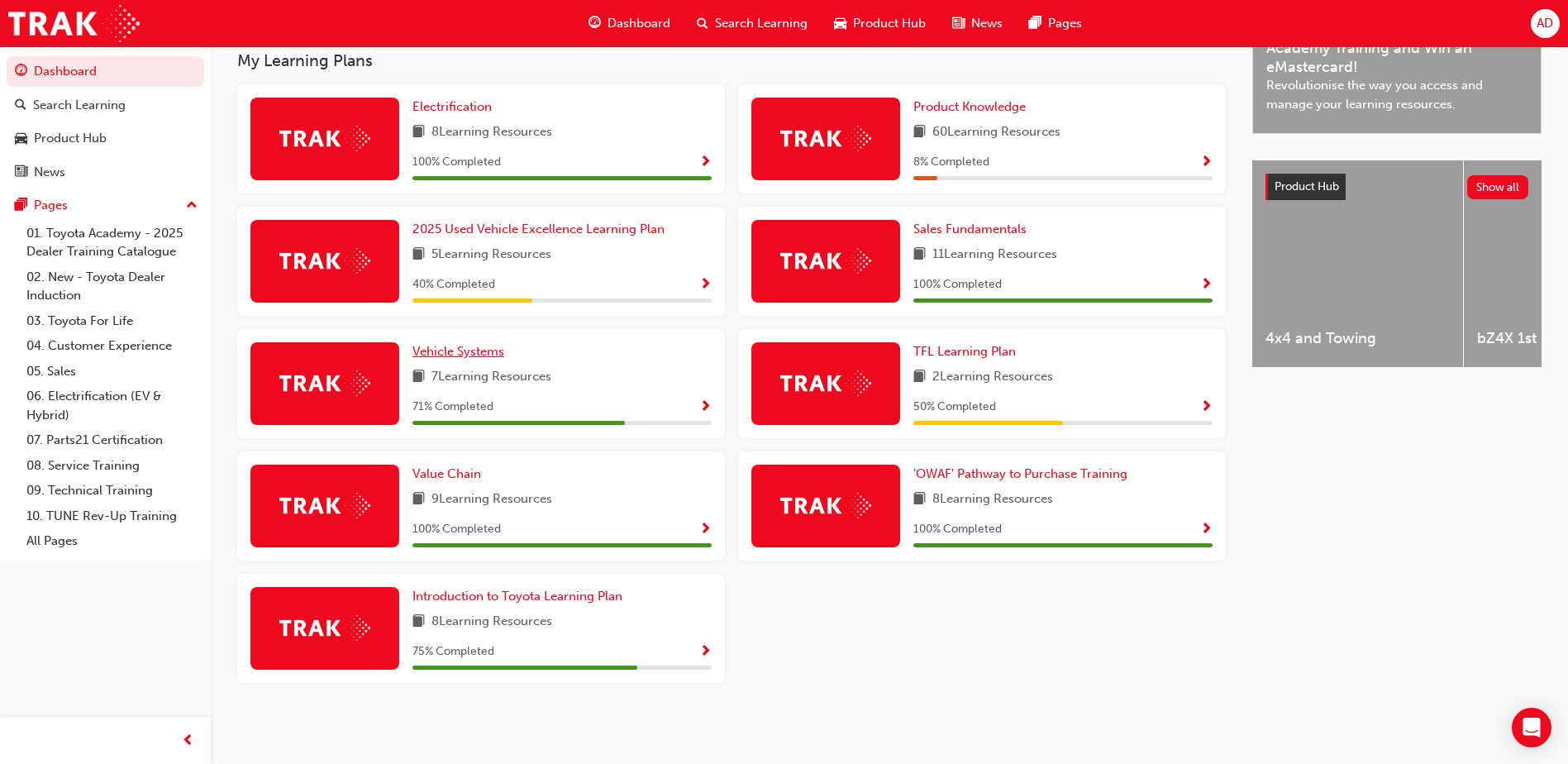
click at [454, 352] on span "Vehicle Systems" at bounding box center [459, 351] width 92 height 14
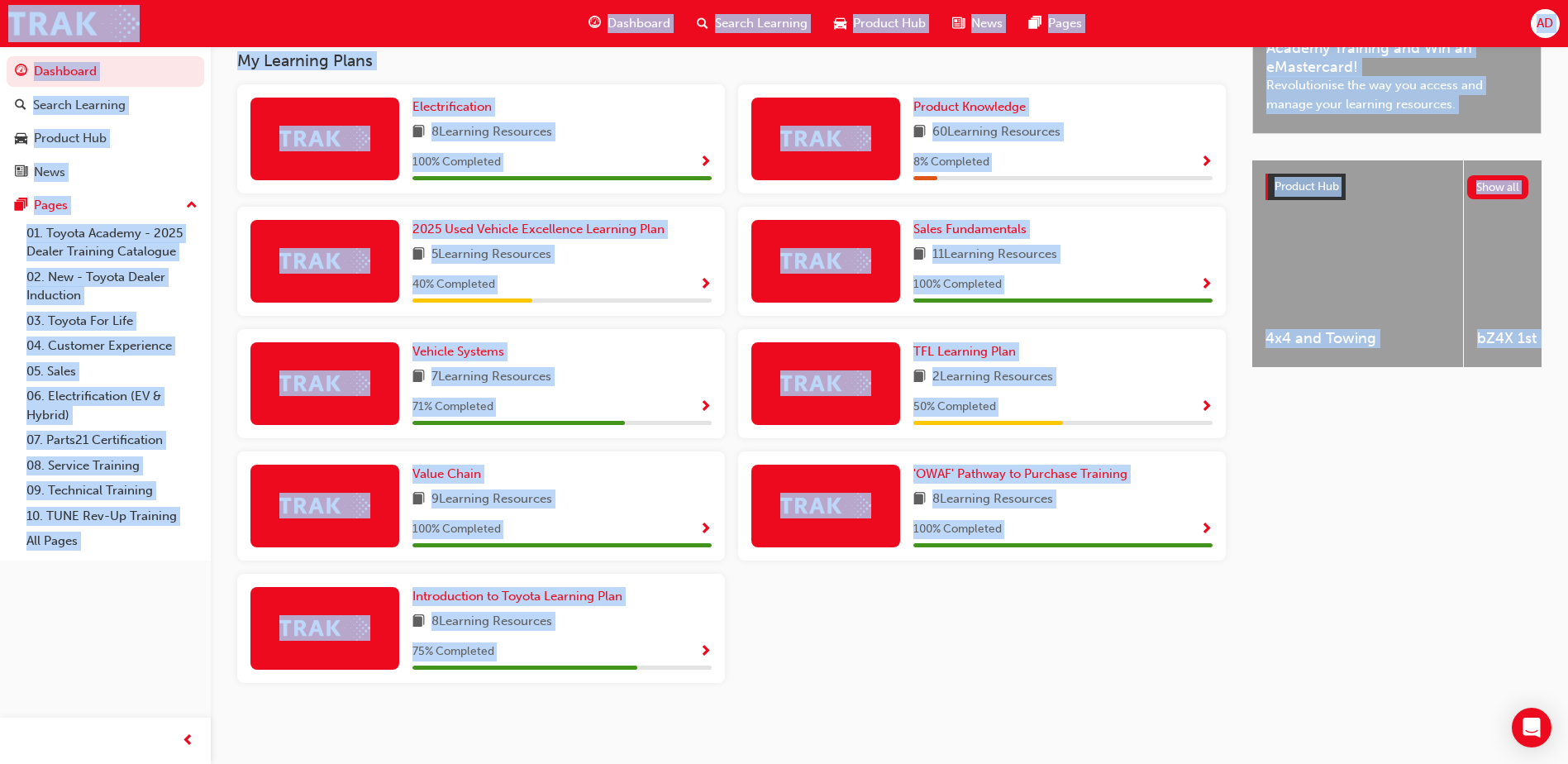
click at [454, 356] on div "AD Welcome back , Angus Davies Next up for me YARIS-PROD-EL 2025 Yaris Hatch Pr…" at bounding box center [784, 113] width 1568 height 1301
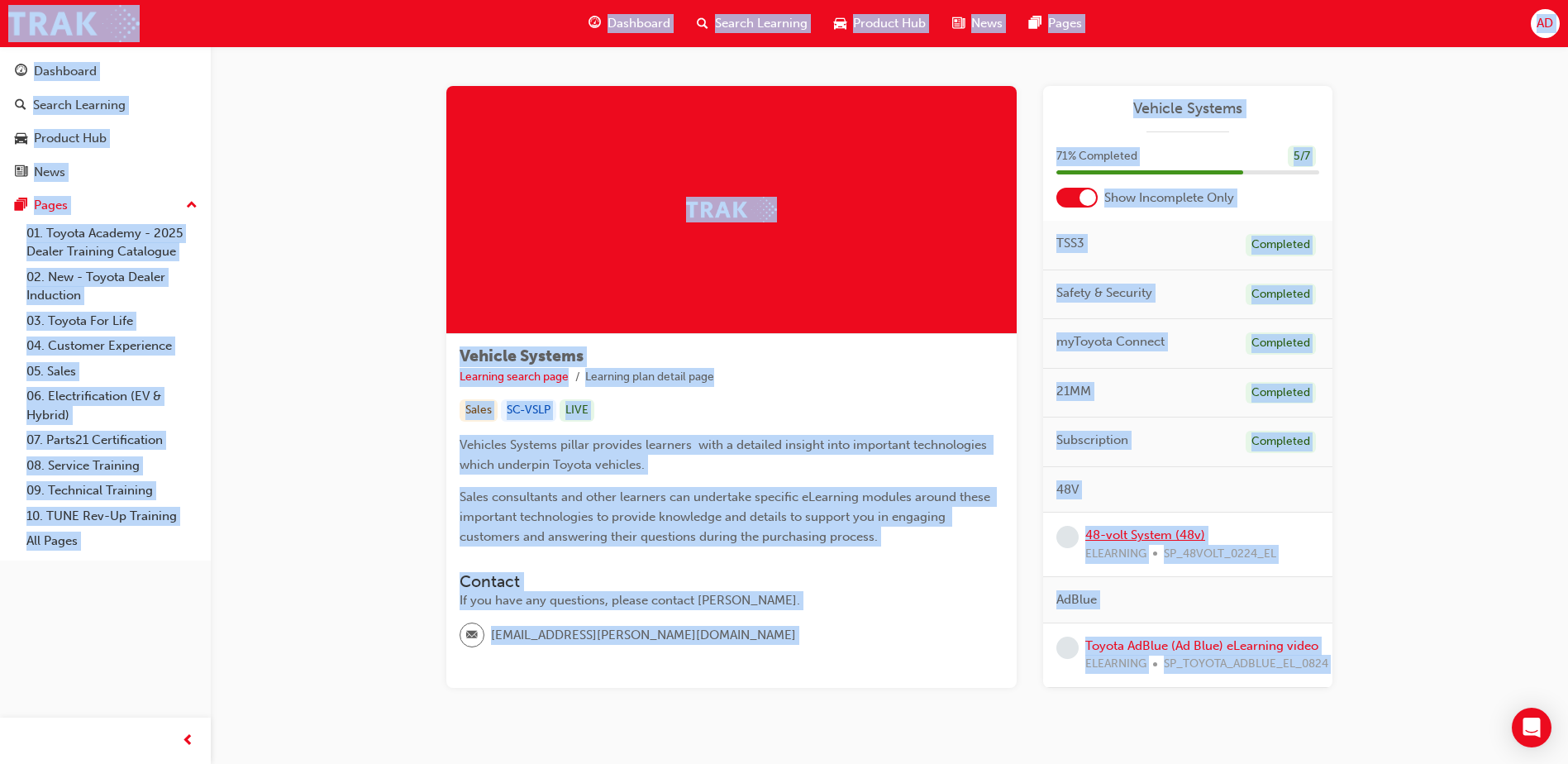
click at [1124, 532] on link "48-volt System (48v)" at bounding box center [1145, 534] width 120 height 14
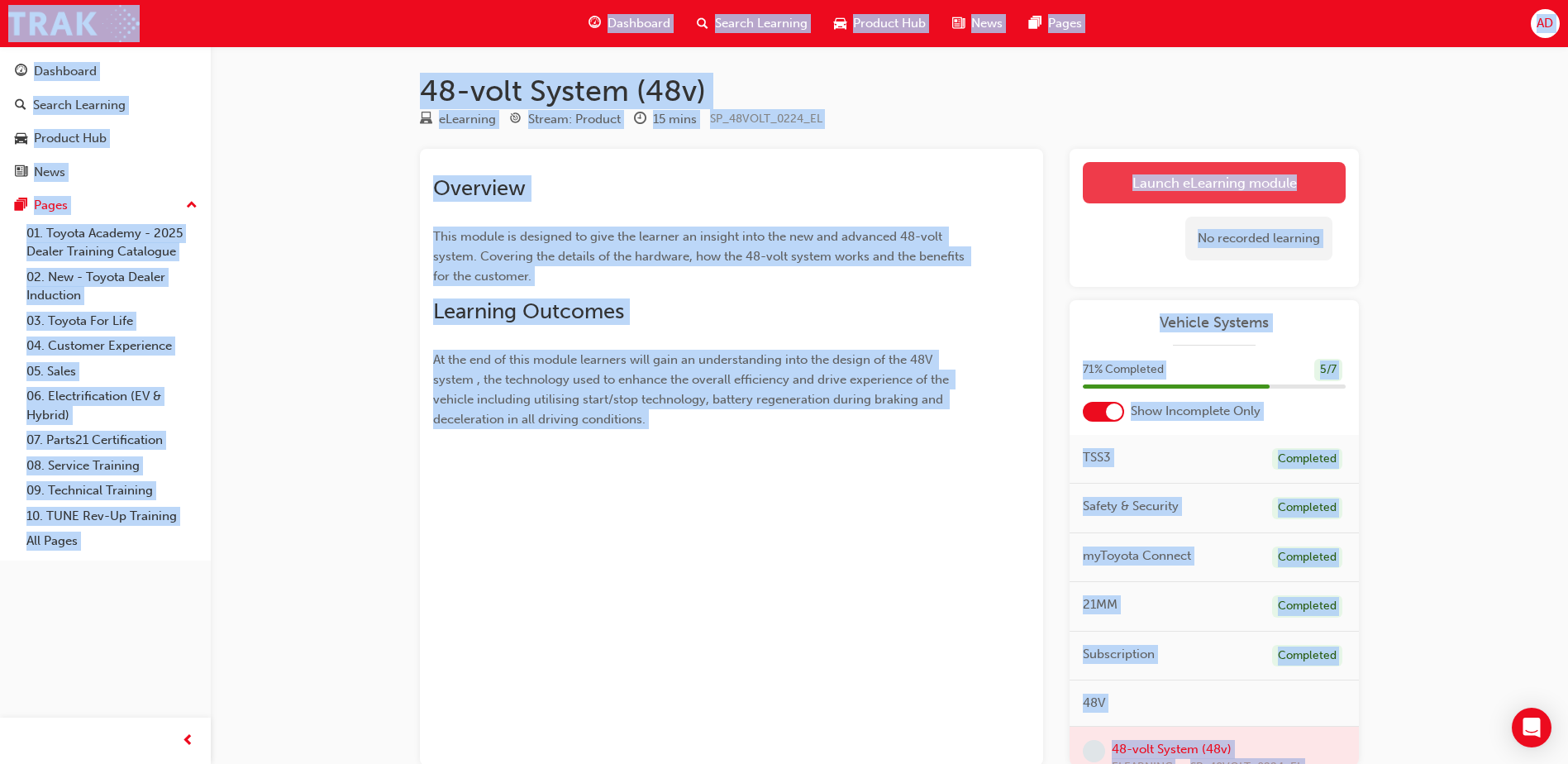
click at [1149, 173] on link "Launch eLearning module" at bounding box center [1214, 182] width 263 height 42
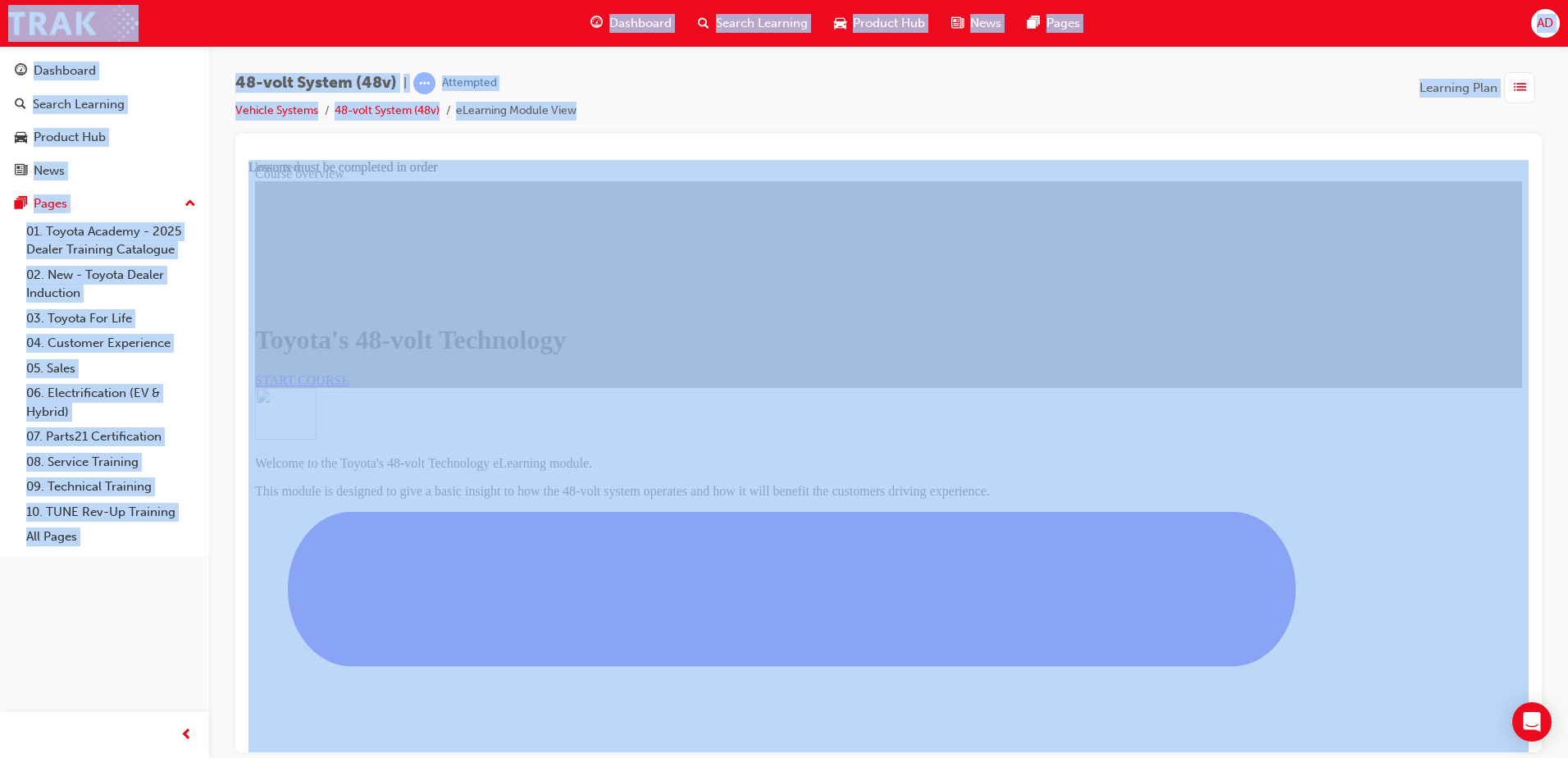
scroll to position [246, 0]
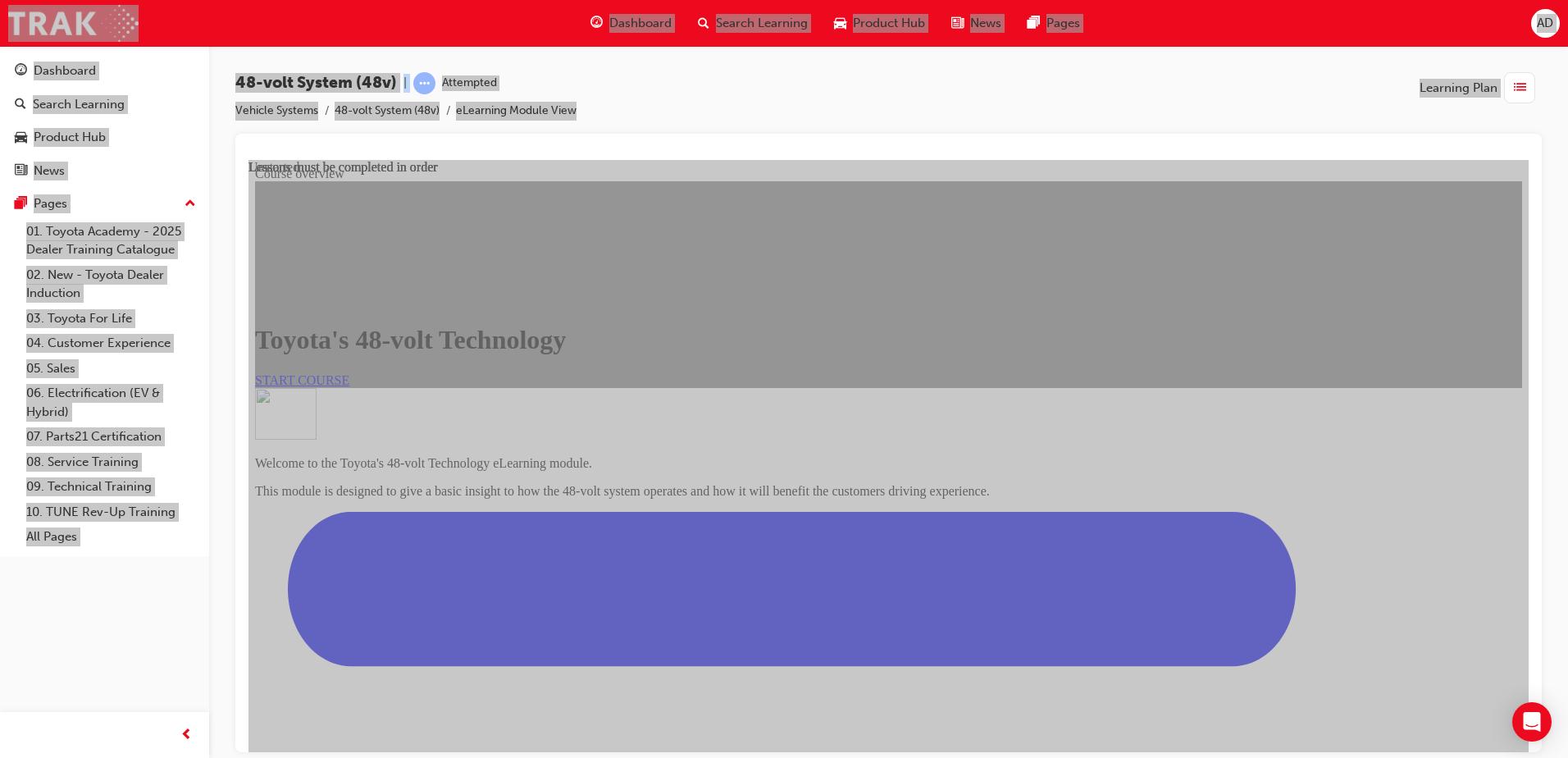
click at [349, 372] on span "START COURSE" at bounding box center [302, 379] width 95 height 14
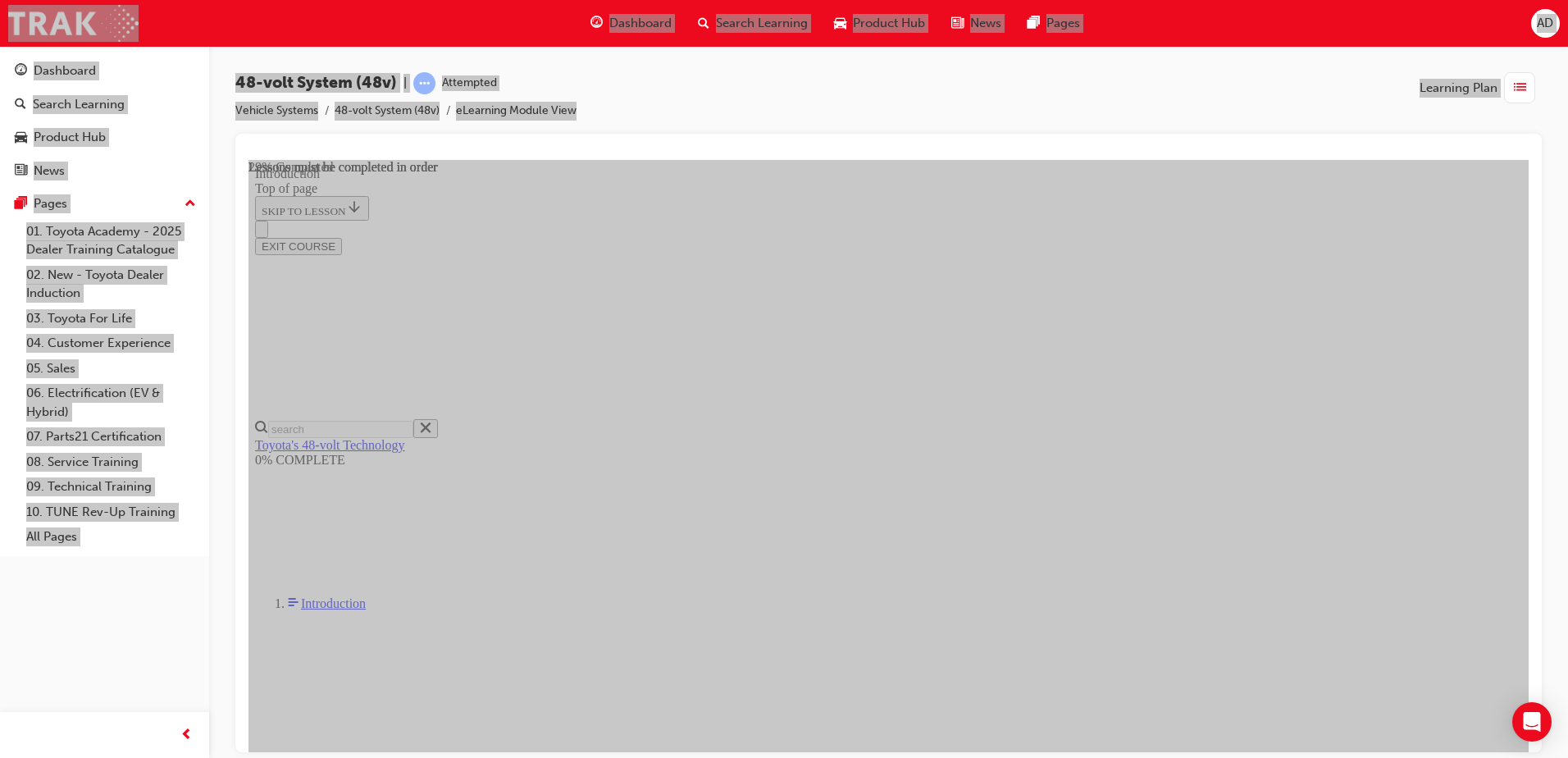
scroll to position [401, 0]
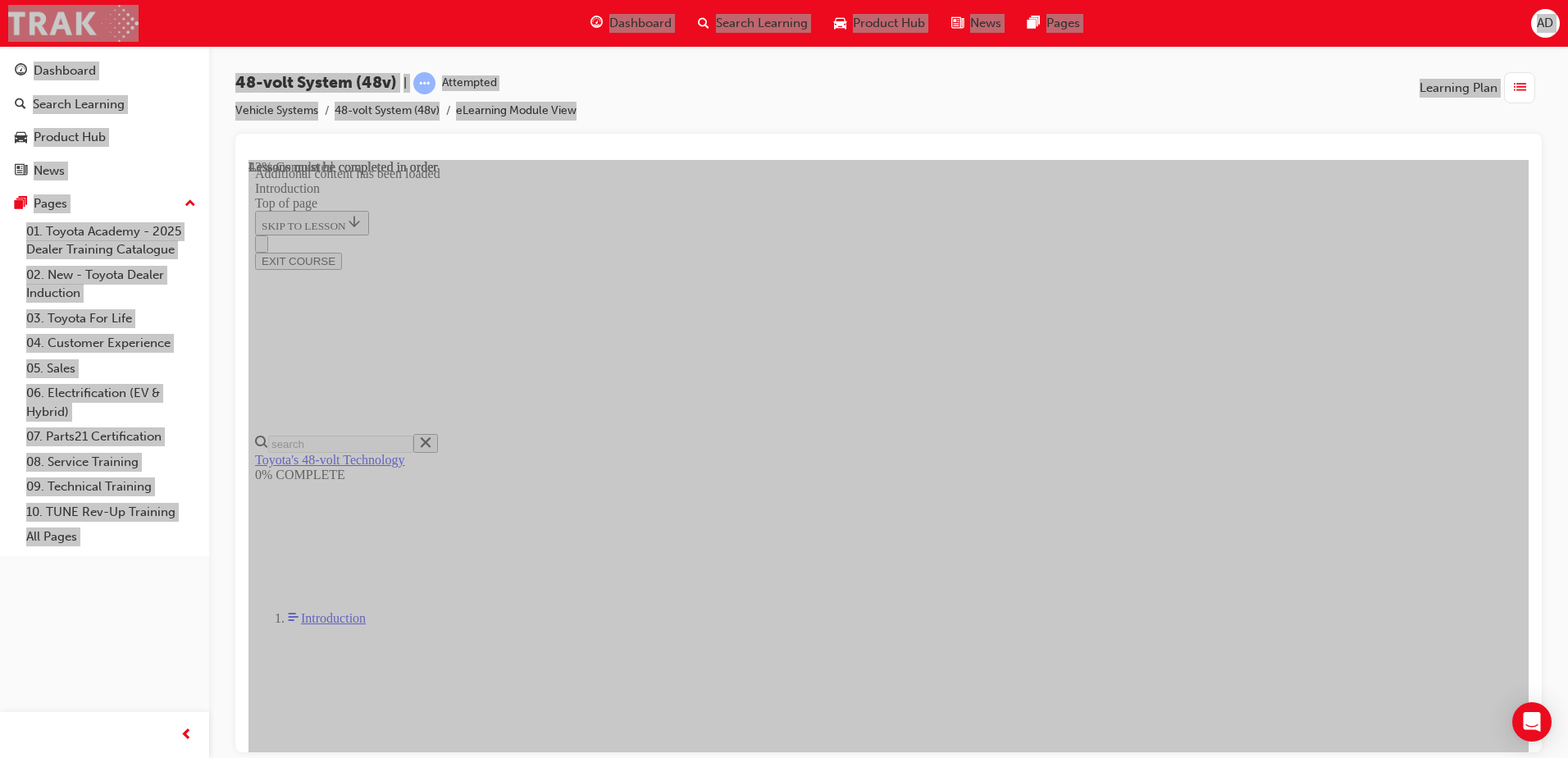
drag, startPoint x: 783, startPoint y: 250, endPoint x: 1210, endPoint y: 276, distance: 427.8
drag, startPoint x: 965, startPoint y: 411, endPoint x: 735, endPoint y: 307, distance: 252.4
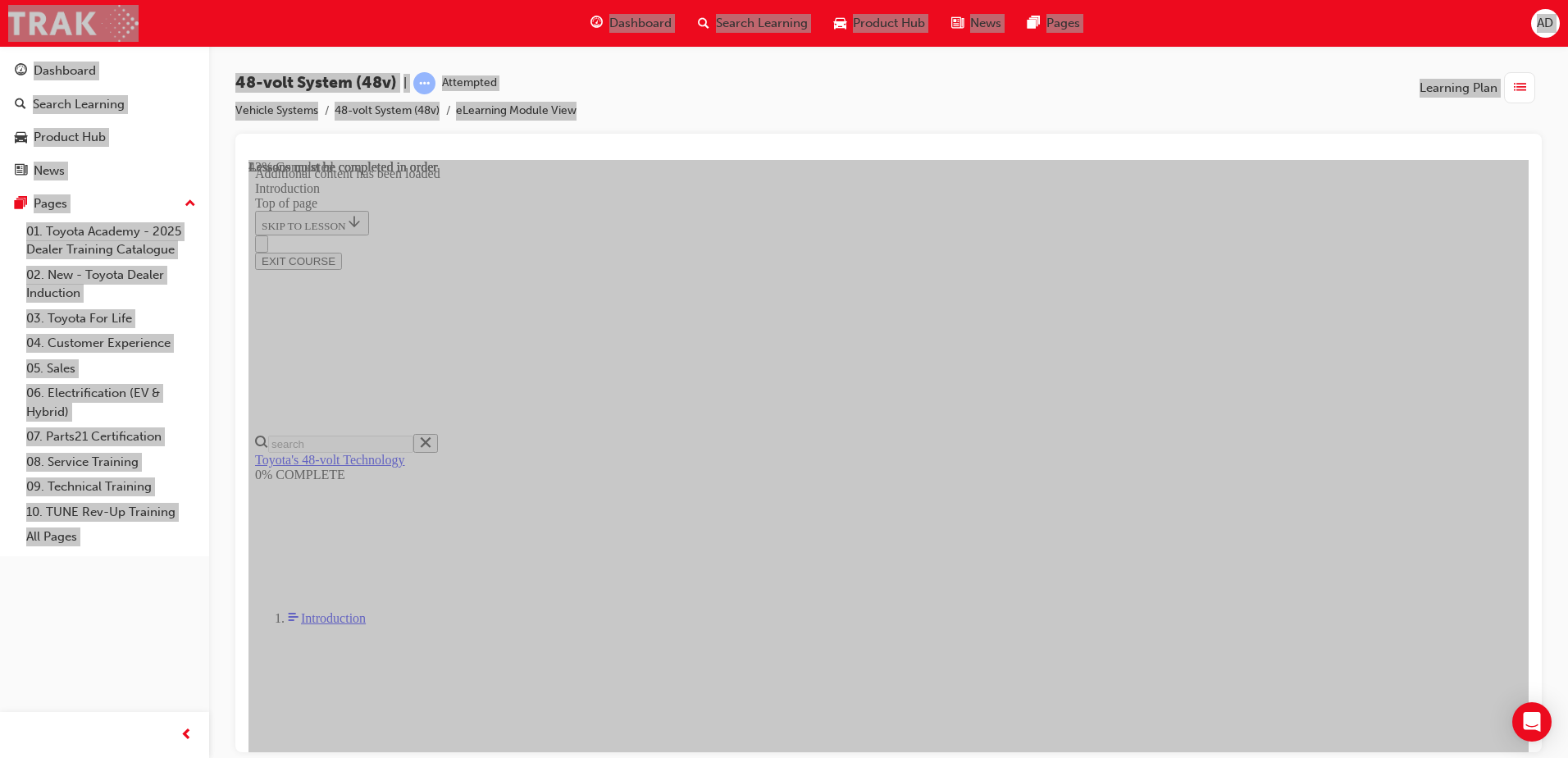
drag, startPoint x: 952, startPoint y: 409, endPoint x: 1013, endPoint y: 429, distance: 64.2
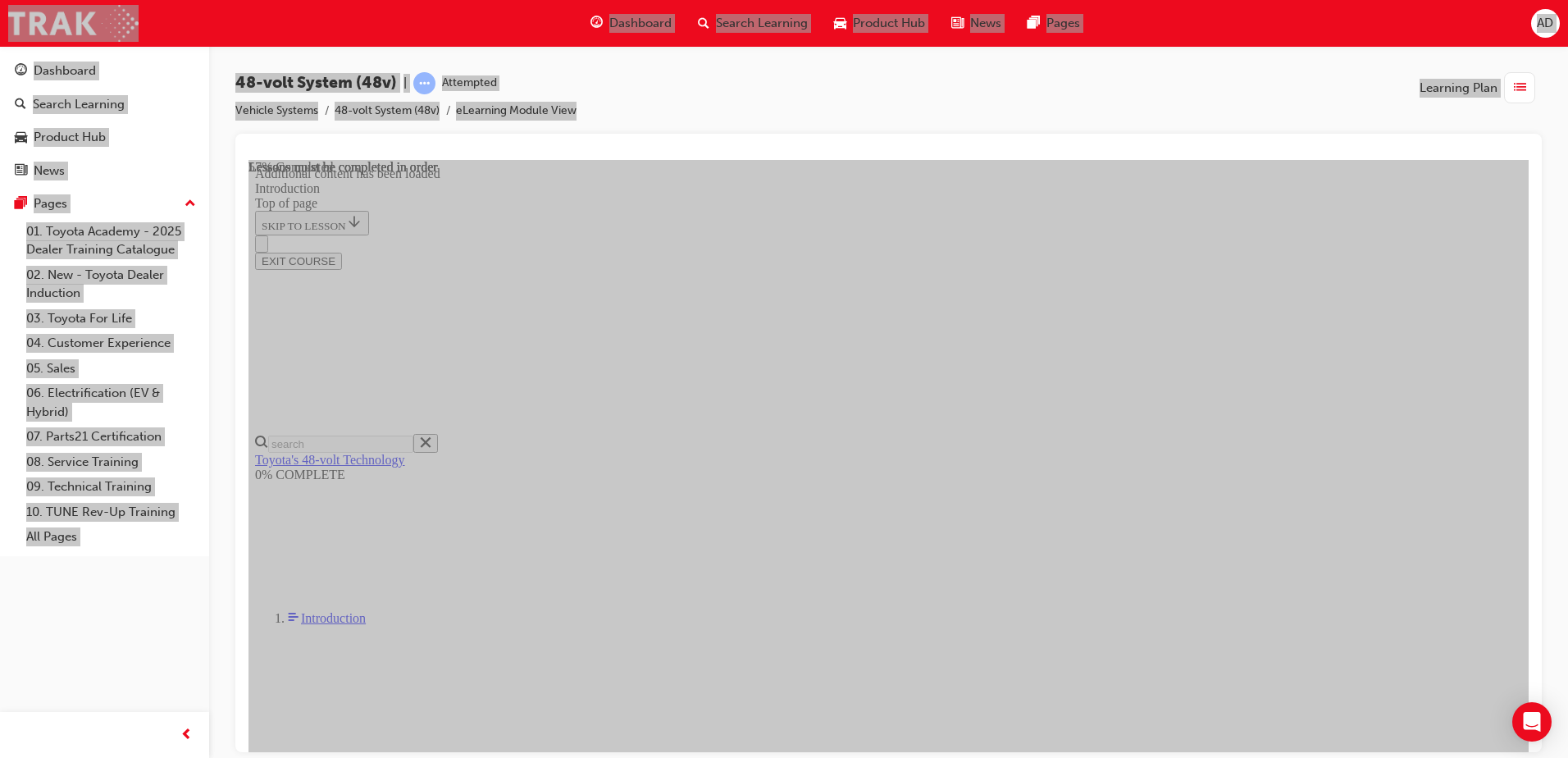
scroll to position [1261, 0]
drag, startPoint x: 685, startPoint y: 353, endPoint x: 1022, endPoint y: 339, distance: 337.3
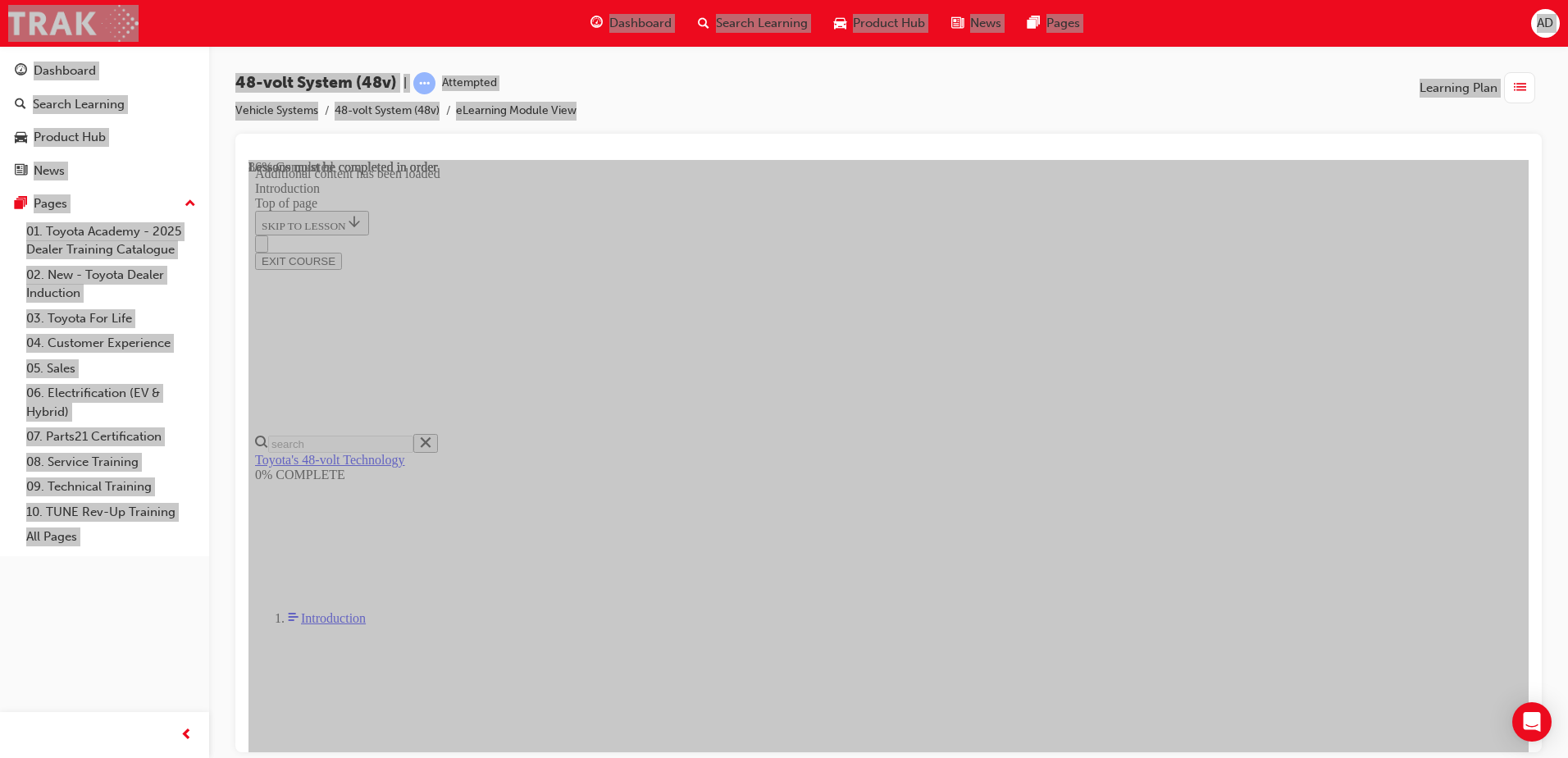
drag, startPoint x: 1115, startPoint y: 355, endPoint x: 1414, endPoint y: 363, distance: 299.1
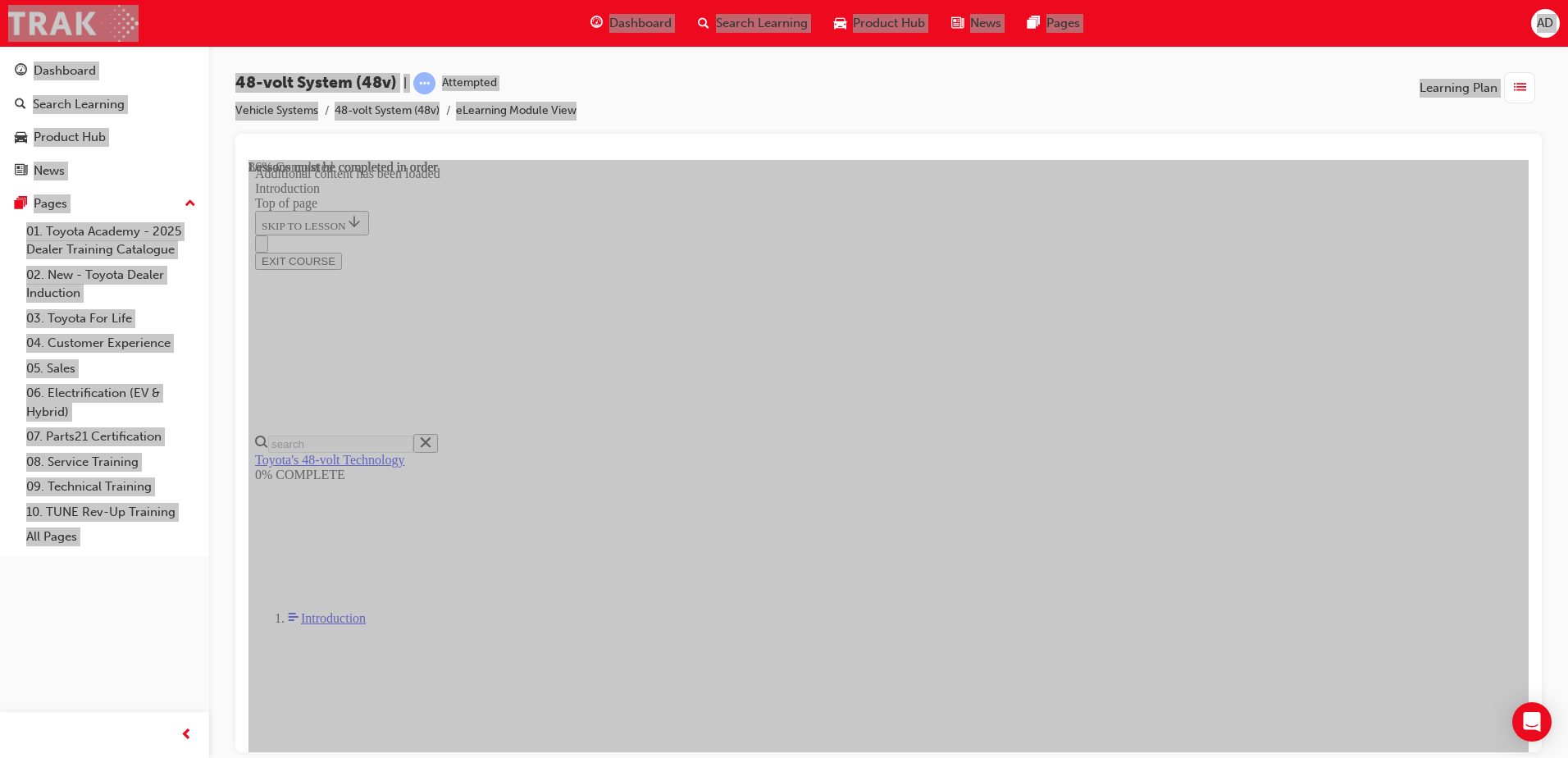
drag, startPoint x: 986, startPoint y: 366, endPoint x: 685, endPoint y: 346, distance: 301.7
drag, startPoint x: 978, startPoint y: 479, endPoint x: 994, endPoint y: 476, distance: 16.3
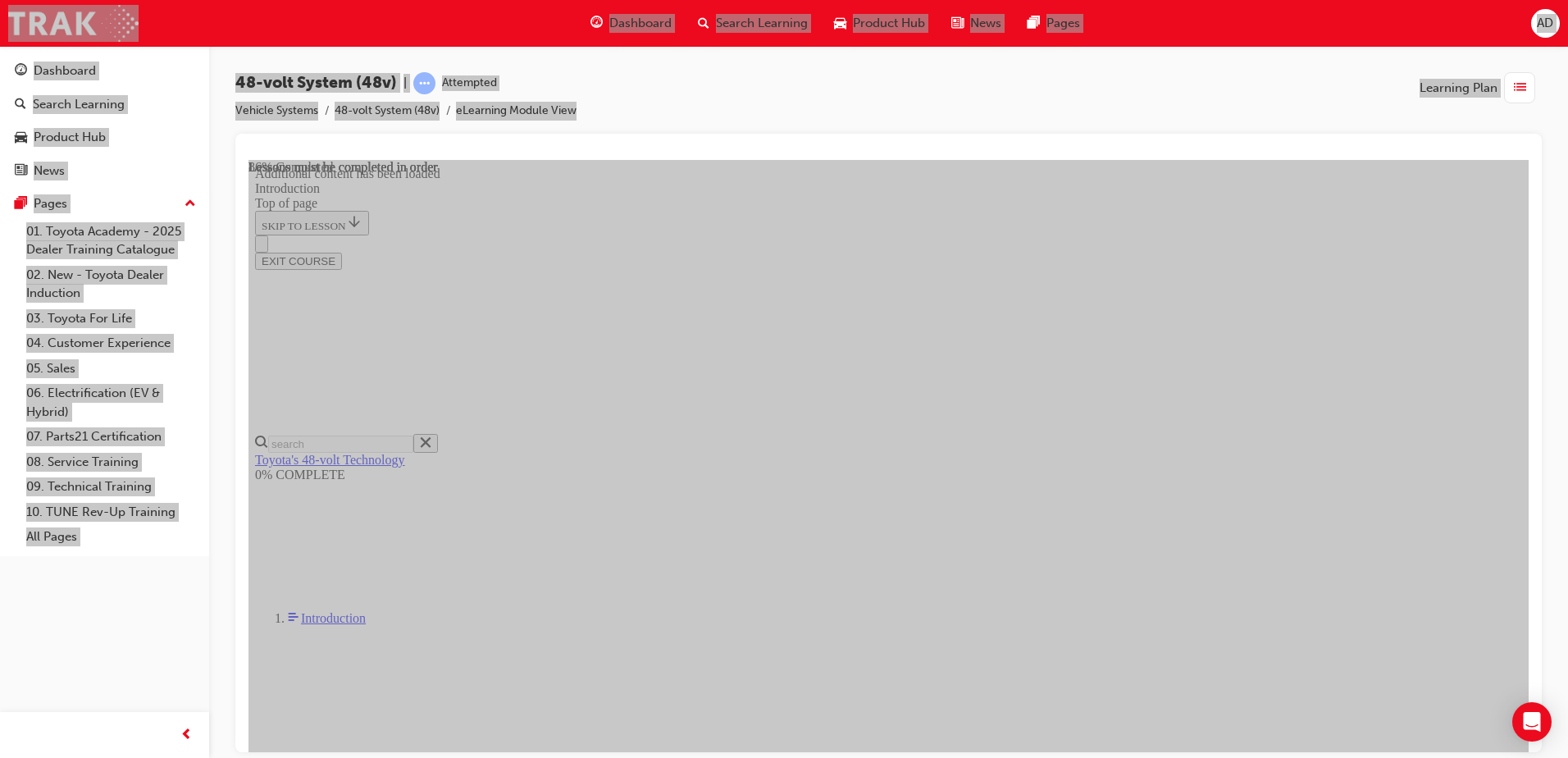
drag, startPoint x: 1247, startPoint y: 406, endPoint x: 1224, endPoint y: 401, distance: 23.5
drag, startPoint x: 662, startPoint y: 423, endPoint x: 1049, endPoint y: 423, distance: 387.0
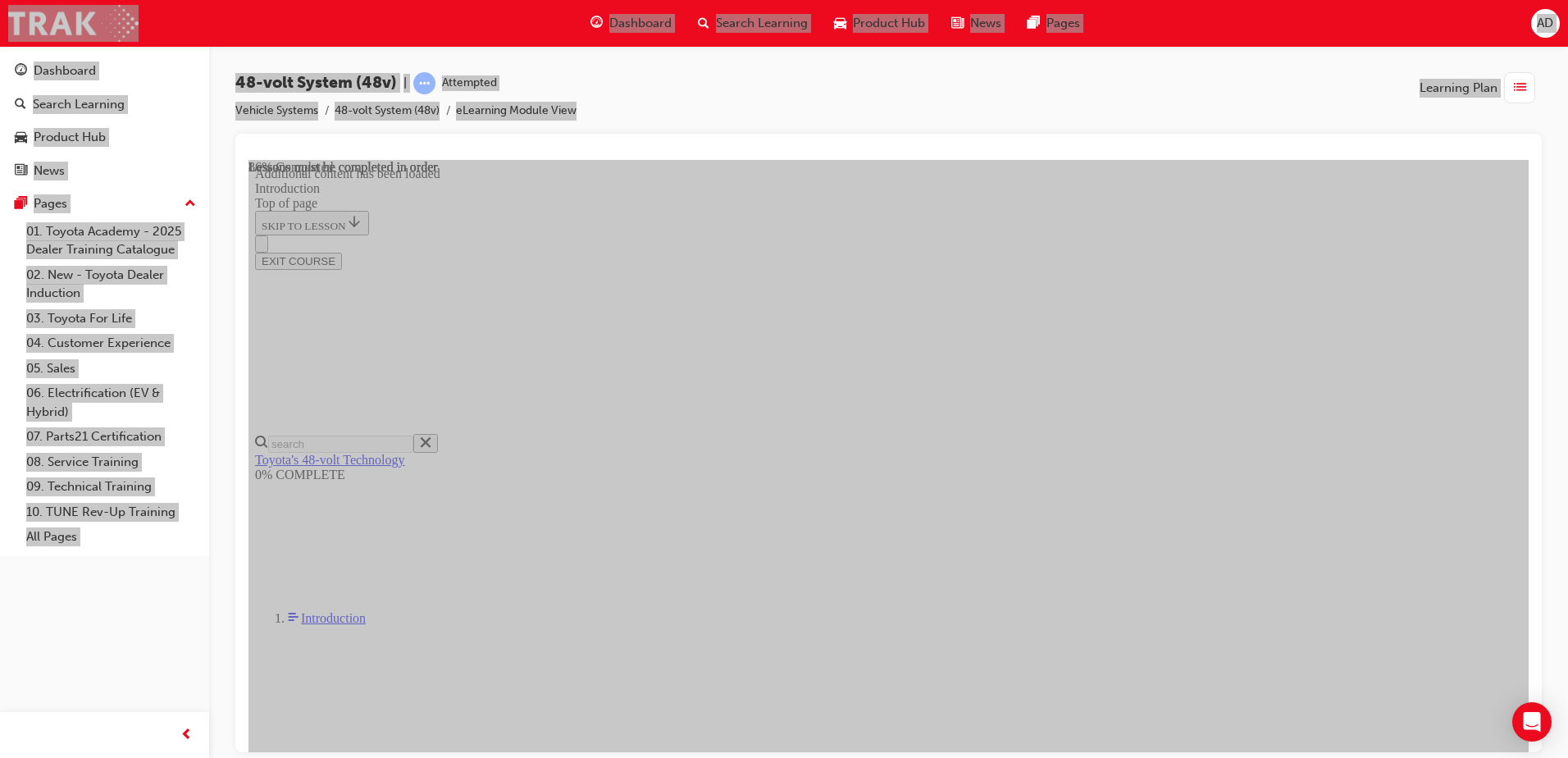
drag, startPoint x: 687, startPoint y: 483, endPoint x: 1031, endPoint y: 484, distance: 344.0
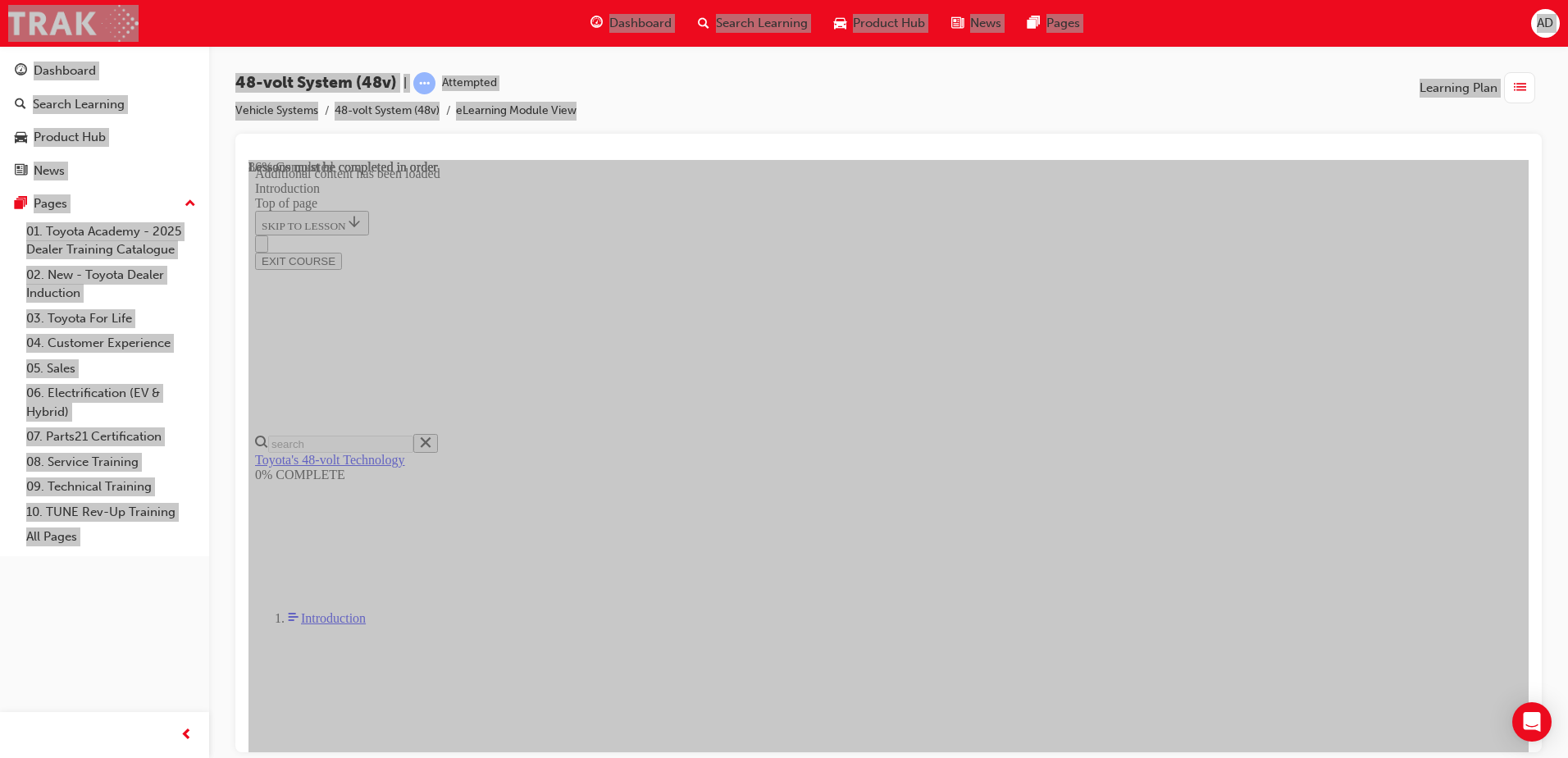
drag, startPoint x: 1120, startPoint y: 501, endPoint x: 629, endPoint y: 450, distance: 493.6
drag, startPoint x: 723, startPoint y: 531, endPoint x: 830, endPoint y: 531, distance: 107.0
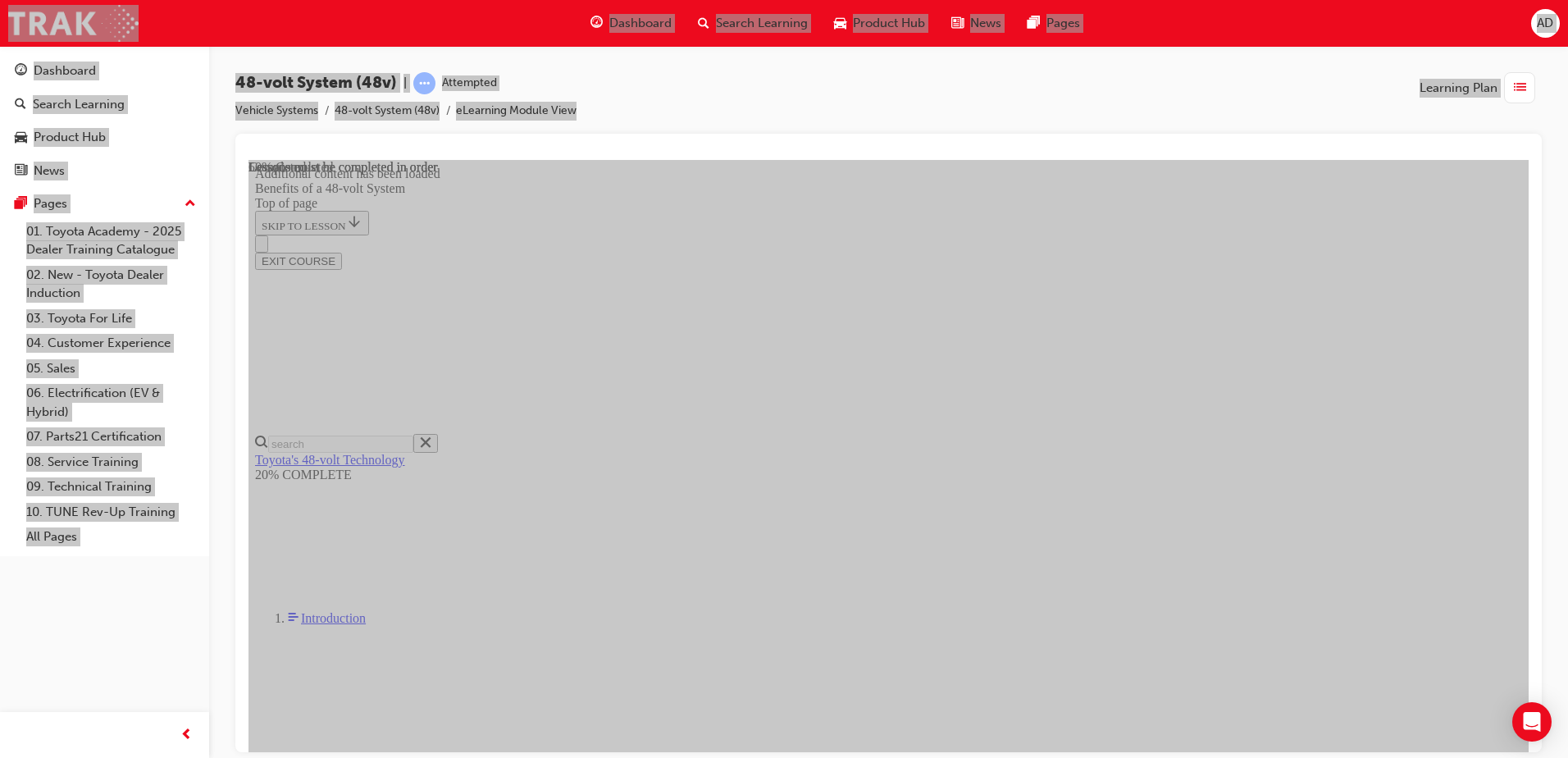
scroll to position [550, 0]
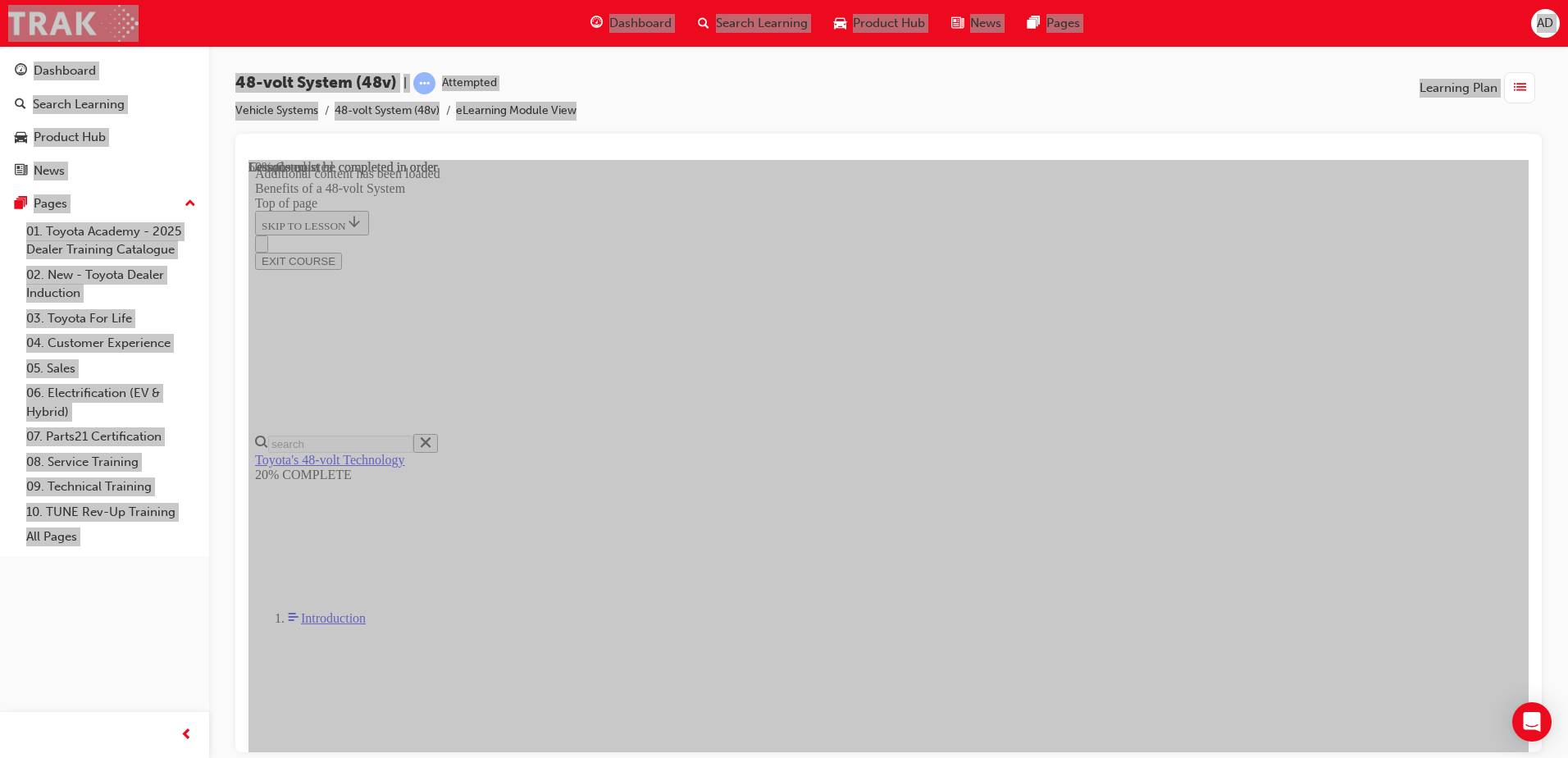
scroll to position [976, 0]
drag, startPoint x: 762, startPoint y: 210, endPoint x: 749, endPoint y: 236, distance: 29.1
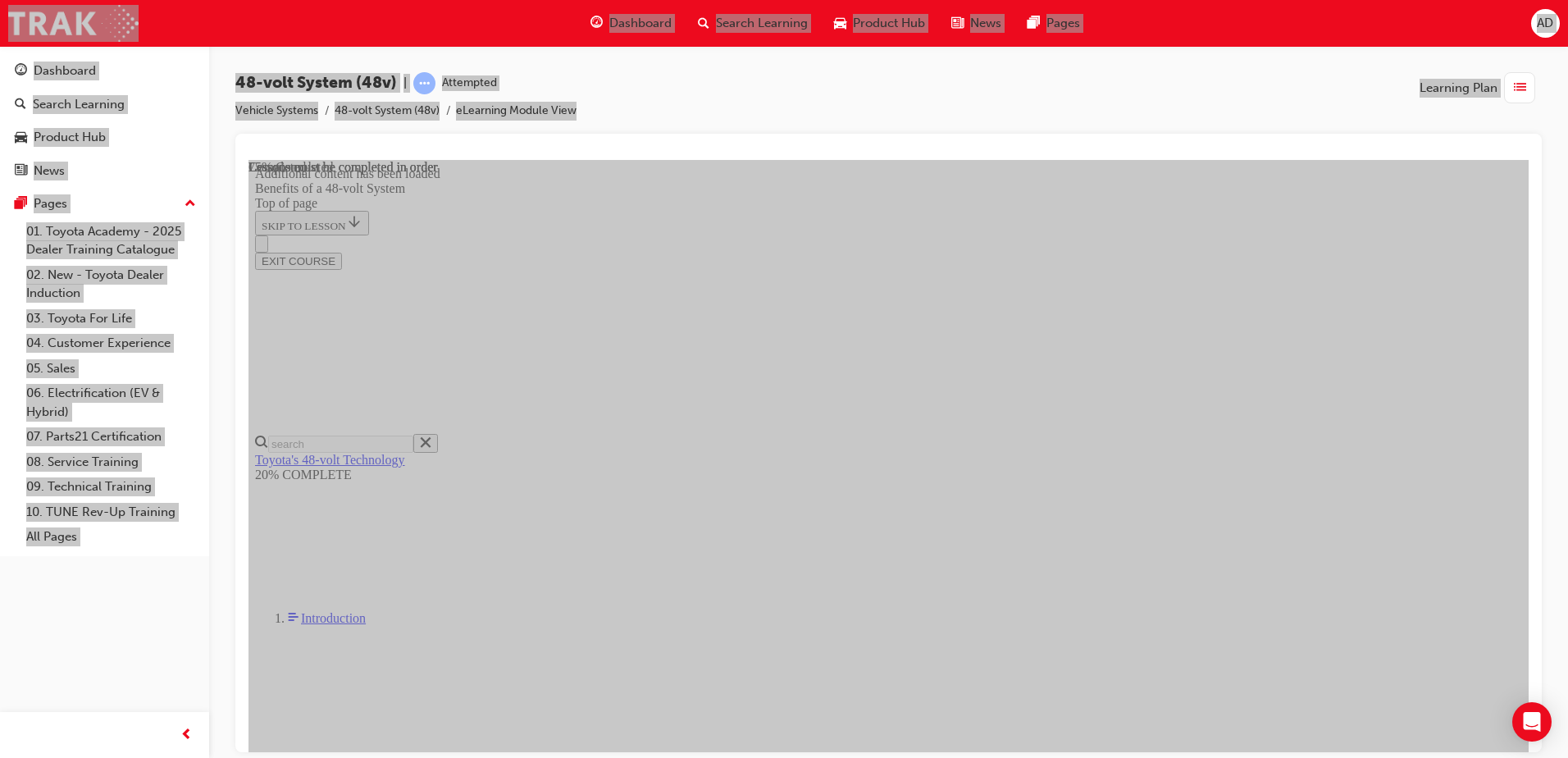
scroll to position [2181, 0]
drag, startPoint x: 997, startPoint y: 241, endPoint x: 1279, endPoint y: 236, distance: 282.0
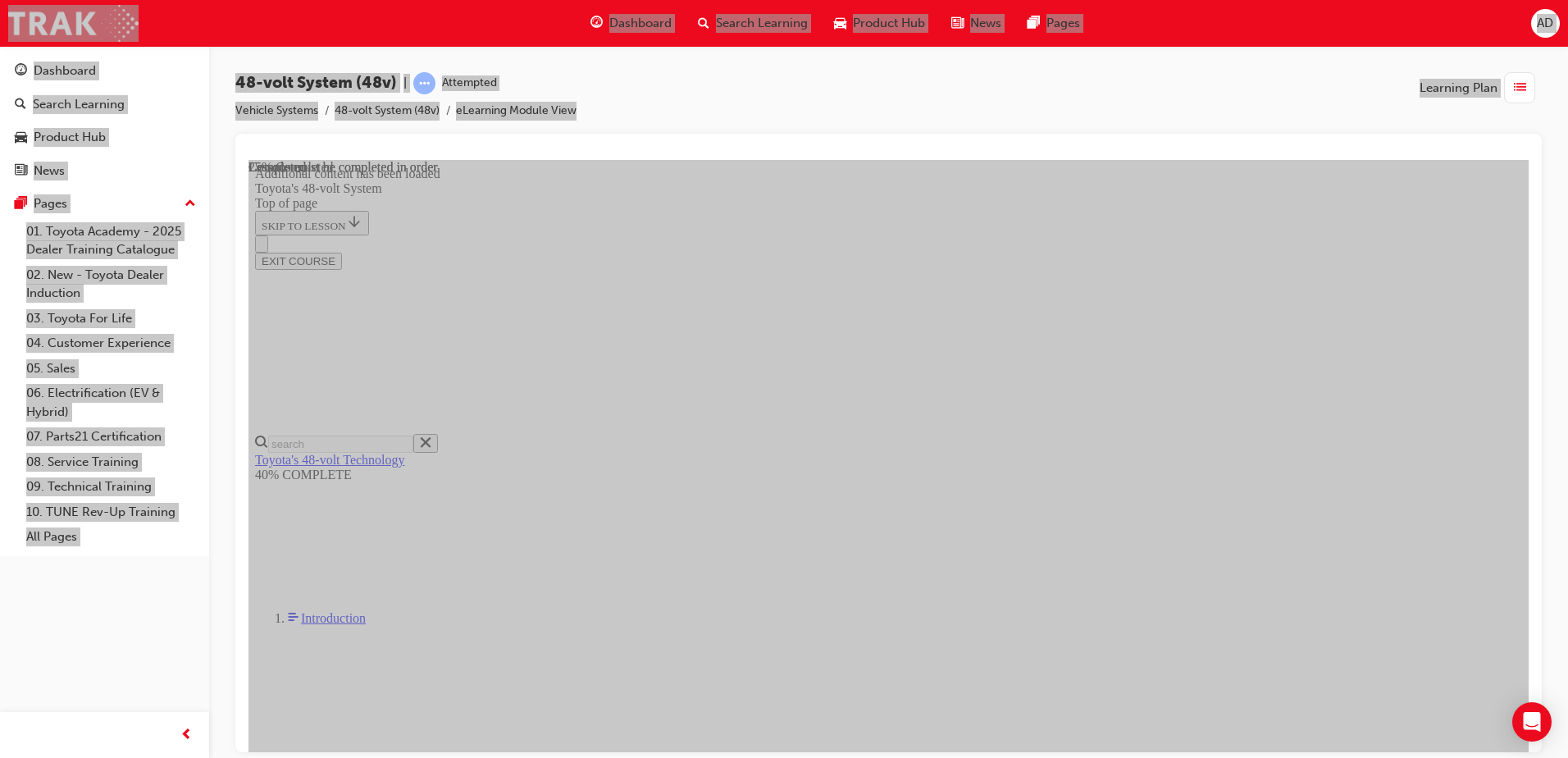
scroll to position [304, 0]
drag, startPoint x: 1183, startPoint y: 286, endPoint x: 1361, endPoint y: 287, distance: 178.0
drag, startPoint x: 1062, startPoint y: 336, endPoint x: 1385, endPoint y: 336, distance: 323.0
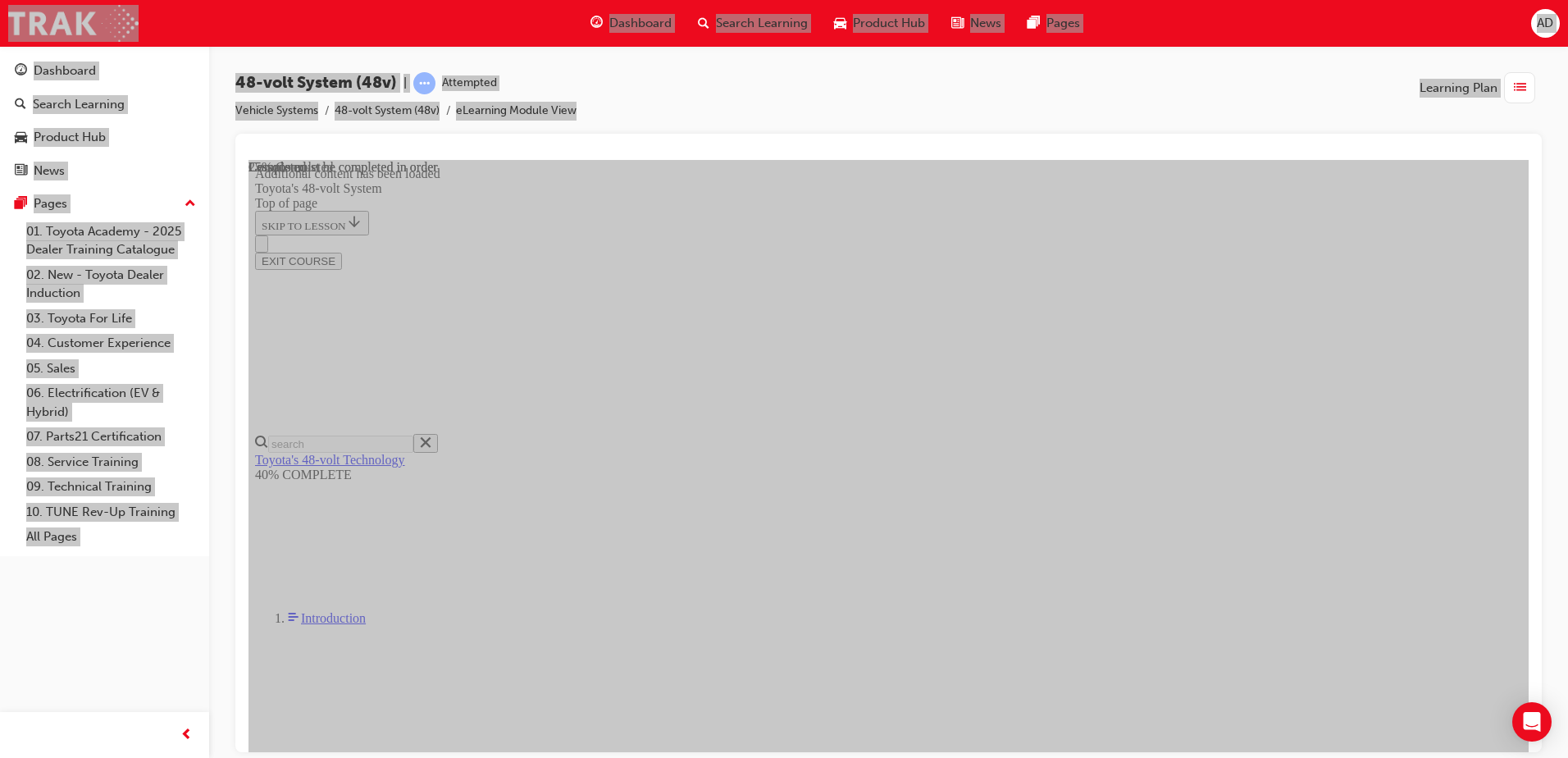
scroll to position [0, 0]
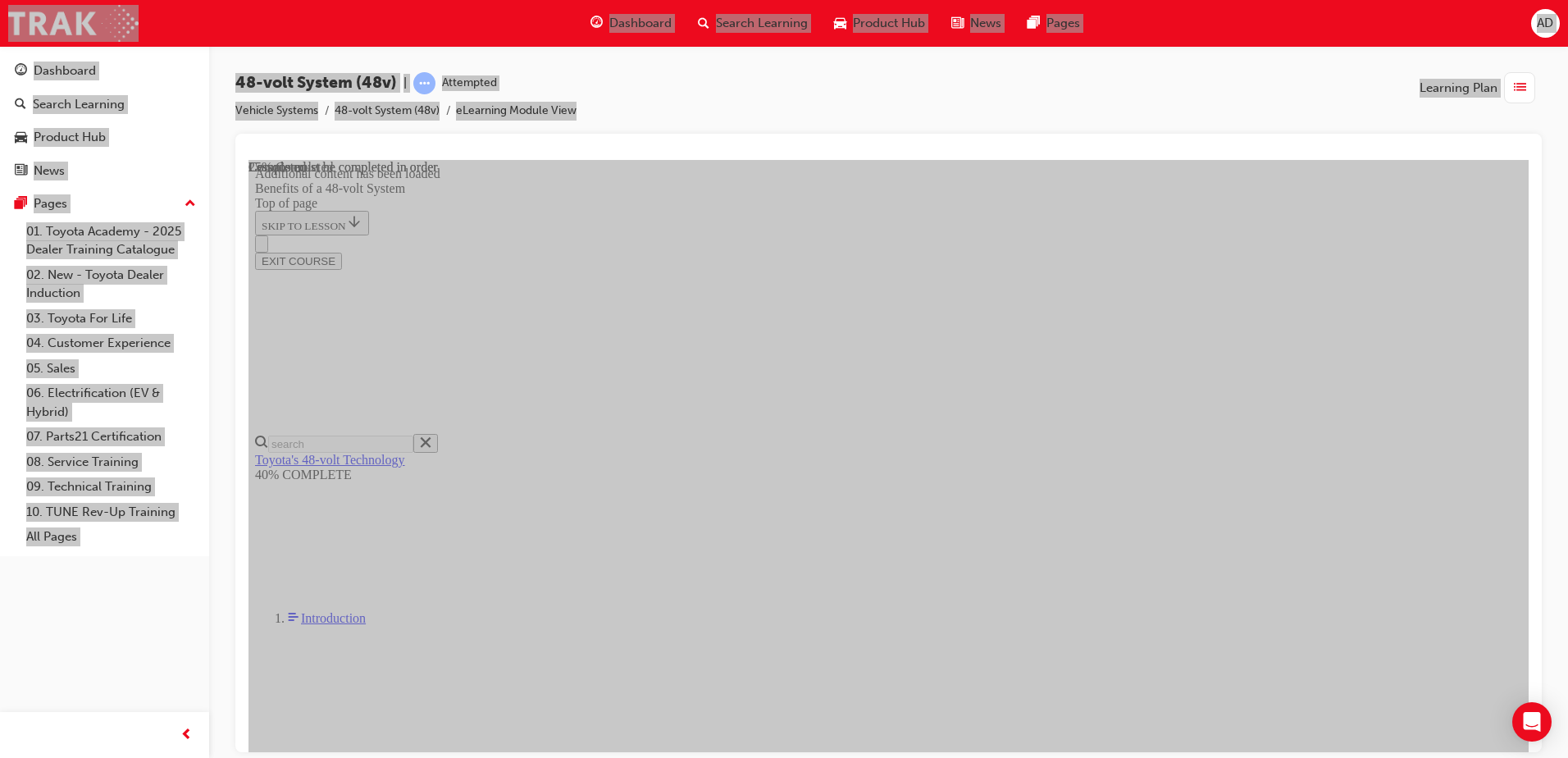
scroll to position [888, 0]
drag, startPoint x: 770, startPoint y: 369, endPoint x: 1042, endPoint y: 375, distance: 272.1
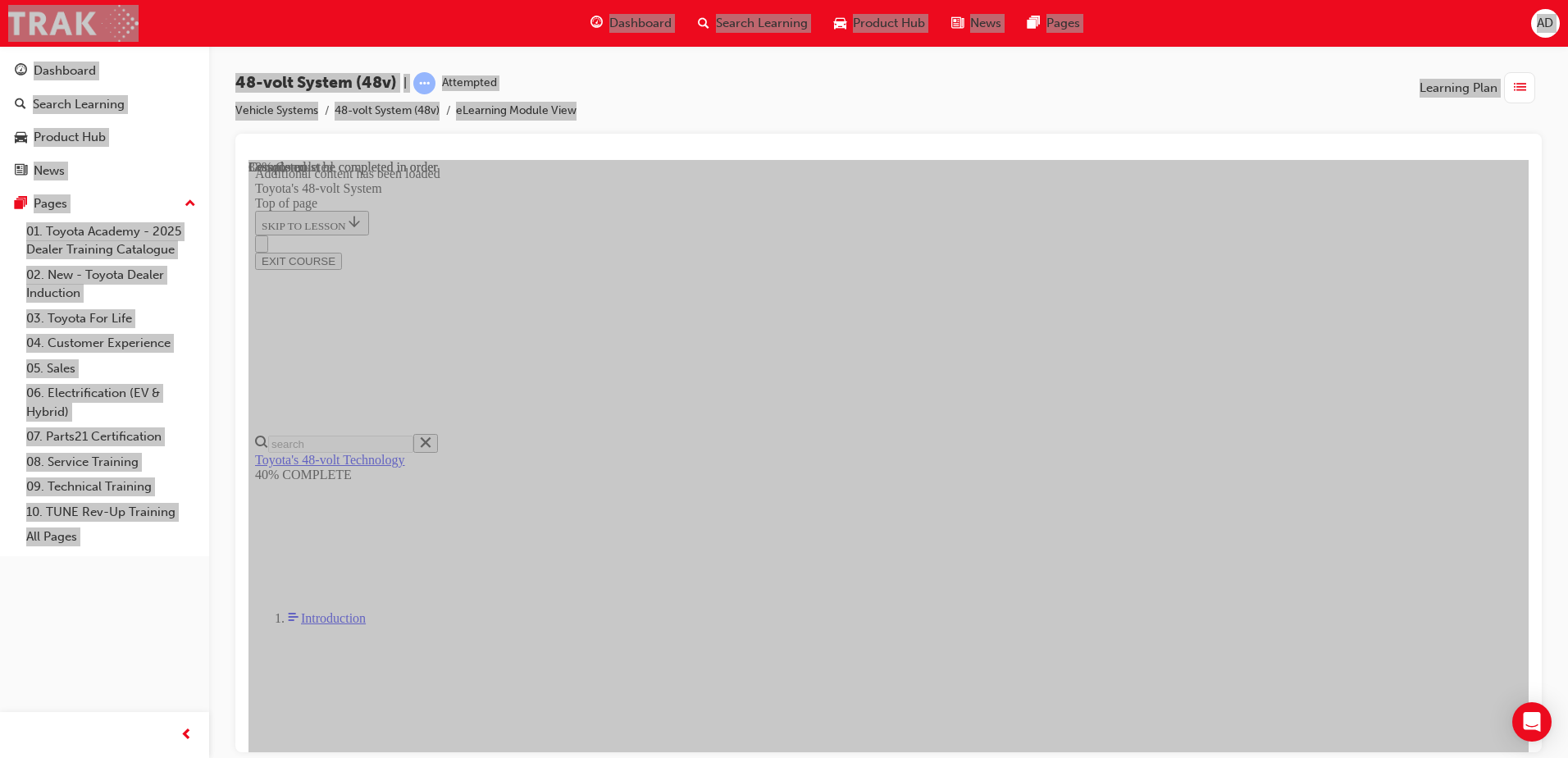
scroll to position [796, 0]
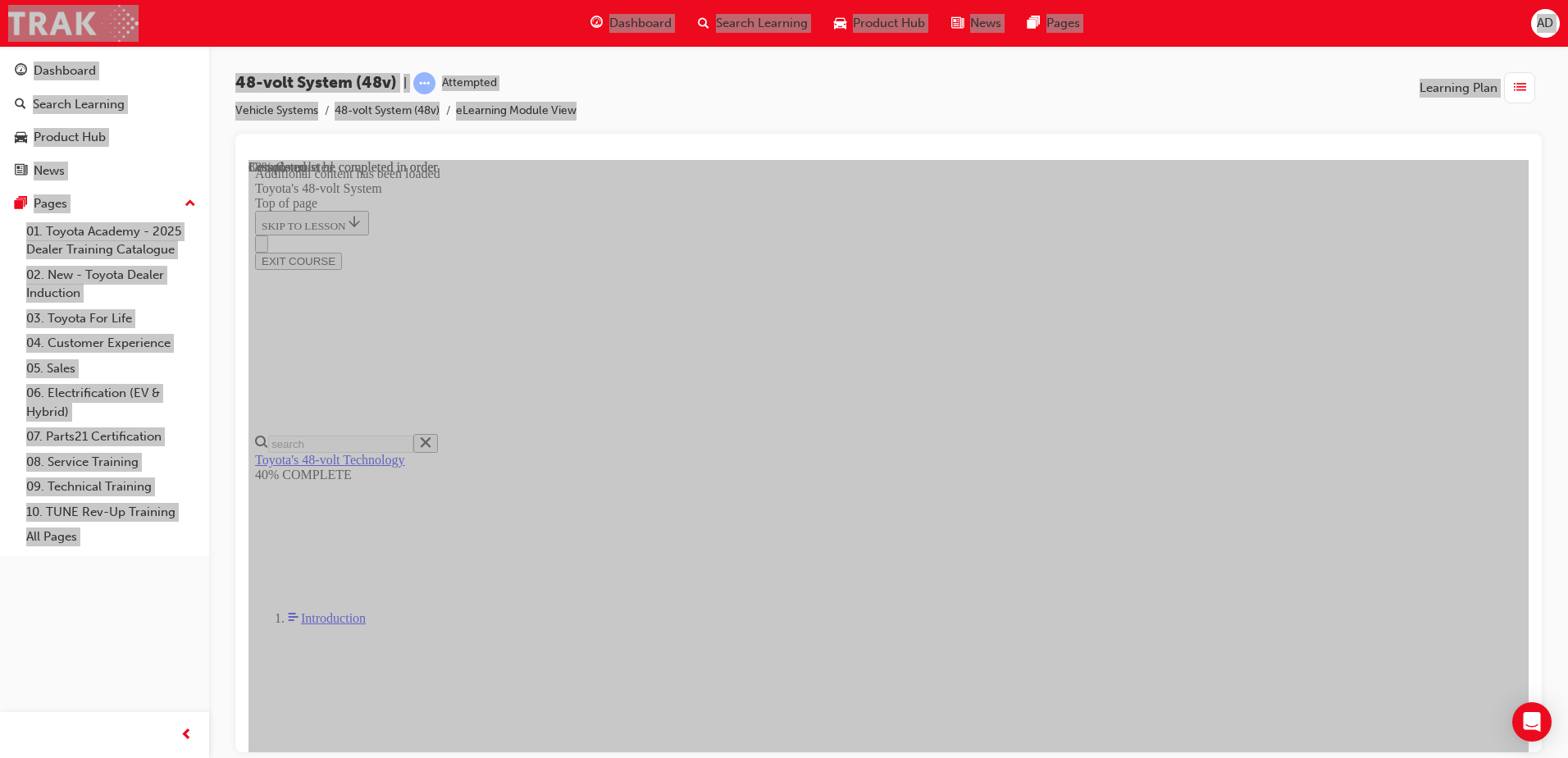
scroll to position [1635, 0]
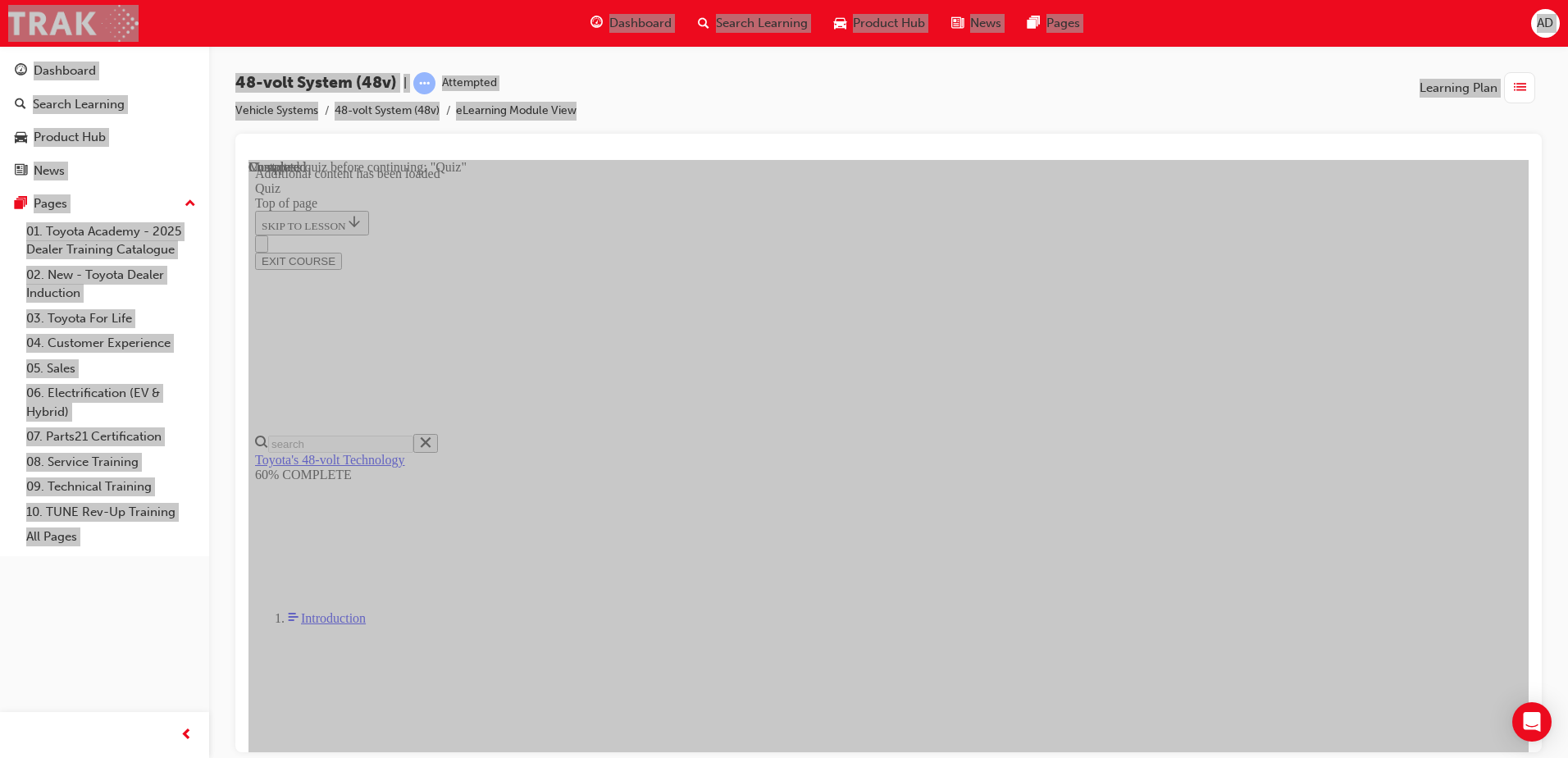
drag, startPoint x: 716, startPoint y: 397, endPoint x: 899, endPoint y: 441, distance: 188.2
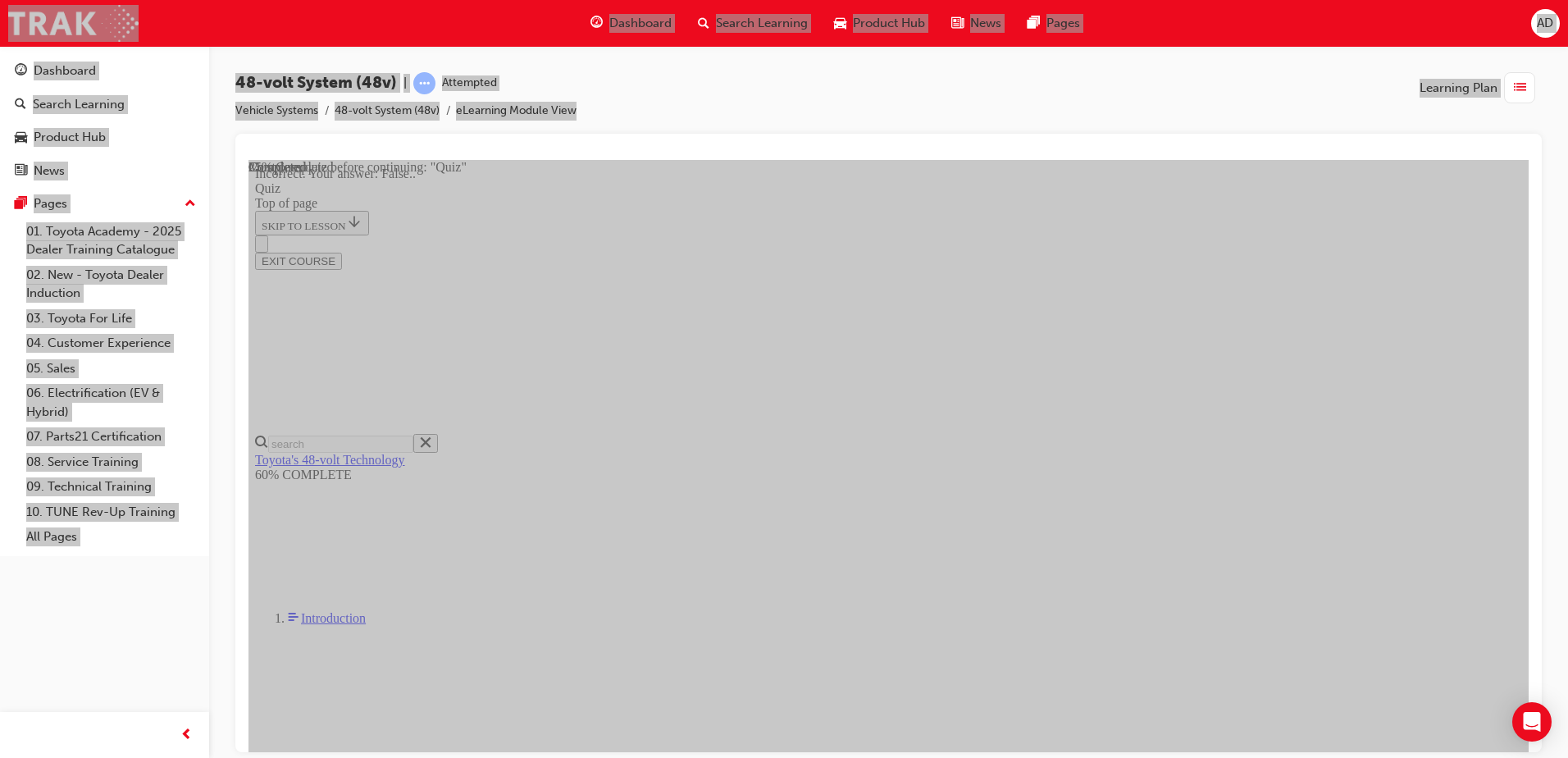
scroll to position [176, 0]
drag, startPoint x: 709, startPoint y: 401, endPoint x: 1265, endPoint y: 400, distance: 556.0
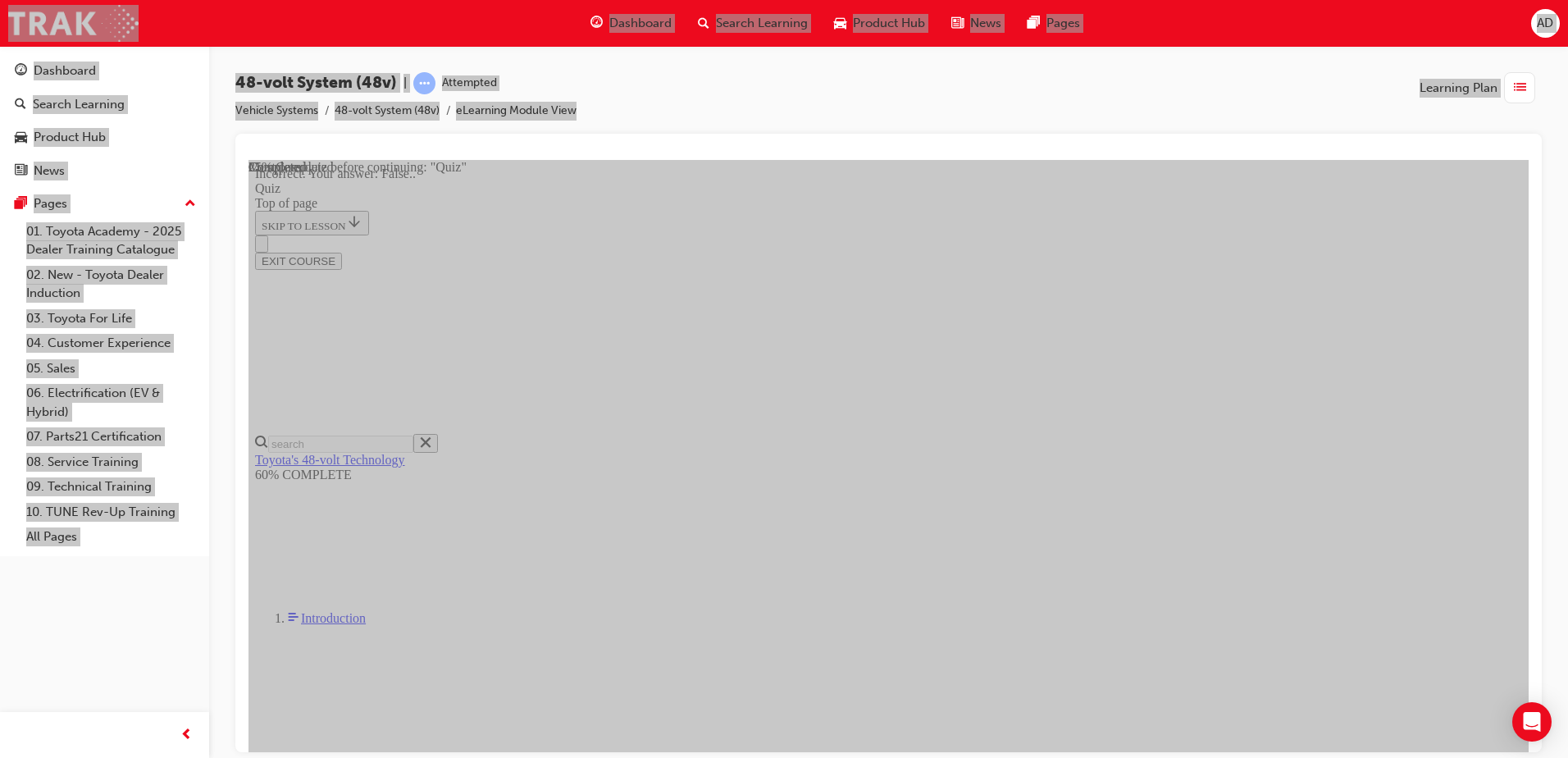
scroll to position [220, 0]
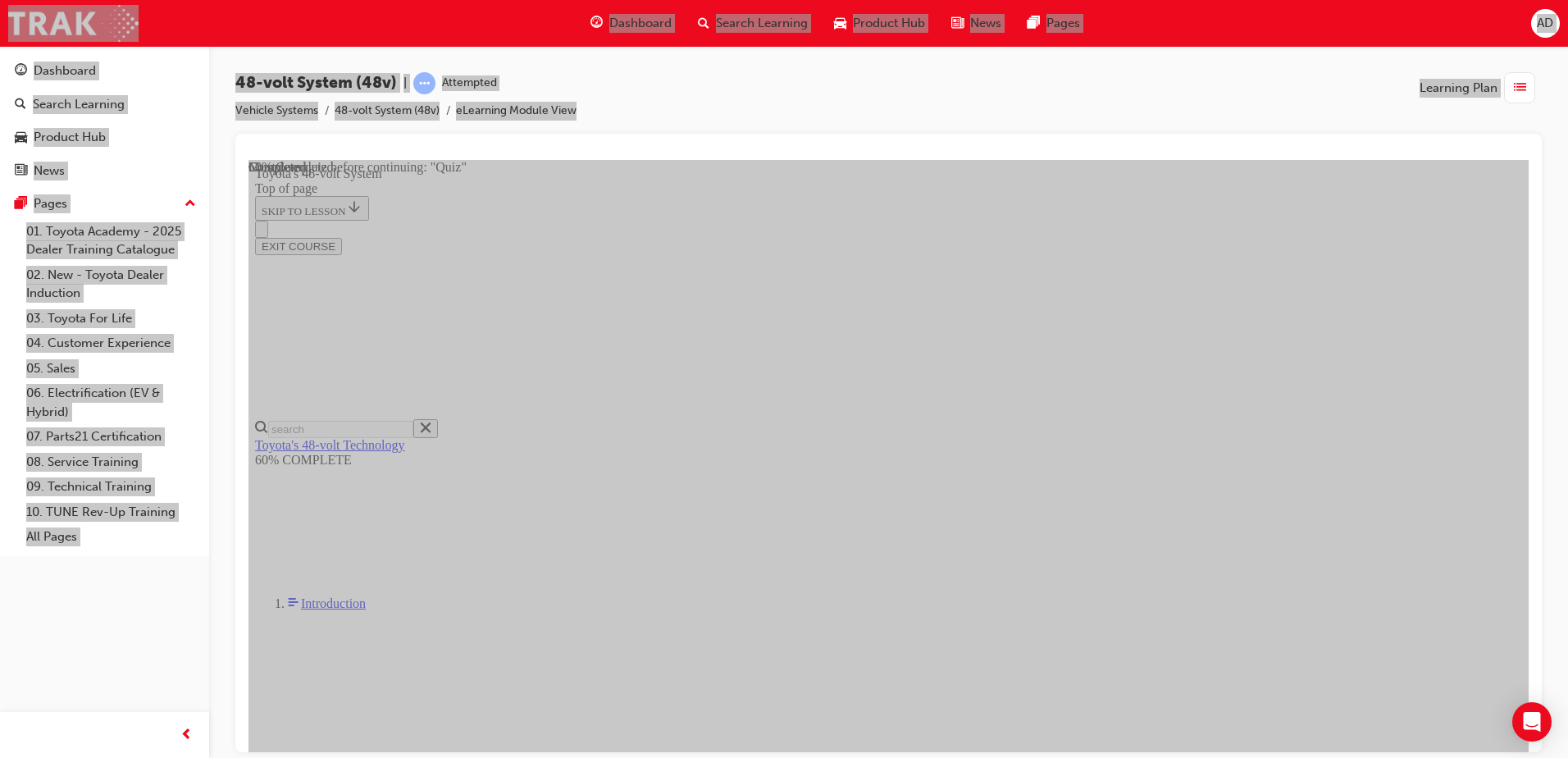
scroll to position [1595, 0]
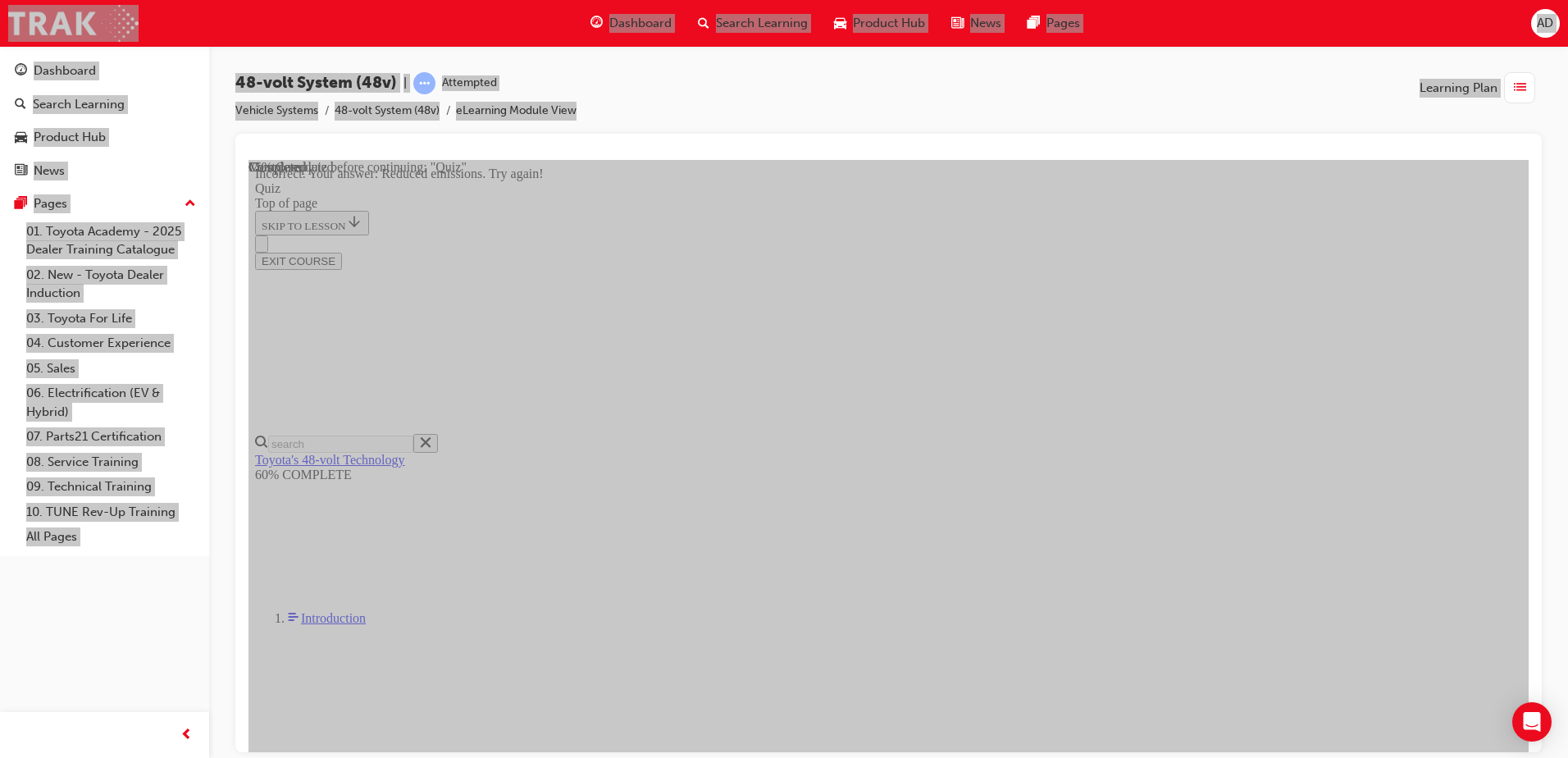
scroll to position [393, 0]
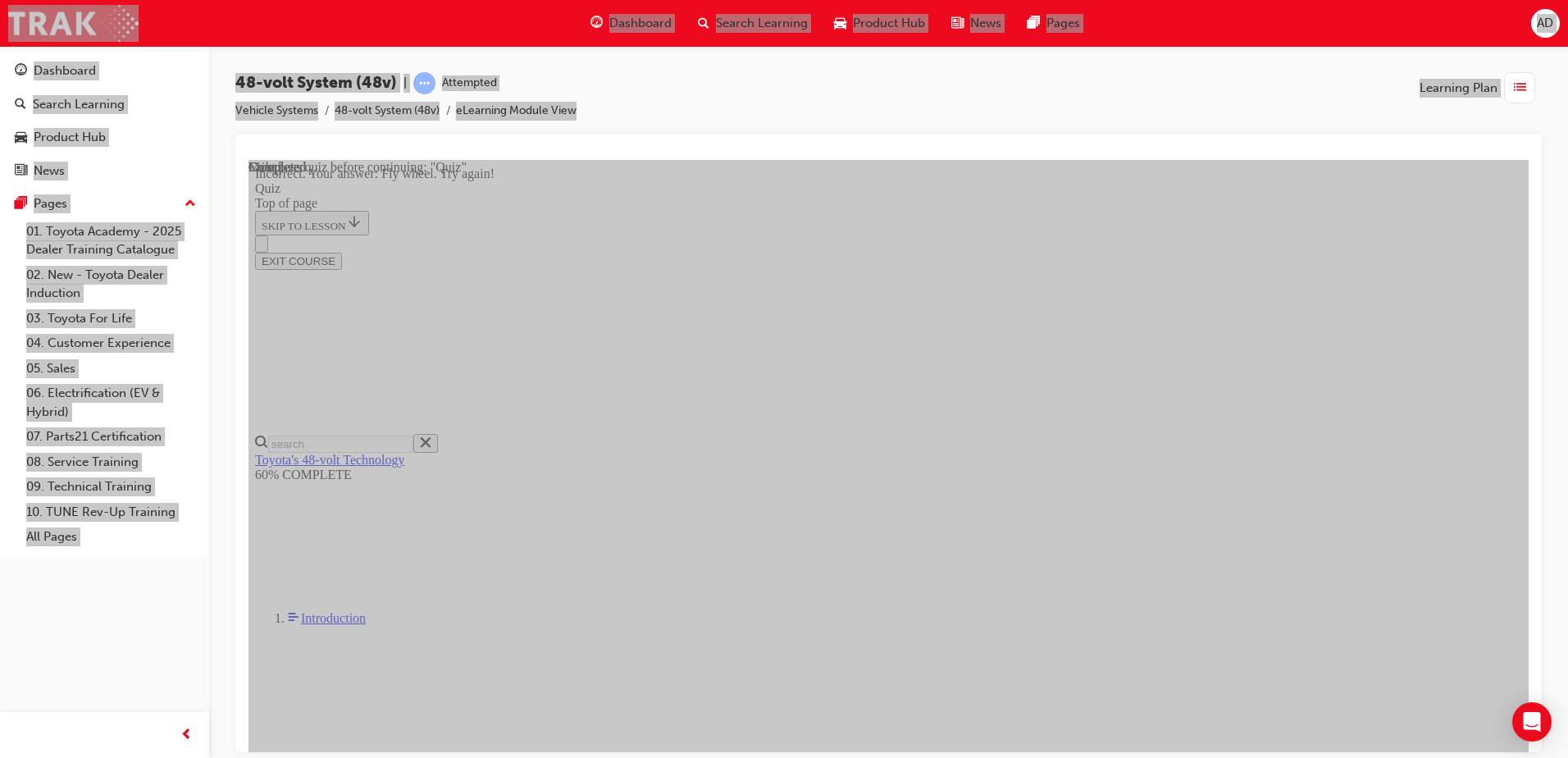
scroll to position [390, 0]
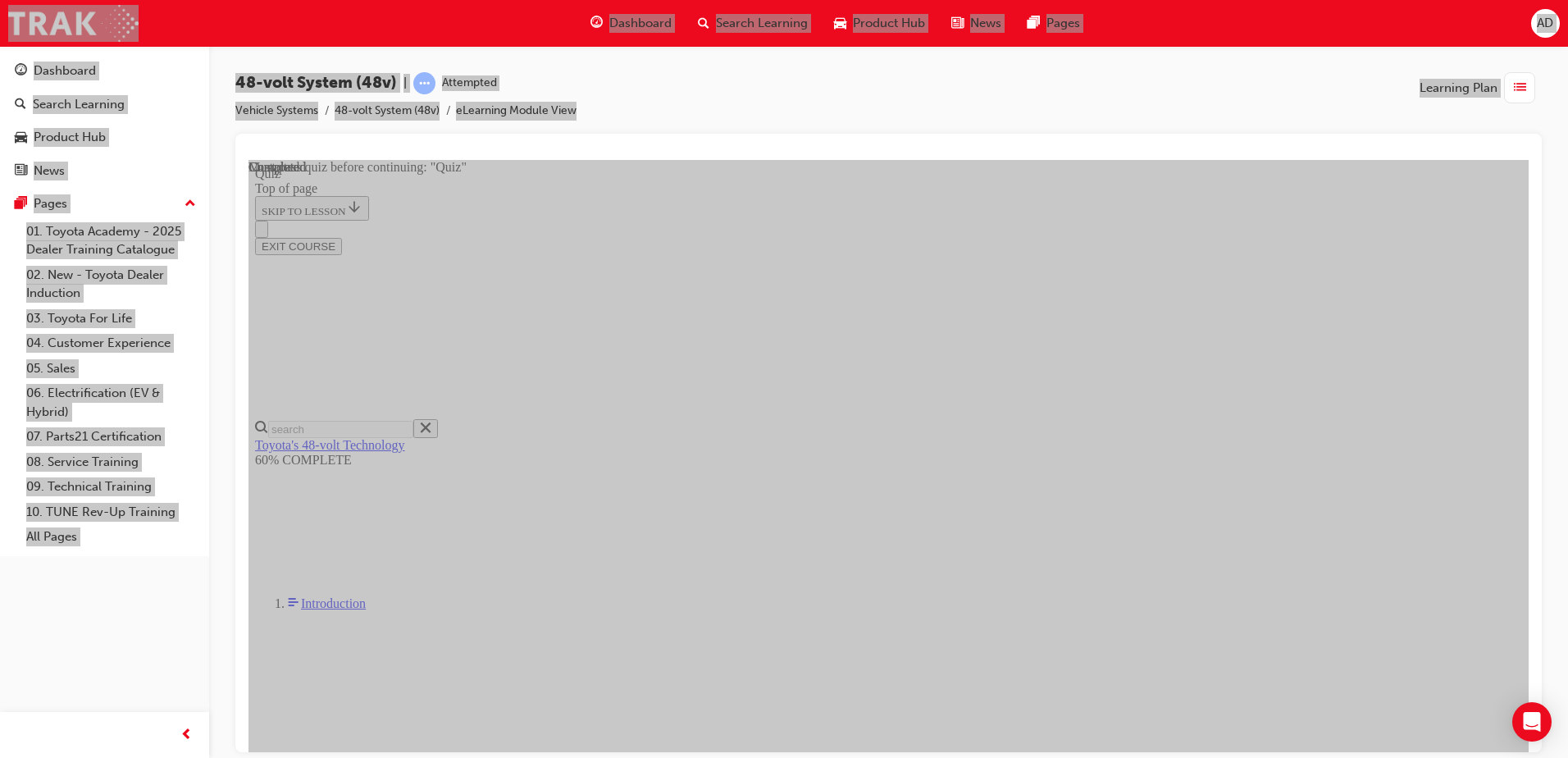
drag, startPoint x: 895, startPoint y: 505, endPoint x: 1306, endPoint y: 311, distance: 454.5
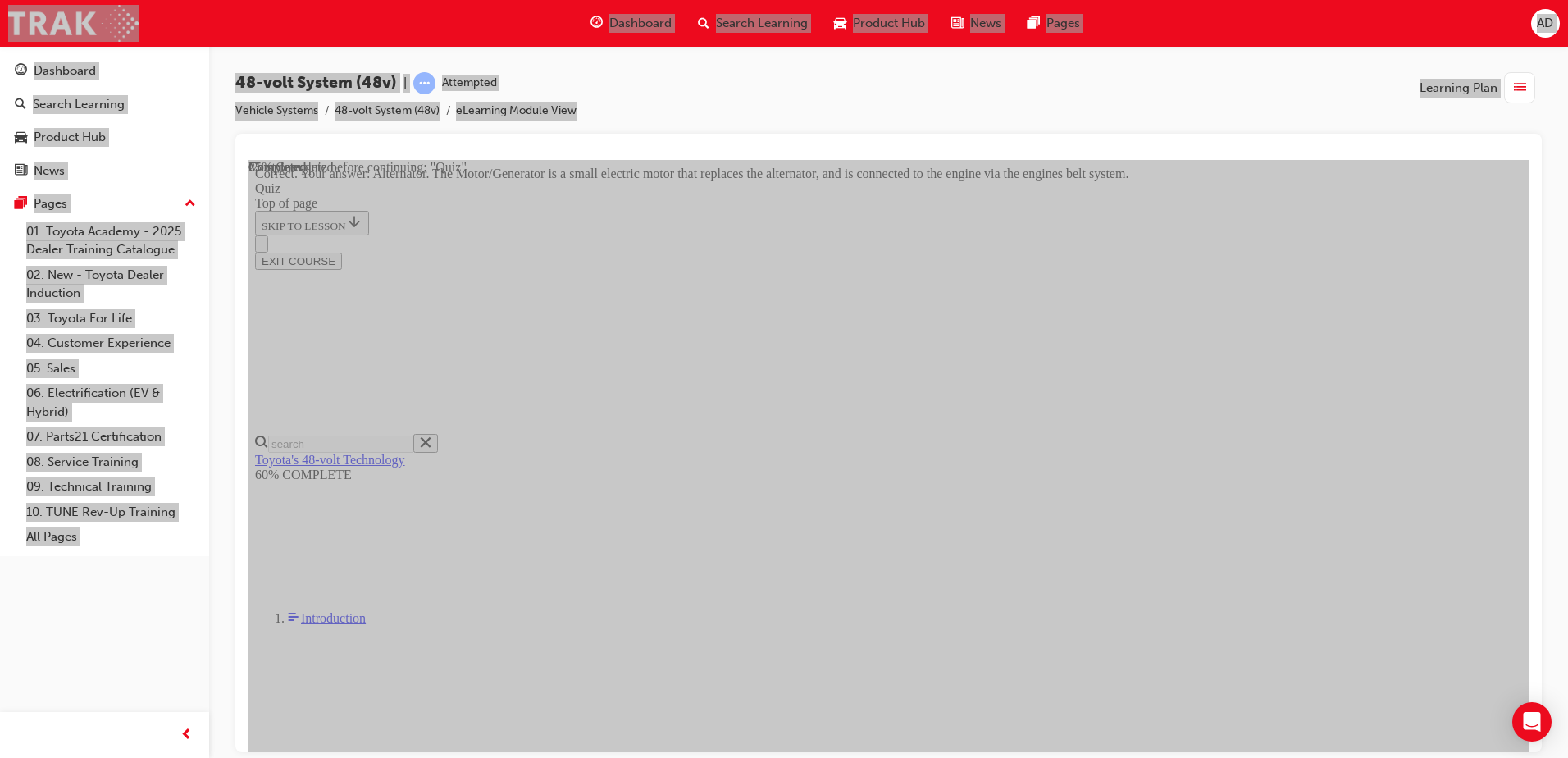
scroll to position [441, 0]
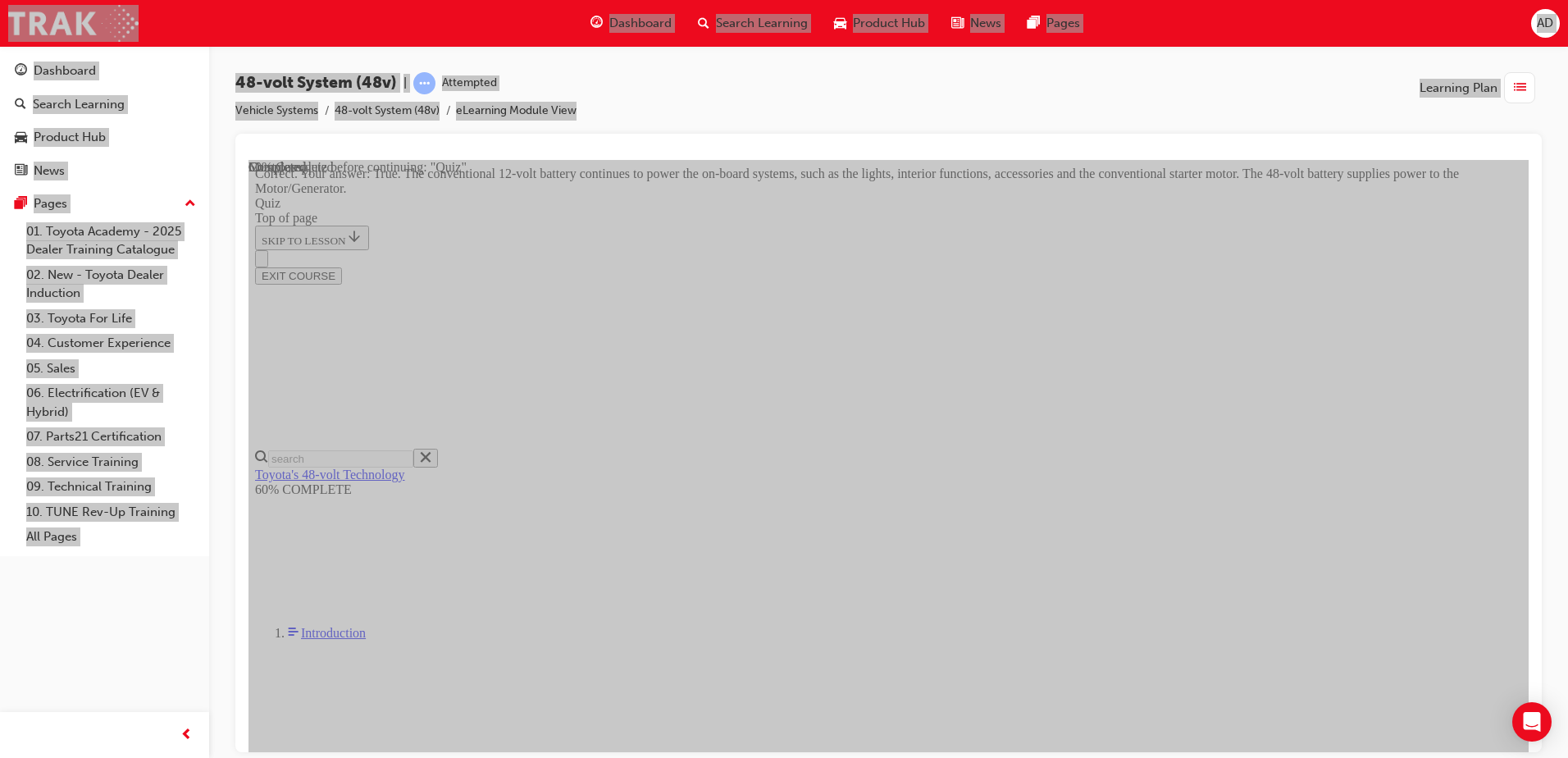
scroll to position [333, 0]
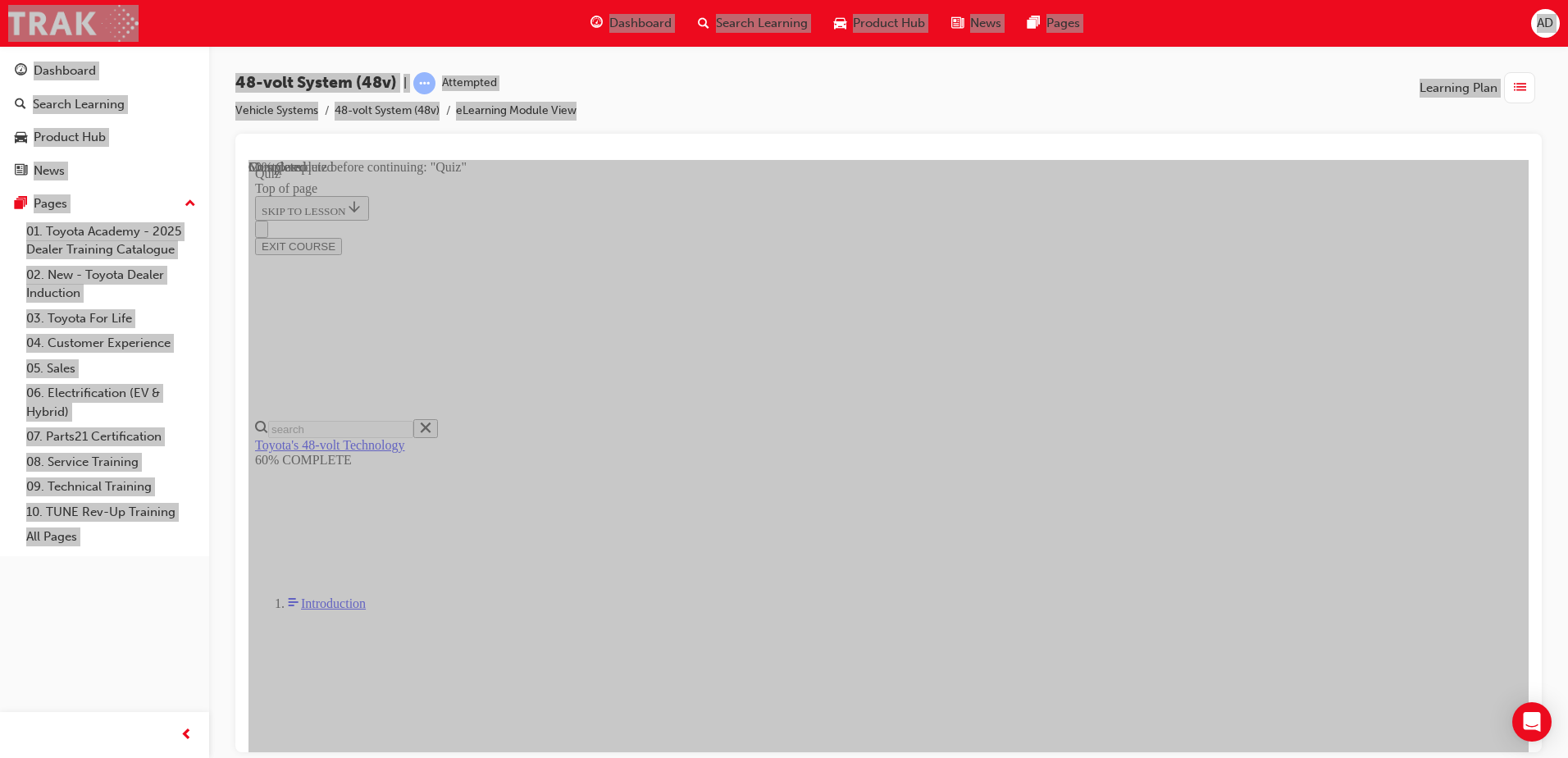
scroll to position [257, 0]
drag, startPoint x: 943, startPoint y: 297, endPoint x: 947, endPoint y: 289, distance: 8.9
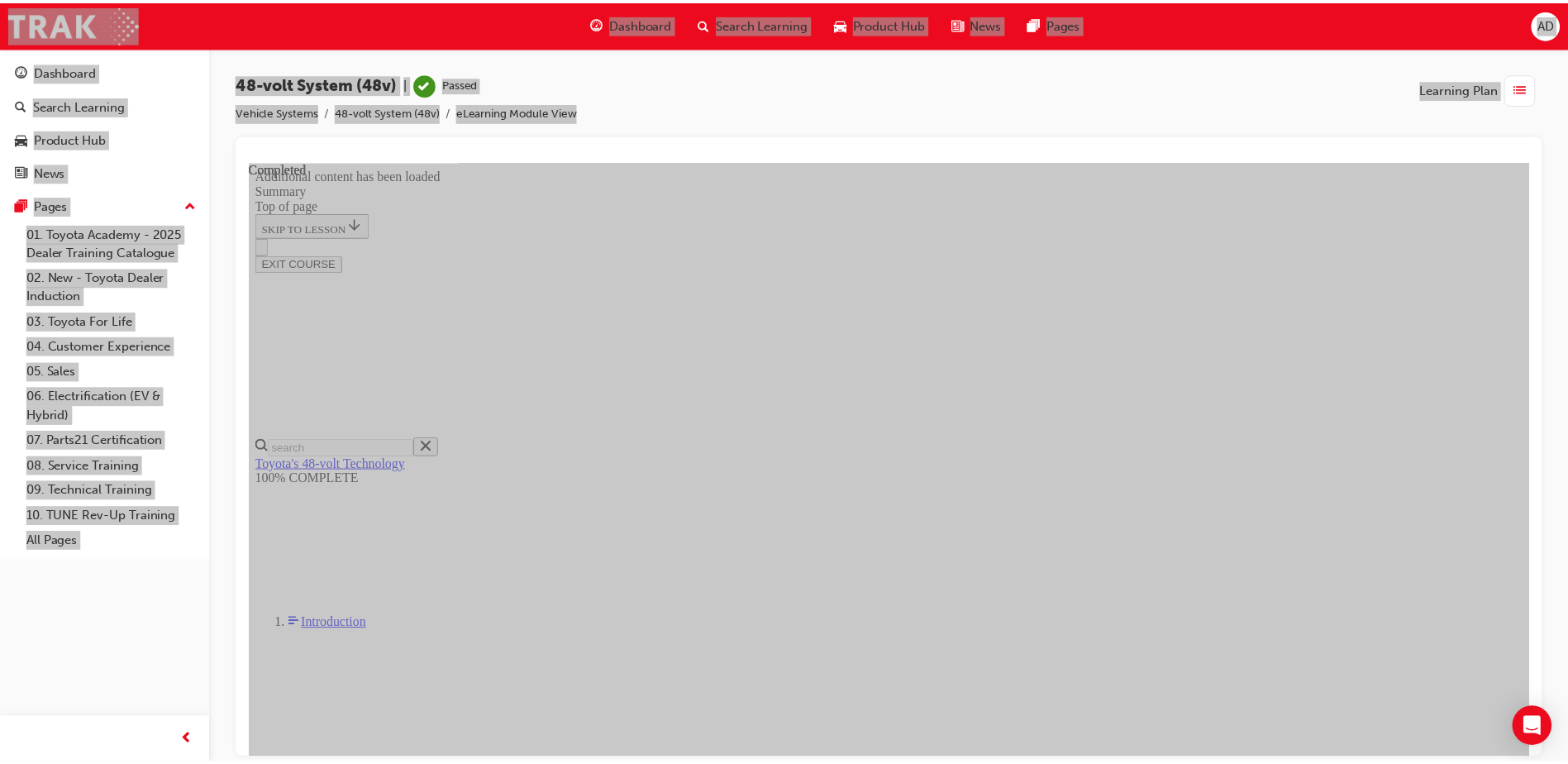
scroll to position [1998, 0]
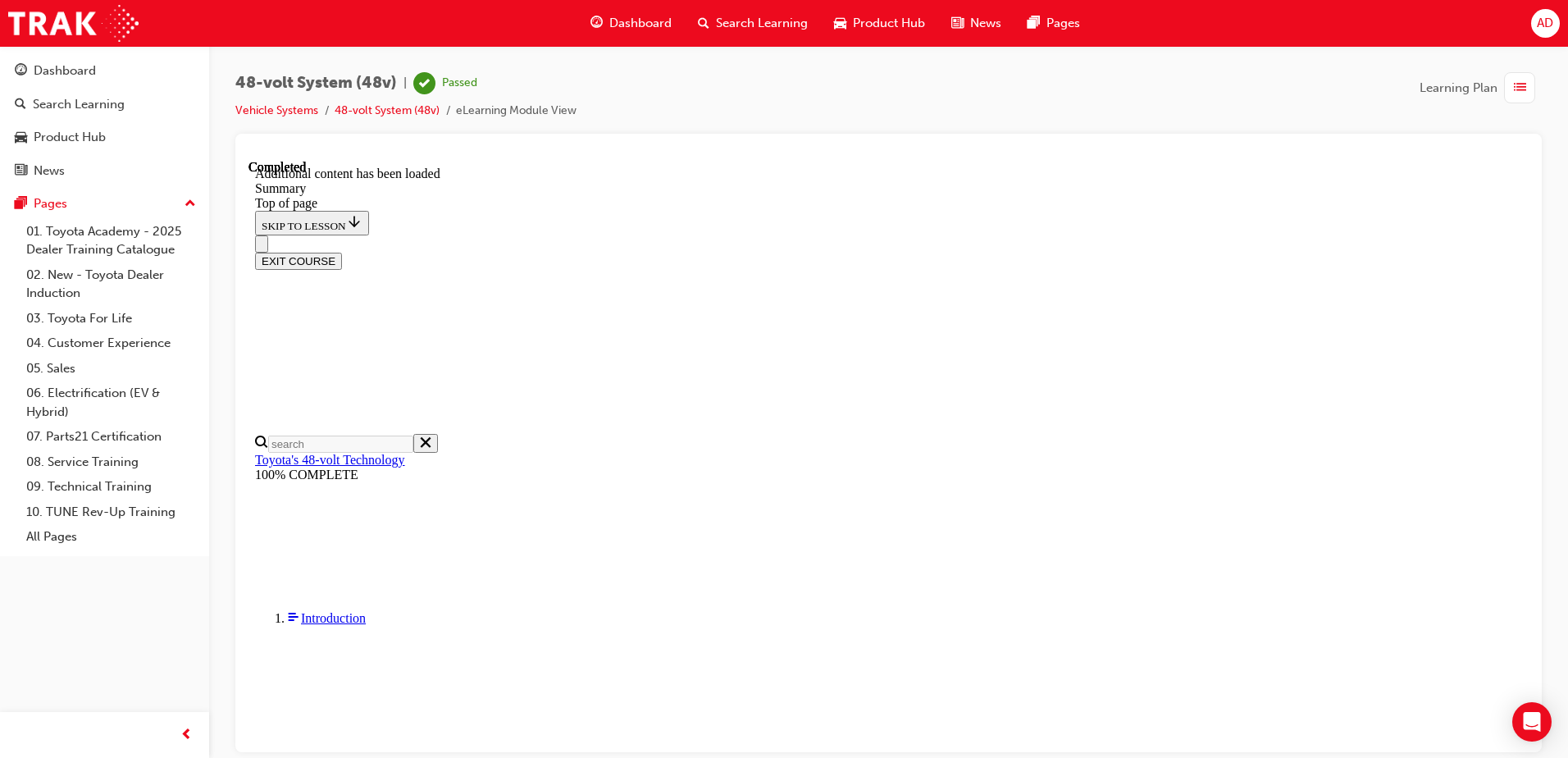
click at [93, 49] on div "Dashboard Search Learning Product Hub News Pages Pages 01. Toyota Academy - 202…" at bounding box center [105, 300] width 209 height 510
click at [94, 57] on link "Dashboard" at bounding box center [105, 71] width 196 height 30
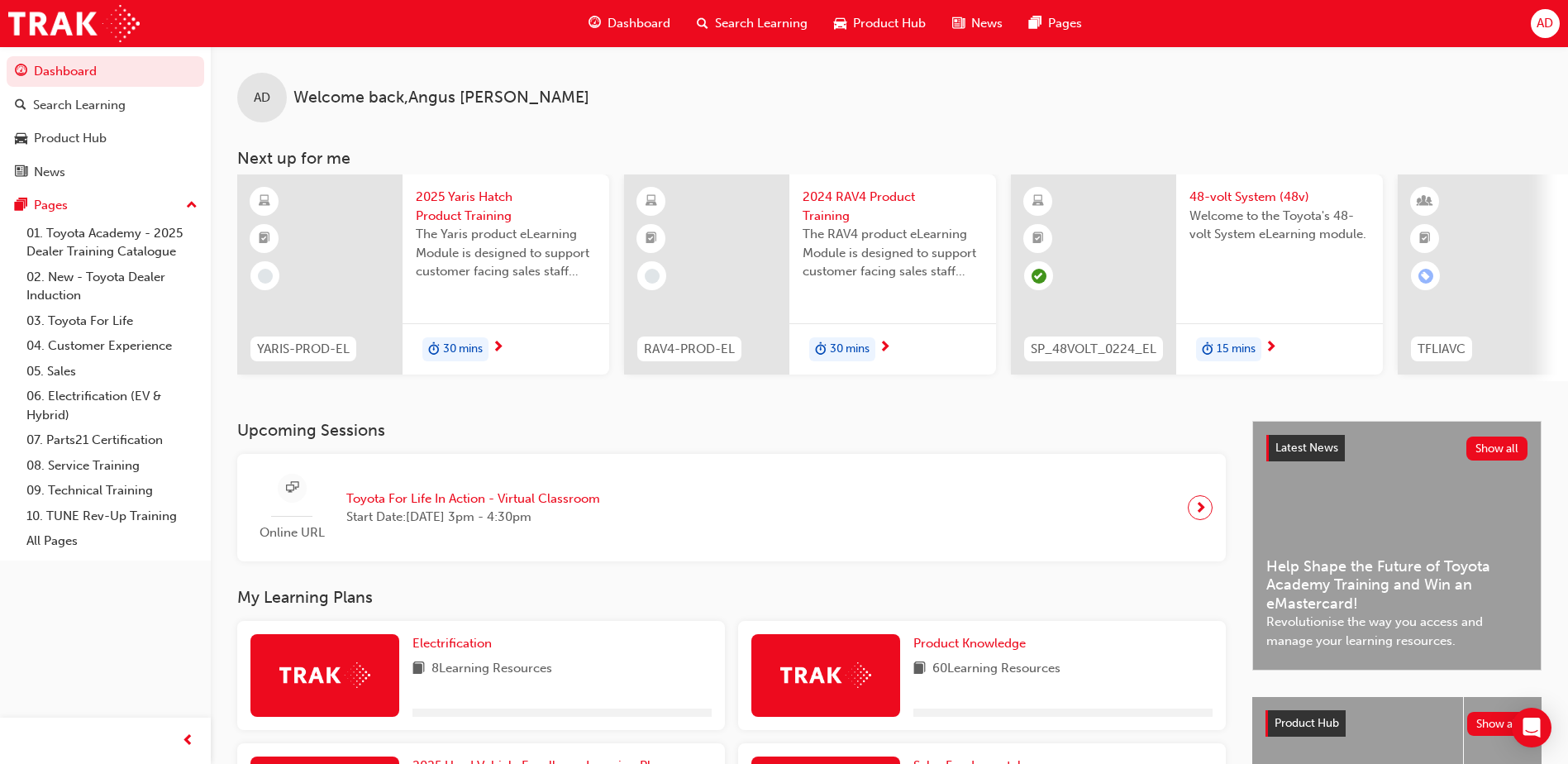
scroll to position [543, 0]
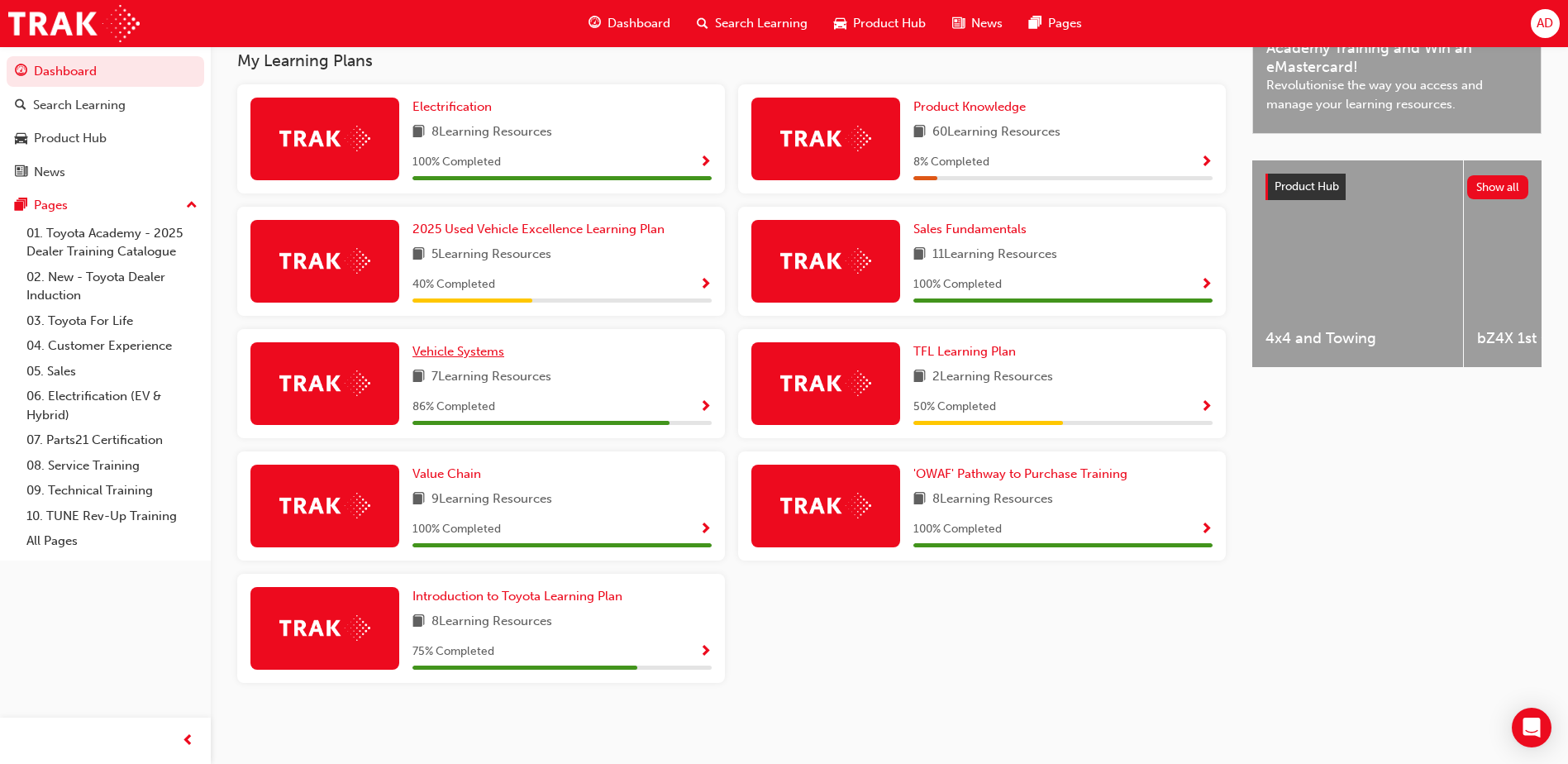
click at [472, 345] on span "Vehicle Systems" at bounding box center [459, 351] width 92 height 14
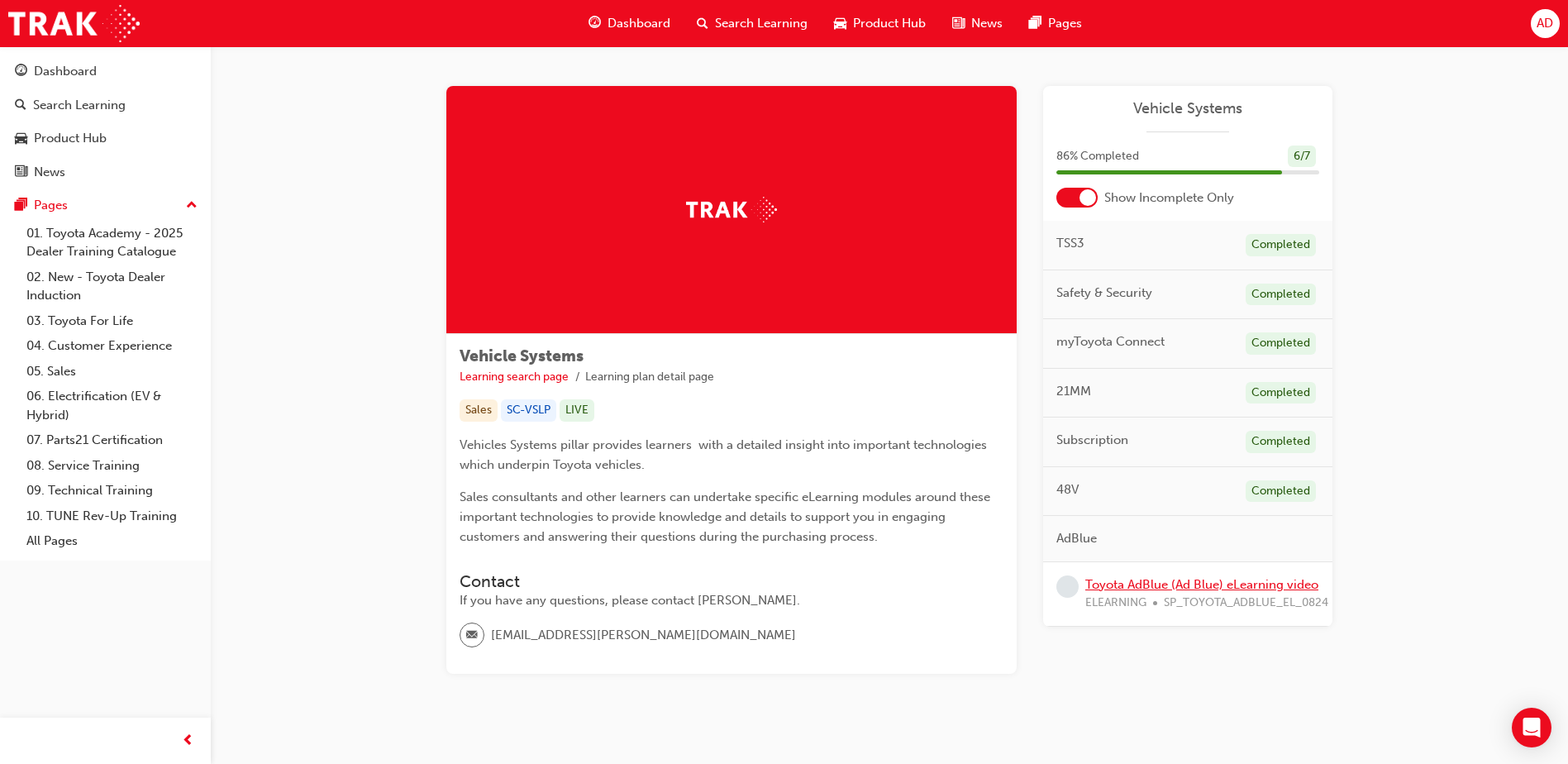
click at [1178, 582] on link "Toyota AdBlue (Ad Blue) eLearning video" at bounding box center [1202, 584] width 233 height 14
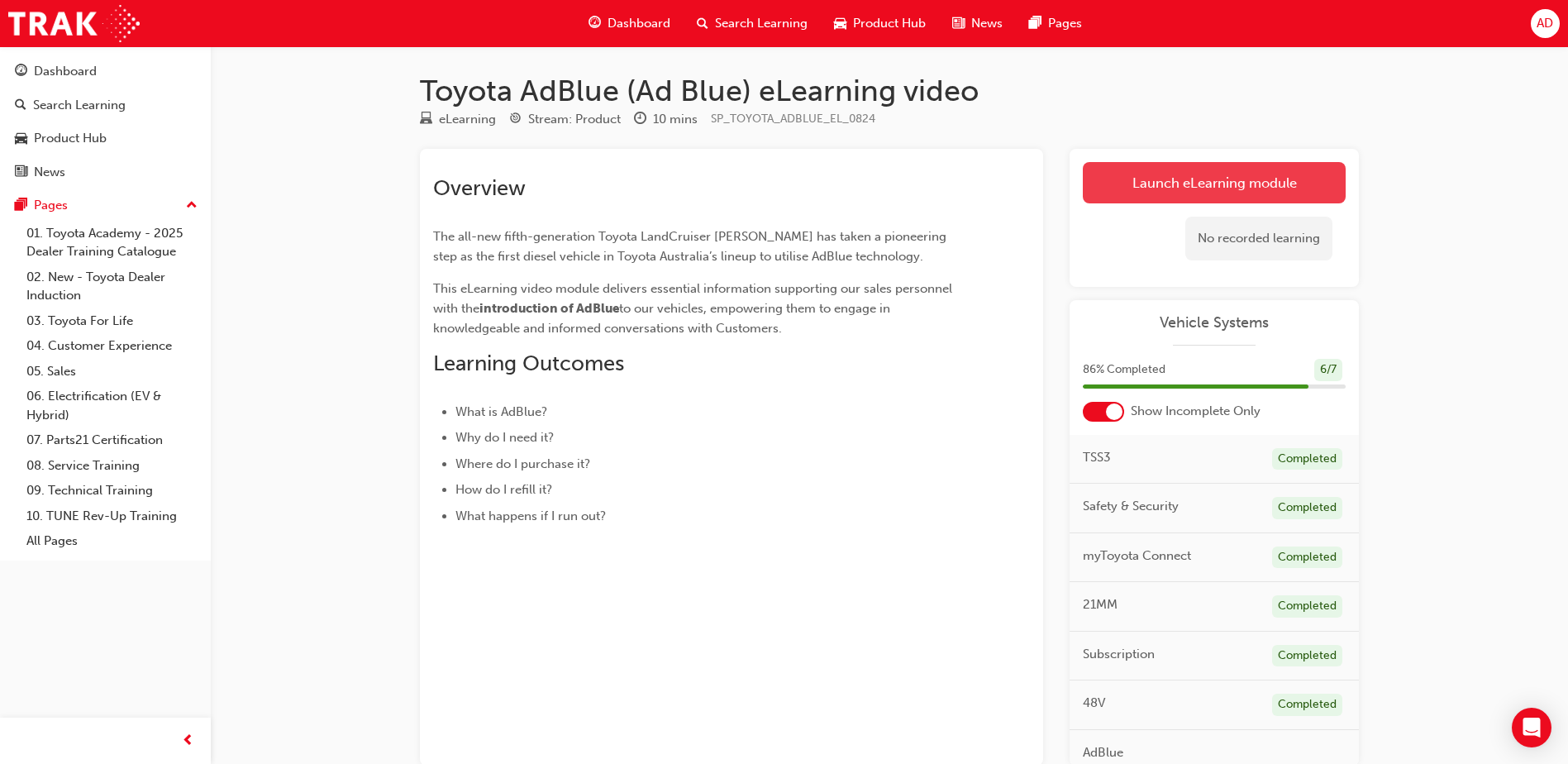
click at [1145, 162] on link "Launch eLearning module" at bounding box center [1214, 182] width 263 height 42
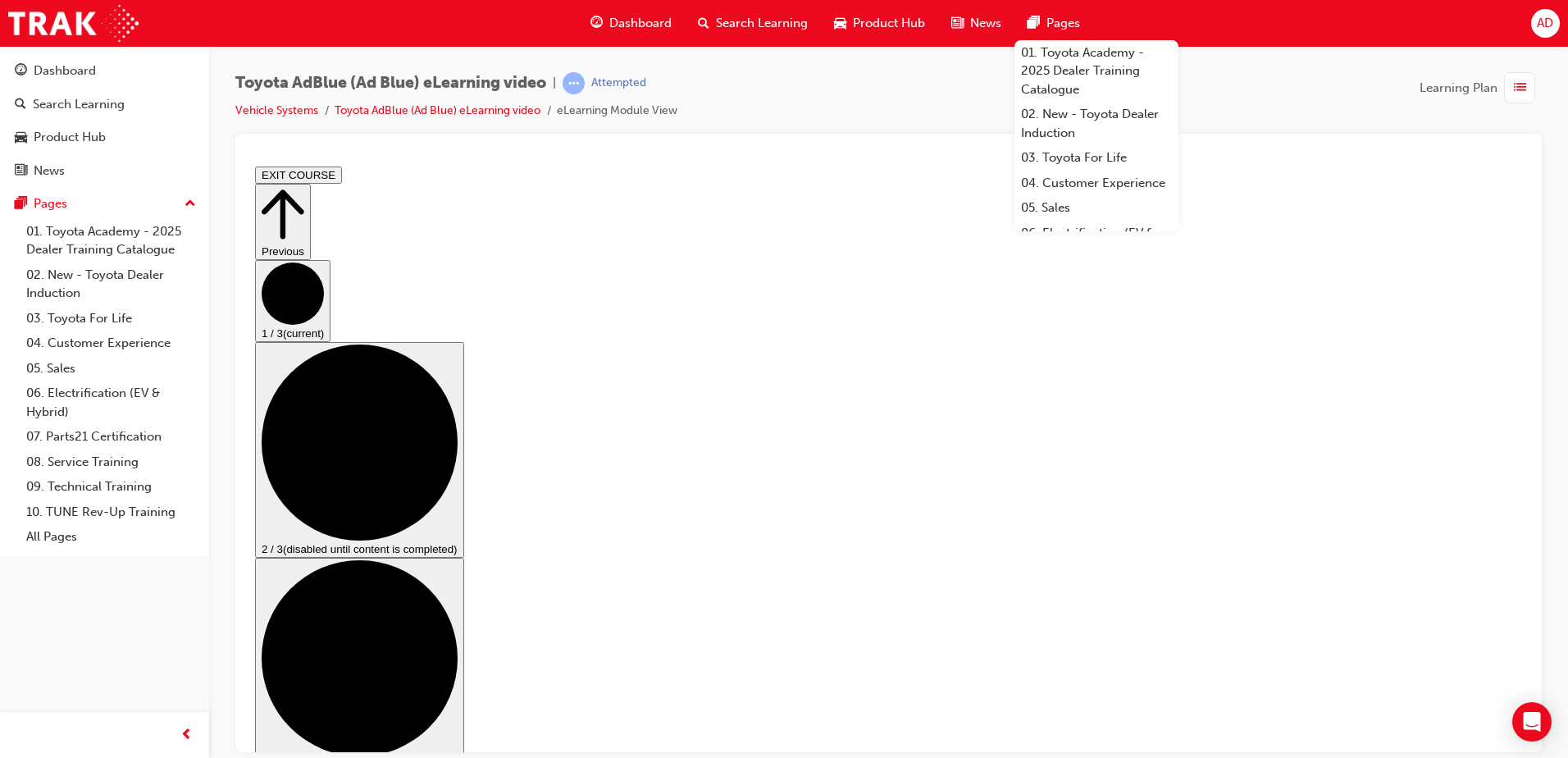
drag, startPoint x: 491, startPoint y: 571, endPoint x: 646, endPoint y: 586, distance: 155.7
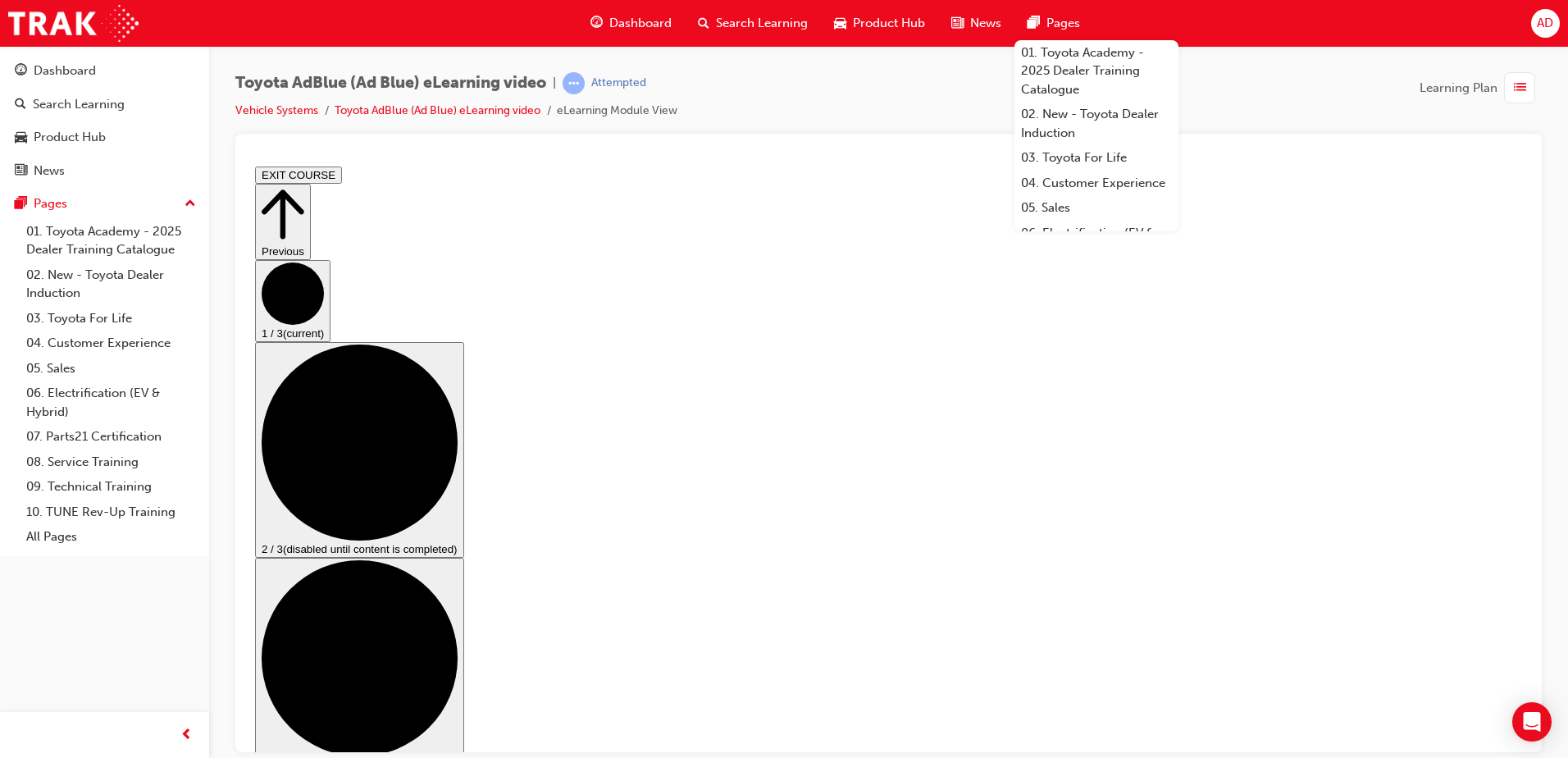
click at [457, 458] on circle "Step controls" at bounding box center [360, 441] width 196 height 196
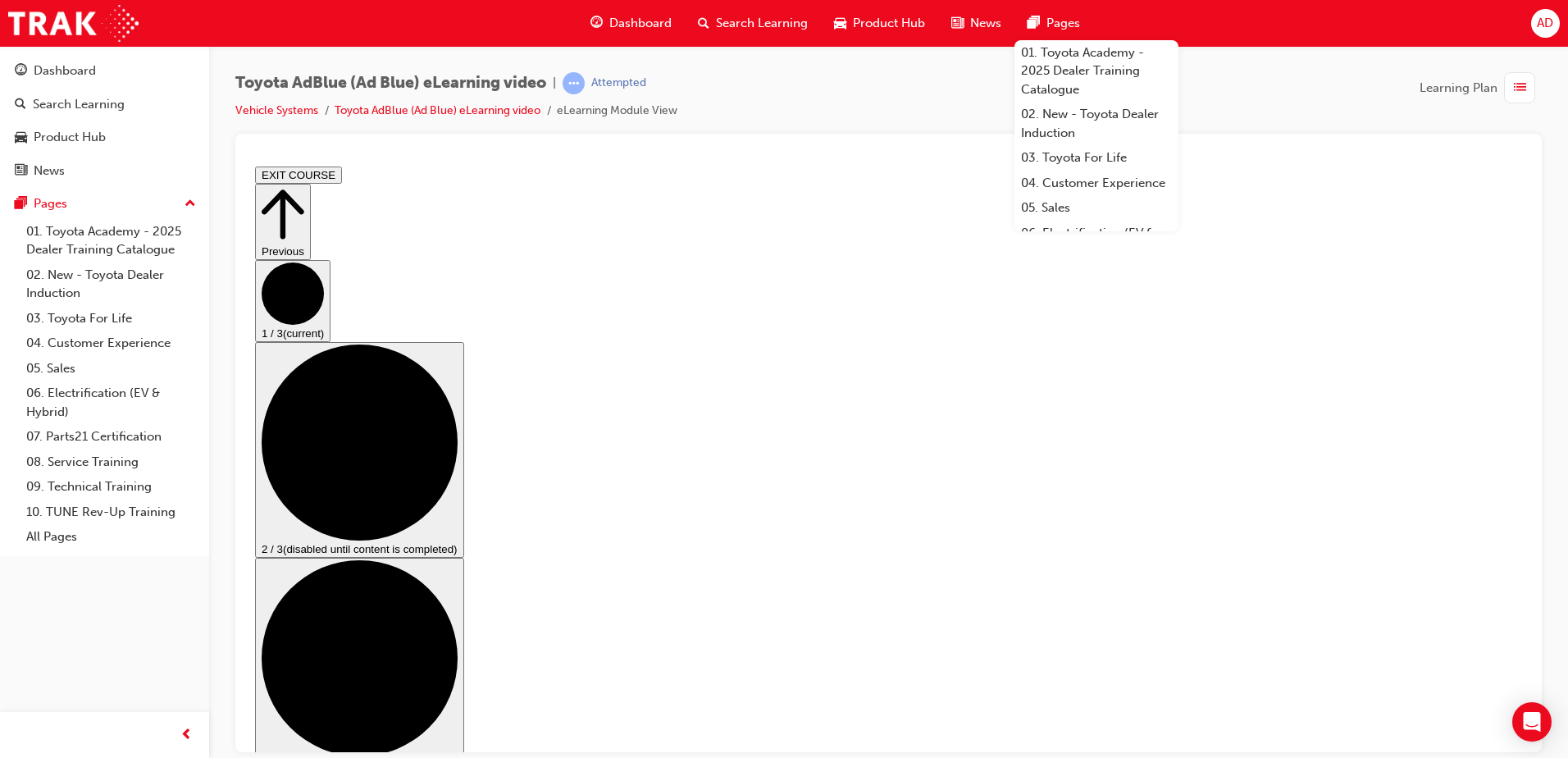
scroll to position [0, 0]
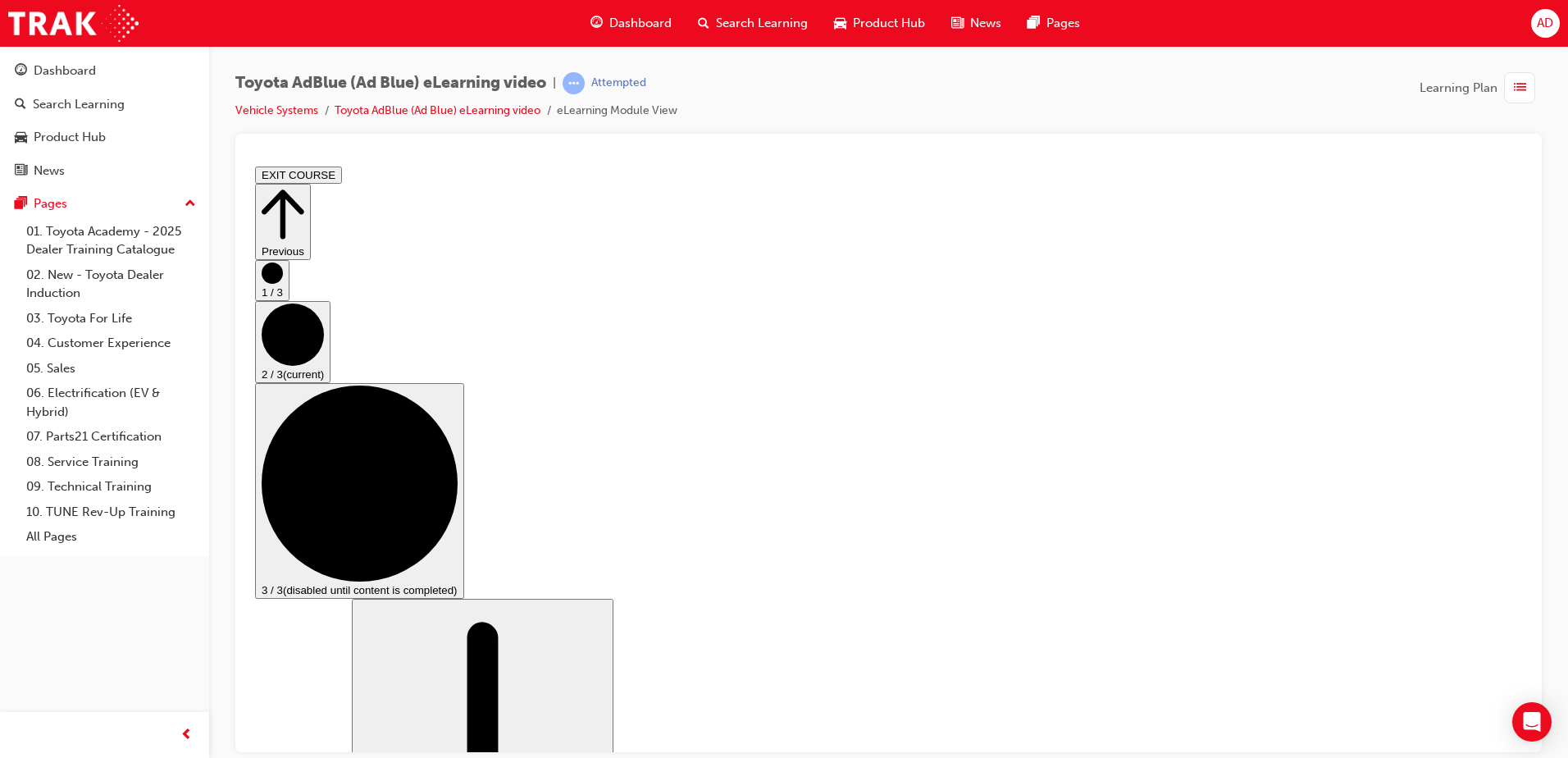
scroll to position [0, 0]
drag, startPoint x: 683, startPoint y: 345, endPoint x: 1248, endPoint y: 322, distance: 565.5
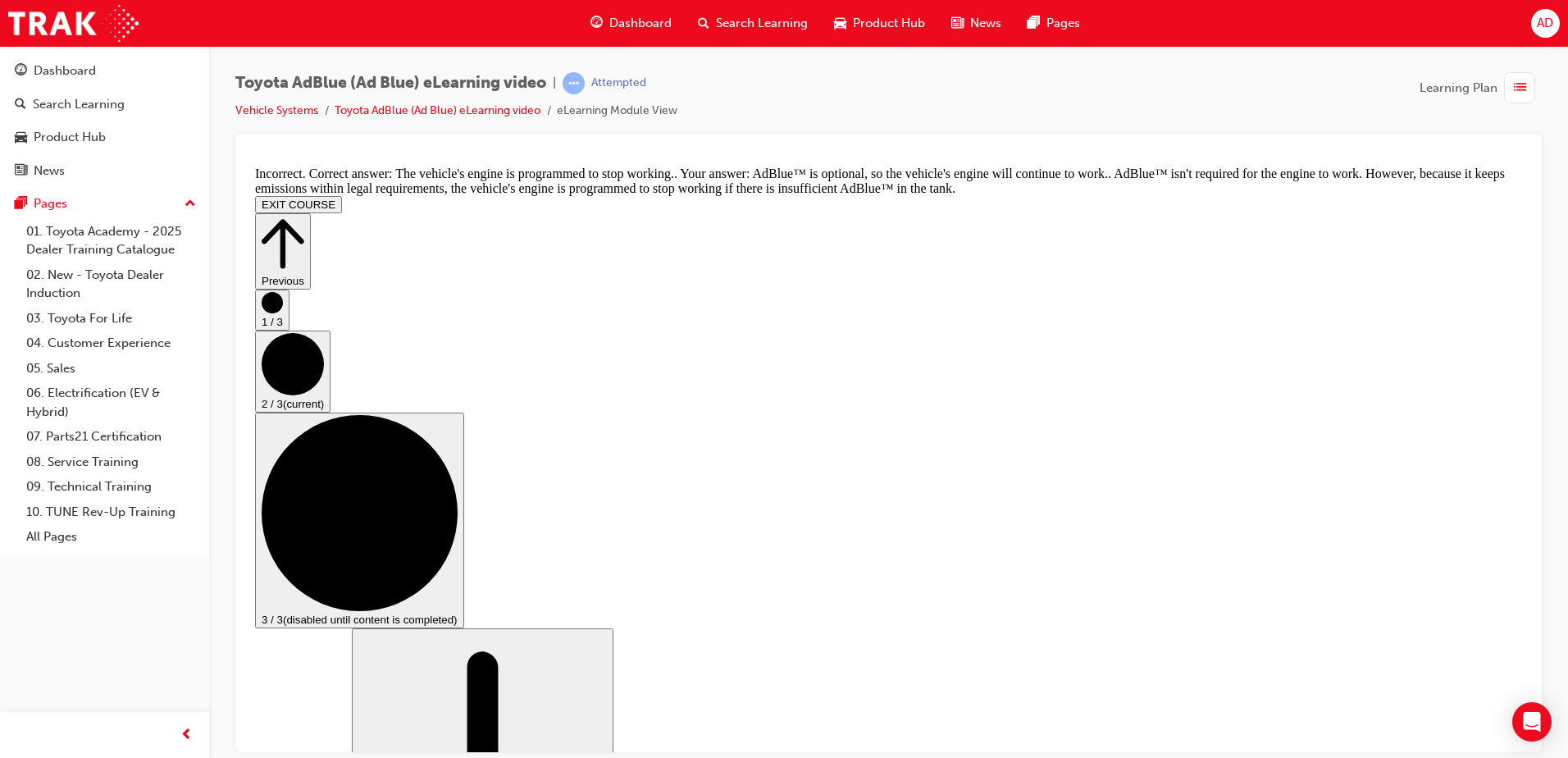
drag, startPoint x: 873, startPoint y: 307, endPoint x: 920, endPoint y: 295, distance: 48.5
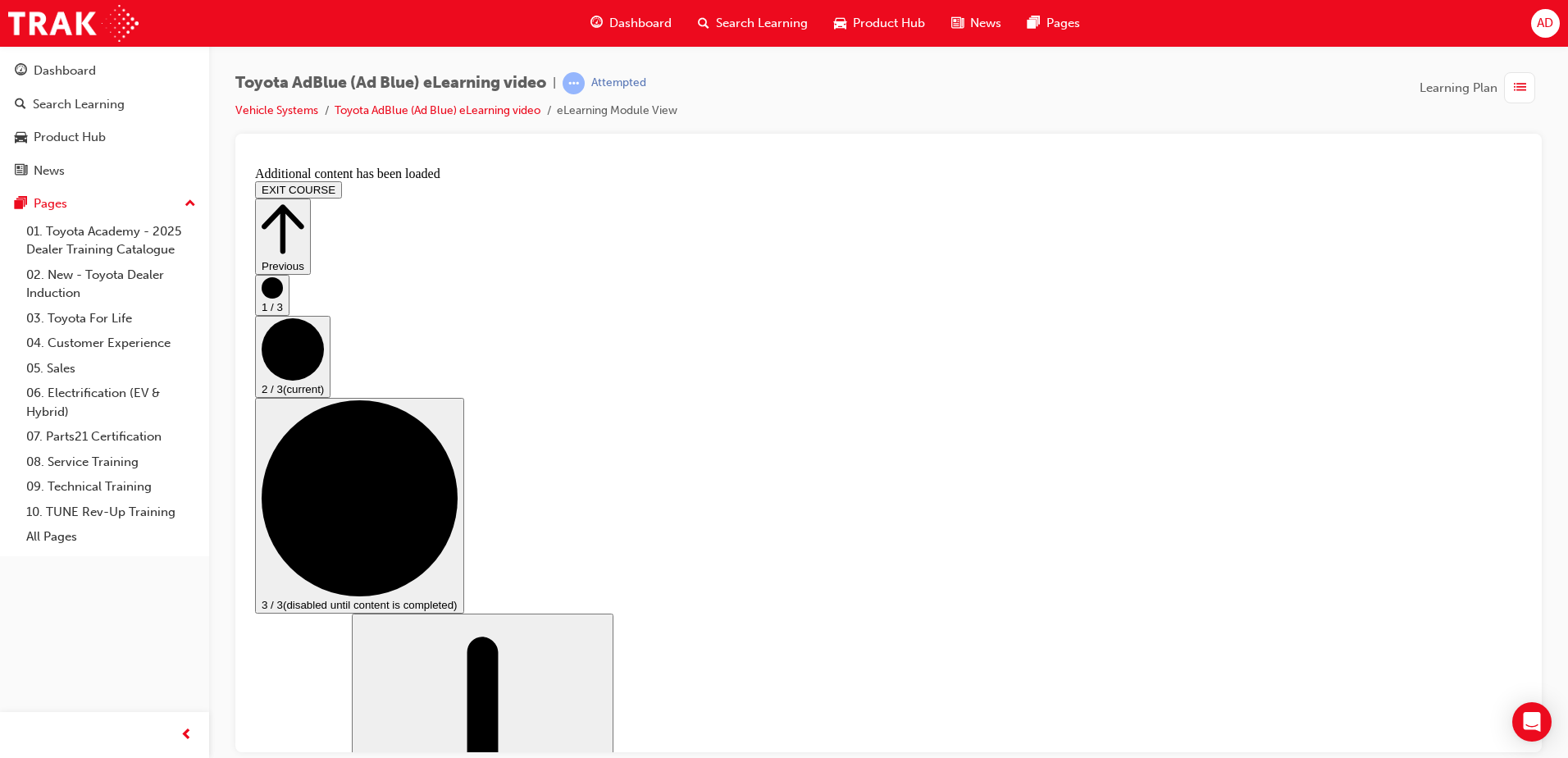
scroll to position [1439, 0]
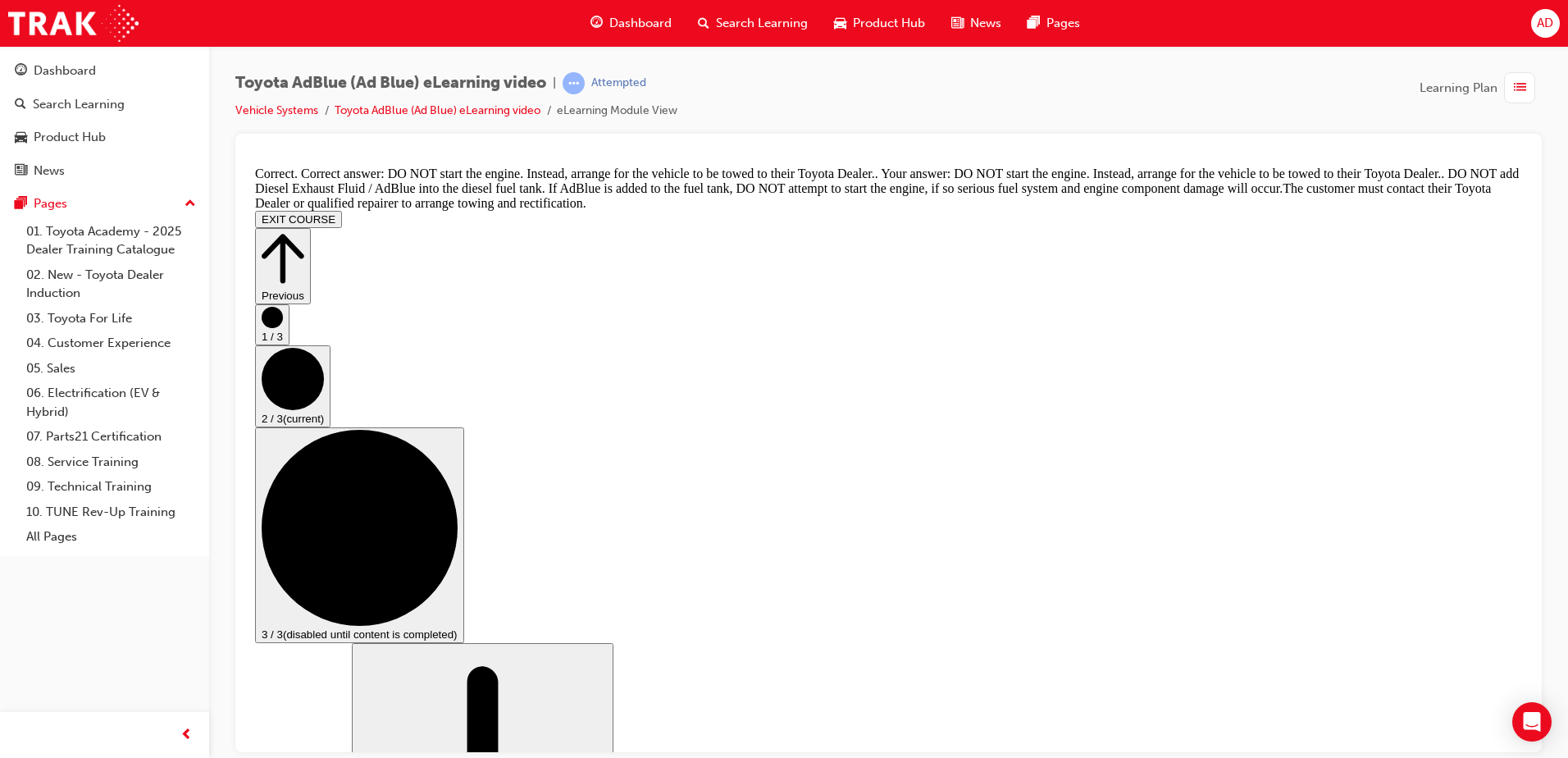
scroll to position [1859, 0]
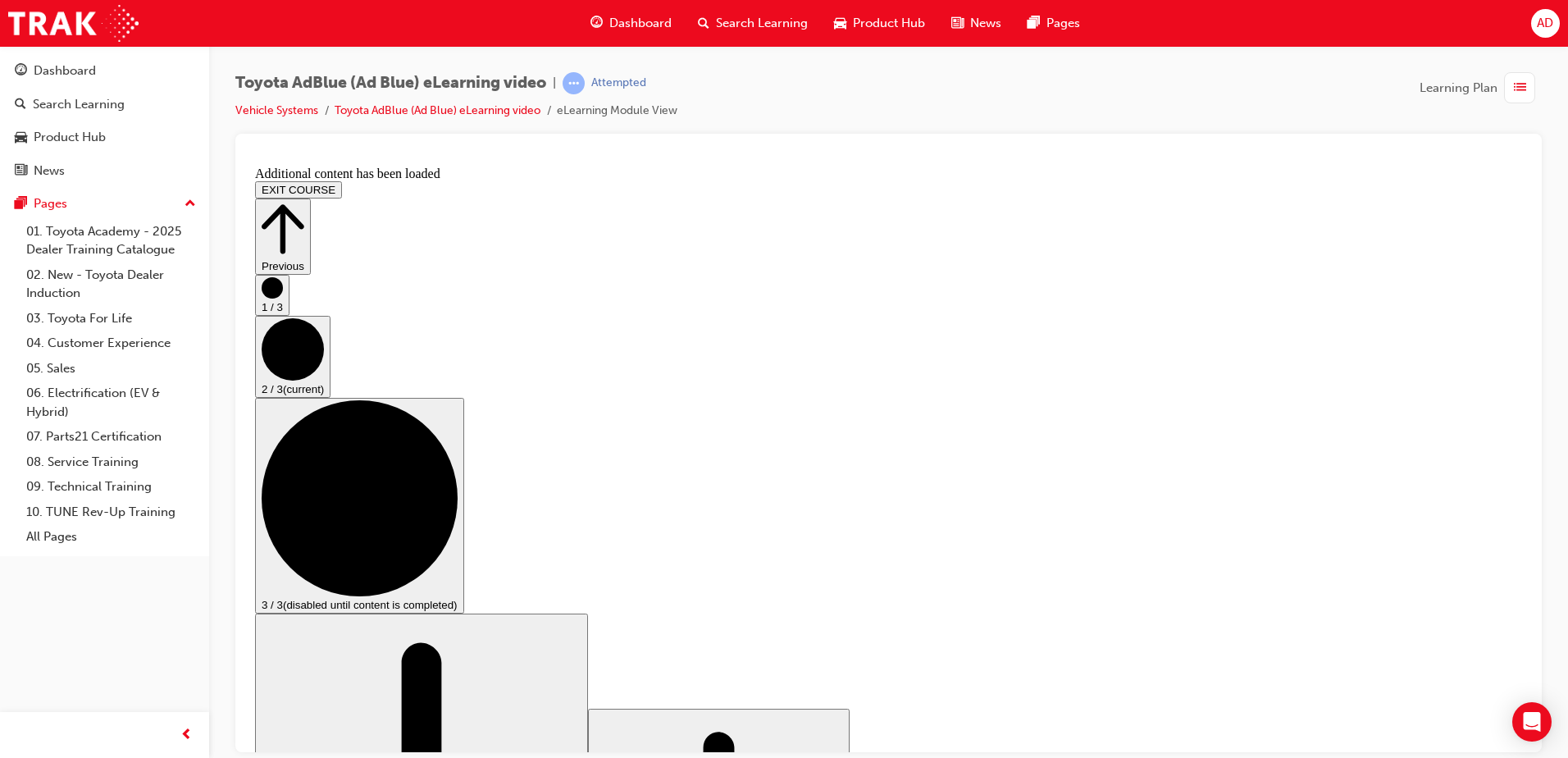
scroll to position [2137, 0]
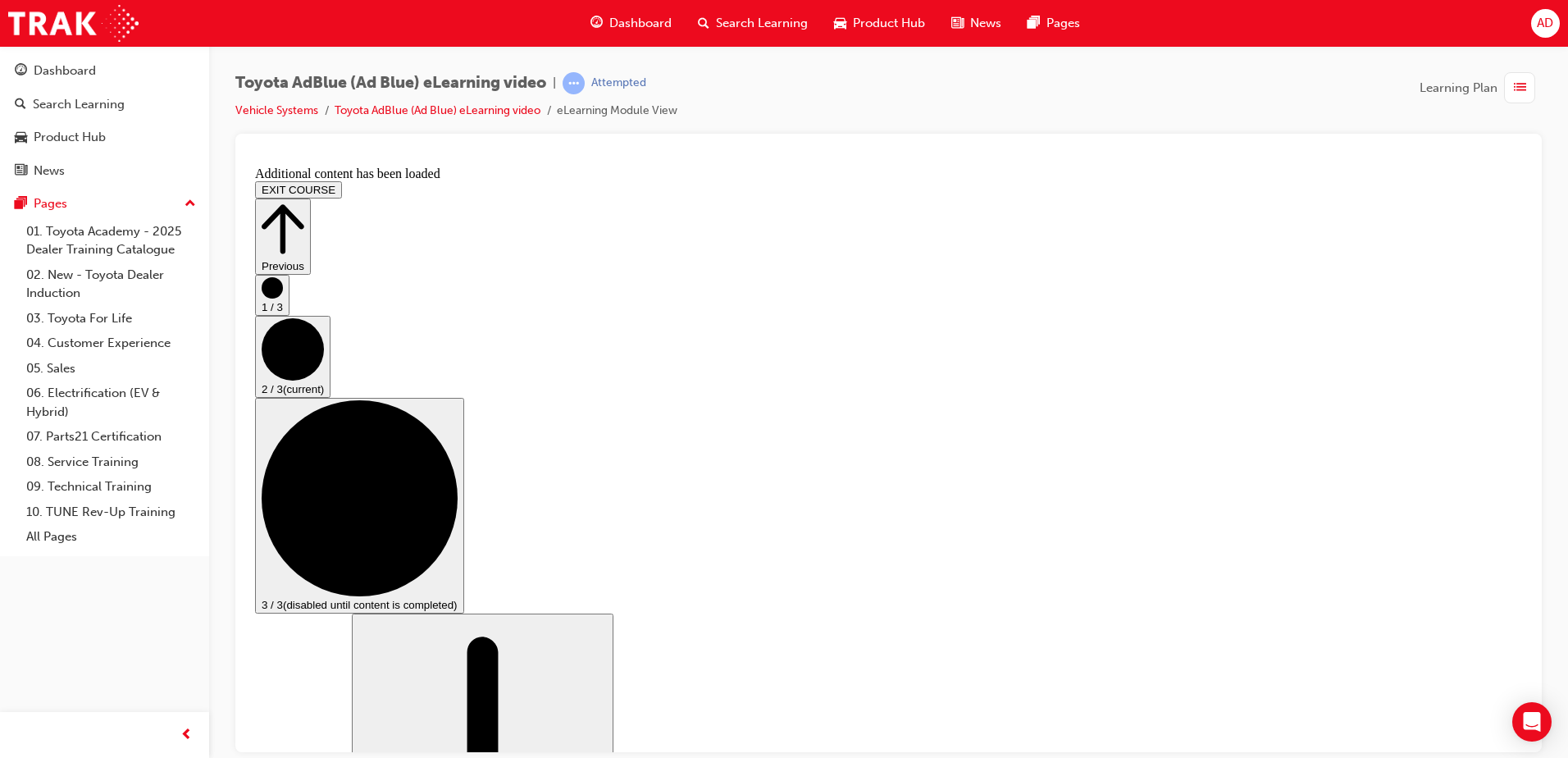
drag, startPoint x: 653, startPoint y: 455, endPoint x: 1046, endPoint y: 472, distance: 393.4
drag, startPoint x: 946, startPoint y: 486, endPoint x: 547, endPoint y: 435, distance: 402.2
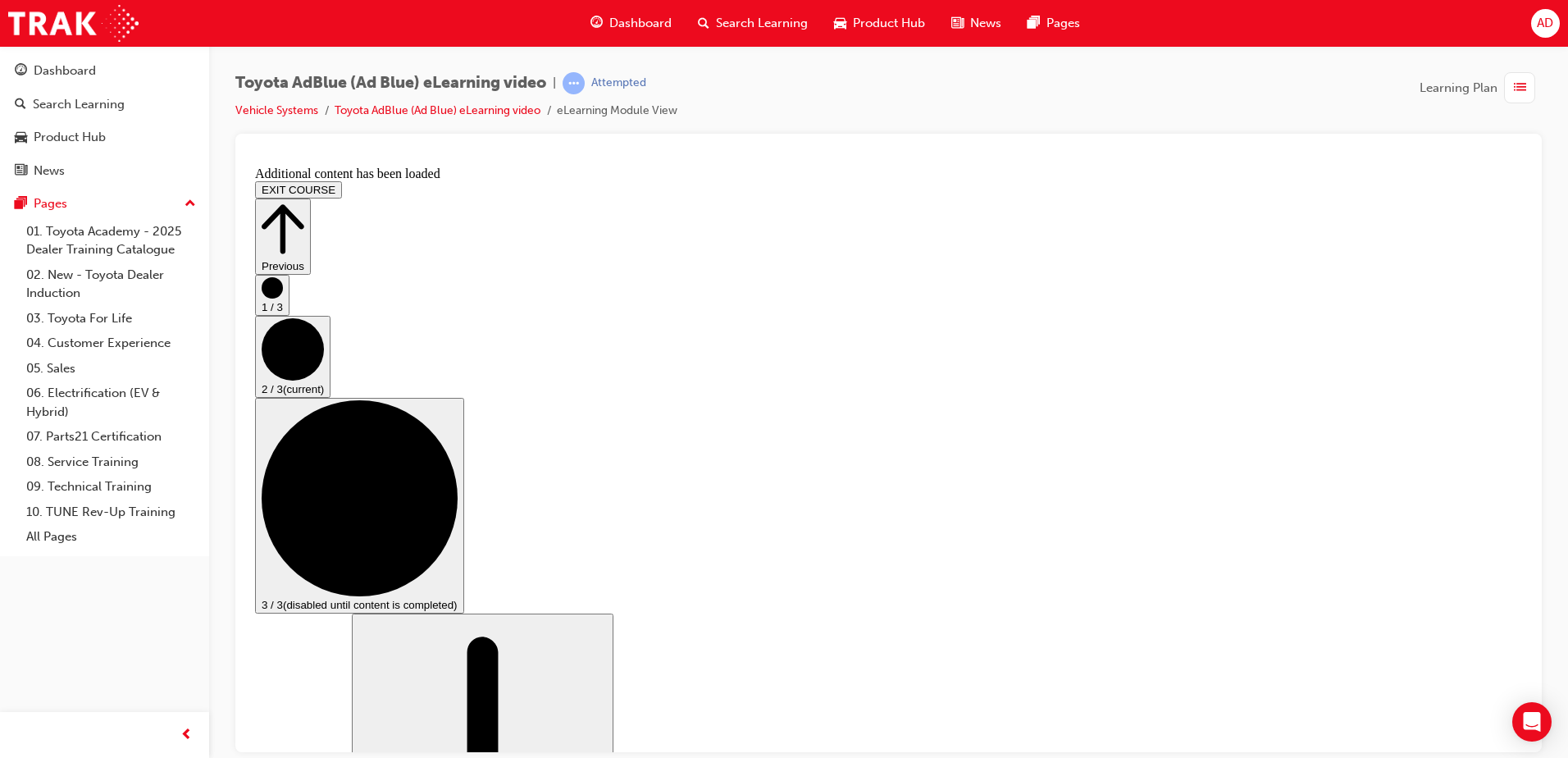
scroll to position [2629, 0]
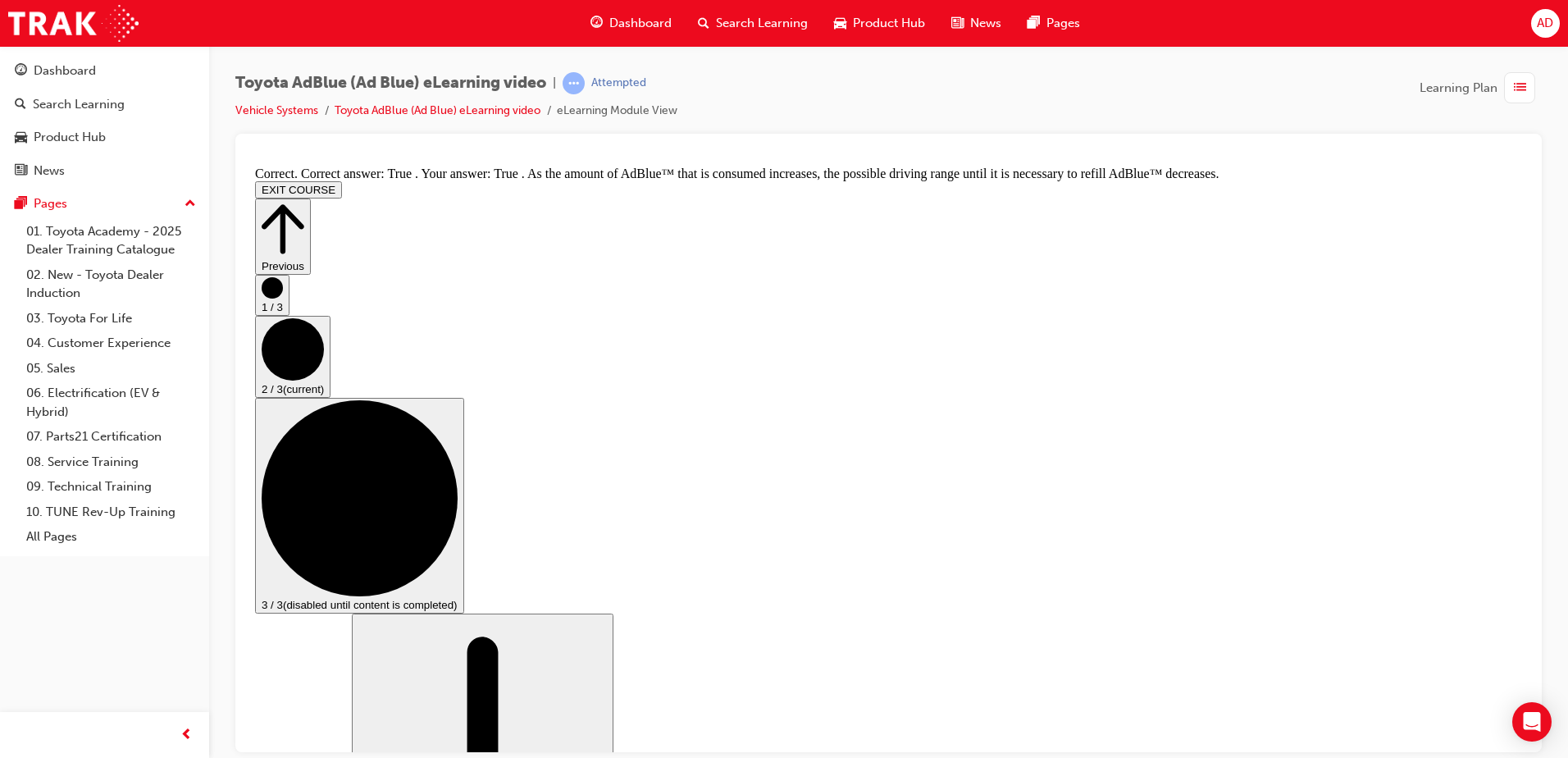
scroll to position [2856, 0]
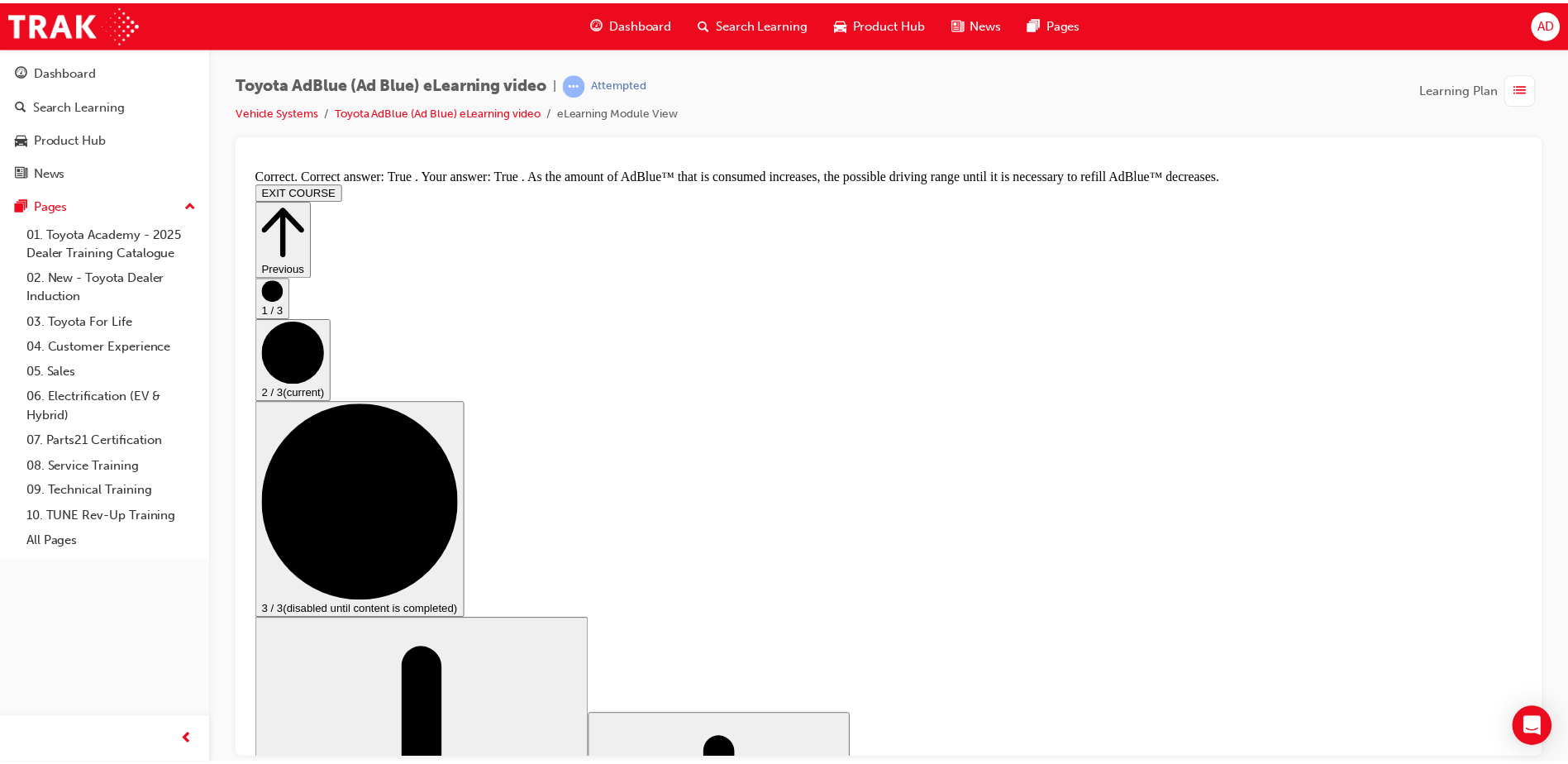
scroll to position [0, 0]
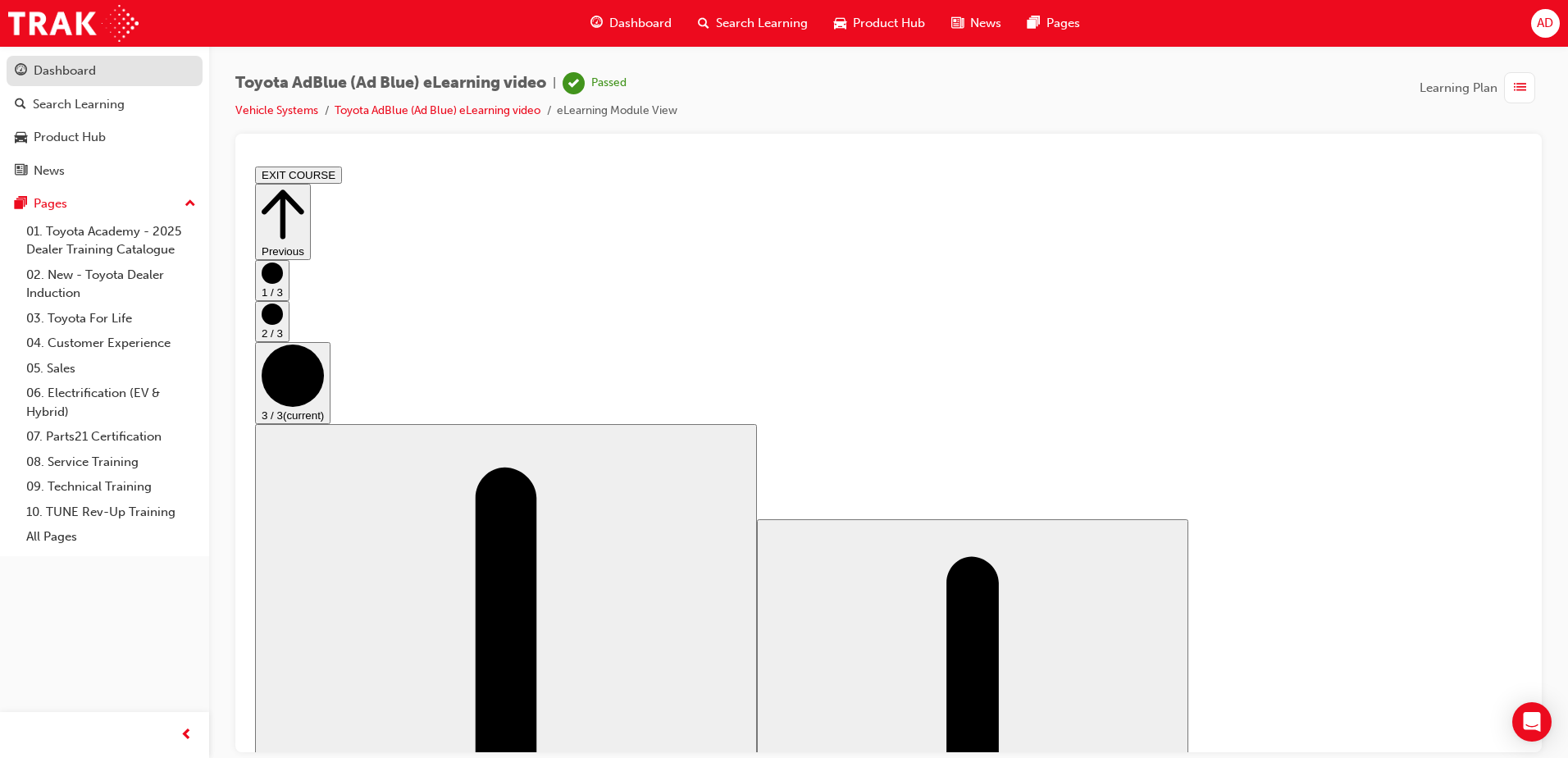
click at [99, 74] on div "Dashboard" at bounding box center [104, 71] width 180 height 20
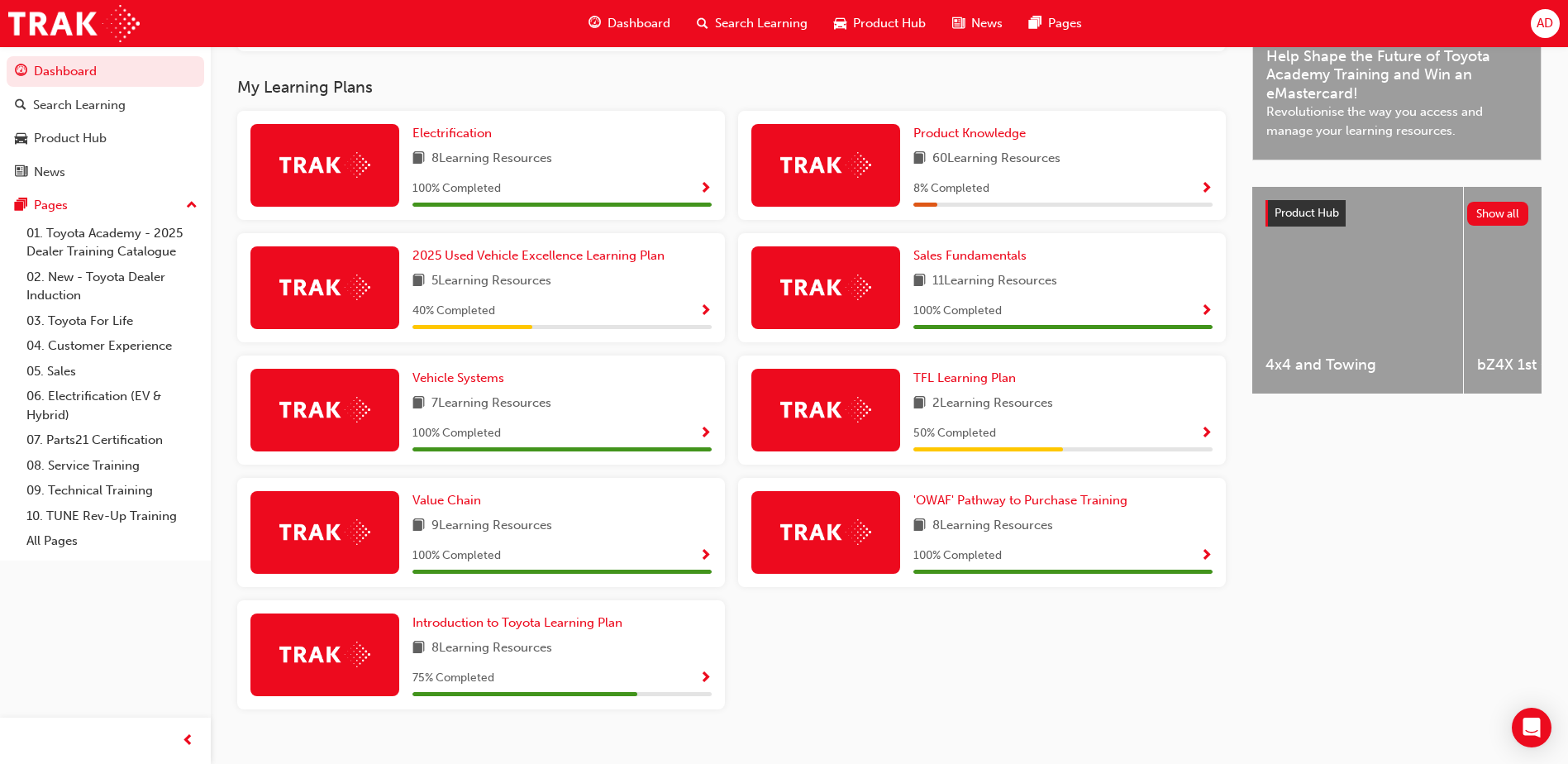
scroll to position [543, 0]
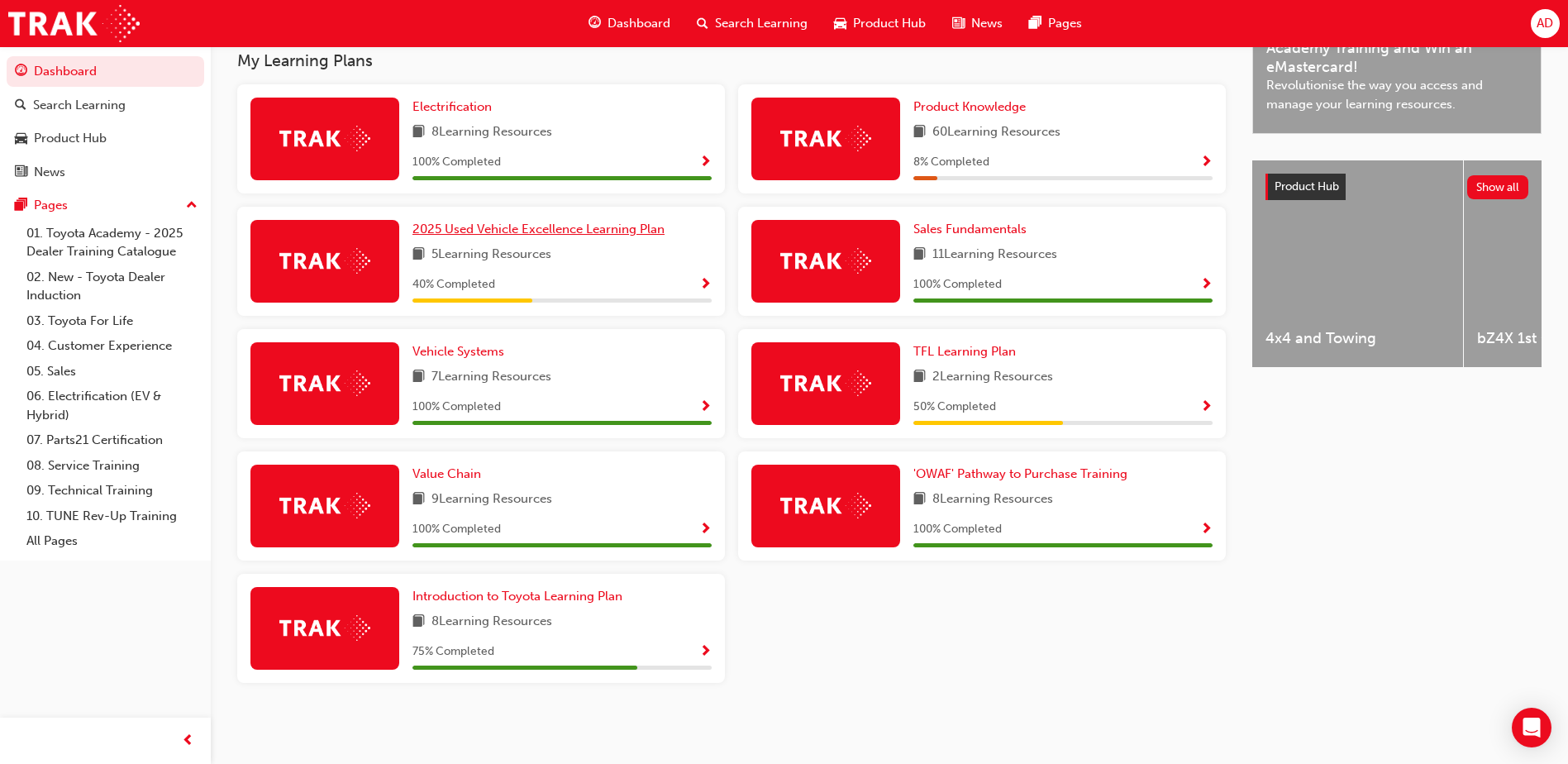
click at [649, 225] on span "2025 Used Vehicle Excellence Learning Plan" at bounding box center [539, 228] width 252 height 14
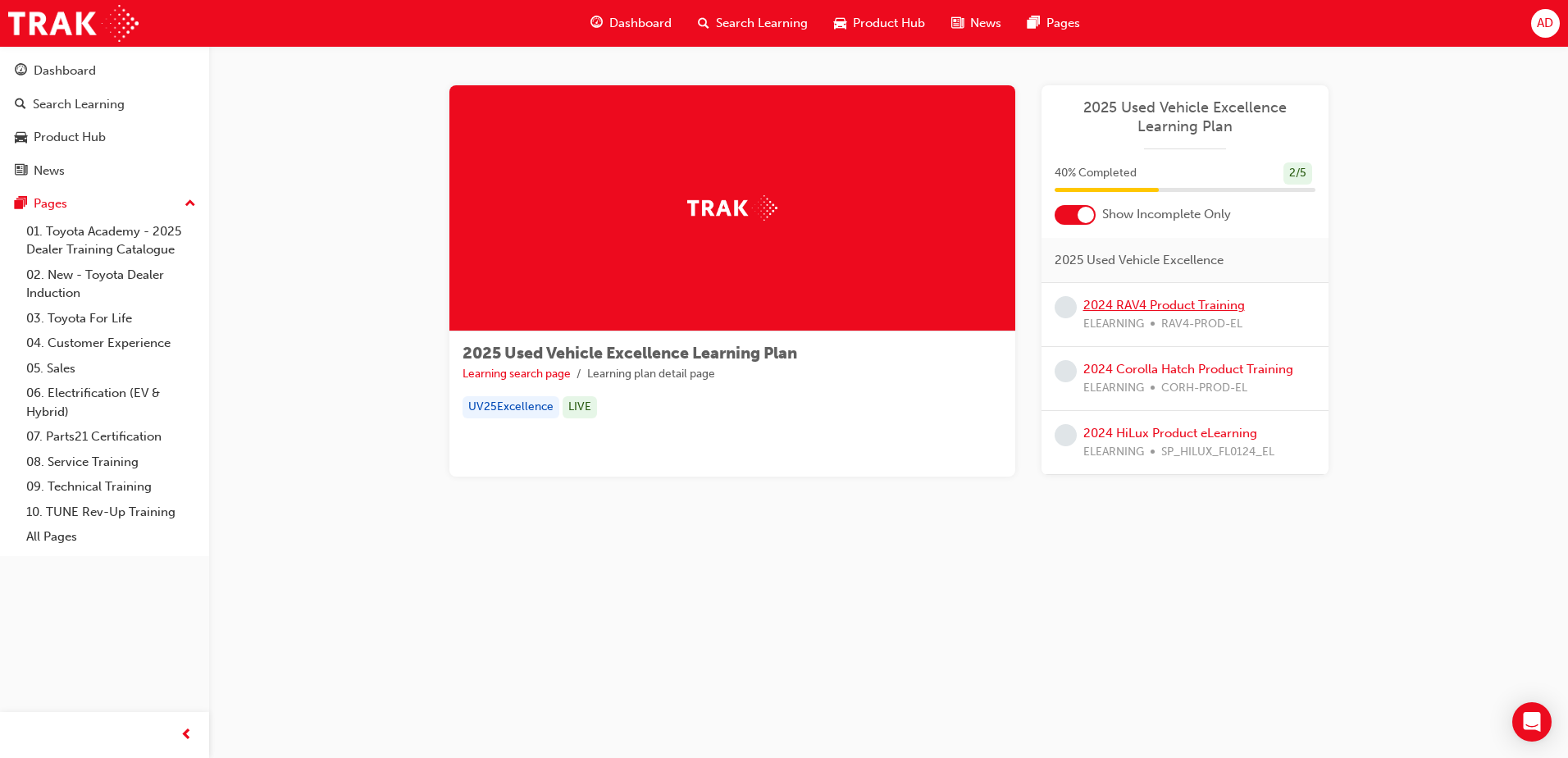
click at [1146, 311] on link "2024 RAV4 Product Training" at bounding box center [1164, 305] width 161 height 14
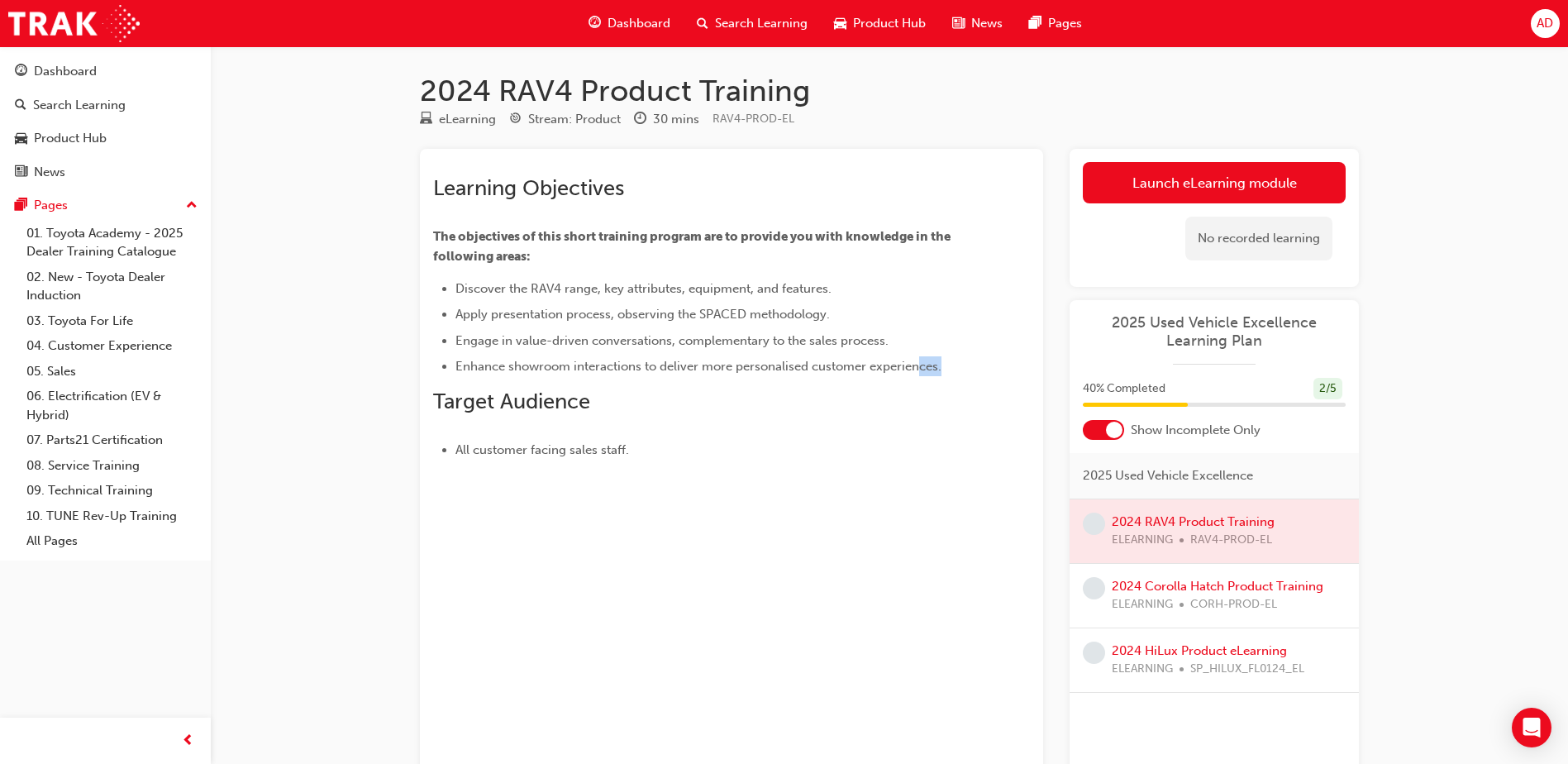
drag, startPoint x: 913, startPoint y: 356, endPoint x: 999, endPoint y: 366, distance: 86.6
click at [998, 367] on div "Learning Objectives The objectives of this short training program are to provid…" at bounding box center [732, 311] width 597 height 298
click at [965, 375] on li "Enhance showroom interactions to deliver more personalised customer experiences." at bounding box center [712, 366] width 515 height 20
click at [1269, 169] on link "Launch eLearning module" at bounding box center [1214, 182] width 263 height 42
